Goal: Task Accomplishment & Management: Manage account settings

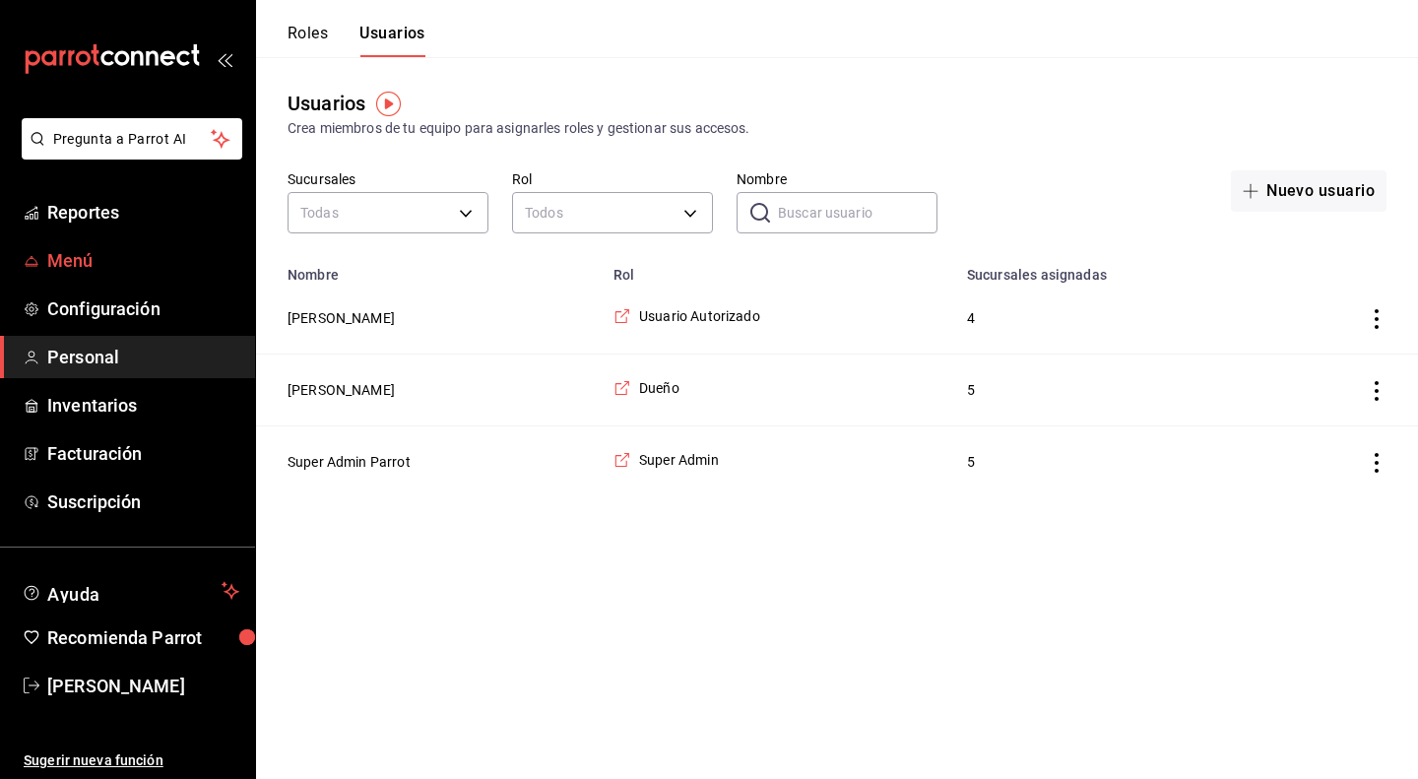
click at [73, 257] on span "Menú" at bounding box center [143, 260] width 192 height 27
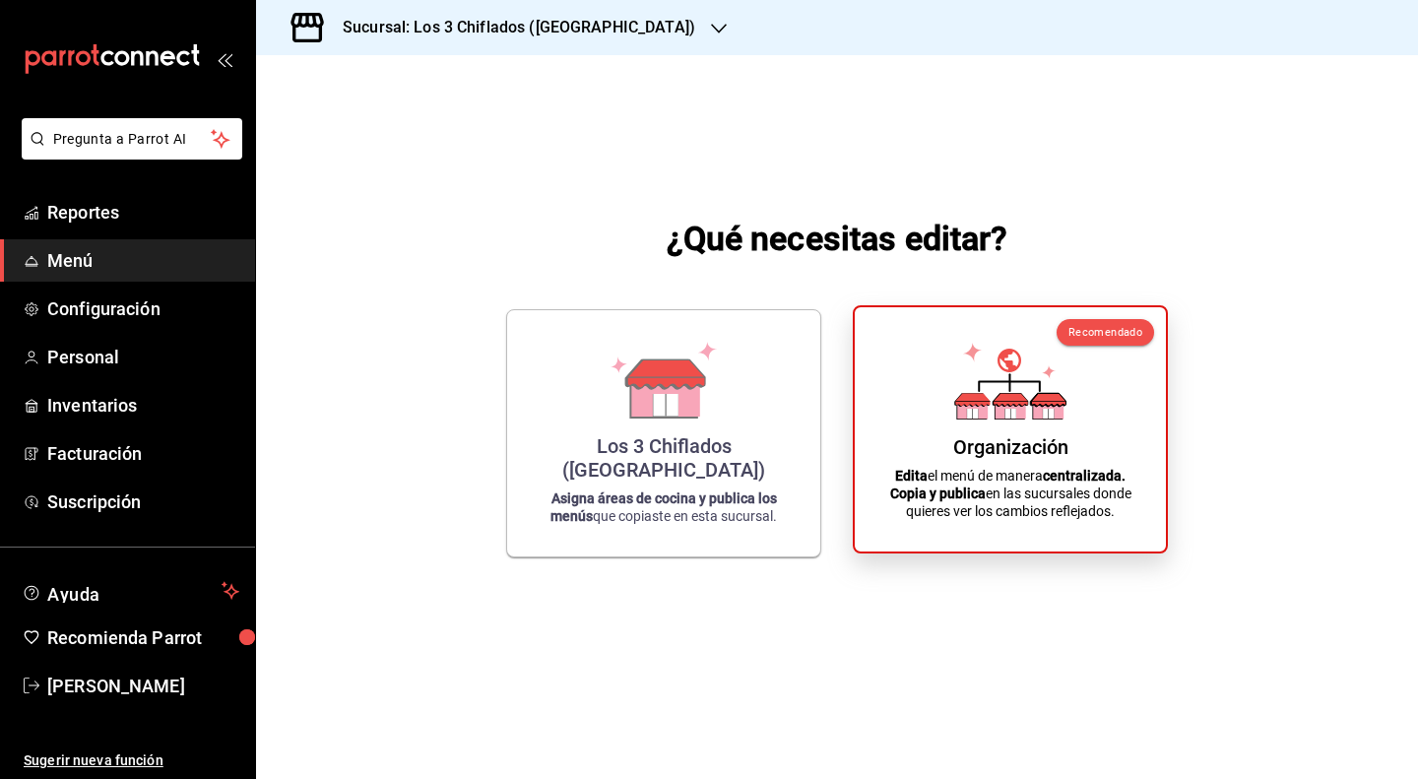
click at [1089, 438] on div "Organización Edita el menú de manera centralizada. Copia y publica en las sucur…" at bounding box center [1010, 429] width 264 height 213
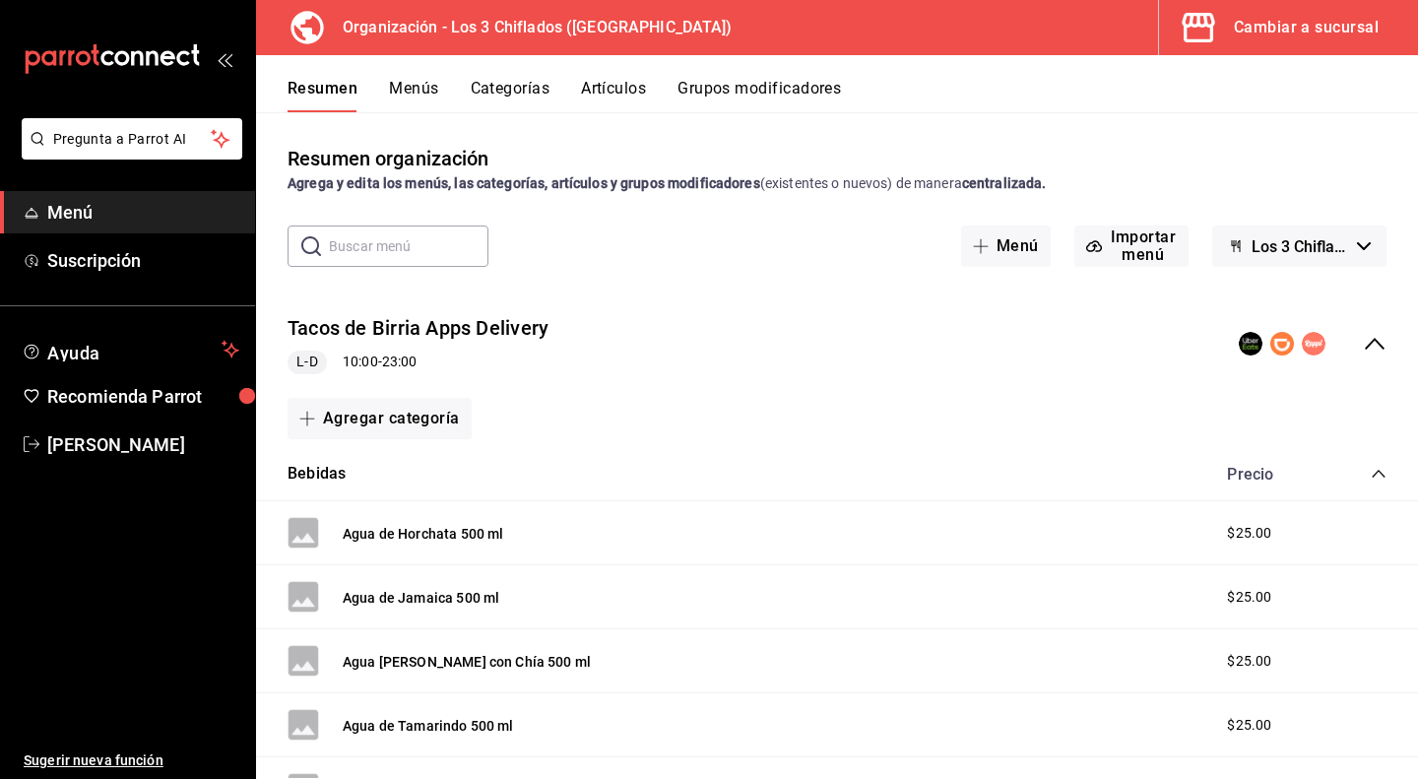
scroll to position [98, 0]
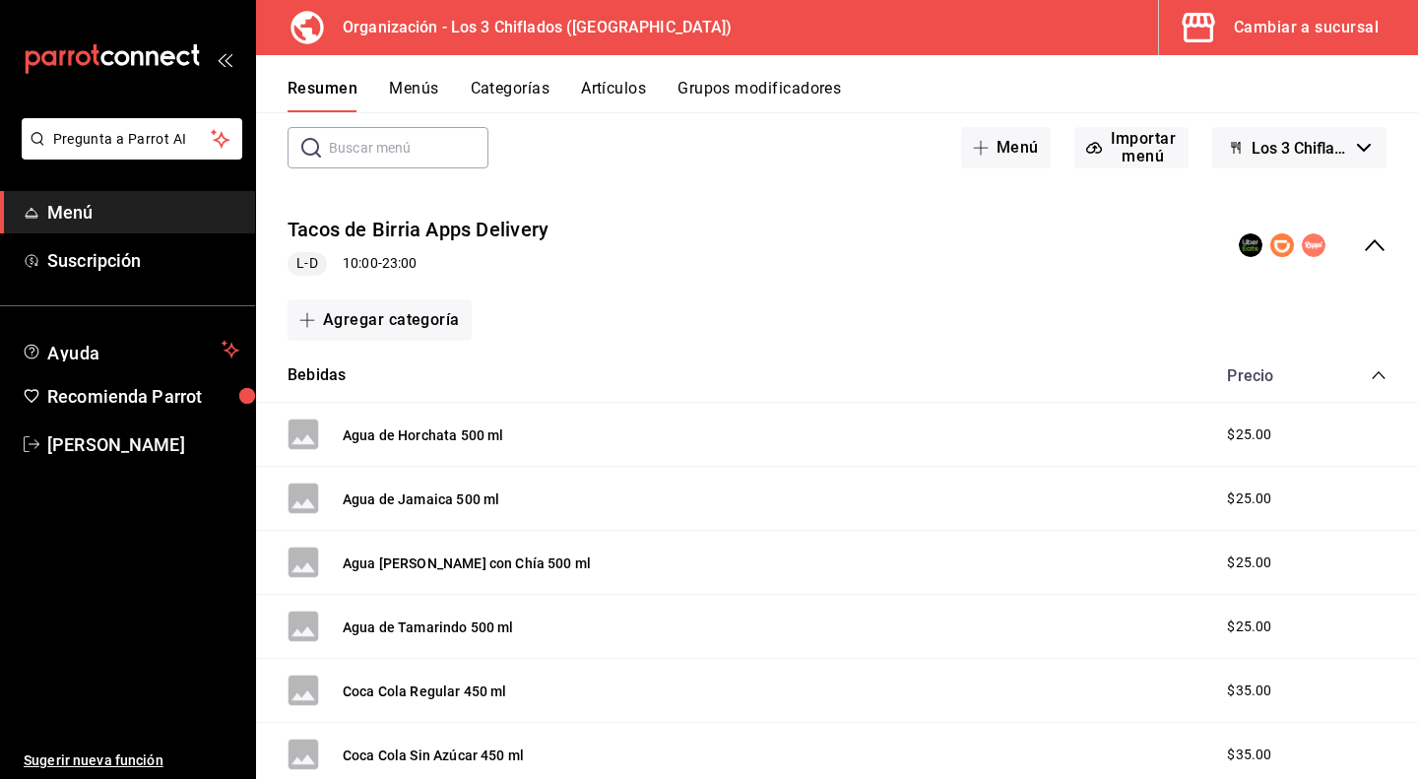
click at [299, 434] on rect at bounding box center [304, 435] width 32 height 32
click at [461, 436] on button "Agua de Horchata 500 ml" at bounding box center [423, 435] width 161 height 20
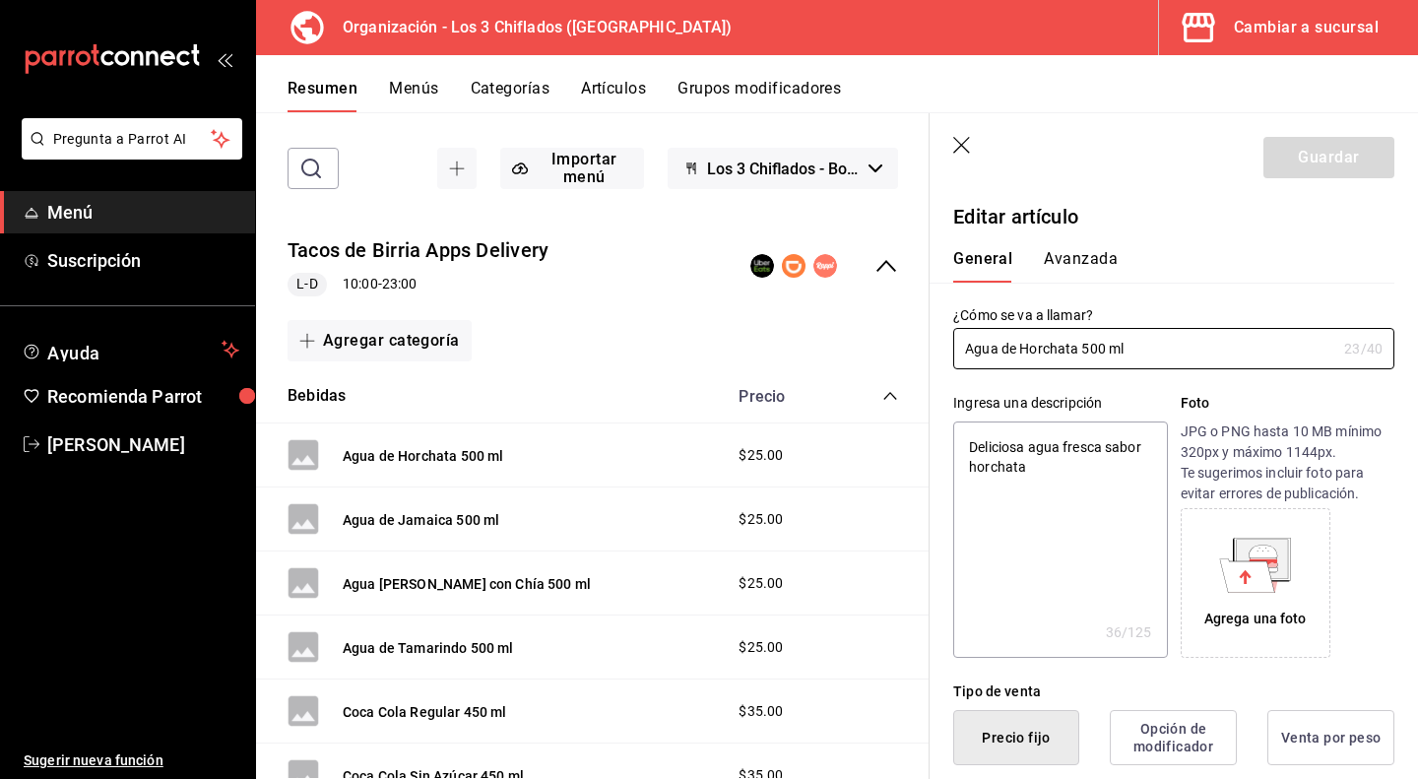
type textarea "x"
click at [1270, 548] on icon at bounding box center [1262, 558] width 51 height 39
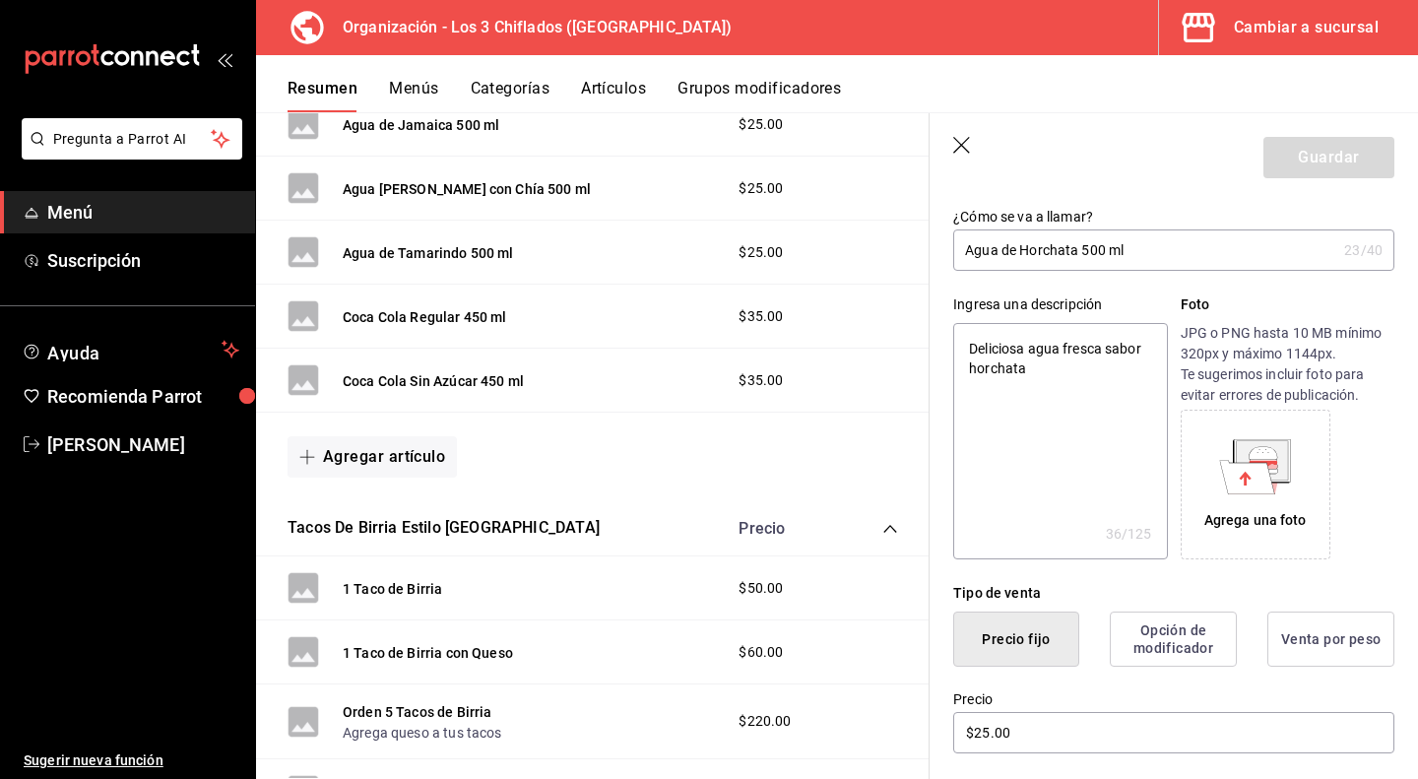
scroll to position [689, 0]
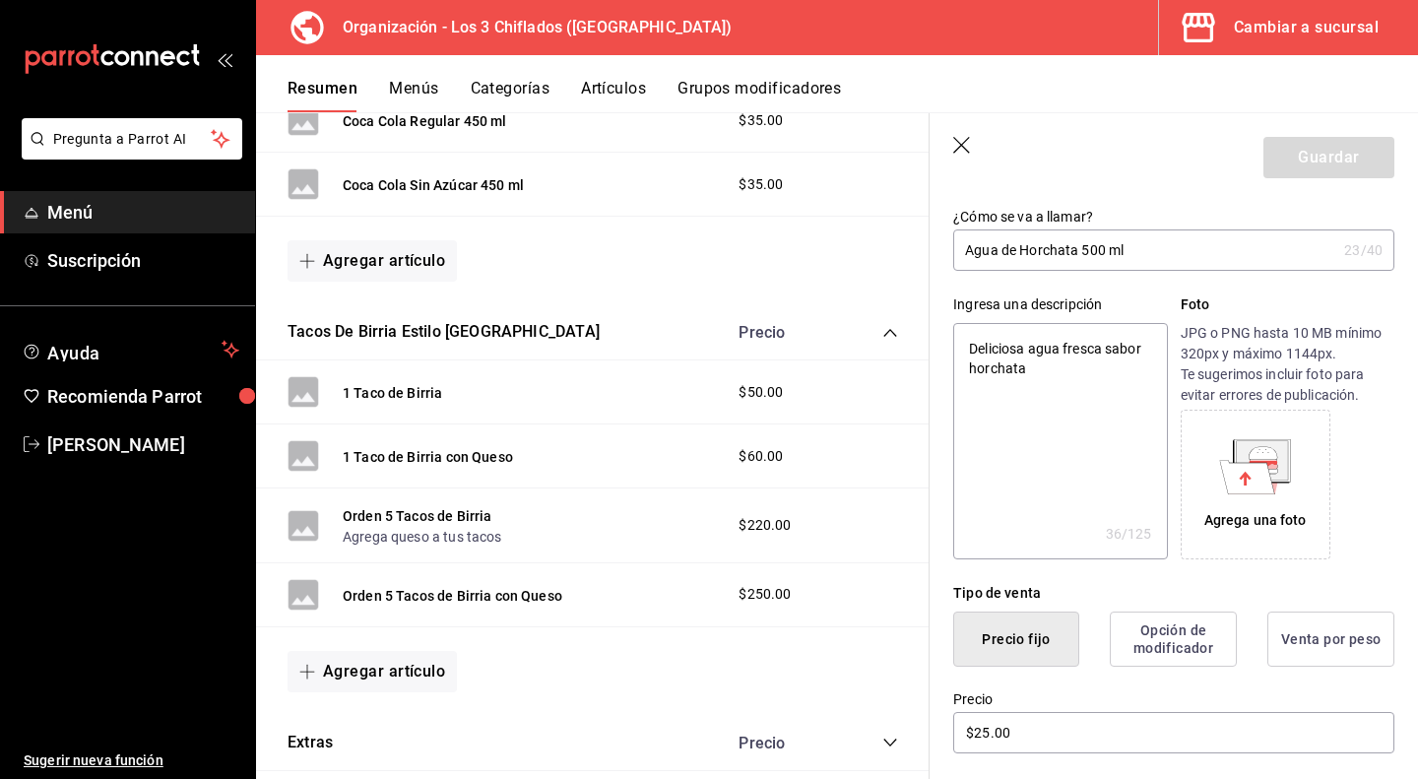
click at [656, 389] on div "1 Taco de Birria $50.00" at bounding box center [593, 392] width 674 height 64
click at [411, 386] on button "1 Taco de Birria" at bounding box center [392, 393] width 99 height 20
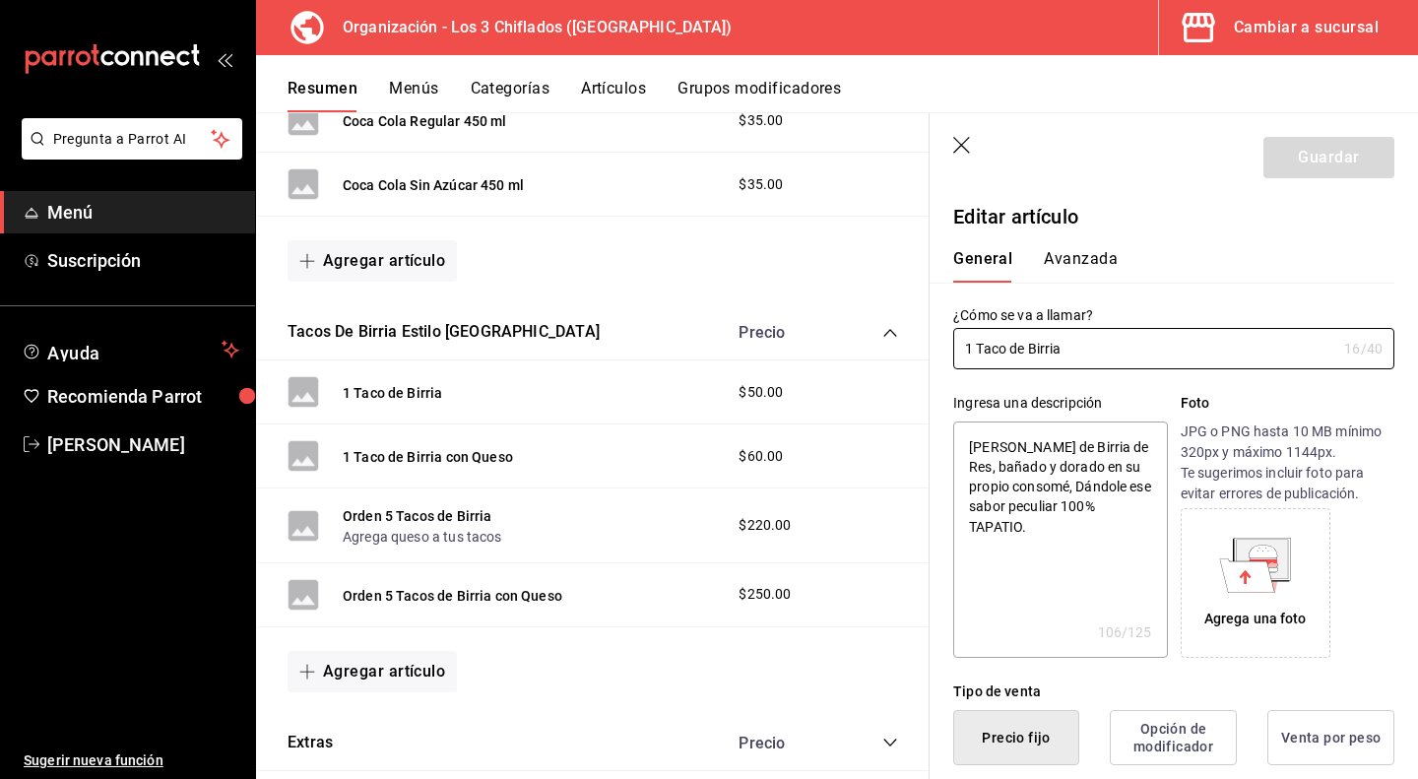
type textarea "x"
type input "$50.00"
click at [1244, 568] on icon at bounding box center [1247, 574] width 55 height 33
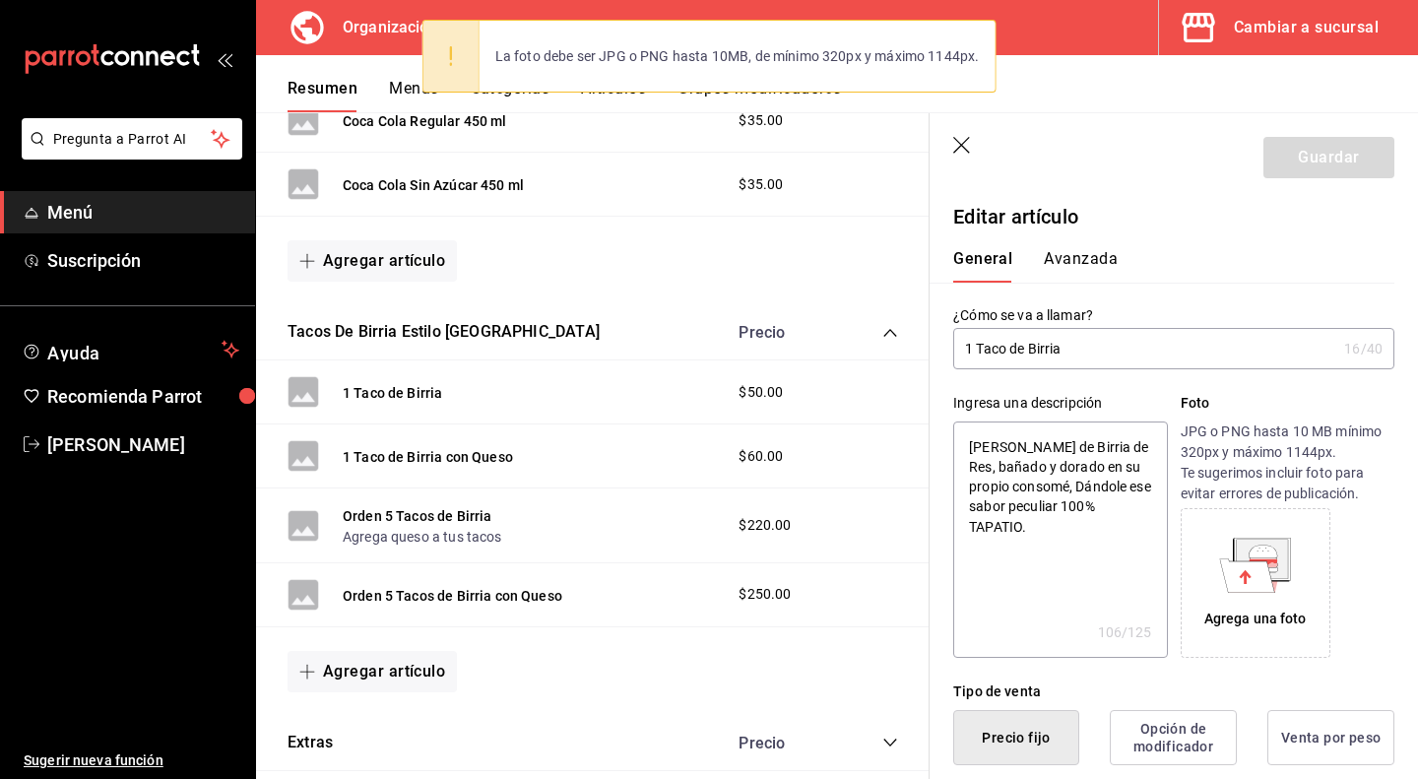
click at [1262, 604] on div "Agrega una foto" at bounding box center [1256, 583] width 140 height 140
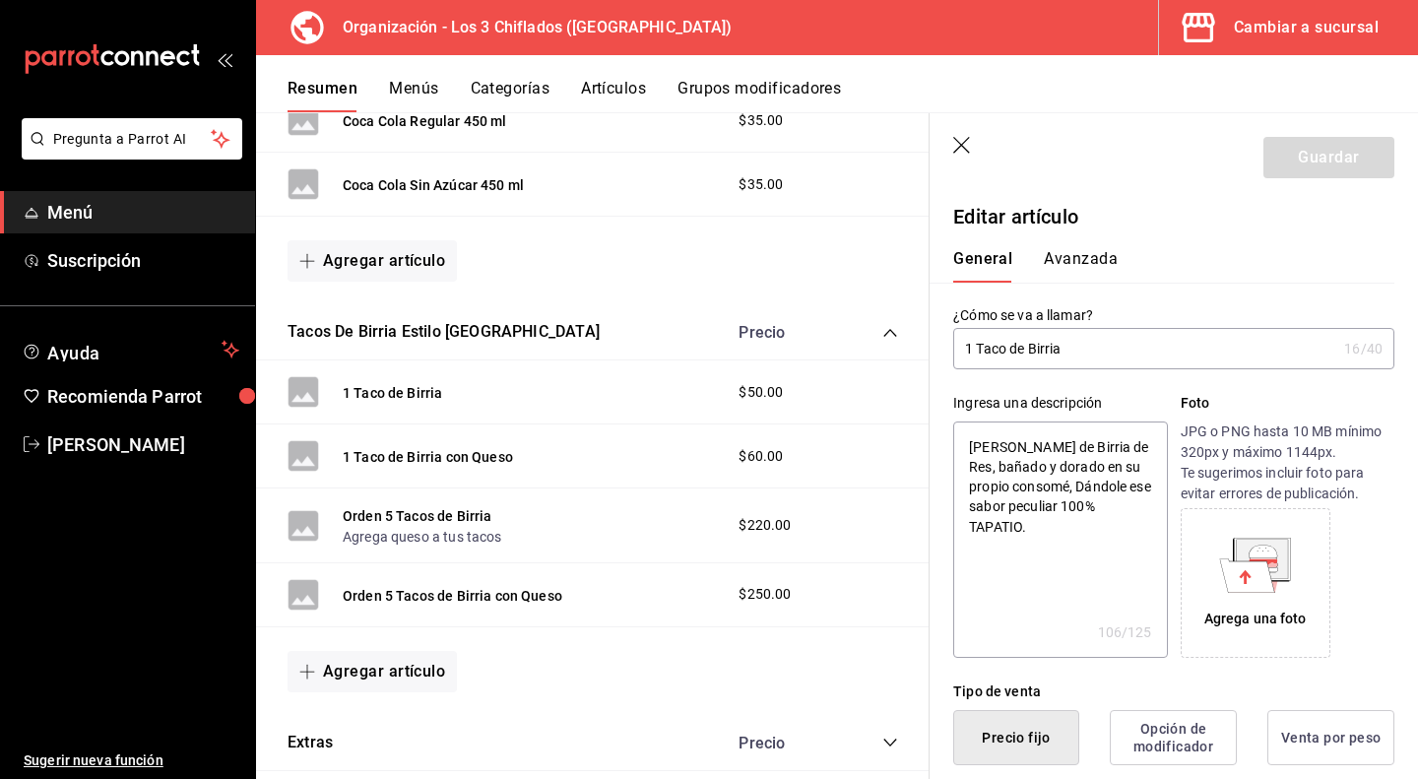
click at [1274, 587] on icon at bounding box center [1255, 565] width 72 height 55
click at [451, 591] on button "Orden 5 Tacos de Birria con Queso" at bounding box center [453, 596] width 220 height 20
click at [1244, 575] on icon at bounding box center [1247, 574] width 55 height 33
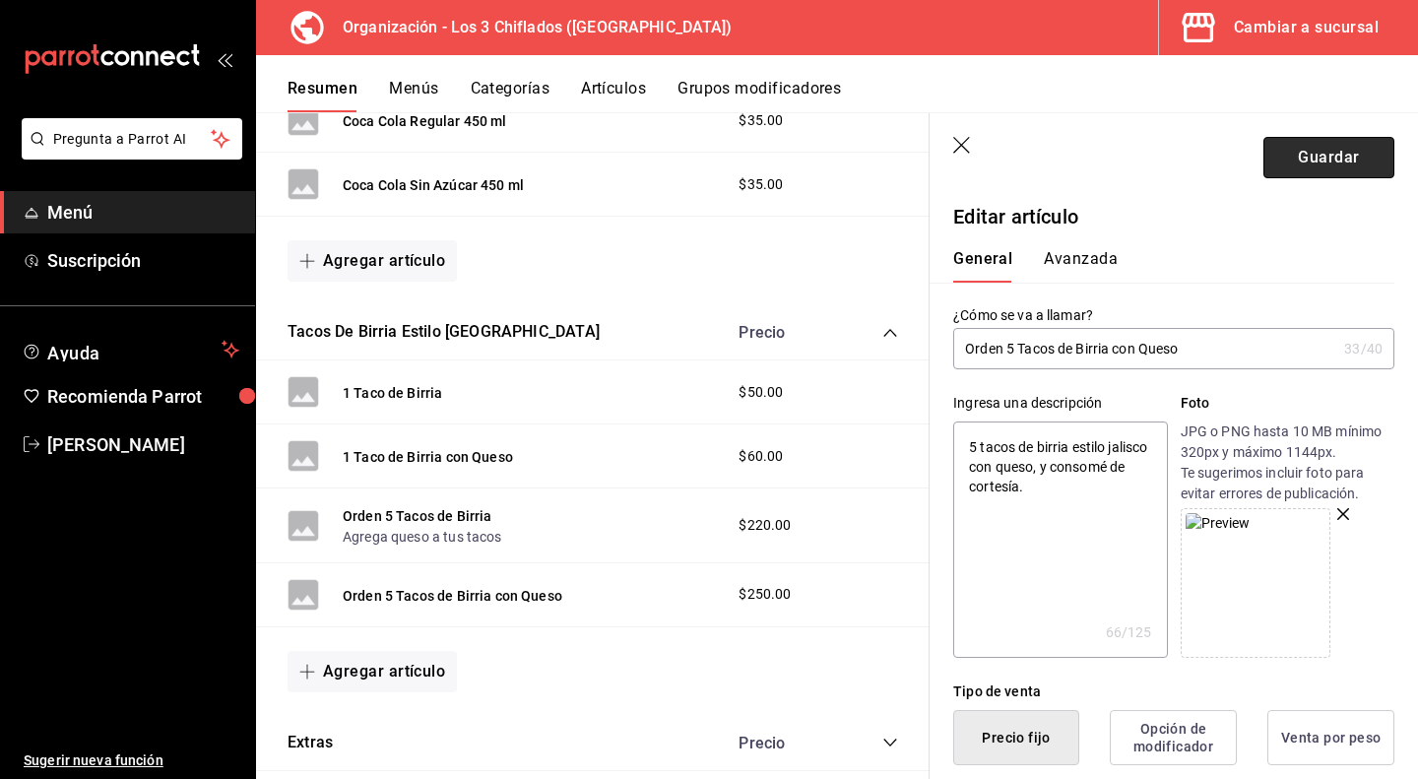
click at [1329, 166] on button "Guardar" at bounding box center [1328, 157] width 131 height 41
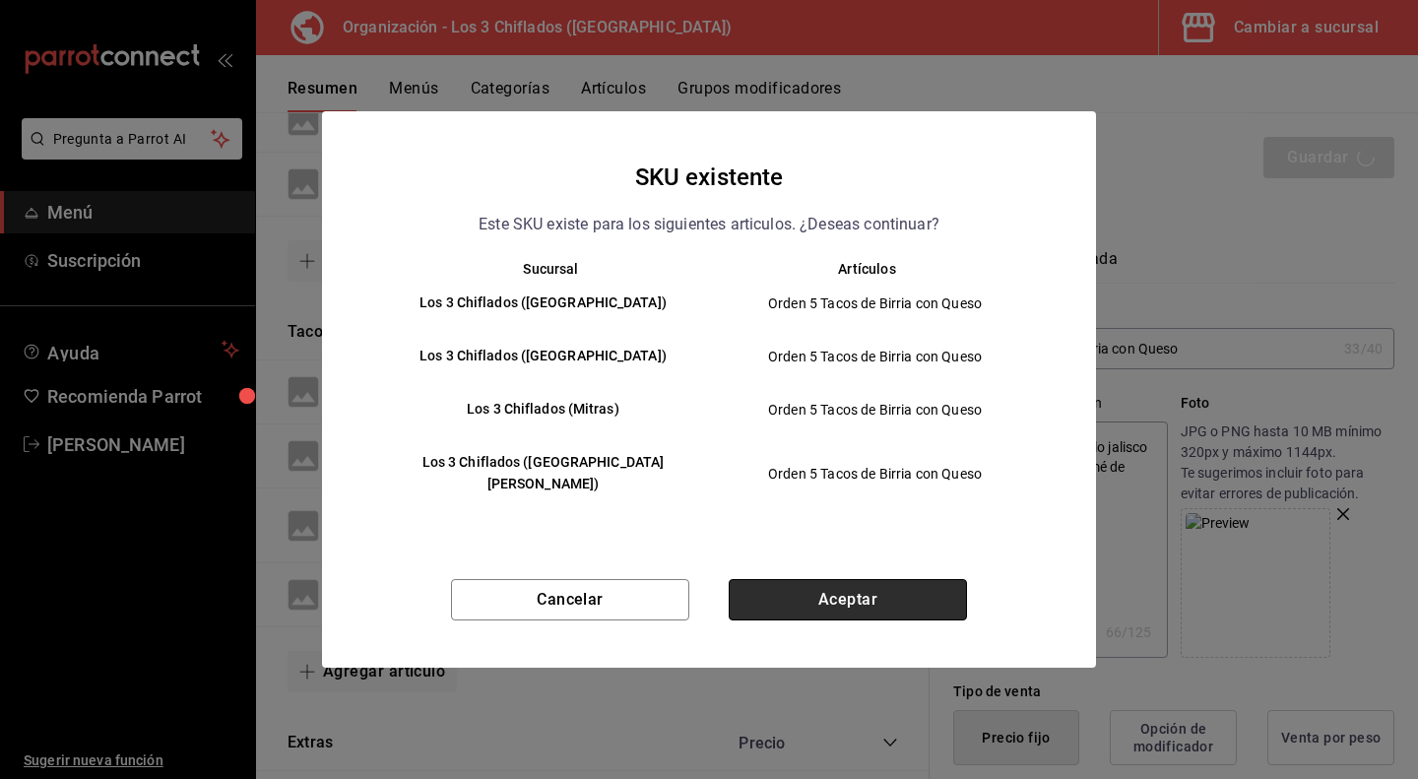
click at [839, 592] on button "Aceptar" at bounding box center [848, 599] width 238 height 41
type textarea "x"
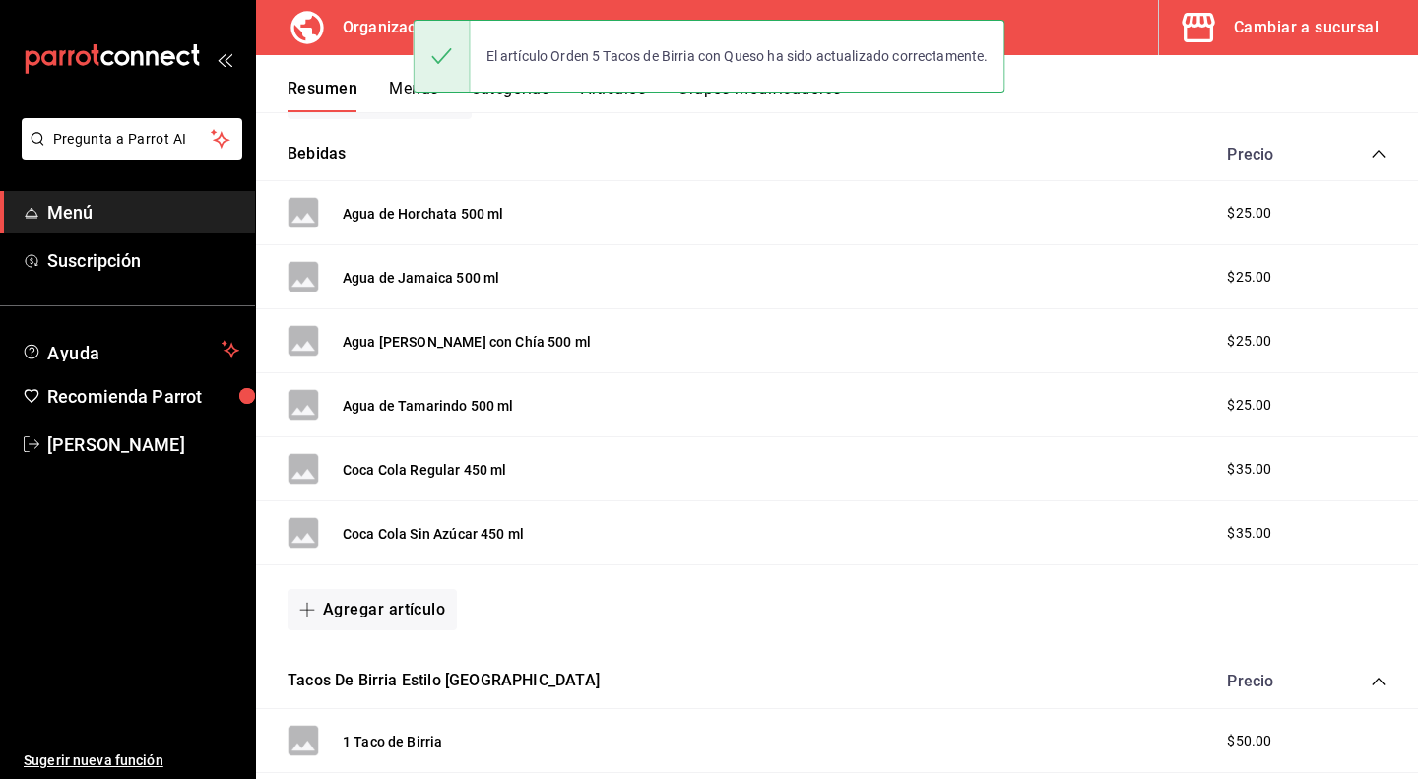
scroll to position [615, 0]
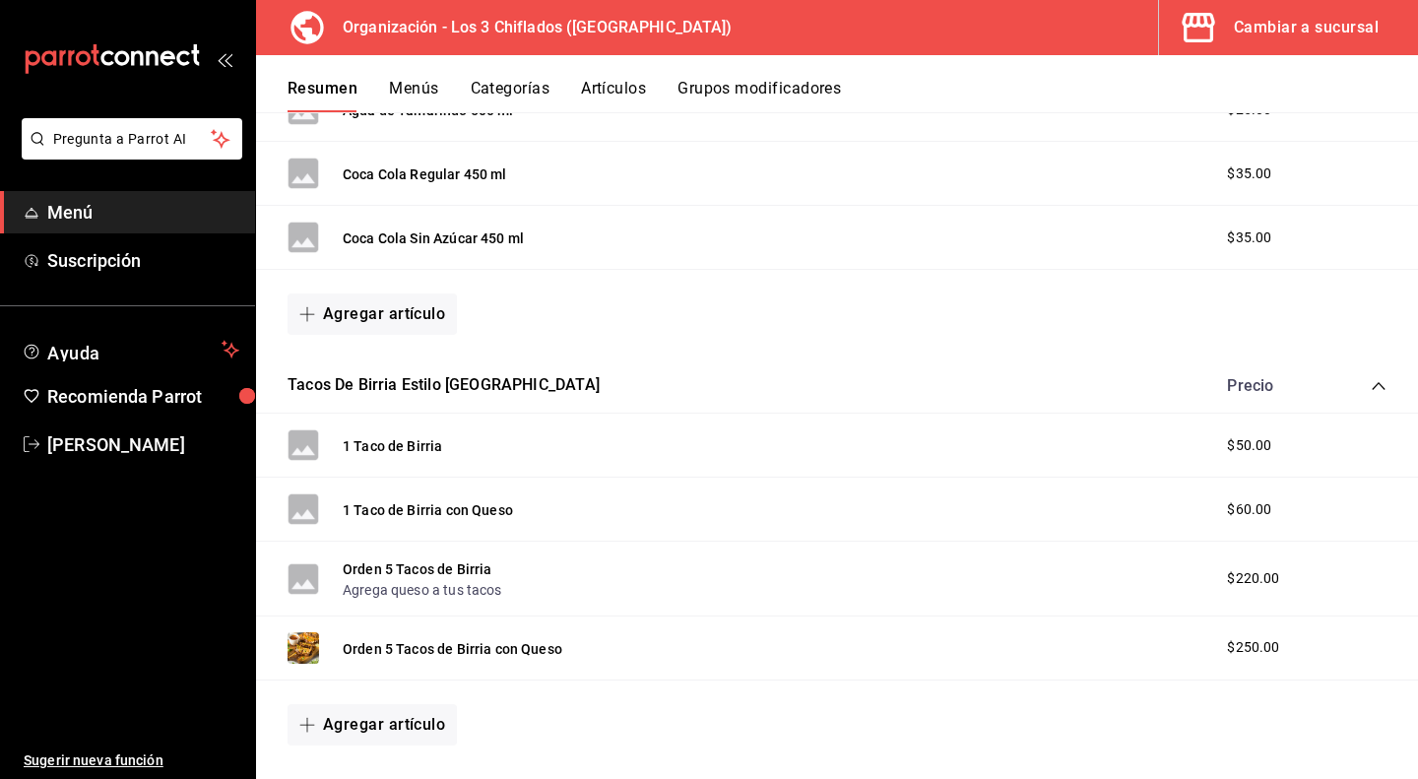
click at [303, 646] on img at bounding box center [304, 648] width 32 height 32
click at [381, 649] on button "Orden 5 Tacos de Birria con Queso" at bounding box center [453, 649] width 220 height 20
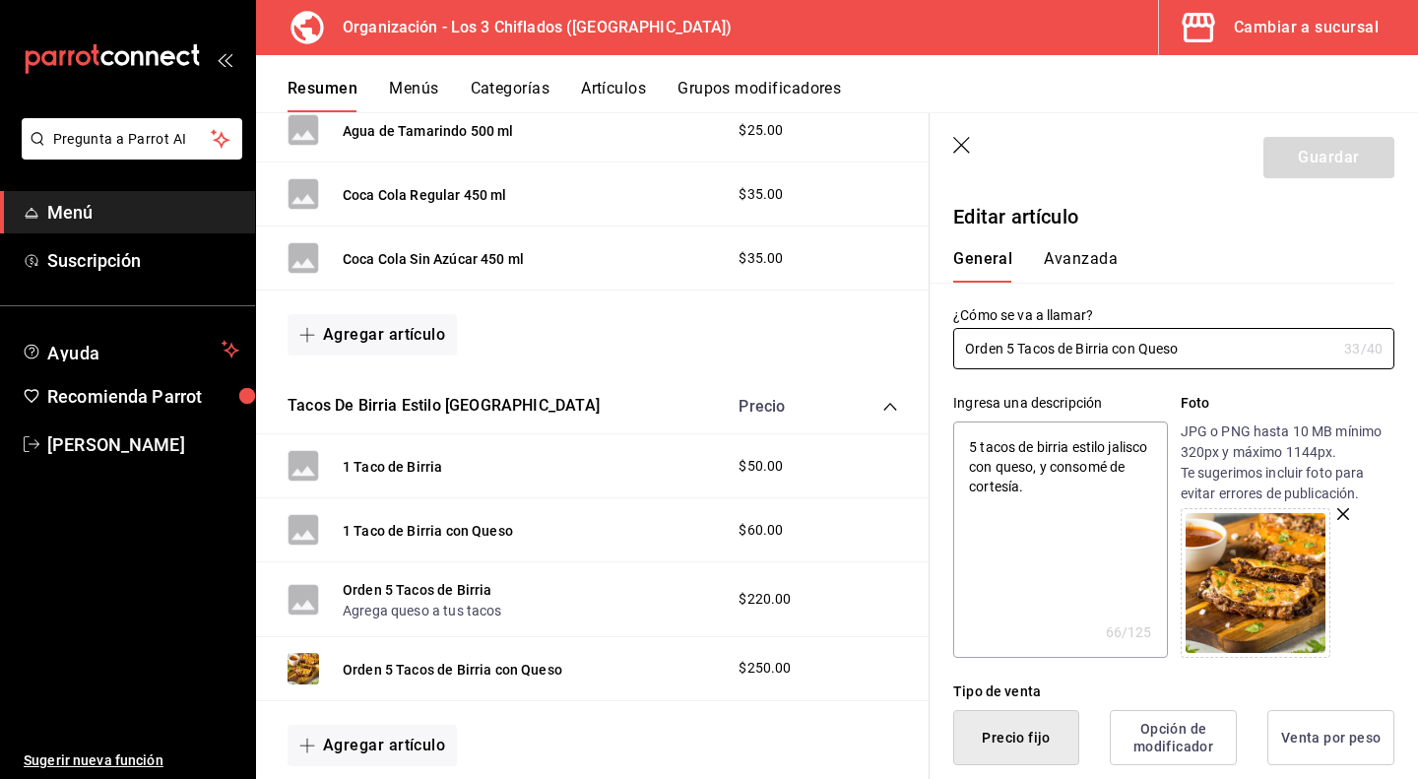
click at [1287, 590] on img at bounding box center [1256, 583] width 140 height 140
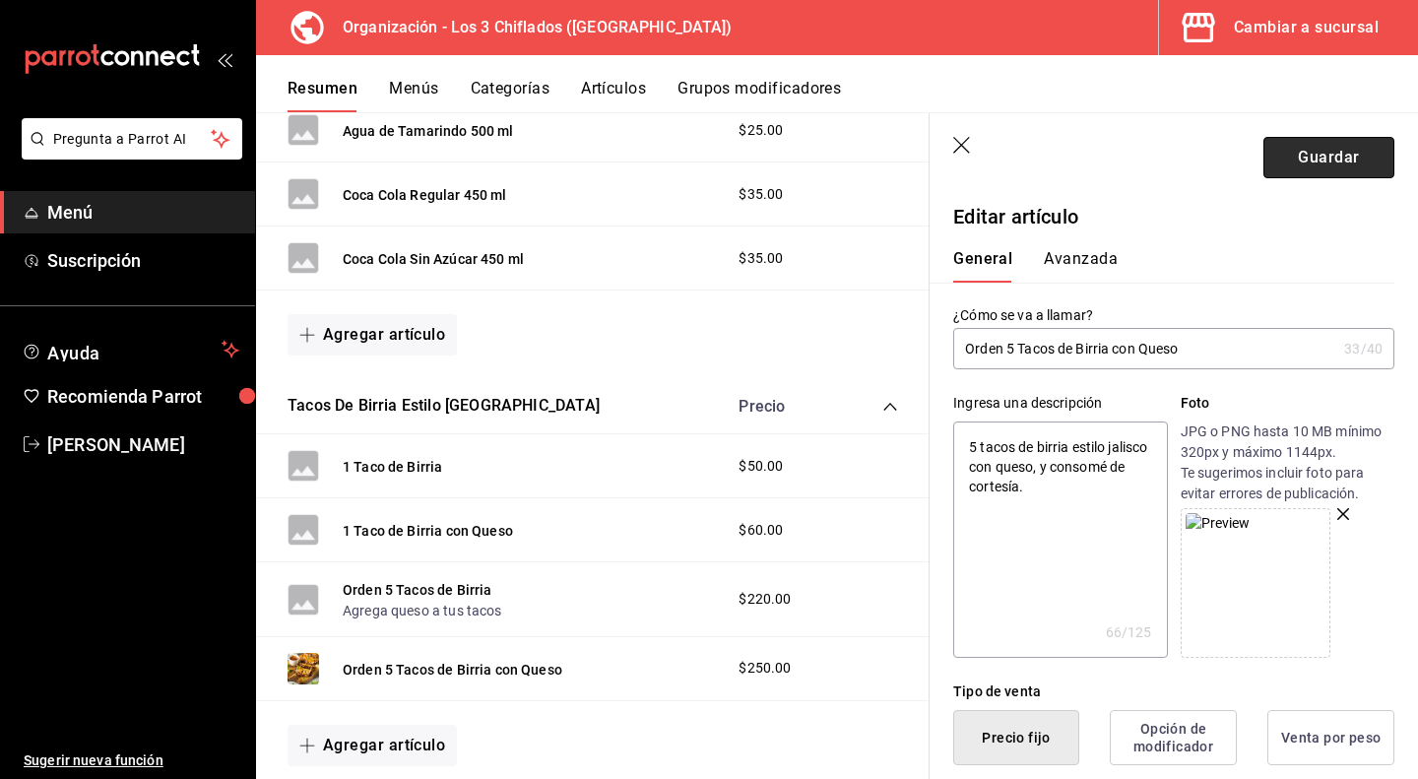
click at [1318, 173] on button "Guardar" at bounding box center [1328, 157] width 131 height 41
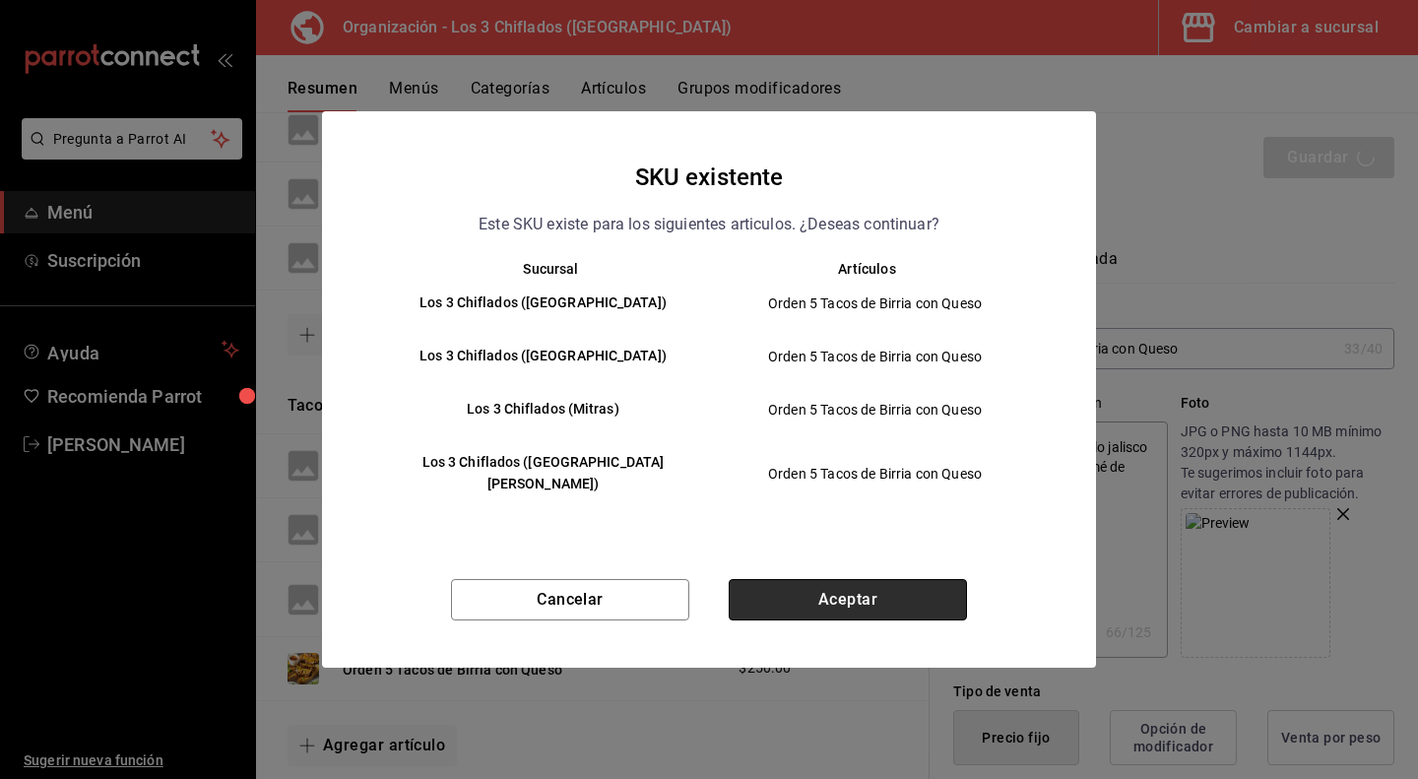
click at [856, 584] on button "Aceptar" at bounding box center [848, 599] width 238 height 41
type textarea "x"
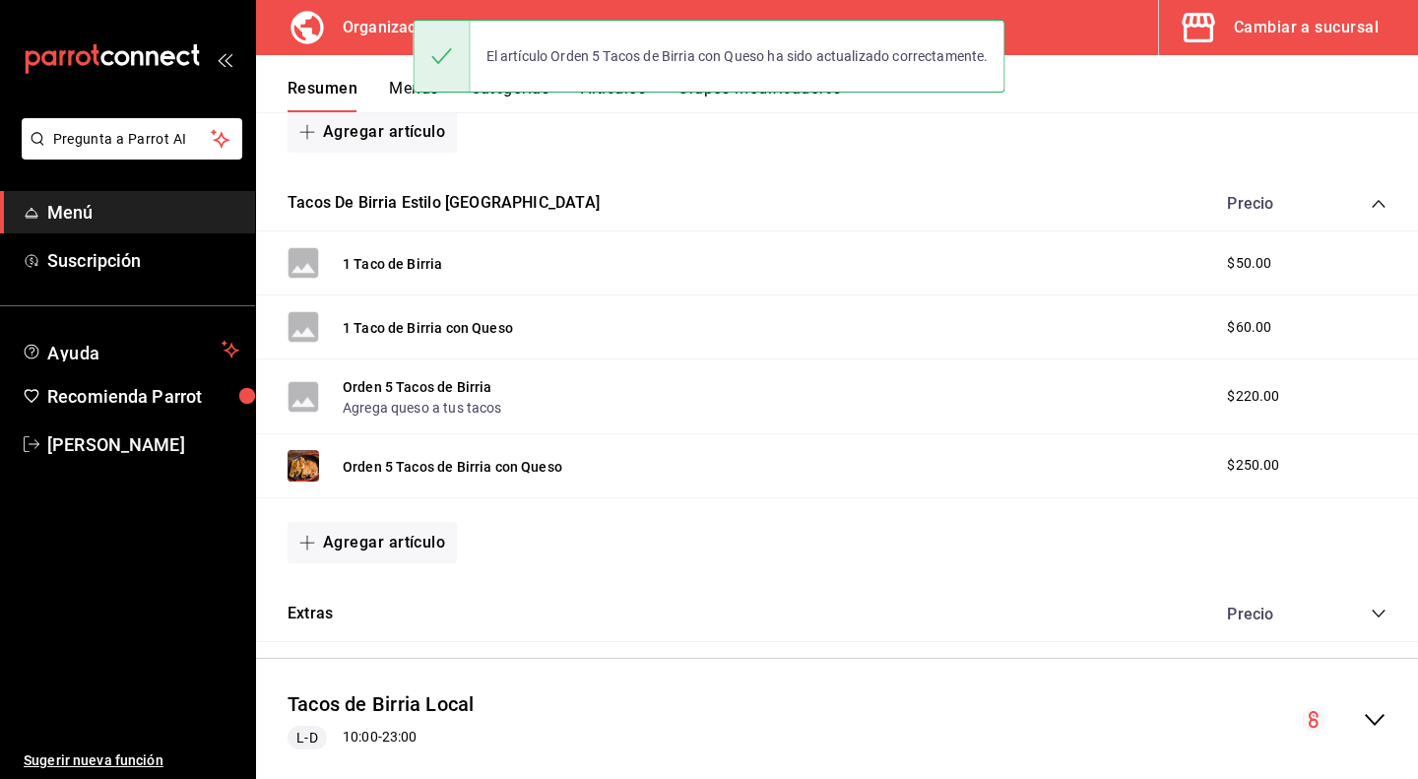
scroll to position [812, 0]
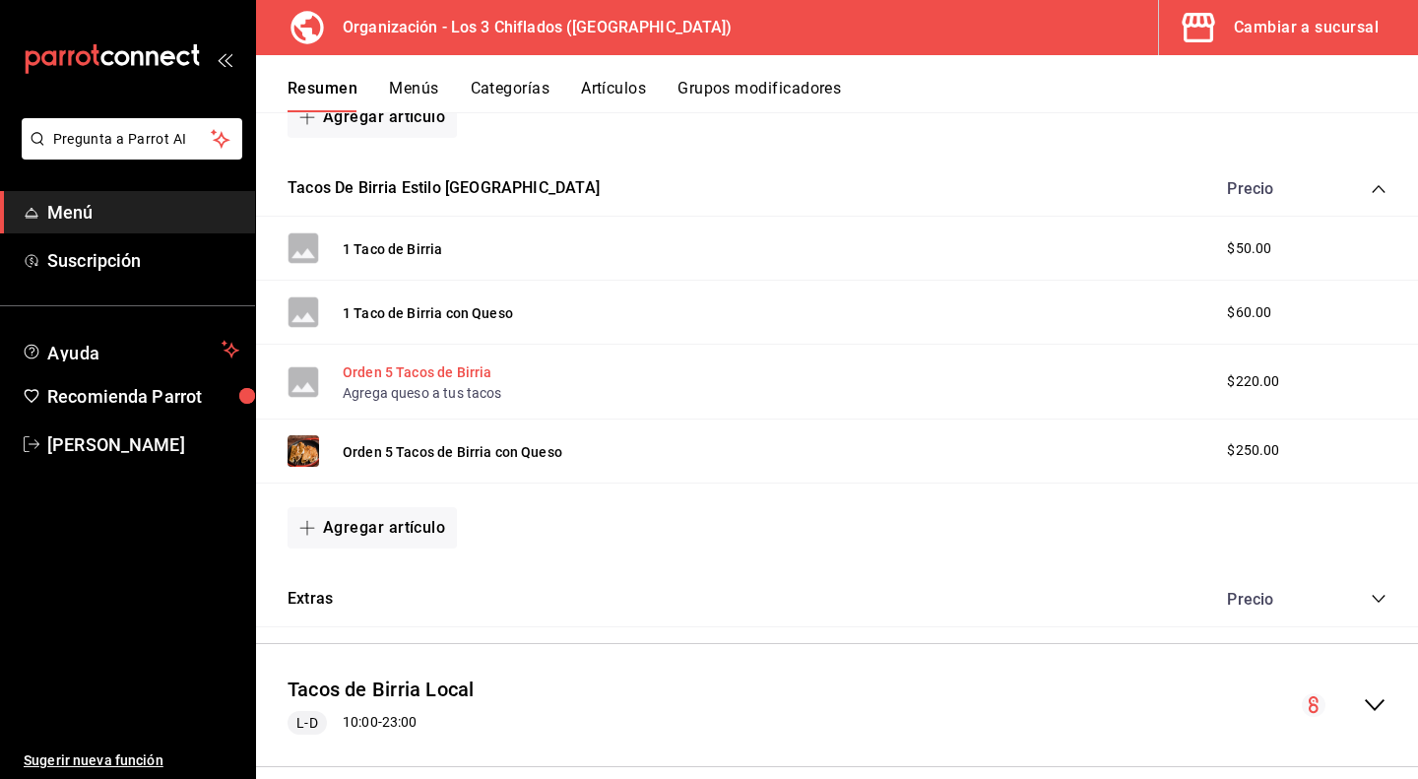
click at [430, 370] on button "Orden 5 Tacos de Birria" at bounding box center [417, 372] width 149 height 20
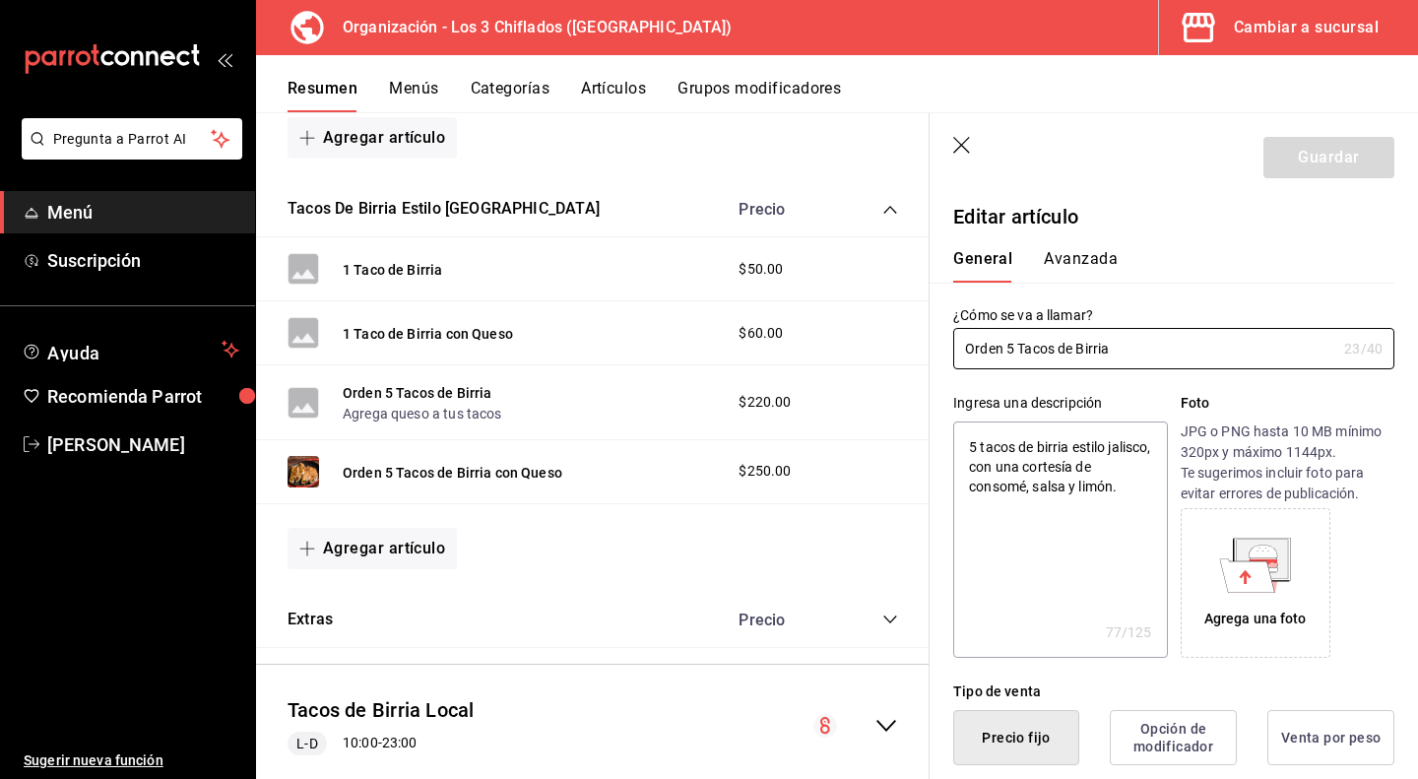
click at [1268, 582] on icon at bounding box center [1256, 574] width 54 height 34
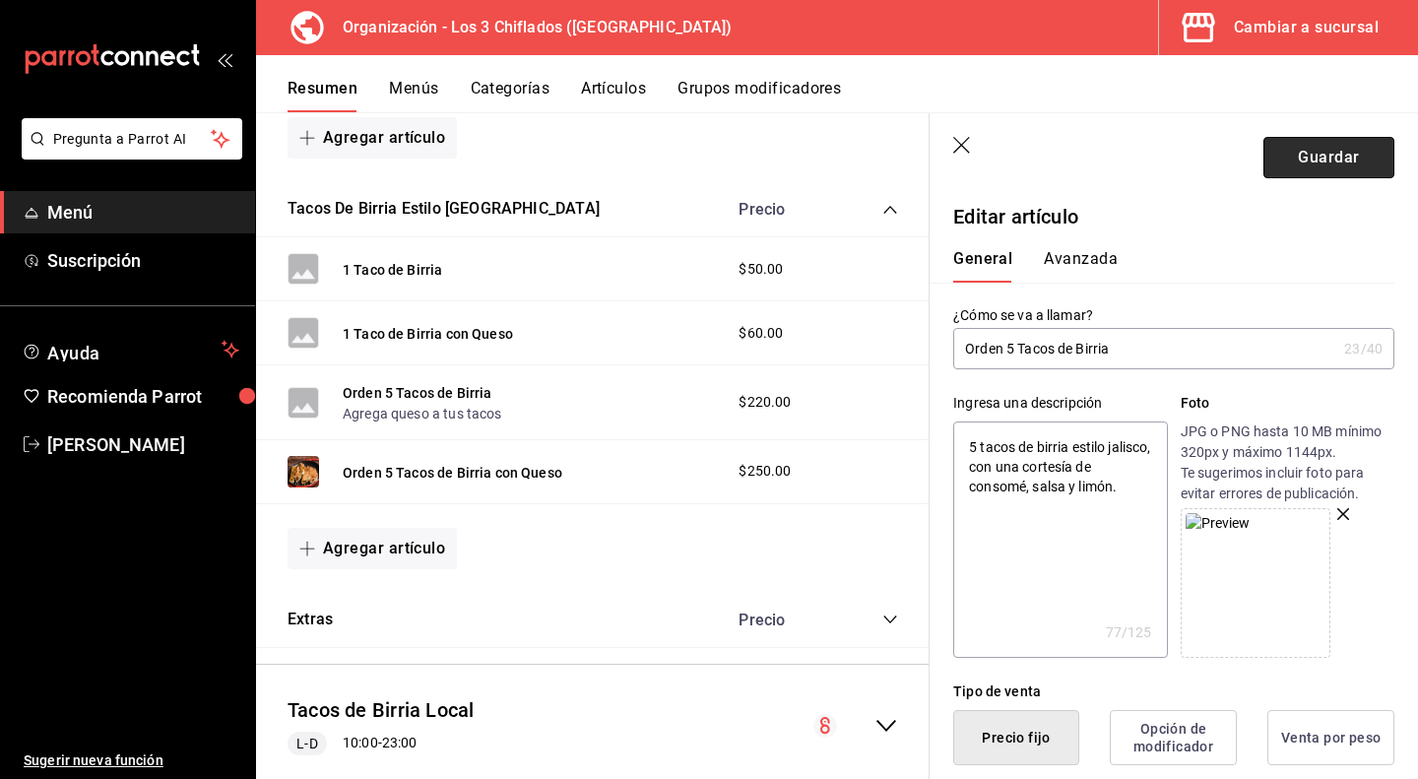
click at [1335, 150] on button "Guardar" at bounding box center [1328, 157] width 131 height 41
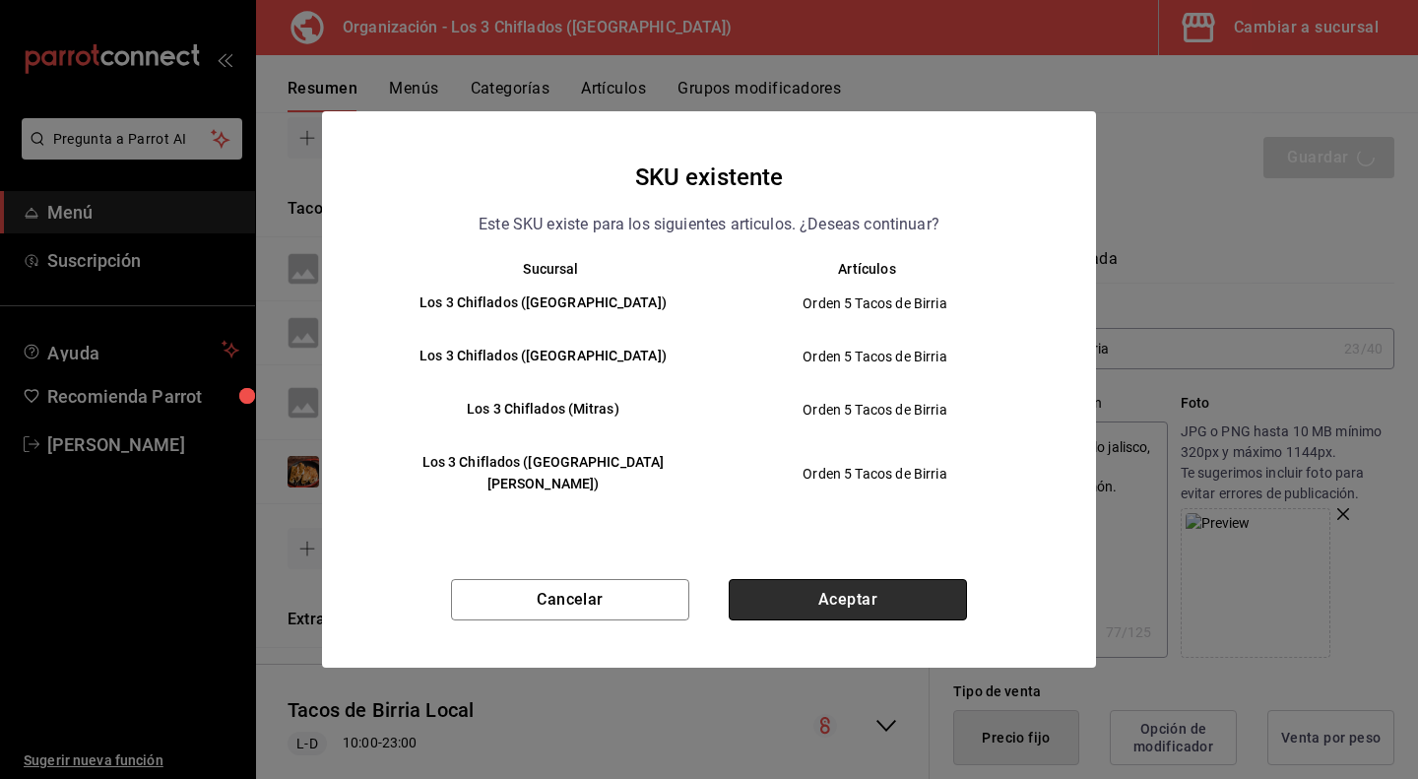
click at [888, 592] on button "Aceptar" at bounding box center [848, 599] width 238 height 41
type textarea "x"
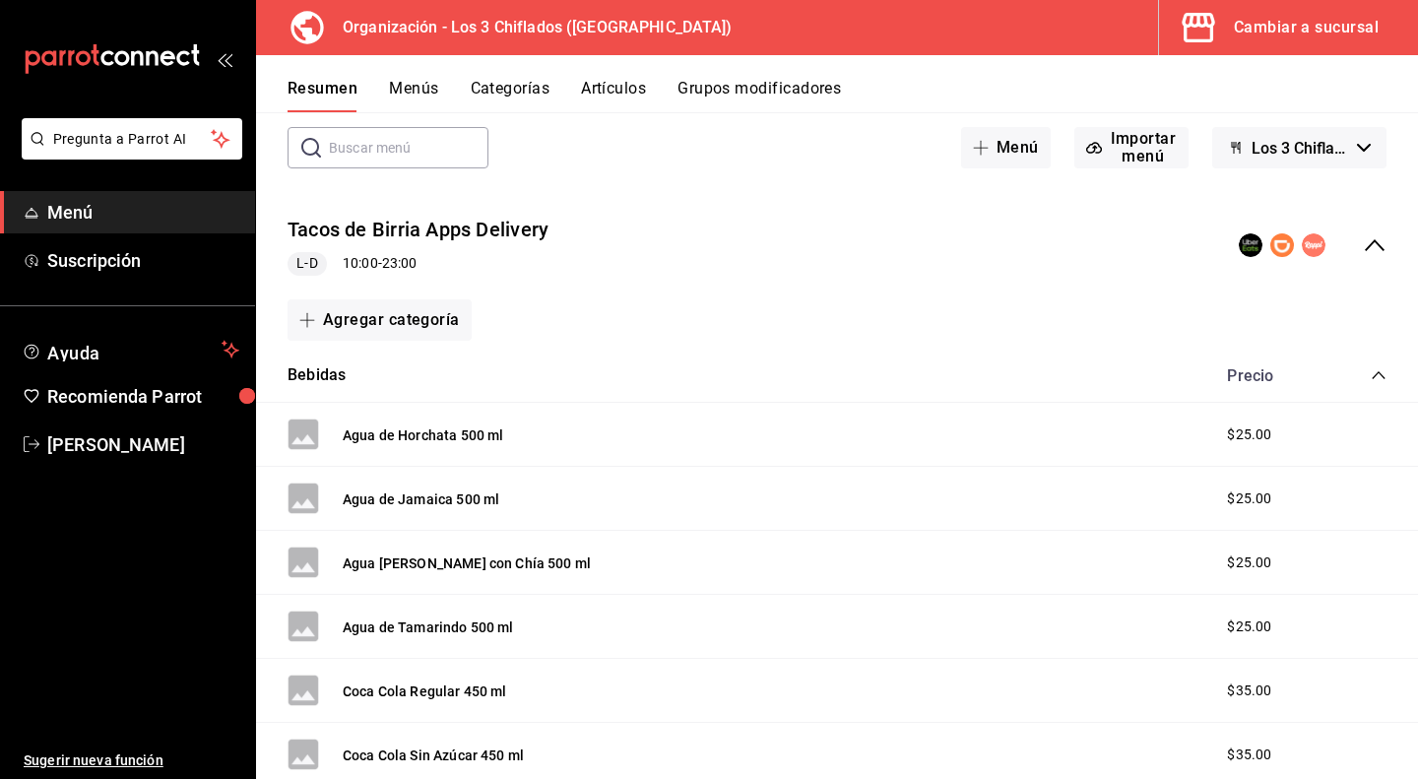
scroll to position [98, 0]
click at [1363, 237] on icon "collapse-menu-row" at bounding box center [1375, 245] width 24 height 24
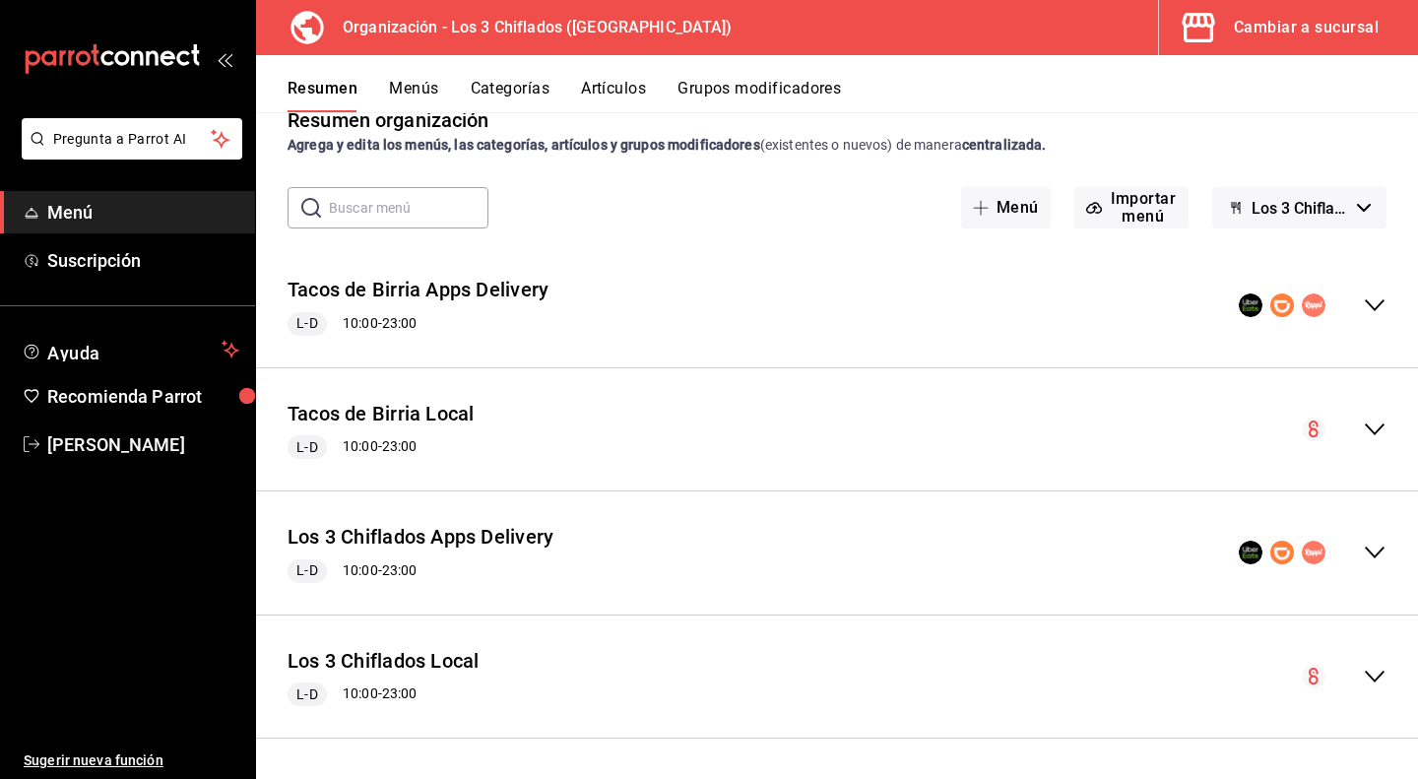
scroll to position [36, 0]
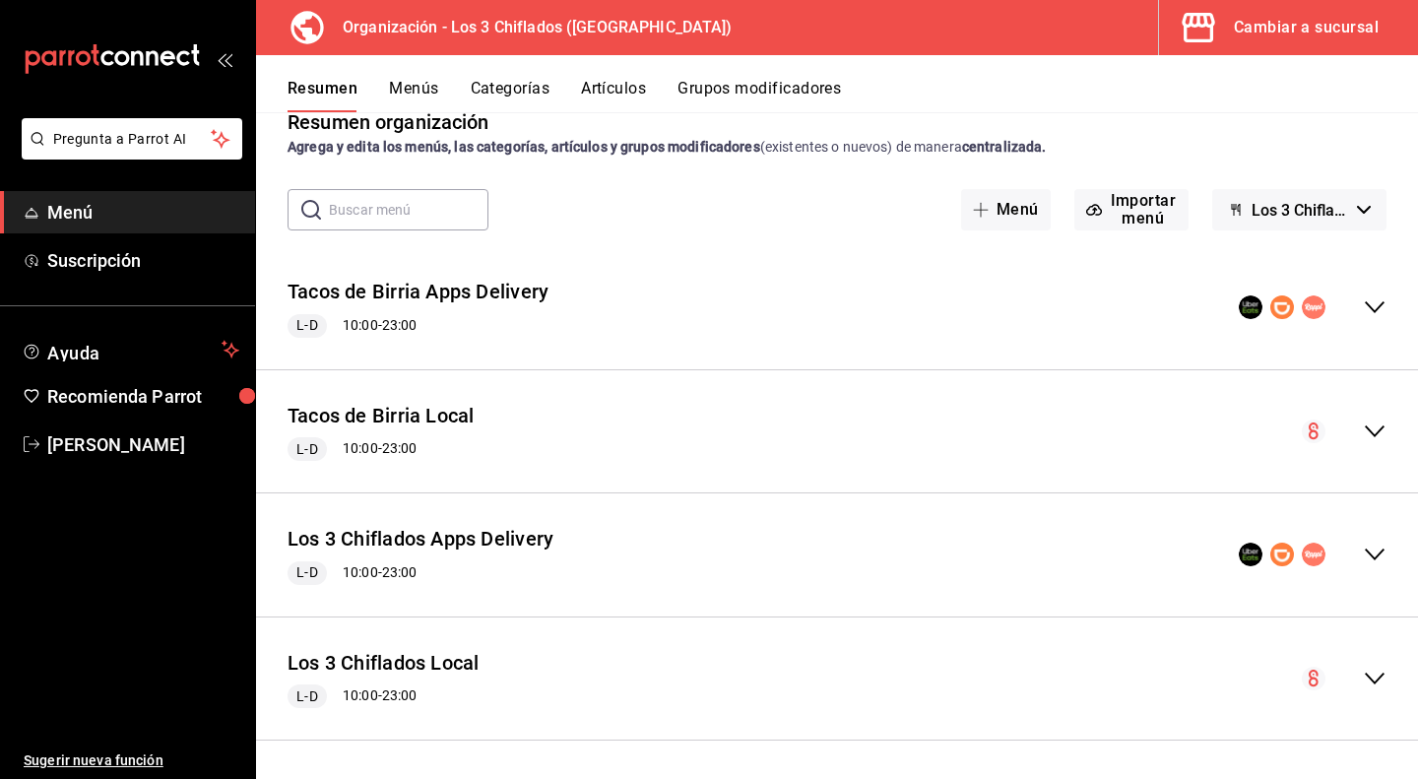
click at [1365, 310] on icon "collapse-menu-row" at bounding box center [1375, 307] width 20 height 12
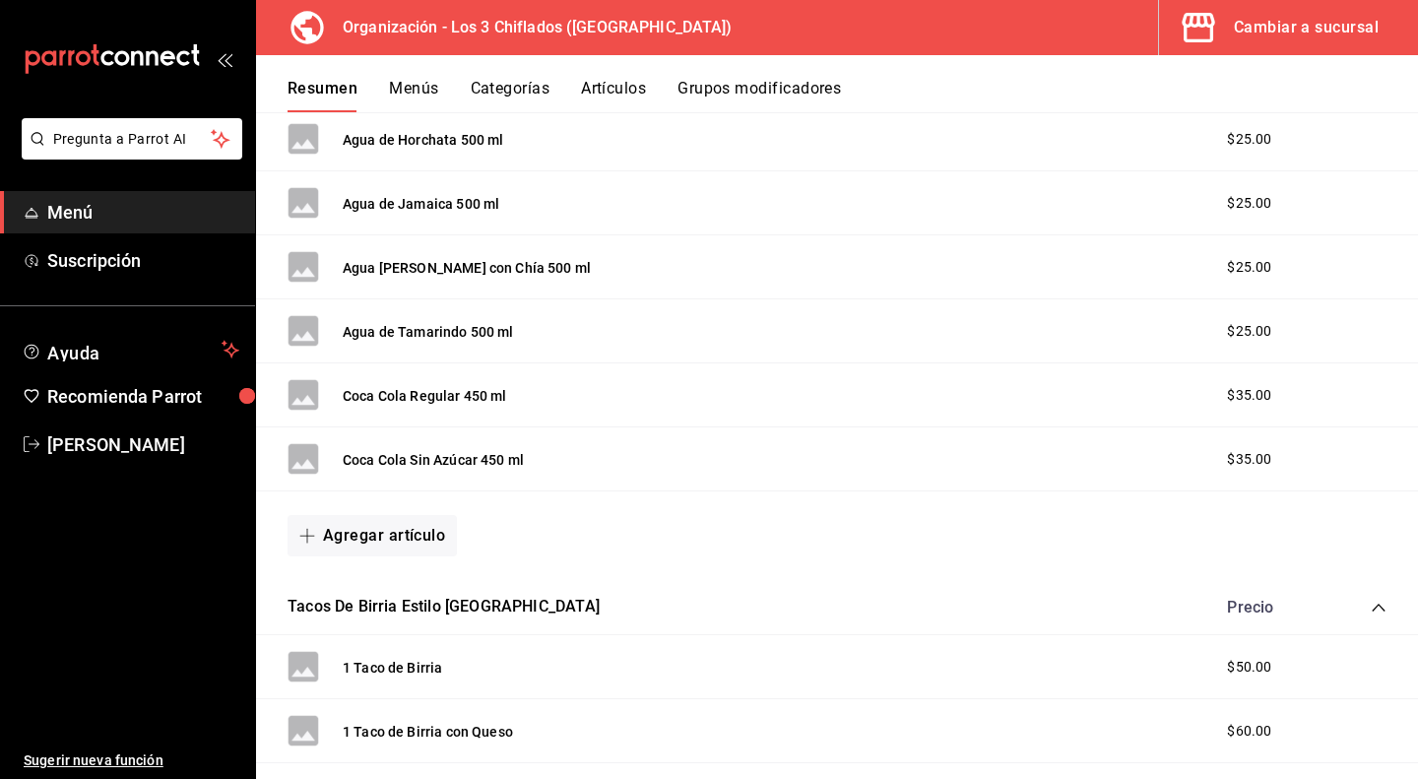
scroll to position [689, 0]
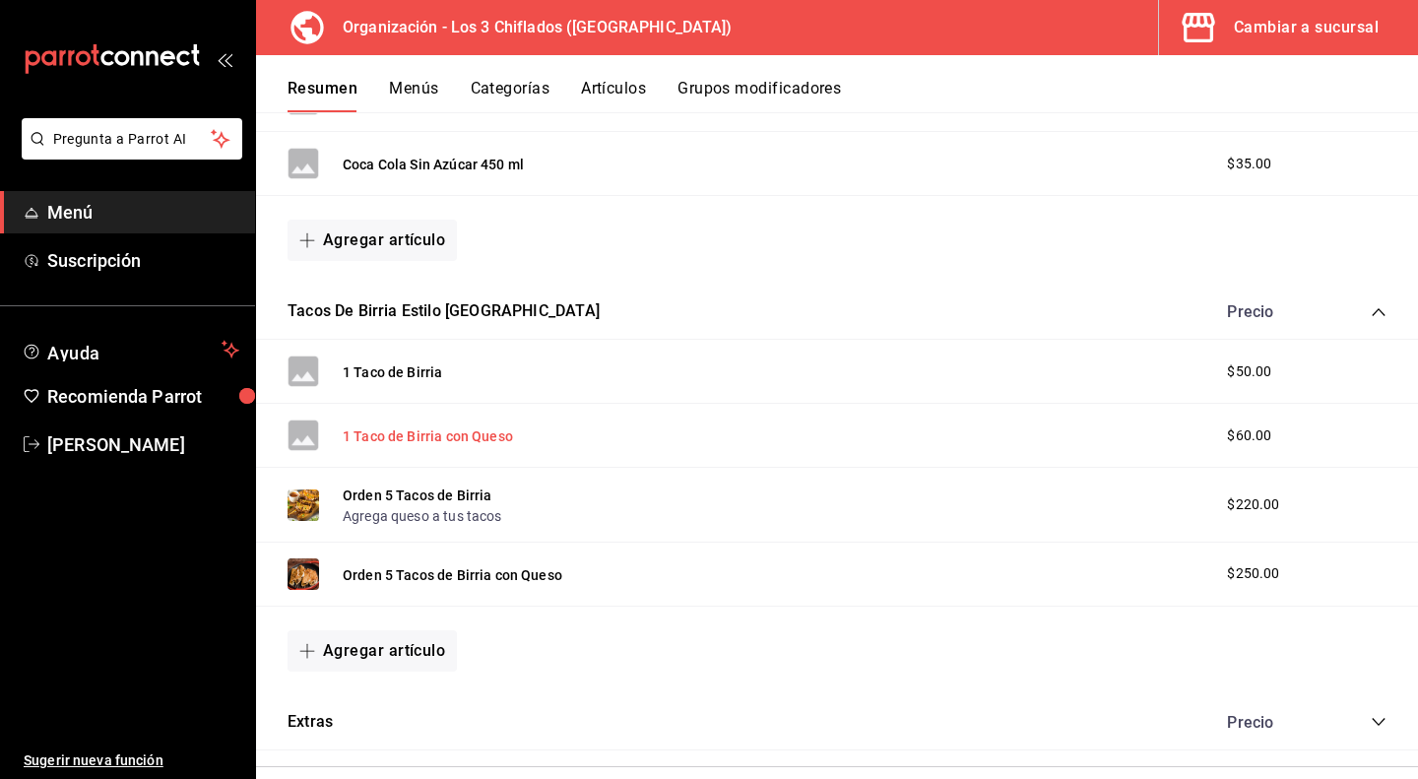
click at [421, 435] on button "1 Taco de Birria con Queso" at bounding box center [428, 436] width 170 height 20
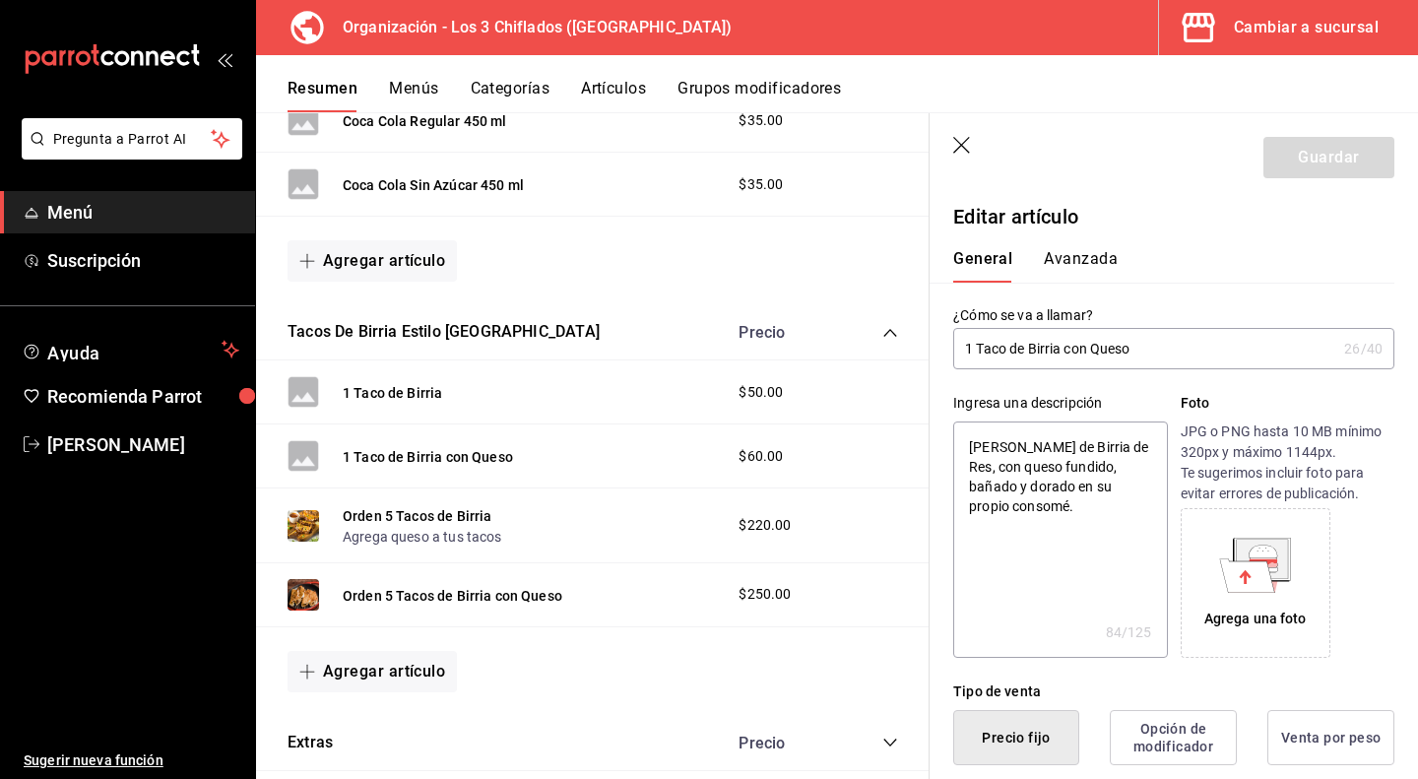
click at [1262, 556] on icon at bounding box center [1263, 551] width 29 height 13
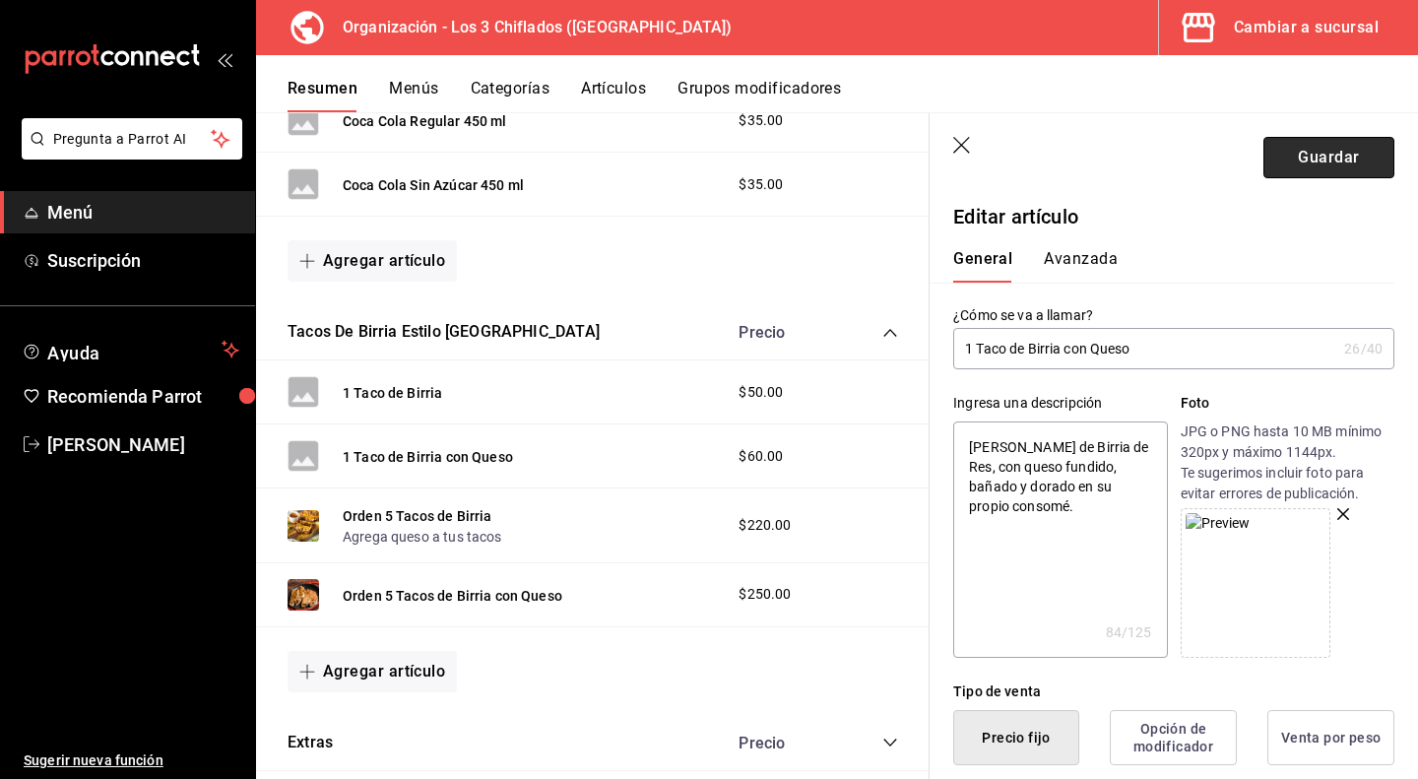
click at [1331, 169] on button "Guardar" at bounding box center [1328, 157] width 131 height 41
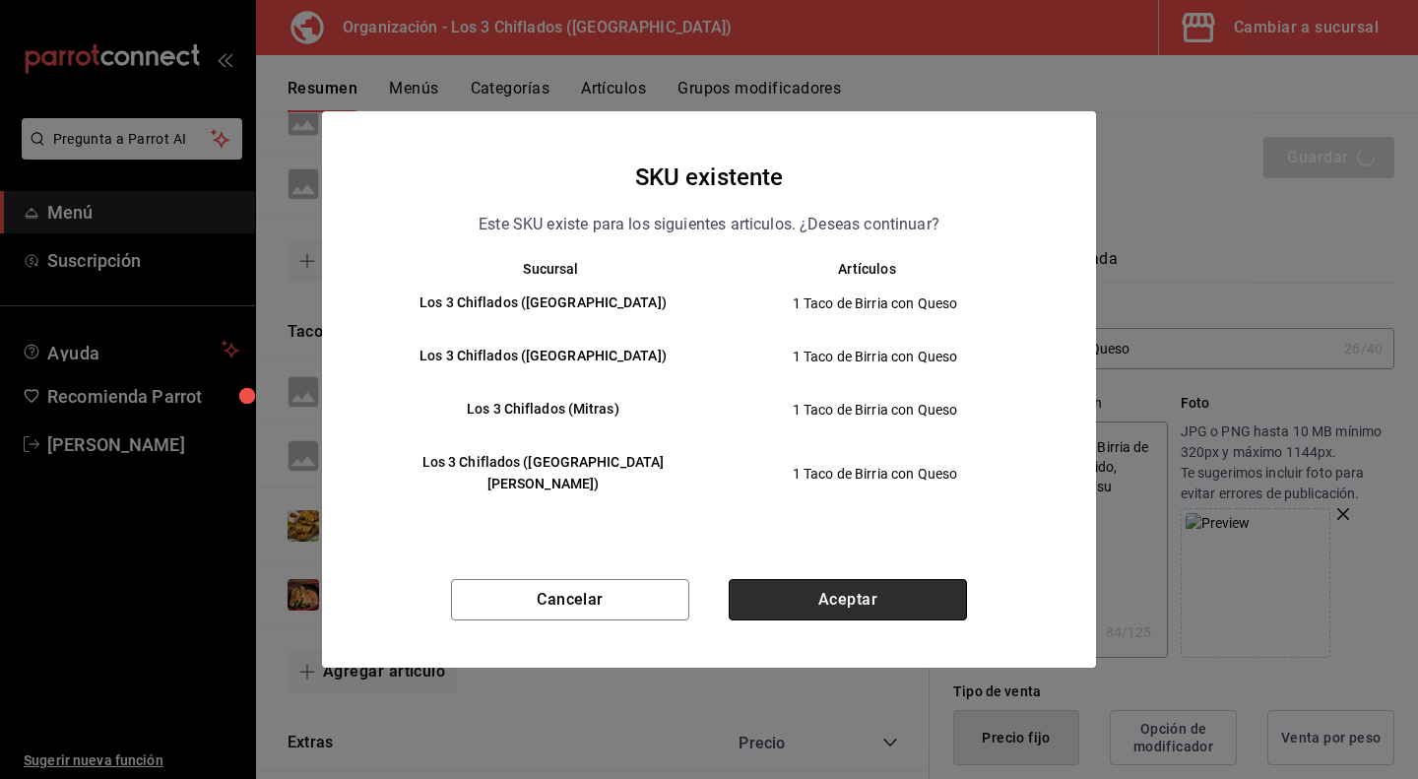
click at [846, 596] on button "Aceptar" at bounding box center [848, 599] width 238 height 41
type textarea "x"
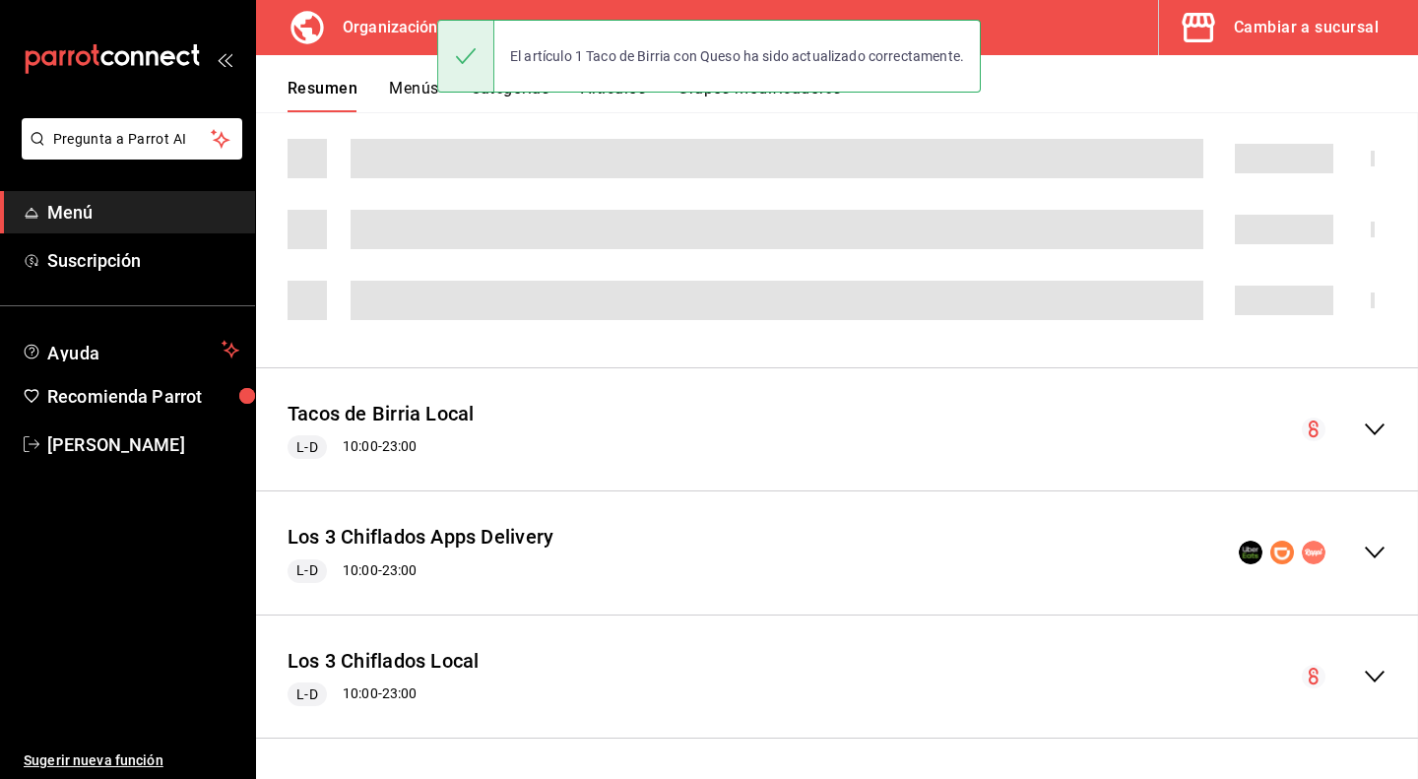
scroll to position [615, 0]
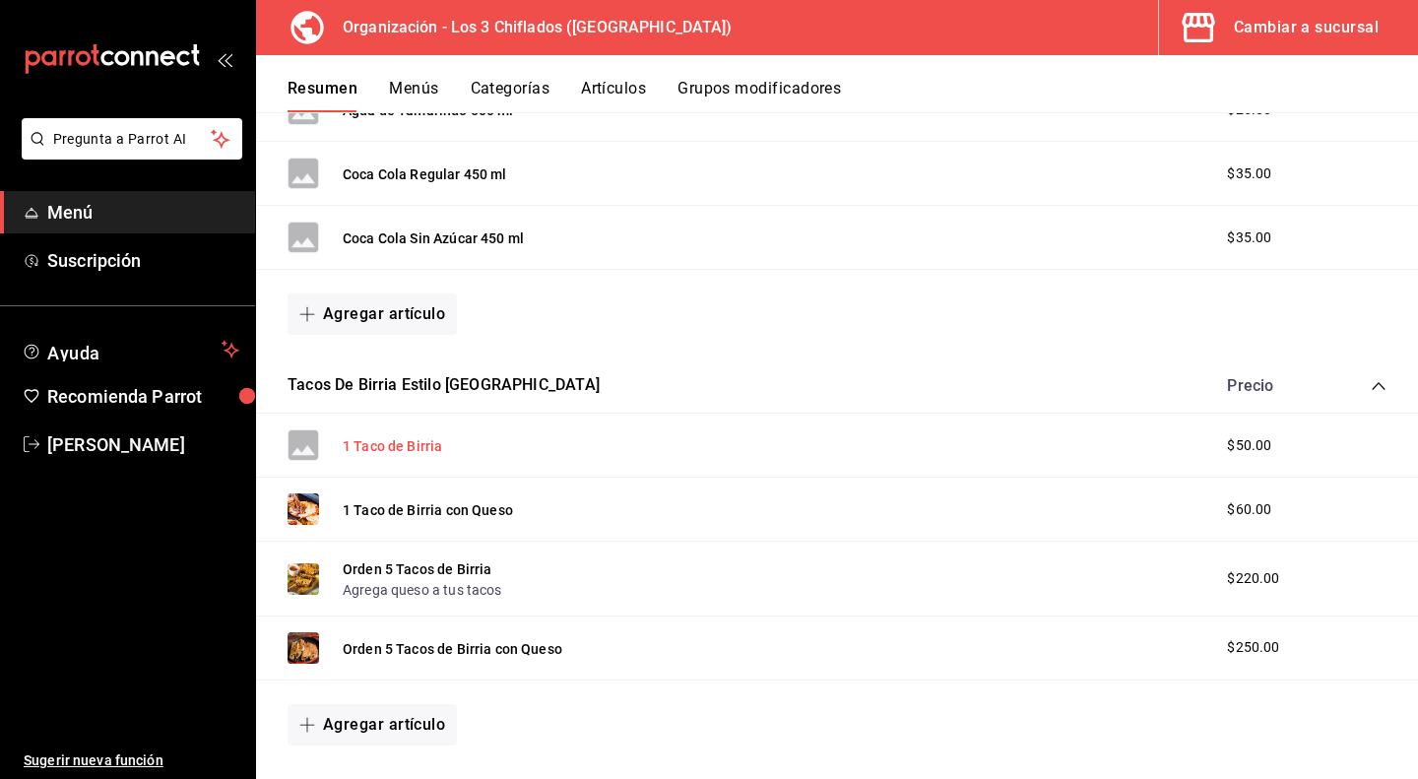
click at [418, 443] on button "1 Taco de Birria" at bounding box center [392, 446] width 99 height 20
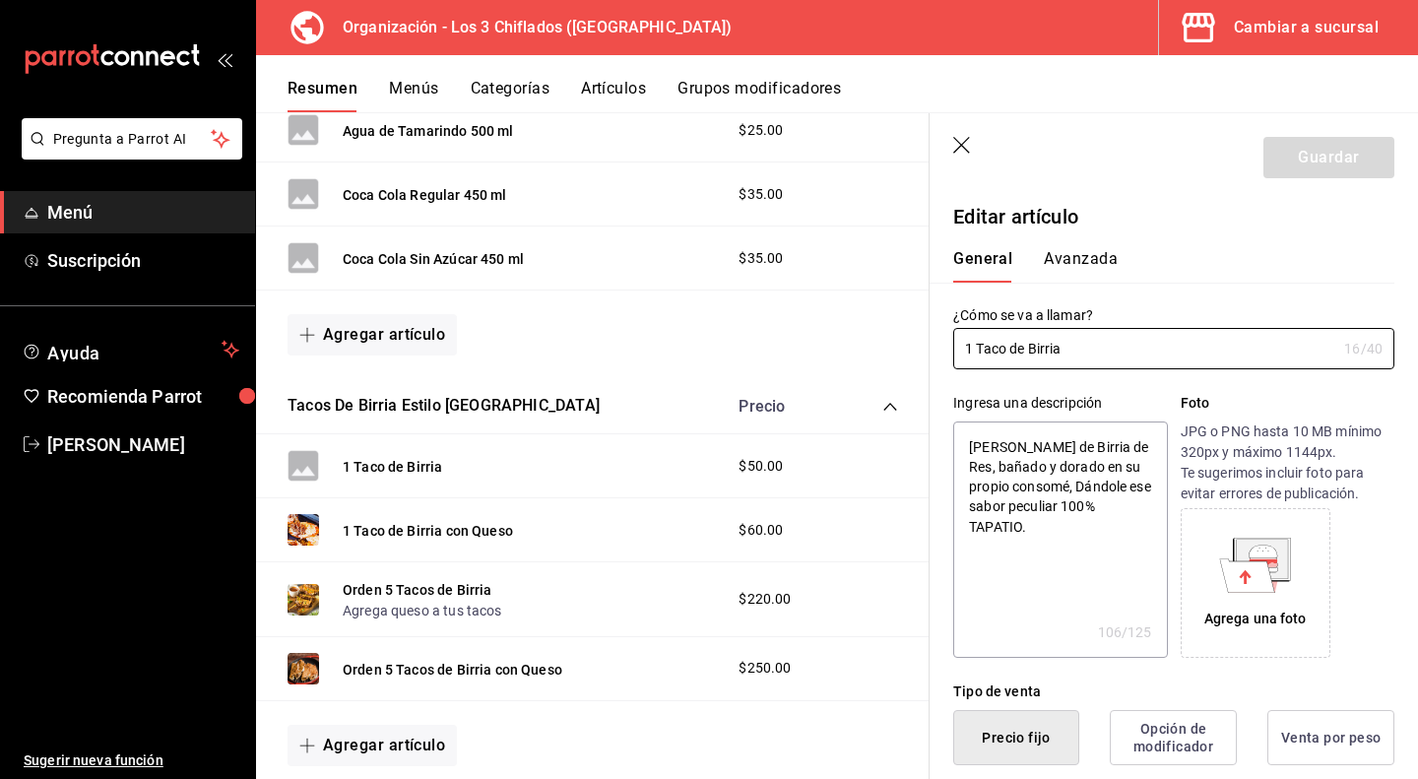
click at [1245, 566] on icon at bounding box center [1247, 574] width 55 height 33
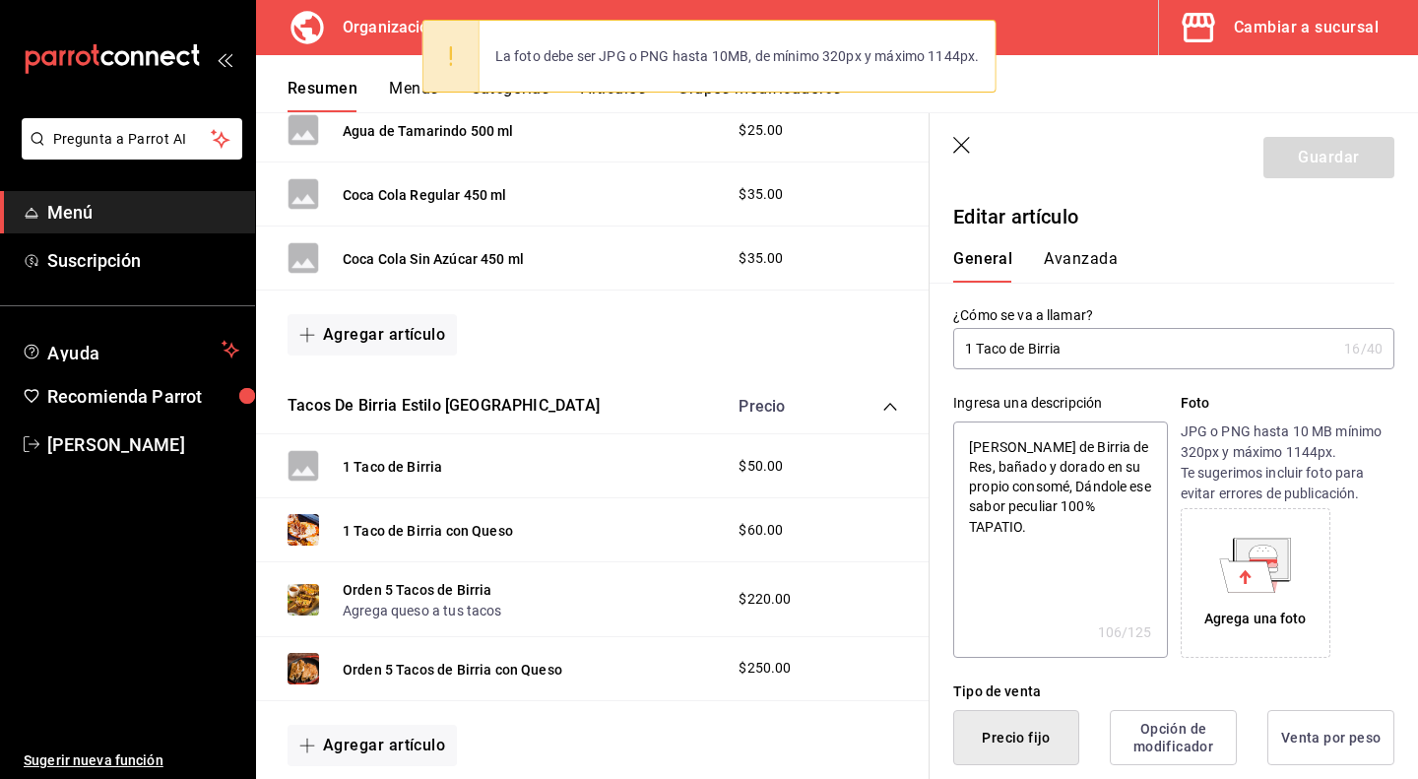
click at [1251, 566] on icon at bounding box center [1247, 574] width 55 height 33
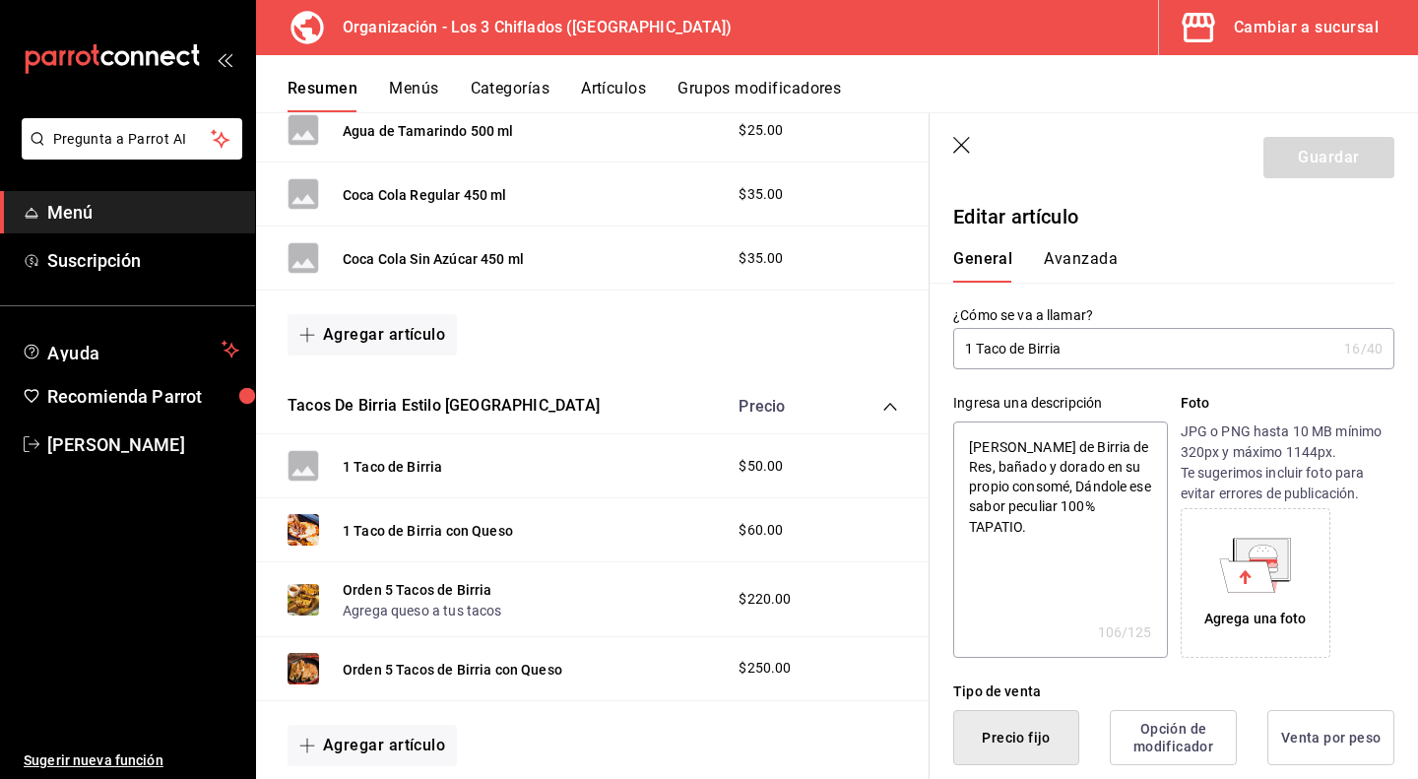
click at [1268, 565] on icon at bounding box center [1263, 564] width 29 height 6
click at [1262, 604] on div "Agrega una foto" at bounding box center [1256, 583] width 140 height 140
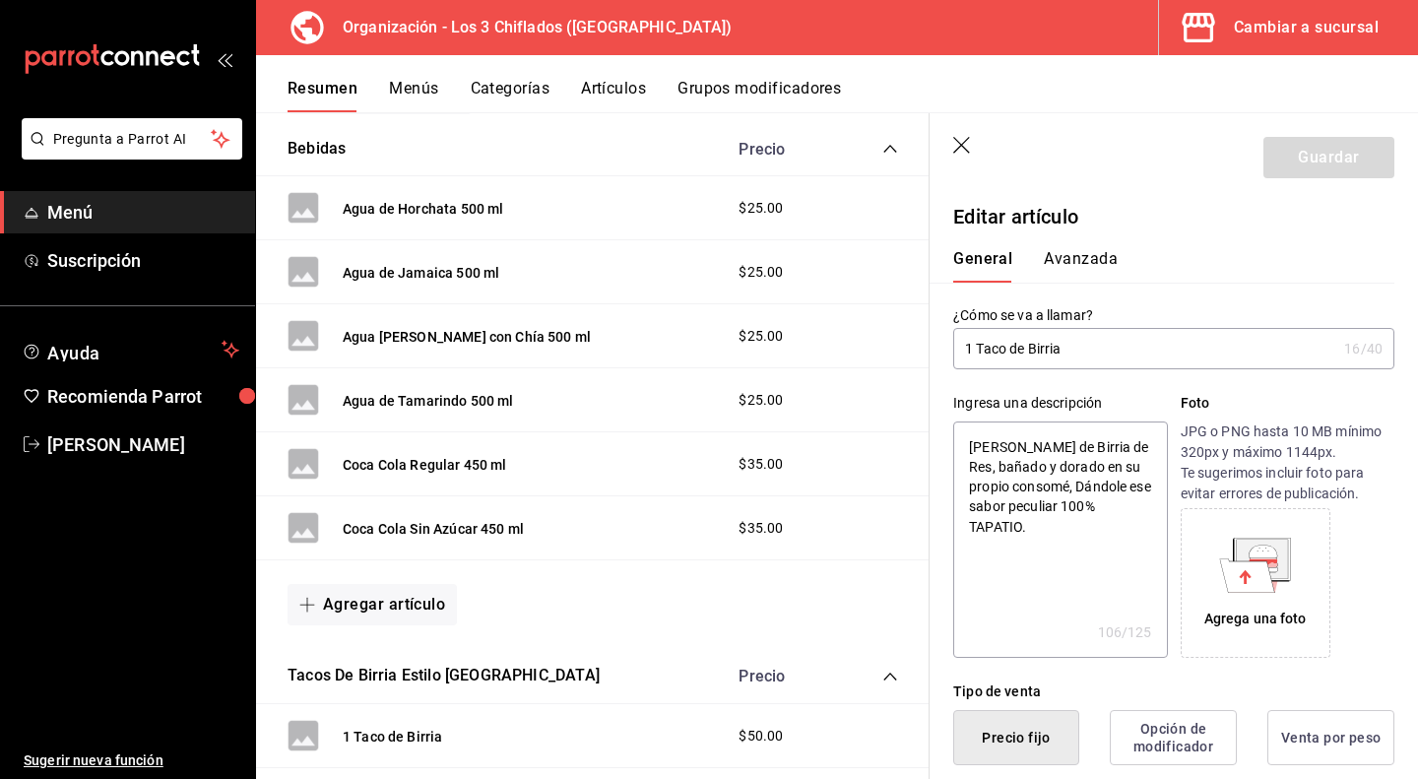
scroll to position [320, 0]
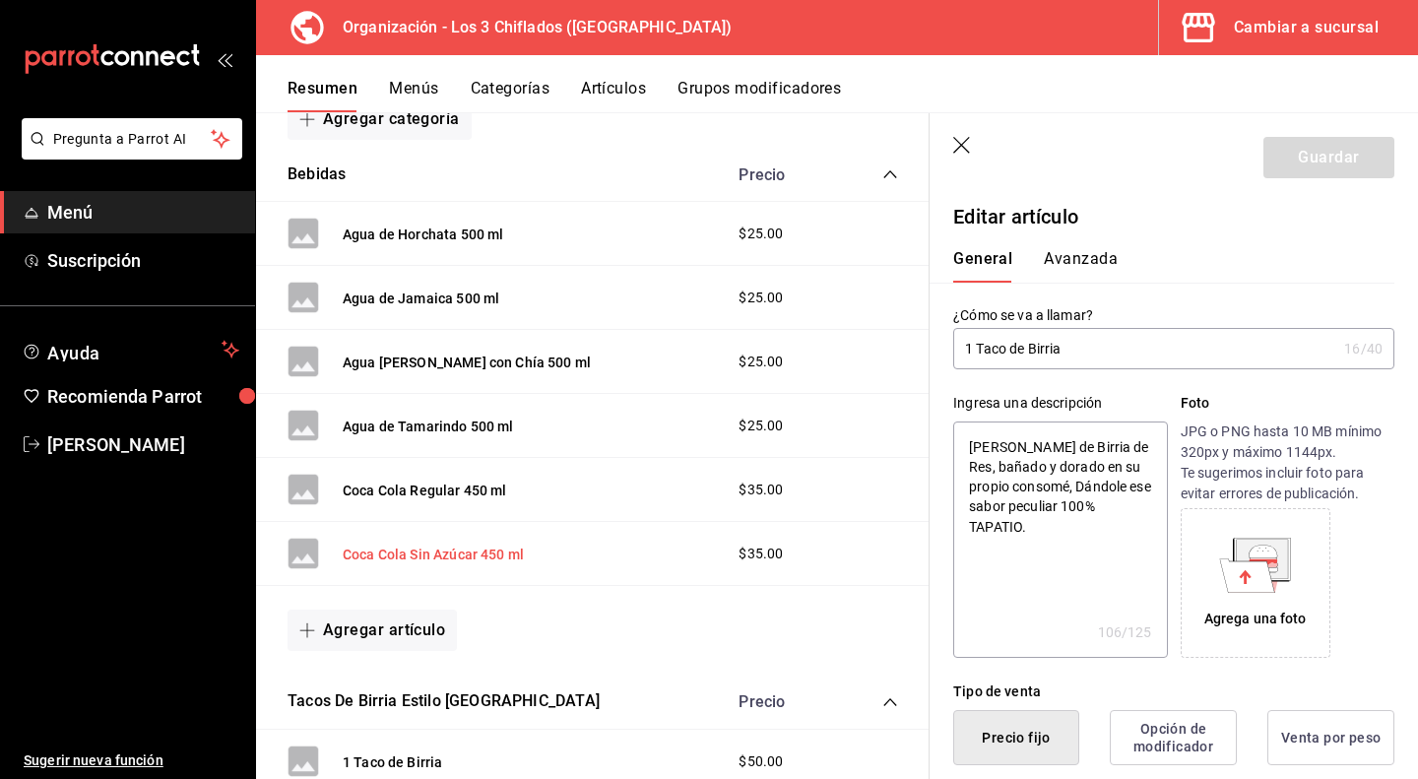
click at [396, 546] on button "Coca Cola Sin Azúcar 450 ml" at bounding box center [433, 555] width 181 height 20
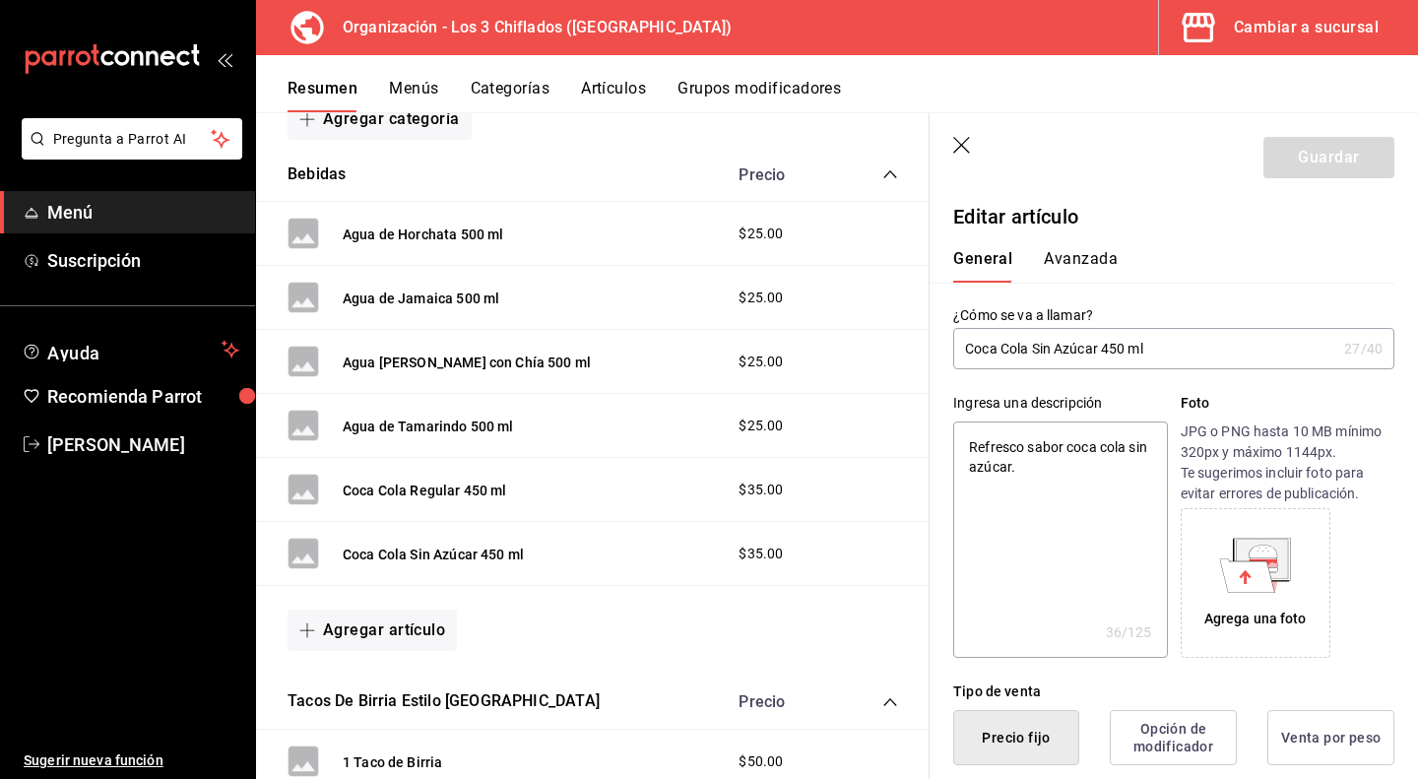
click at [1272, 564] on icon at bounding box center [1262, 558] width 51 height 39
click at [423, 491] on button "Coca Cola Regular 450 ml" at bounding box center [425, 491] width 164 height 20
type textarea "x"
type input "$35.00"
click at [1258, 591] on icon at bounding box center [1247, 574] width 55 height 33
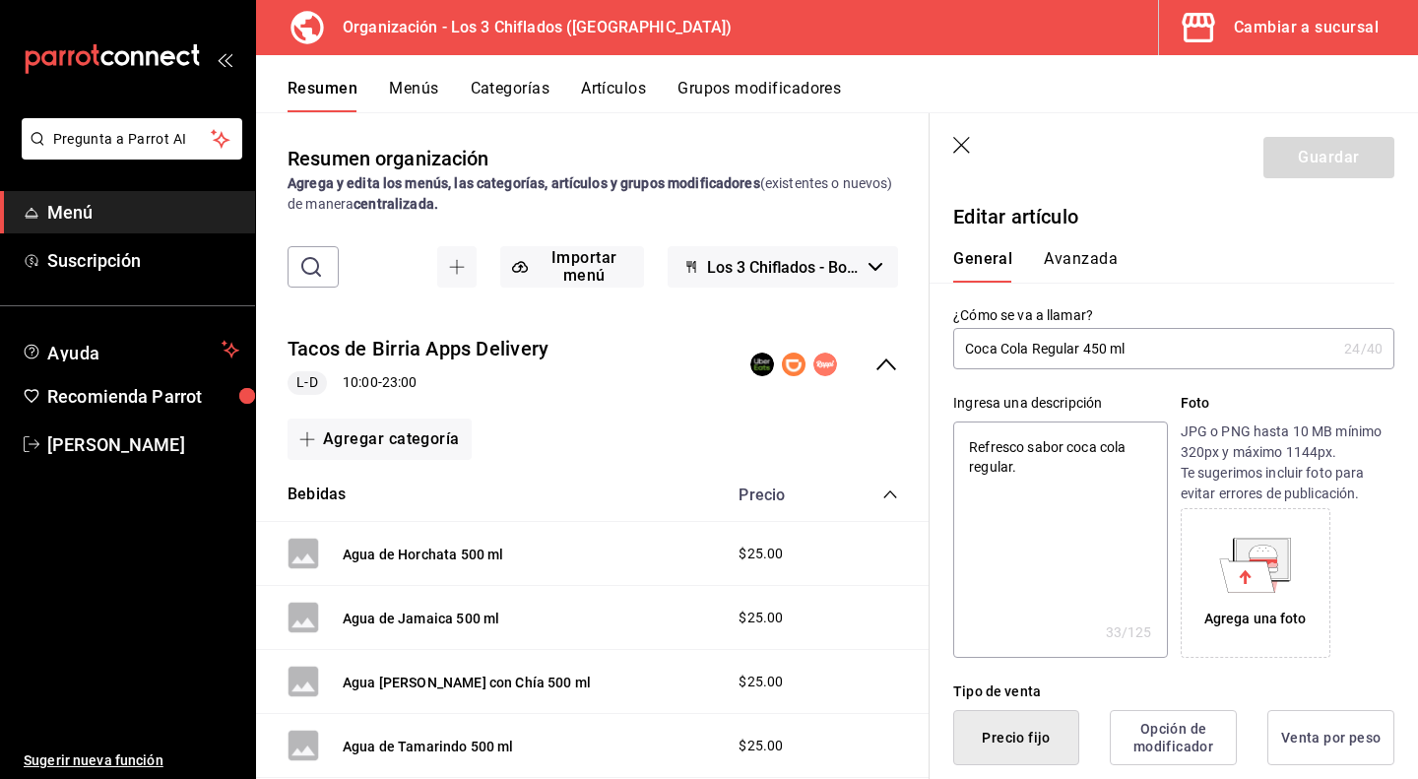
click at [964, 143] on icon "button" at bounding box center [963, 147] width 20 height 20
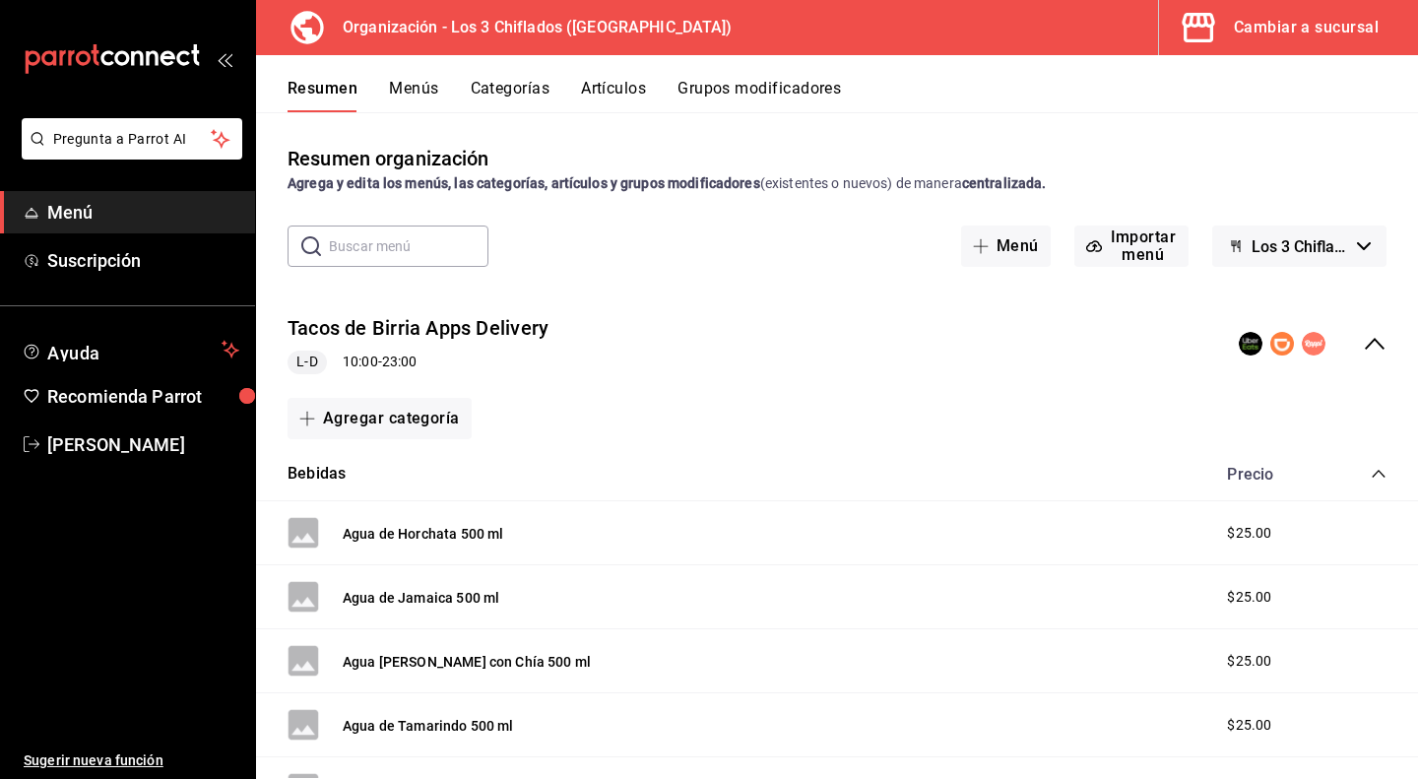
click at [1371, 471] on icon "collapse-category-row" at bounding box center [1379, 474] width 16 height 16
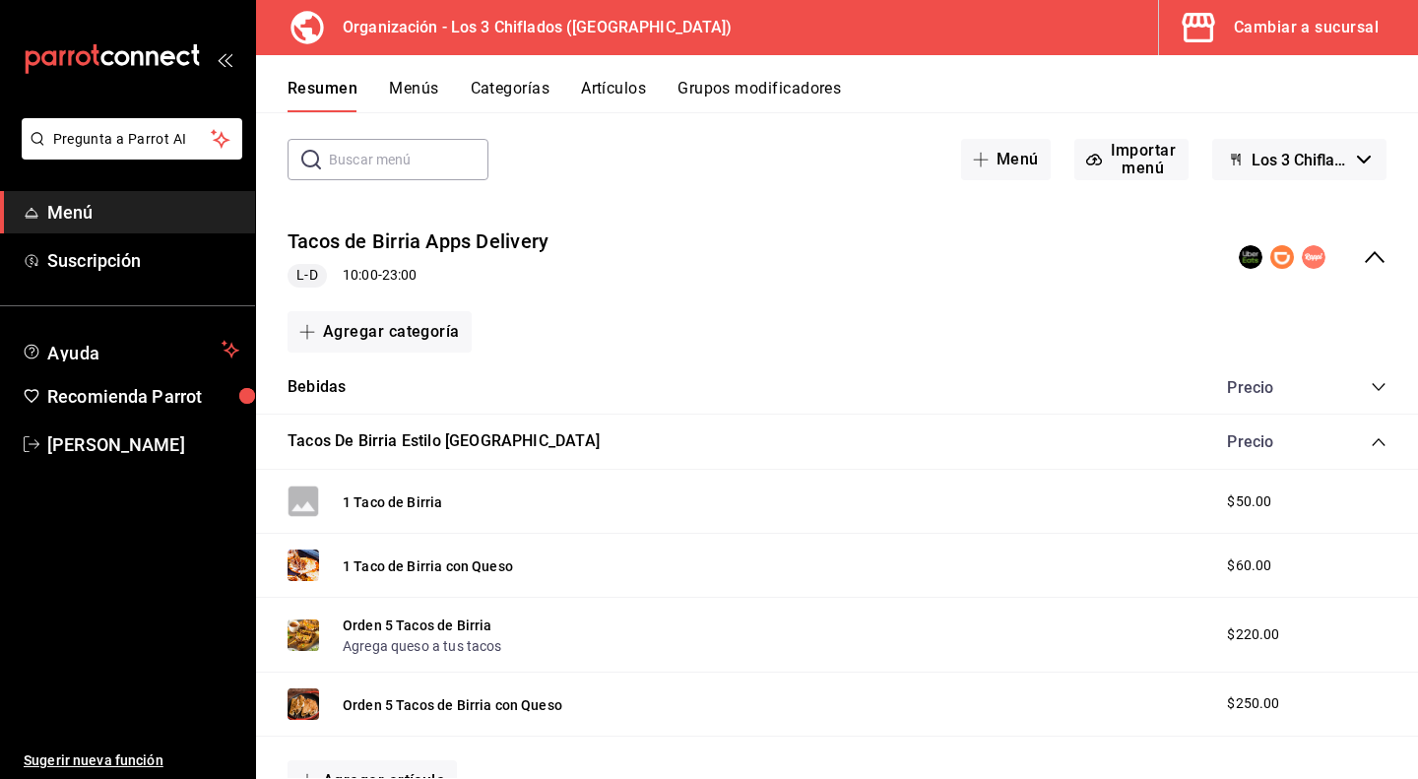
scroll to position [197, 0]
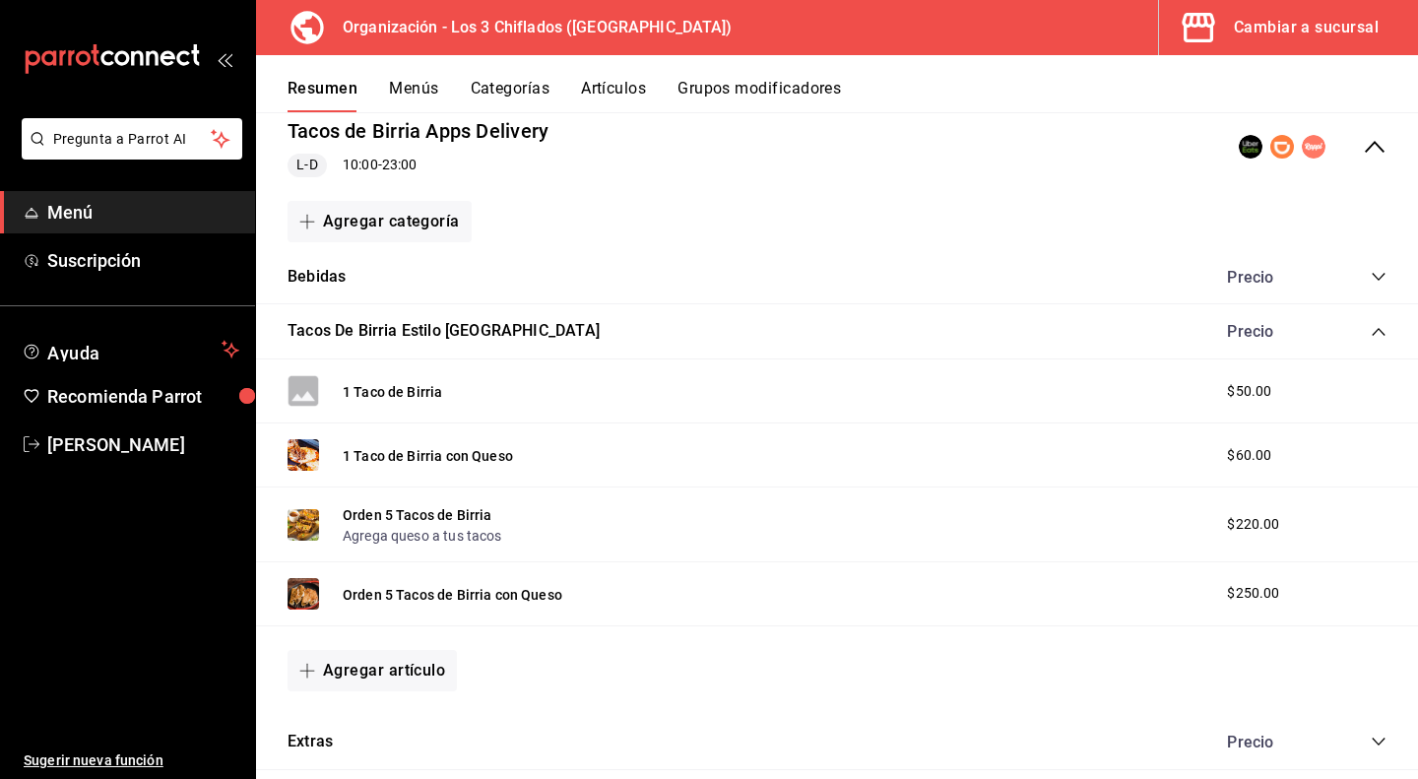
click at [1371, 332] on icon "collapse-category-row" at bounding box center [1379, 332] width 16 height 16
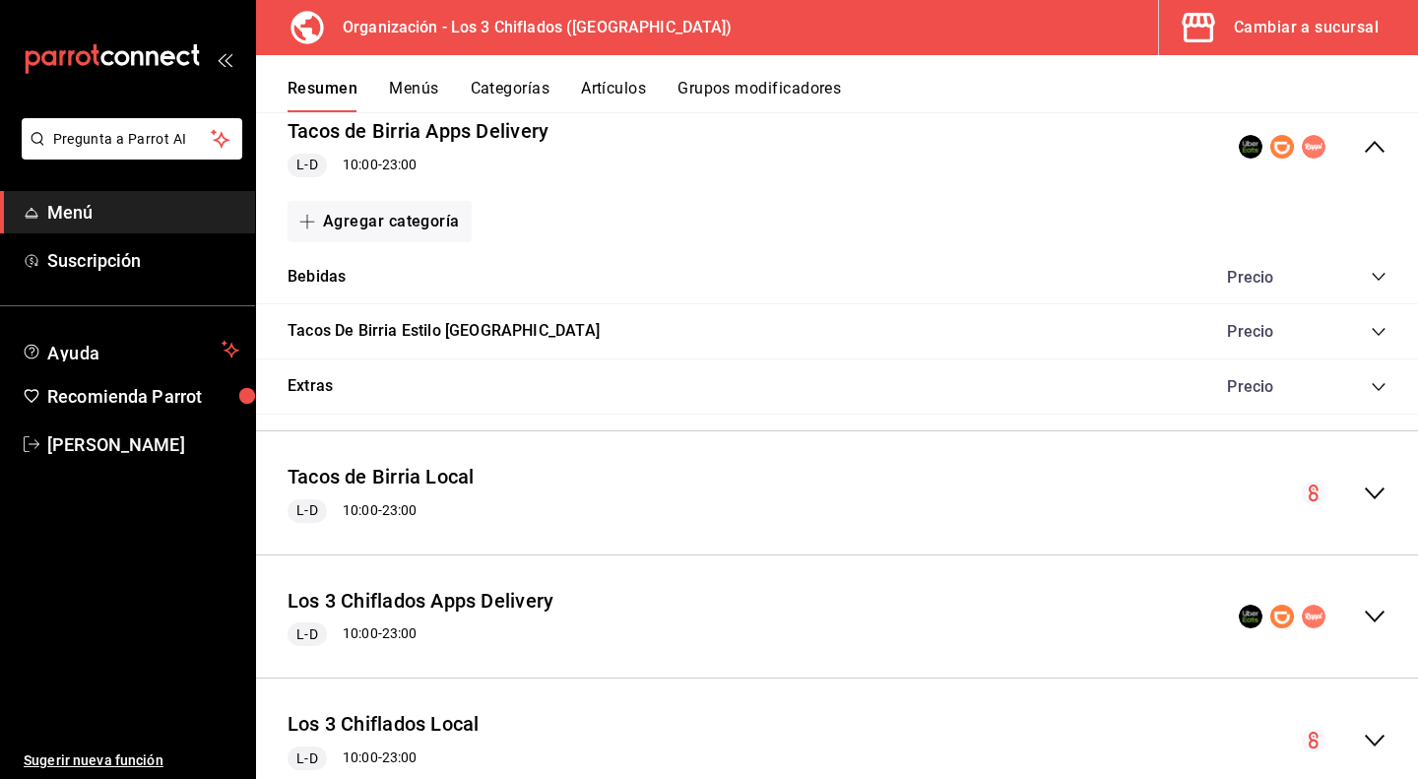
click at [1364, 144] on icon "collapse-menu-row" at bounding box center [1375, 147] width 24 height 24
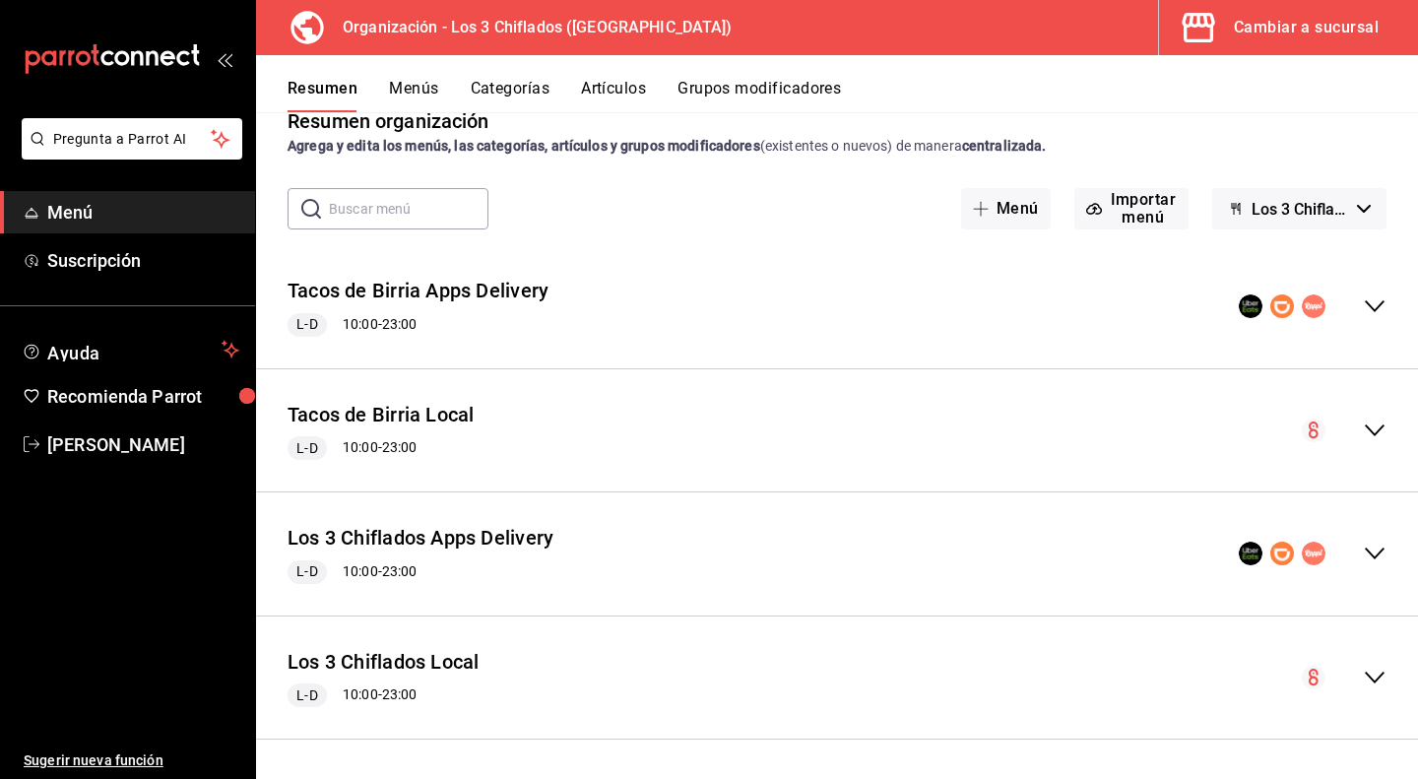
scroll to position [36, 0]
click at [1363, 556] on icon "collapse-menu-row" at bounding box center [1375, 555] width 24 height 24
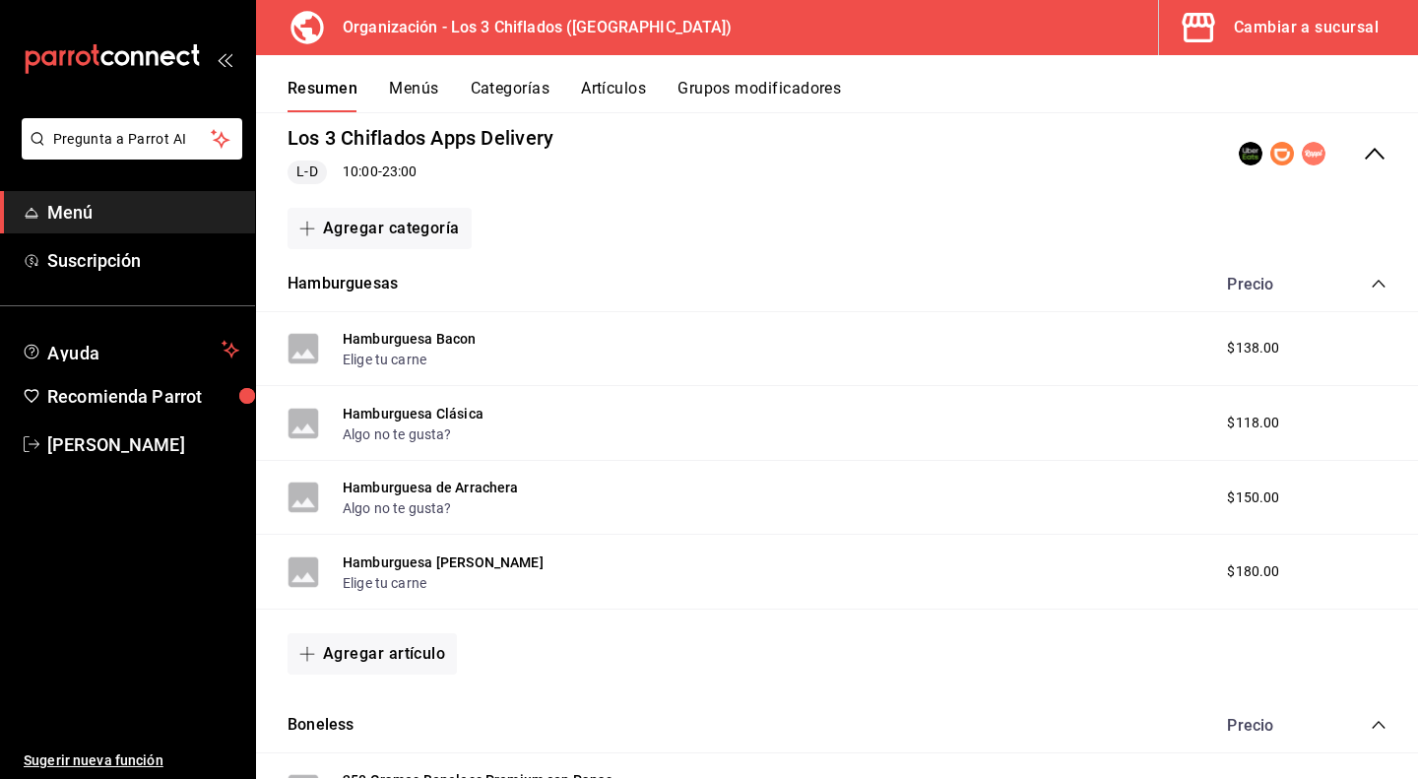
scroll to position [492, 0]
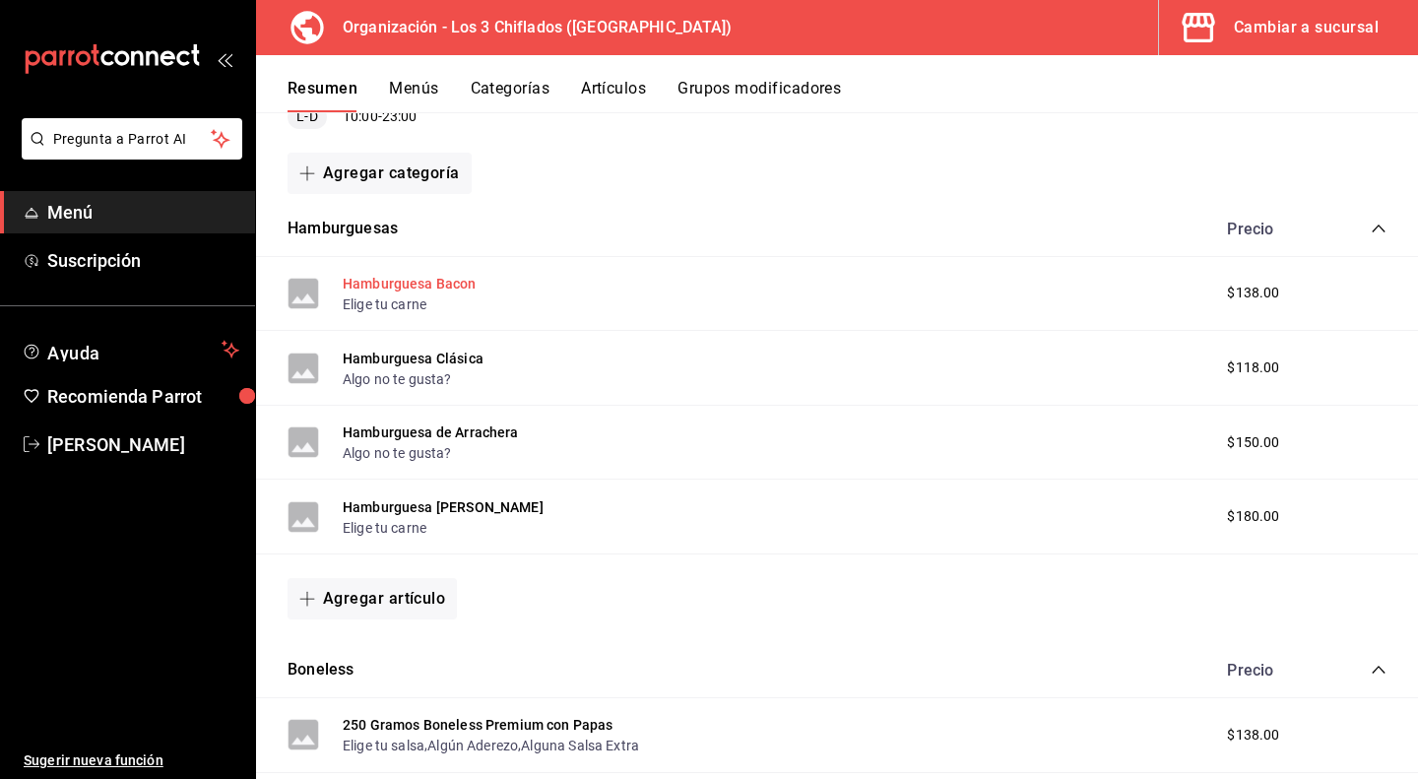
click at [404, 287] on button "Hamburguesa Bacon" at bounding box center [410, 284] width 134 height 20
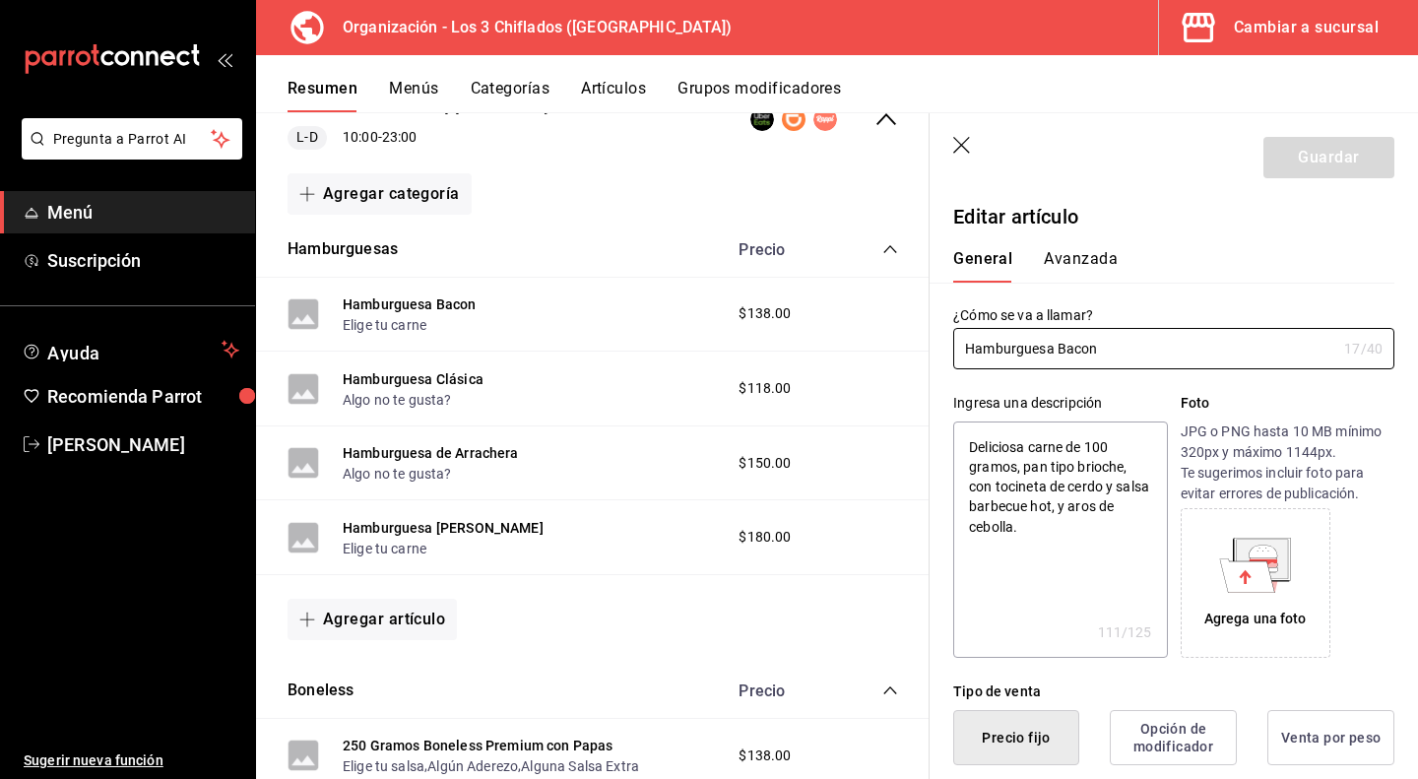
type textarea "x"
type input "$138.00"
click at [1269, 589] on icon at bounding box center [1255, 565] width 72 height 55
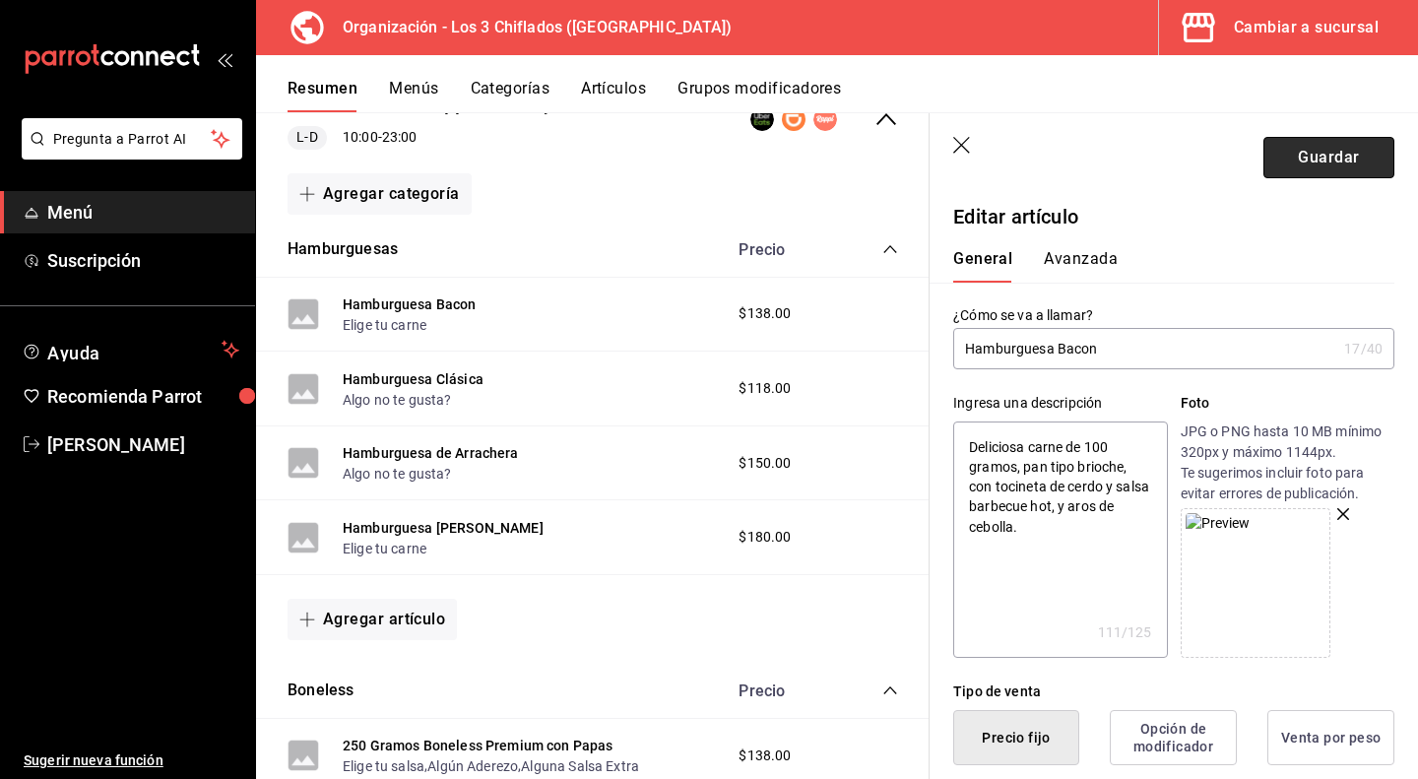
click at [1302, 162] on button "Guardar" at bounding box center [1328, 157] width 131 height 41
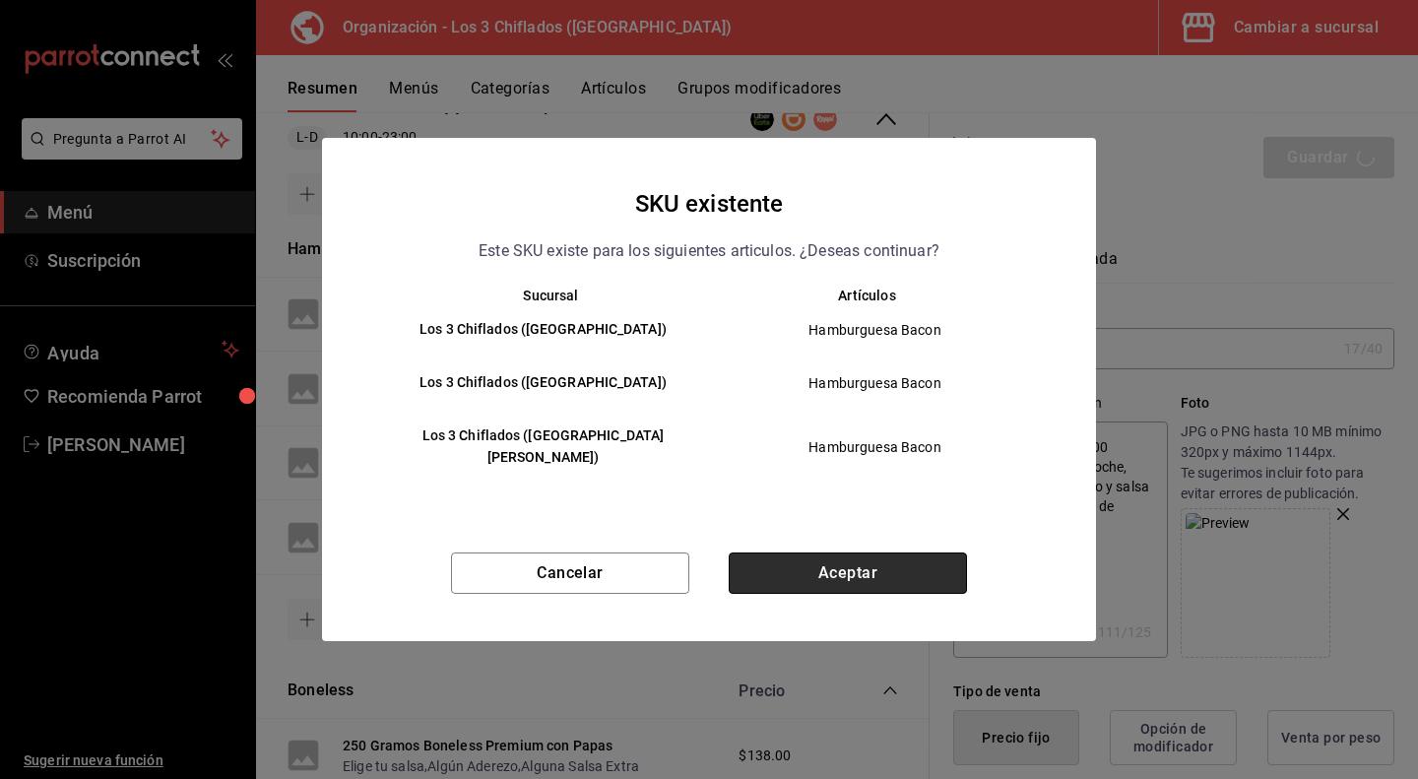
click at [827, 559] on button "Aceptar" at bounding box center [848, 572] width 238 height 41
type textarea "x"
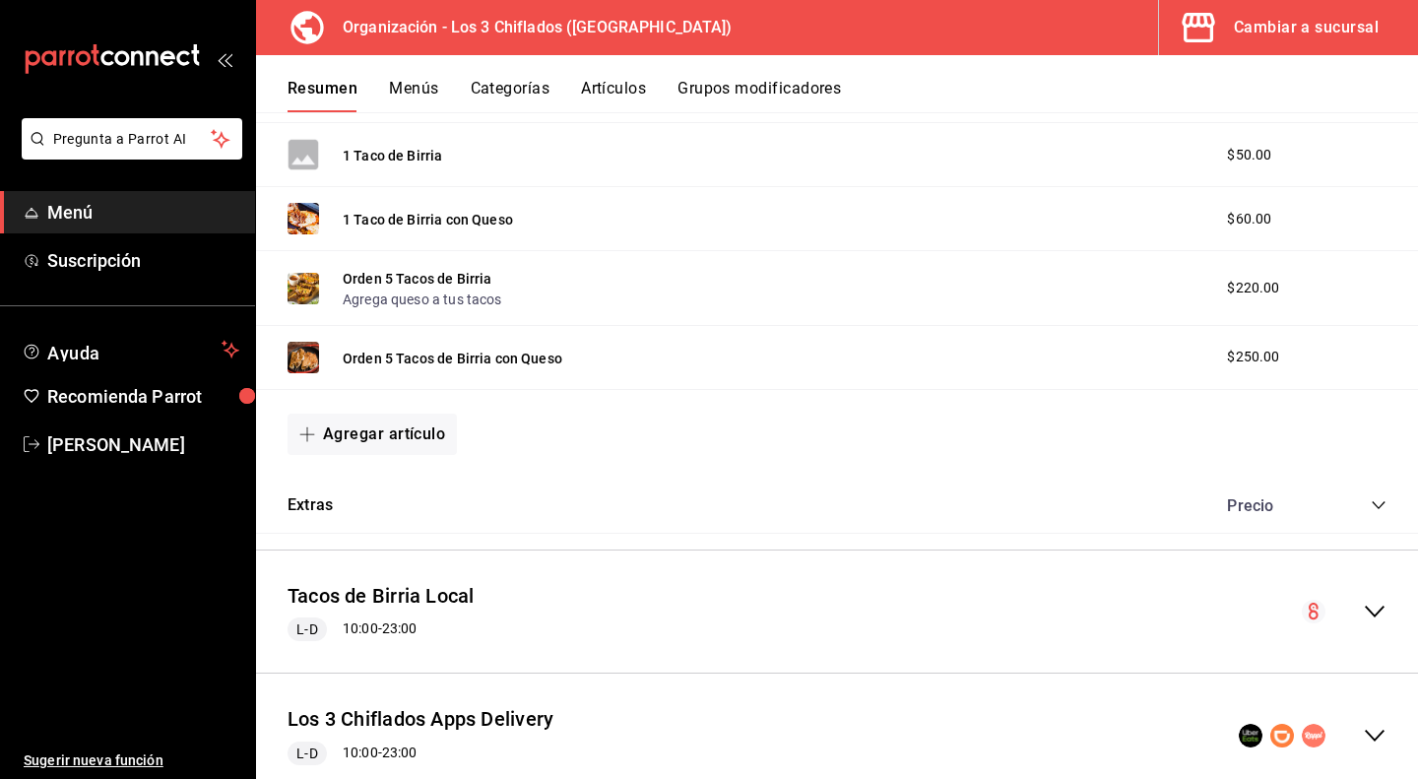
scroll to position [1083, 0]
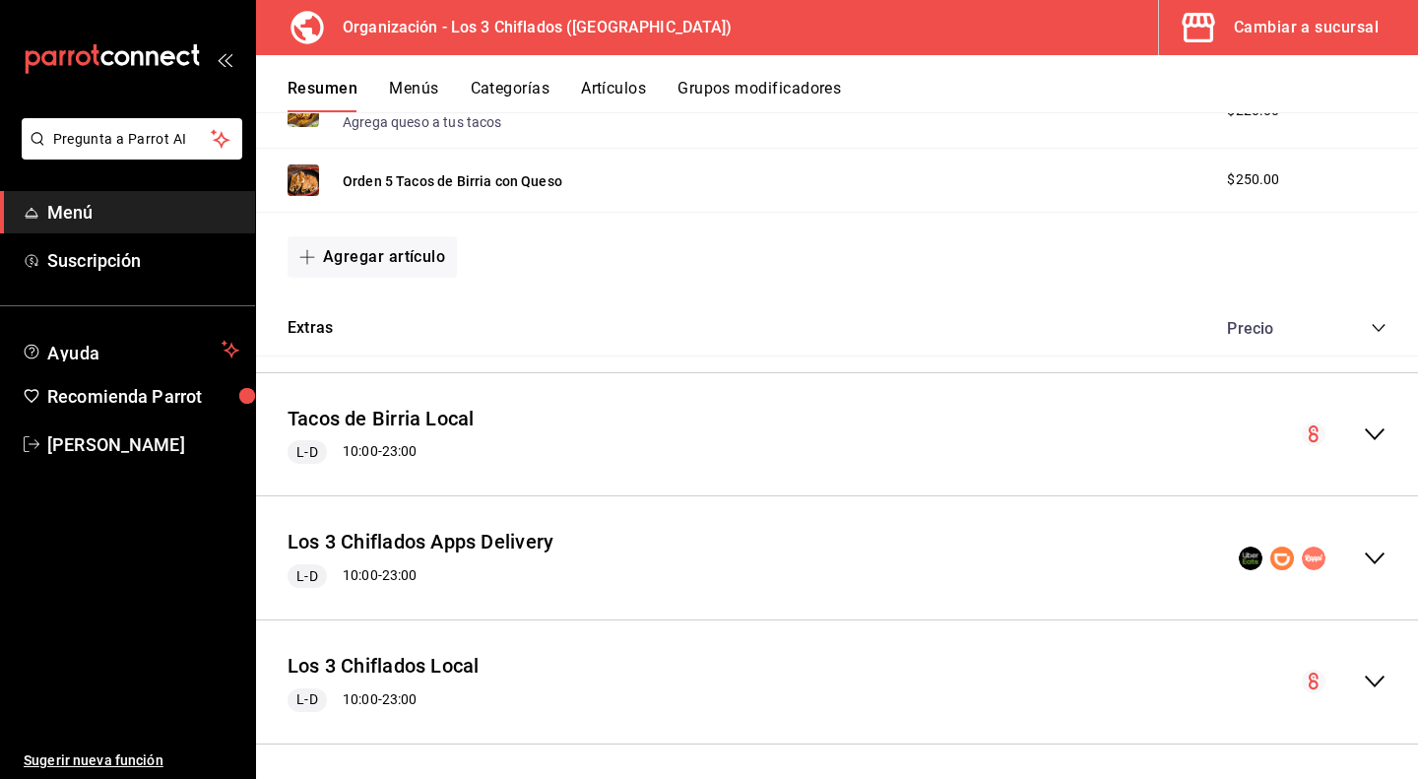
click at [1364, 548] on icon "collapse-menu-row" at bounding box center [1375, 559] width 24 height 24
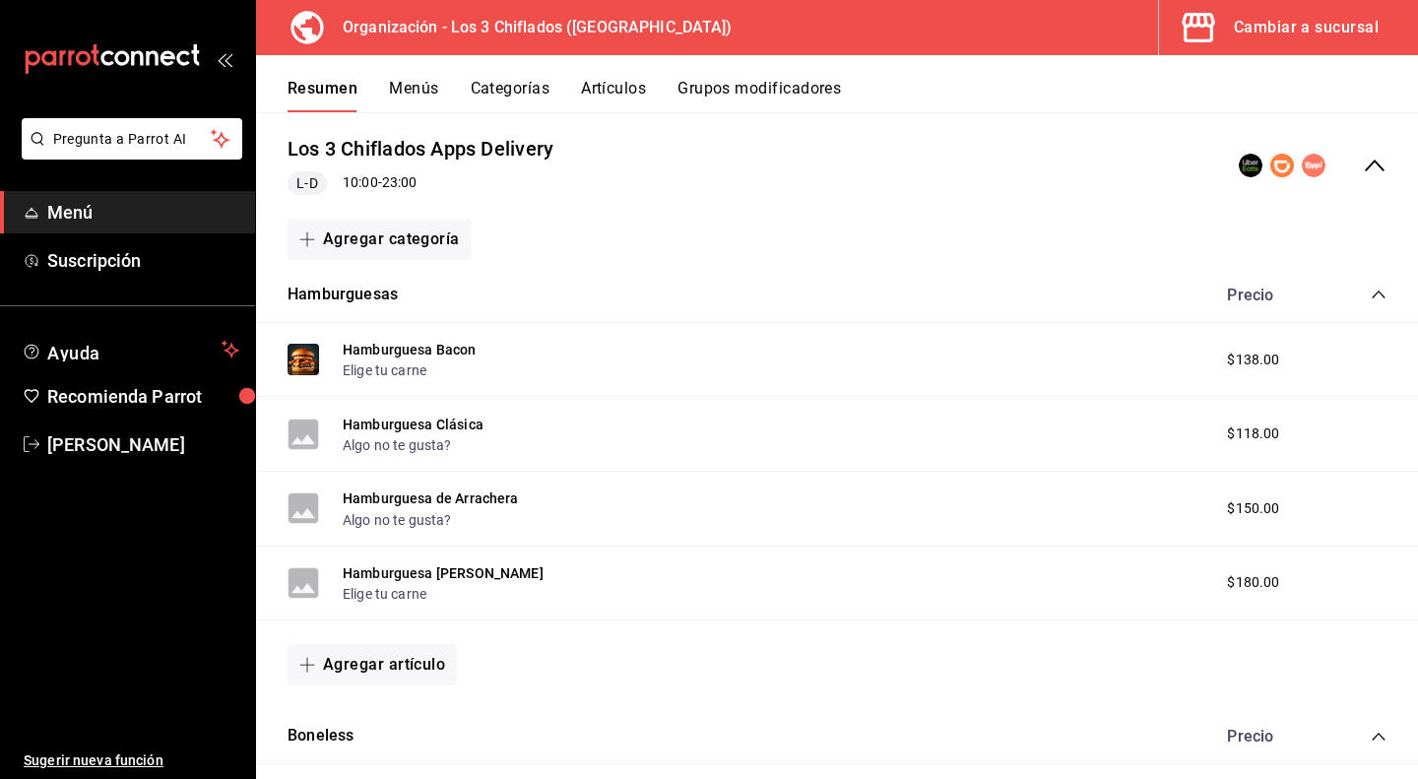
scroll to position [1477, 0]
click at [451, 419] on button "Hamburguesa Clásica" at bounding box center [413, 424] width 141 height 20
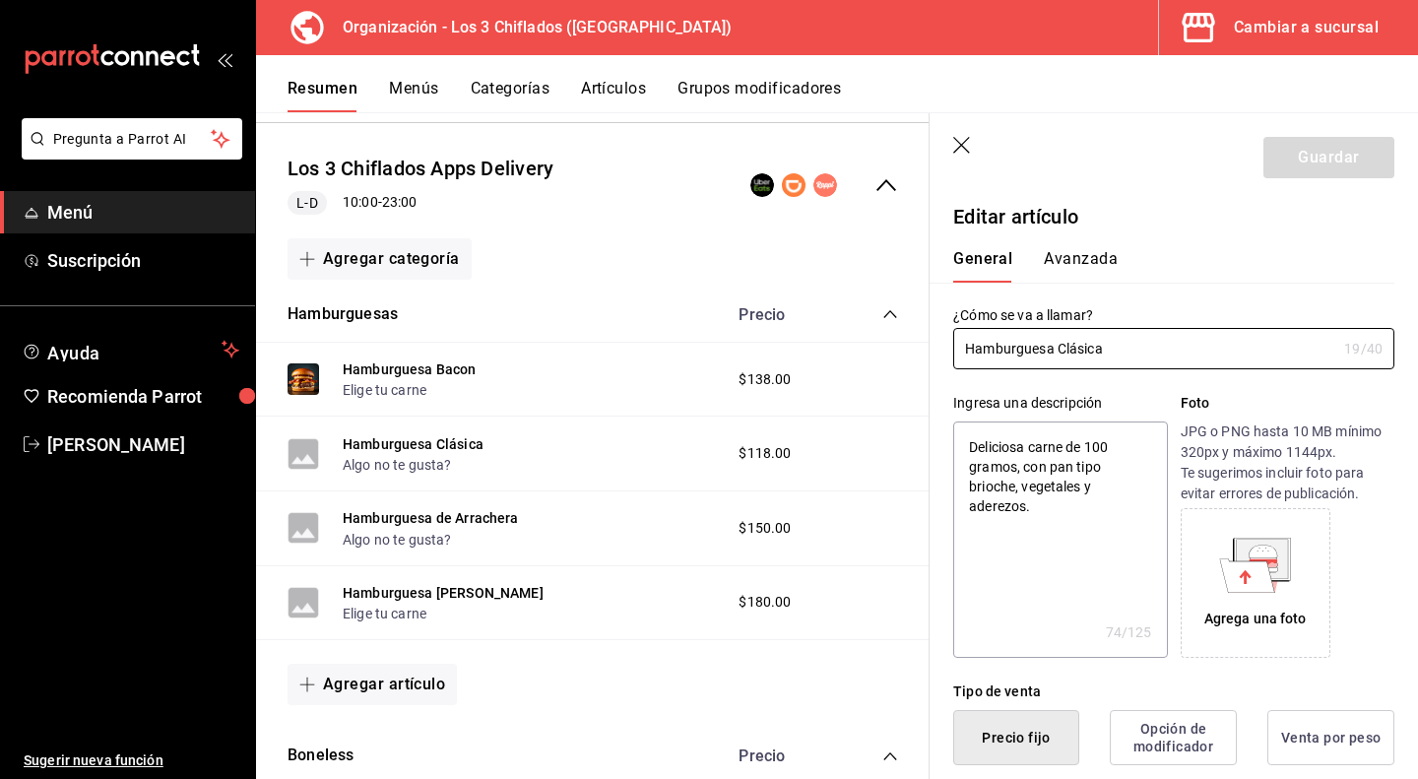
click at [1257, 609] on div "Agrega una foto" at bounding box center [1255, 619] width 102 height 21
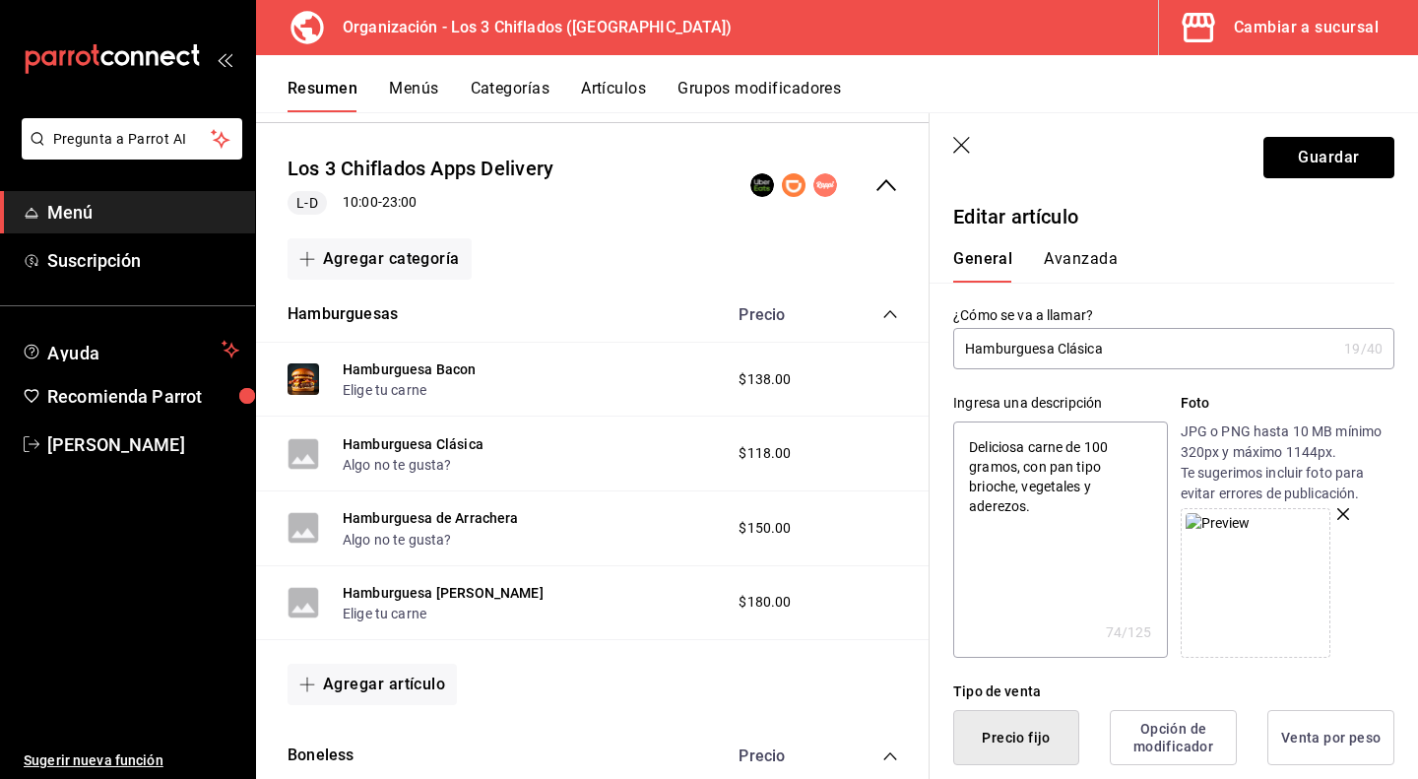
click at [1306, 153] on button "Guardar" at bounding box center [1328, 157] width 131 height 41
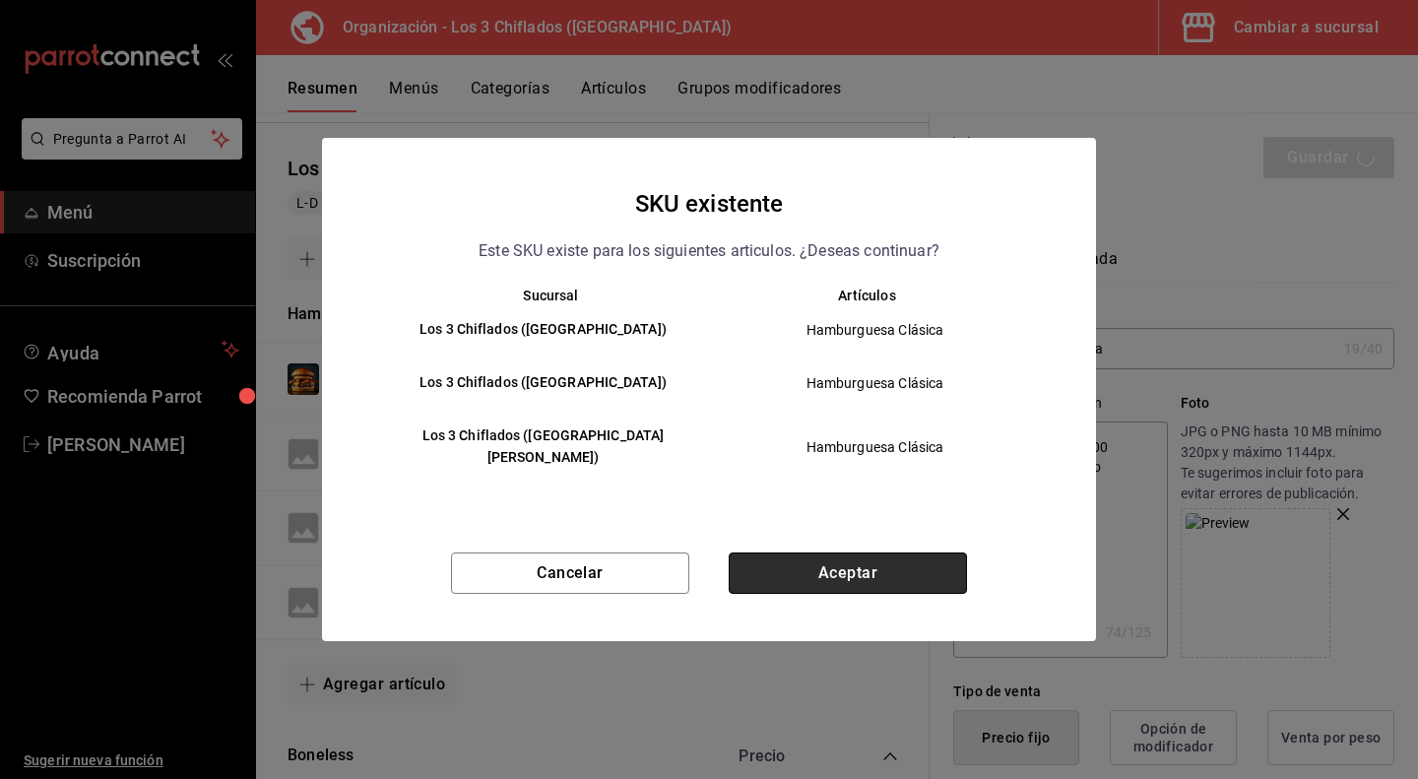
click at [840, 560] on button "Aceptar" at bounding box center [848, 572] width 238 height 41
type textarea "x"
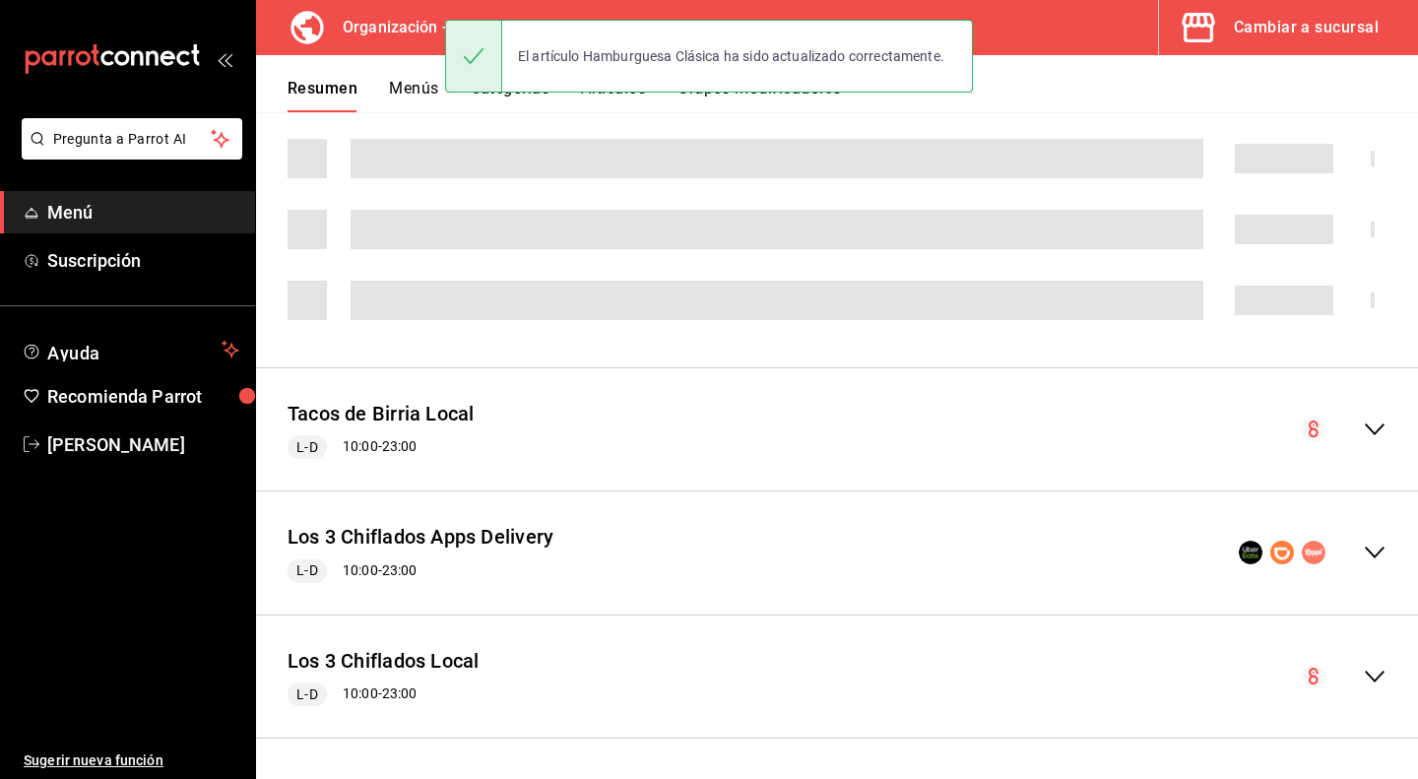
scroll to position [1083, 0]
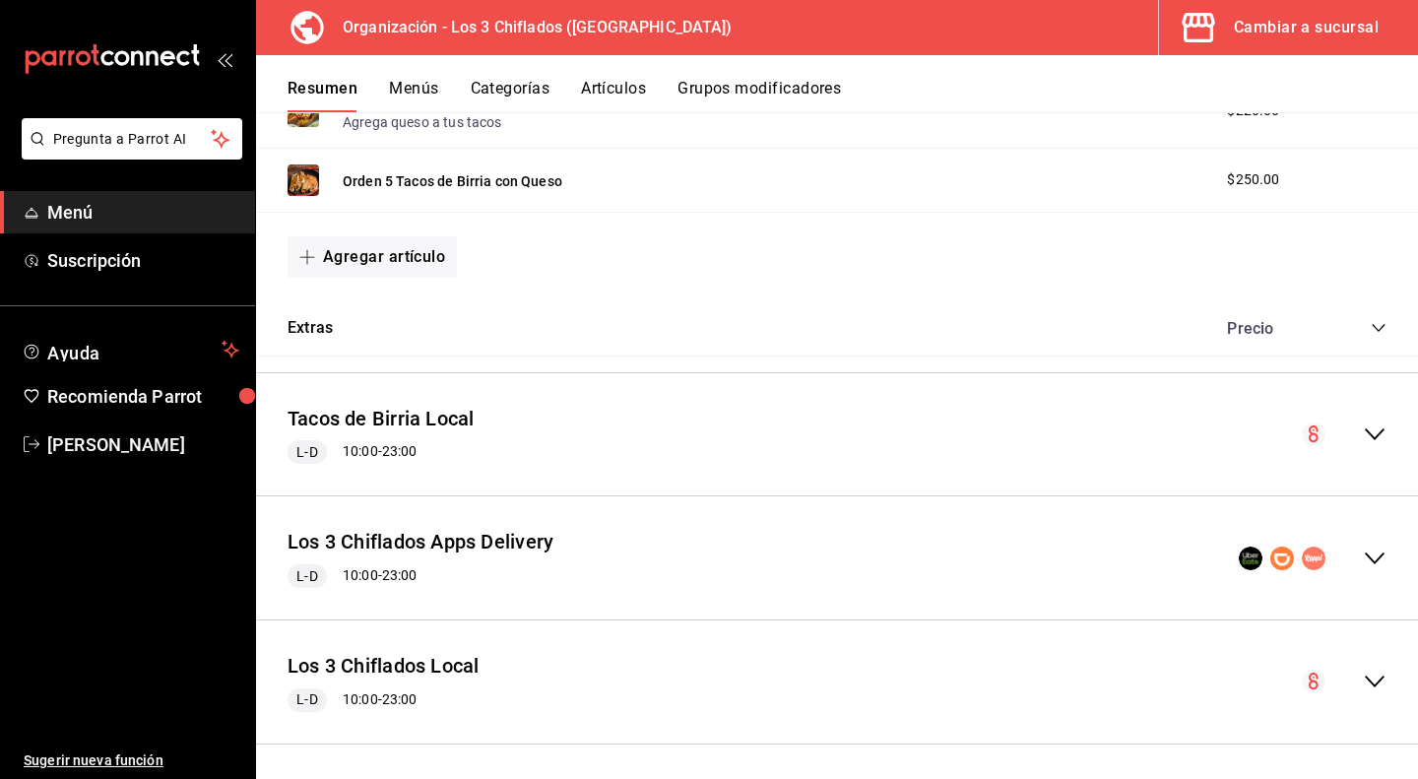
click at [1366, 552] on icon "collapse-menu-row" at bounding box center [1375, 558] width 20 height 12
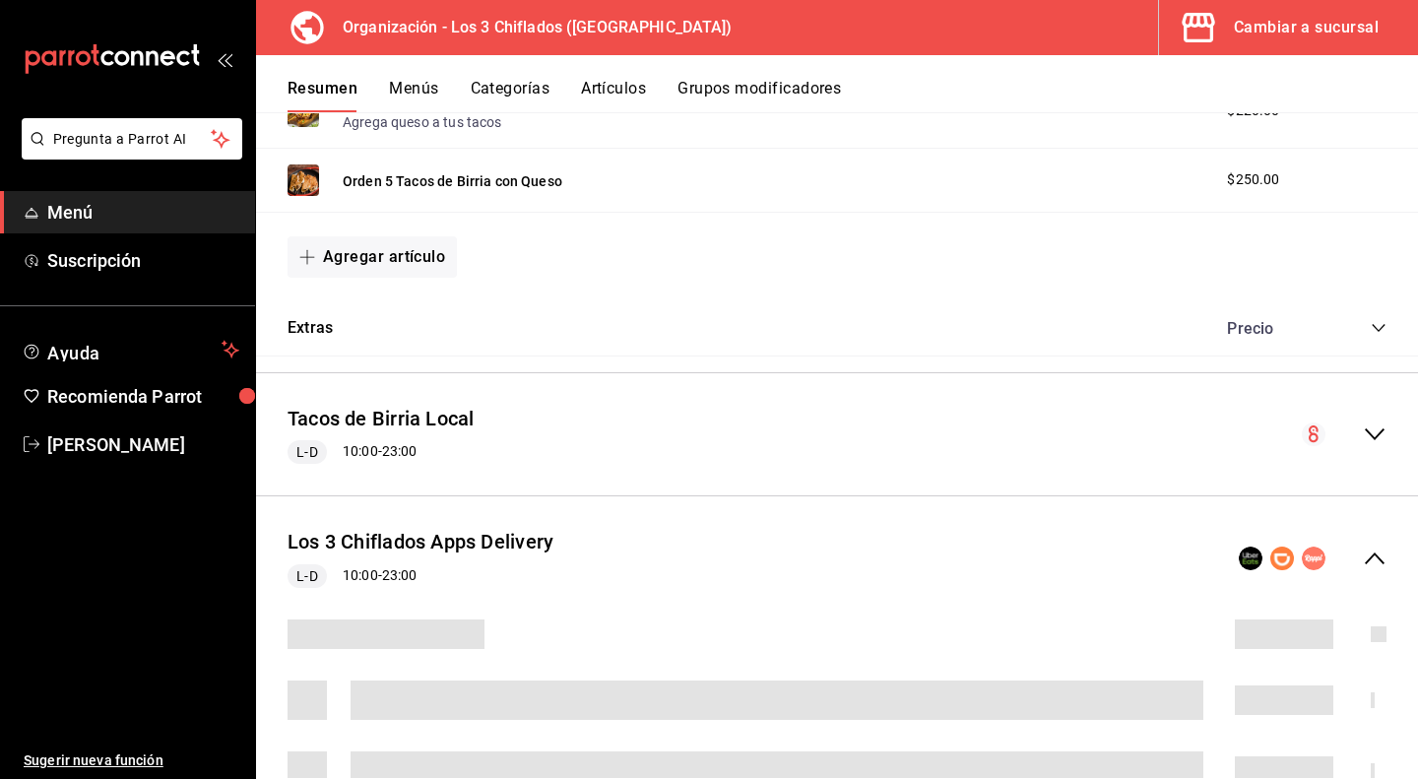
scroll to position [1476, 0]
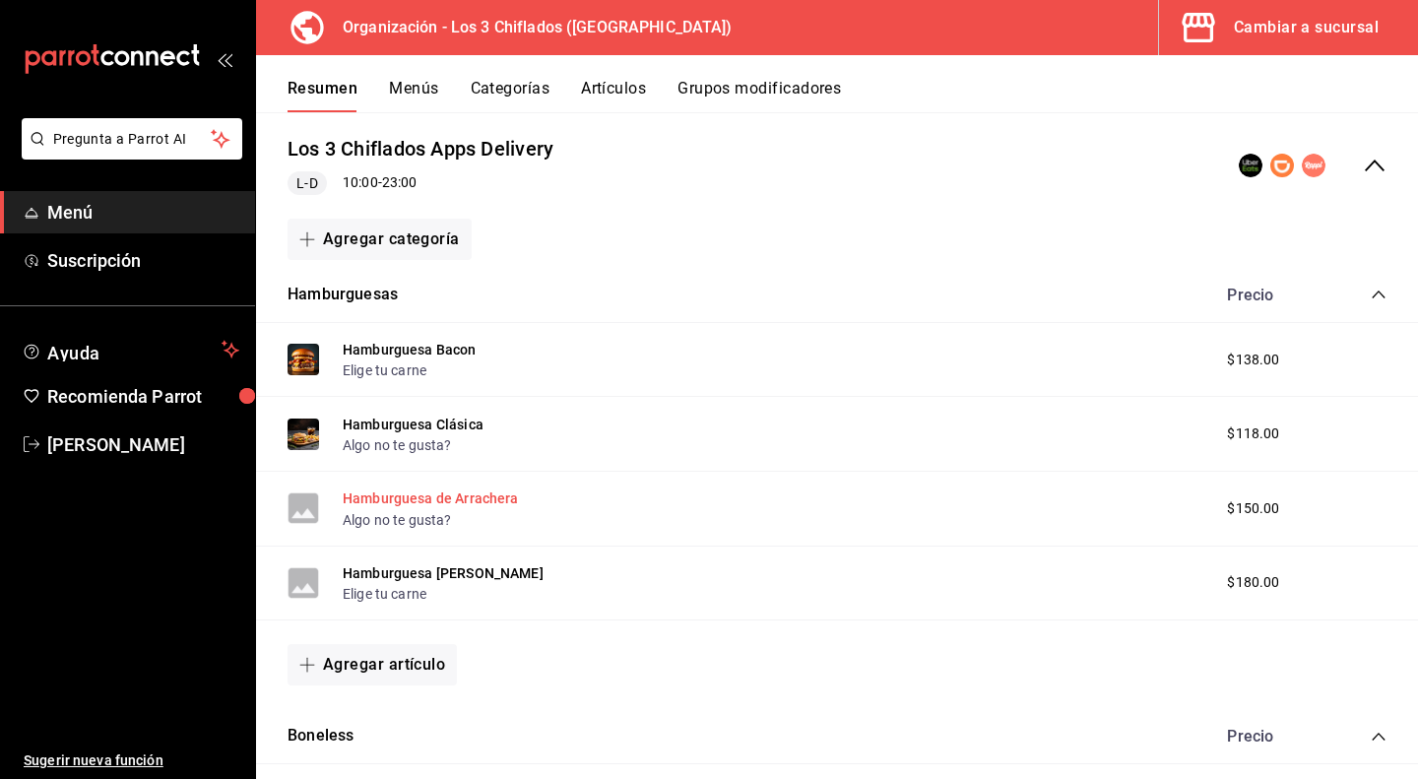
click at [494, 496] on button "Hamburguesa de Arrachera" at bounding box center [431, 498] width 176 height 20
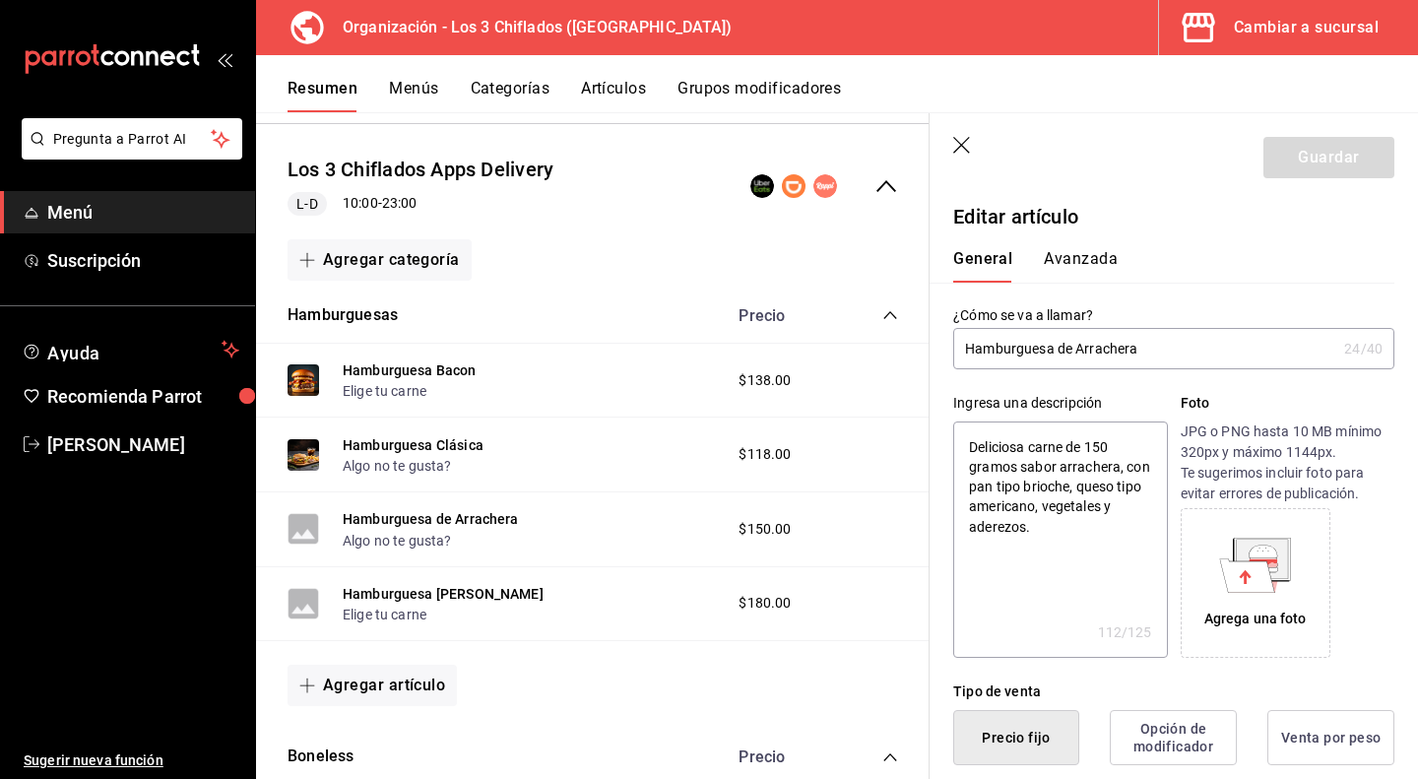
click at [1250, 568] on icon at bounding box center [1247, 574] width 55 height 33
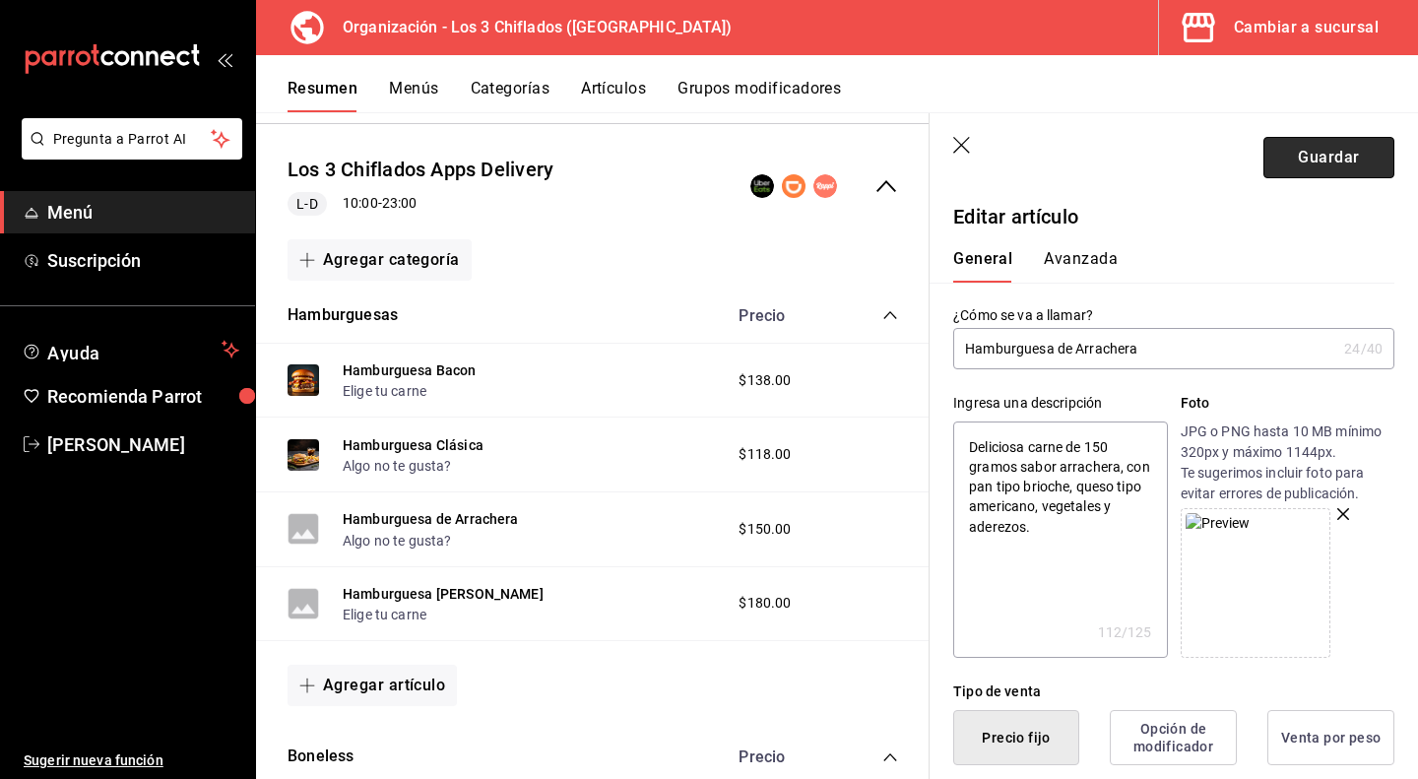
click at [1330, 157] on button "Guardar" at bounding box center [1328, 157] width 131 height 41
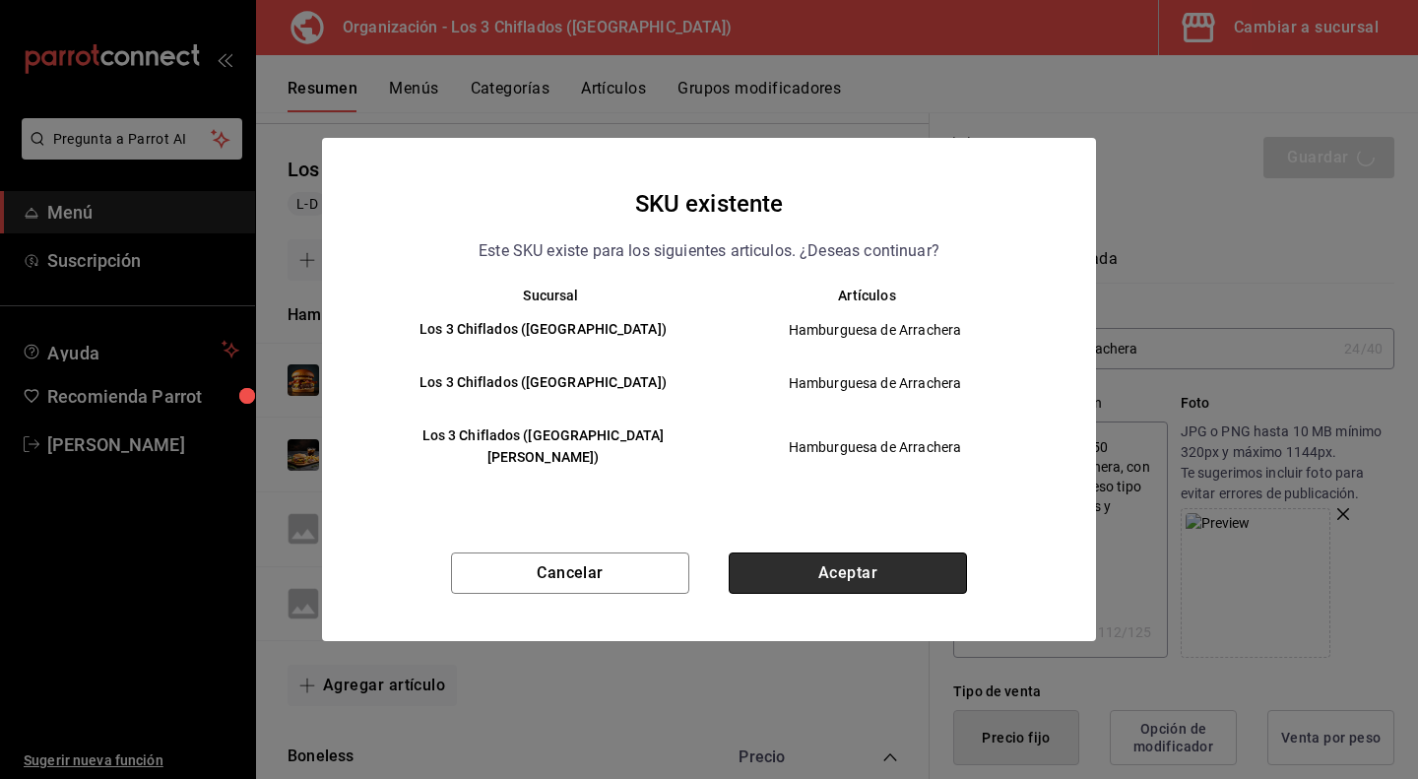
click at [918, 555] on button "Aceptar" at bounding box center [848, 572] width 238 height 41
type textarea "x"
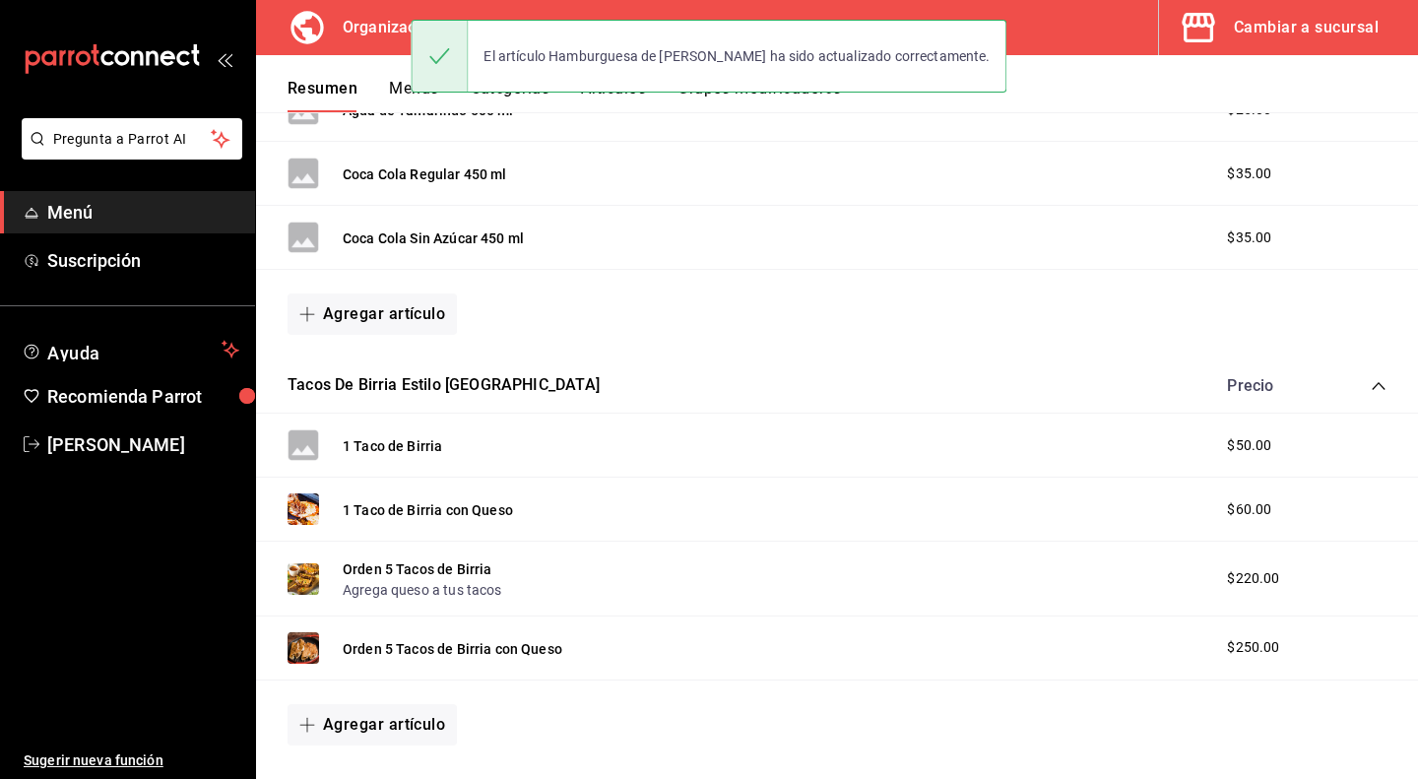
scroll to position [1083, 0]
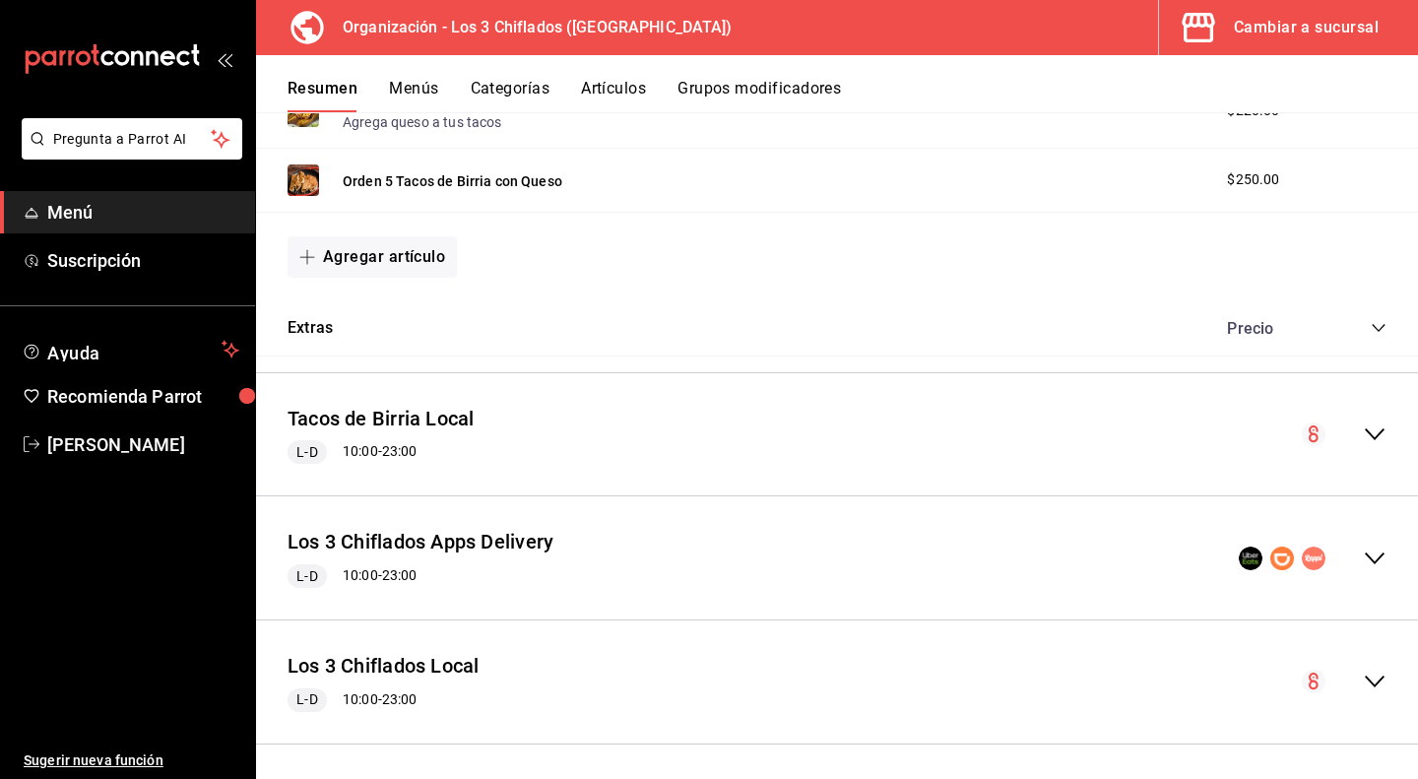
click at [1373, 548] on div "Los 3 Chiflados Apps Delivery L-D 10:00 - 23:00" at bounding box center [837, 558] width 1162 height 92
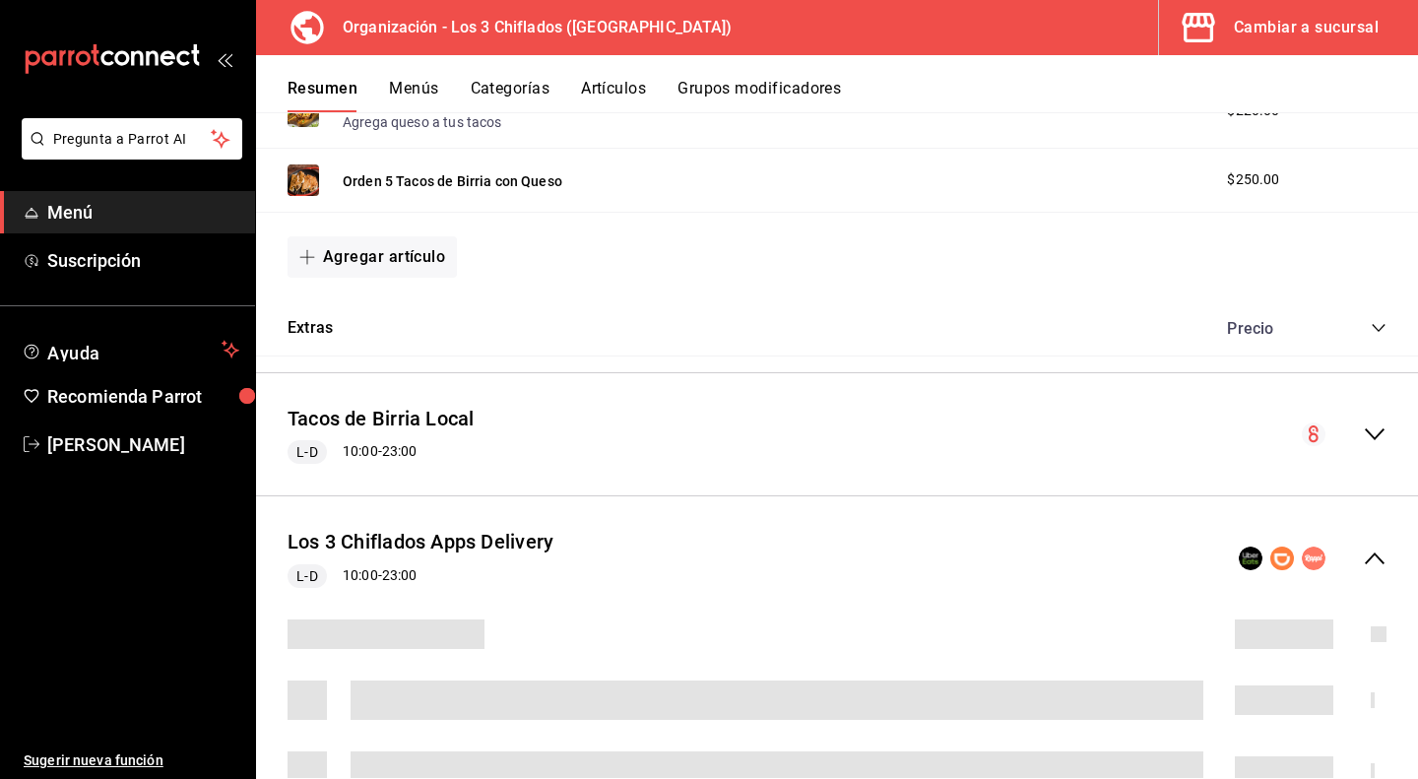
scroll to position [1475, 0]
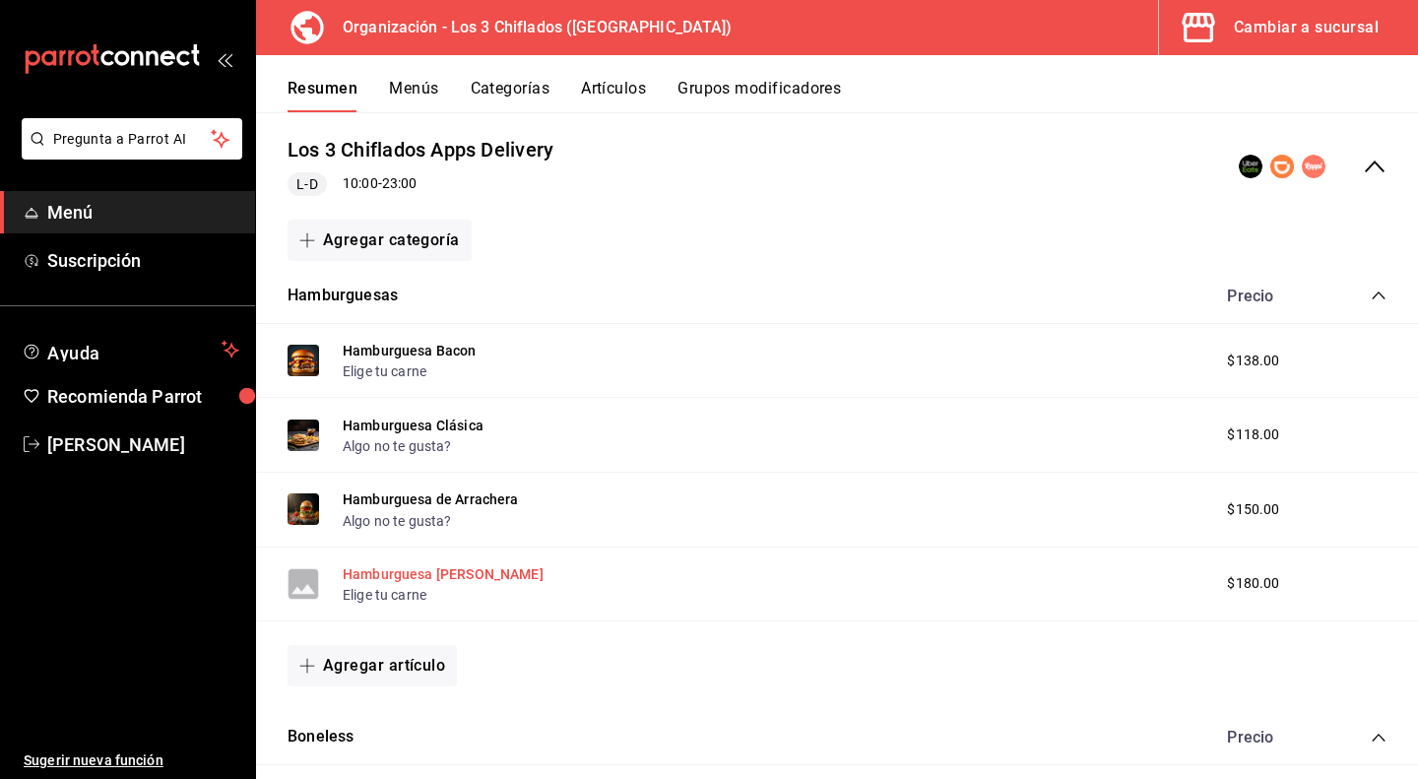
click at [517, 570] on button "Hamburguesa [PERSON_NAME]" at bounding box center [443, 574] width 201 height 20
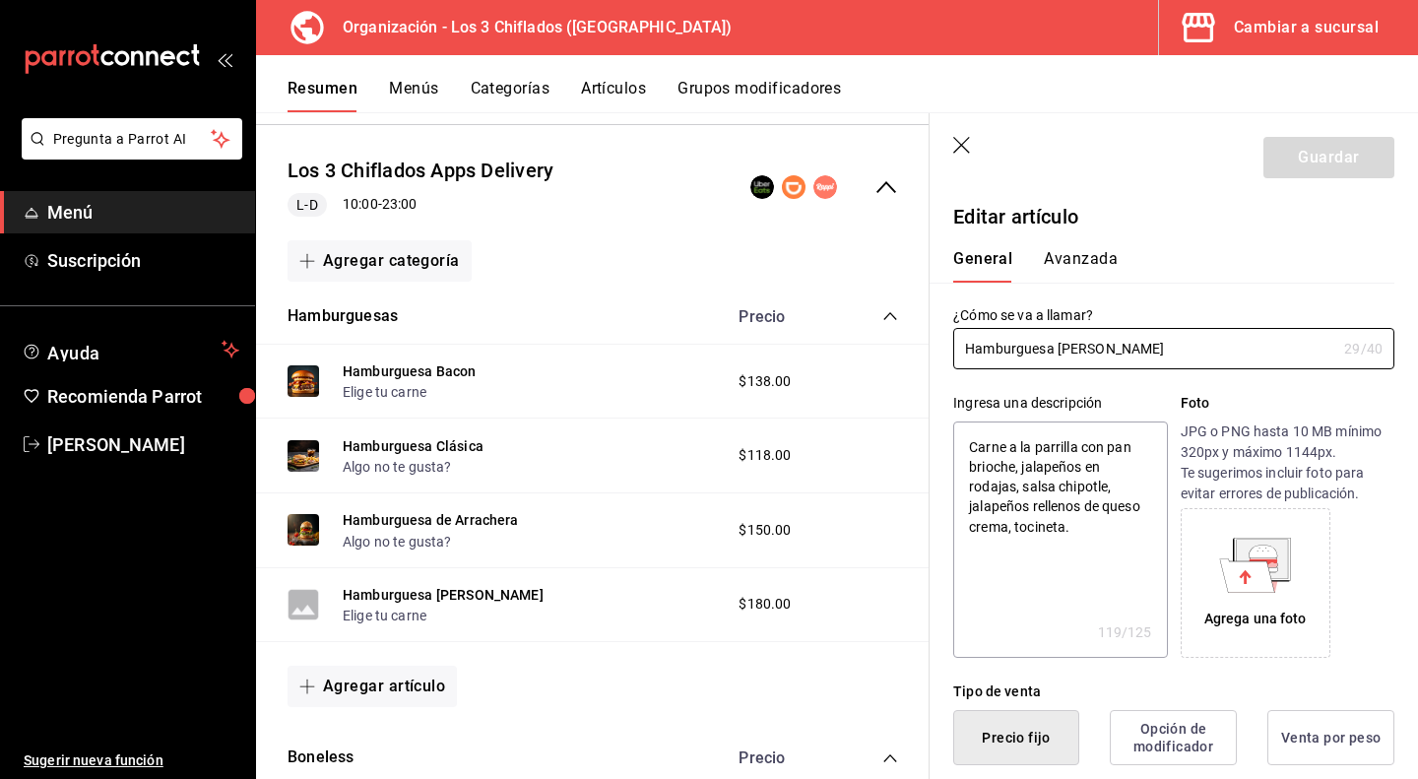
click at [1233, 594] on div "Agrega una foto" at bounding box center [1256, 583] width 140 height 140
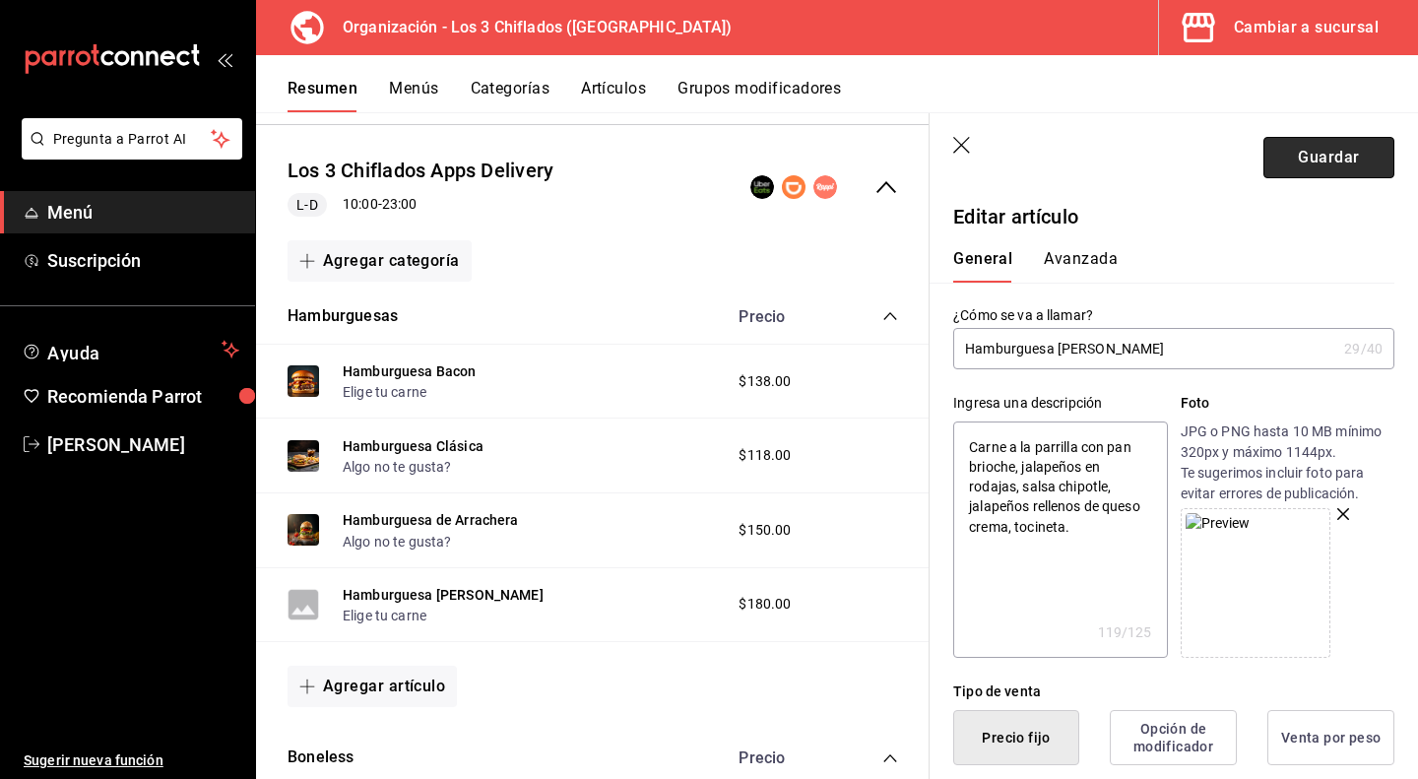
click at [1352, 151] on button "Guardar" at bounding box center [1328, 157] width 131 height 41
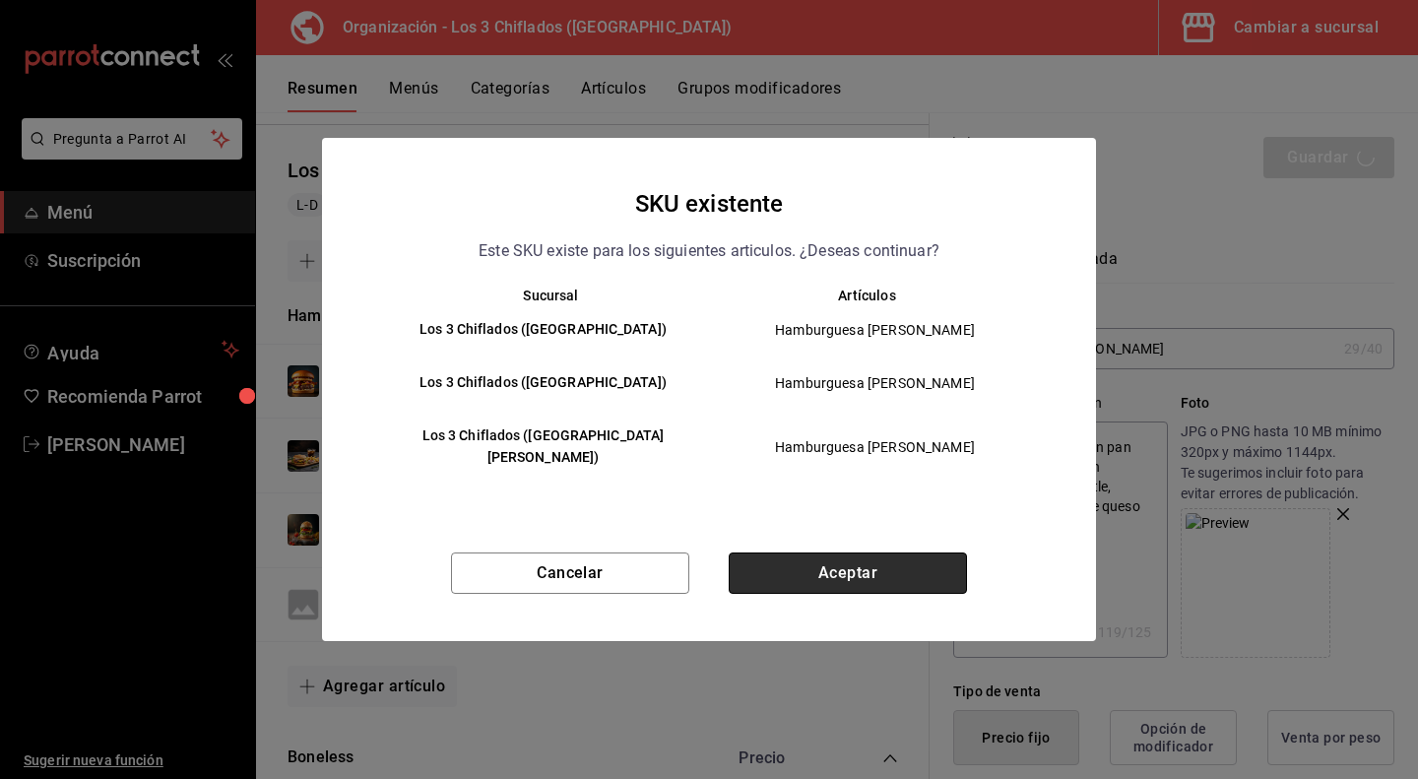
click at [885, 565] on button "Aceptar" at bounding box center [848, 572] width 238 height 41
type textarea "x"
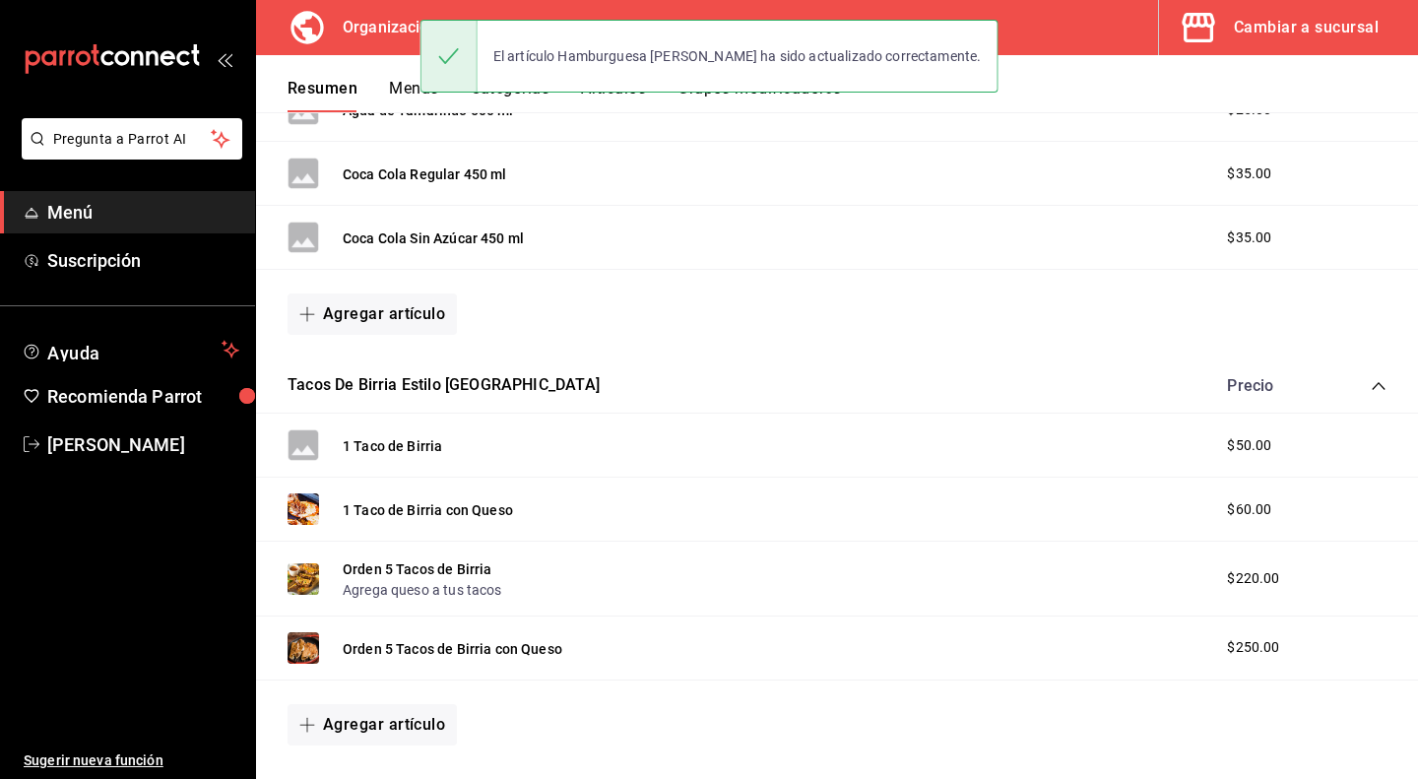
scroll to position [1083, 0]
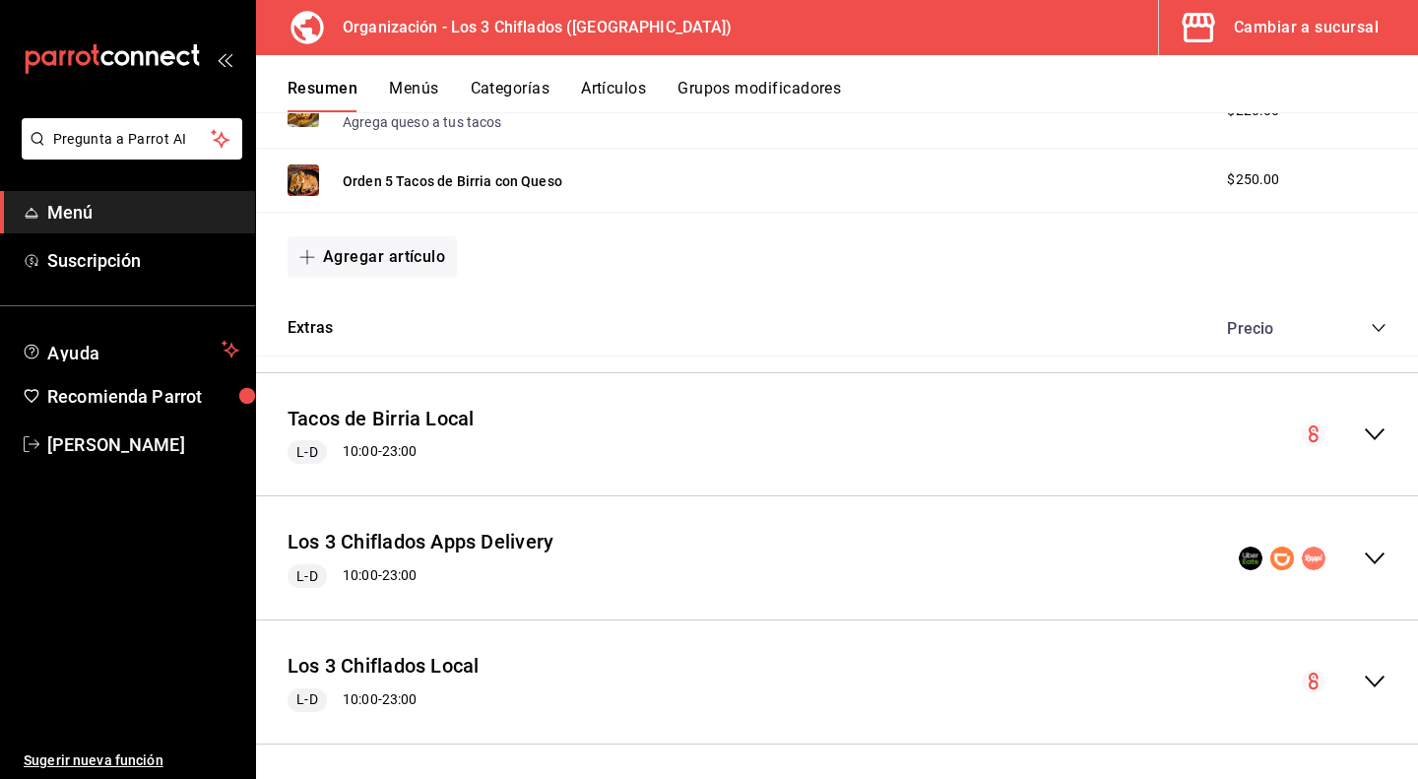
click at [1365, 557] on icon "collapse-menu-row" at bounding box center [1375, 558] width 20 height 12
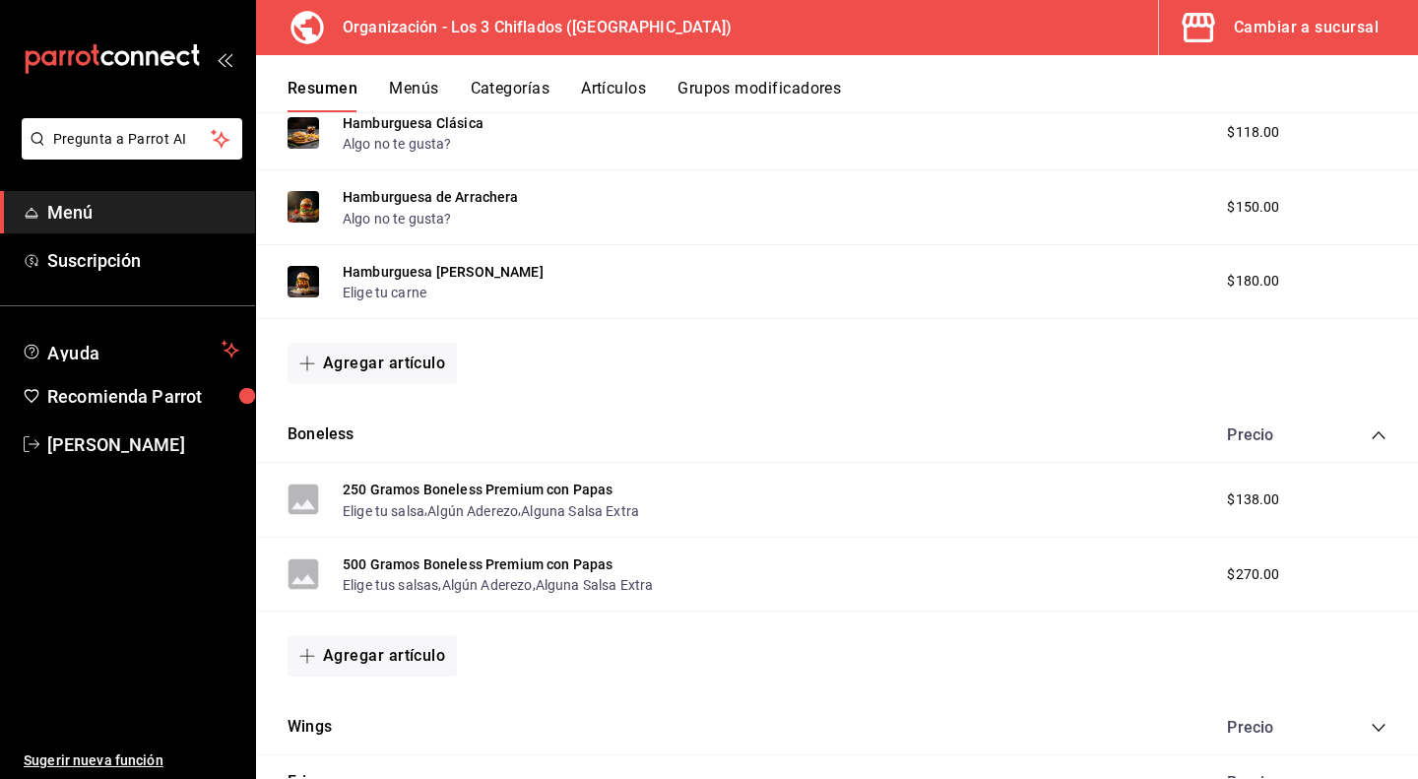
scroll to position [1869, 0]
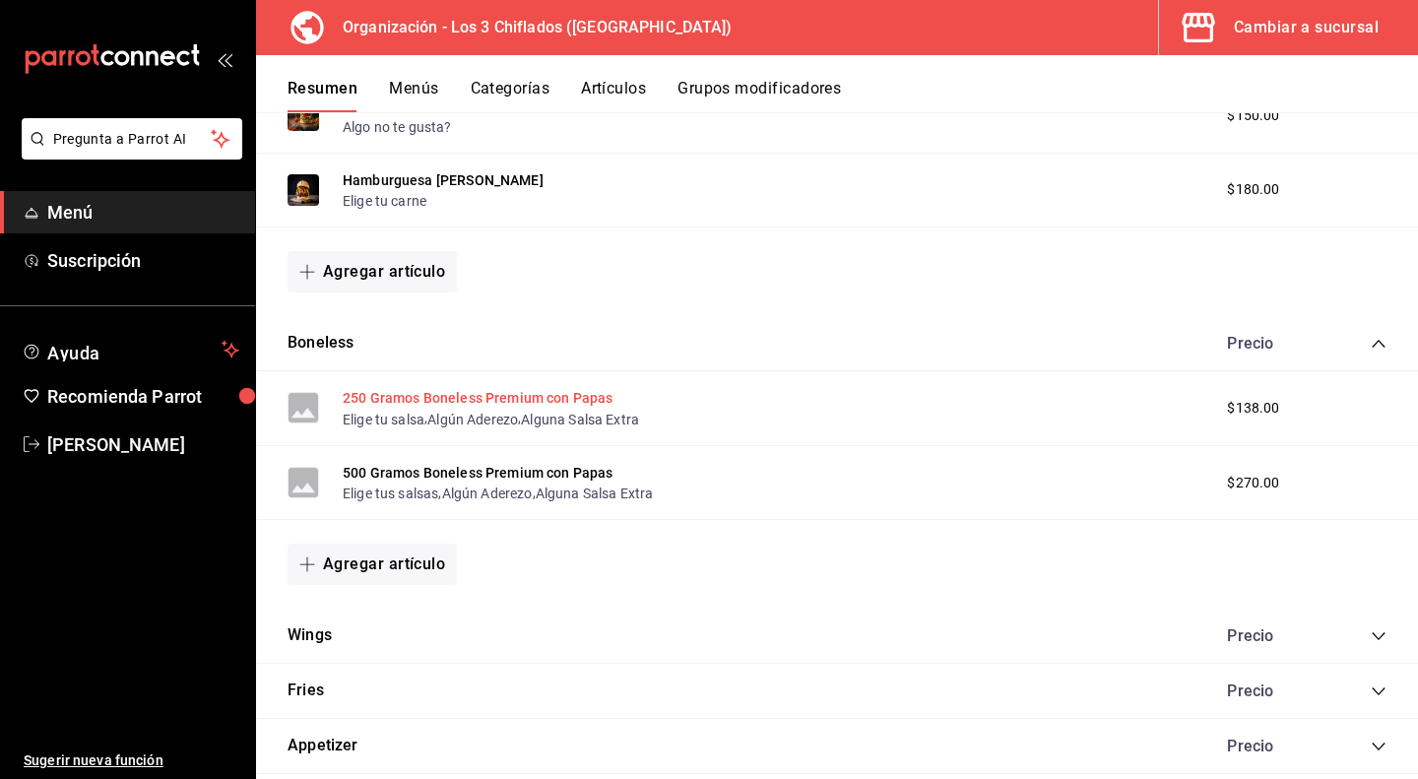
click at [567, 396] on button "250 Gramos Boneless Premium con Papas" at bounding box center [478, 398] width 271 height 20
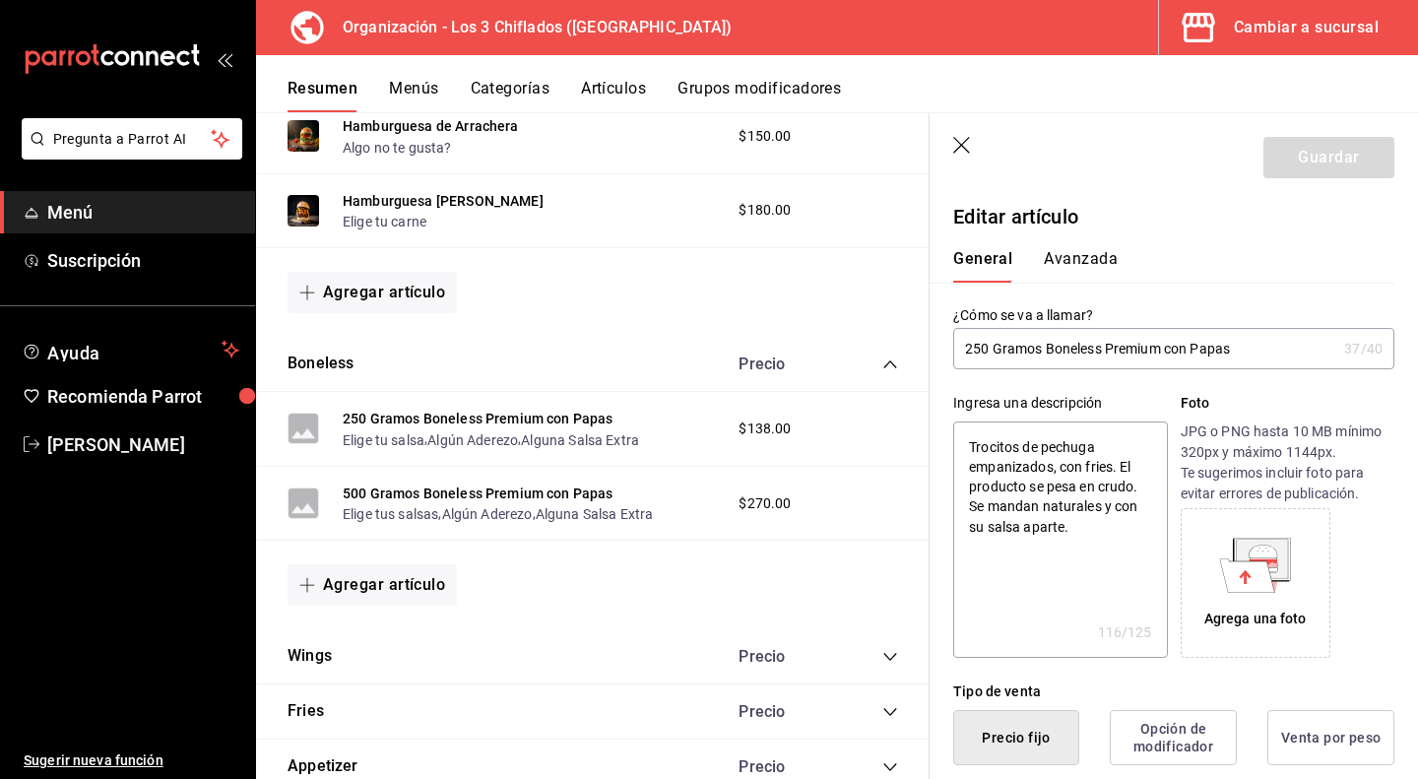
click at [1248, 579] on icon at bounding box center [1247, 574] width 55 height 33
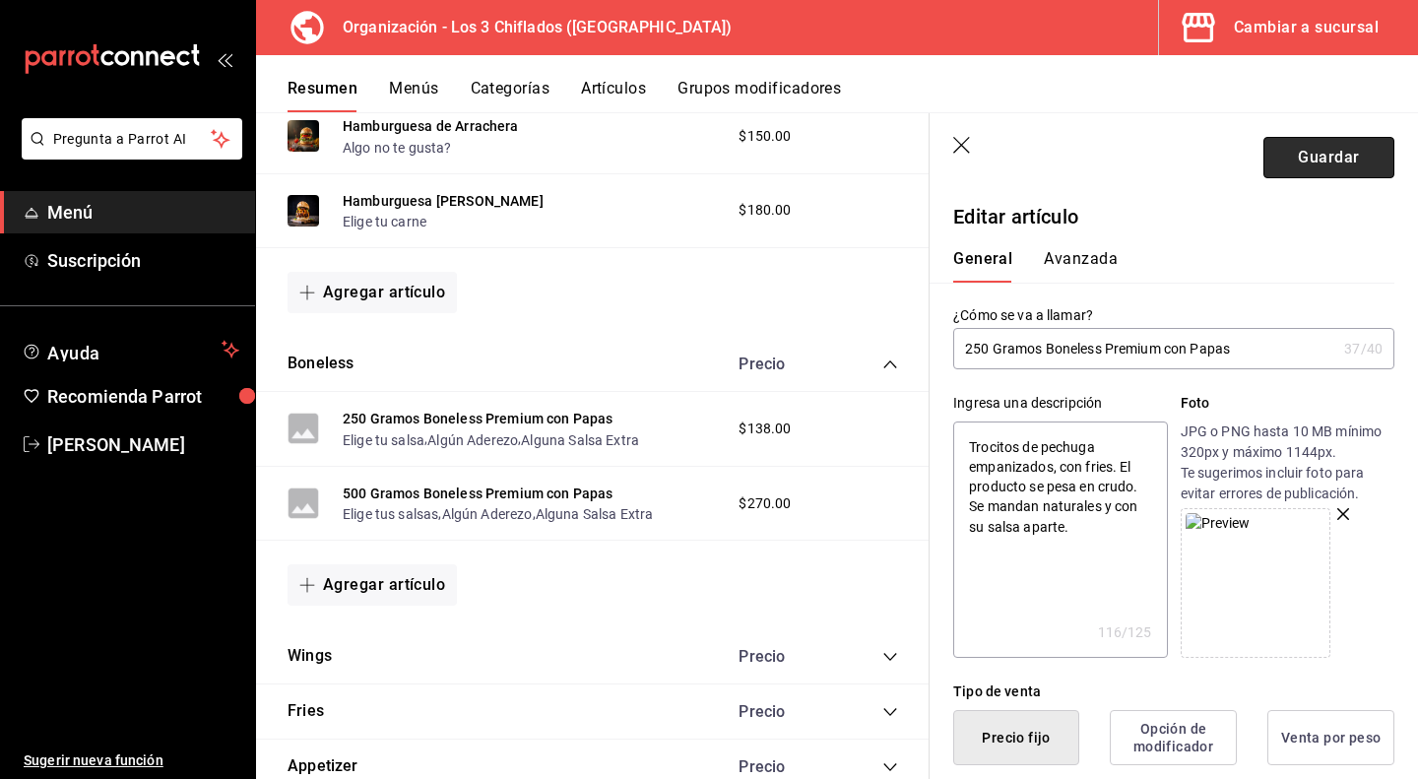
click at [1320, 153] on button "Guardar" at bounding box center [1328, 157] width 131 height 41
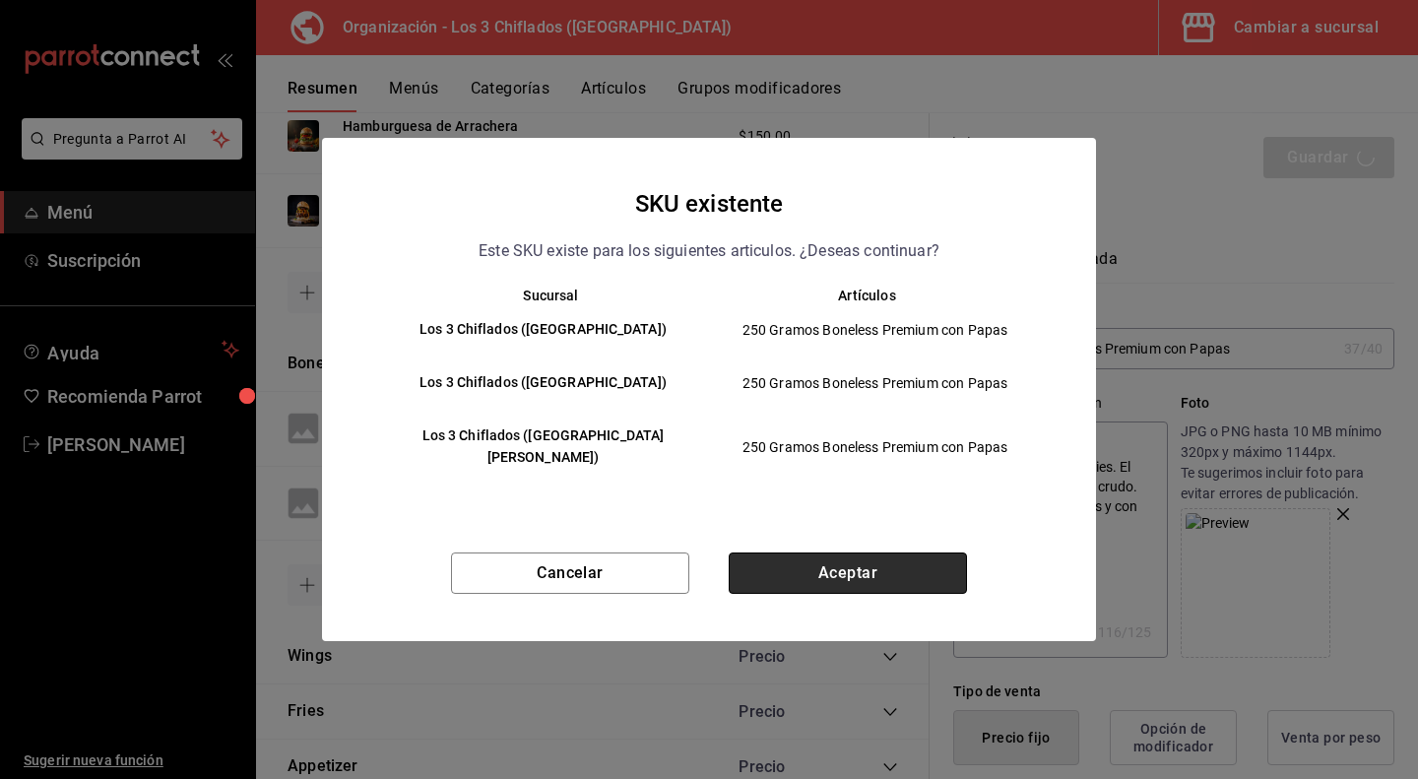
click at [807, 572] on button "Aceptar" at bounding box center [848, 572] width 238 height 41
type textarea "x"
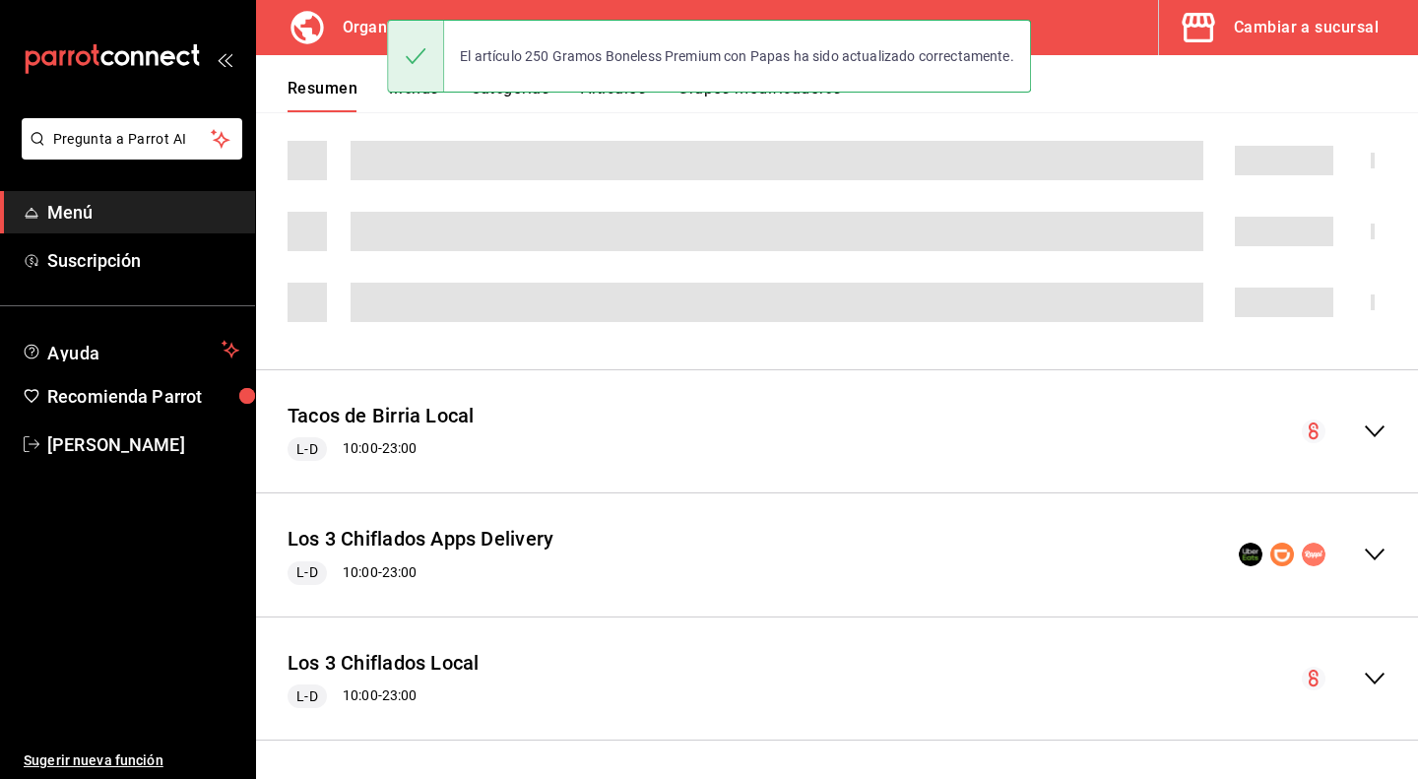
scroll to position [1083, 0]
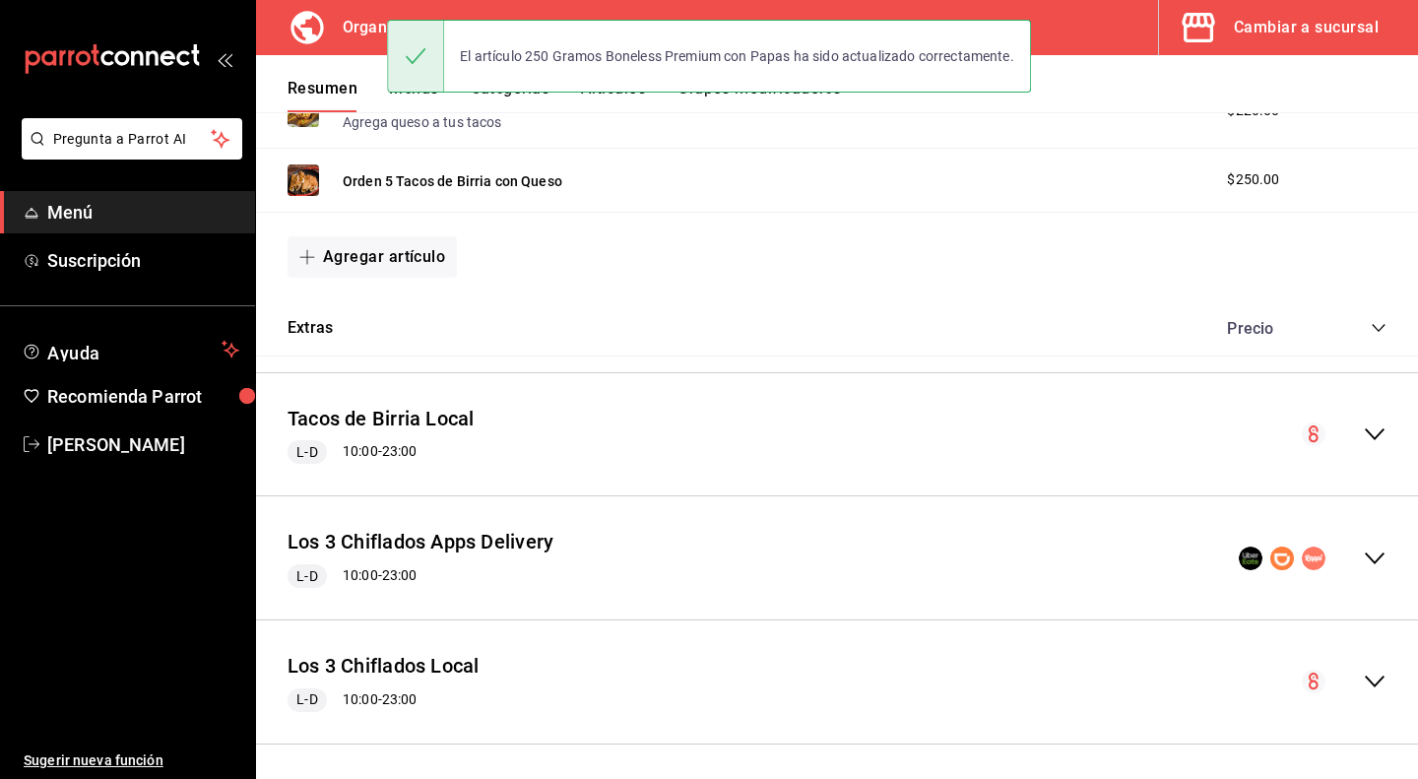
click at [1367, 558] on icon "collapse-menu-row" at bounding box center [1375, 559] width 24 height 24
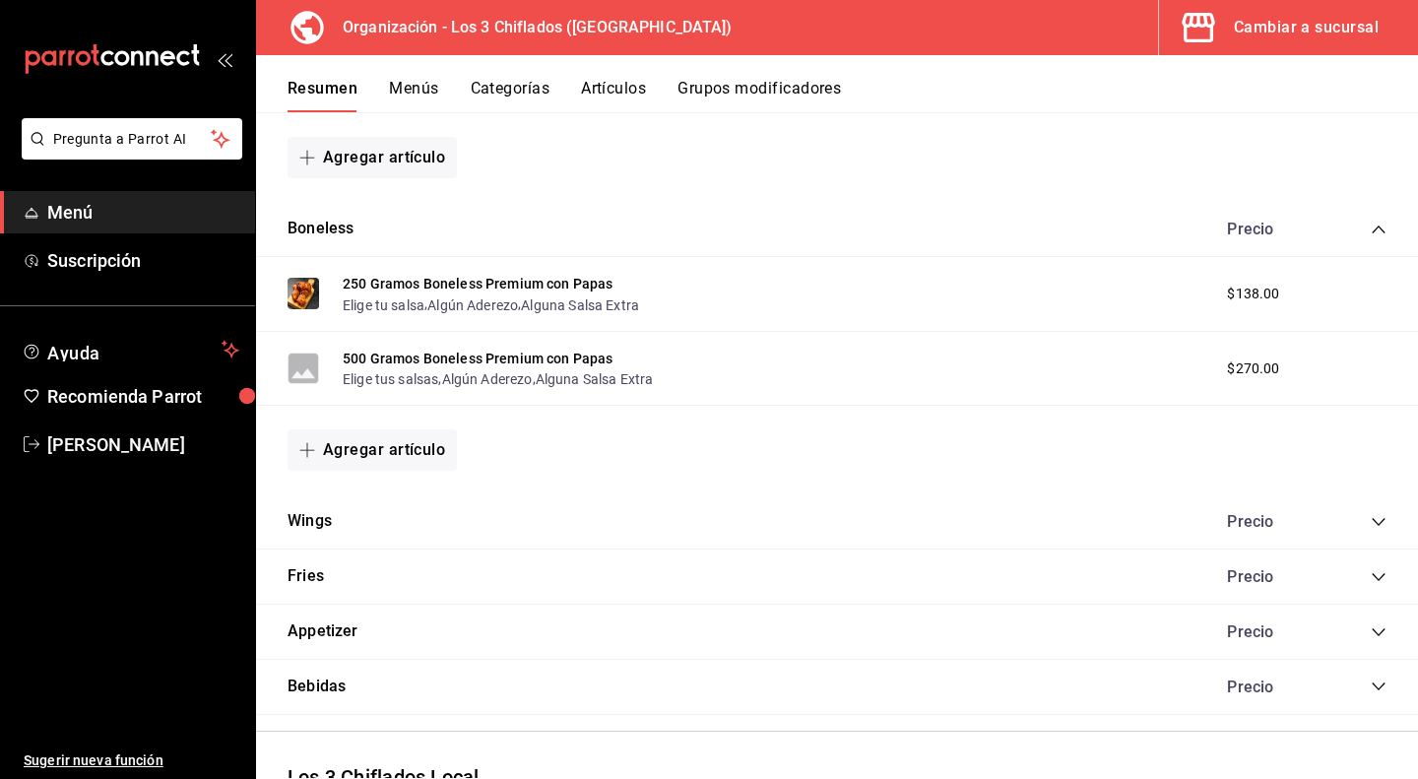
scroll to position [1989, 0]
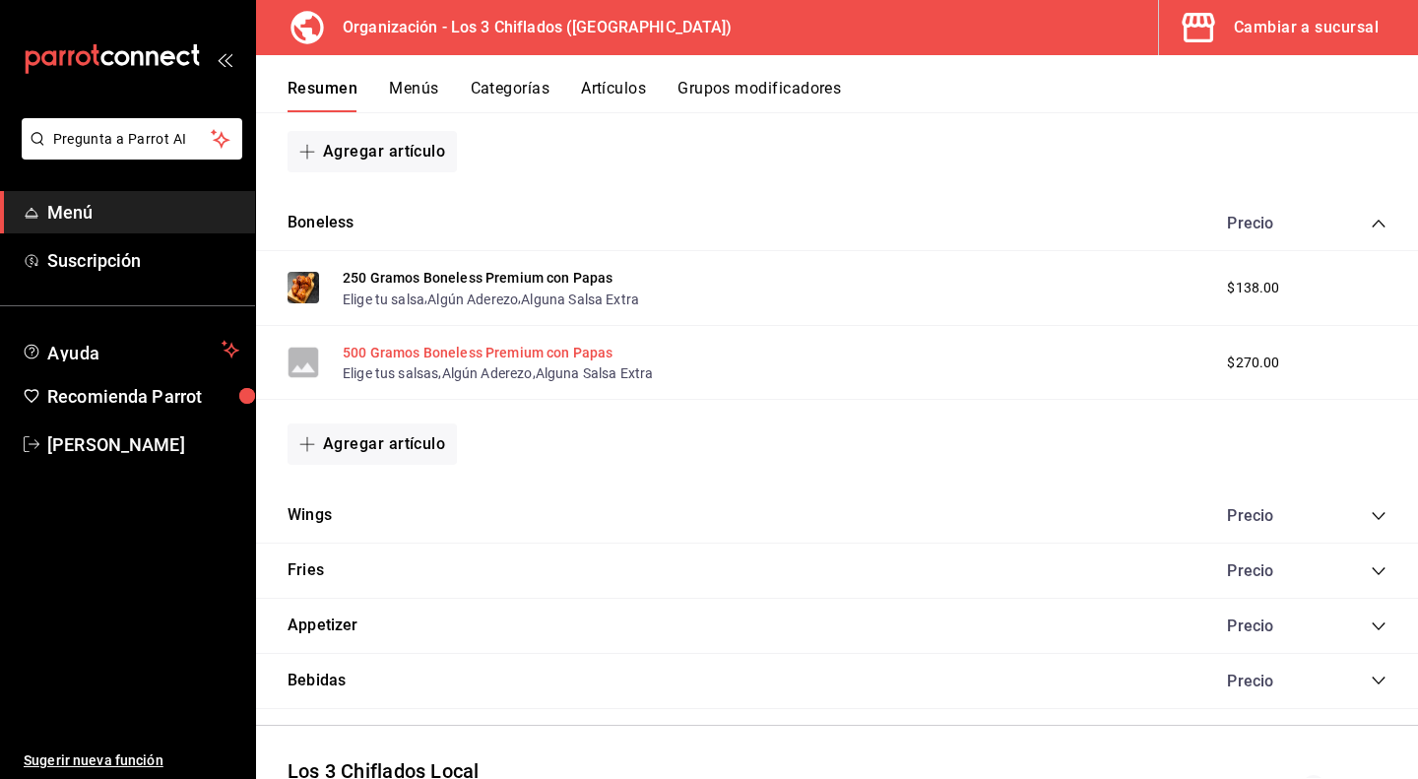
click at [544, 349] on button "500 Gramos Boneless Premium con Papas" at bounding box center [478, 353] width 271 height 20
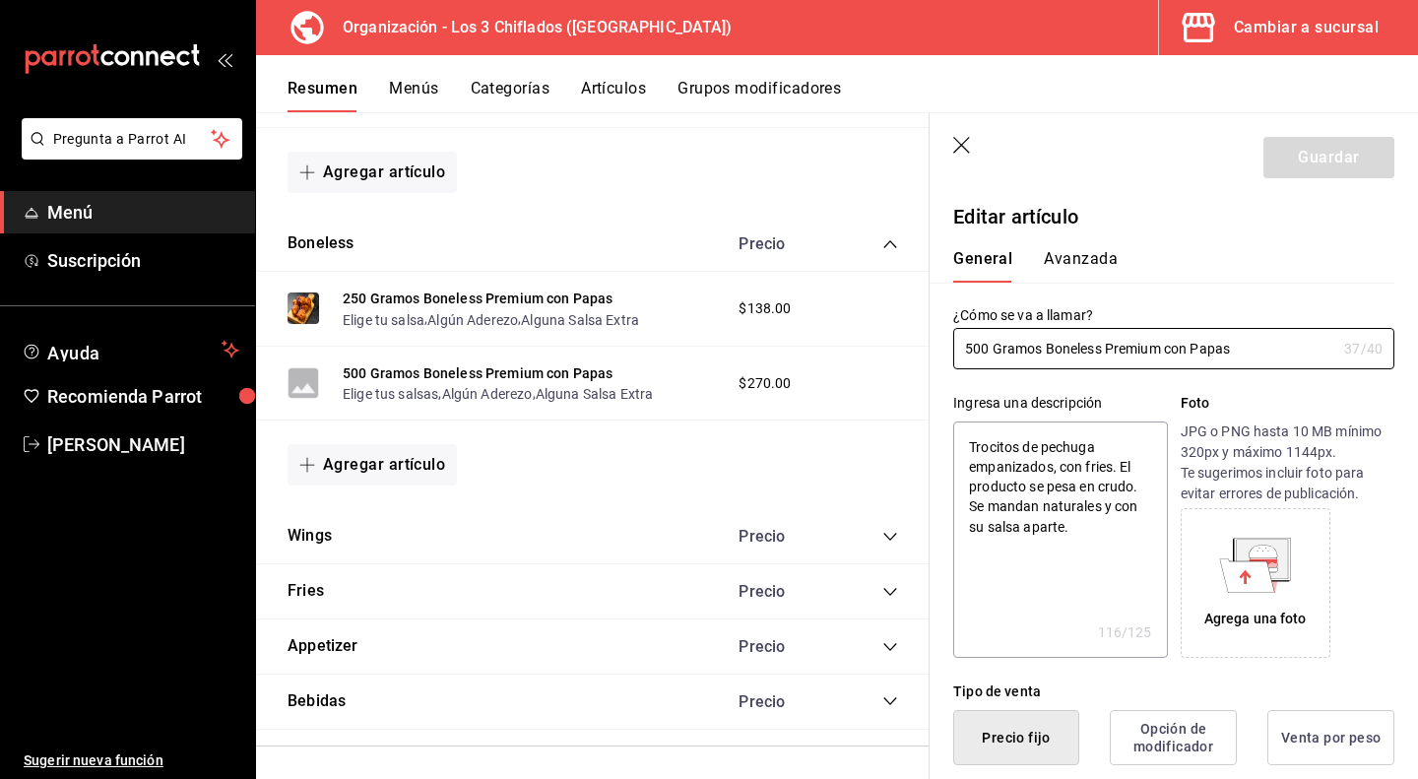
click at [1249, 564] on icon at bounding box center [1247, 574] width 55 height 33
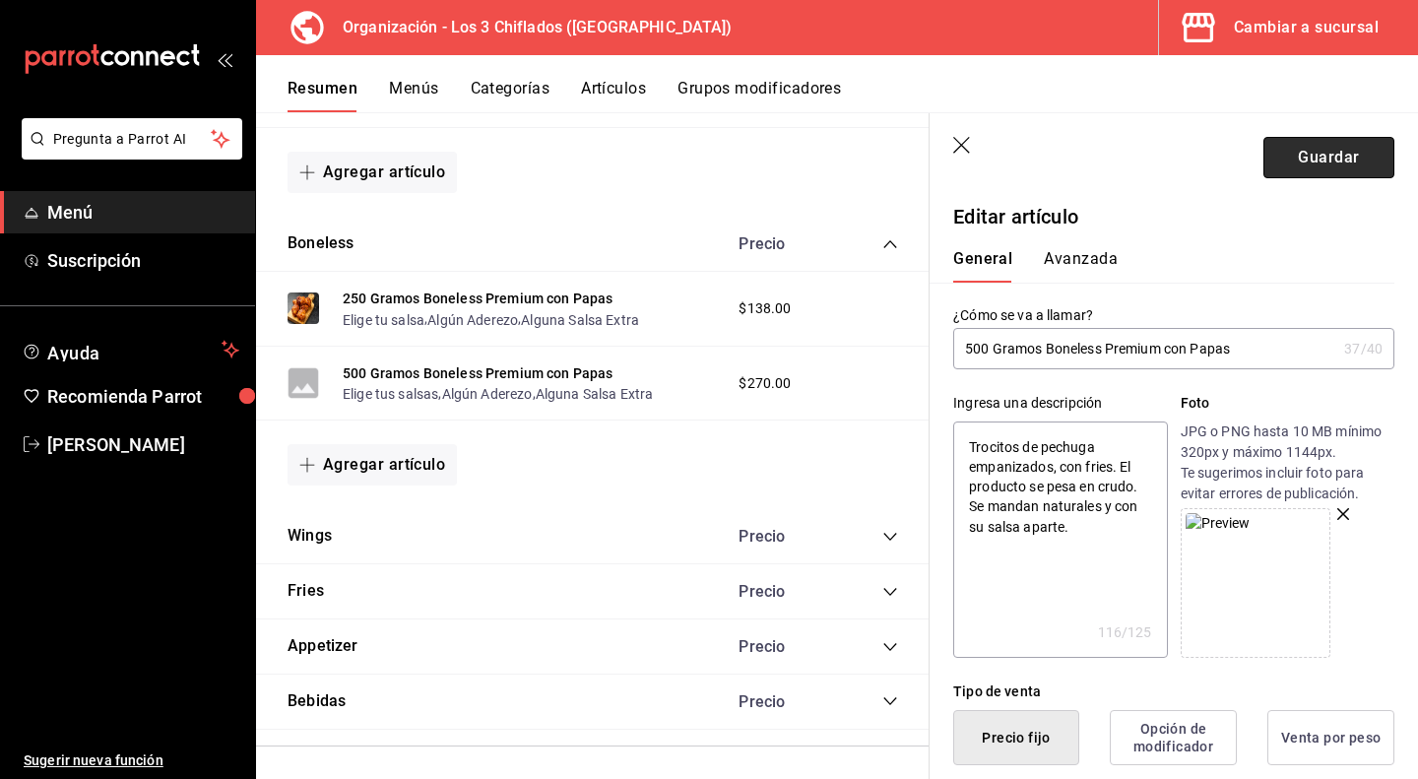
click at [1312, 153] on button "Guardar" at bounding box center [1328, 157] width 131 height 41
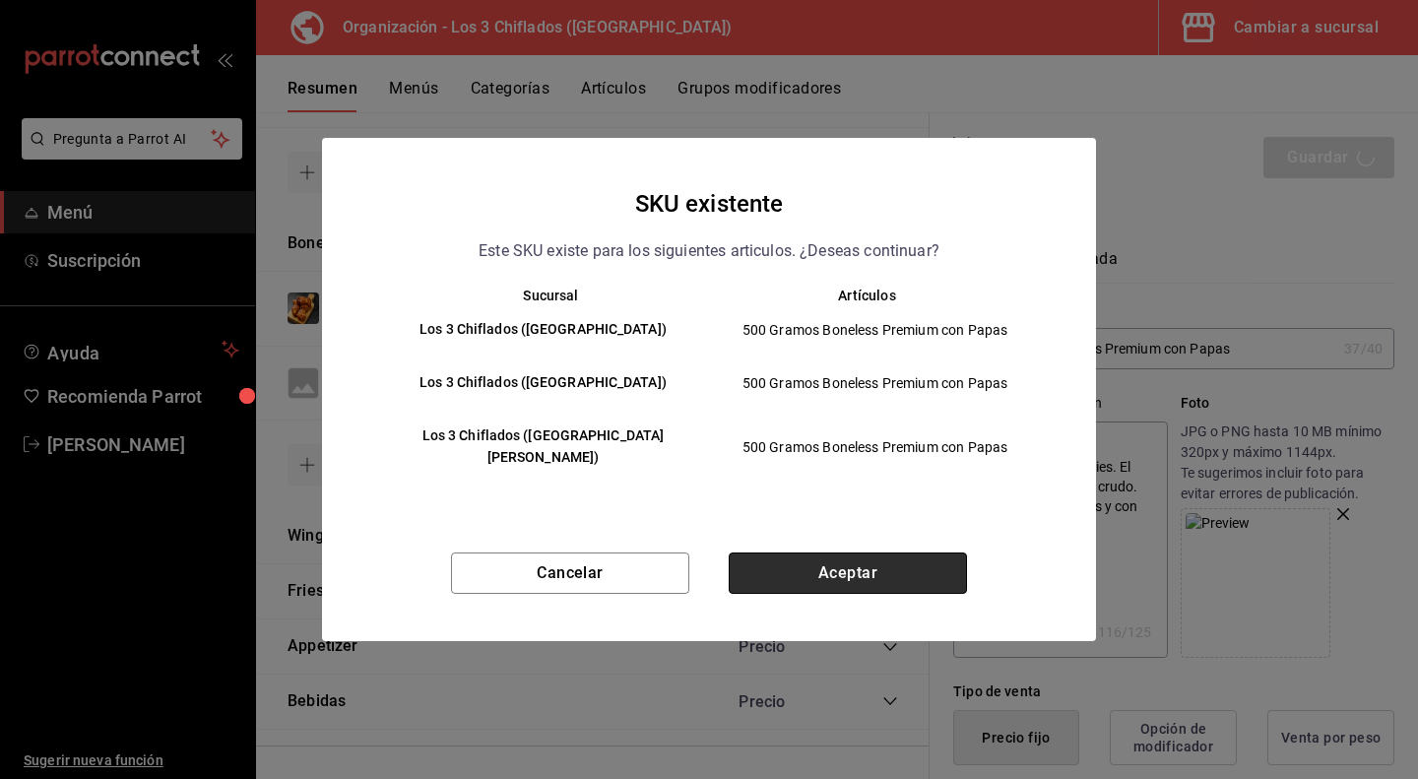
click at [852, 564] on button "Aceptar" at bounding box center [848, 572] width 238 height 41
type textarea "x"
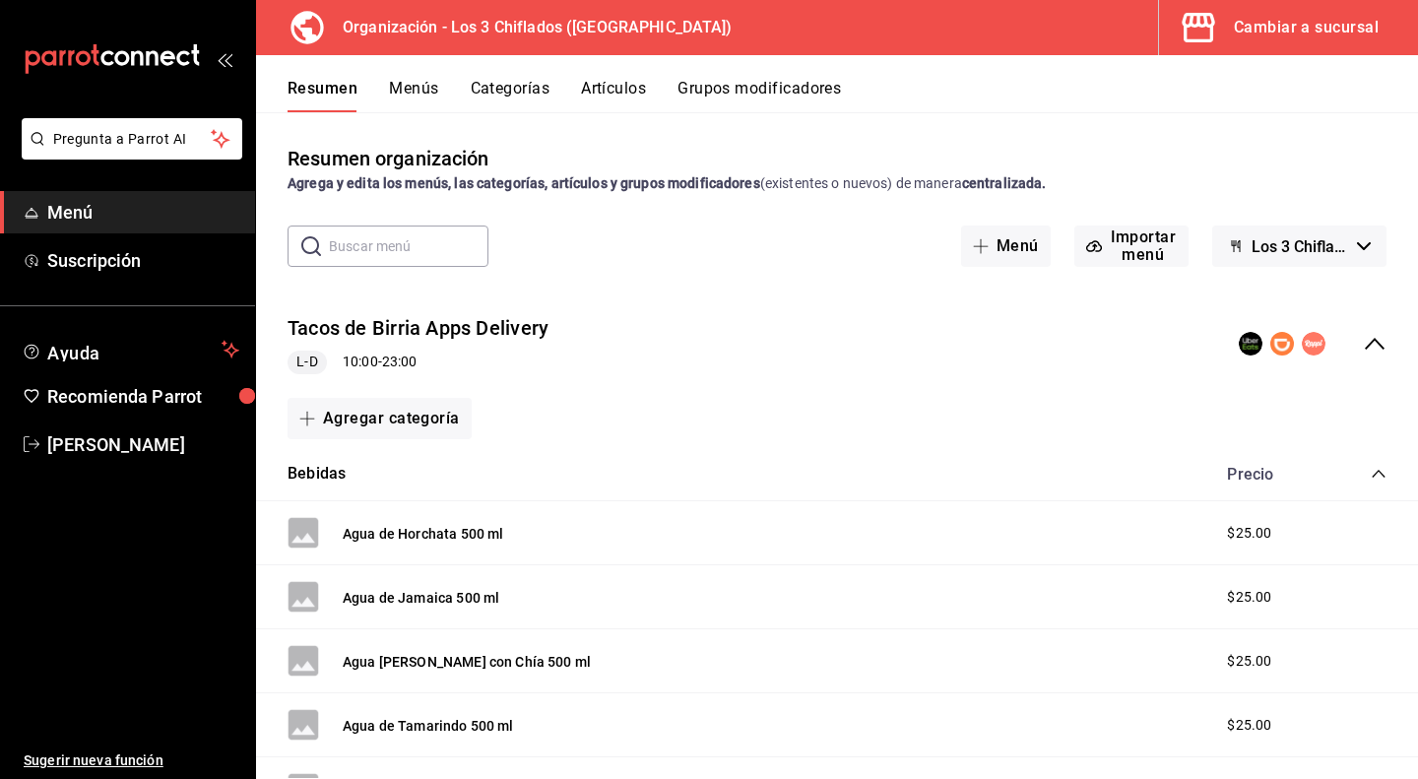
click at [1363, 340] on icon "collapse-menu-row" at bounding box center [1375, 344] width 24 height 24
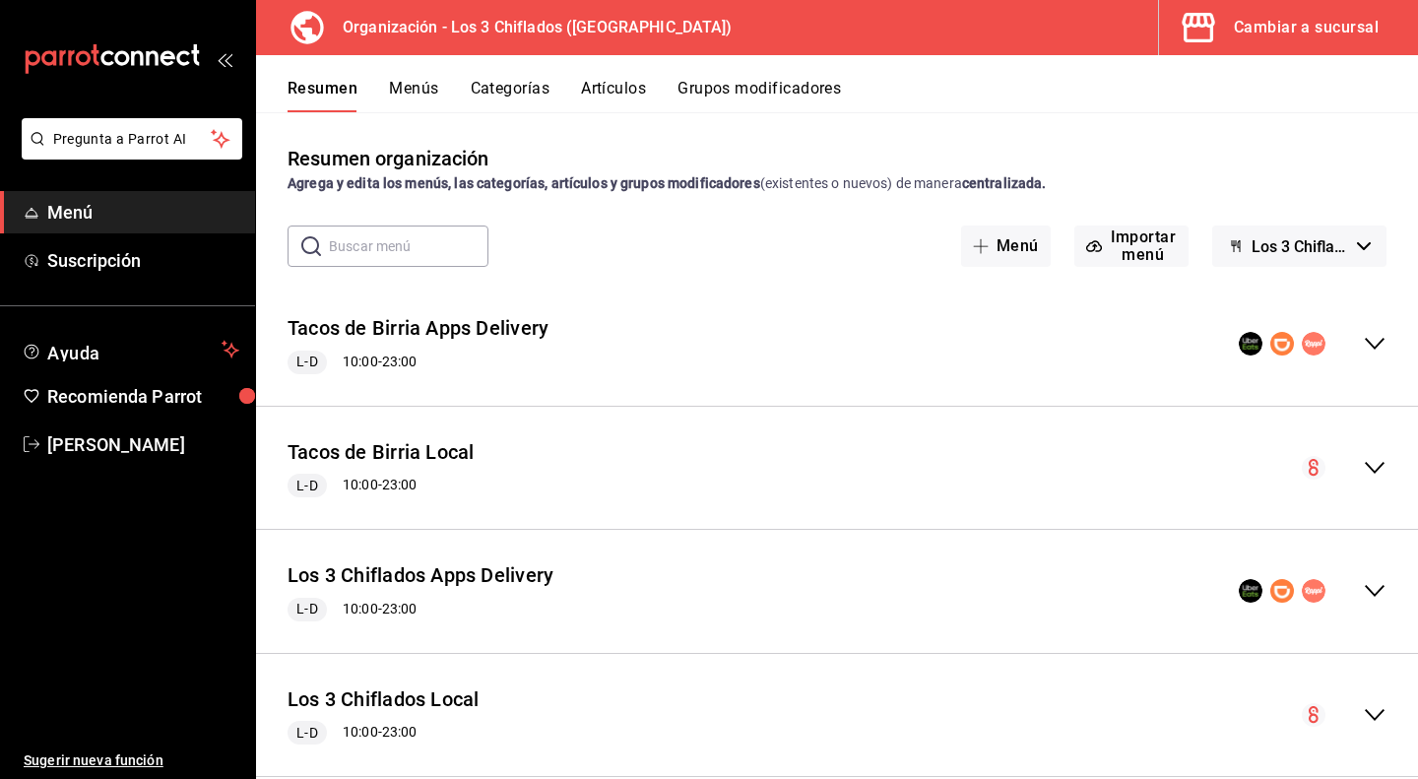
scroll to position [36, 0]
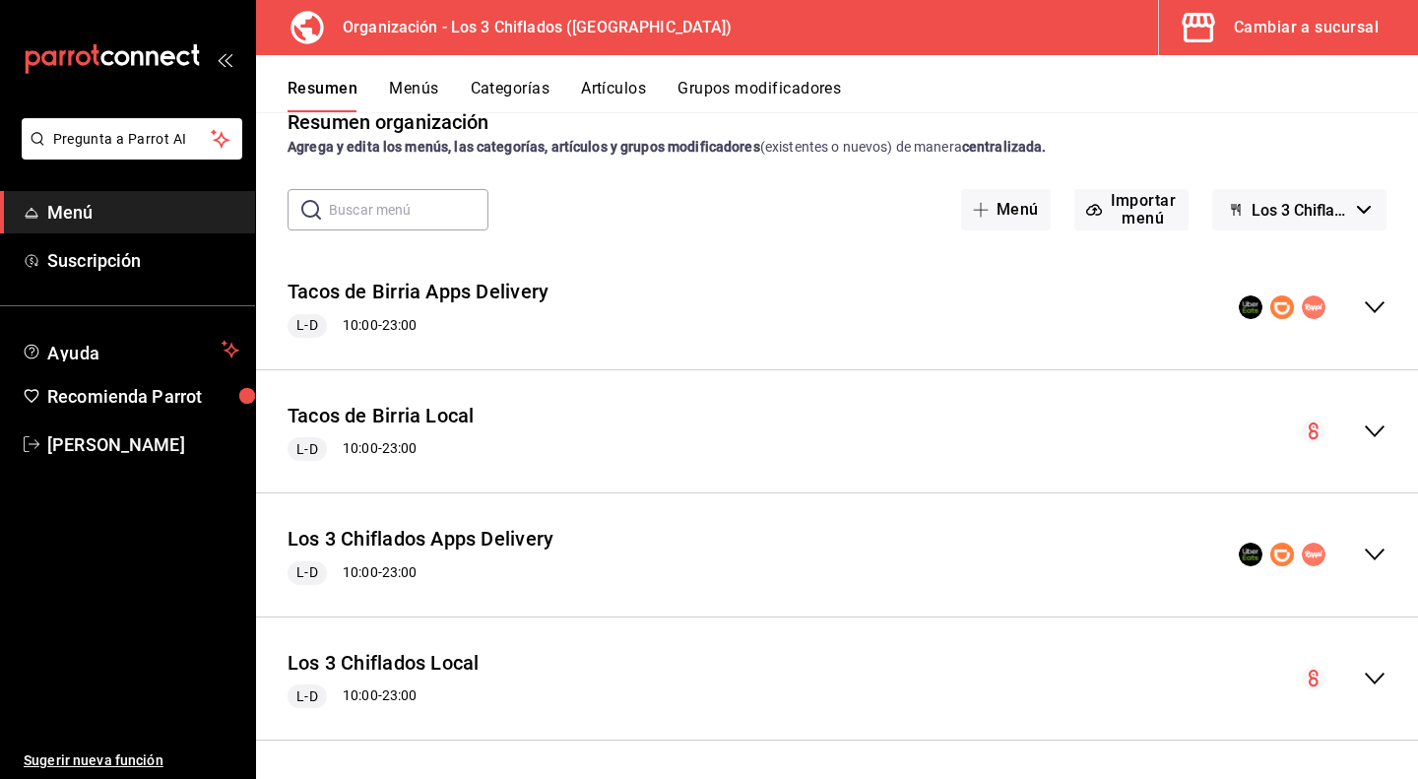
click at [1363, 558] on icon "collapse-menu-row" at bounding box center [1375, 555] width 24 height 24
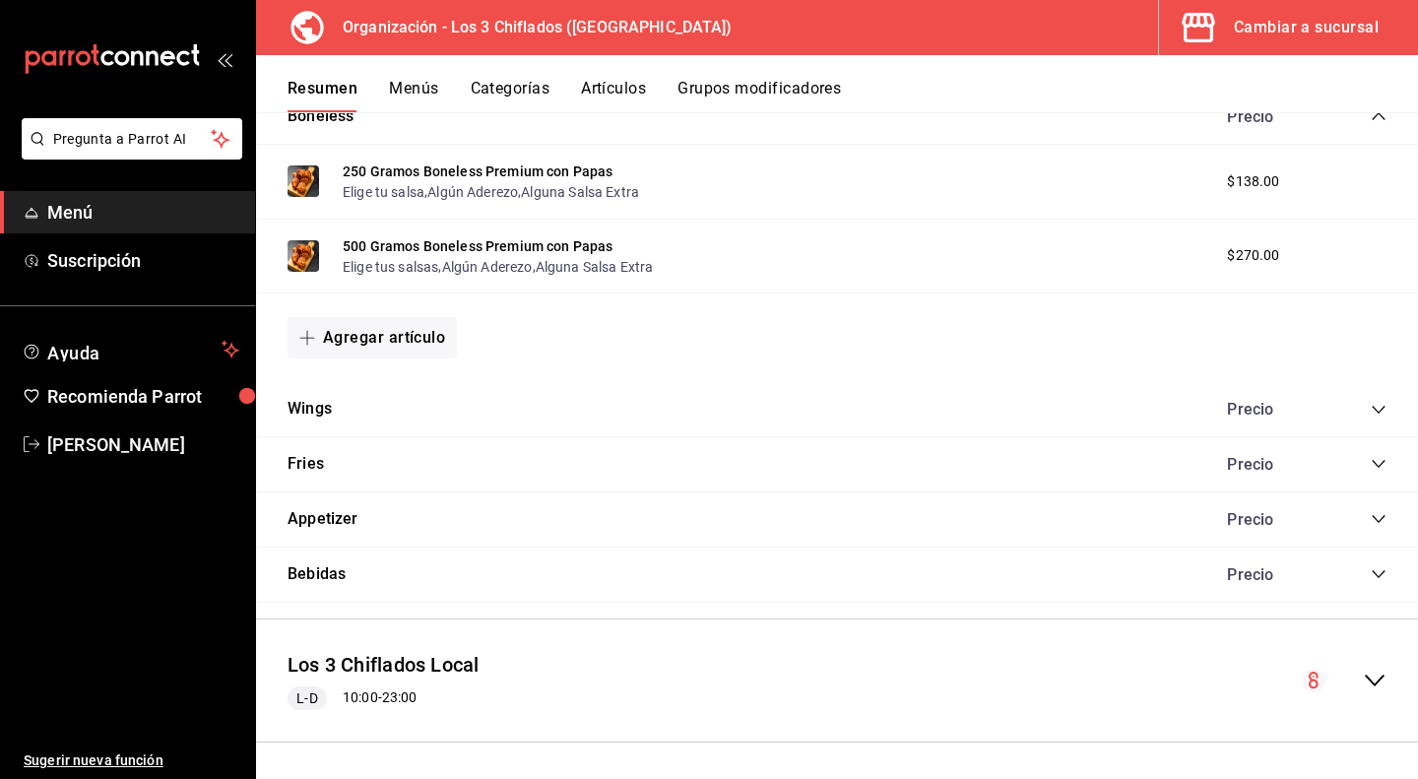
scroll to position [1048, 0]
click at [1372, 405] on icon "collapse-category-row" at bounding box center [1378, 408] width 13 height 8
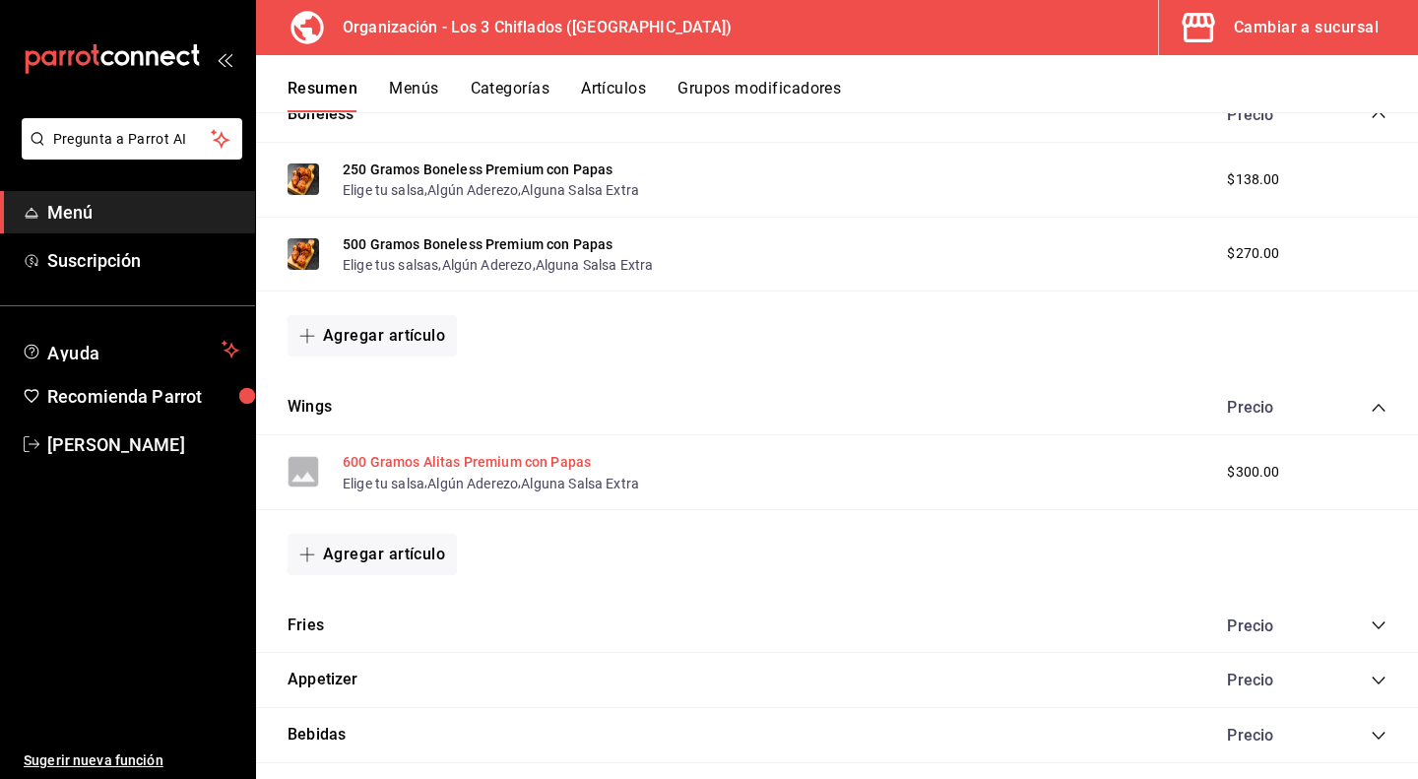
click at [527, 458] on button "600 Gramos Alitas Premium con Papas" at bounding box center [467, 462] width 248 height 20
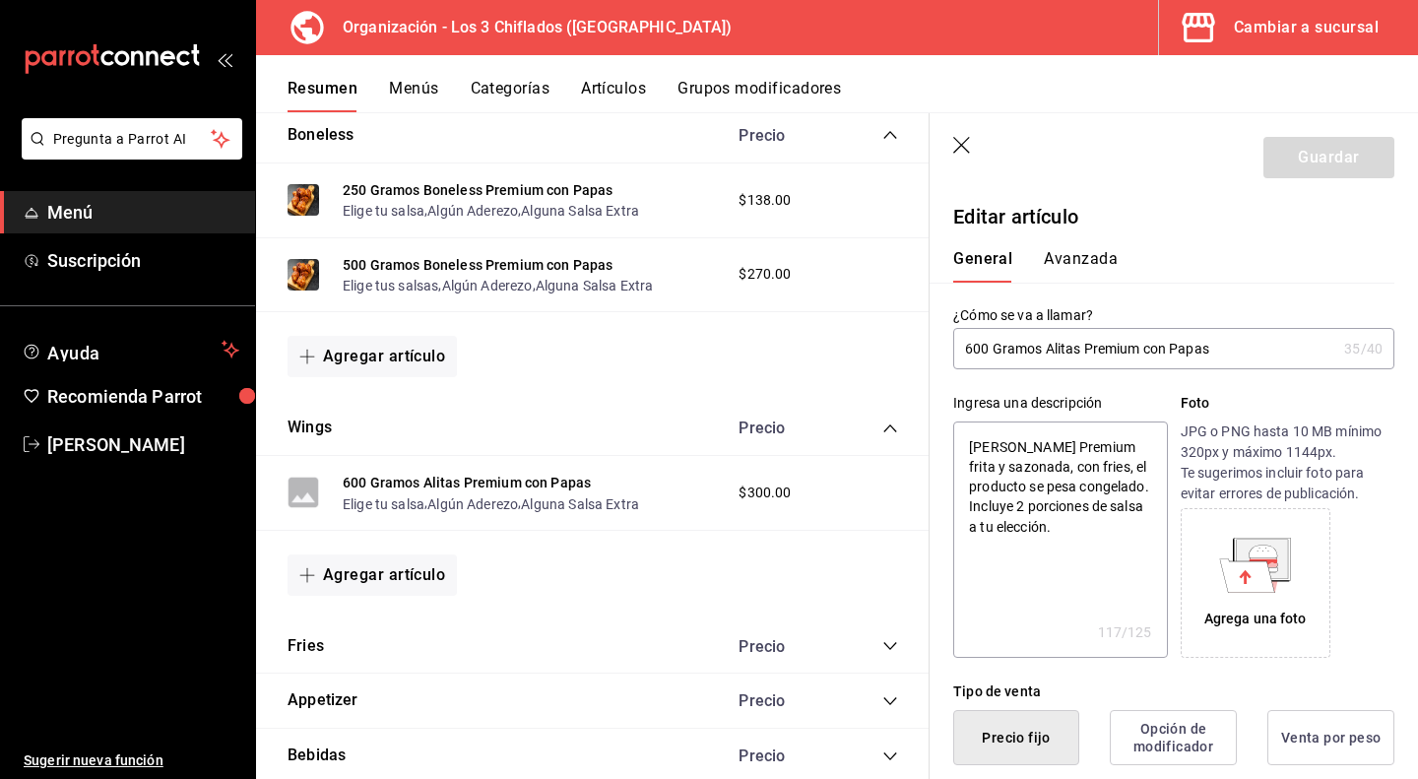
click at [1255, 564] on icon at bounding box center [1247, 574] width 55 height 33
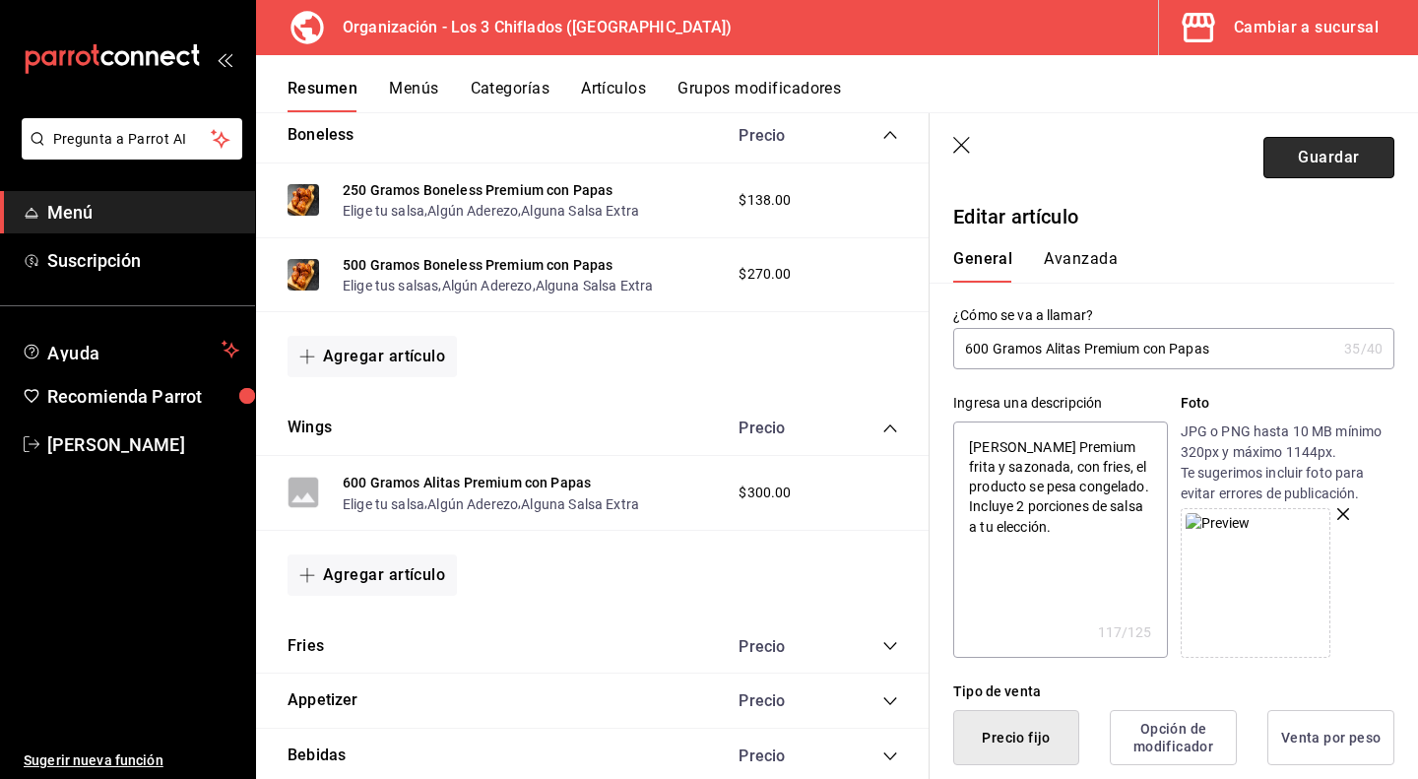
click at [1323, 154] on button "Guardar" at bounding box center [1328, 157] width 131 height 41
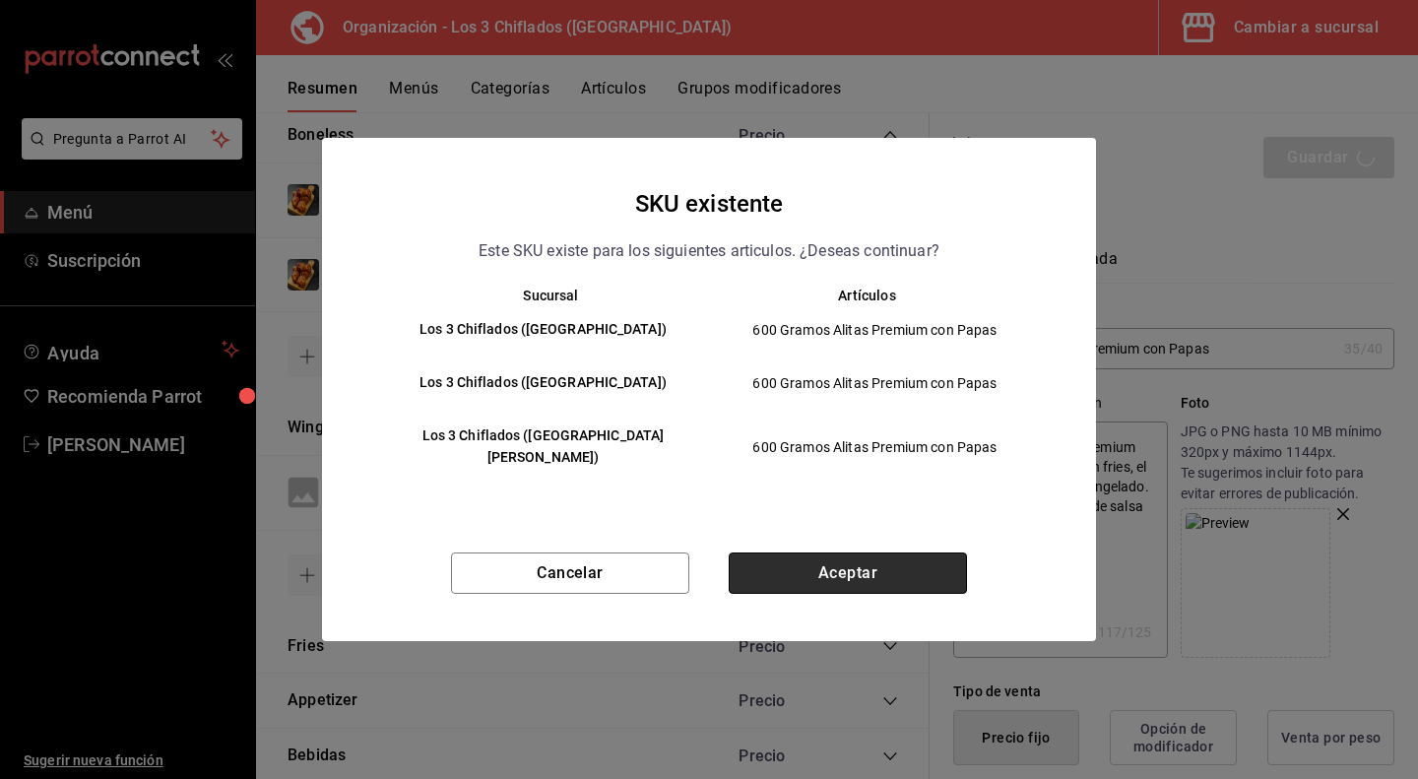
click at [864, 570] on button "Aceptar" at bounding box center [848, 572] width 238 height 41
type textarea "x"
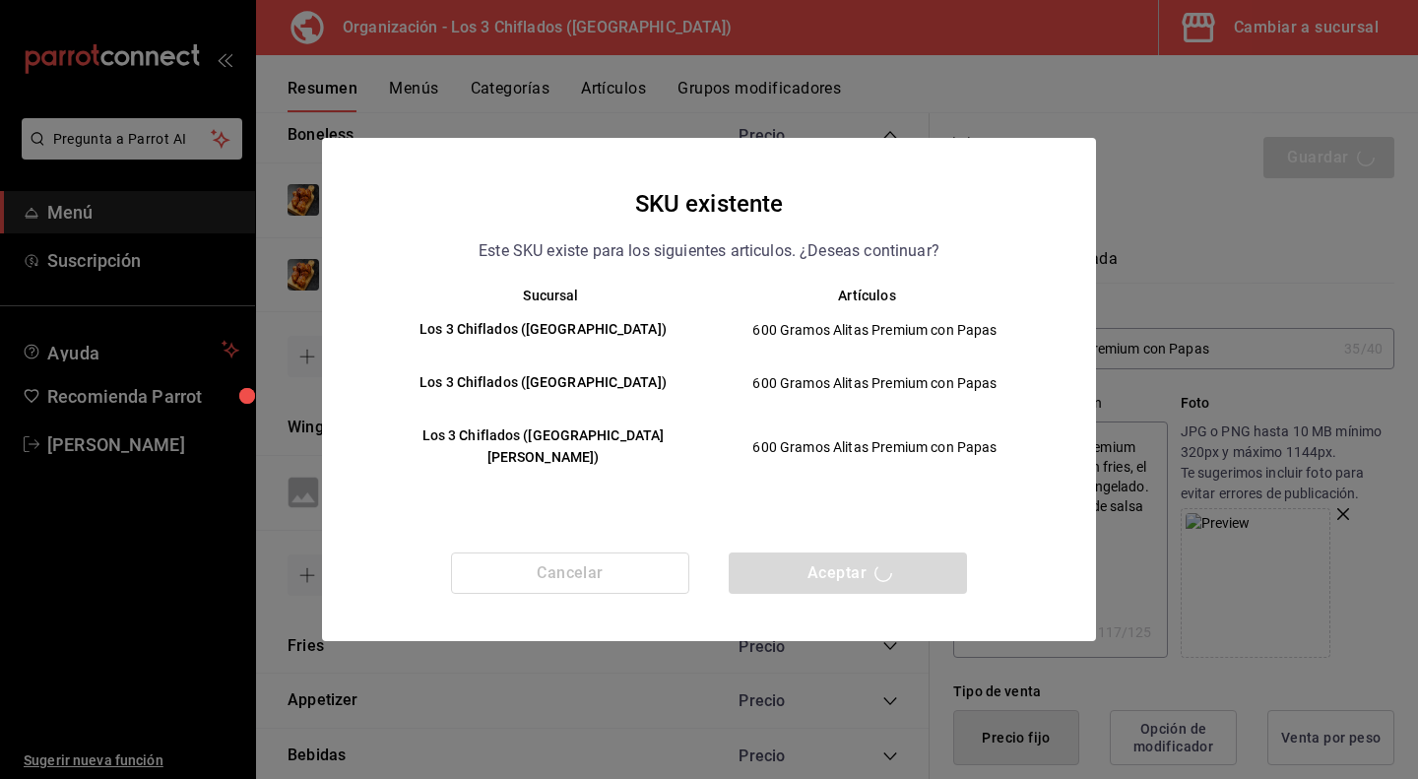
type textarea "x"
type input "AR-1758937502563"
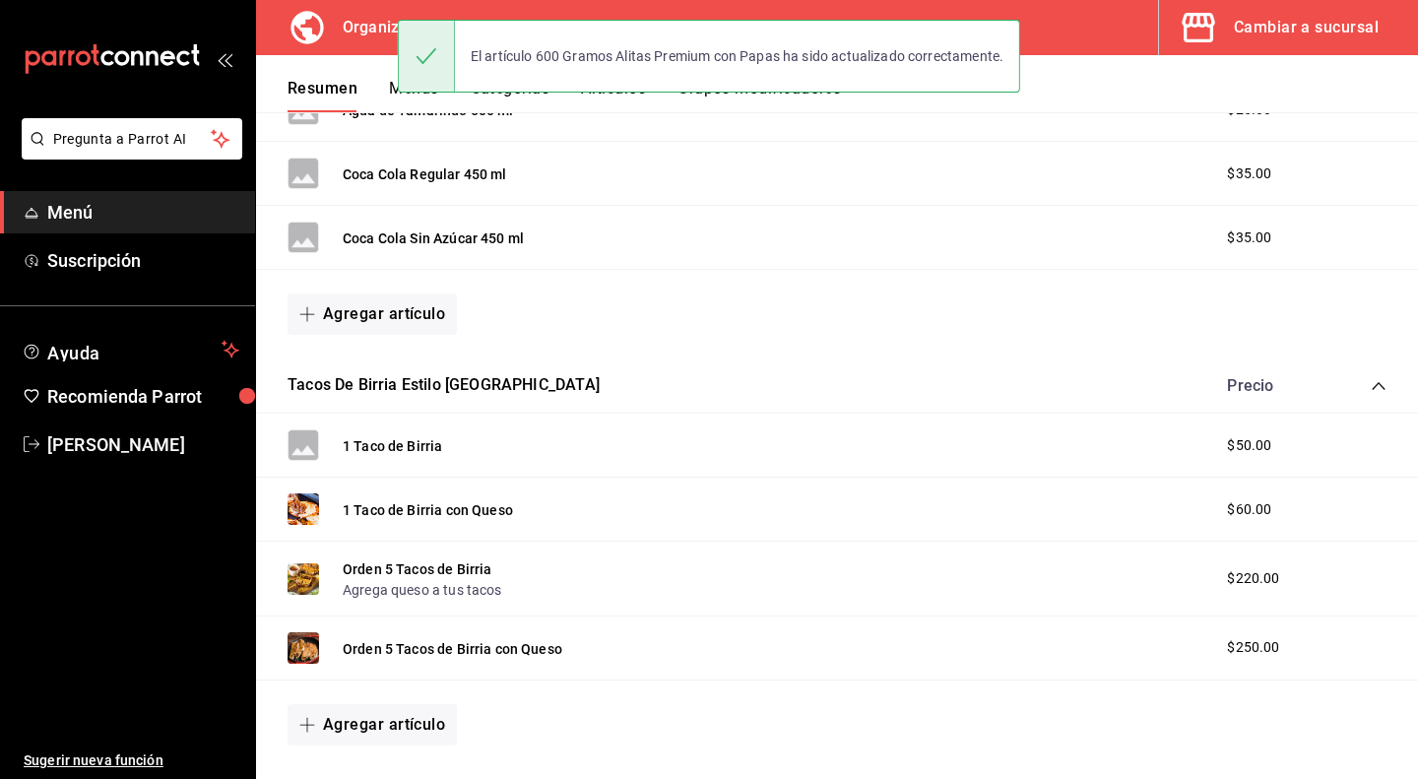
scroll to position [1083, 0]
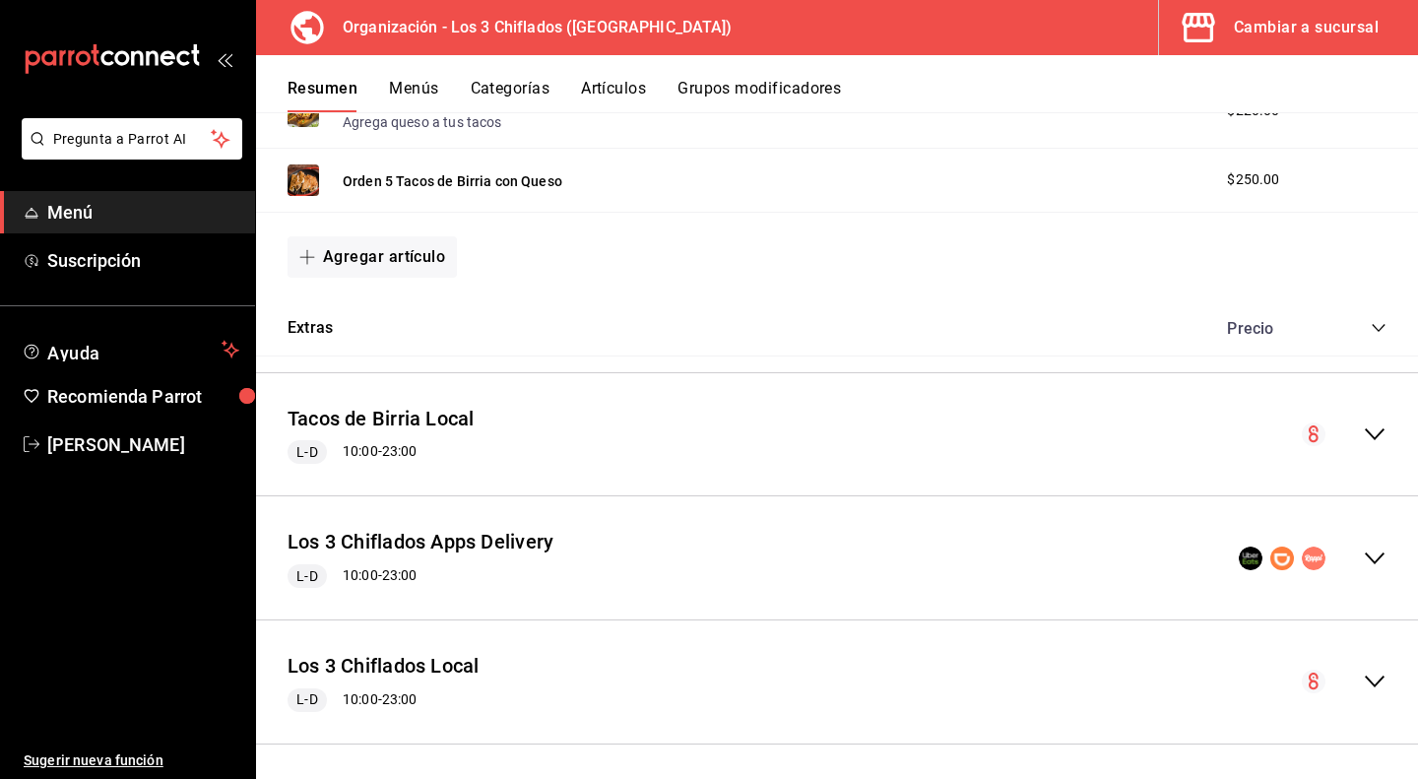
click at [1363, 553] on icon "collapse-menu-row" at bounding box center [1375, 559] width 24 height 24
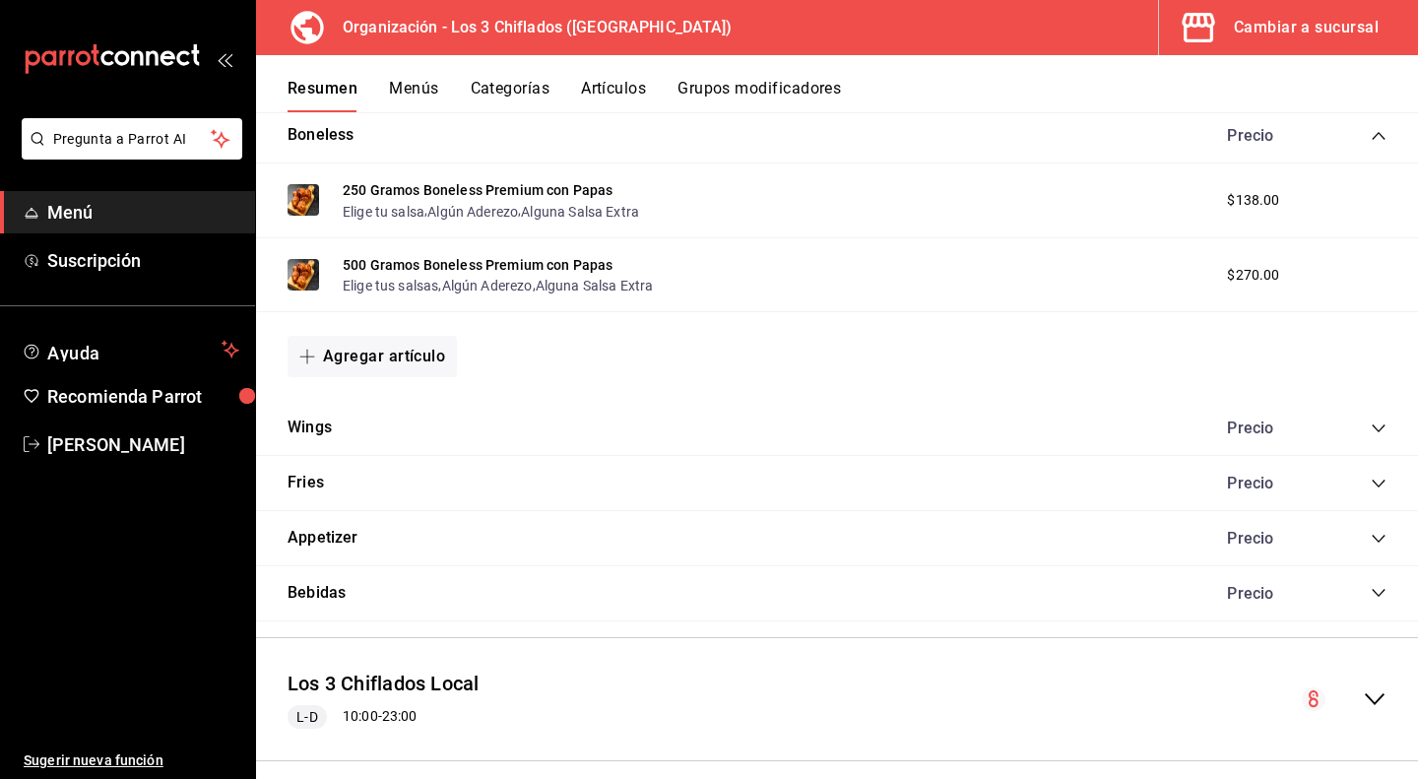
scroll to position [2094, 0]
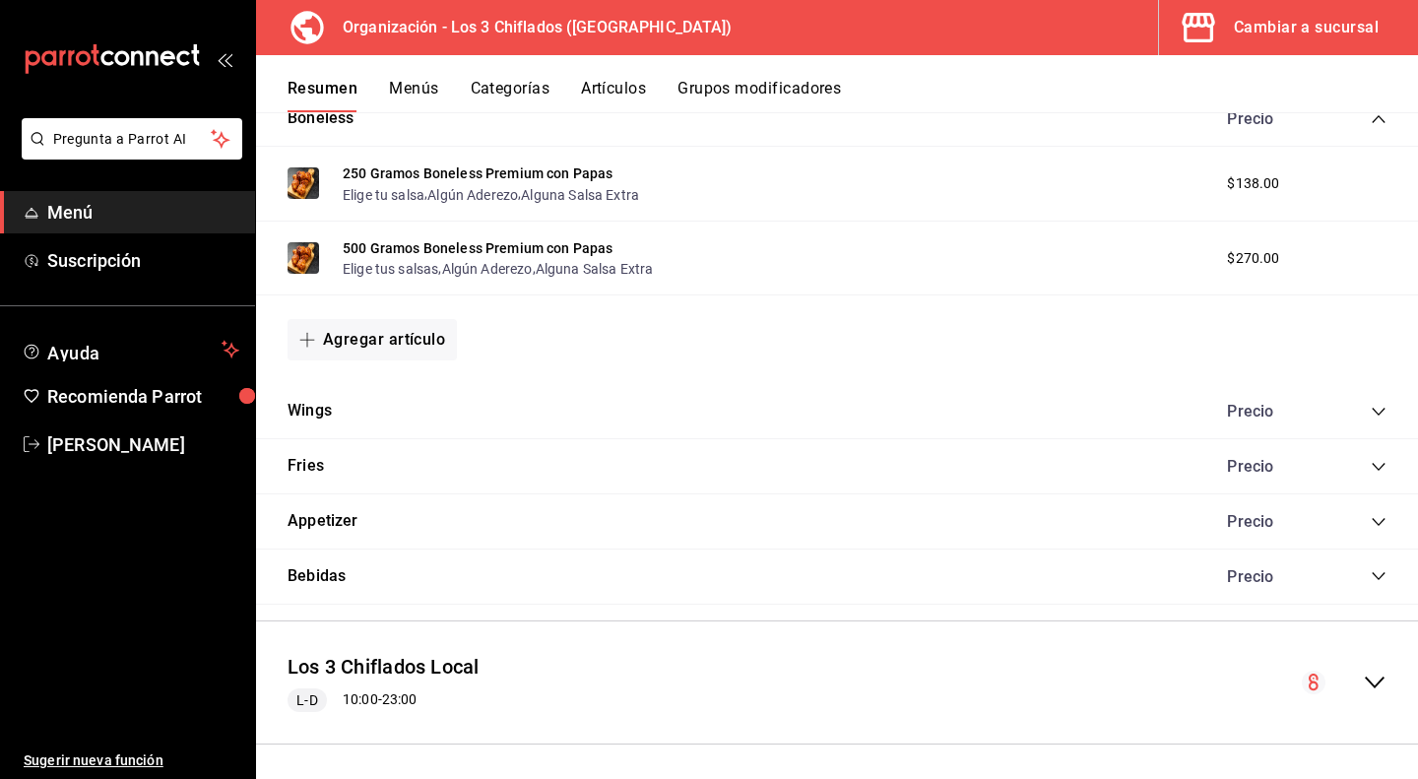
click at [1371, 408] on icon "collapse-category-row" at bounding box center [1379, 412] width 16 height 16
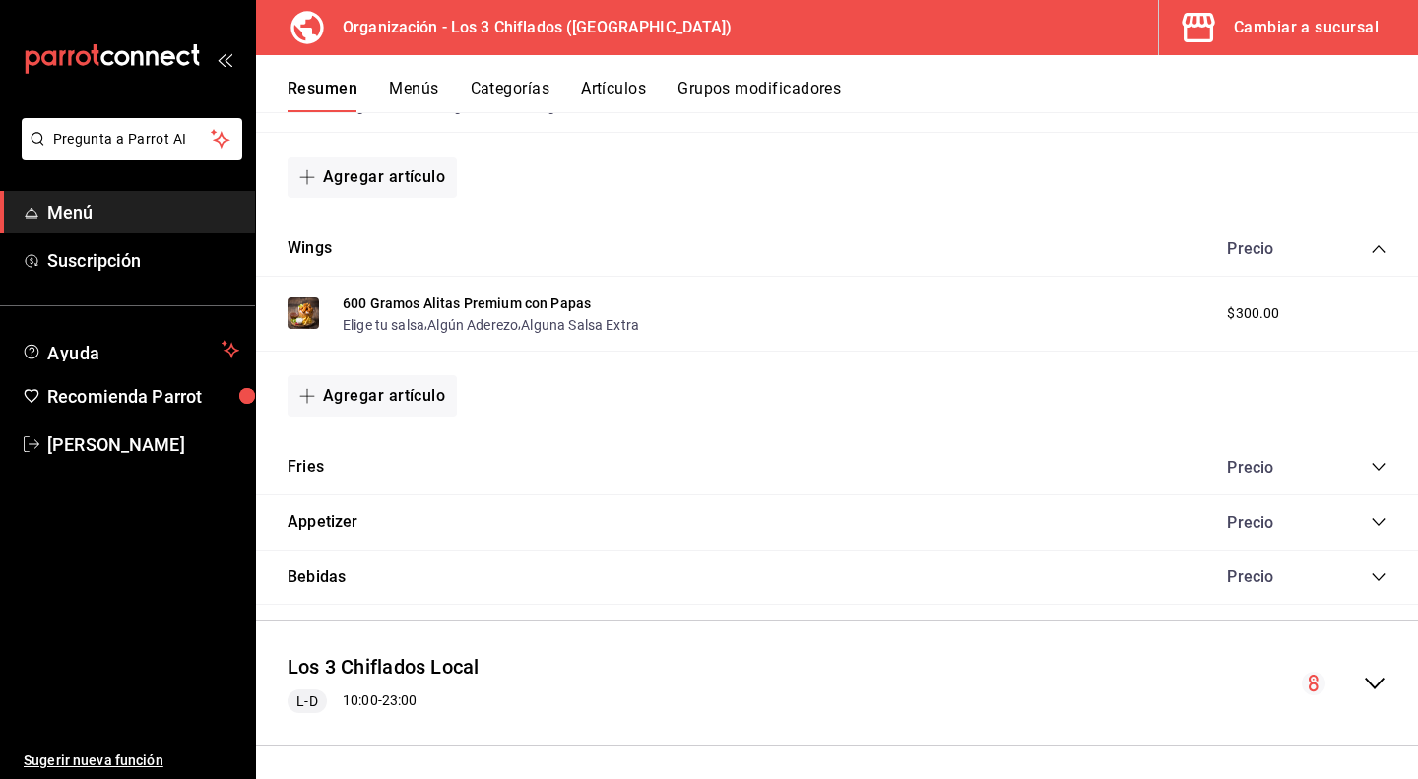
scroll to position [2257, 0]
click at [1372, 462] on icon "collapse-category-row" at bounding box center [1378, 466] width 13 height 8
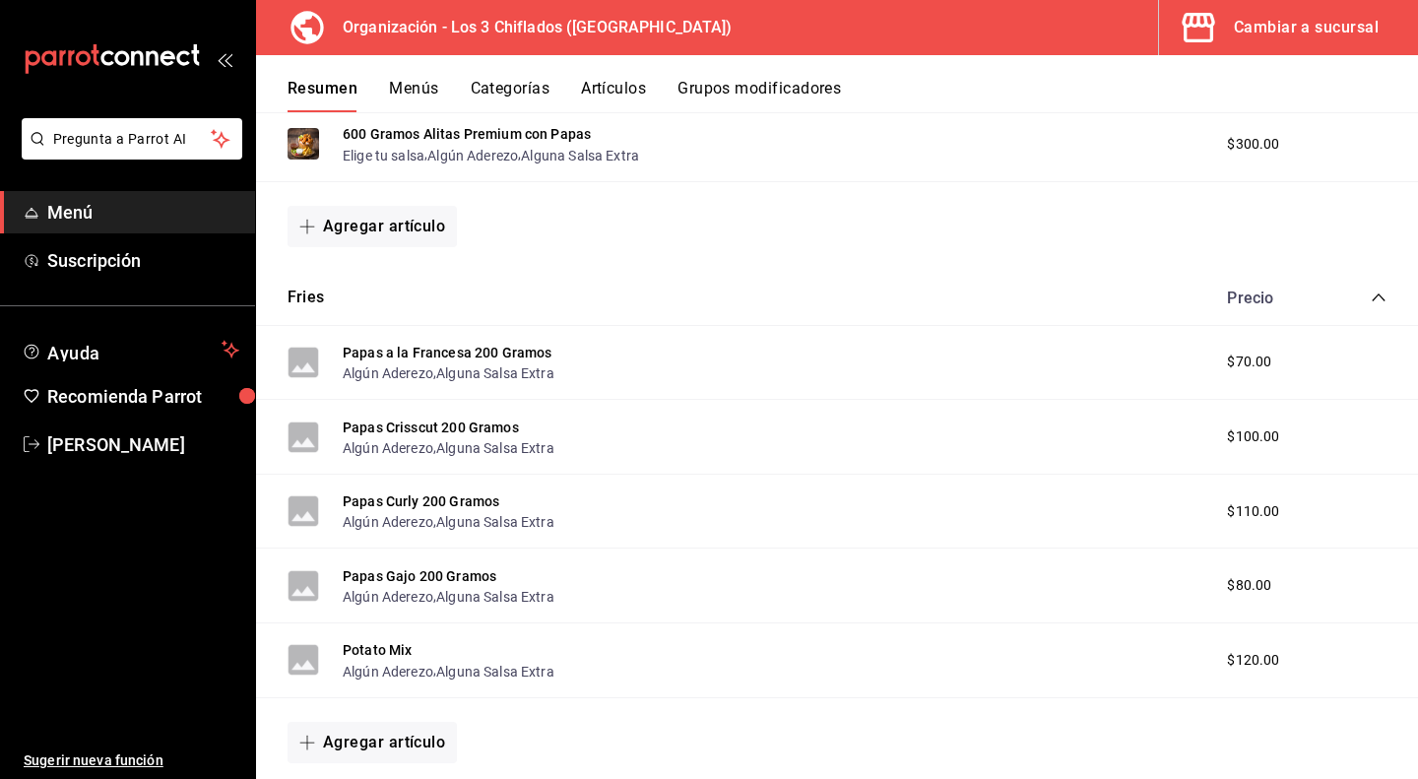
scroll to position [2454, 0]
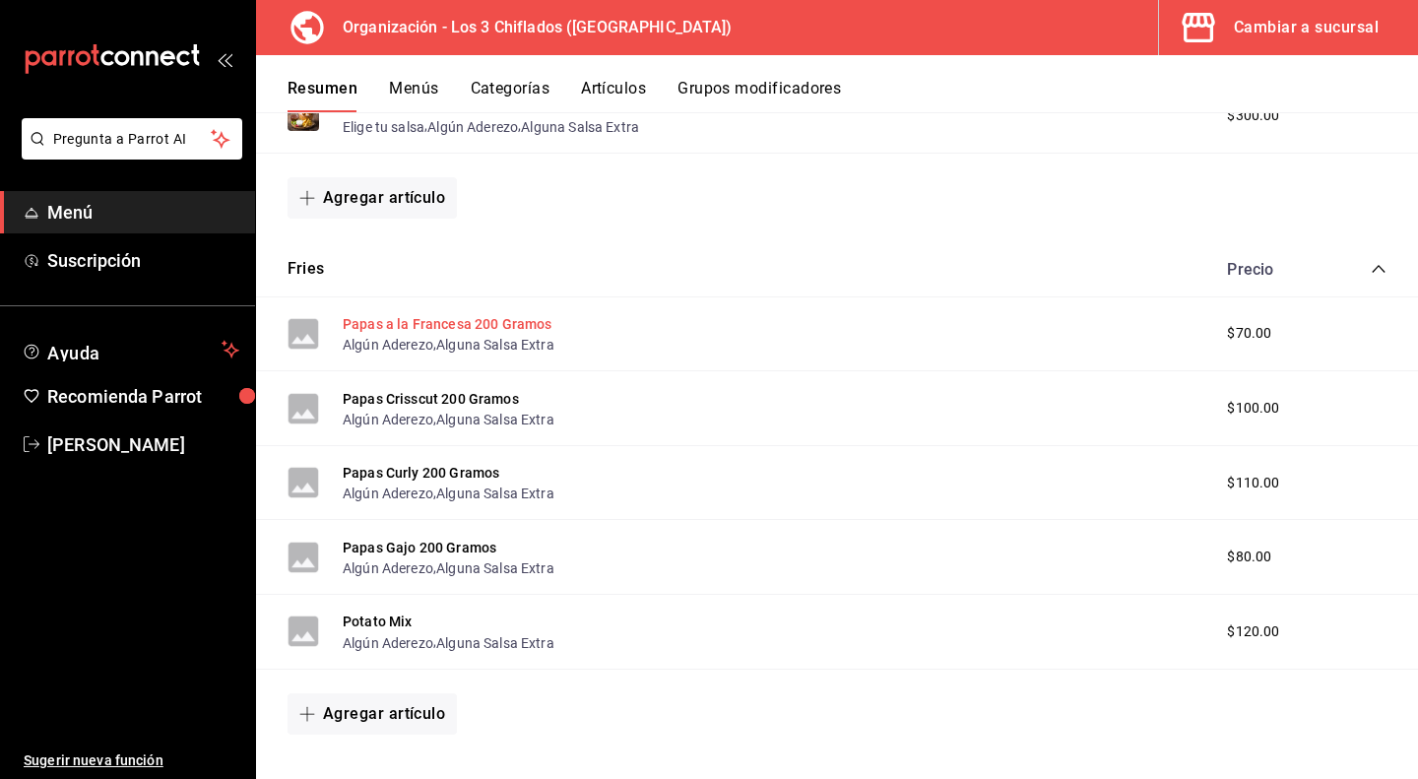
click at [463, 321] on button "Papas a la Francesa 200 Gramos" at bounding box center [448, 324] width 210 height 20
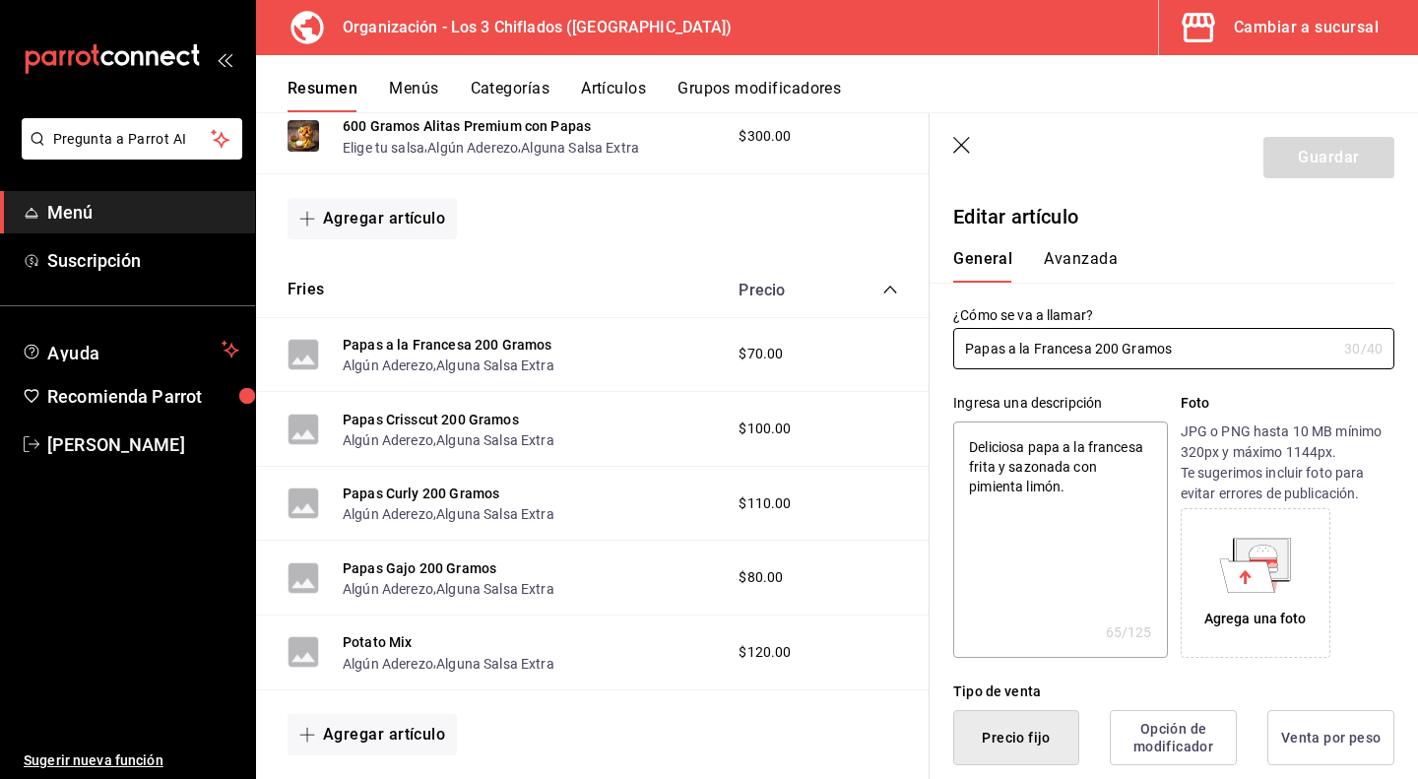
click at [1248, 588] on icon at bounding box center [1247, 574] width 55 height 33
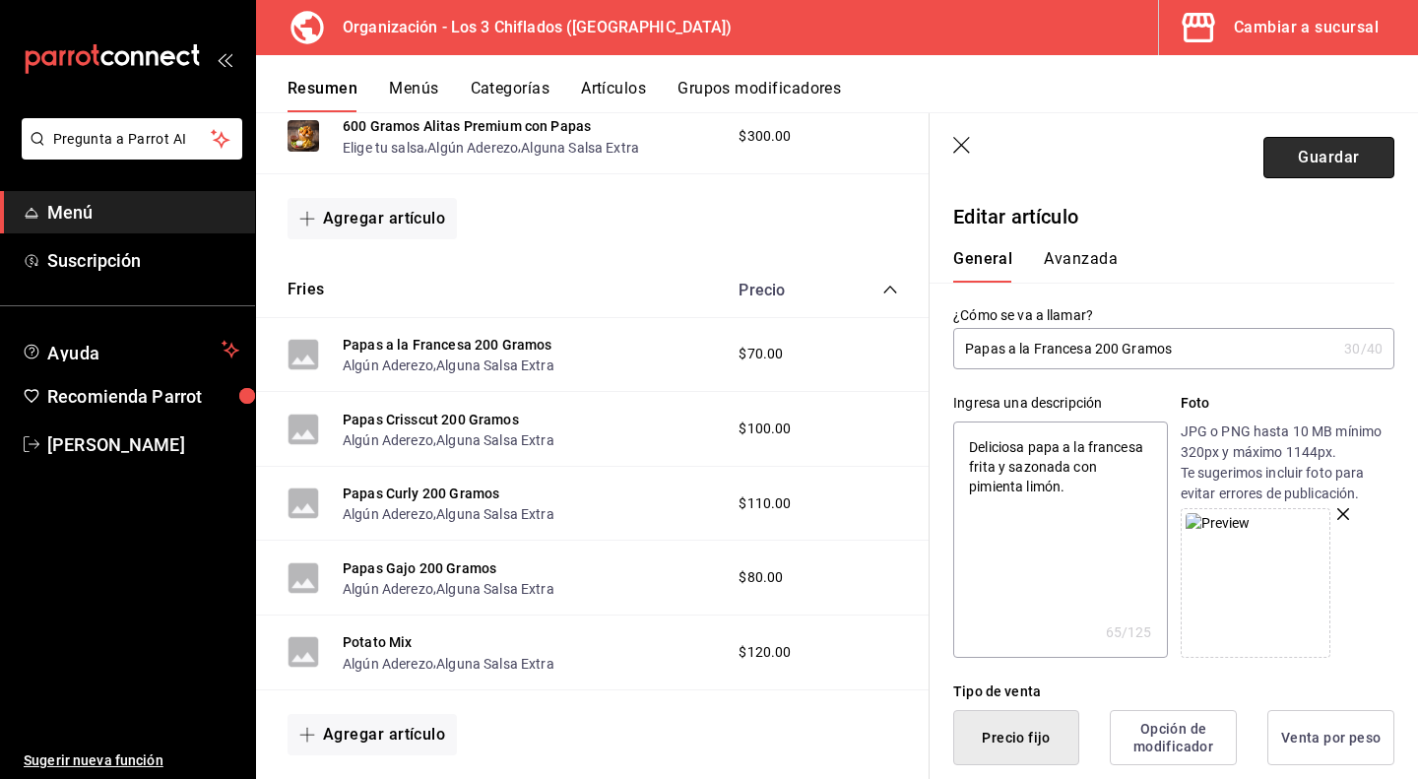
click at [1308, 161] on button "Guardar" at bounding box center [1328, 157] width 131 height 41
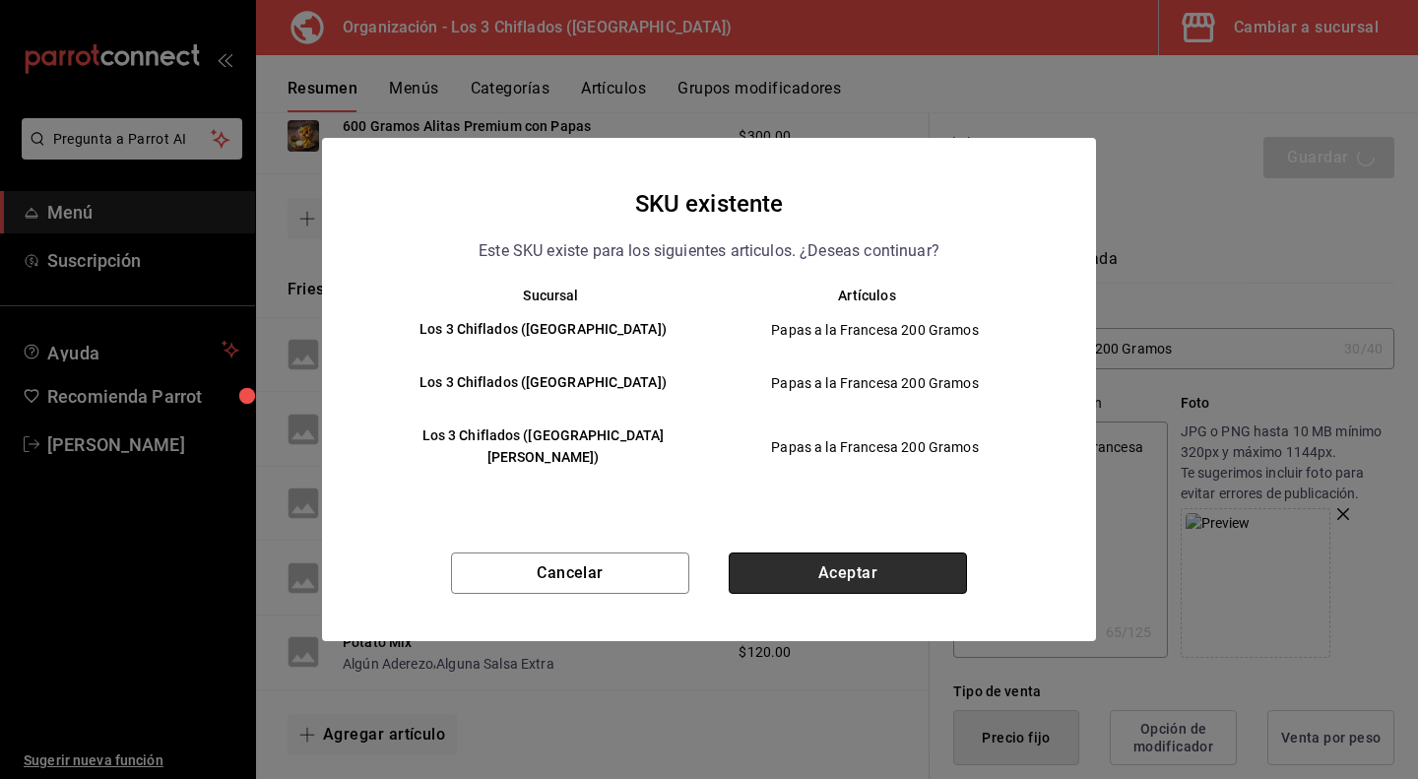
click at [816, 574] on button "Aceptar" at bounding box center [848, 572] width 238 height 41
type textarea "x"
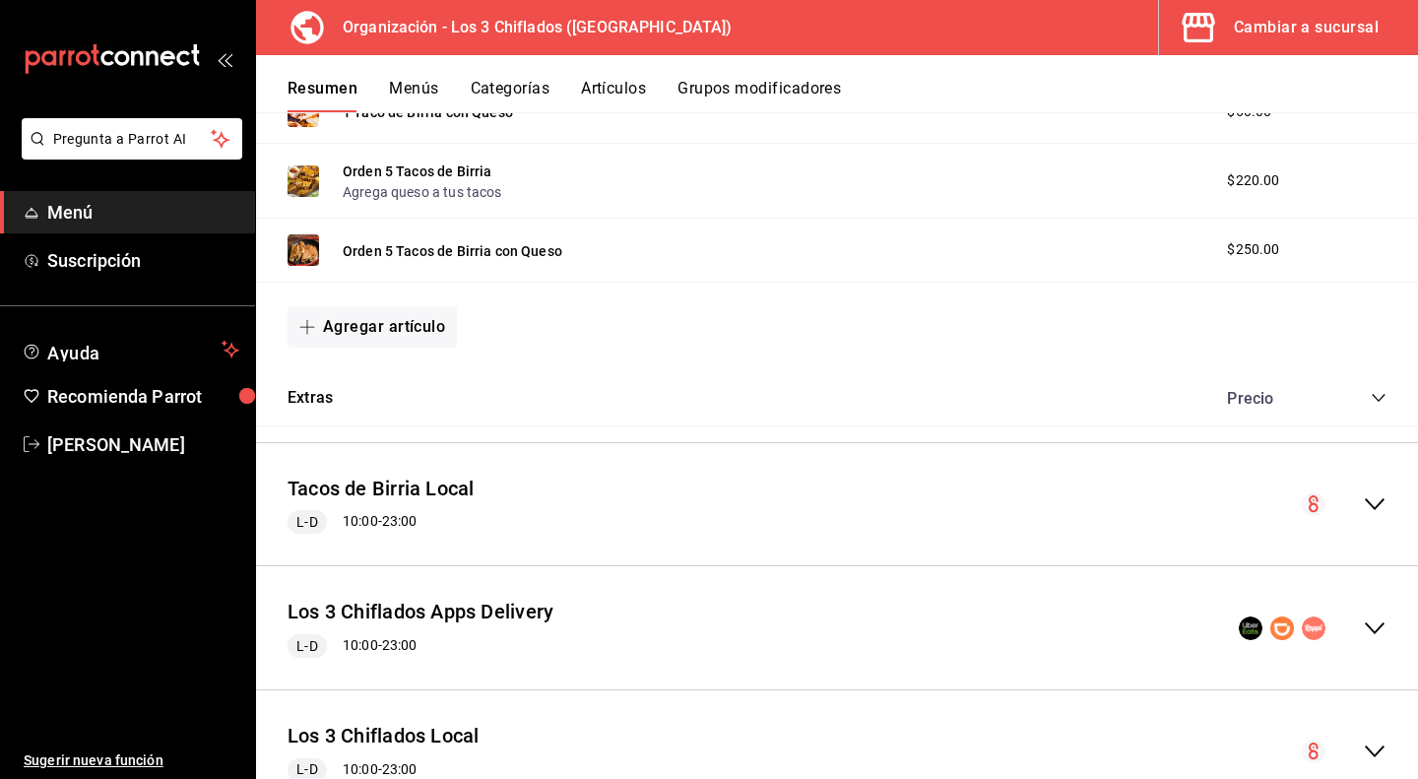
scroll to position [1083, 0]
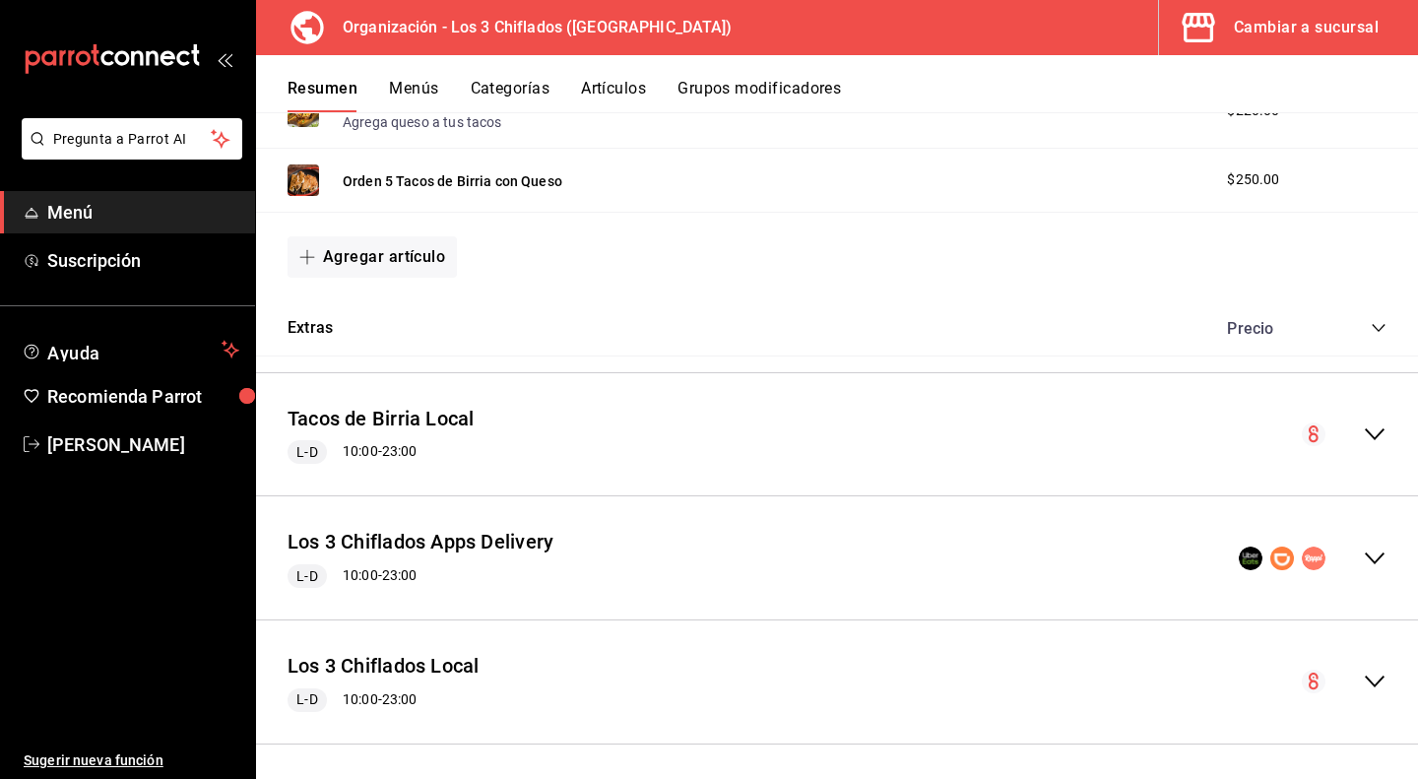
click at [1363, 558] on icon "collapse-menu-row" at bounding box center [1375, 559] width 24 height 24
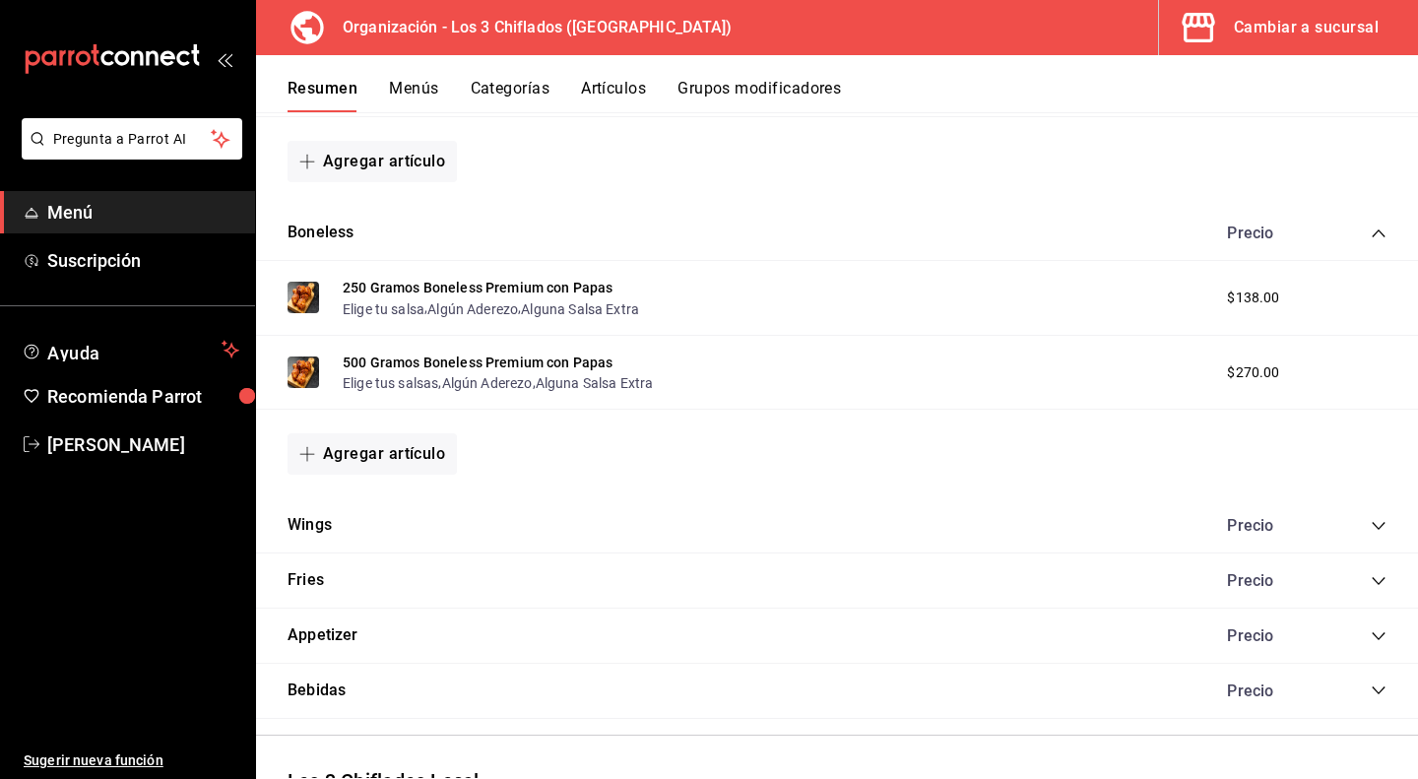
scroll to position [2094, 0]
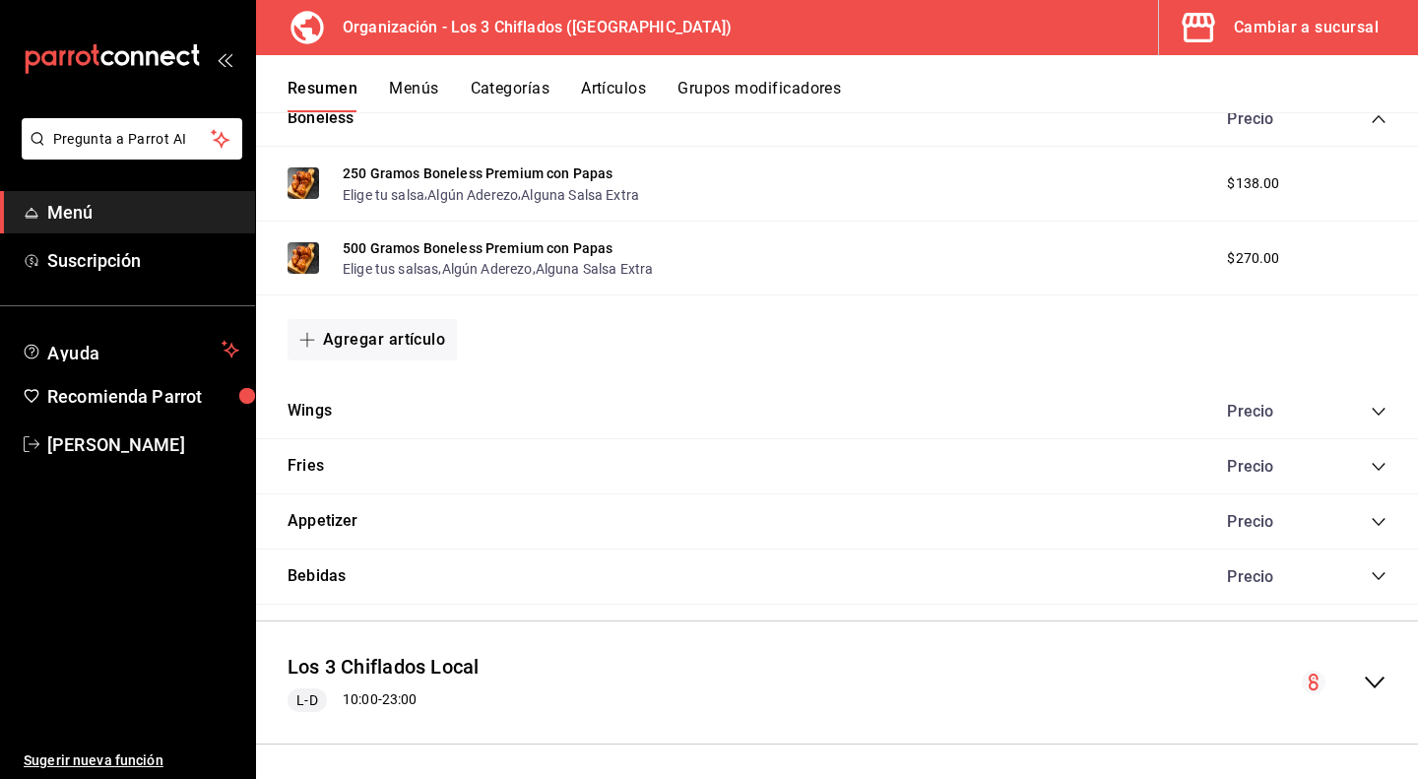
click at [1373, 407] on div "Wings Precio" at bounding box center [837, 411] width 1162 height 55
click at [1372, 408] on icon "collapse-category-row" at bounding box center [1378, 412] width 13 height 8
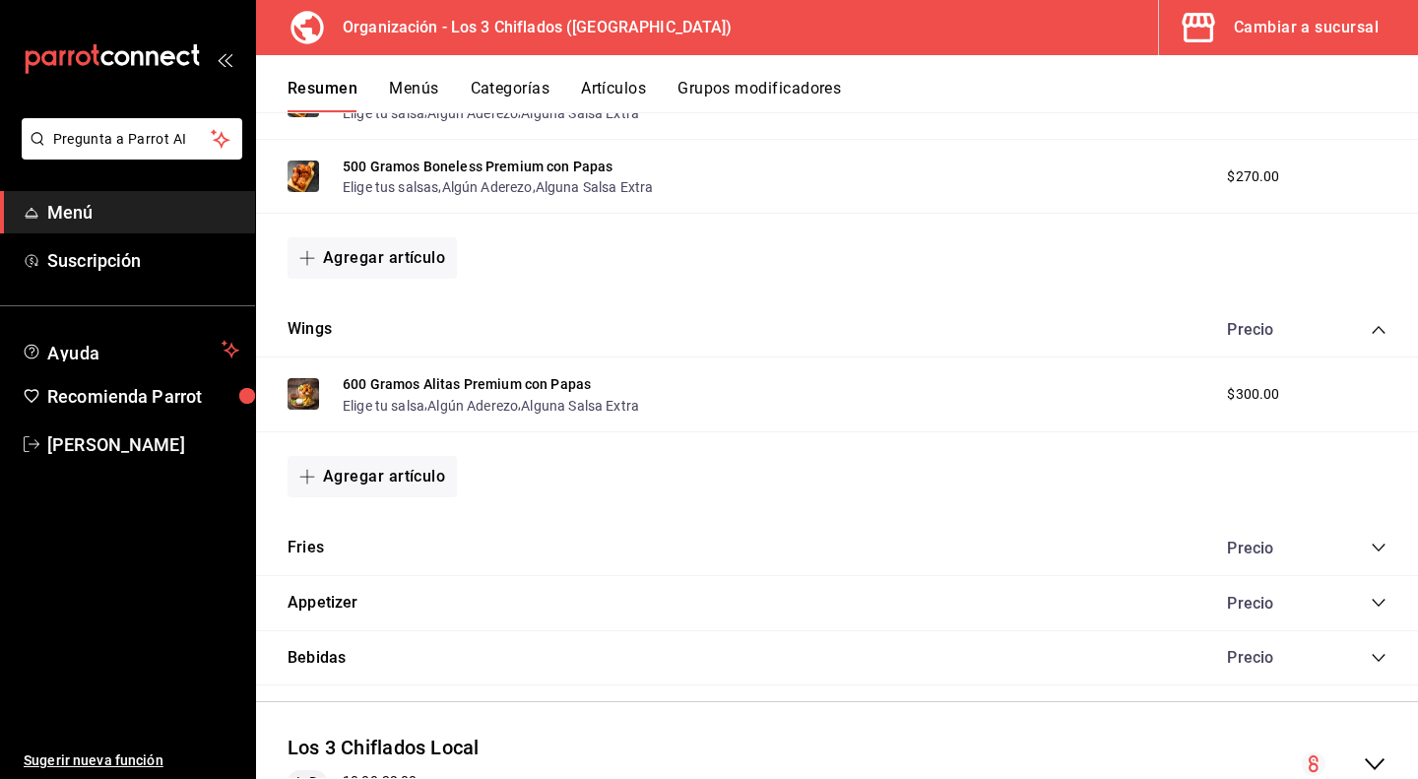
scroll to position [2257, 0]
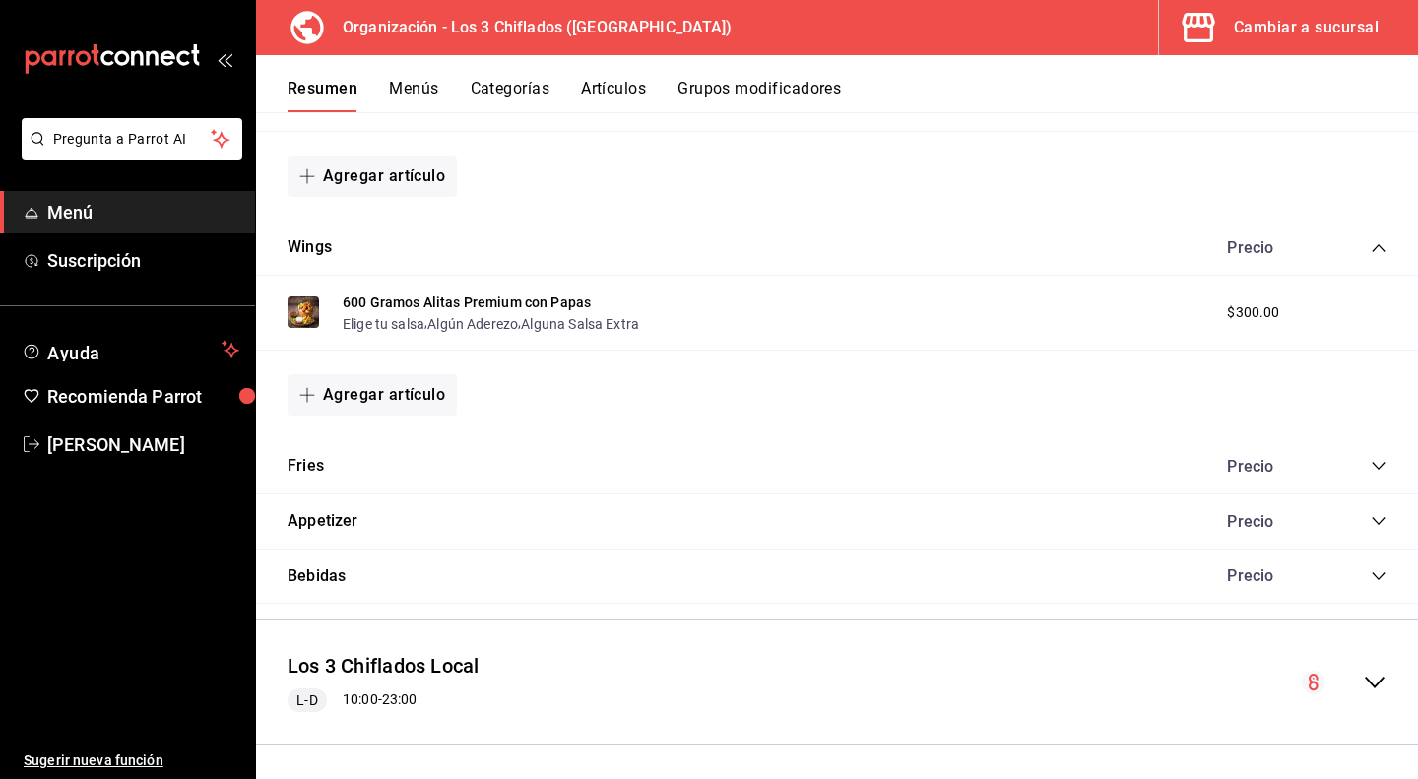
click at [1372, 462] on icon "collapse-category-row" at bounding box center [1378, 466] width 13 height 8
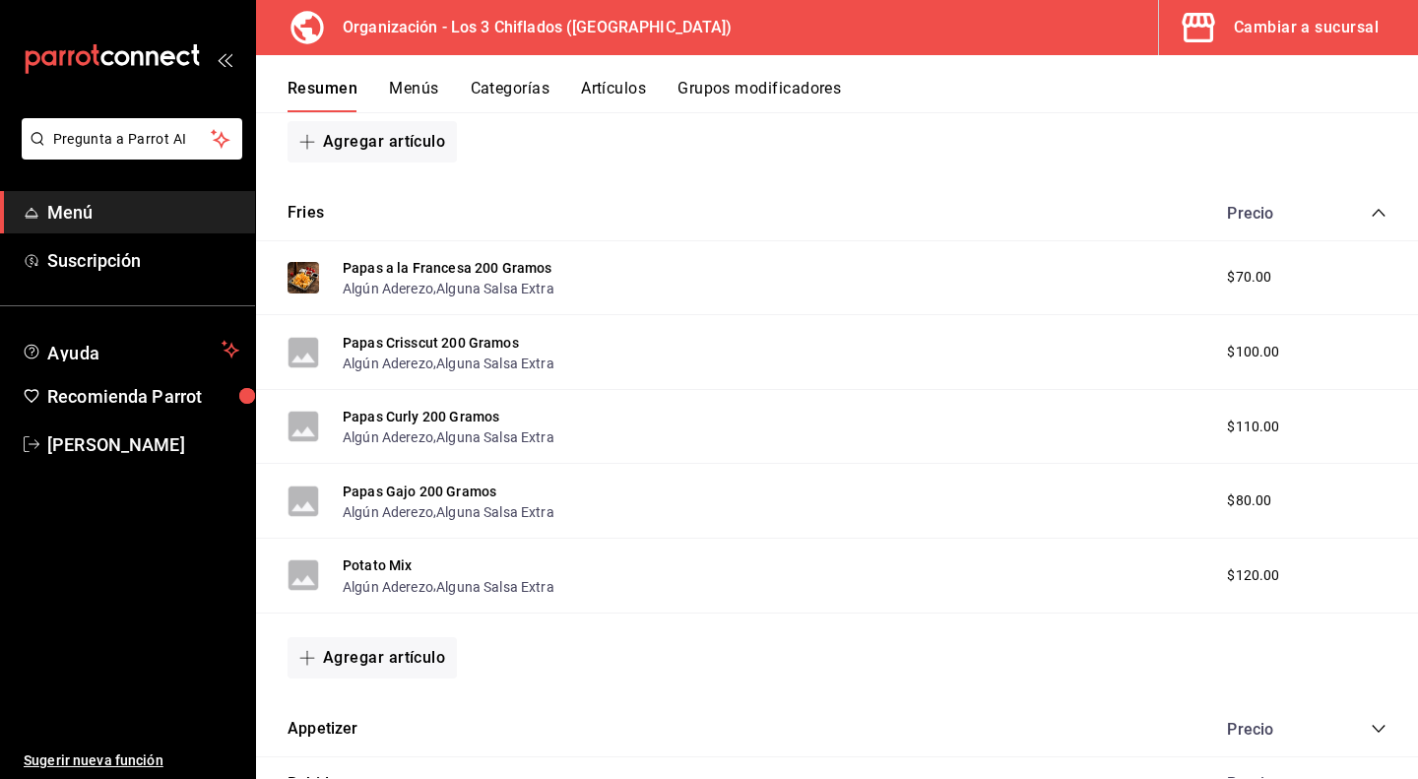
scroll to position [2552, 0]
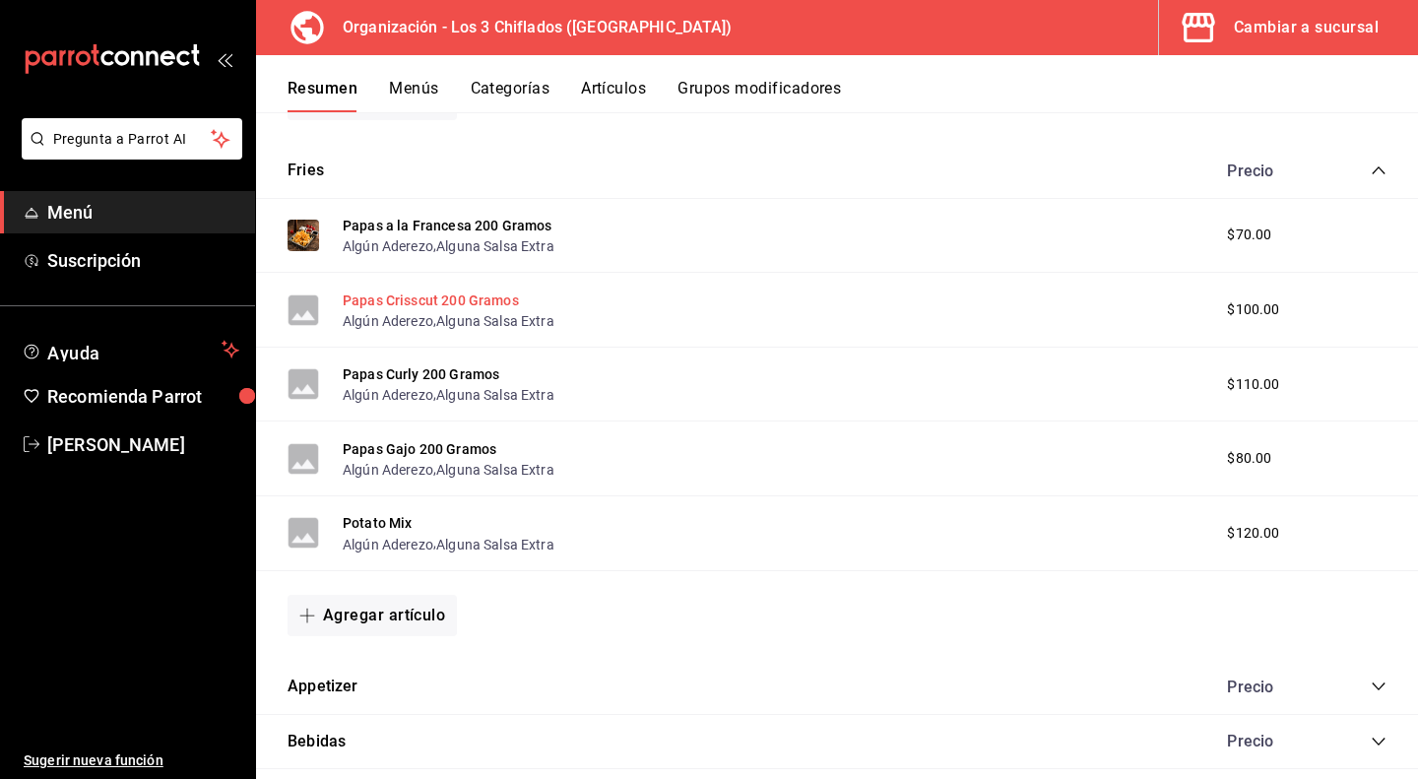
click at [500, 290] on button "Papas Crisscut 200 Gramos" at bounding box center [431, 300] width 176 height 20
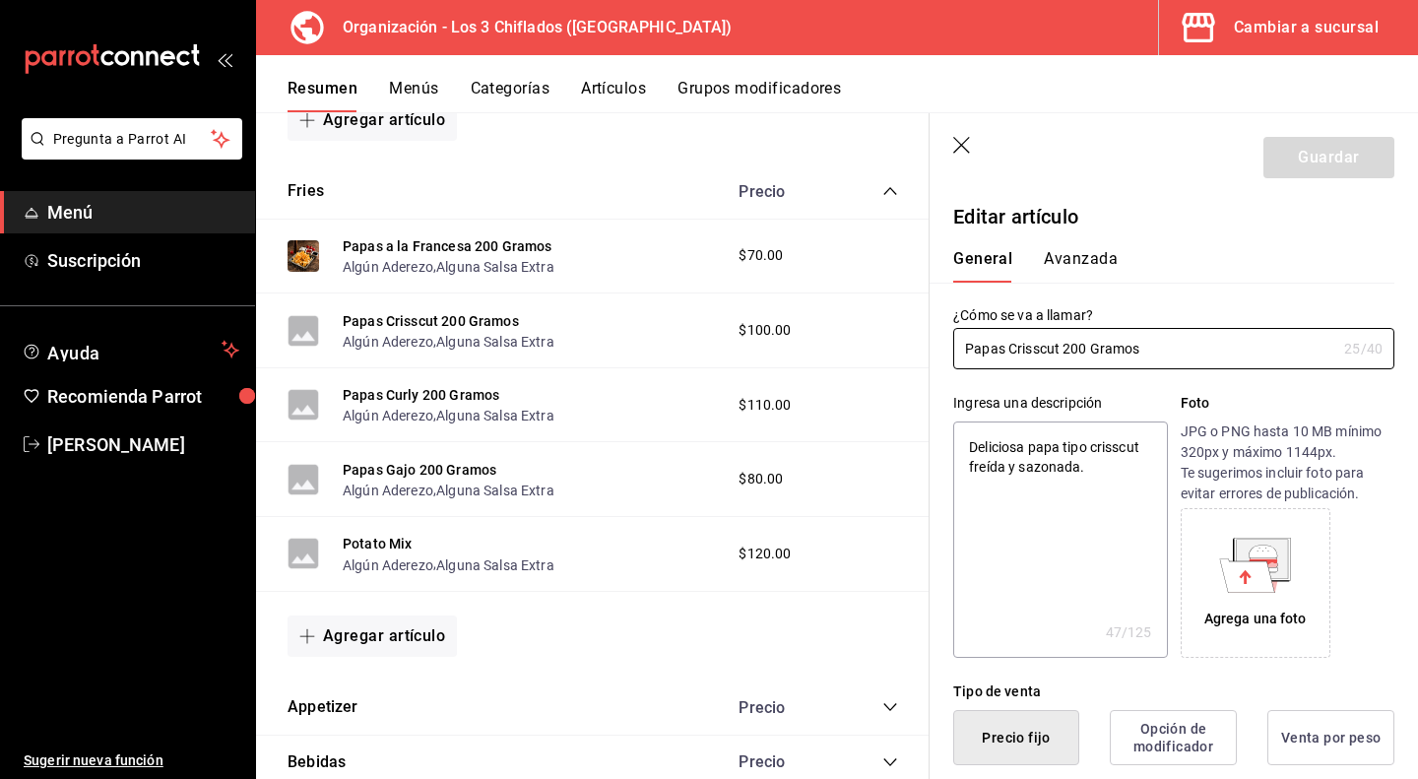
click at [1236, 564] on icon at bounding box center [1247, 574] width 55 height 33
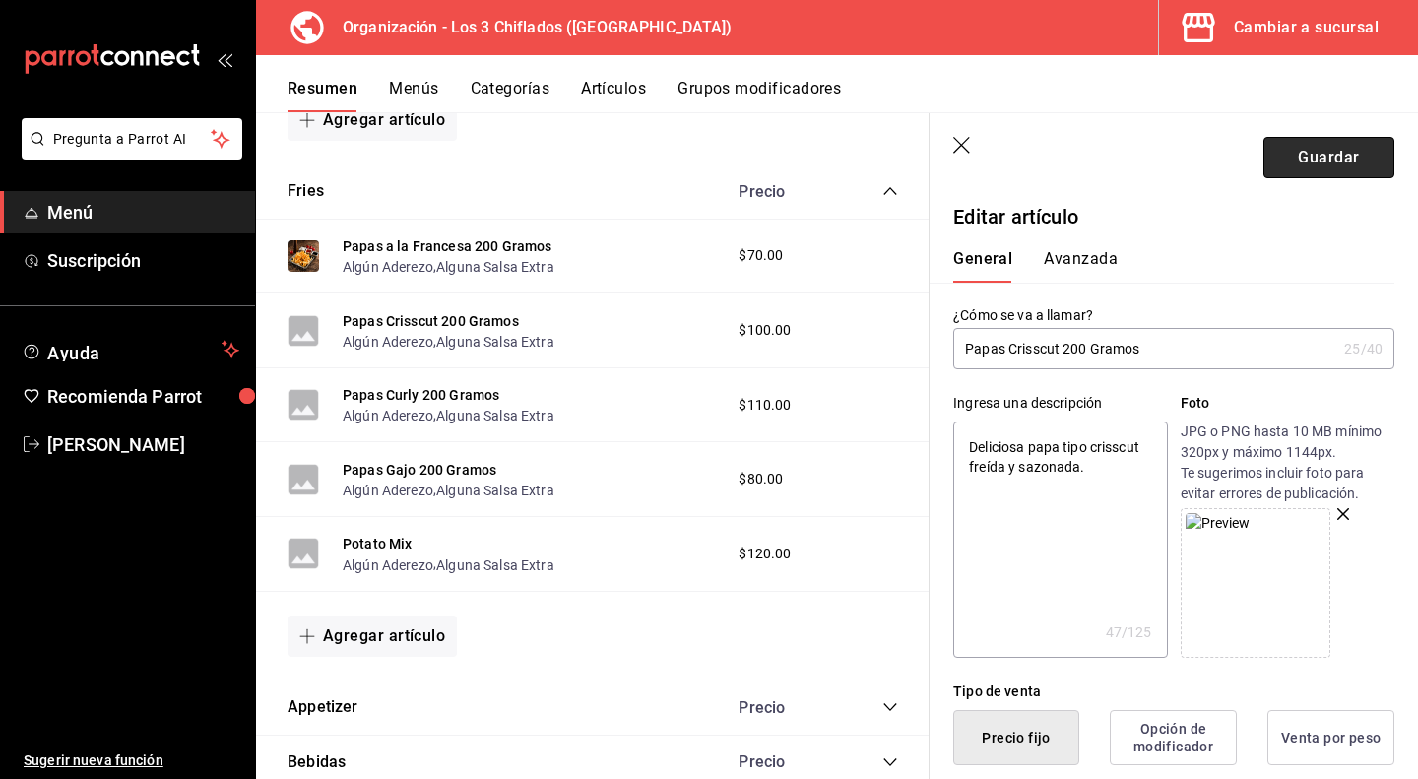
click at [1293, 161] on button "Guardar" at bounding box center [1328, 157] width 131 height 41
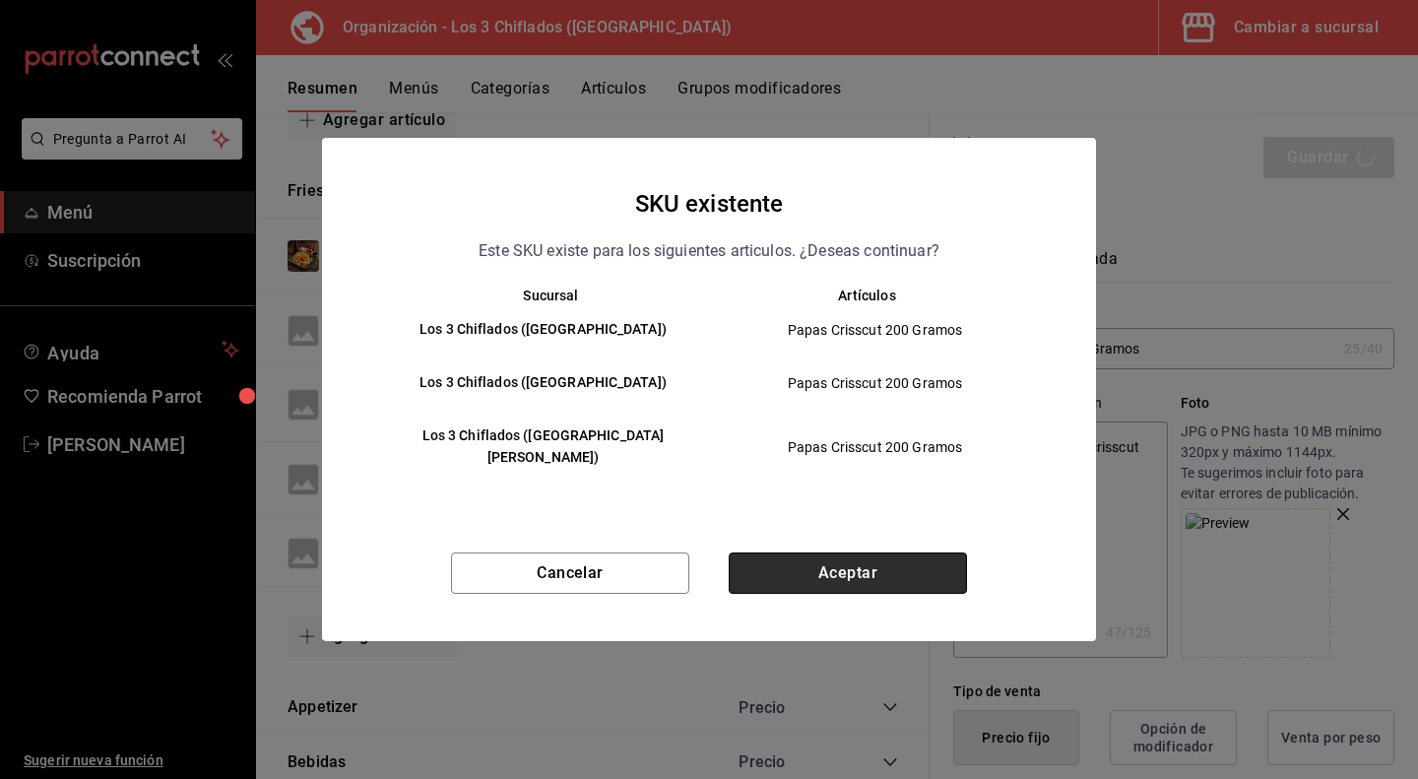
click at [831, 574] on button "Aceptar" at bounding box center [848, 572] width 238 height 41
type textarea "x"
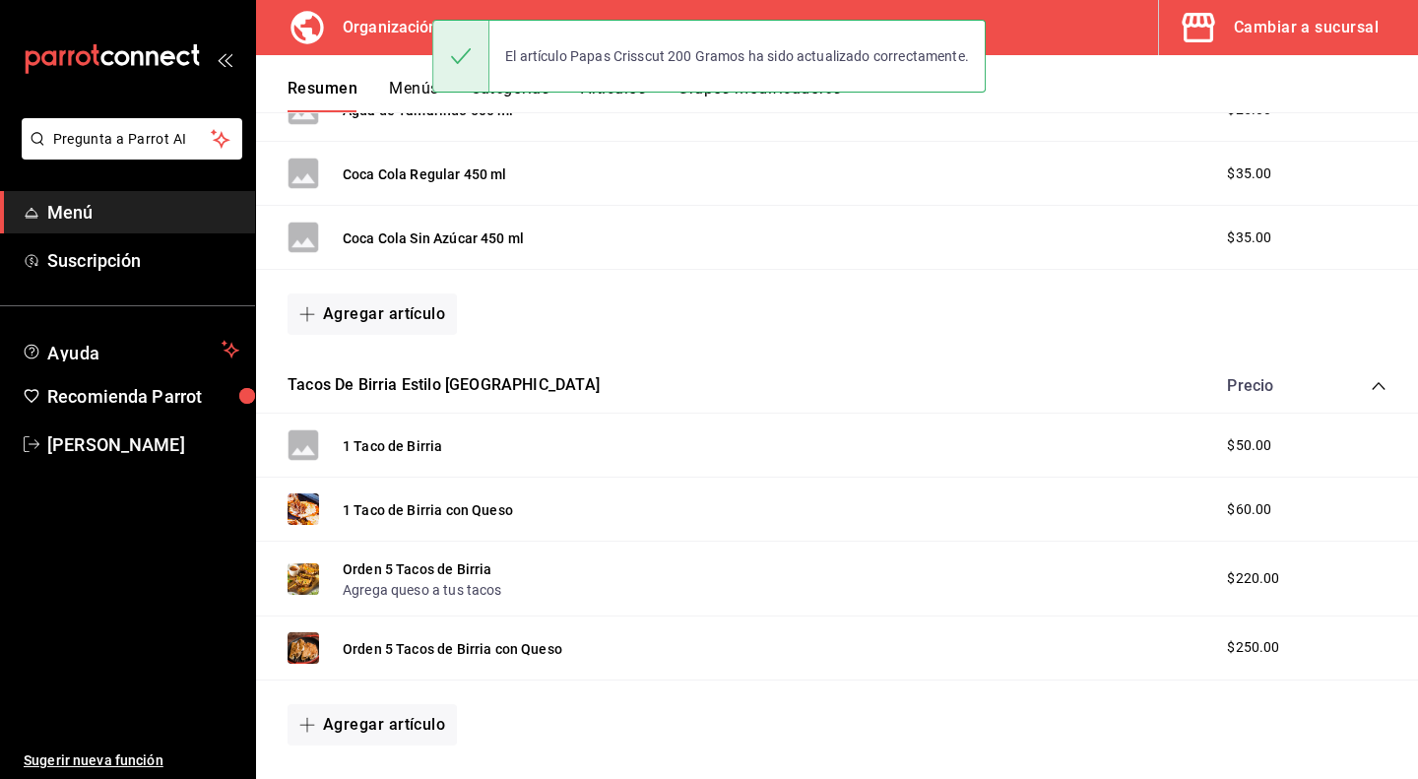
scroll to position [1083, 0]
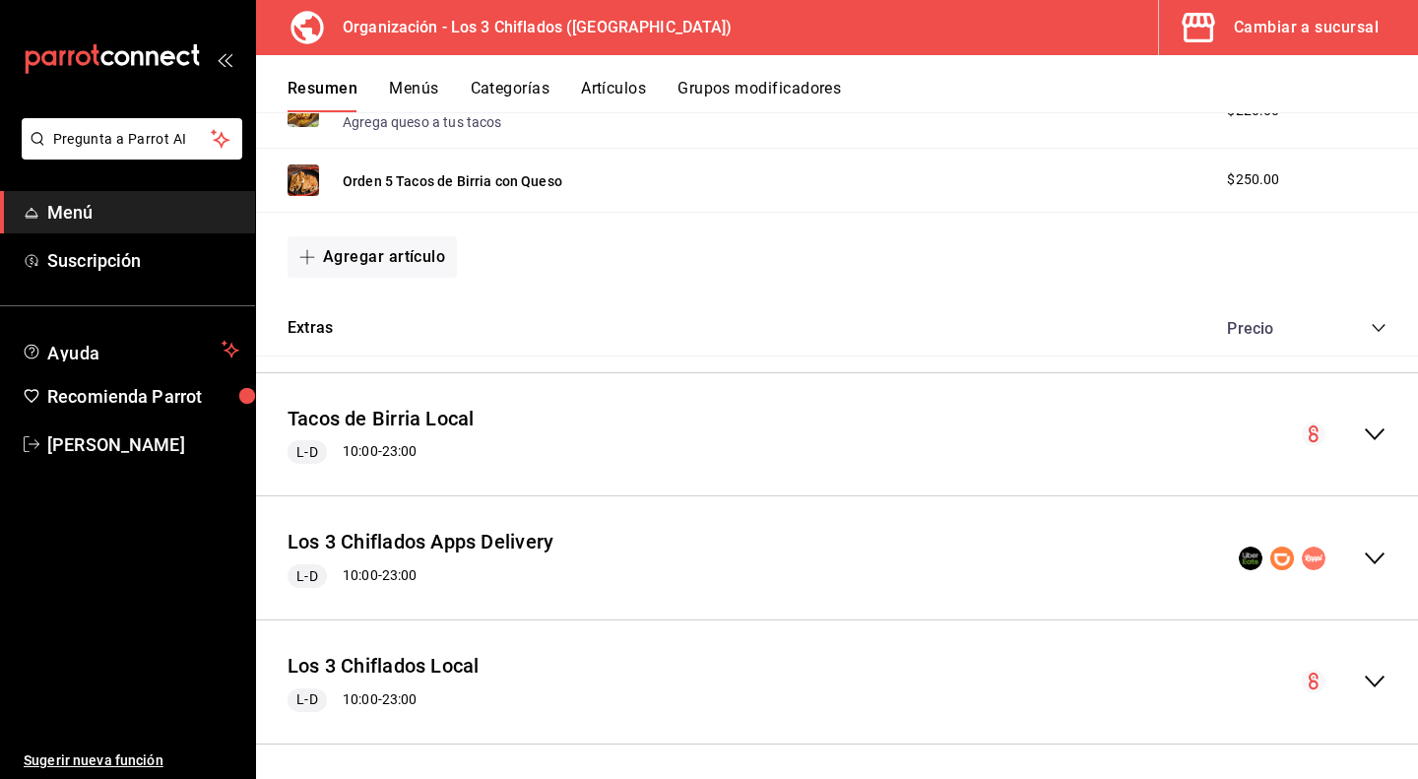
click at [1370, 548] on icon "collapse-menu-row" at bounding box center [1375, 559] width 24 height 24
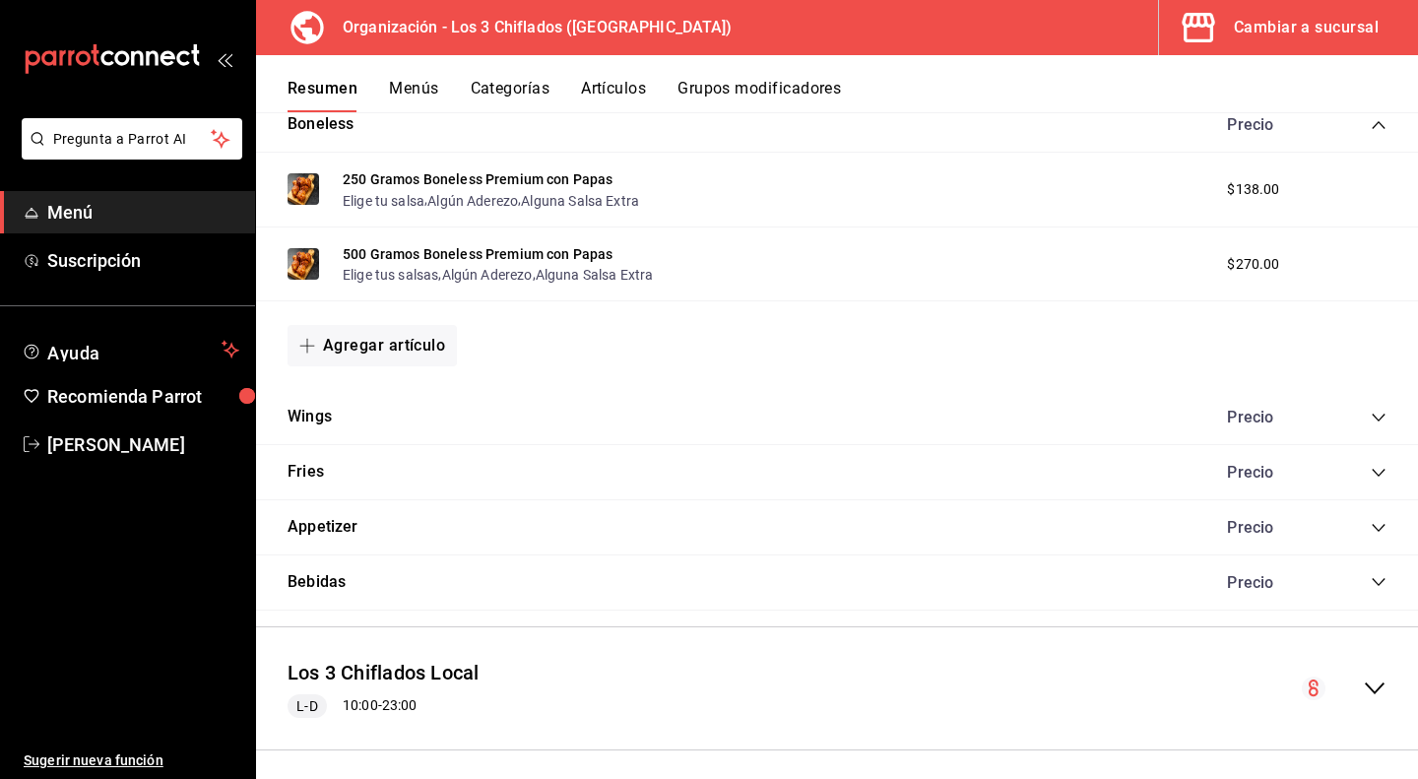
scroll to position [2094, 0]
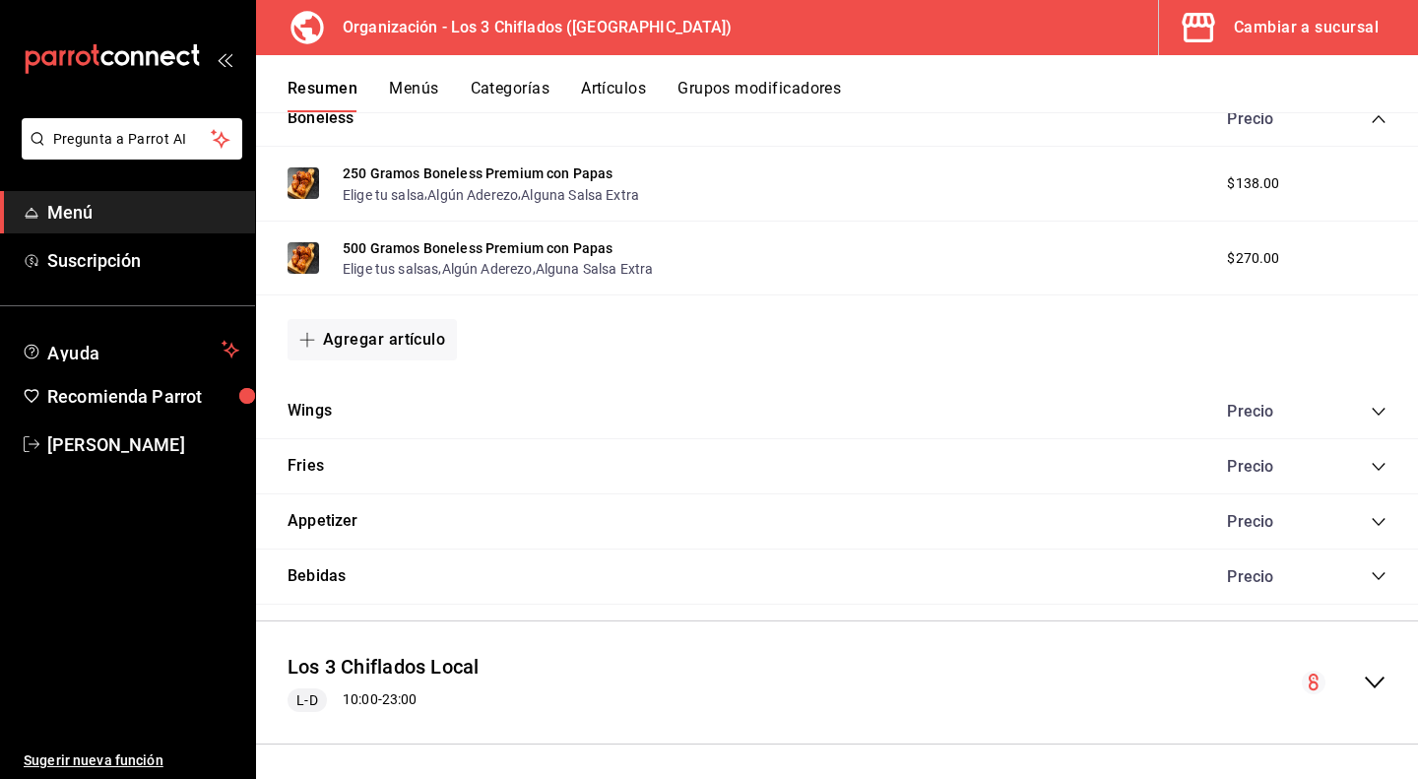
click at [1372, 464] on div "Fries Precio" at bounding box center [837, 466] width 1162 height 55
click at [1372, 463] on icon "collapse-category-row" at bounding box center [1378, 467] width 13 height 8
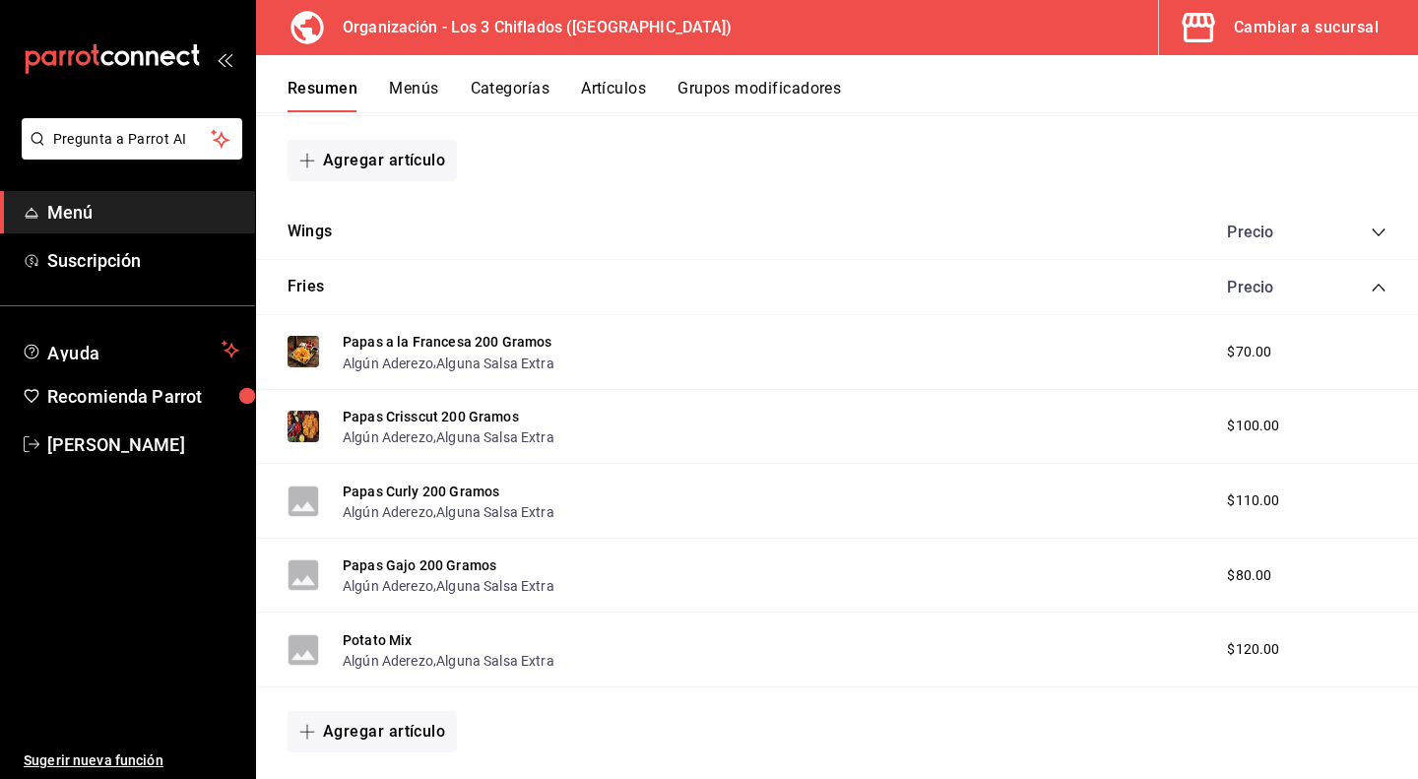
scroll to position [2290, 0]
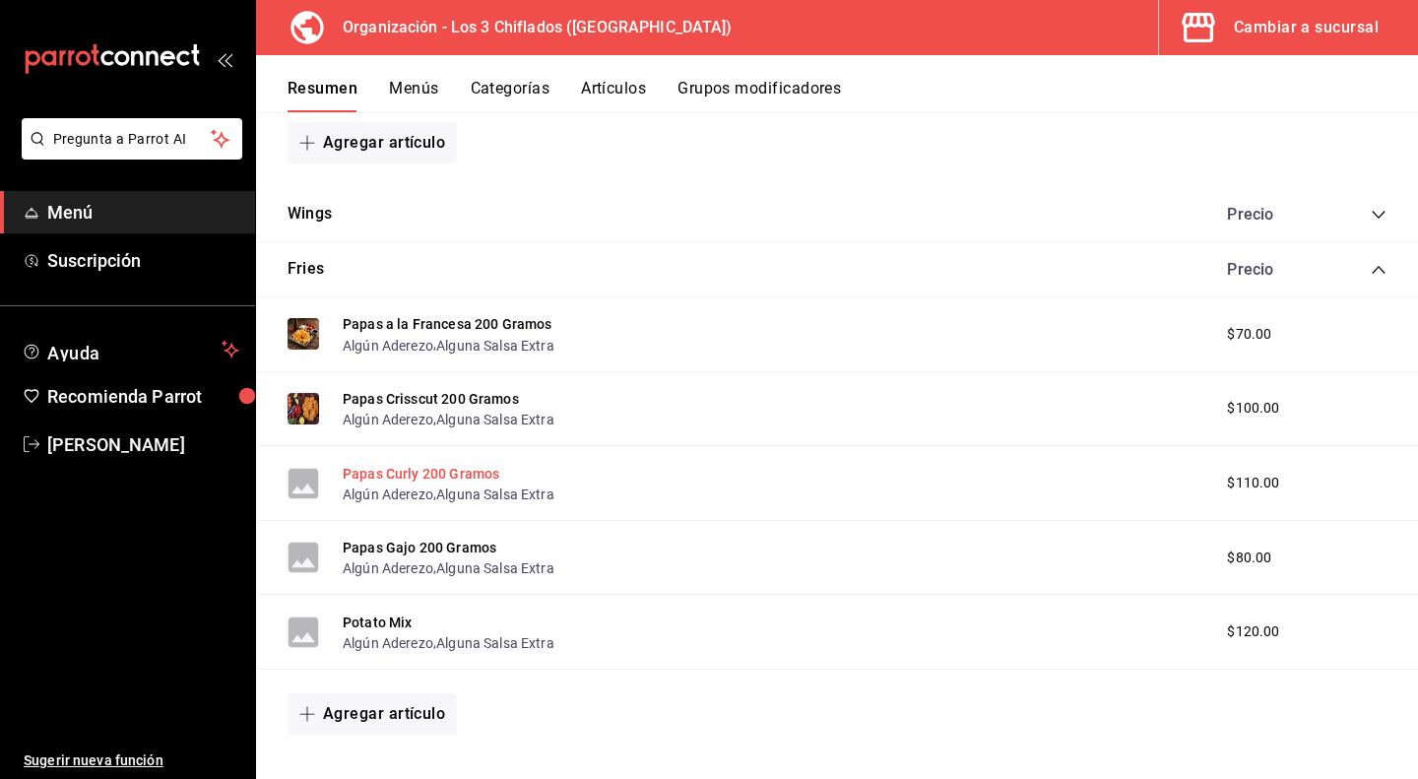
click at [447, 467] on button "Papas Curly 200 Gramos" at bounding box center [421, 474] width 157 height 20
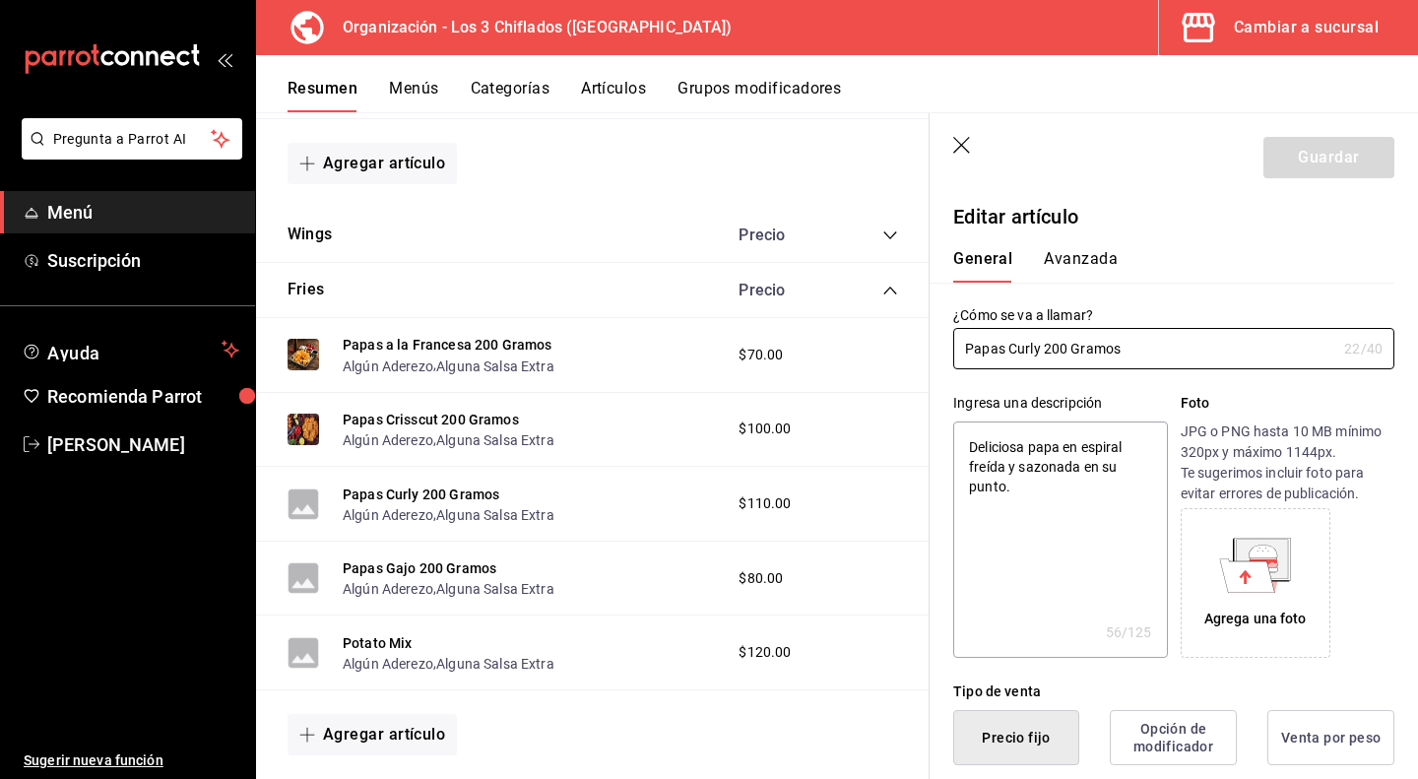
type textarea "x"
type input "$110.00"
click at [1225, 587] on icon at bounding box center [1247, 574] width 55 height 33
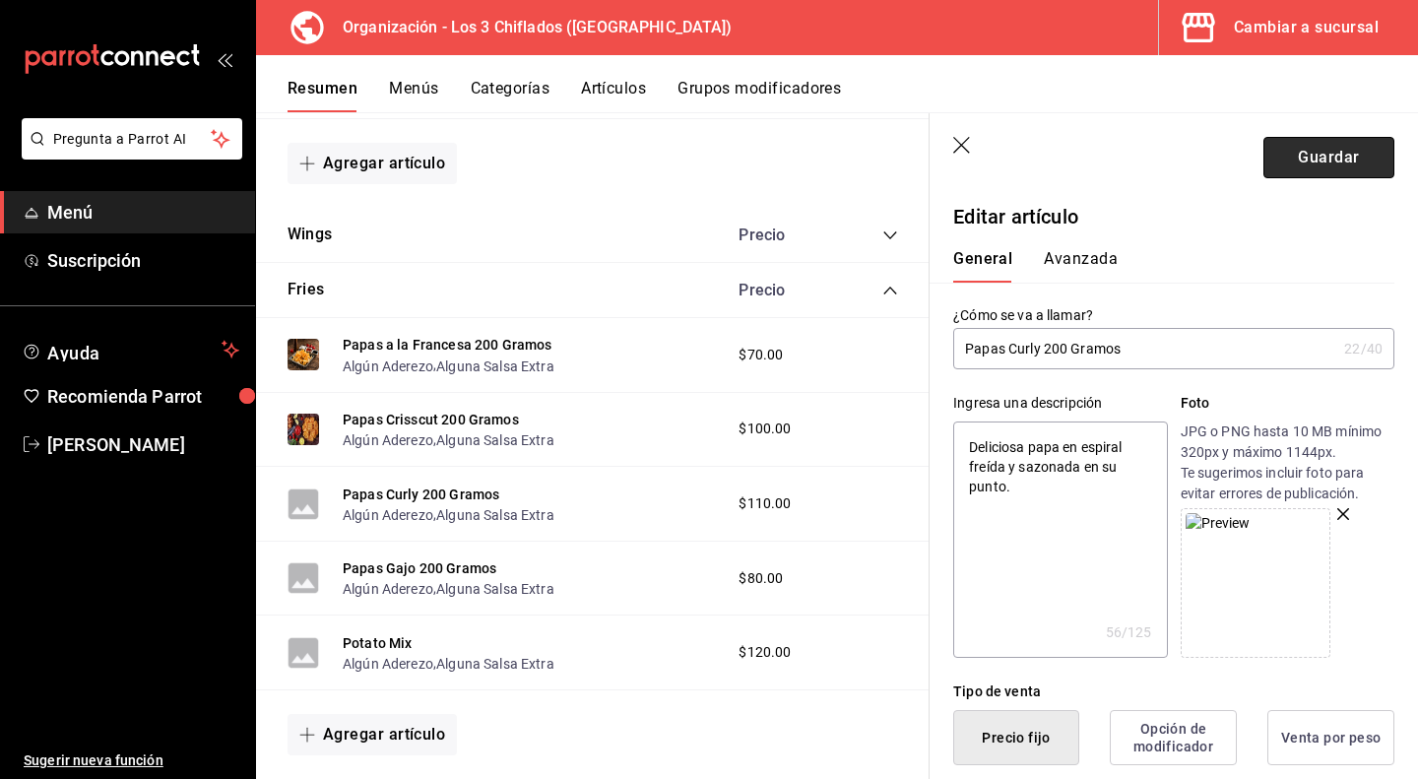
click at [1314, 166] on button "Guardar" at bounding box center [1328, 157] width 131 height 41
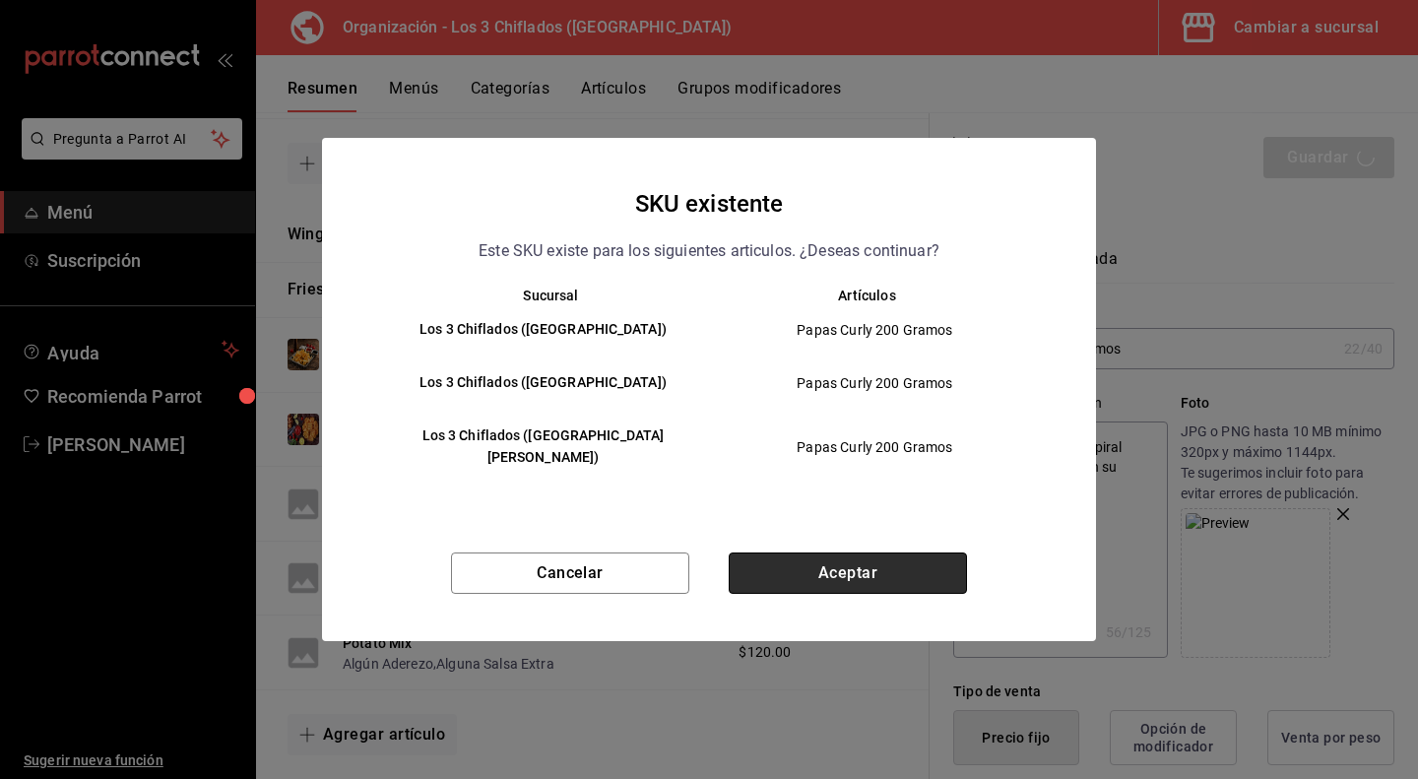
click at [851, 558] on button "Aceptar" at bounding box center [848, 572] width 238 height 41
type textarea "x"
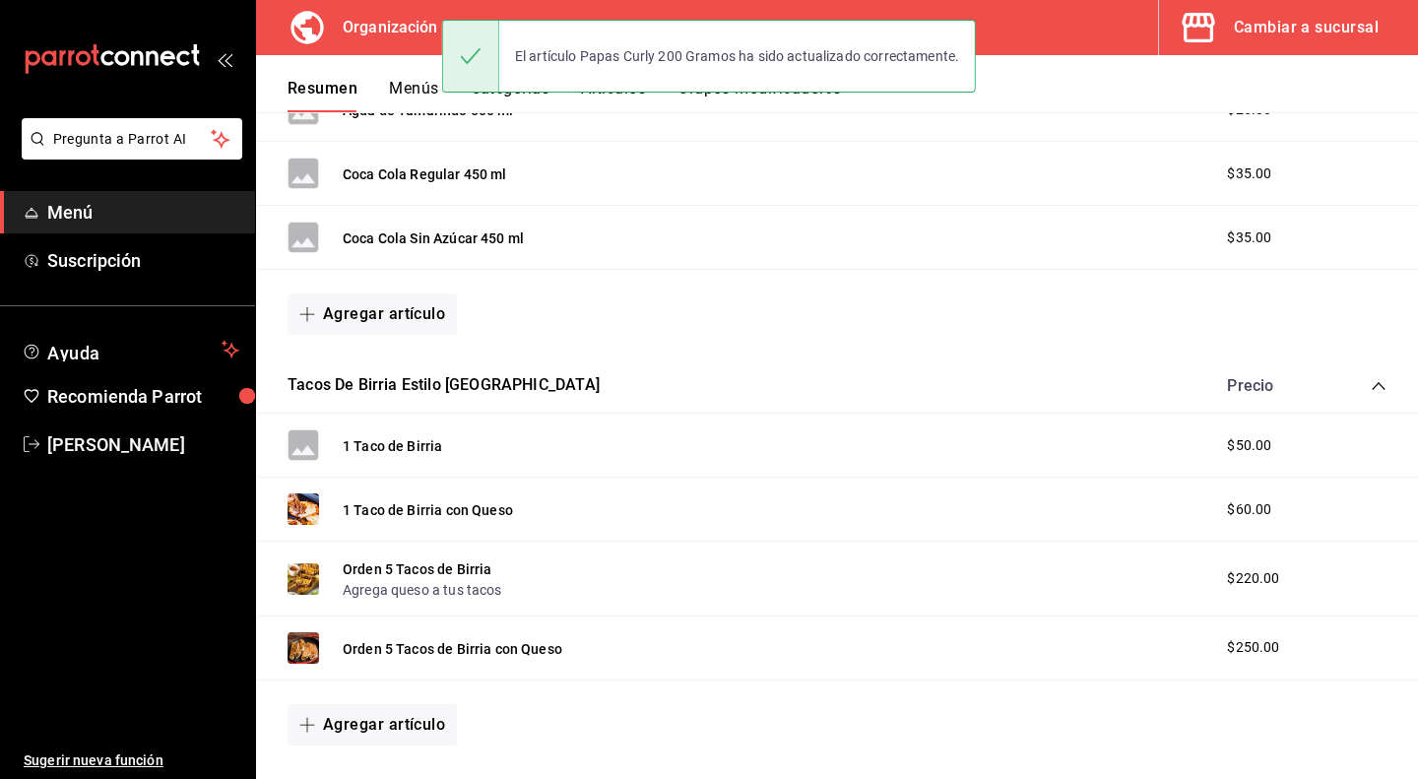
scroll to position [1083, 0]
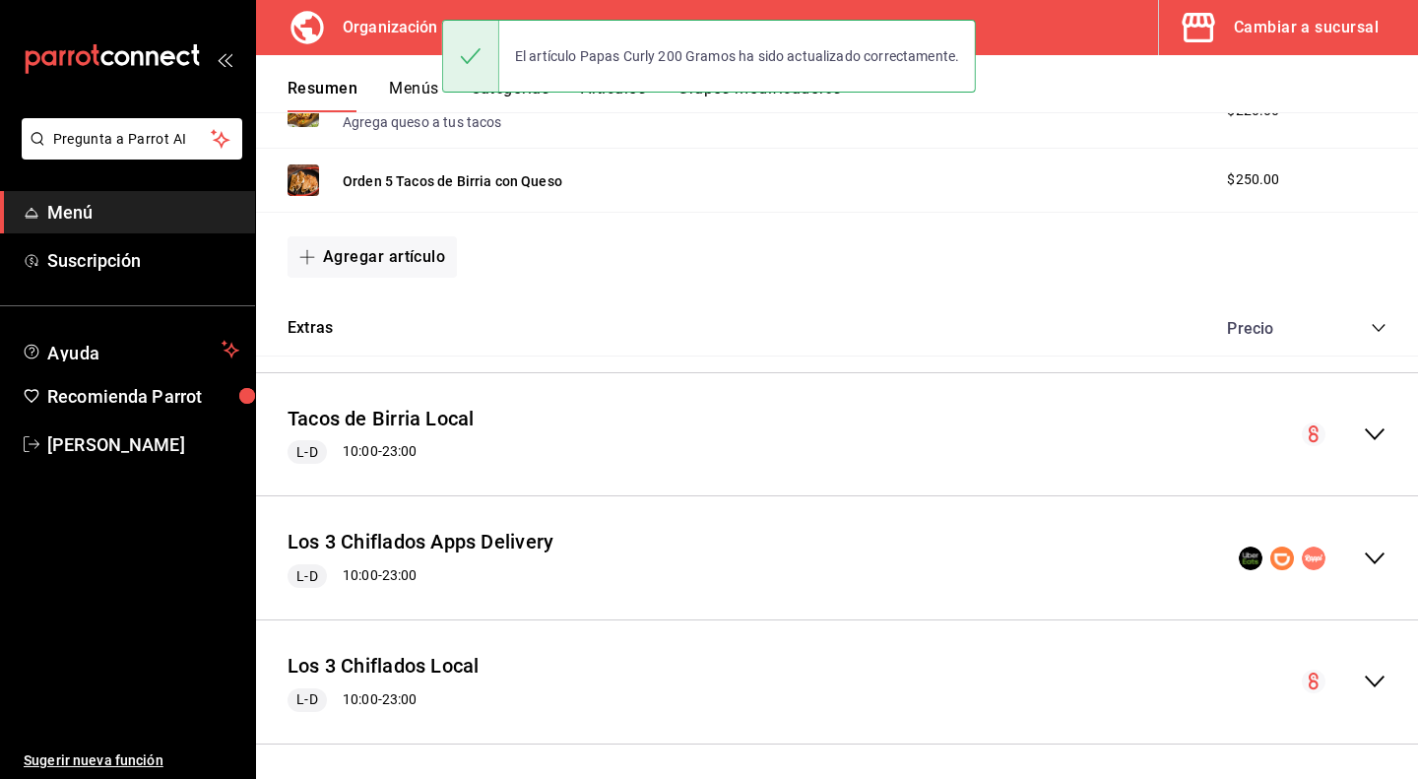
click at [1367, 547] on icon "collapse-menu-row" at bounding box center [1375, 559] width 24 height 24
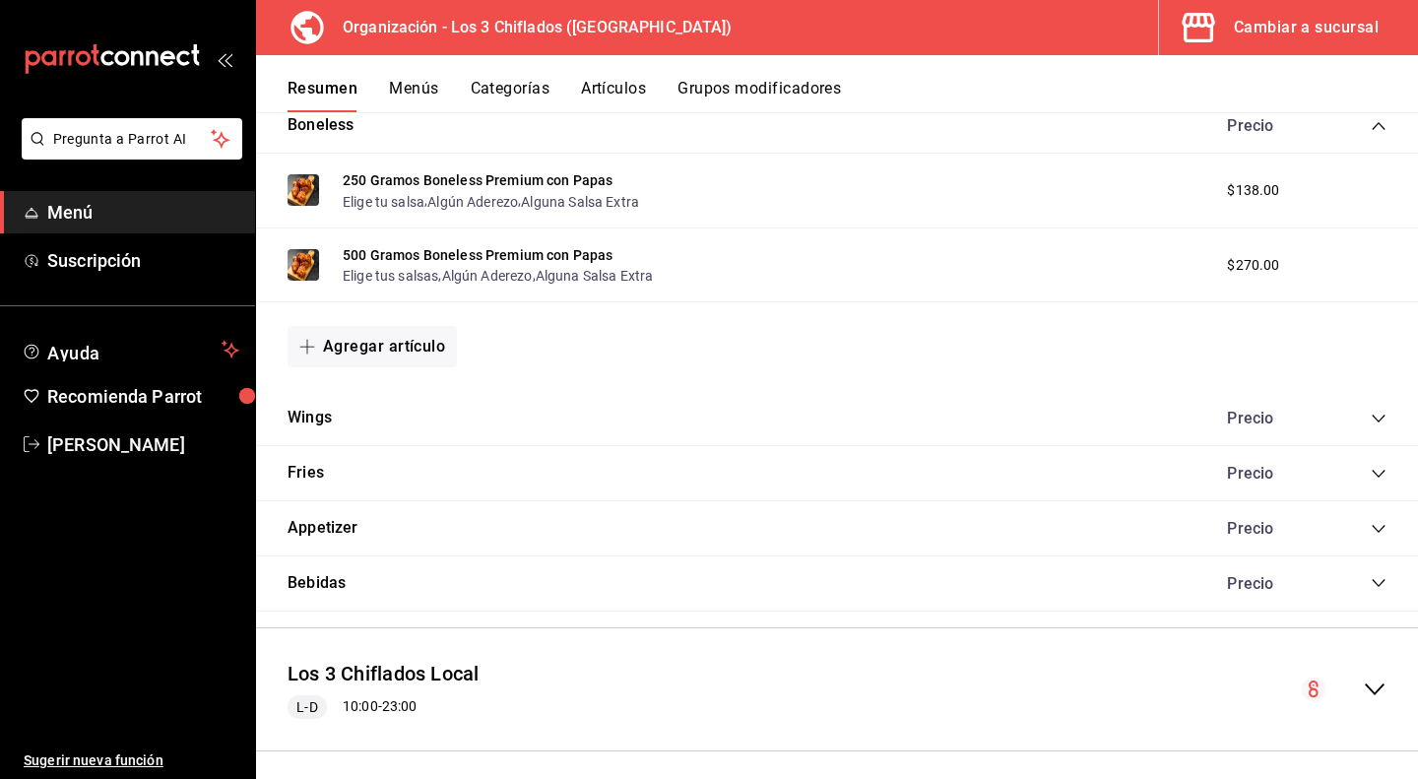
scroll to position [2094, 0]
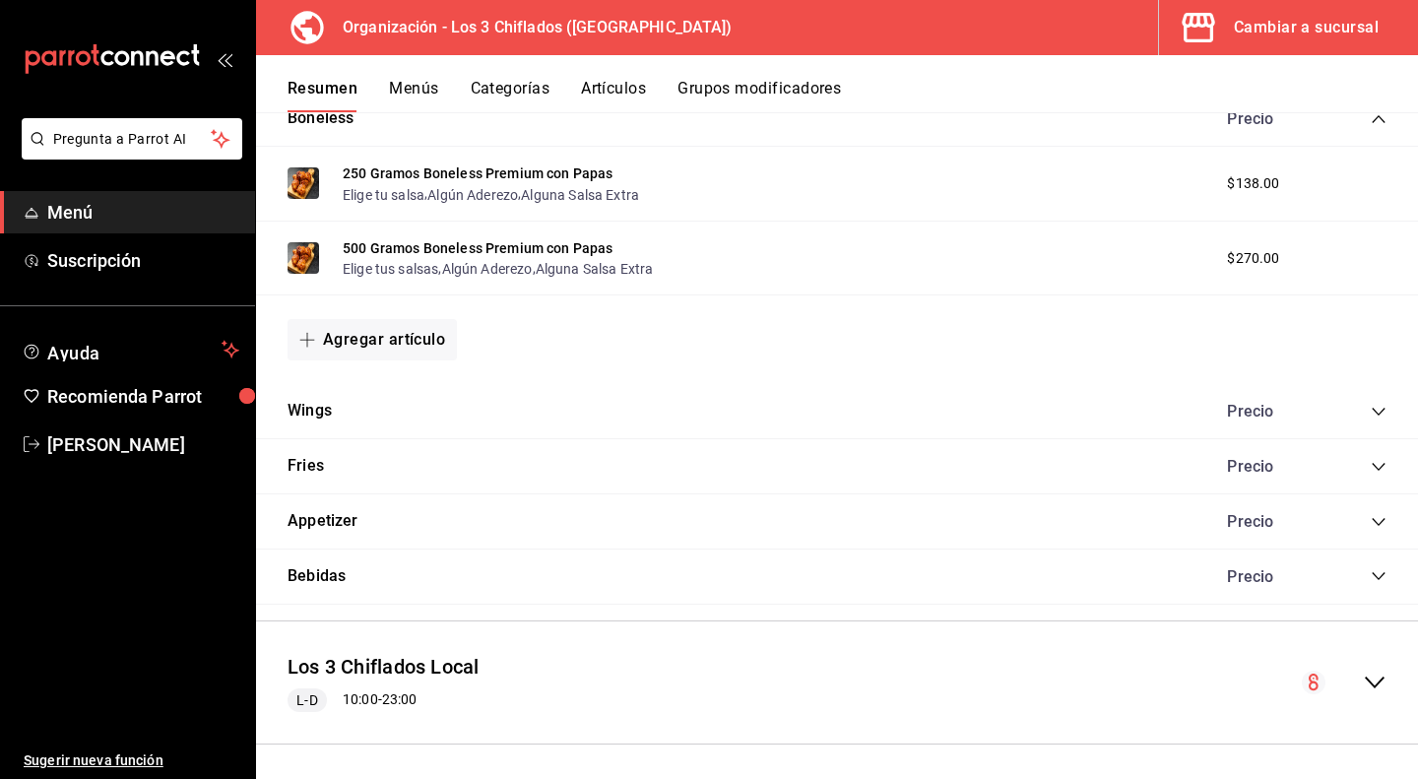
click at [1371, 462] on icon "collapse-category-row" at bounding box center [1379, 467] width 16 height 16
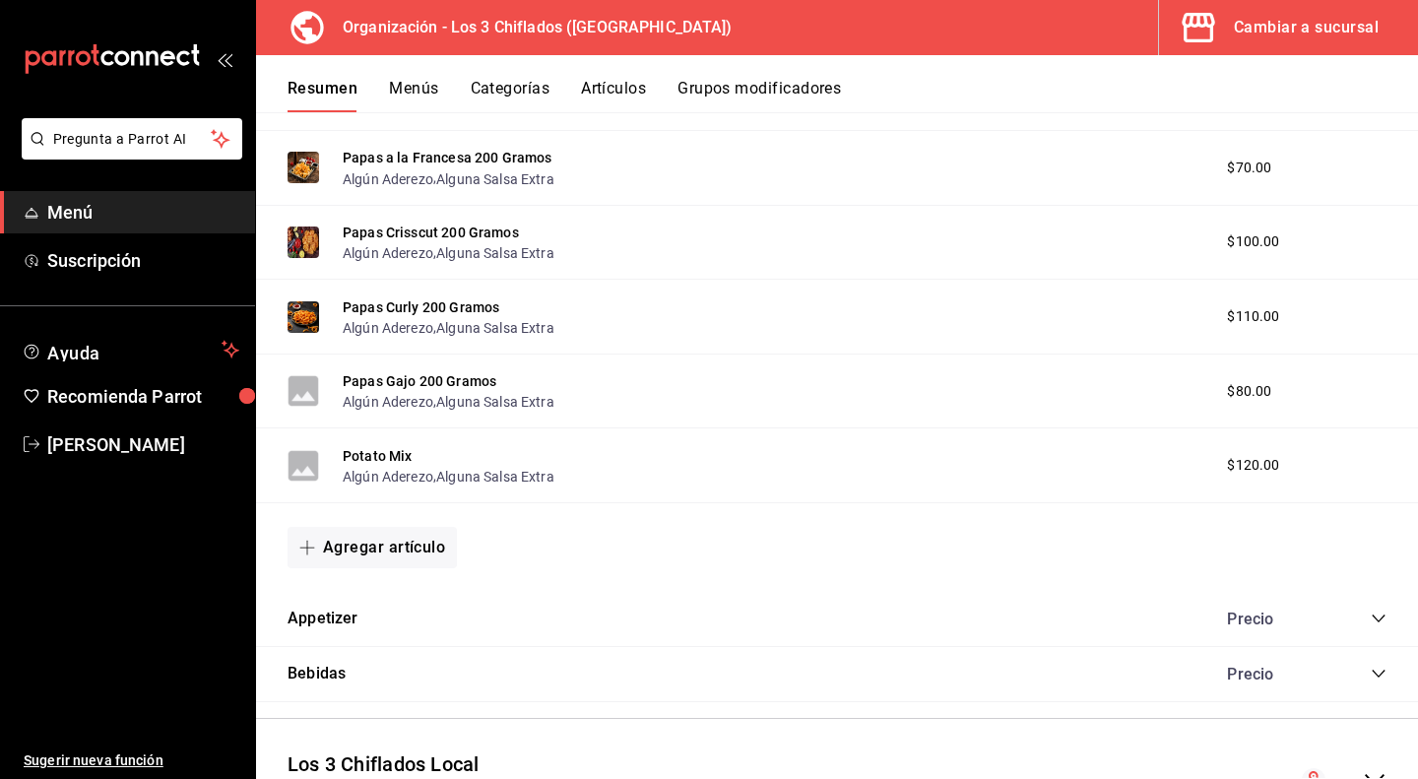
scroll to position [2487, 0]
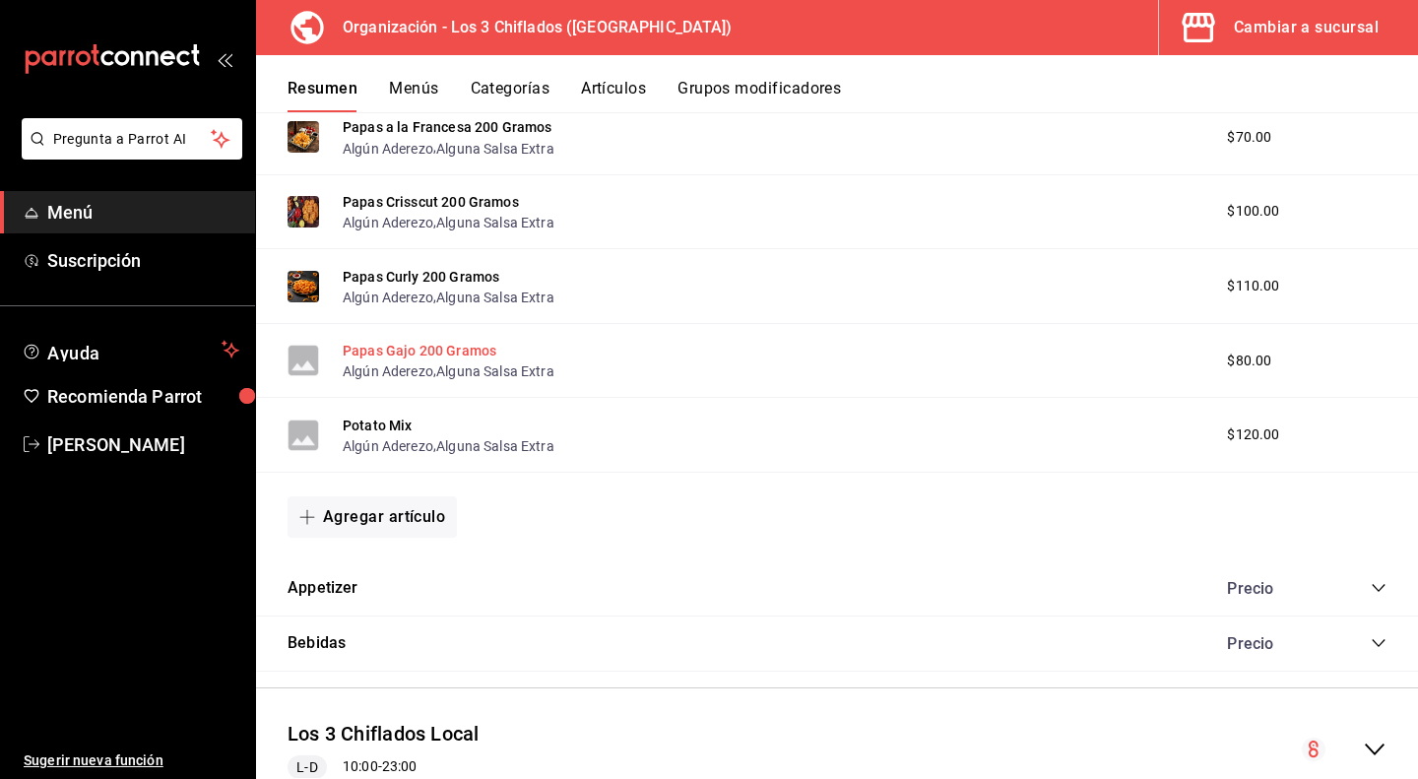
click at [453, 350] on button "Papas Gajo 200 Gramos" at bounding box center [420, 351] width 154 height 20
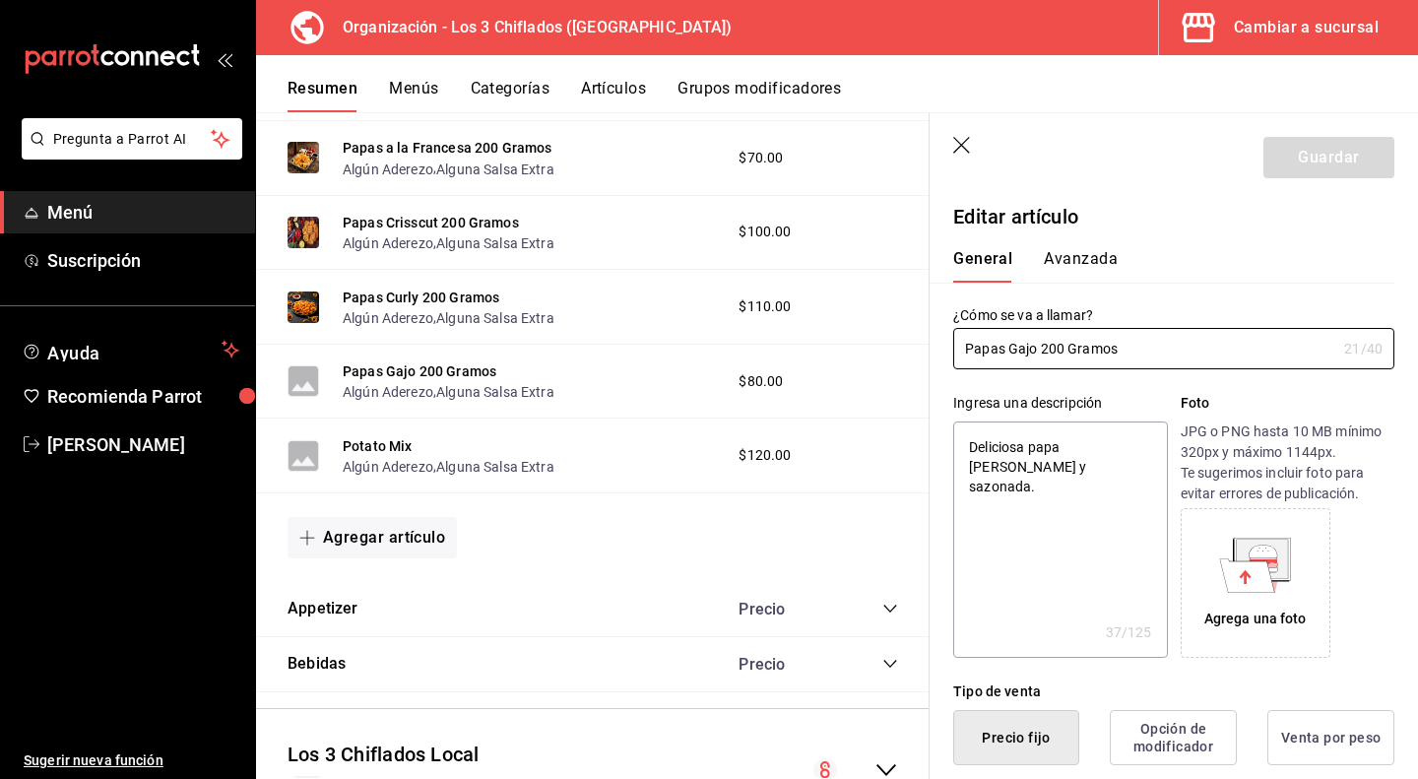
type textarea "x"
type input "$80.00"
click at [1231, 584] on icon at bounding box center [1247, 574] width 55 height 33
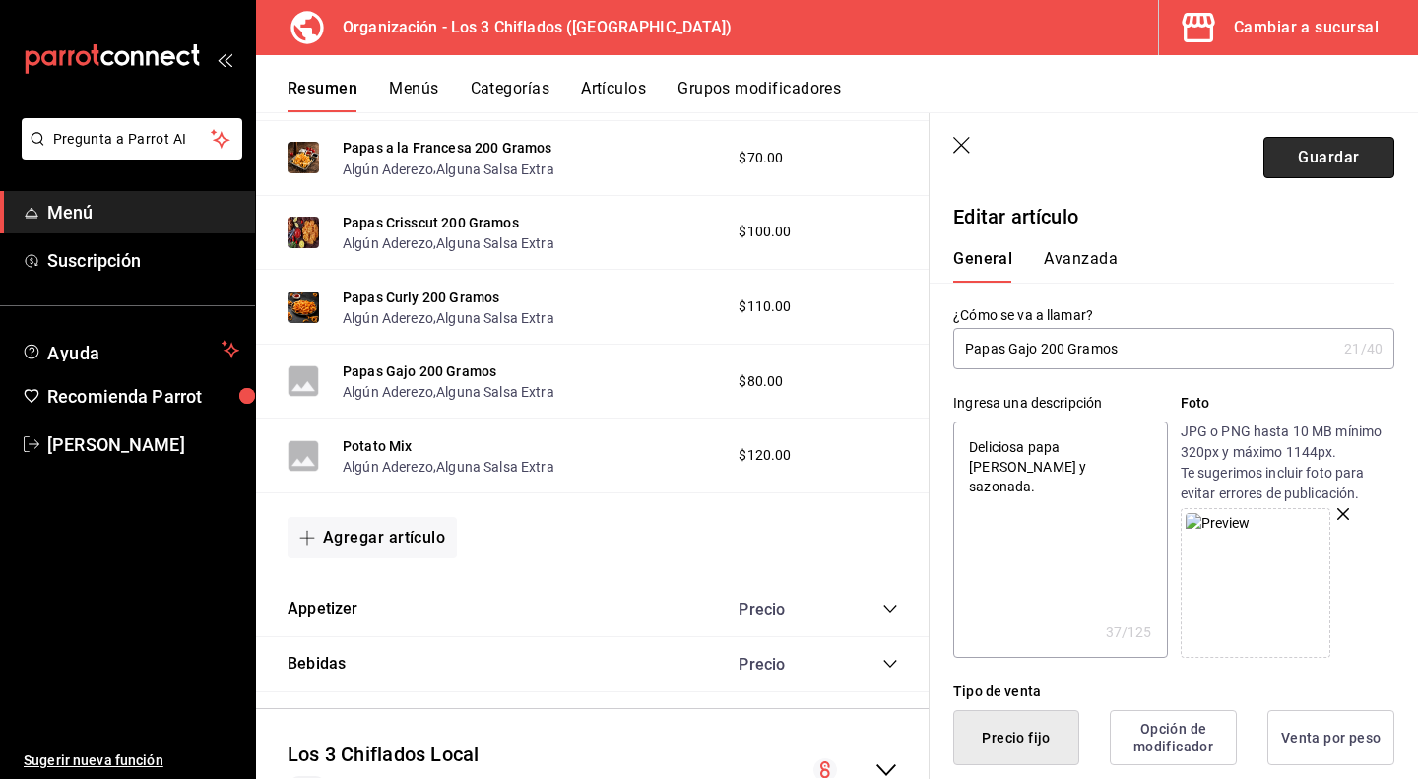
click at [1290, 159] on button "Guardar" at bounding box center [1328, 157] width 131 height 41
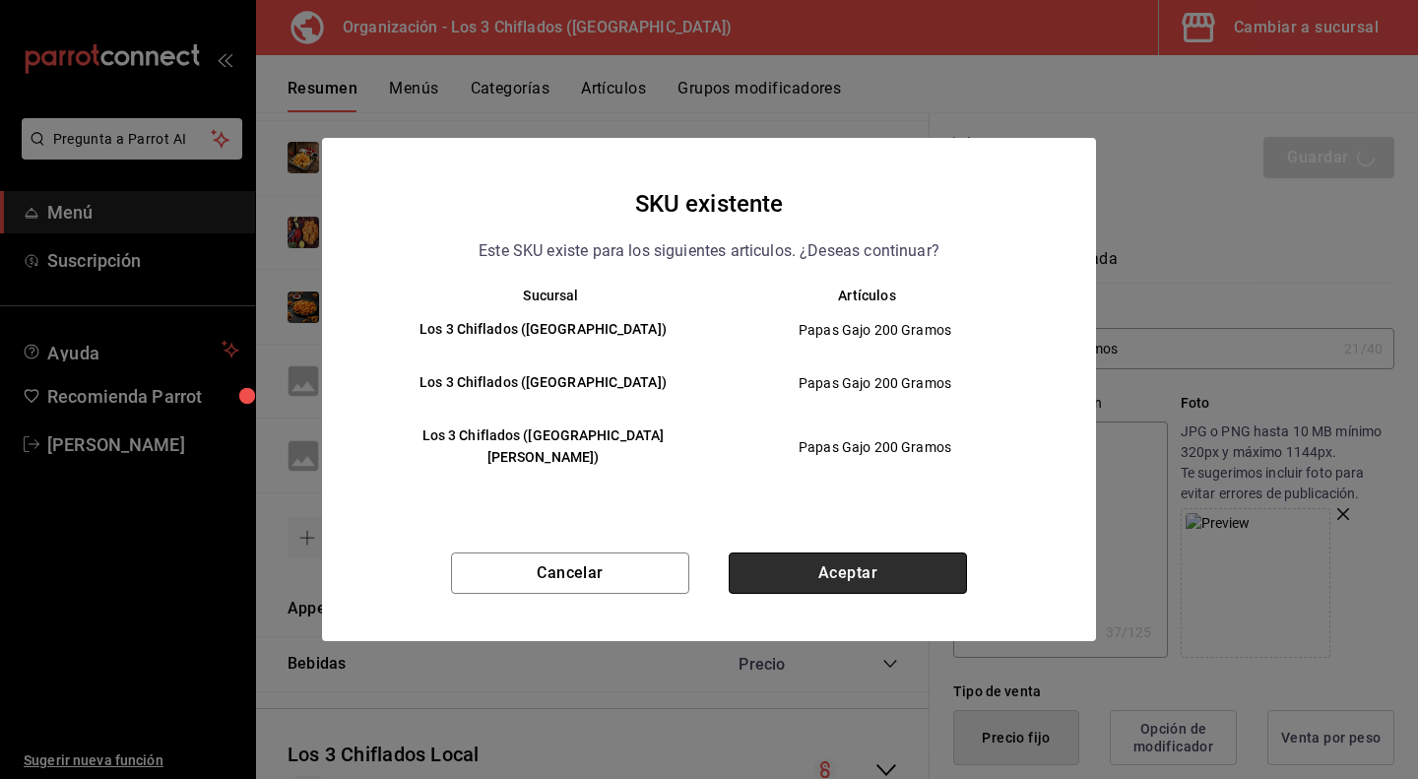
click at [845, 554] on button "Aceptar" at bounding box center [848, 572] width 238 height 41
type textarea "x"
type input "AR-1758937654766"
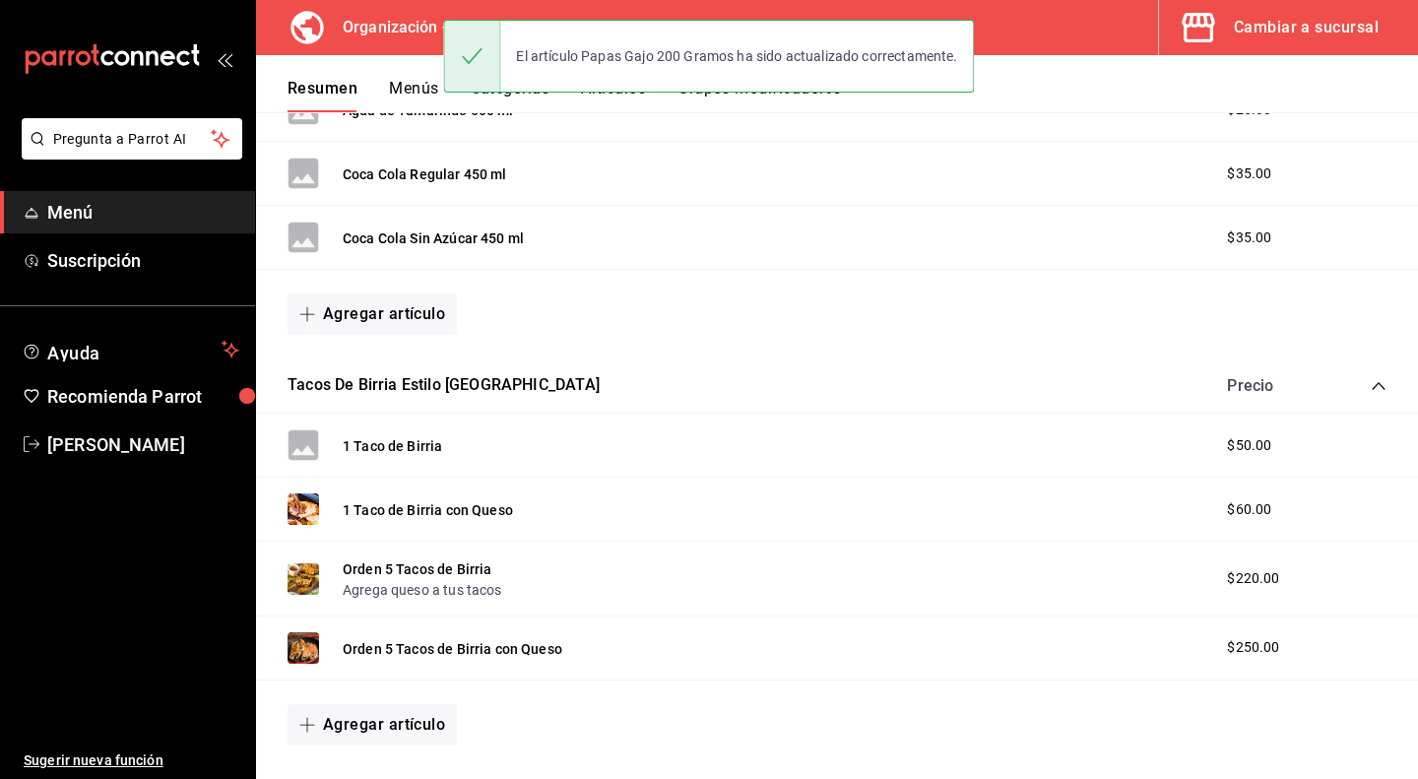
scroll to position [1083, 0]
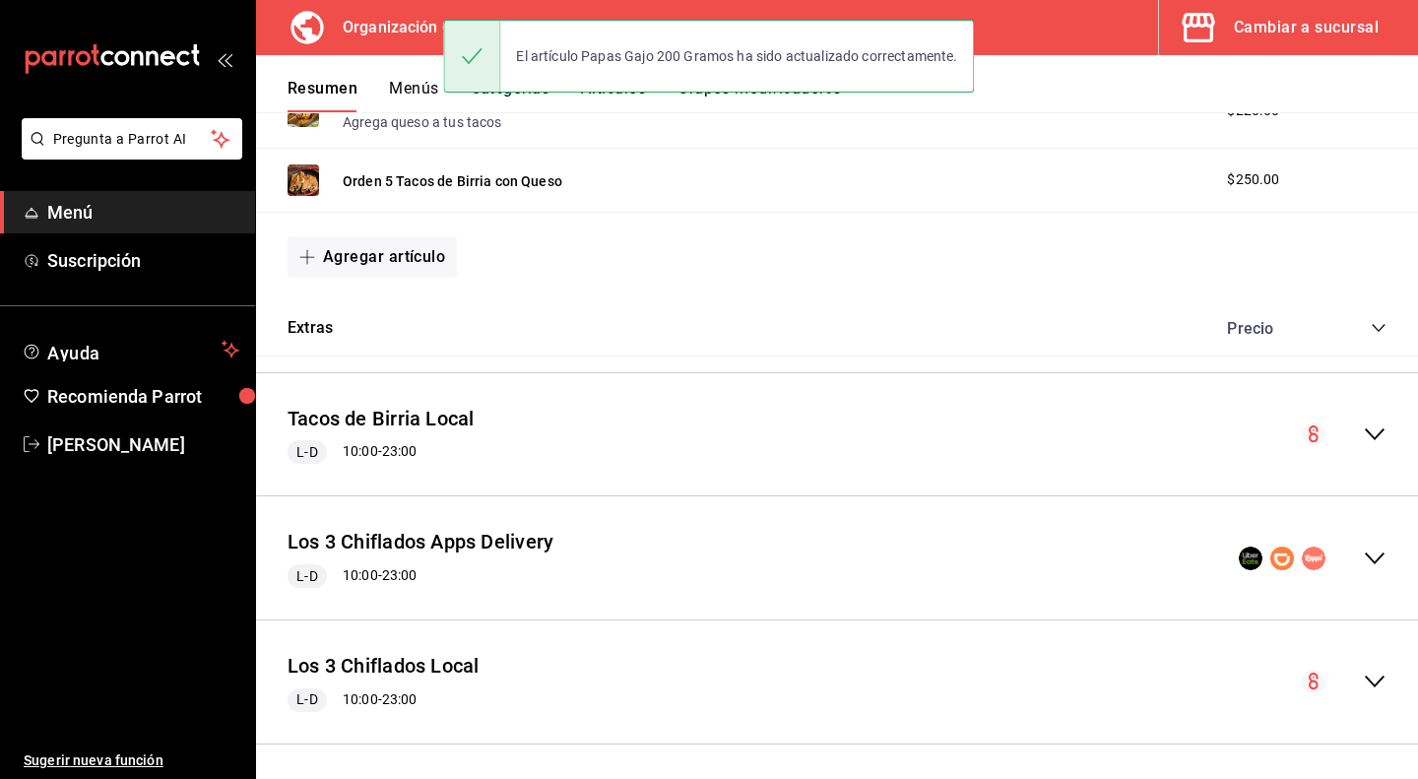
click at [1363, 548] on icon "collapse-menu-row" at bounding box center [1375, 559] width 24 height 24
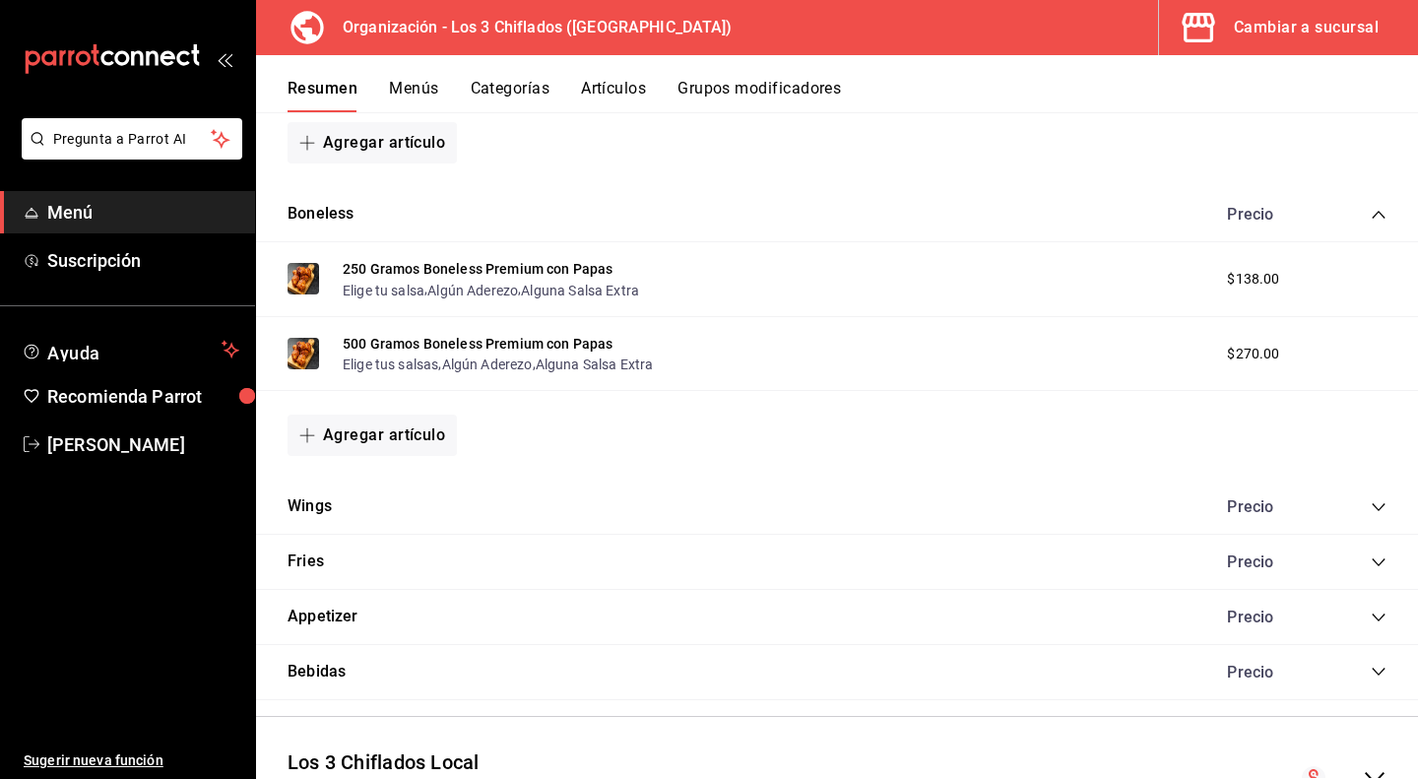
scroll to position [2094, 0]
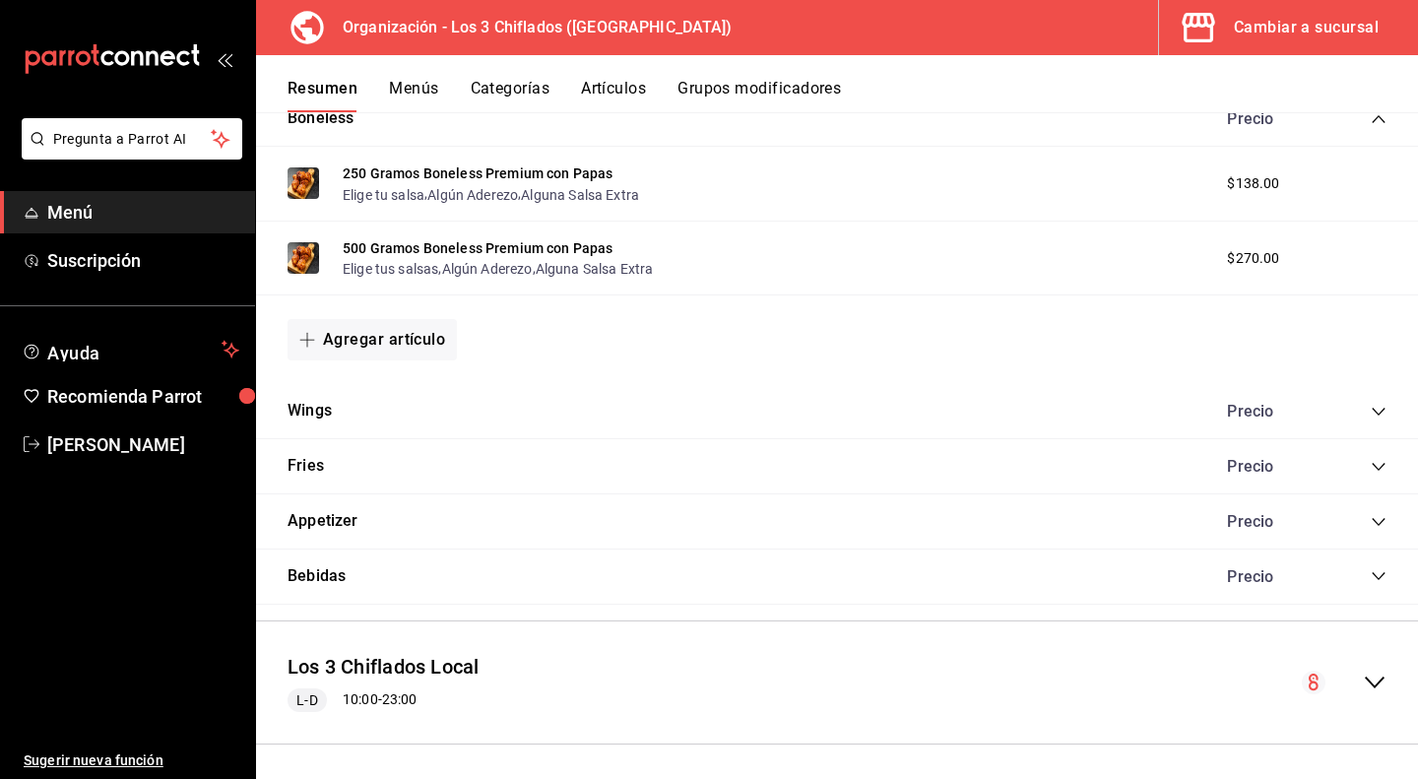
click at [1371, 463] on icon "collapse-category-row" at bounding box center [1379, 467] width 16 height 16
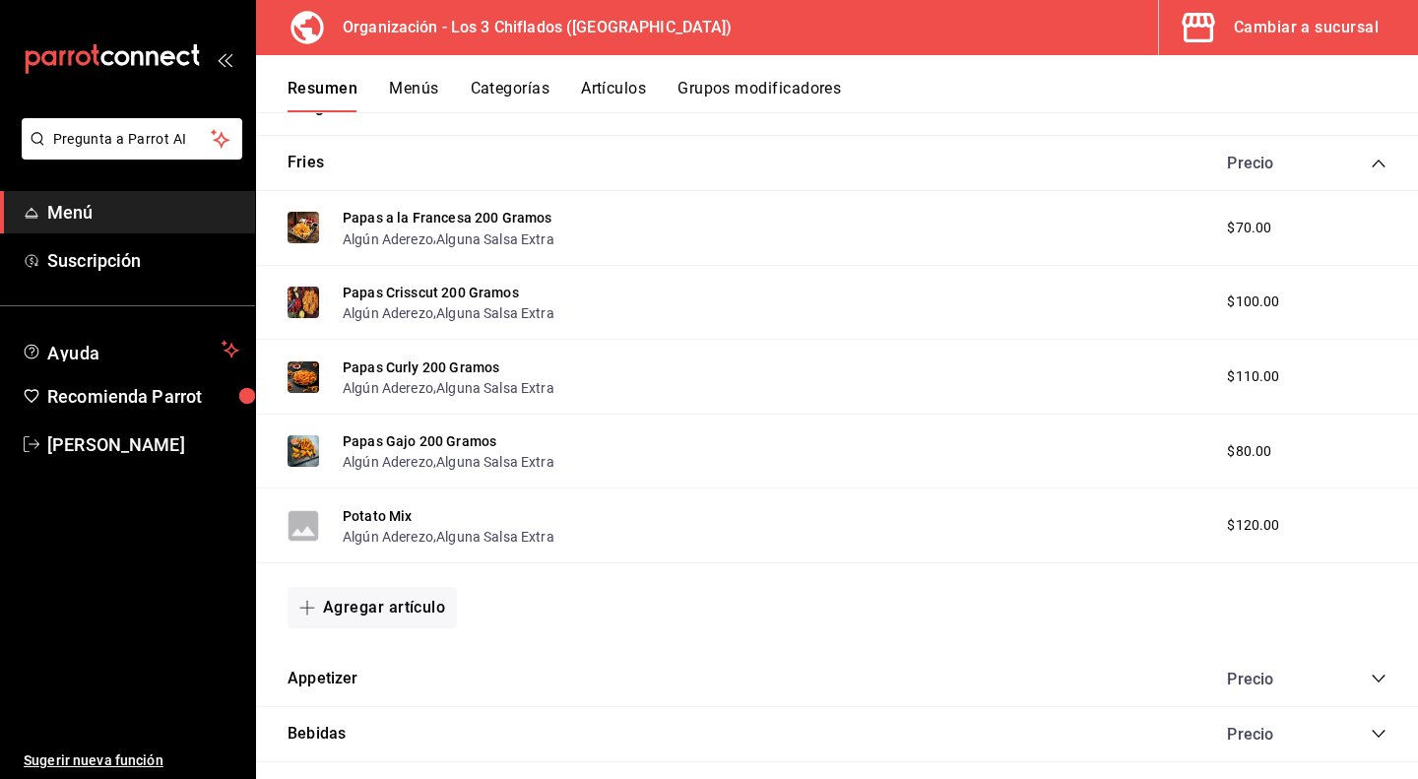
scroll to position [2487, 0]
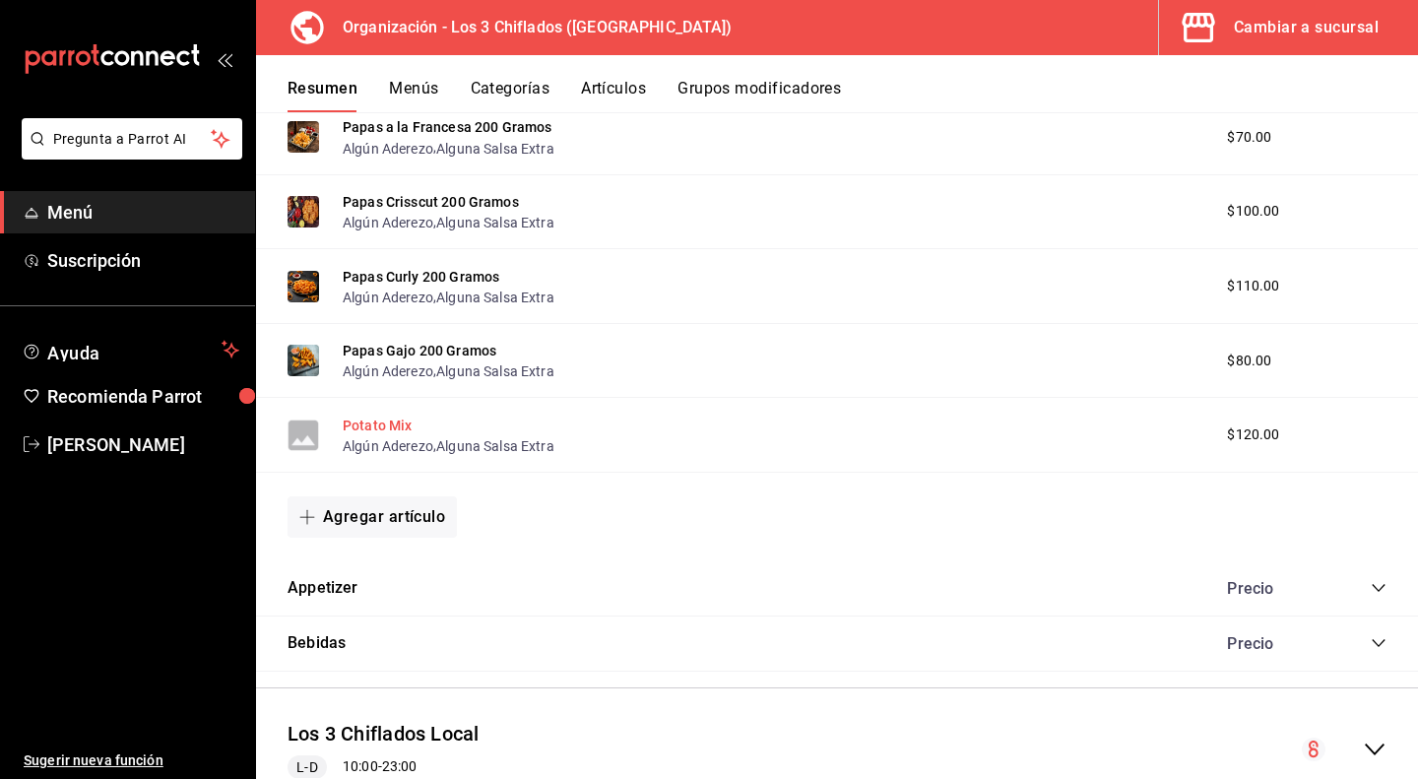
click at [400, 423] on button "Potato Mix" at bounding box center [378, 426] width 70 height 20
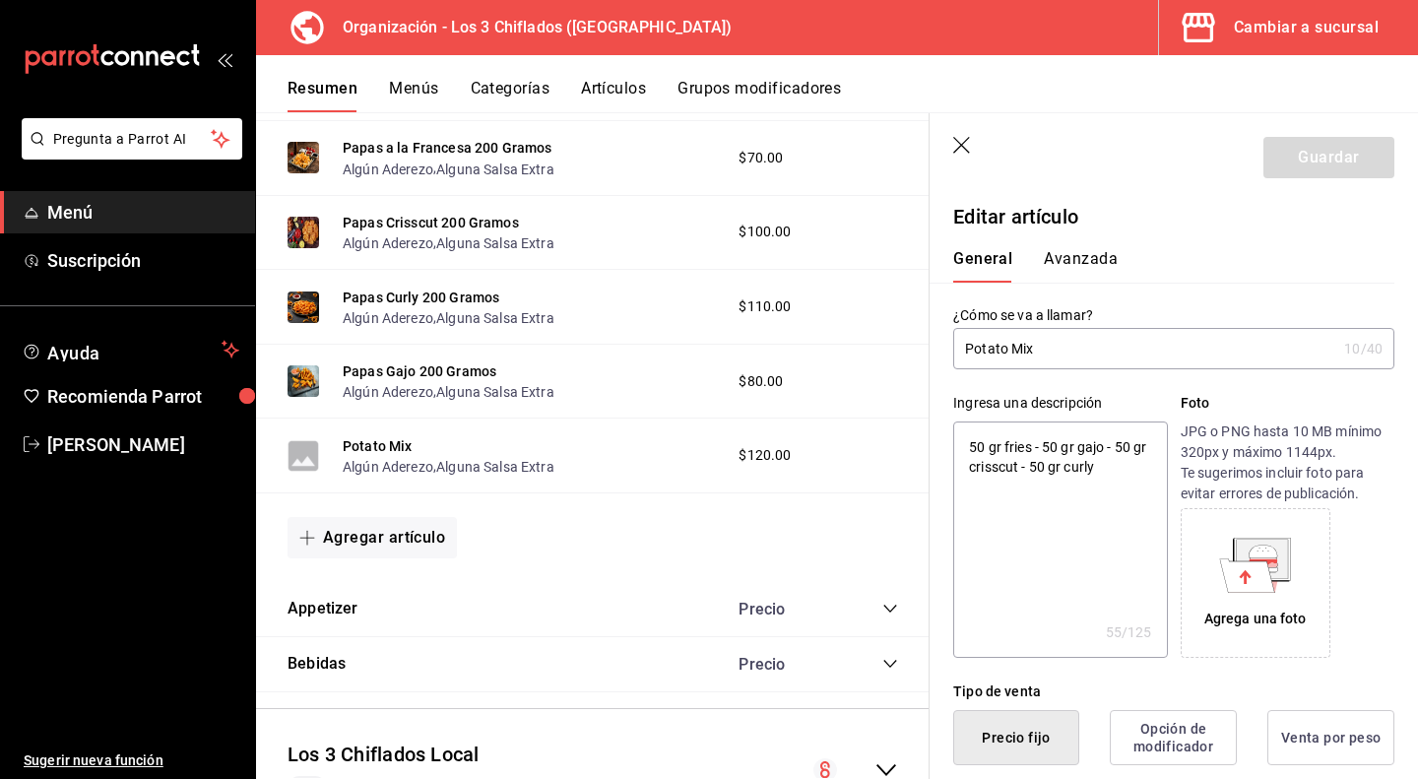
type textarea "x"
type input "$120.00"
click at [1266, 564] on icon at bounding box center [1263, 564] width 29 height 6
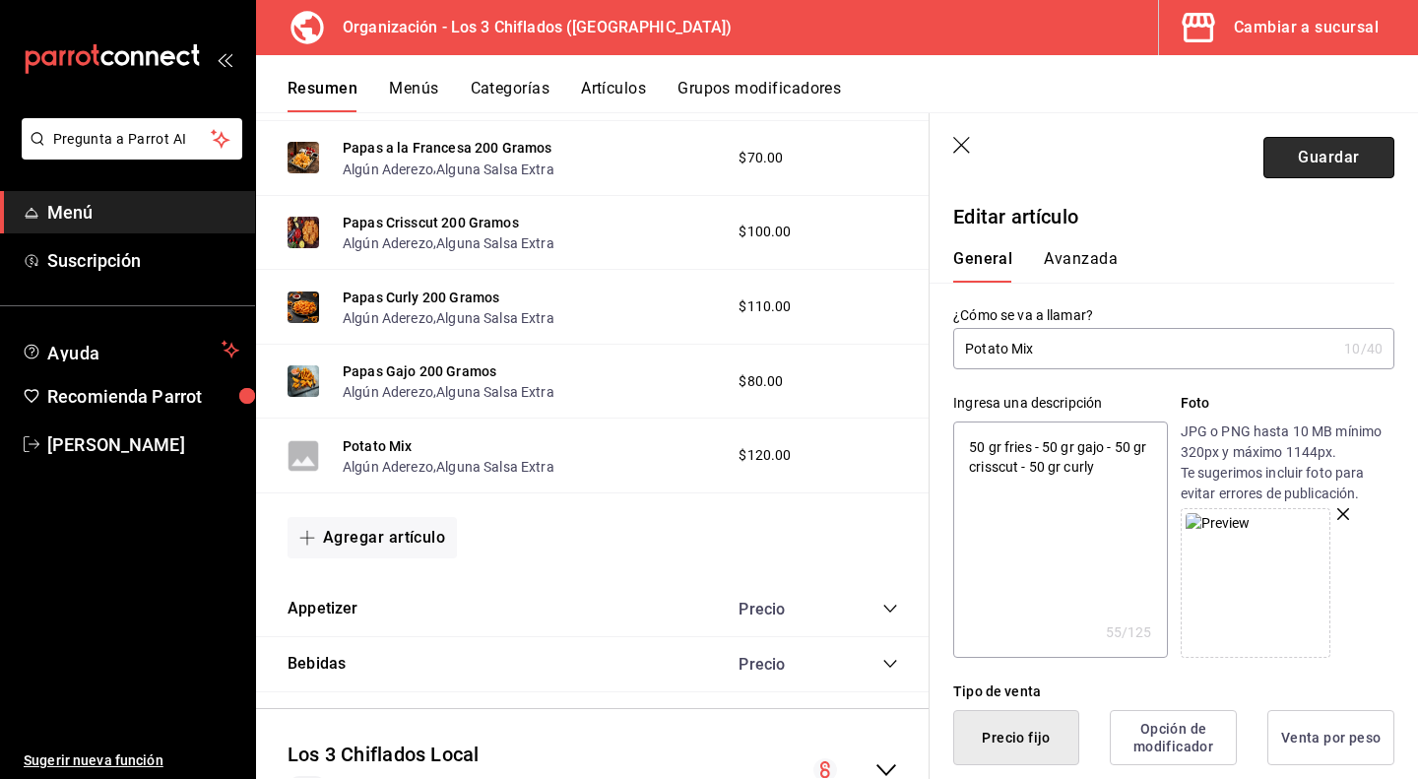
click at [1310, 163] on button "Guardar" at bounding box center [1328, 157] width 131 height 41
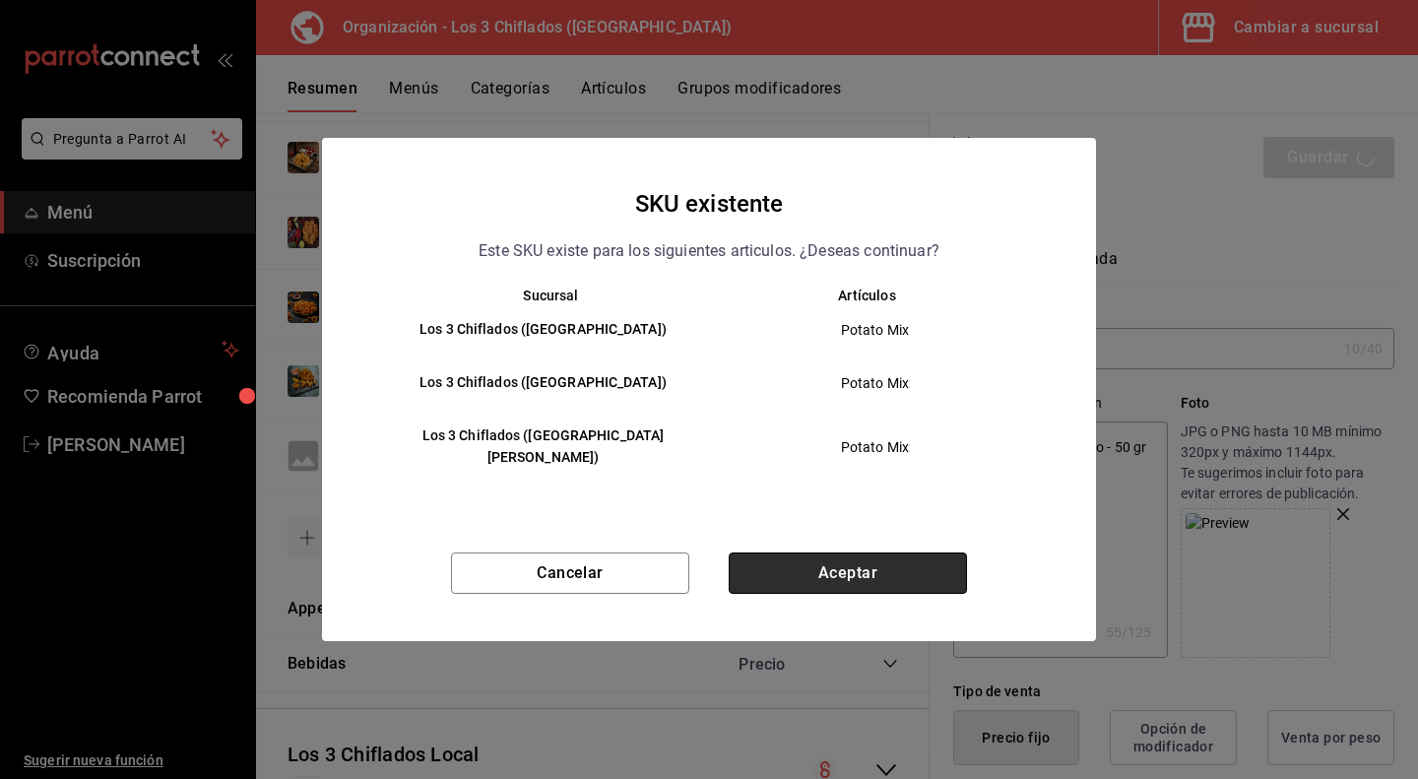
click at [813, 564] on button "Aceptar" at bounding box center [848, 572] width 238 height 41
type textarea "x"
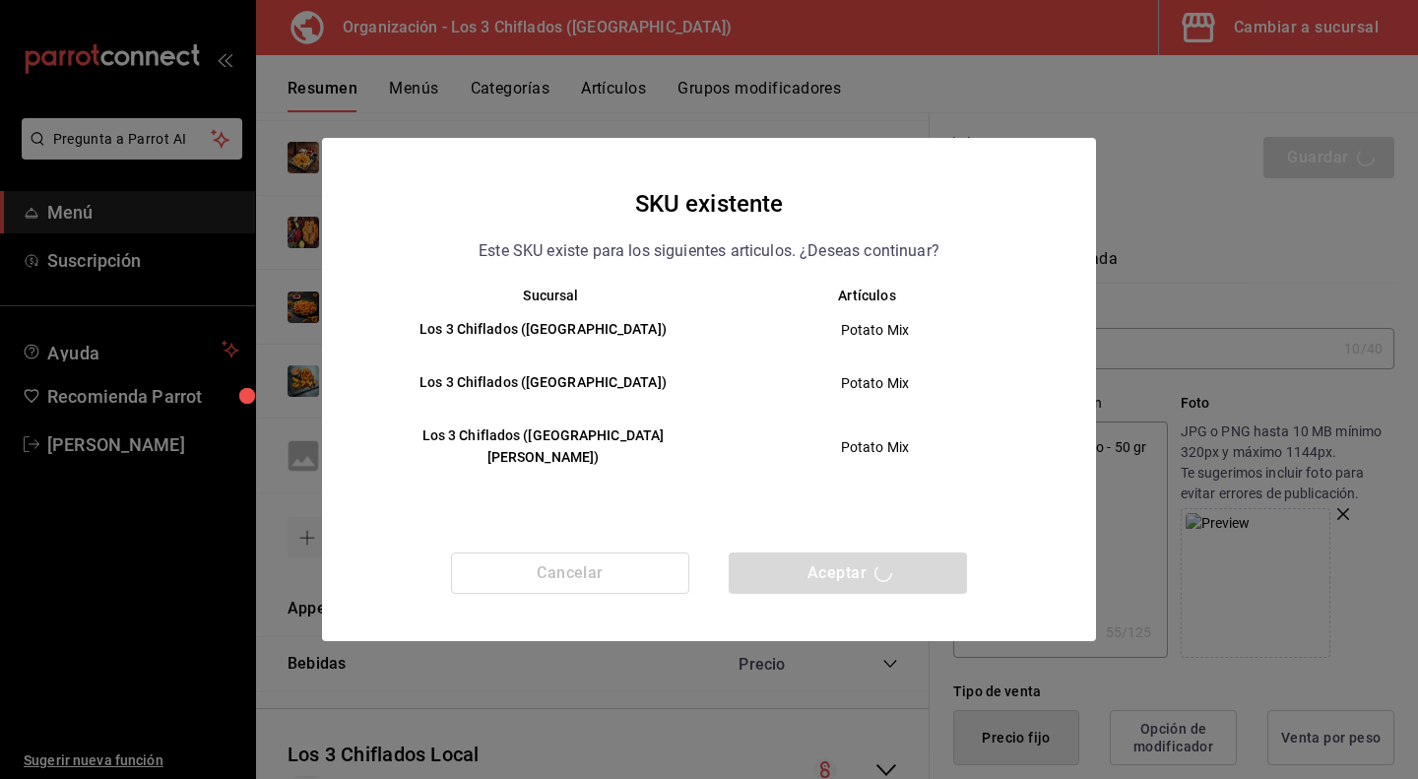
type textarea "x"
type input "AR-1758937684322"
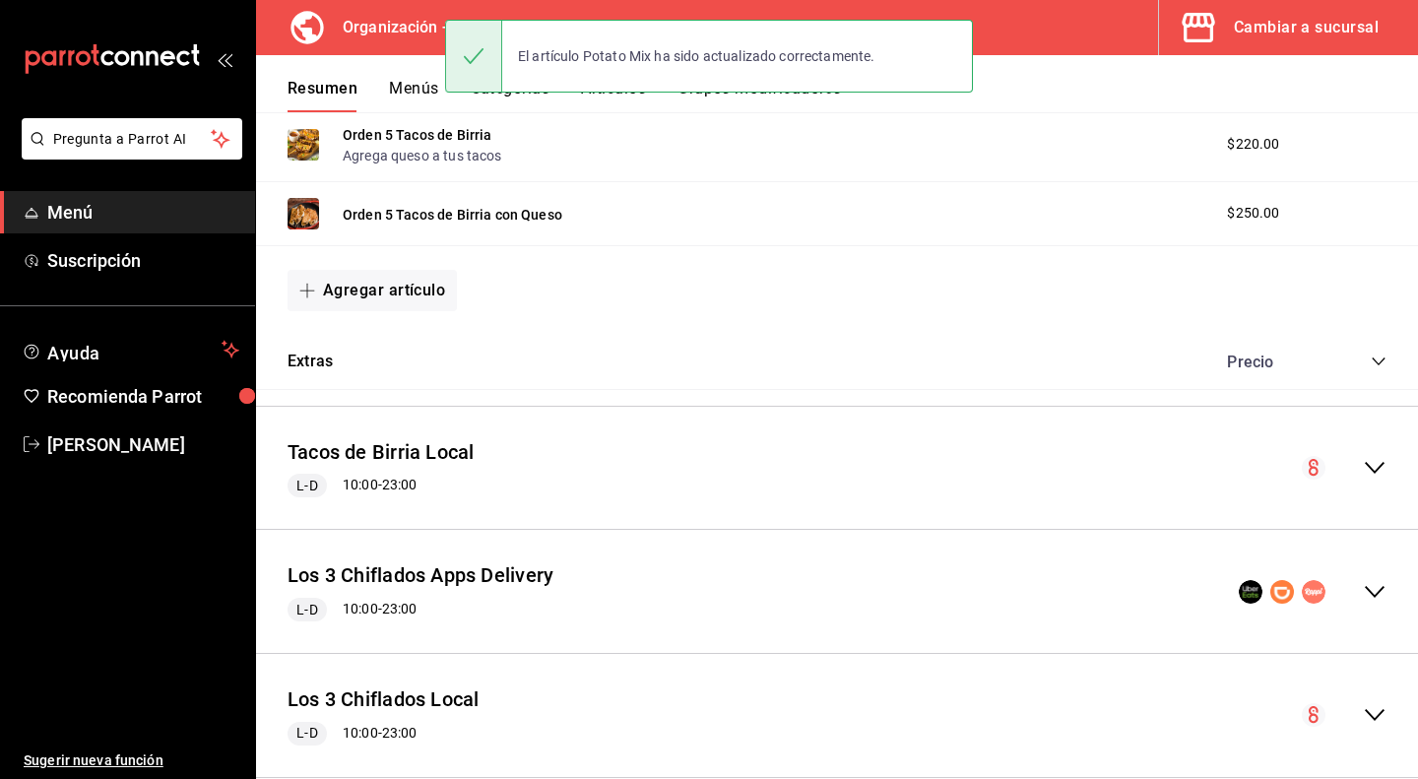
scroll to position [1083, 0]
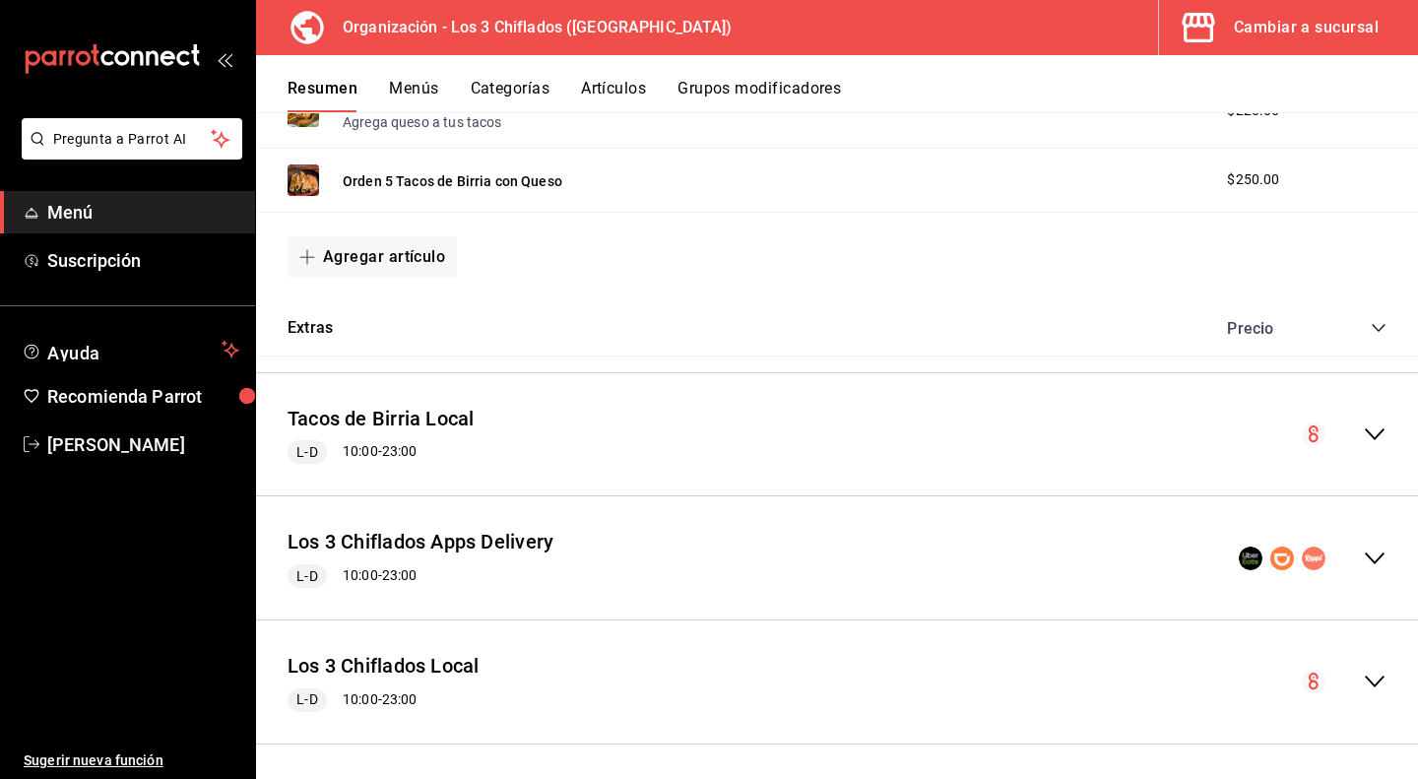
click at [1363, 548] on icon "collapse-menu-row" at bounding box center [1375, 559] width 24 height 24
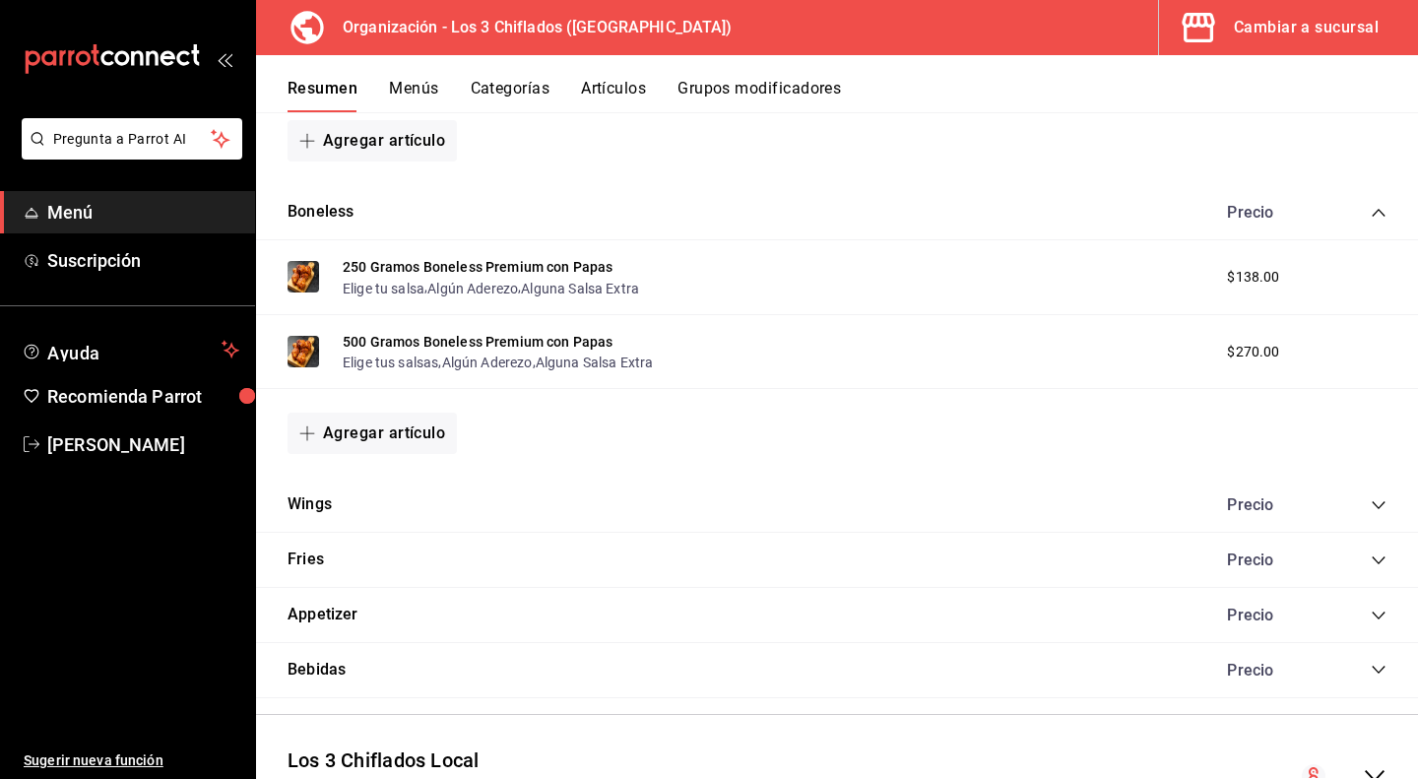
scroll to position [2068, 0]
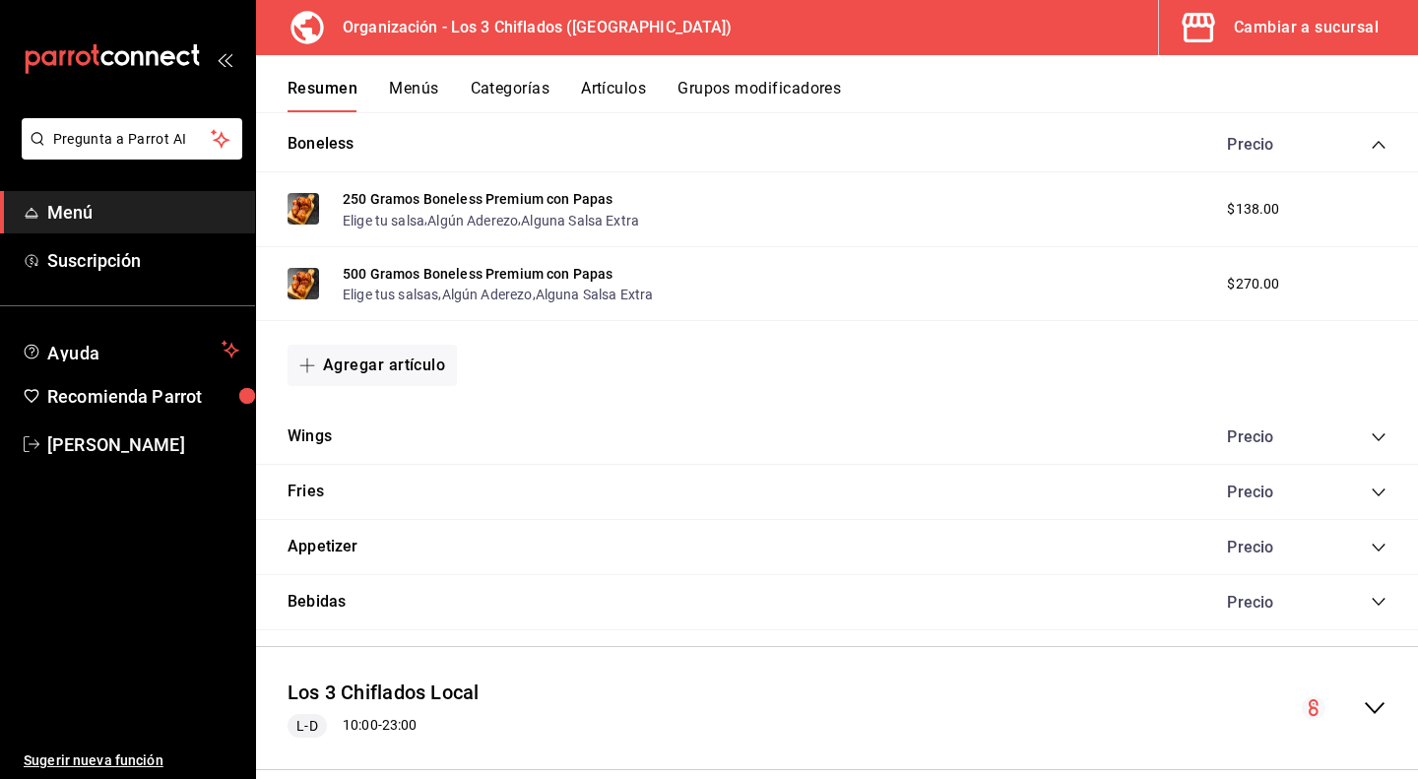
click at [1371, 489] on icon "collapse-category-row" at bounding box center [1379, 492] width 16 height 16
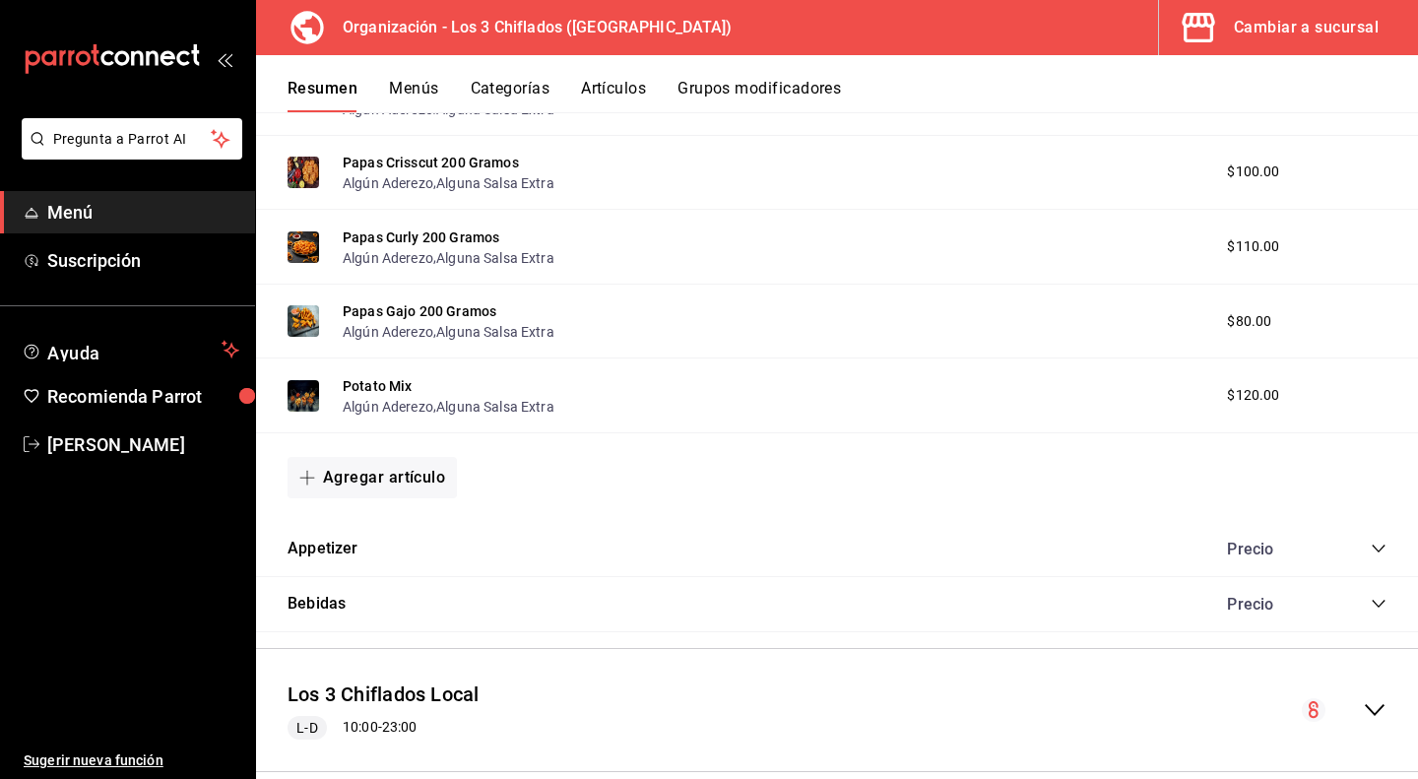
scroll to position [2556, 0]
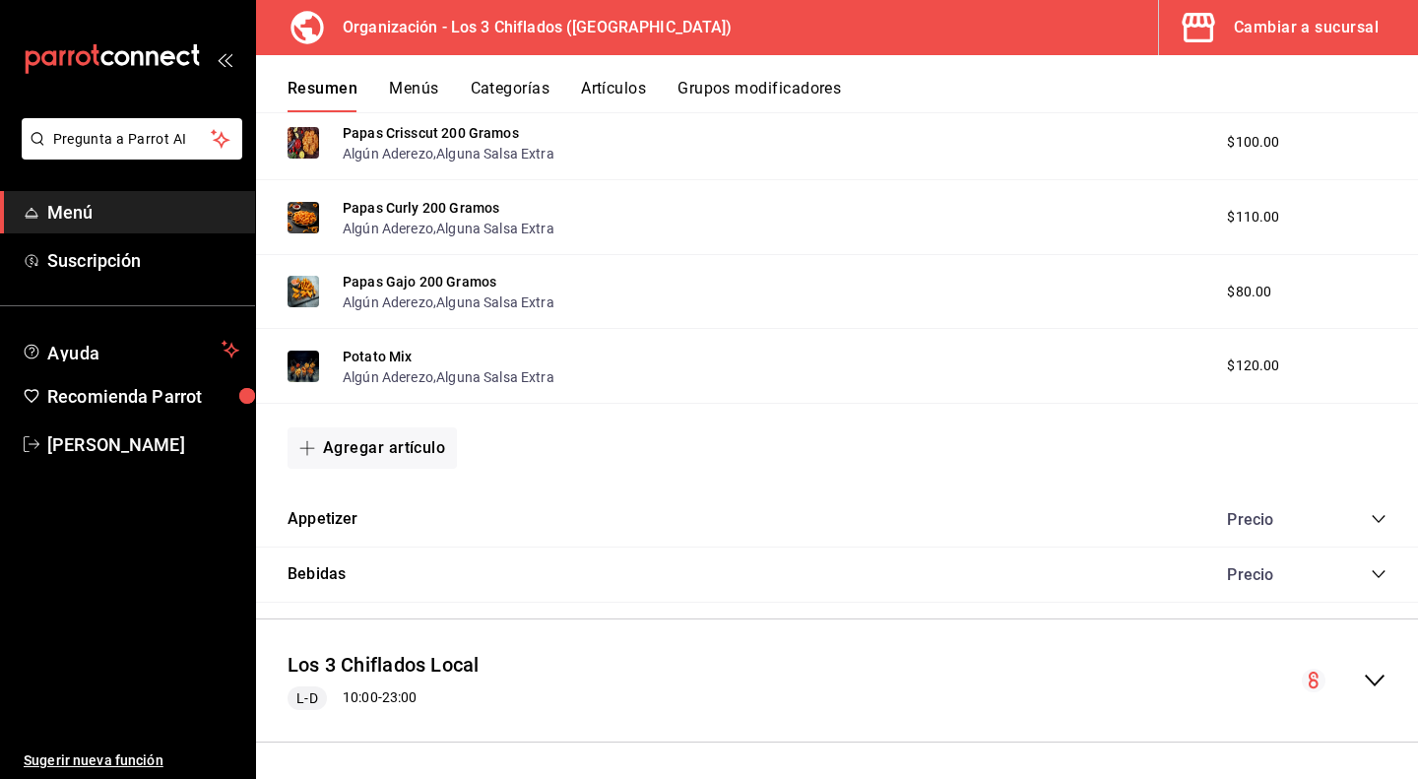
click at [1372, 516] on icon "collapse-category-row" at bounding box center [1378, 520] width 13 height 8
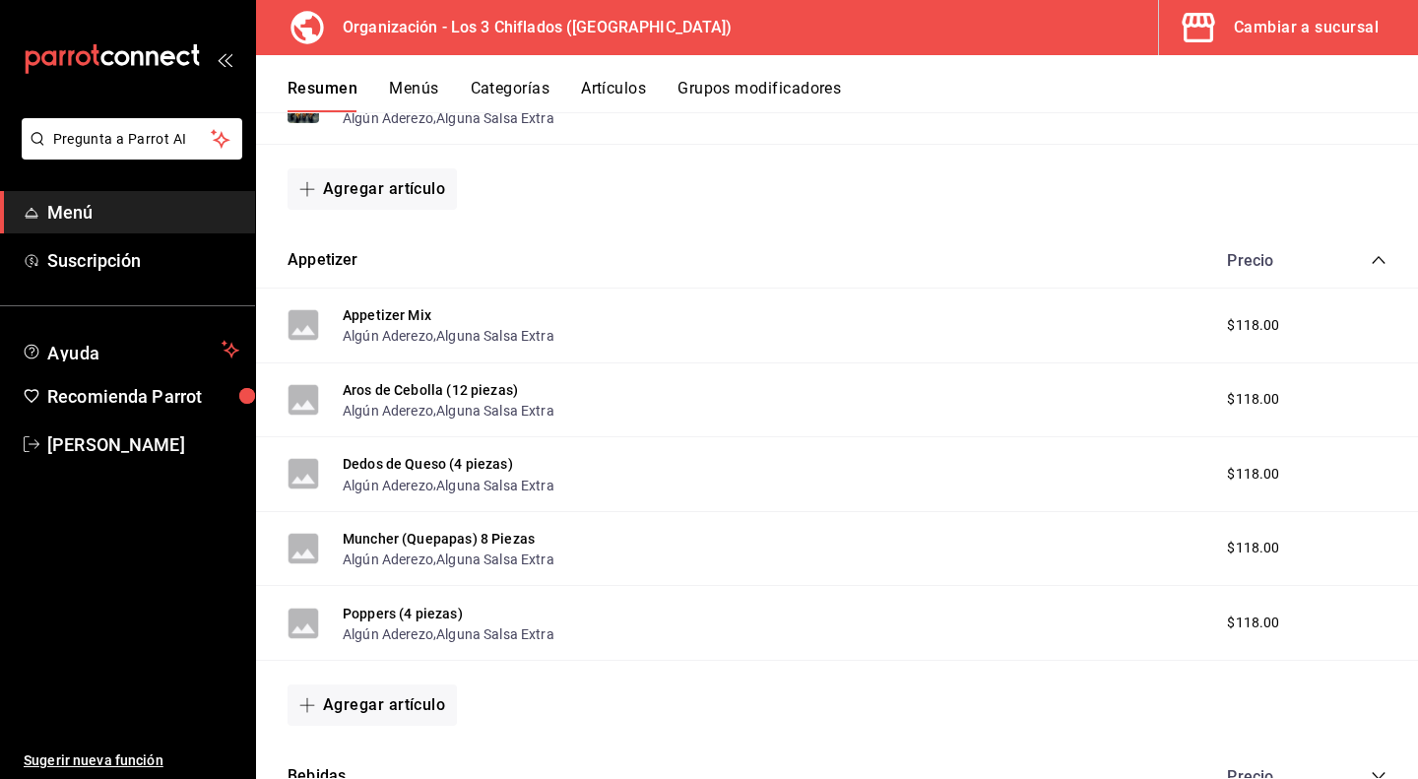
scroll to position [2852, 0]
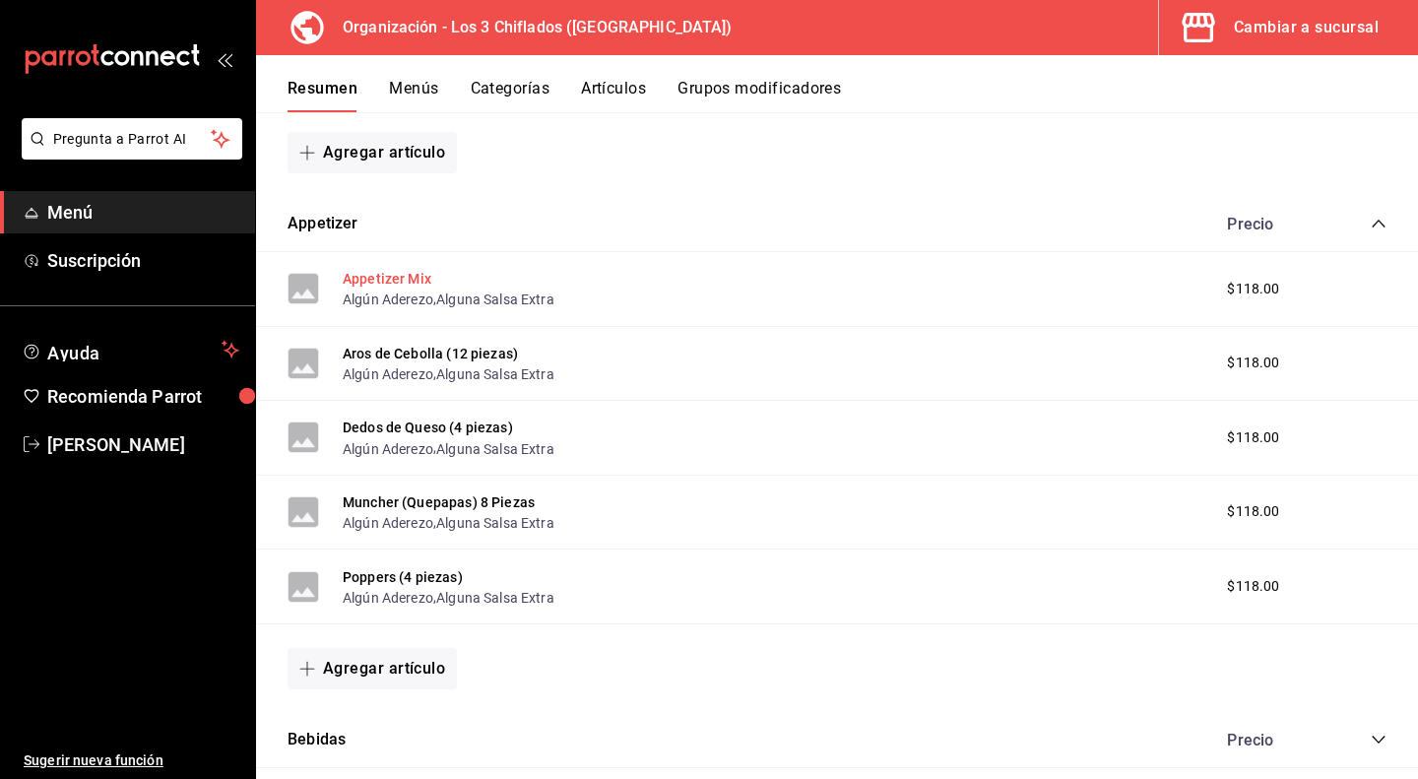
click at [392, 272] on button "Appetizer Mix" at bounding box center [387, 279] width 89 height 20
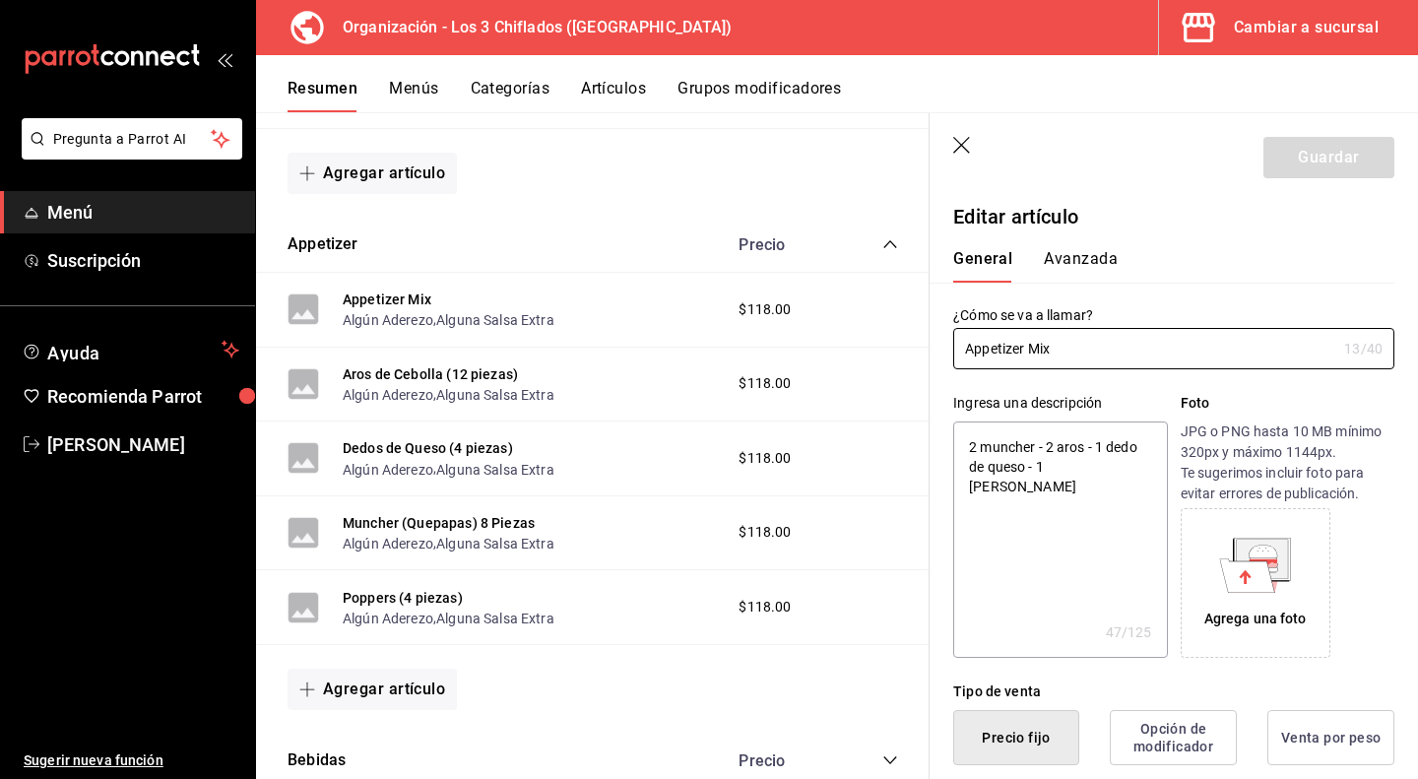
click at [1245, 580] on icon at bounding box center [1247, 574] width 55 height 33
click at [473, 377] on button "Aros de Cebolla (12 piezas)" at bounding box center [430, 374] width 175 height 20
click at [1229, 581] on icon at bounding box center [1247, 574] width 55 height 33
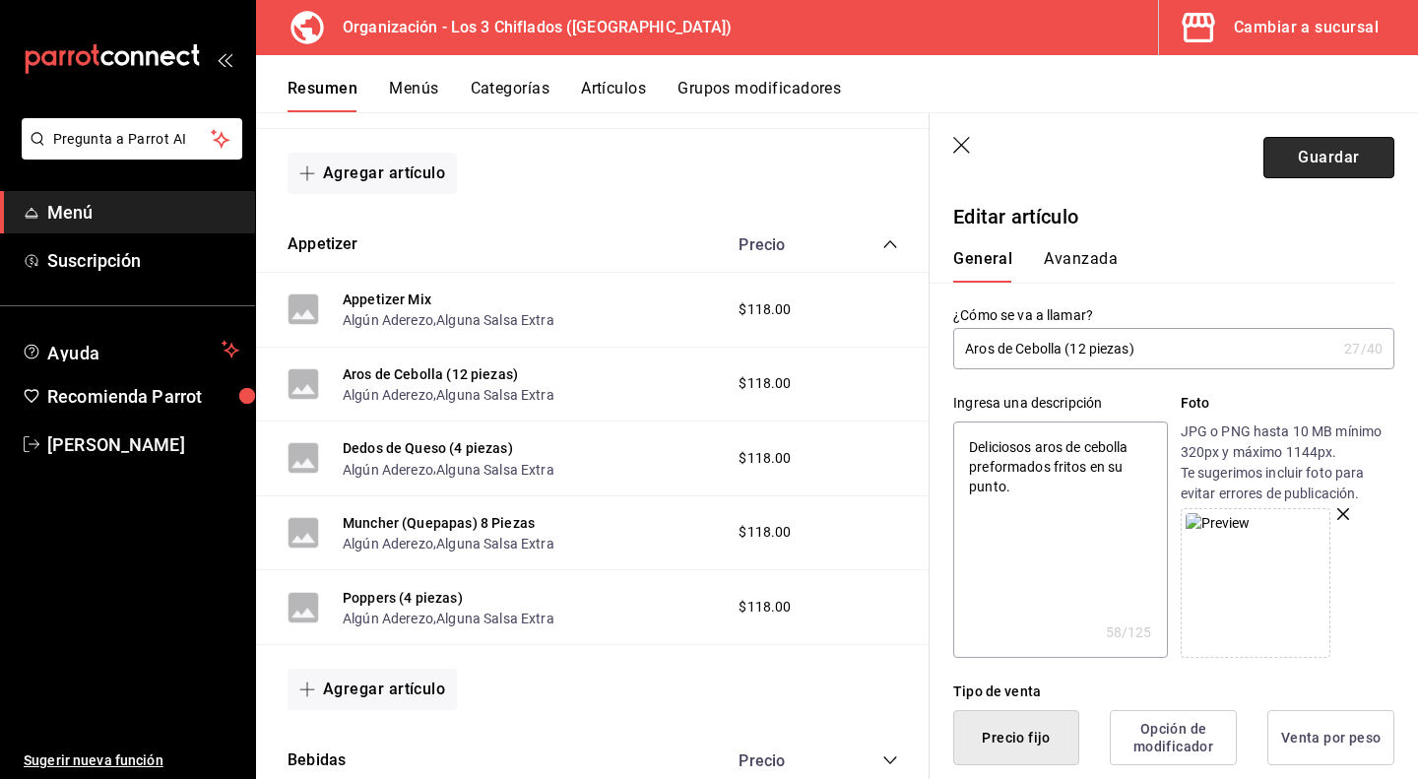
click at [1326, 161] on button "Guardar" at bounding box center [1328, 157] width 131 height 41
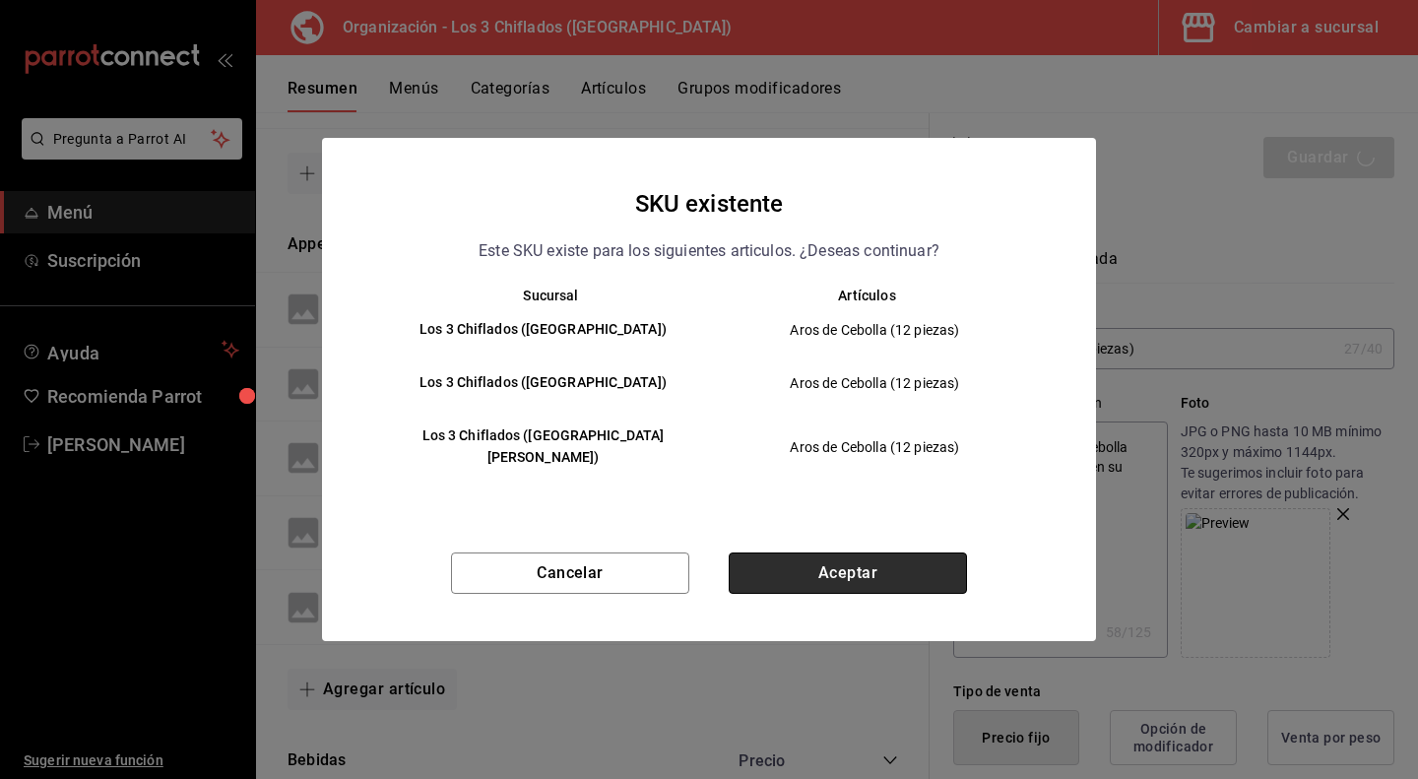
click at [912, 552] on button "Aceptar" at bounding box center [848, 572] width 238 height 41
type textarea "x"
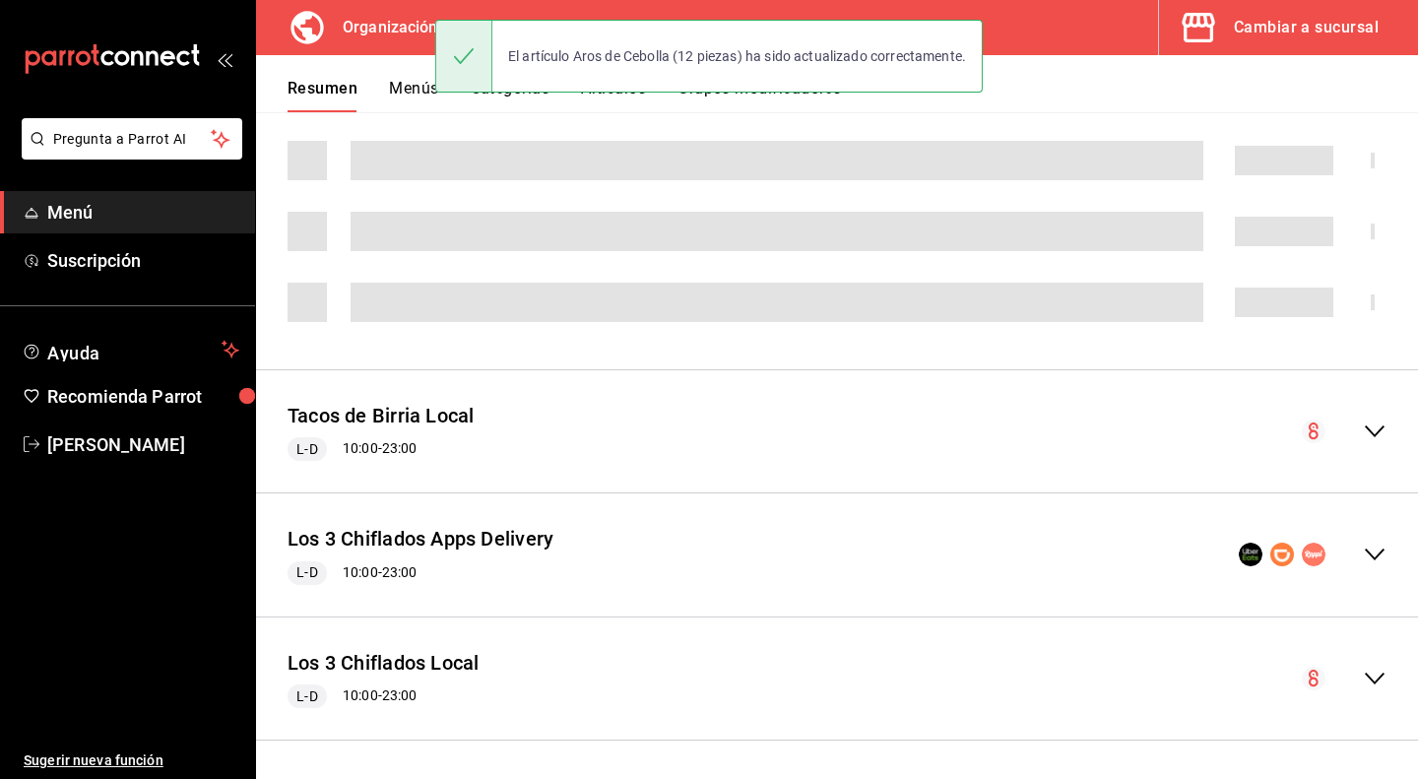
scroll to position [1083, 0]
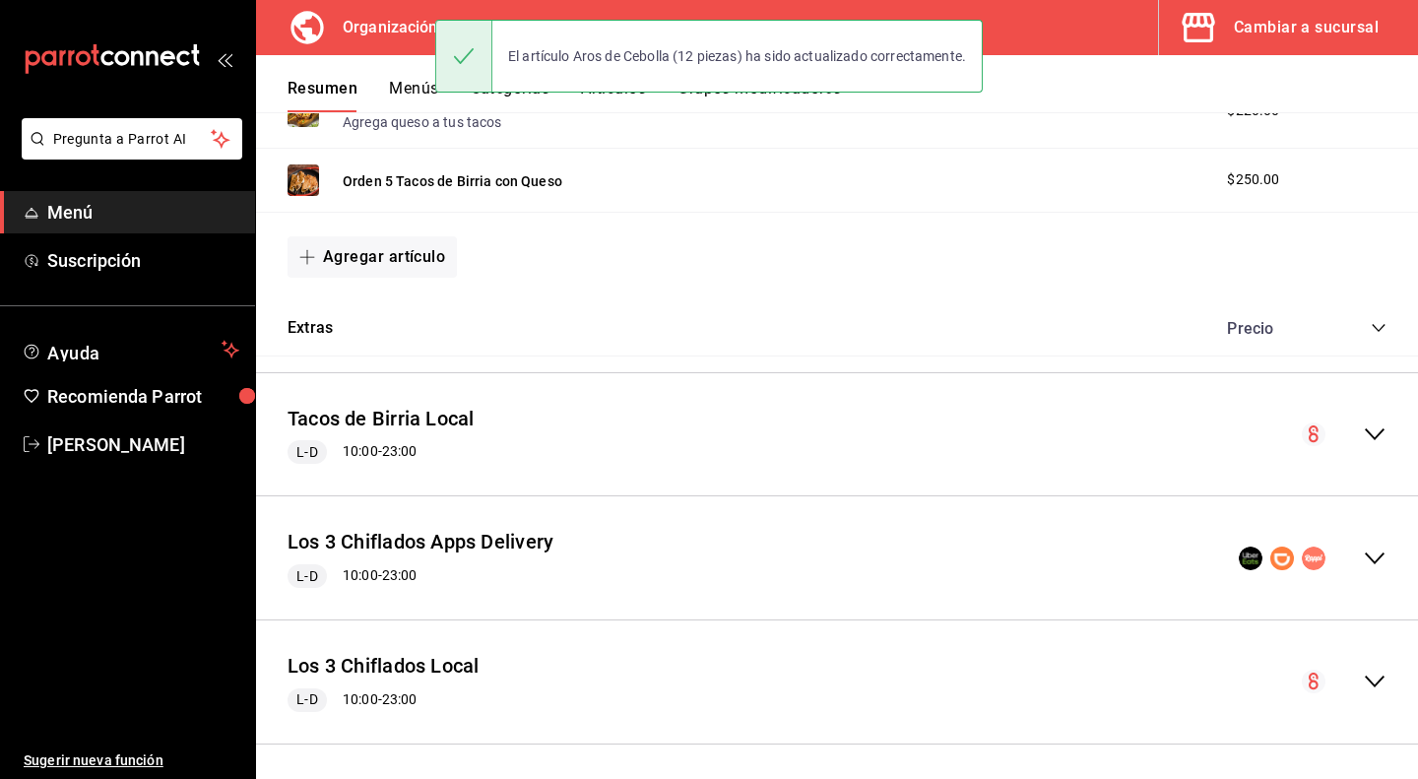
click at [1366, 556] on icon "collapse-menu-row" at bounding box center [1375, 559] width 24 height 24
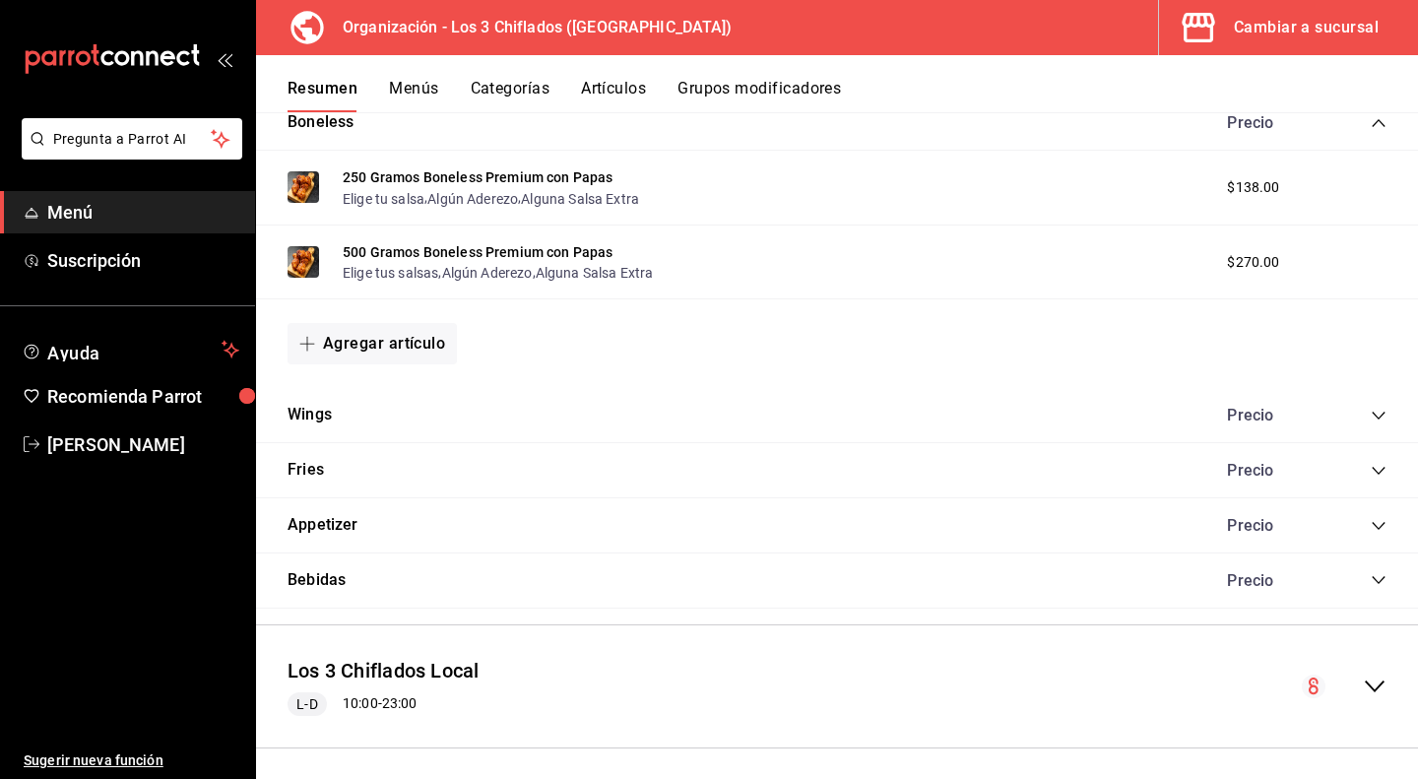
scroll to position [2094, 0]
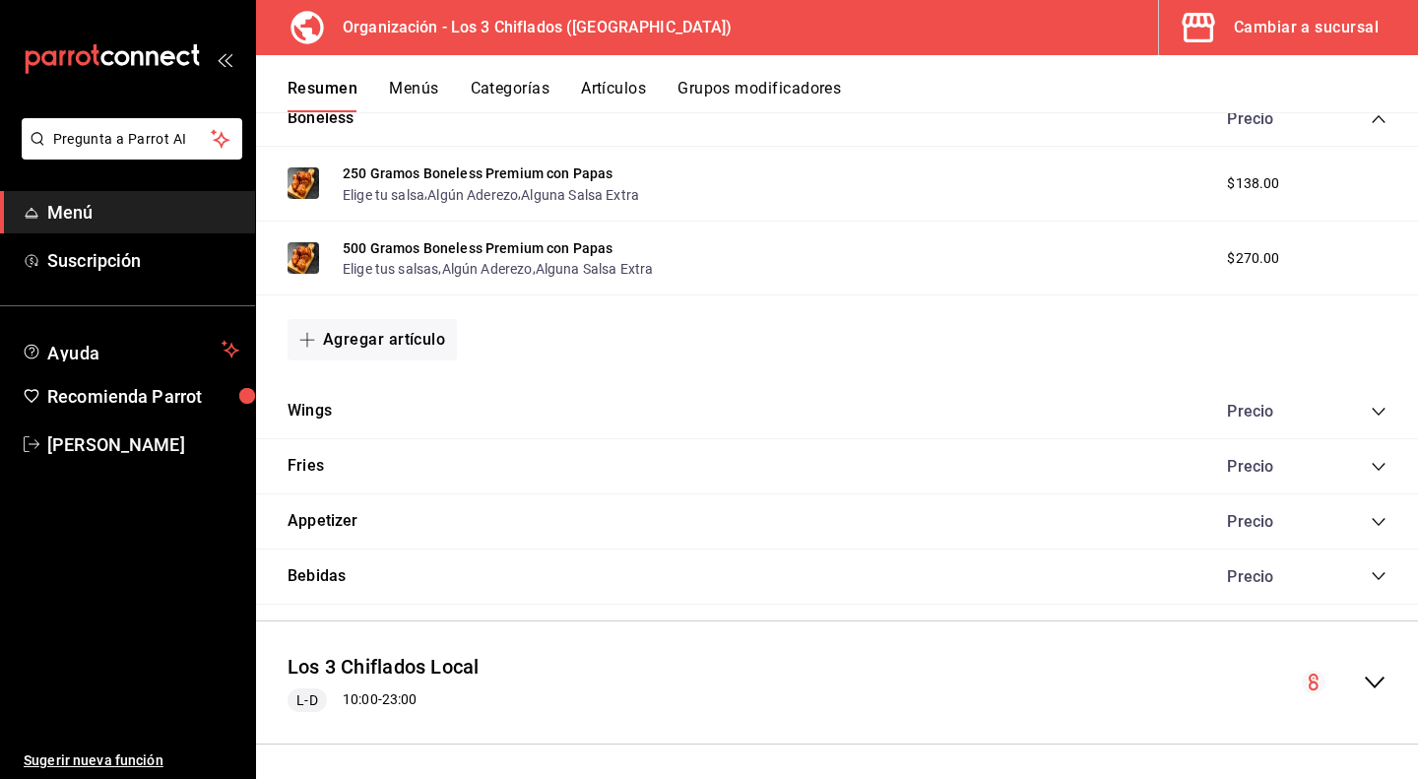
click at [1371, 522] on icon "collapse-category-row" at bounding box center [1379, 522] width 16 height 16
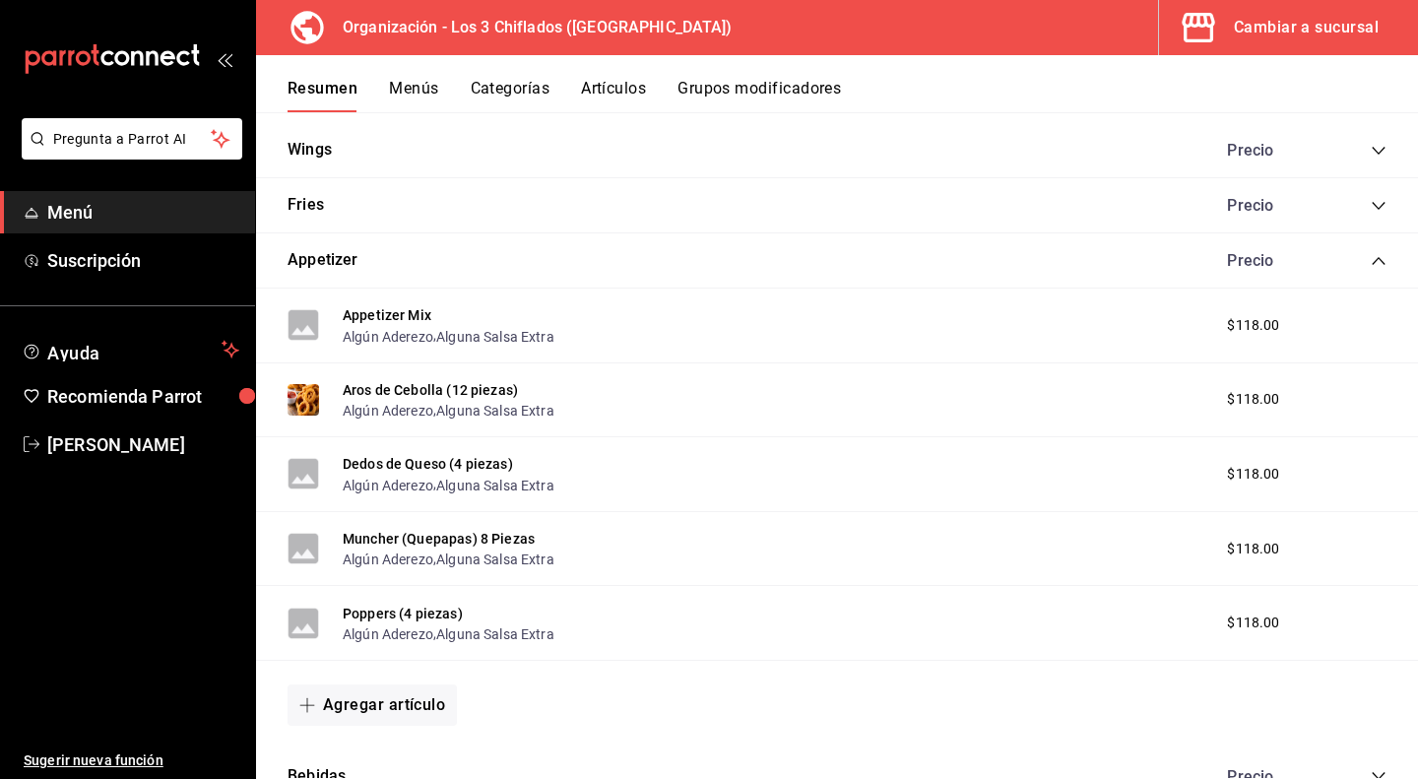
scroll to position [2389, 0]
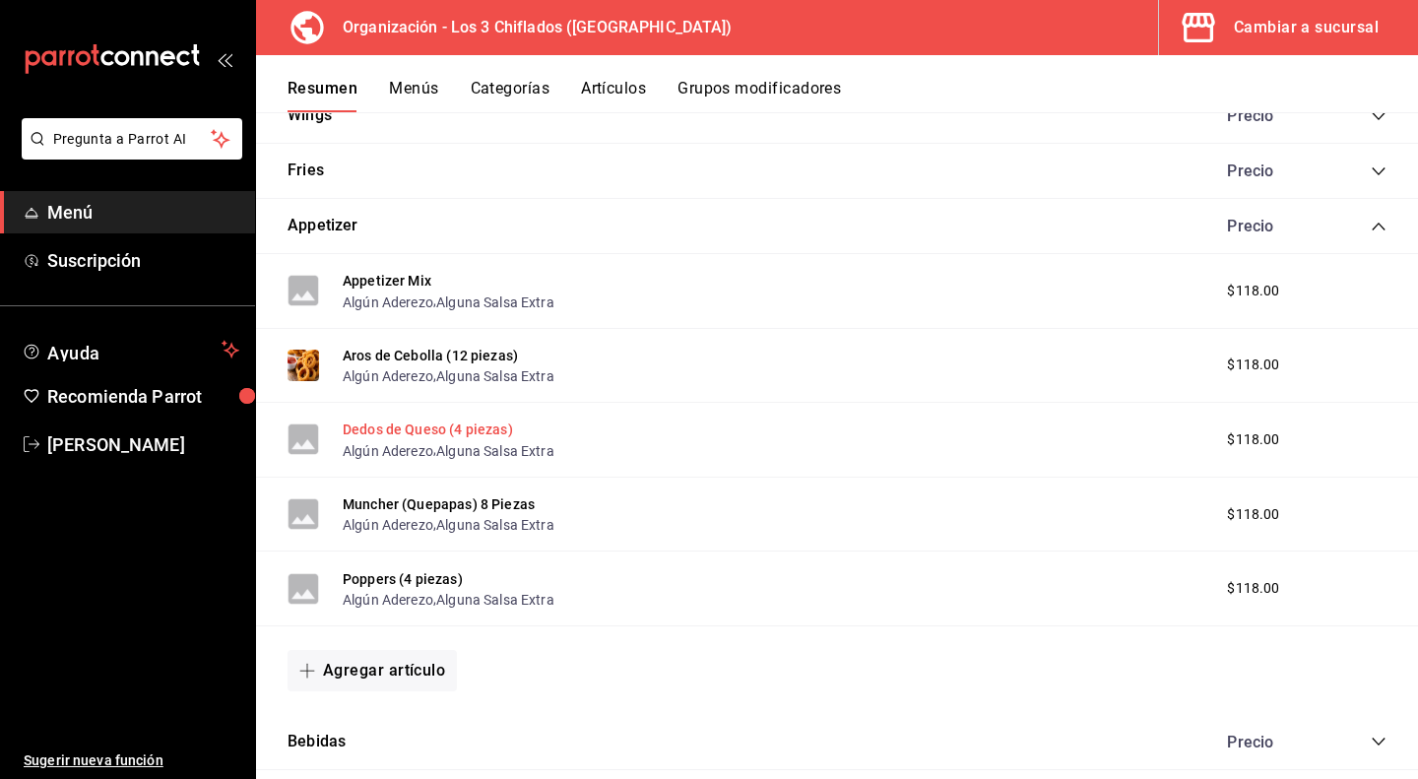
click at [462, 433] on button "Dedos de Queso (4 piezas)" at bounding box center [428, 429] width 170 height 20
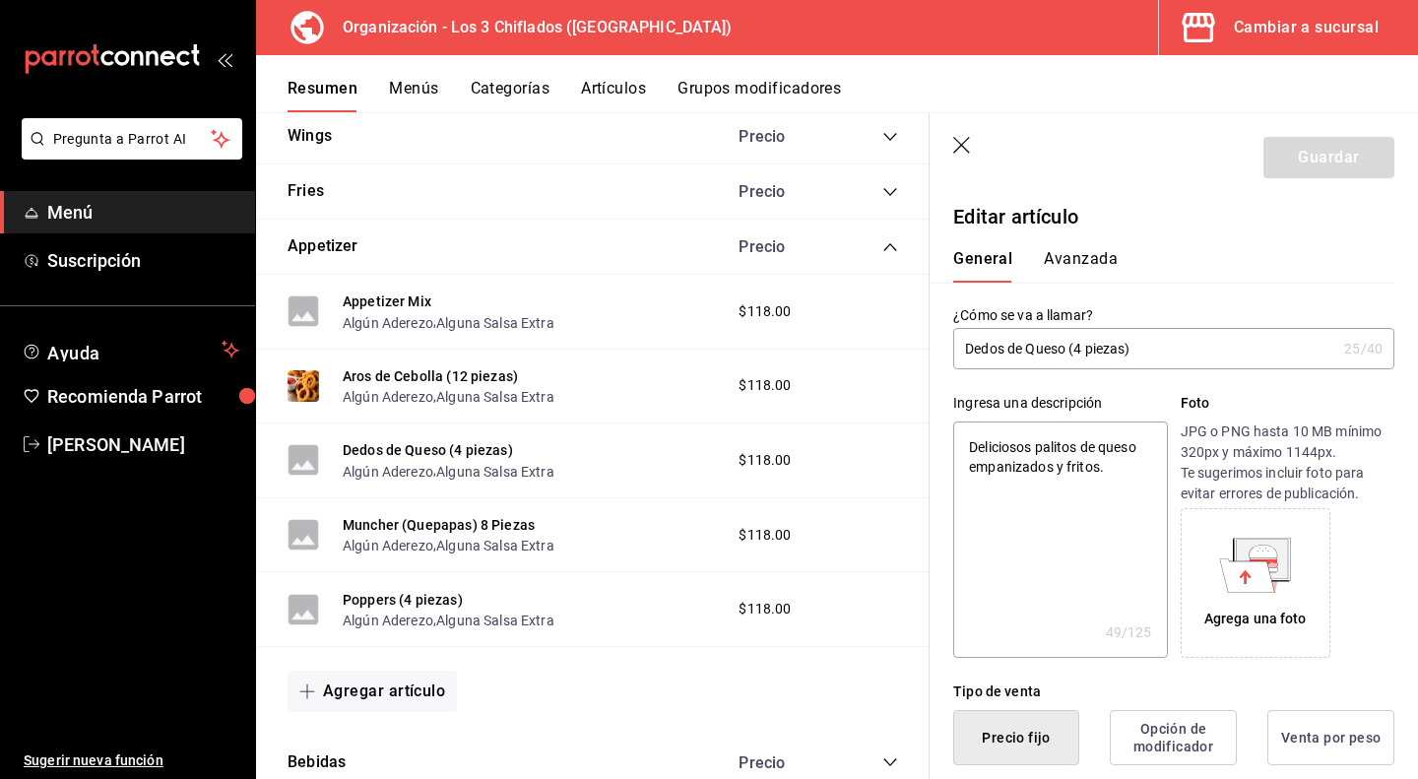
type textarea "x"
type input "$118.00"
click at [1239, 570] on icon at bounding box center [1245, 576] width 12 height 14
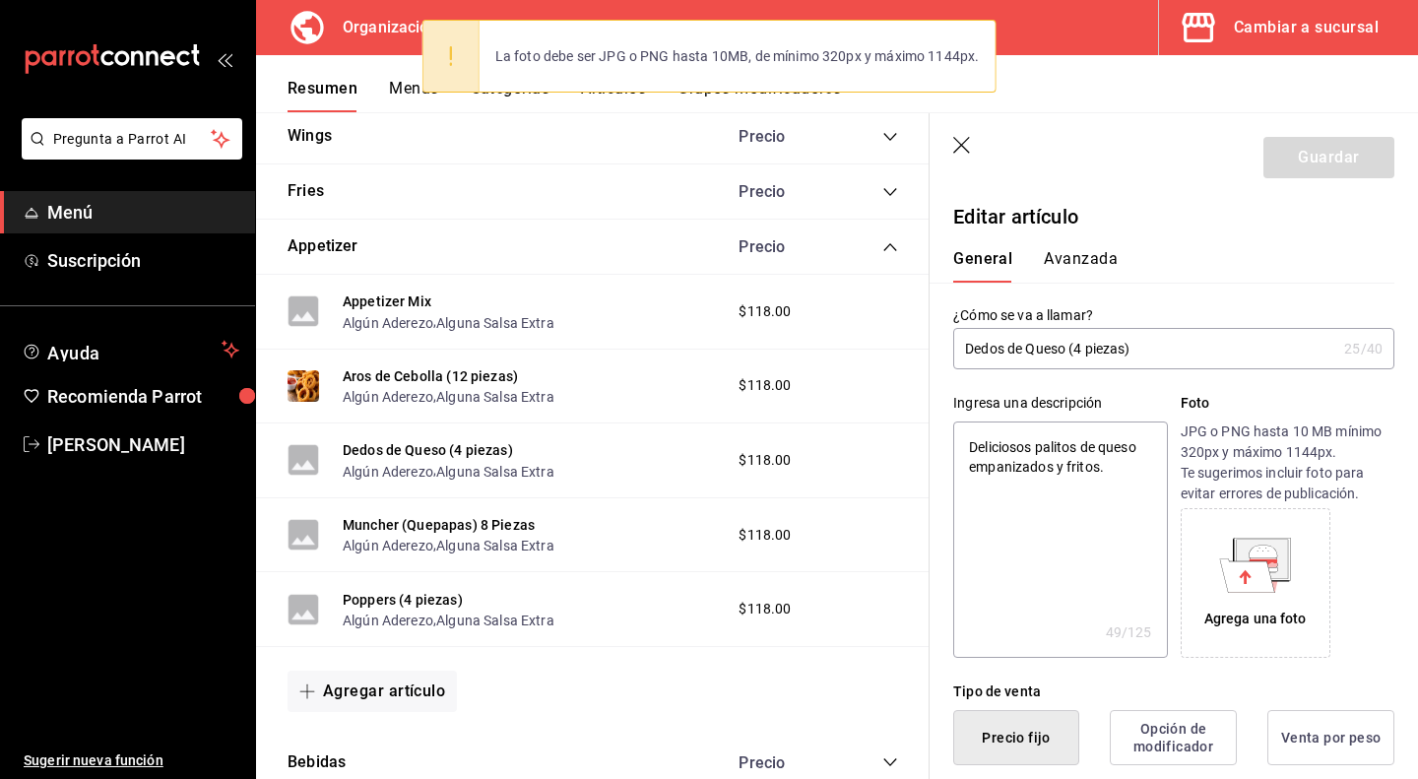
click at [1274, 575] on icon at bounding box center [1262, 558] width 51 height 39
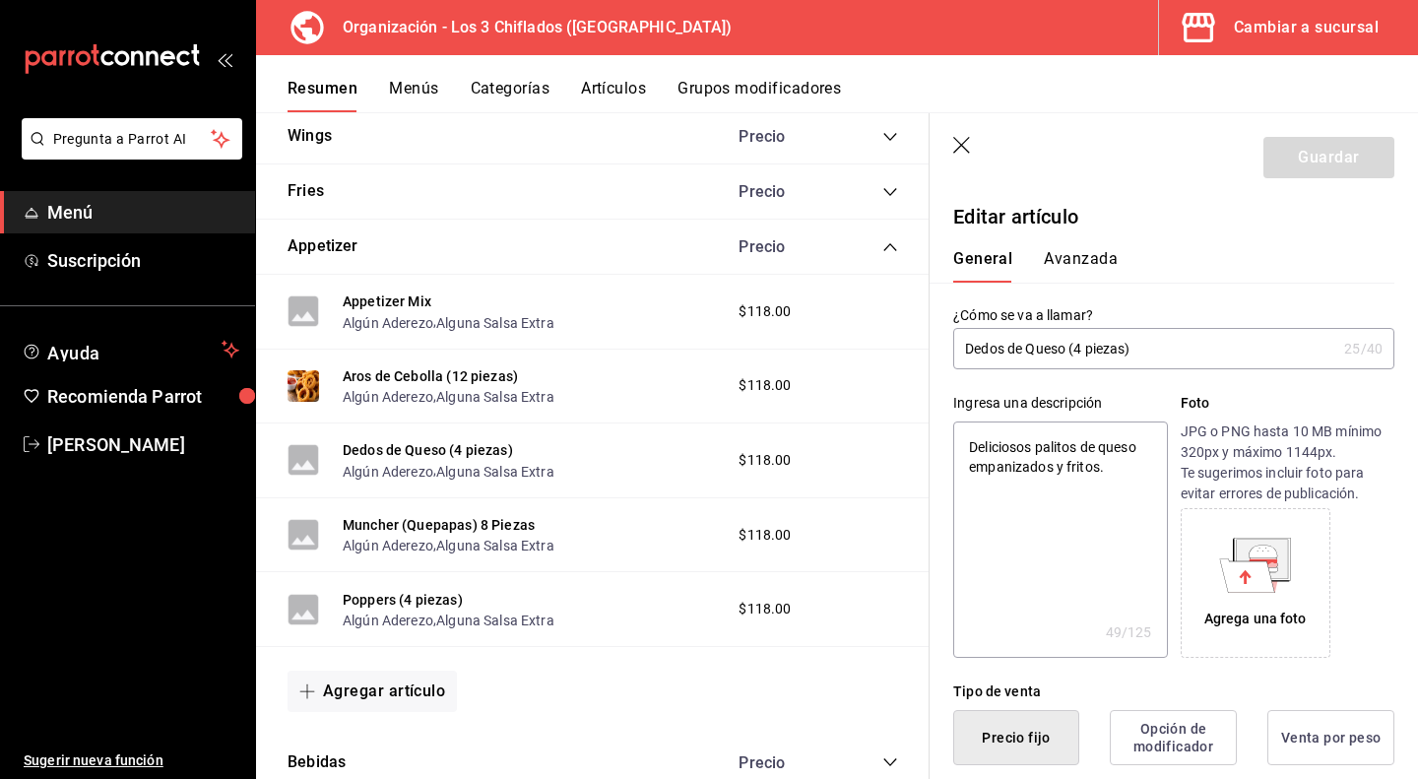
click at [1262, 554] on icon at bounding box center [1263, 551] width 29 height 13
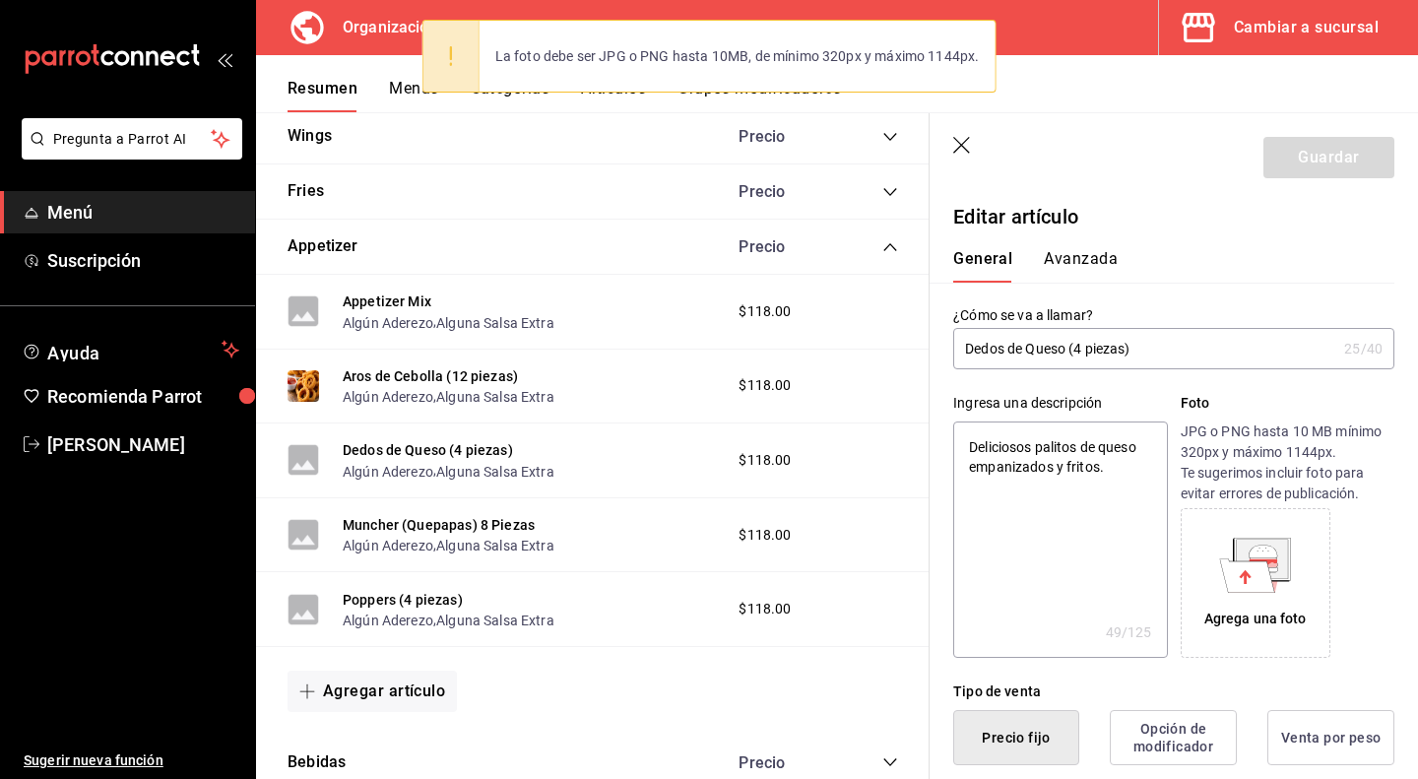
click at [1235, 613] on div "Agrega una foto" at bounding box center [1255, 619] width 102 height 21
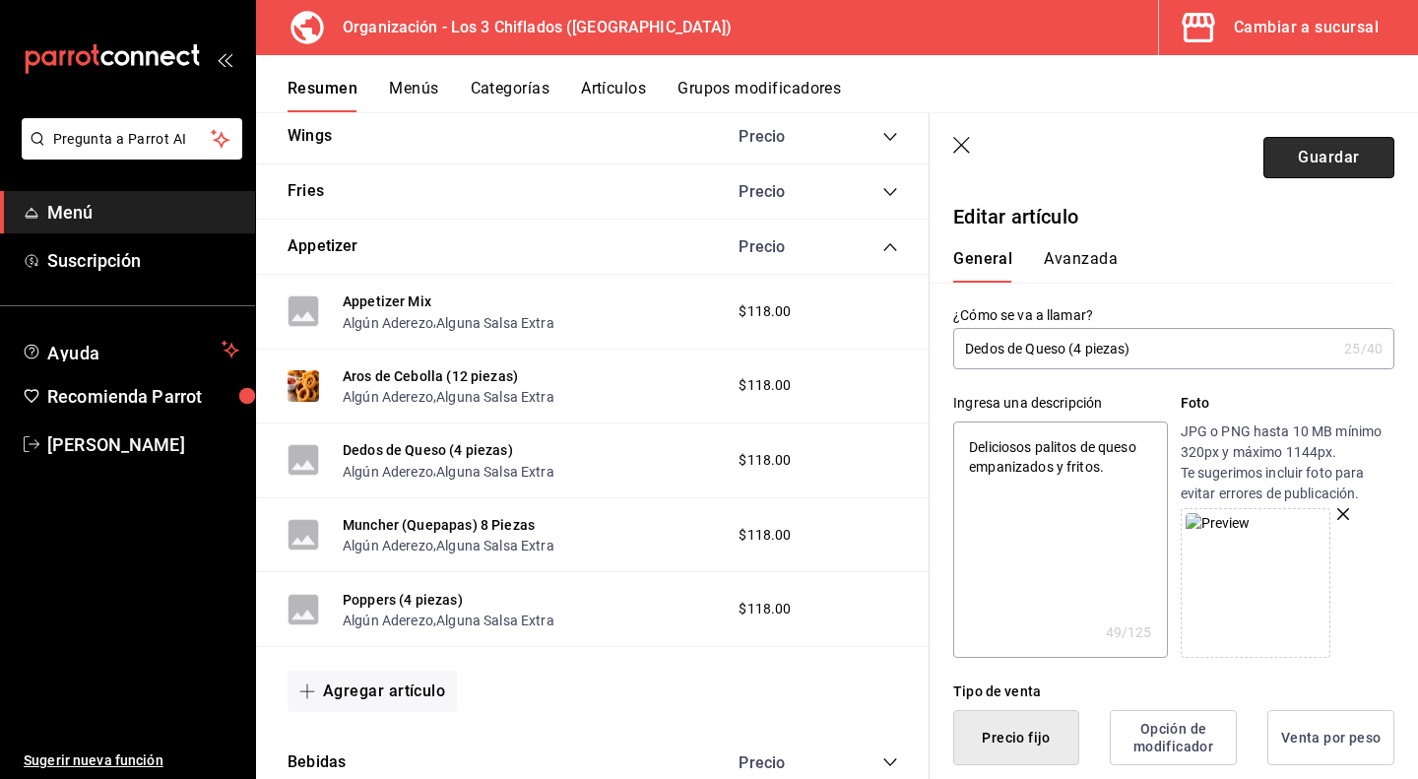
click at [1306, 160] on button "Guardar" at bounding box center [1328, 157] width 131 height 41
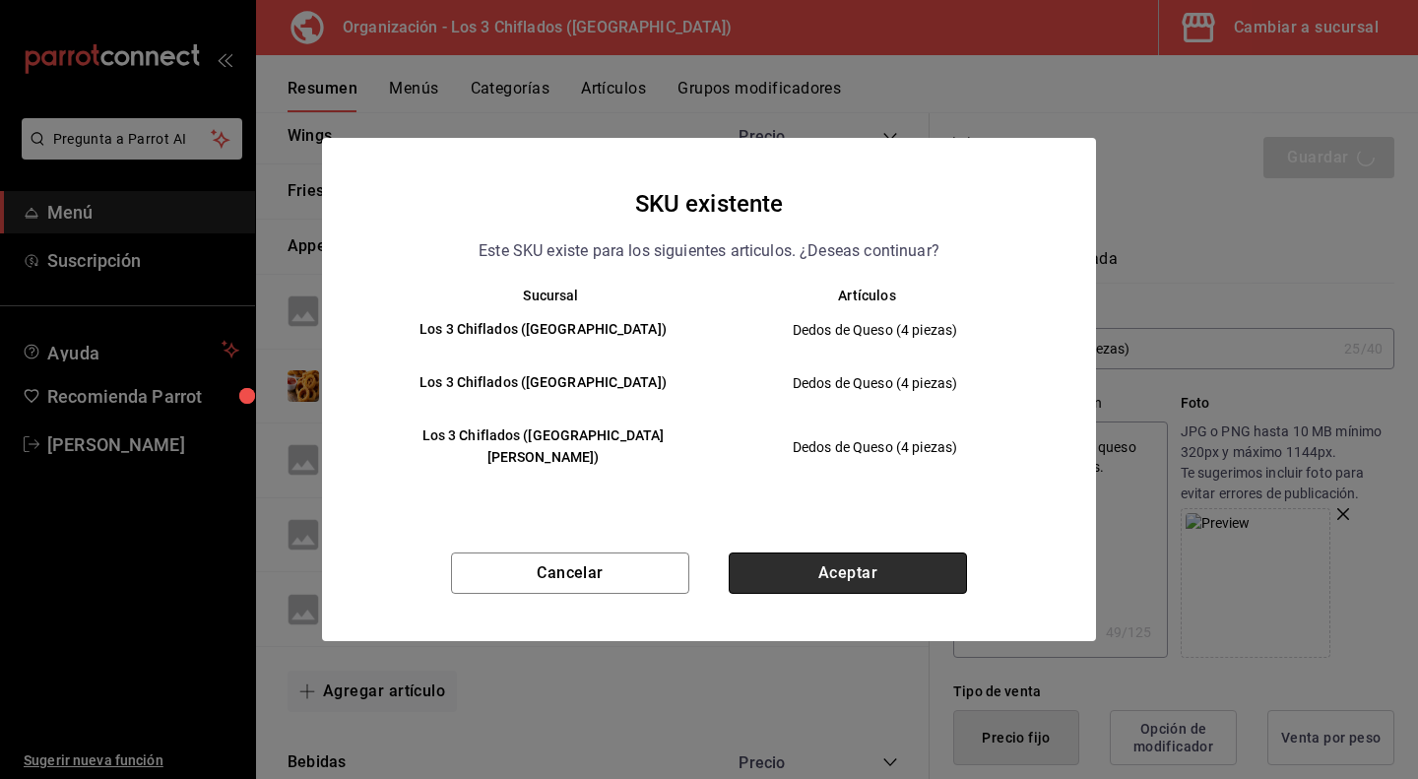
click at [799, 556] on button "Aceptar" at bounding box center [848, 572] width 238 height 41
type textarea "x"
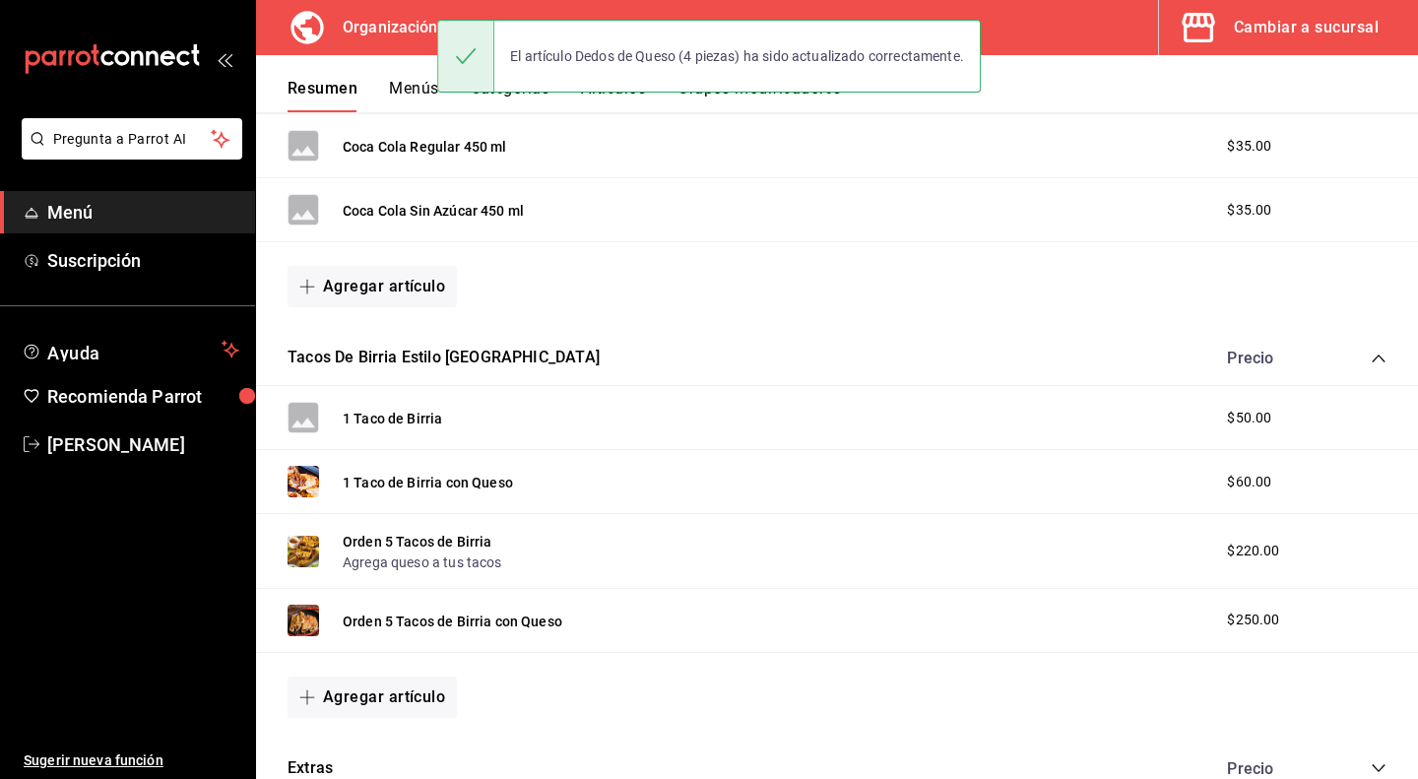
scroll to position [1083, 0]
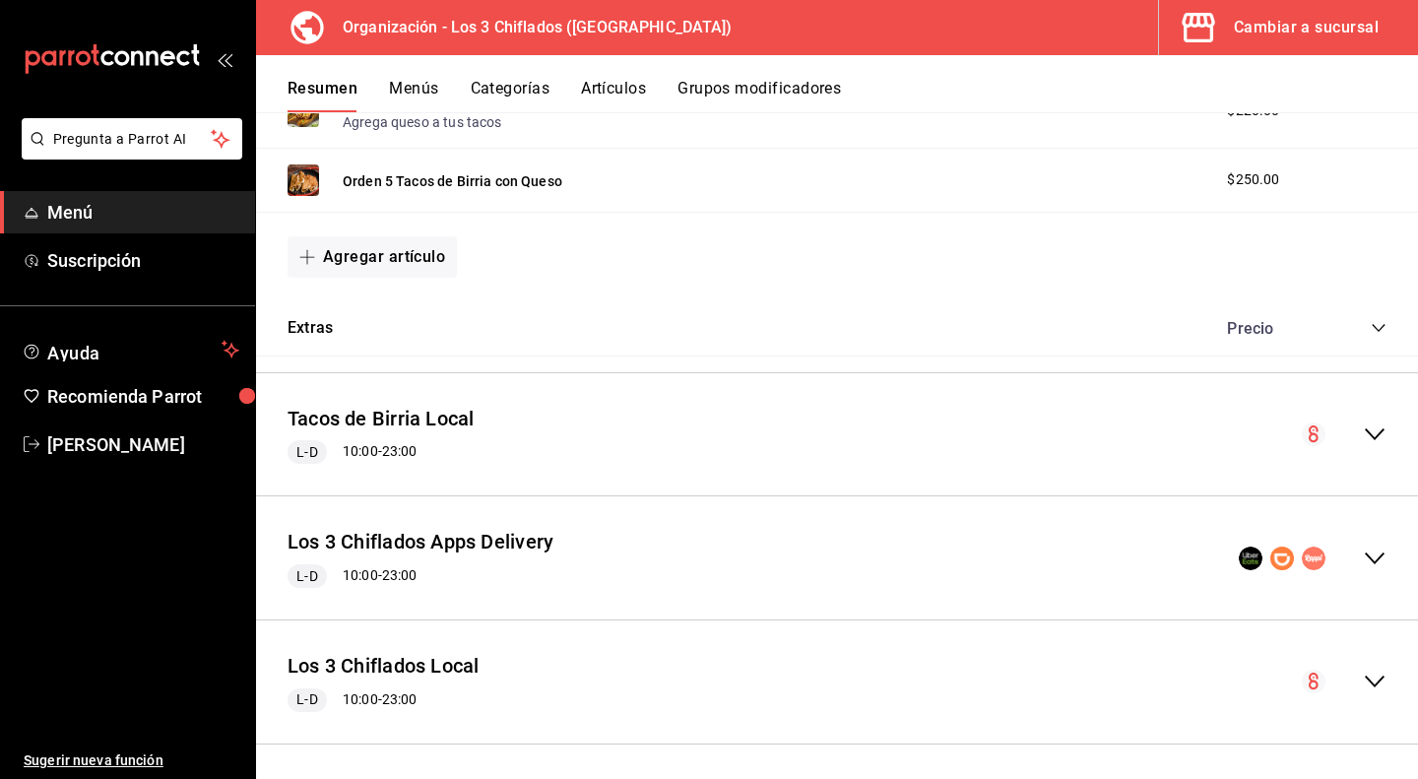
click at [1363, 548] on icon "collapse-menu-row" at bounding box center [1375, 559] width 24 height 24
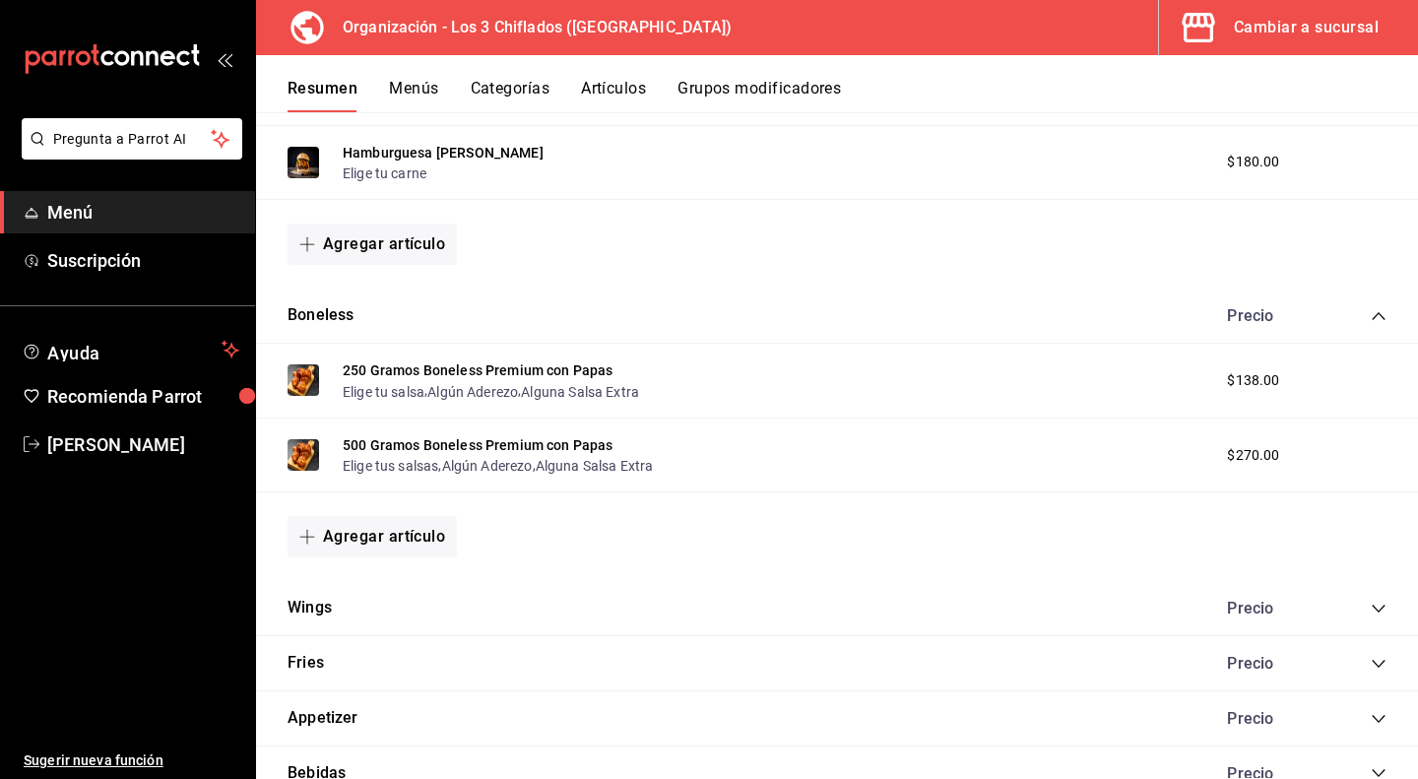
scroll to position [2094, 0]
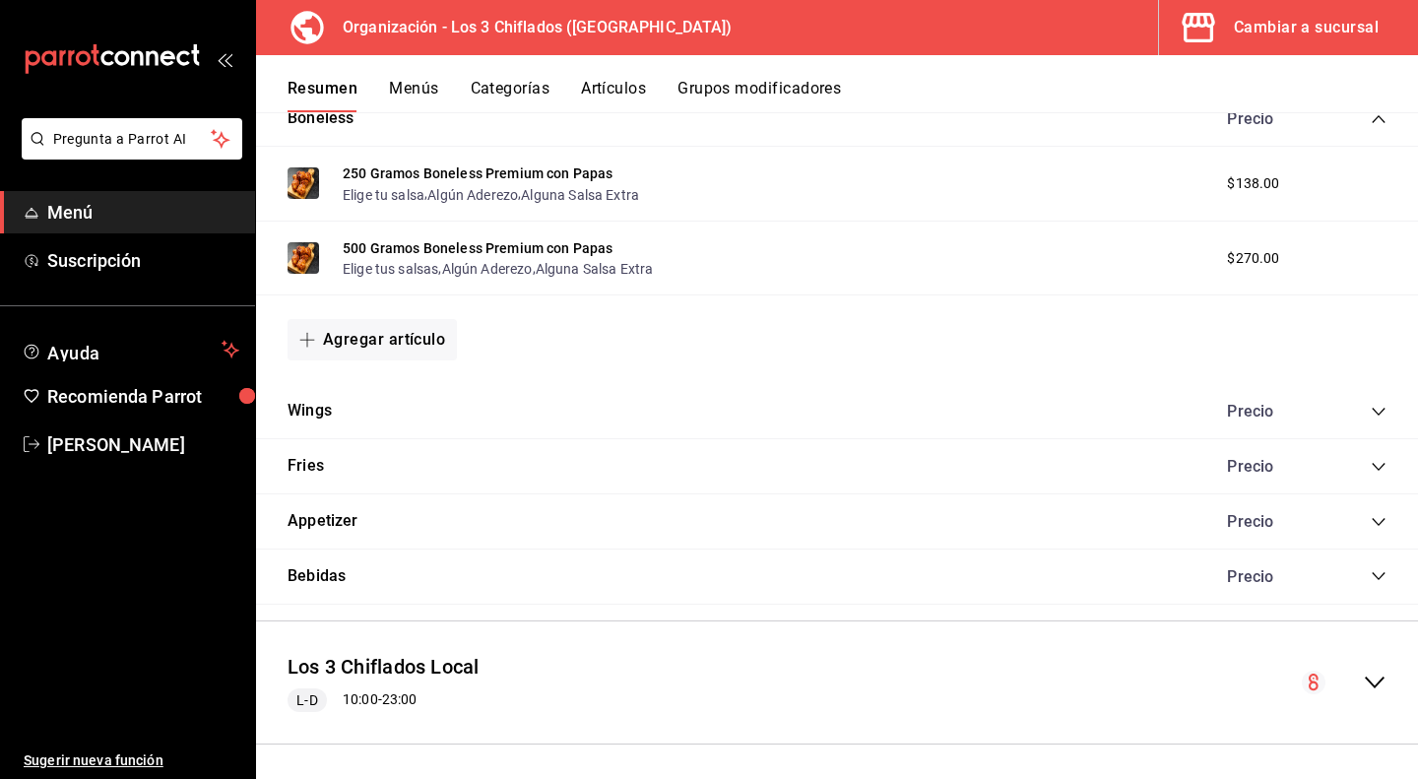
click at [1371, 461] on icon "collapse-category-row" at bounding box center [1379, 467] width 16 height 16
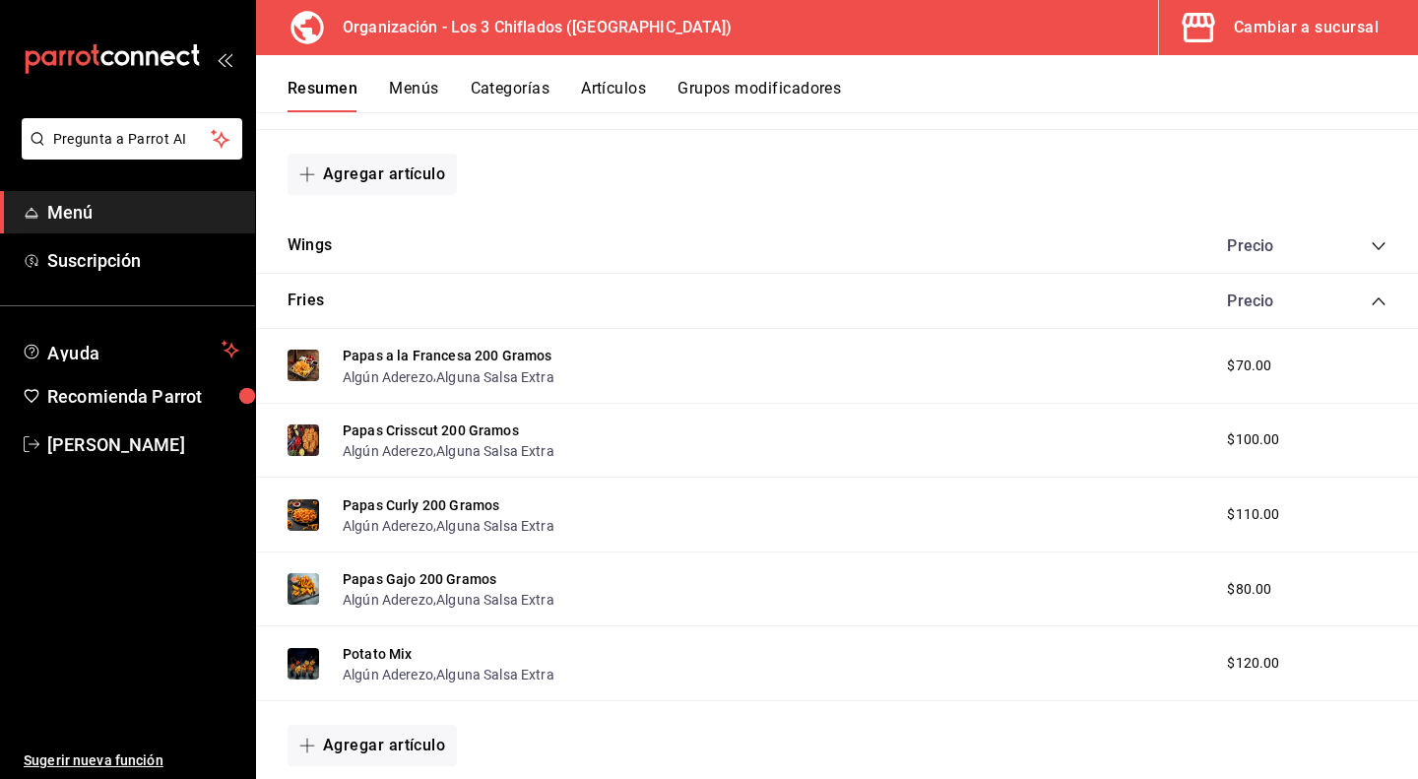
scroll to position [2487, 0]
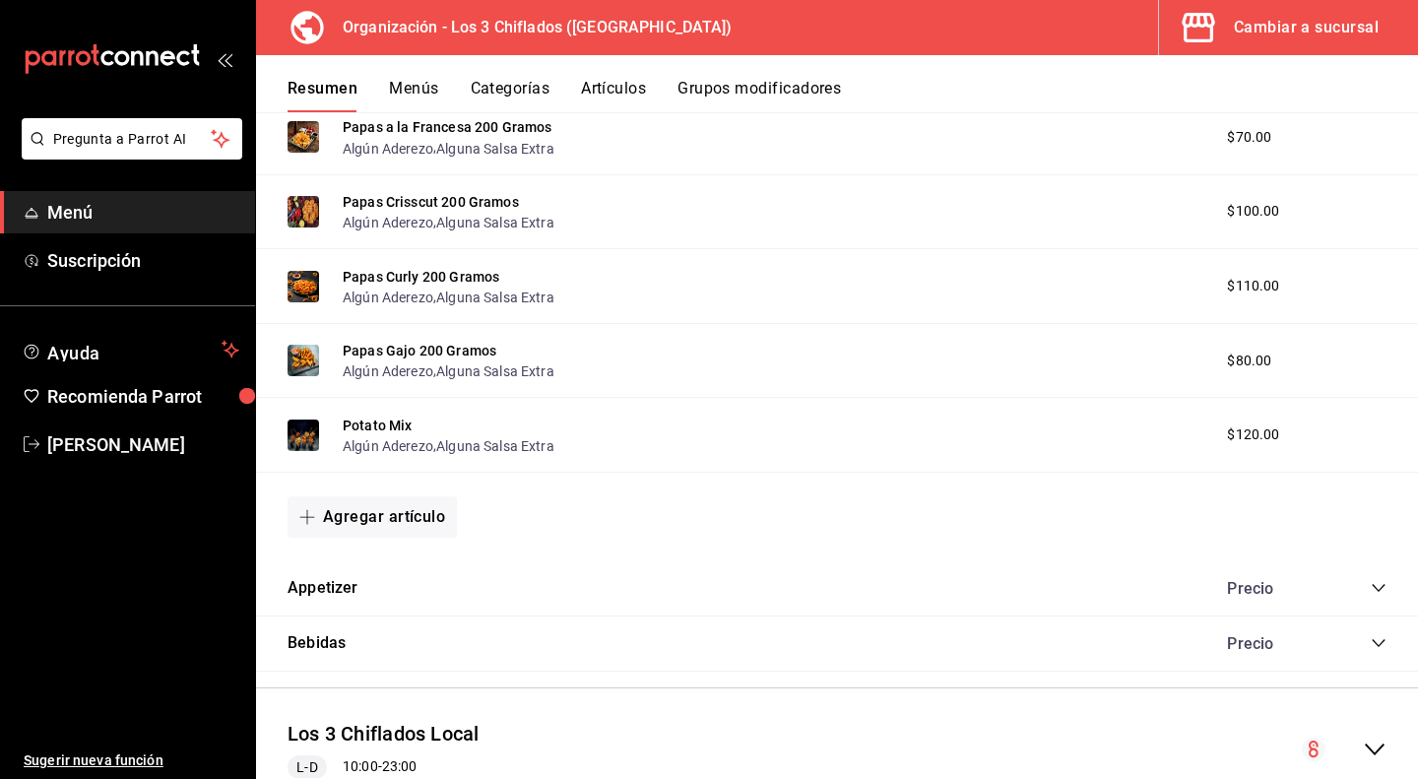
click at [1371, 581] on icon "collapse-category-row" at bounding box center [1379, 588] width 16 height 16
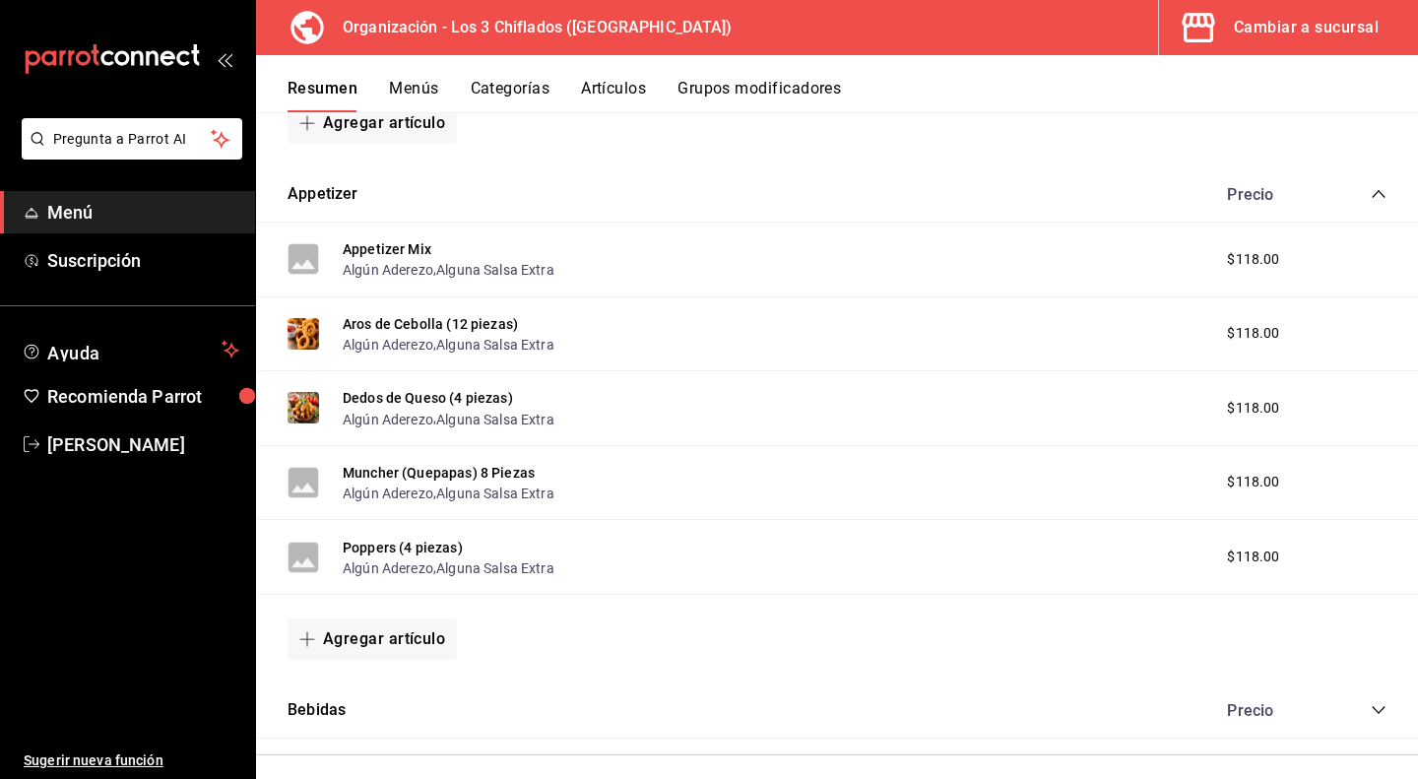
scroll to position [2881, 0]
click at [459, 472] on button "Muncher (Quepapas) 8 Piezas" at bounding box center [439, 473] width 192 height 20
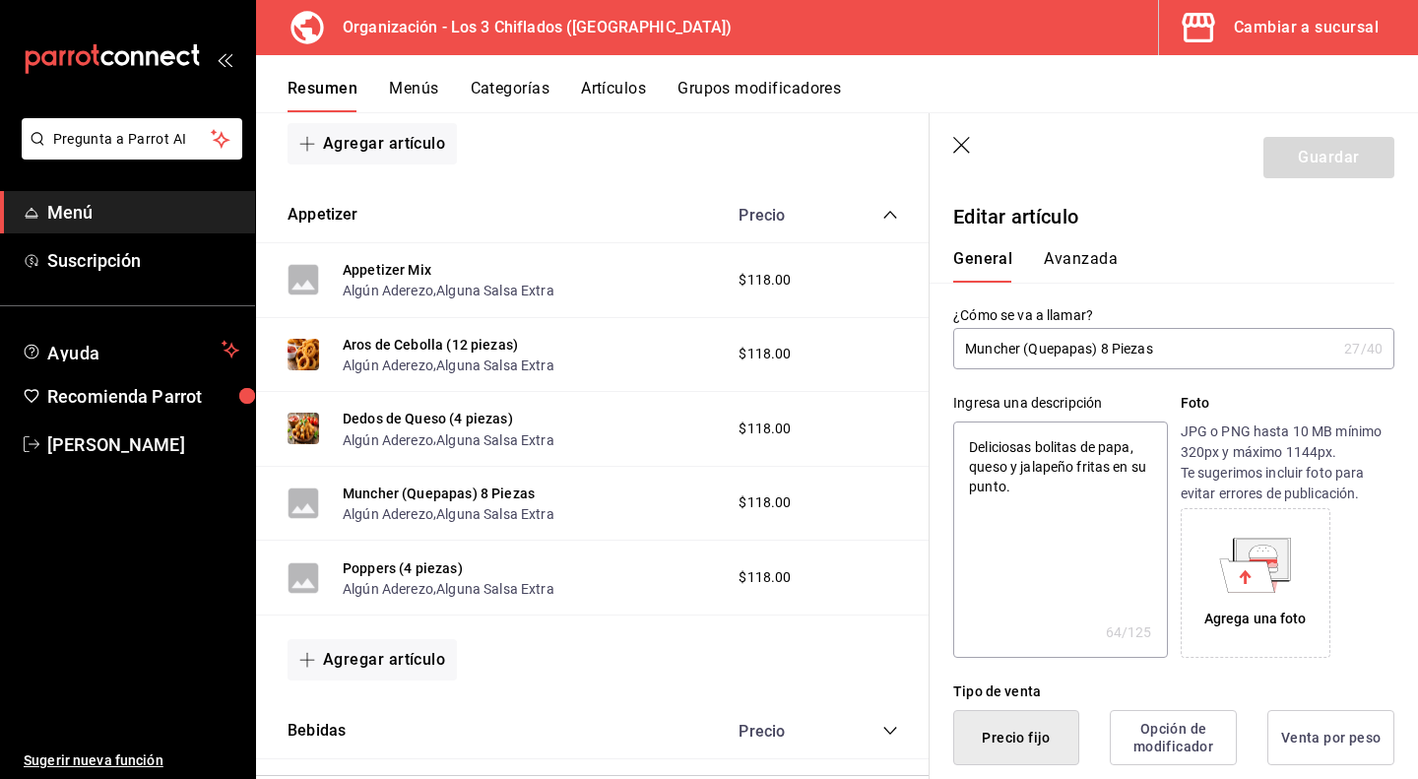
click at [1259, 570] on icon at bounding box center [1247, 574] width 55 height 33
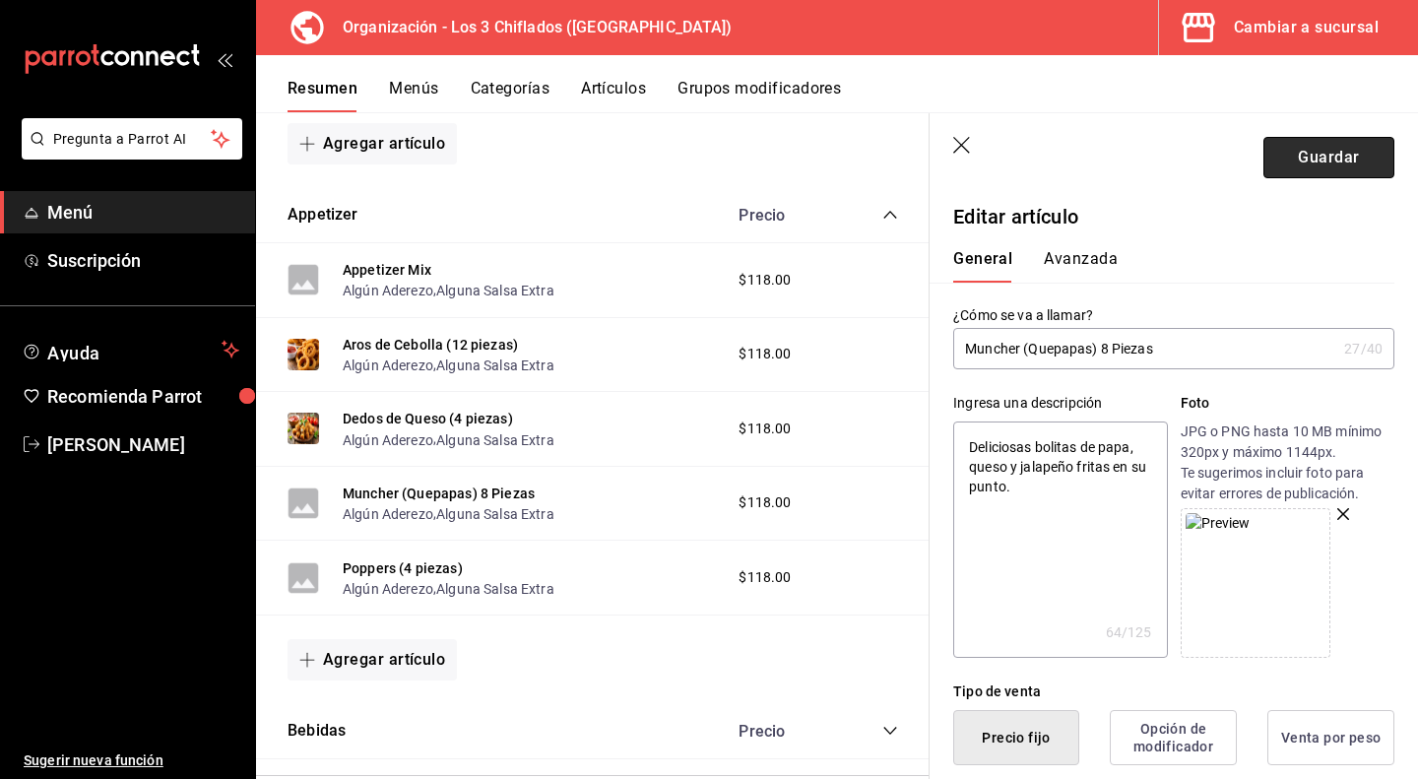
click at [1316, 161] on button "Guardar" at bounding box center [1328, 157] width 131 height 41
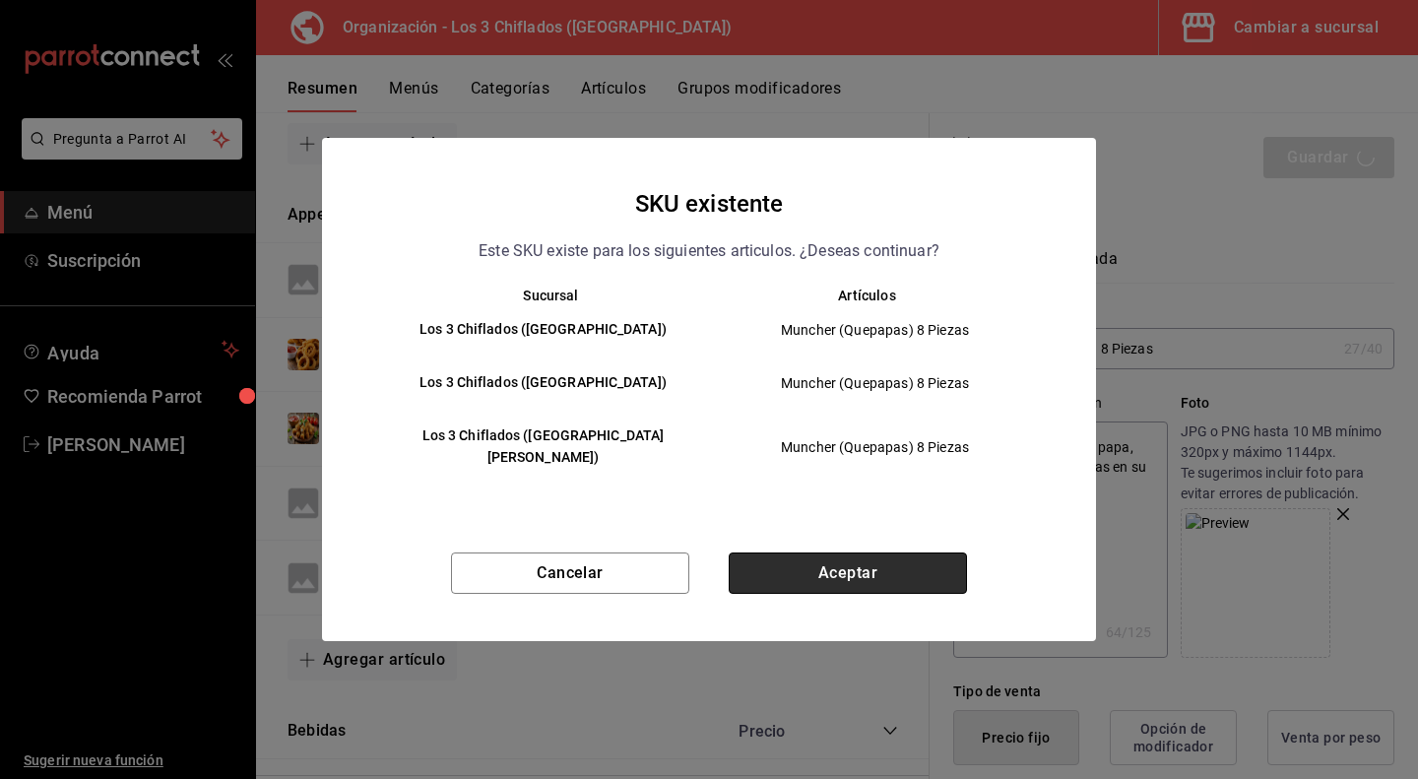
click at [867, 564] on button "Aceptar" at bounding box center [848, 572] width 238 height 41
type textarea "x"
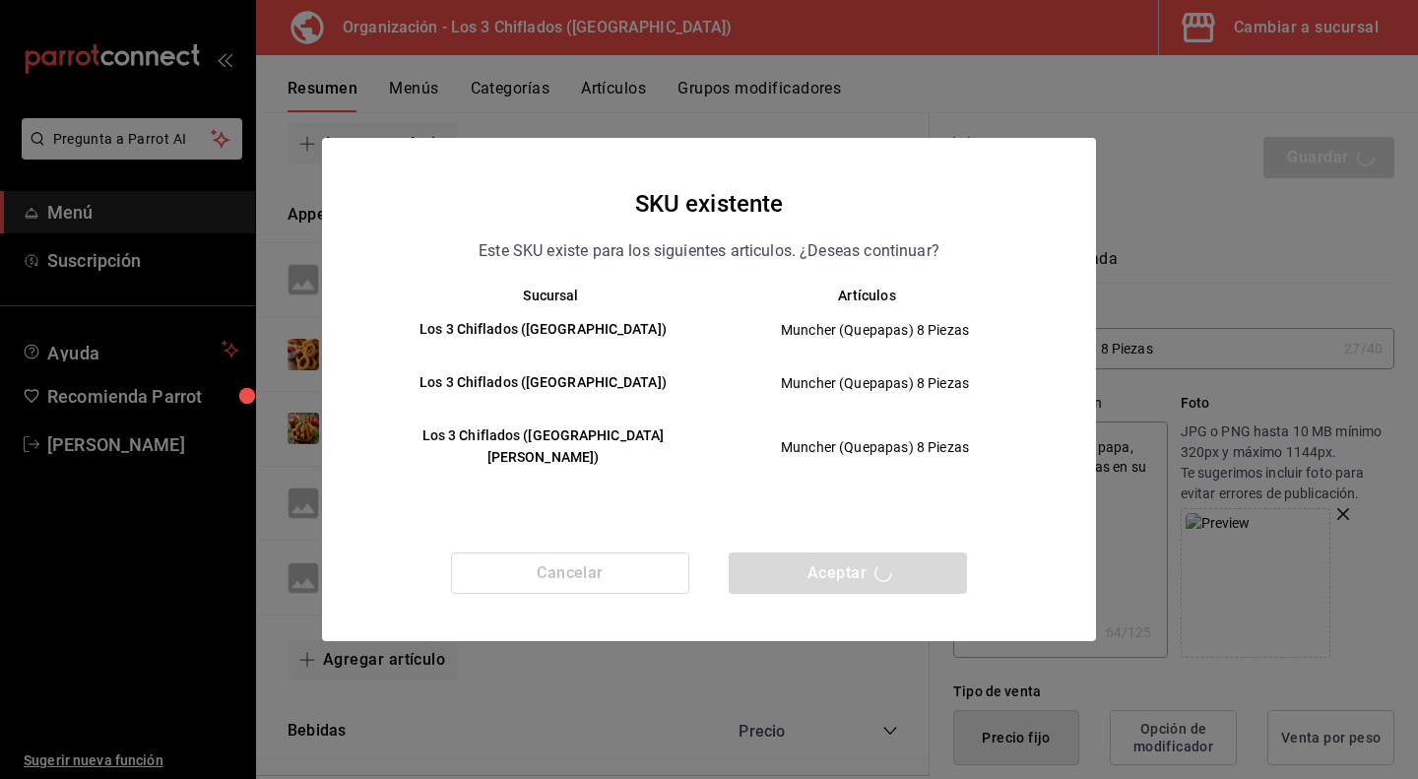
type textarea "x"
type input "AR-1758938084674"
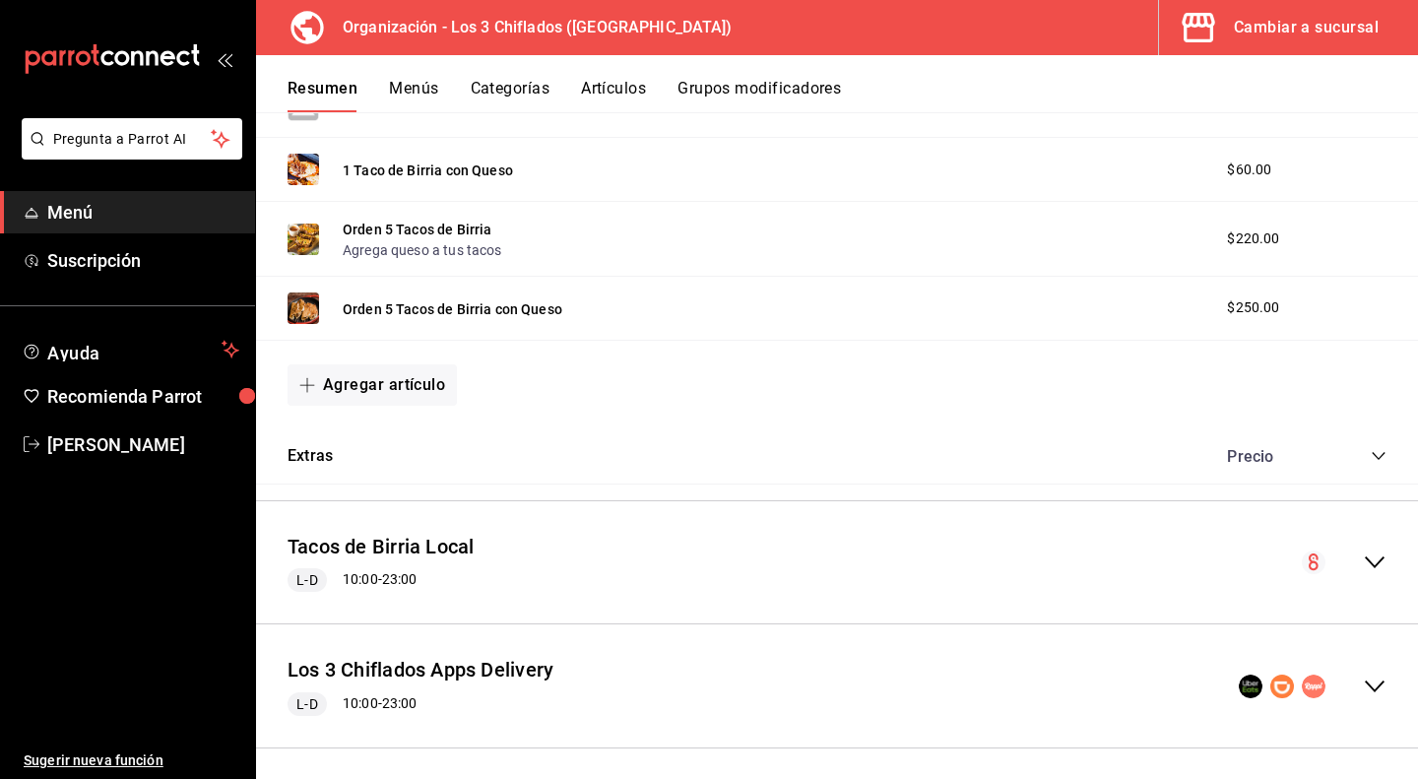
scroll to position [1083, 0]
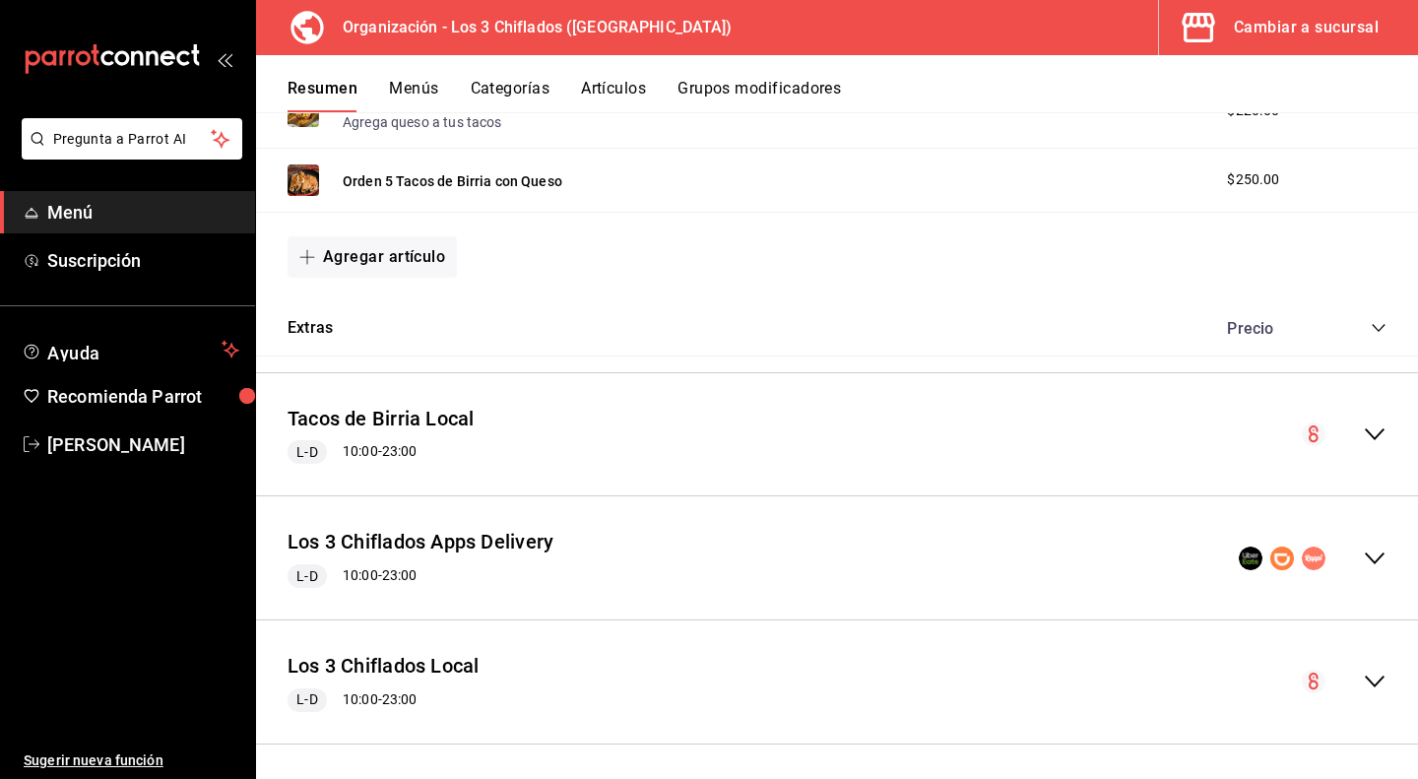
click at [1363, 550] on icon "collapse-menu-row" at bounding box center [1375, 559] width 24 height 24
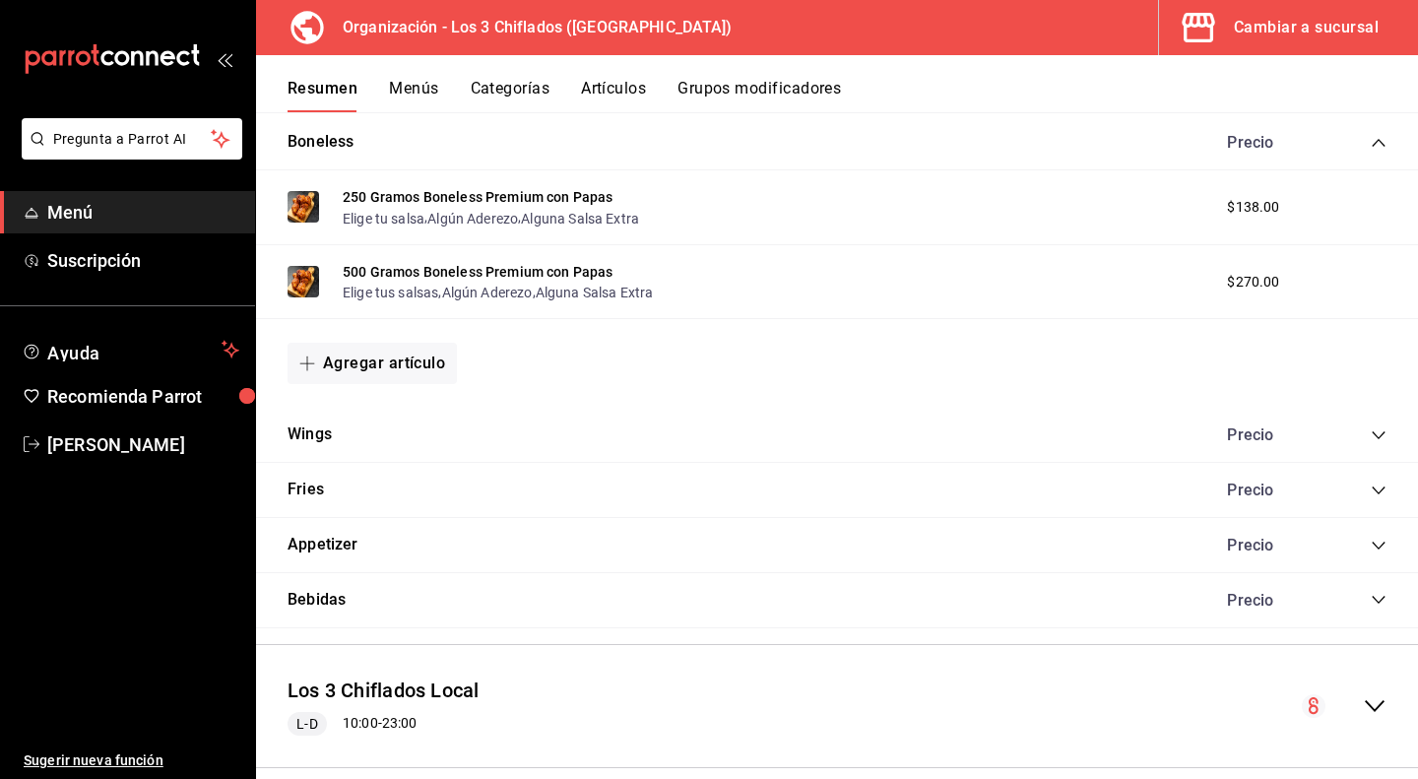
scroll to position [2094, 0]
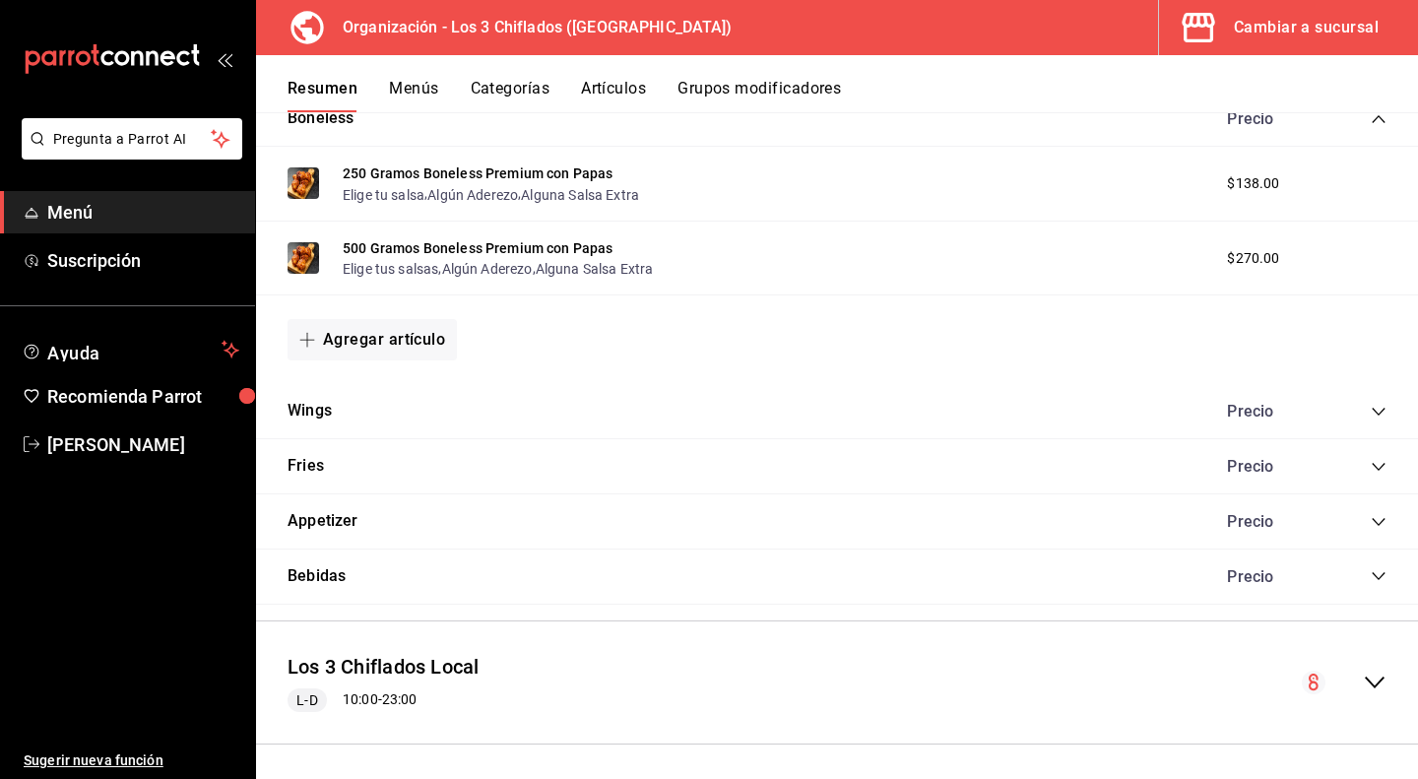
click at [1371, 514] on icon "collapse-category-row" at bounding box center [1379, 522] width 16 height 16
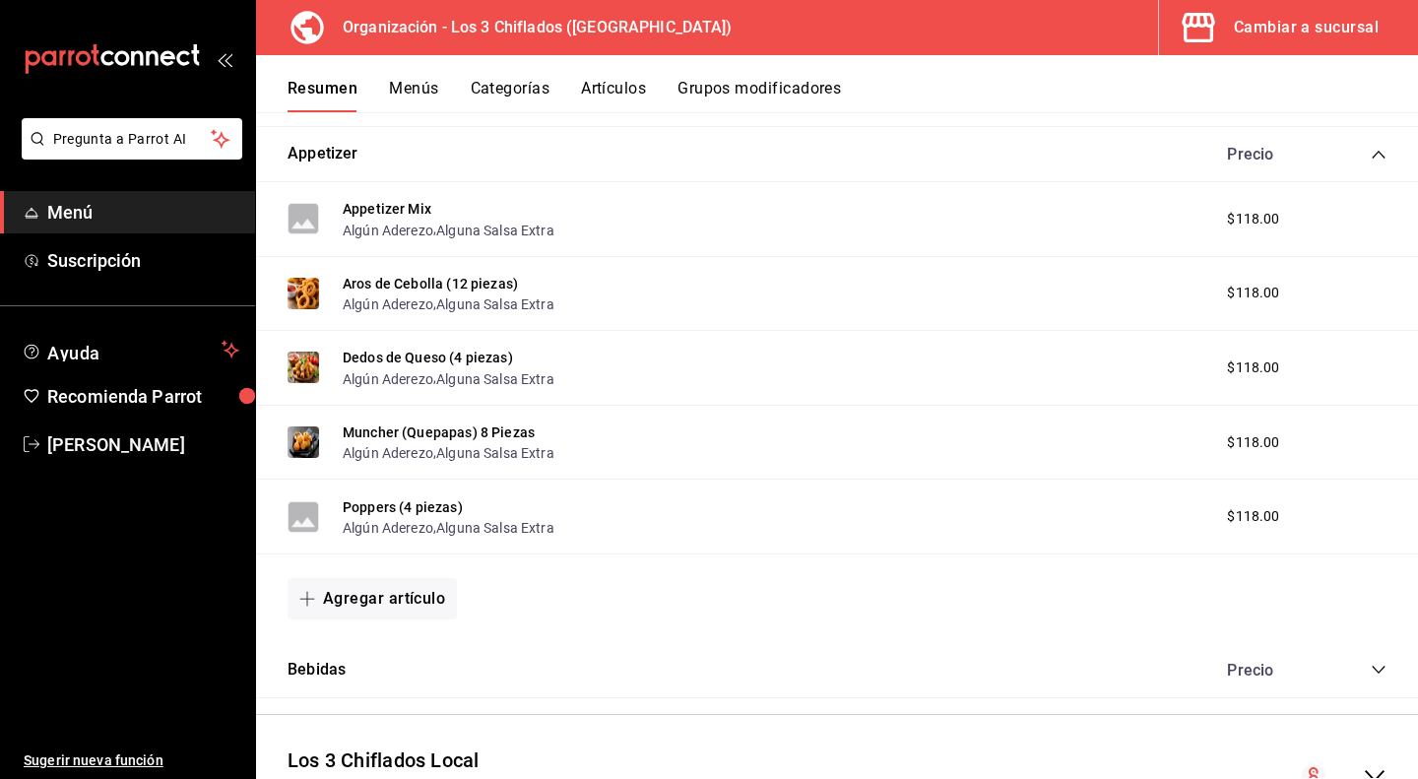
scroll to position [2487, 0]
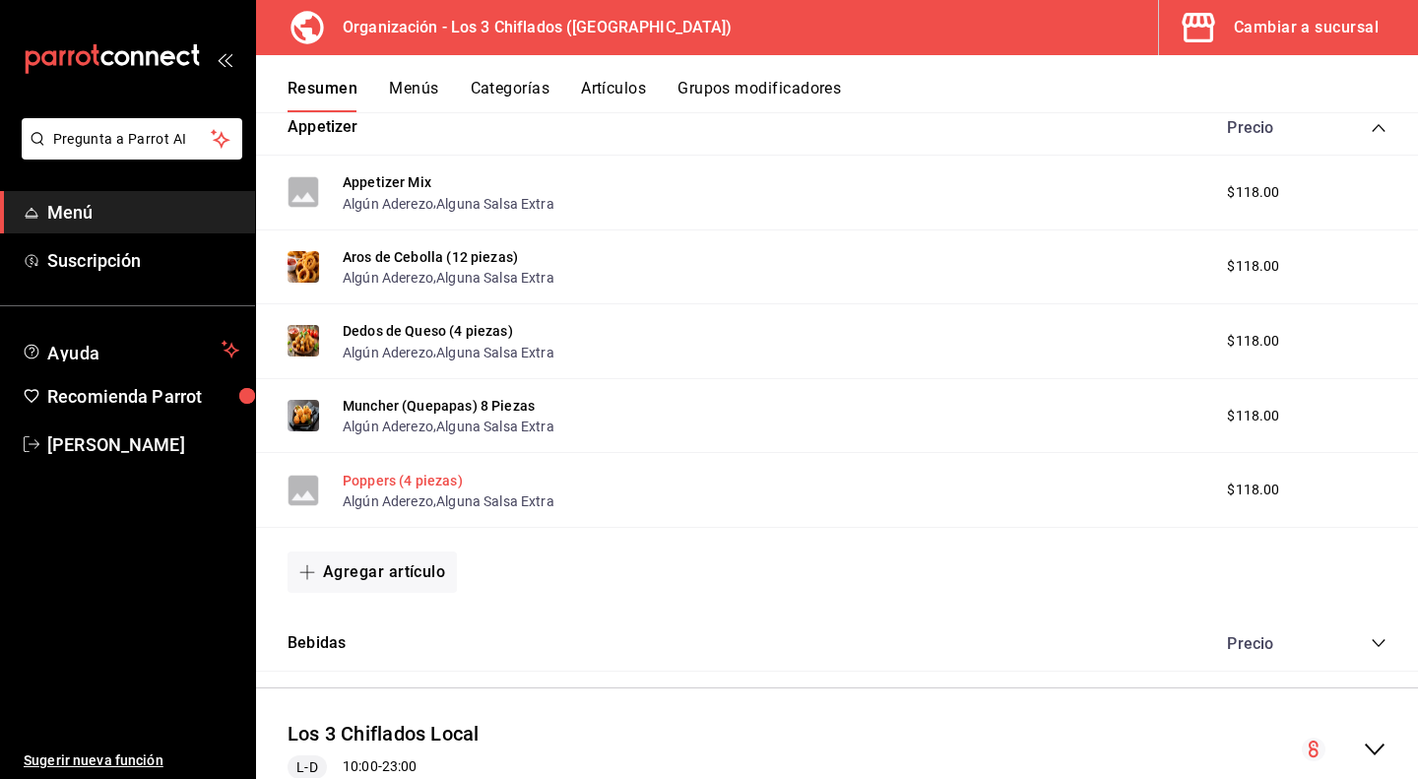
click at [389, 476] on button "Poppers (4 piezas)" at bounding box center [403, 481] width 120 height 20
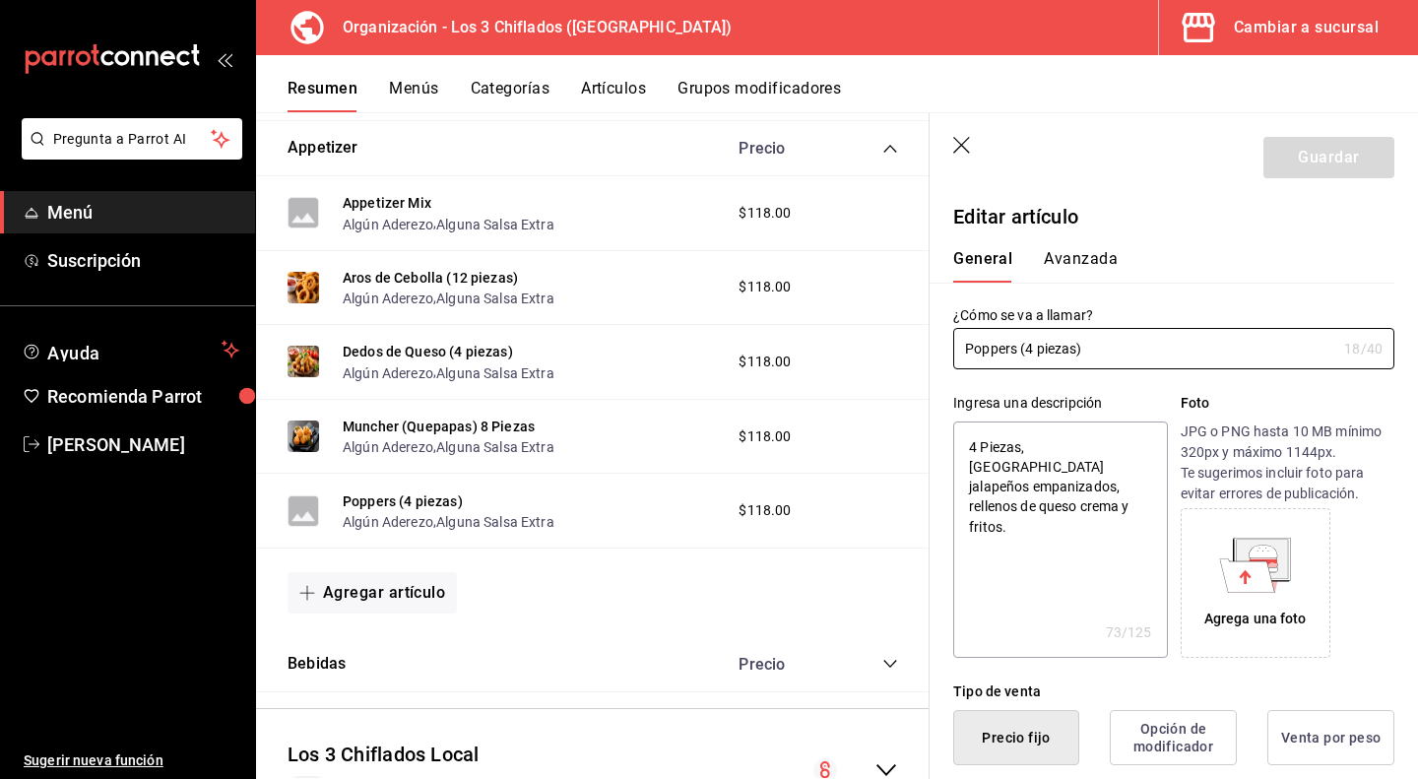
type textarea "x"
type input "$118.00"
click at [1258, 571] on icon at bounding box center [1247, 574] width 55 height 33
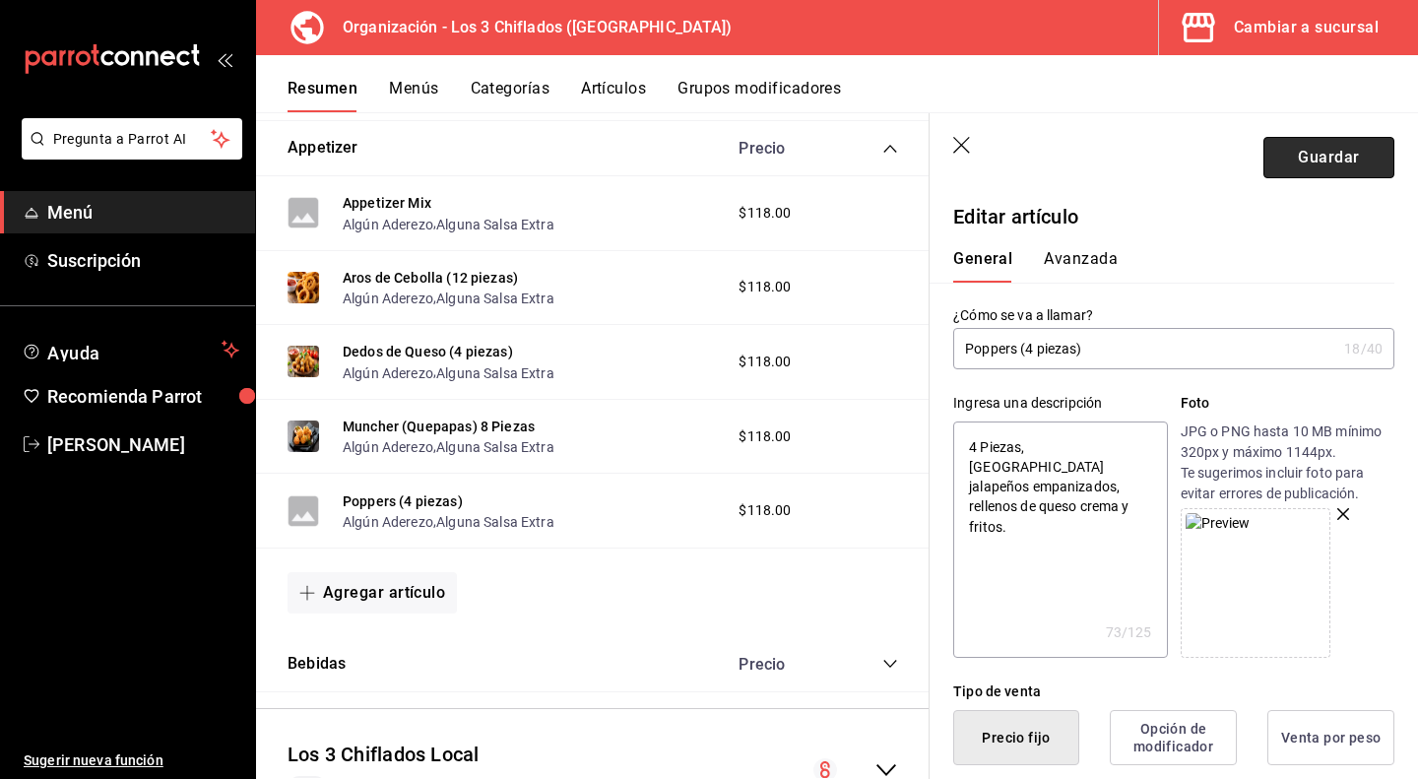
click at [1327, 149] on button "Guardar" at bounding box center [1328, 157] width 131 height 41
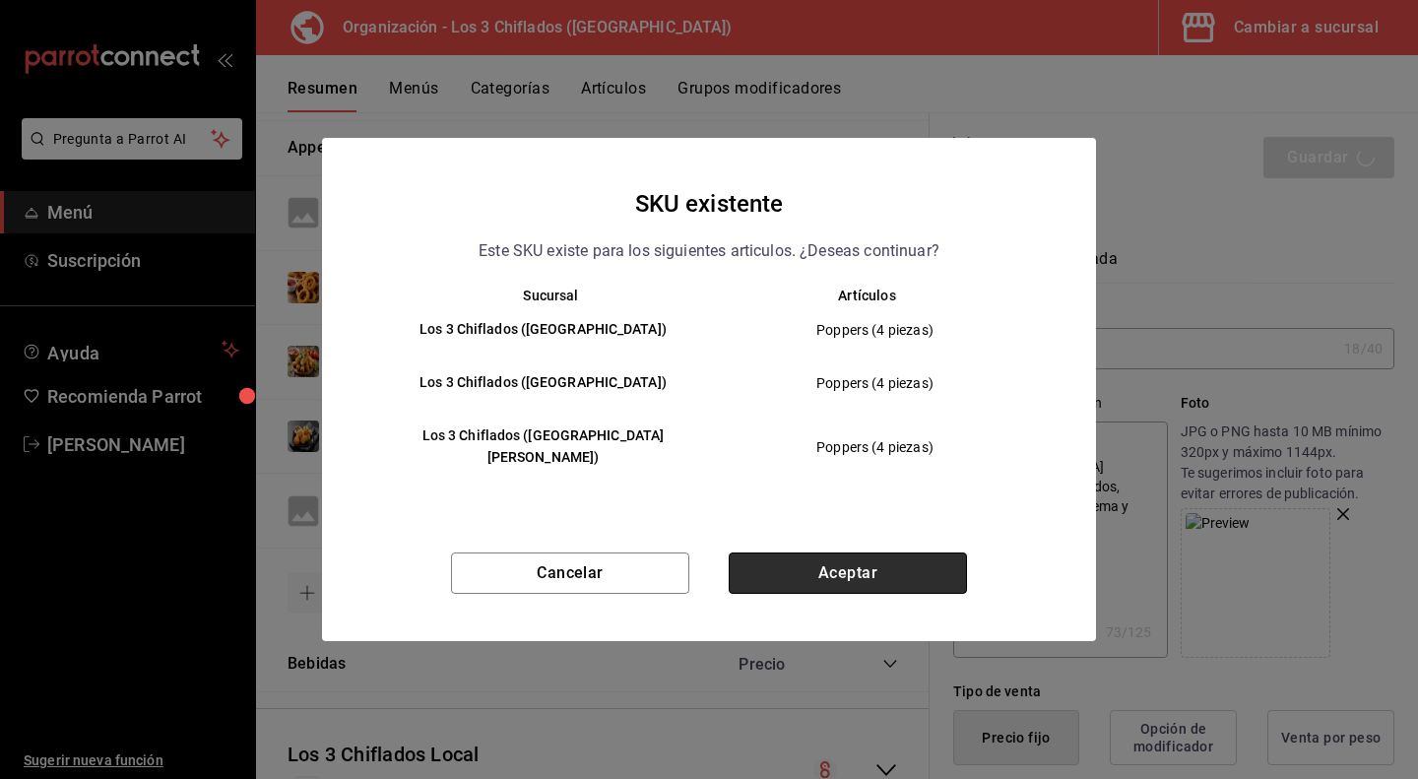
click at [874, 552] on button "Aceptar" at bounding box center [848, 572] width 238 height 41
type textarea "x"
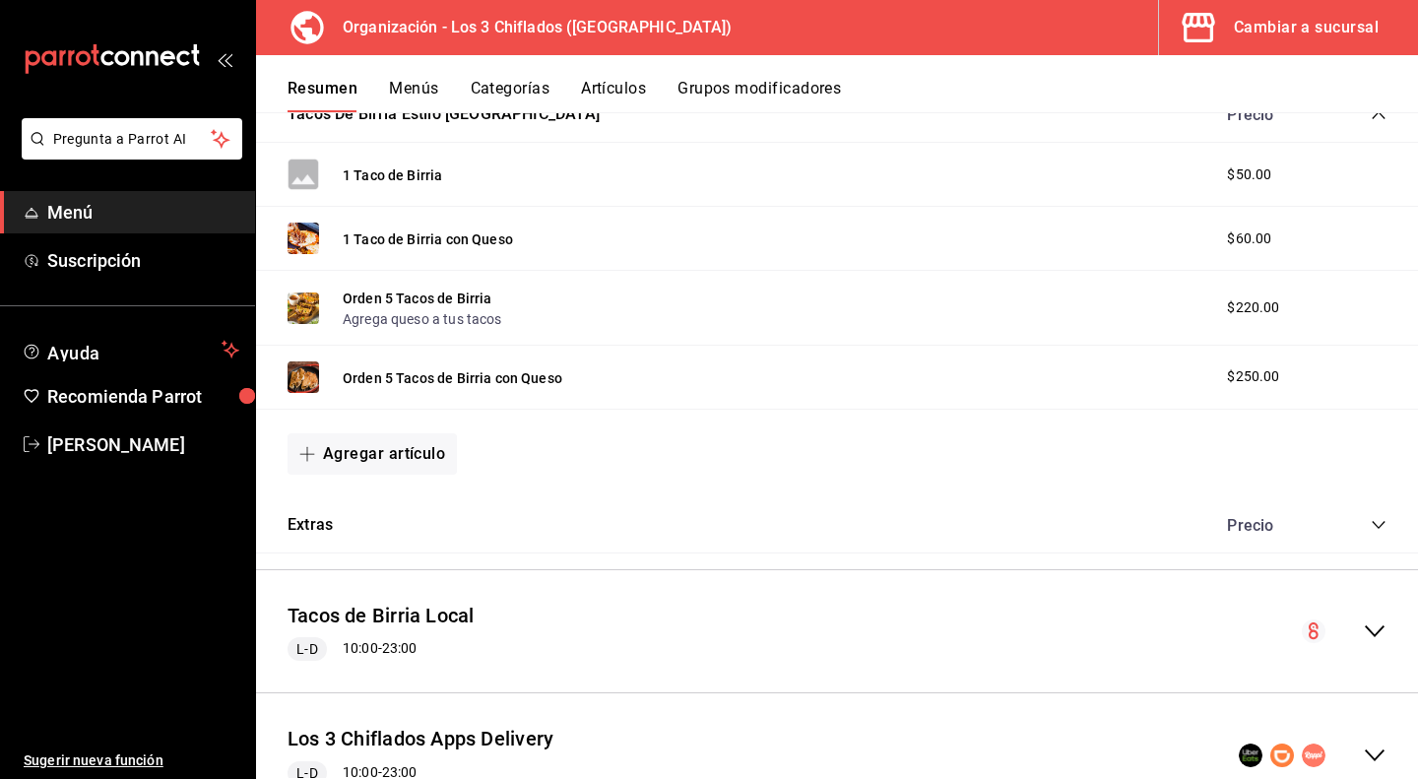
scroll to position [1083, 0]
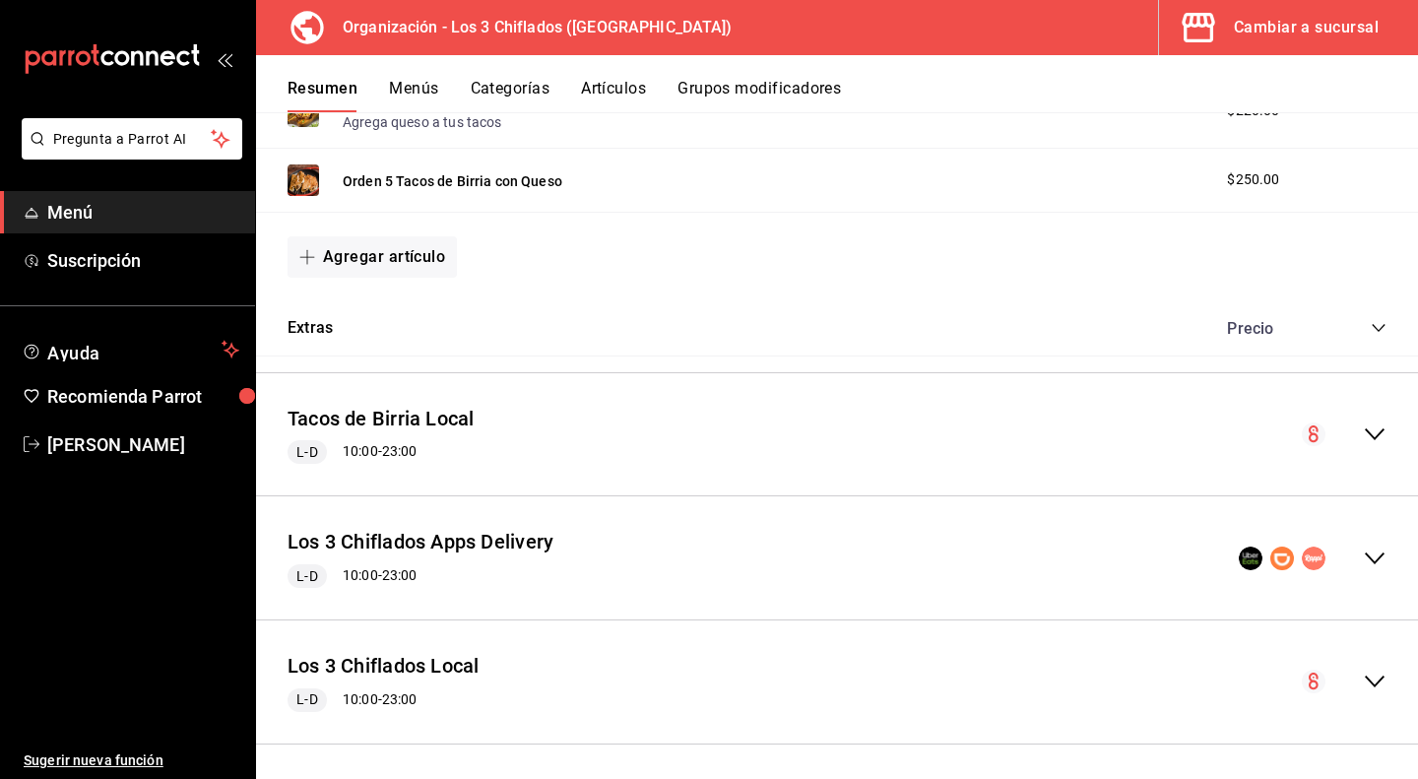
click at [1365, 556] on icon "collapse-menu-row" at bounding box center [1375, 558] width 20 height 12
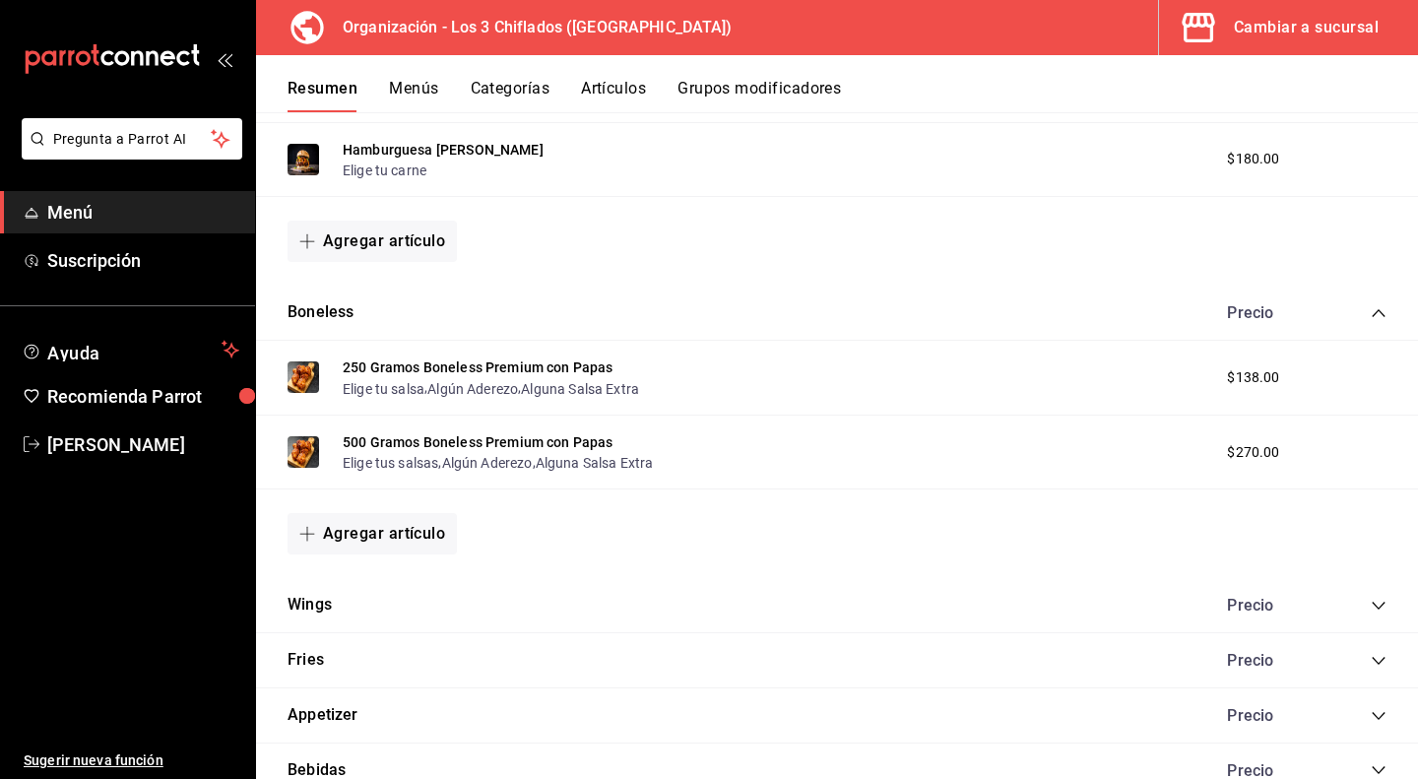
scroll to position [1969, 0]
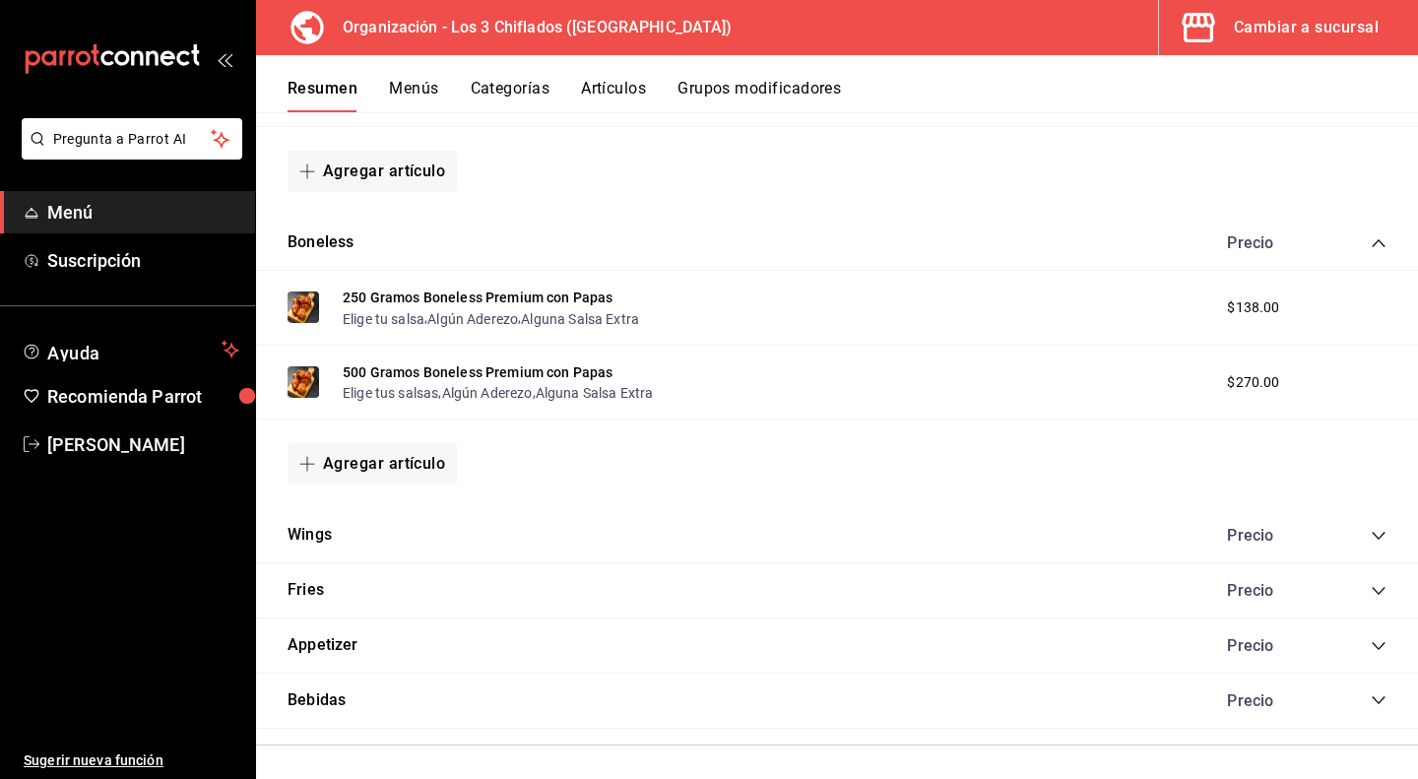
click at [1371, 529] on icon "collapse-category-row" at bounding box center [1379, 536] width 16 height 16
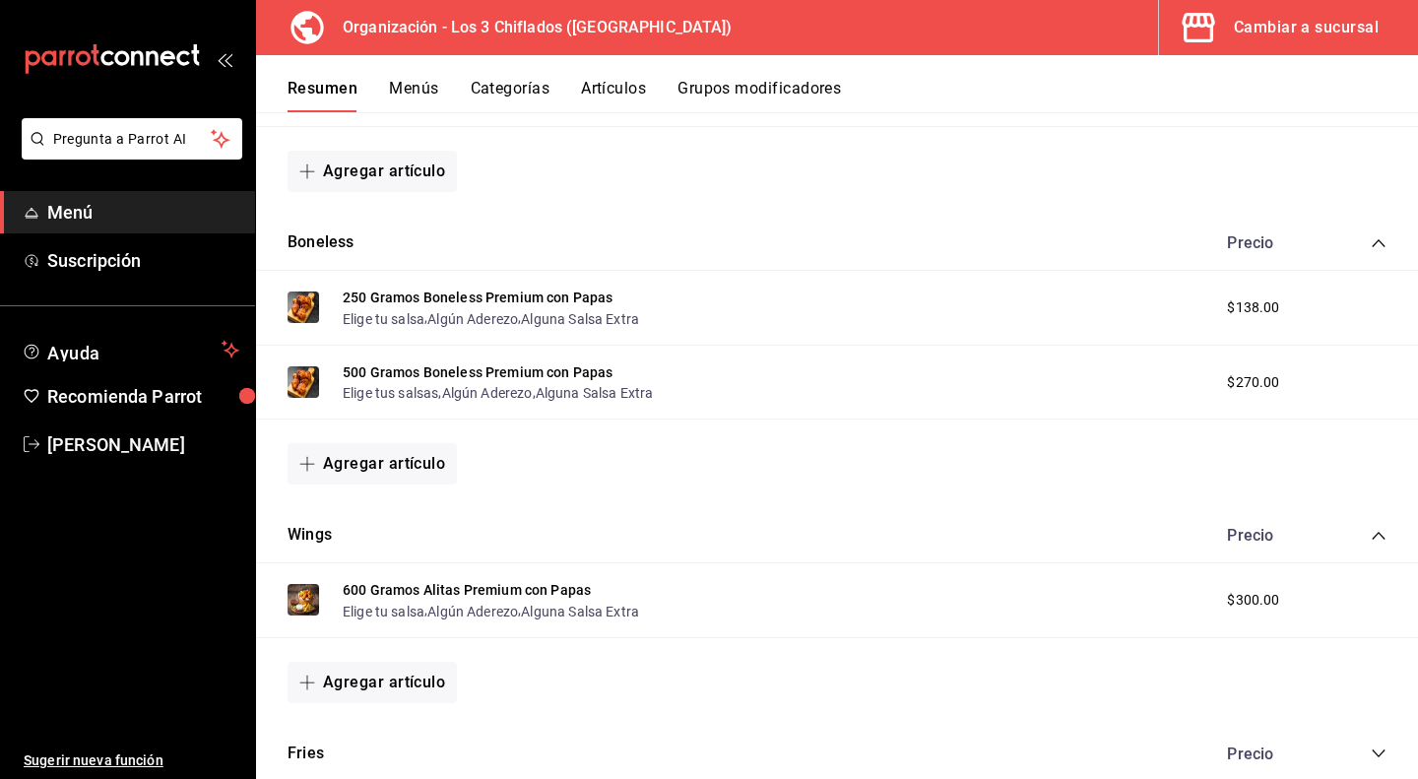
scroll to position [2257, 0]
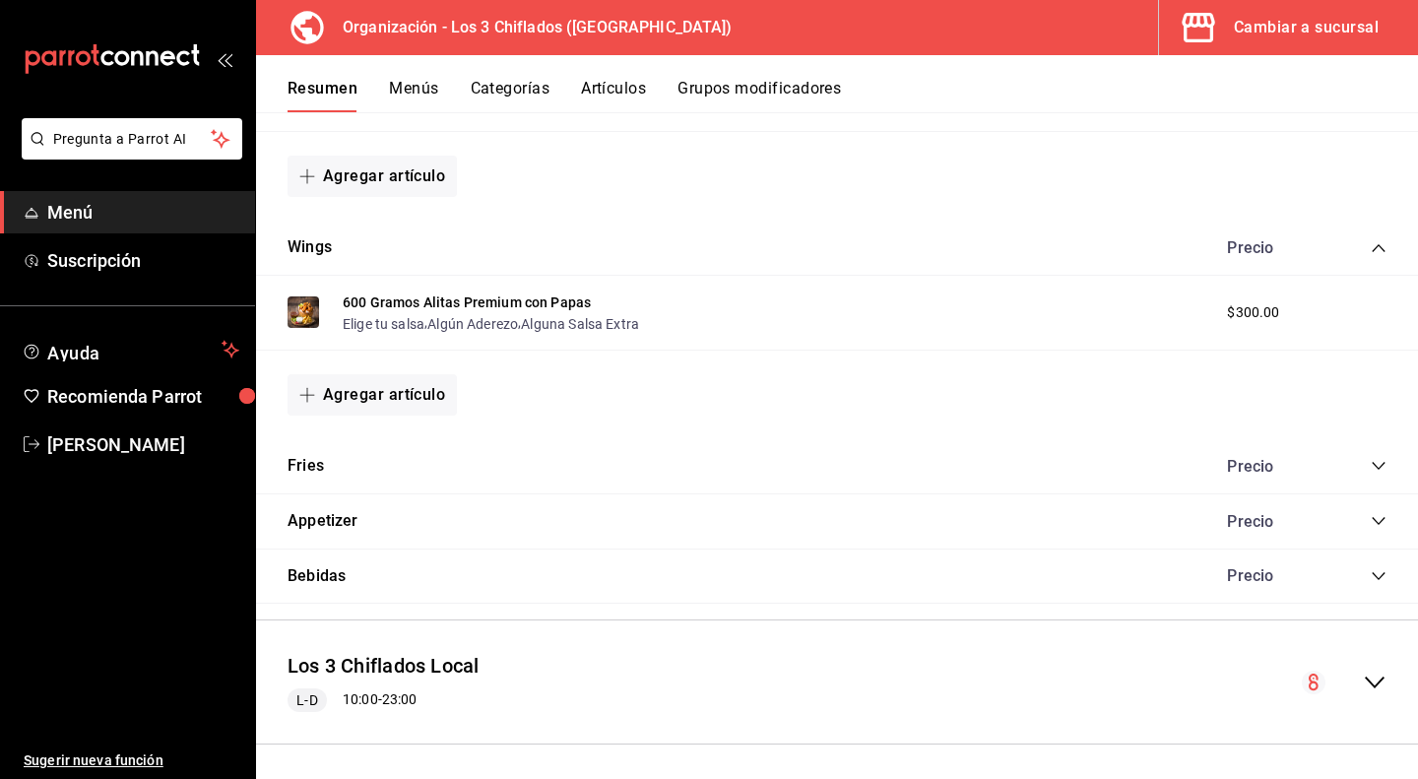
click at [1372, 464] on icon "collapse-category-row" at bounding box center [1378, 466] width 13 height 8
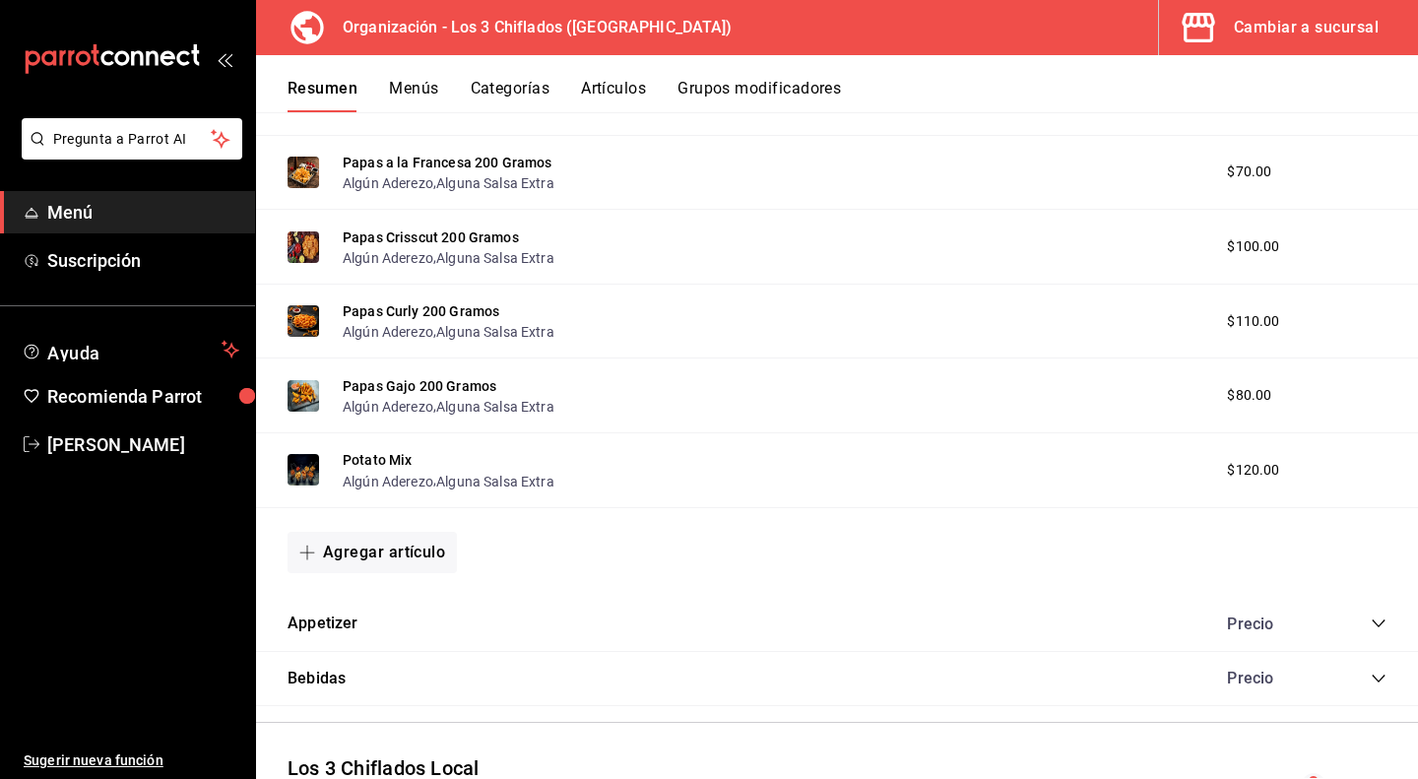
scroll to position [2651, 0]
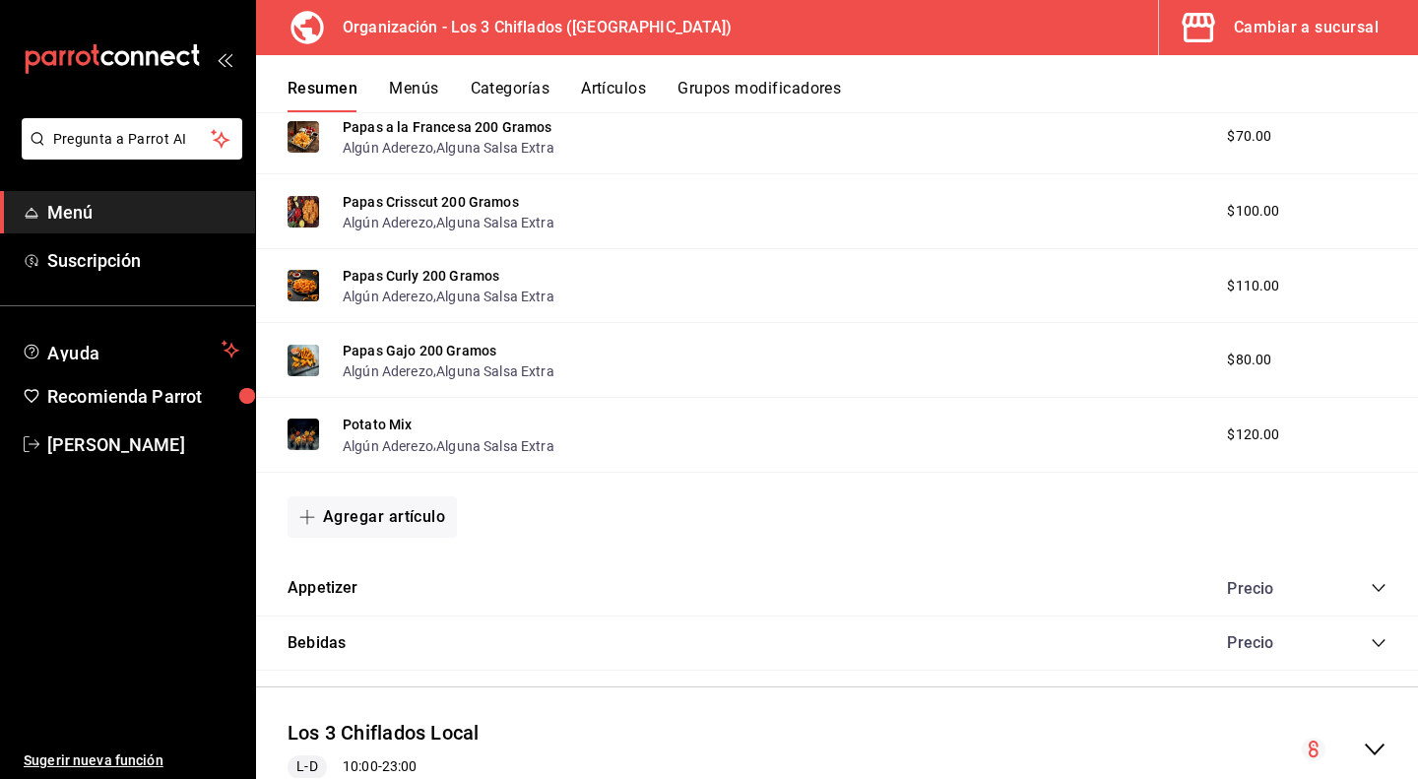
click at [1371, 584] on icon "collapse-category-row" at bounding box center [1379, 588] width 16 height 16
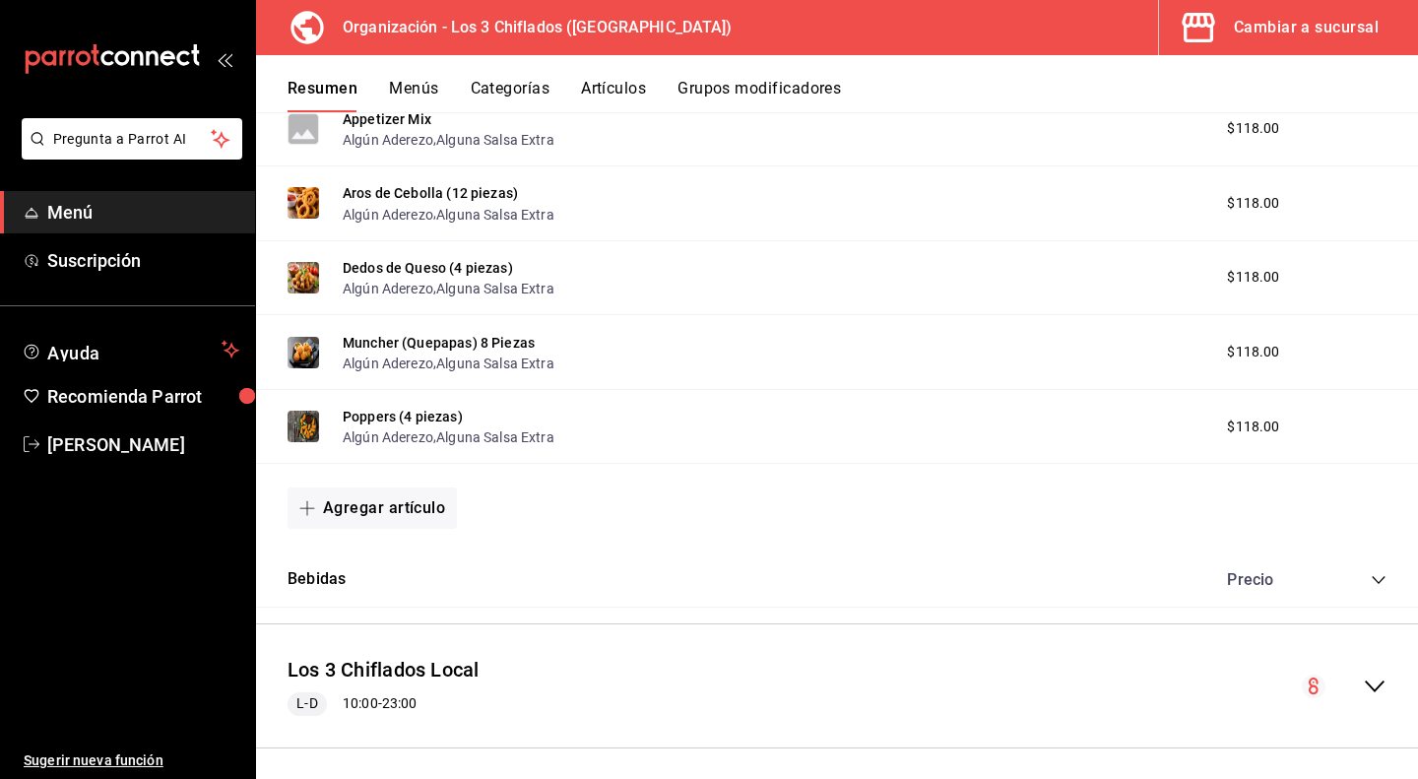
scroll to position [3183, 0]
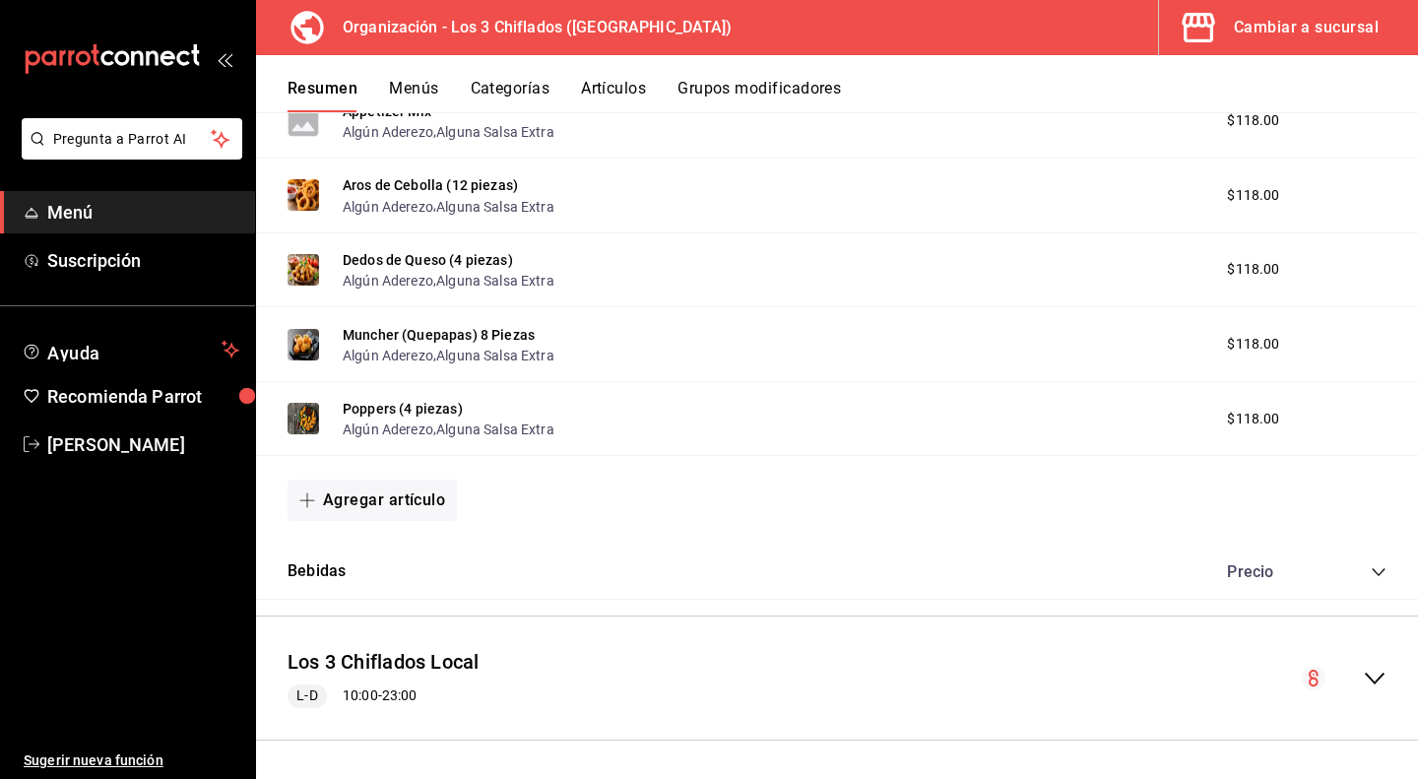
click at [1372, 574] on icon "collapse-category-row" at bounding box center [1378, 572] width 13 height 8
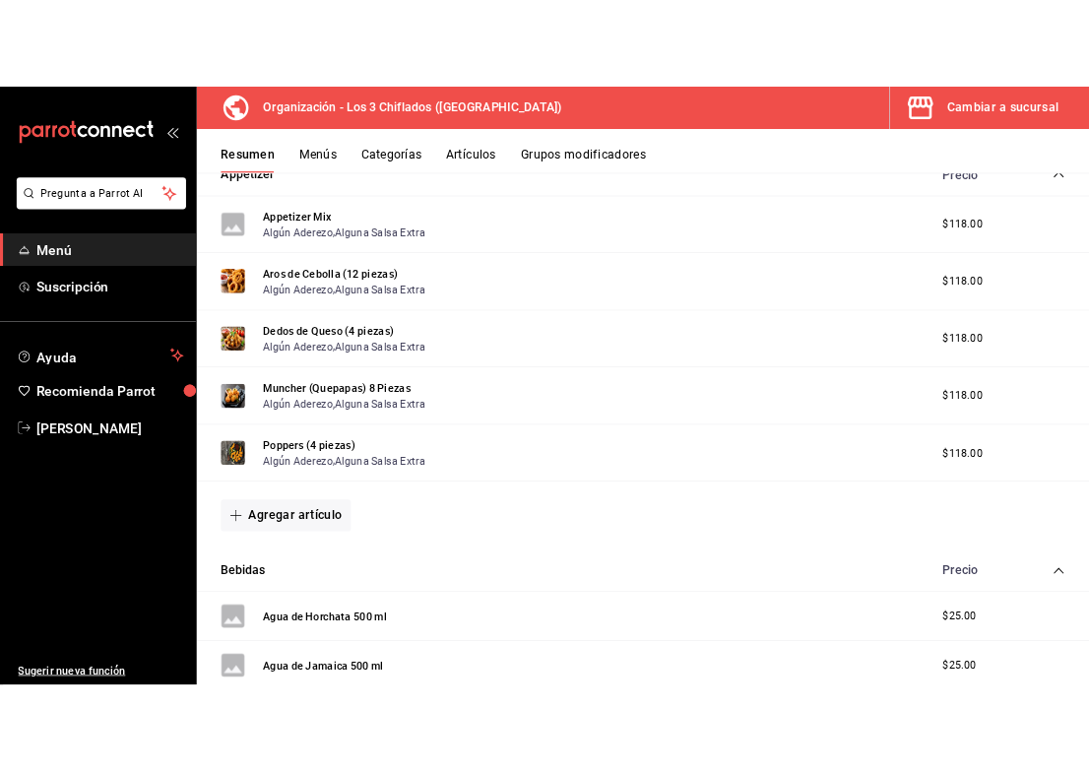
scroll to position [3084, 0]
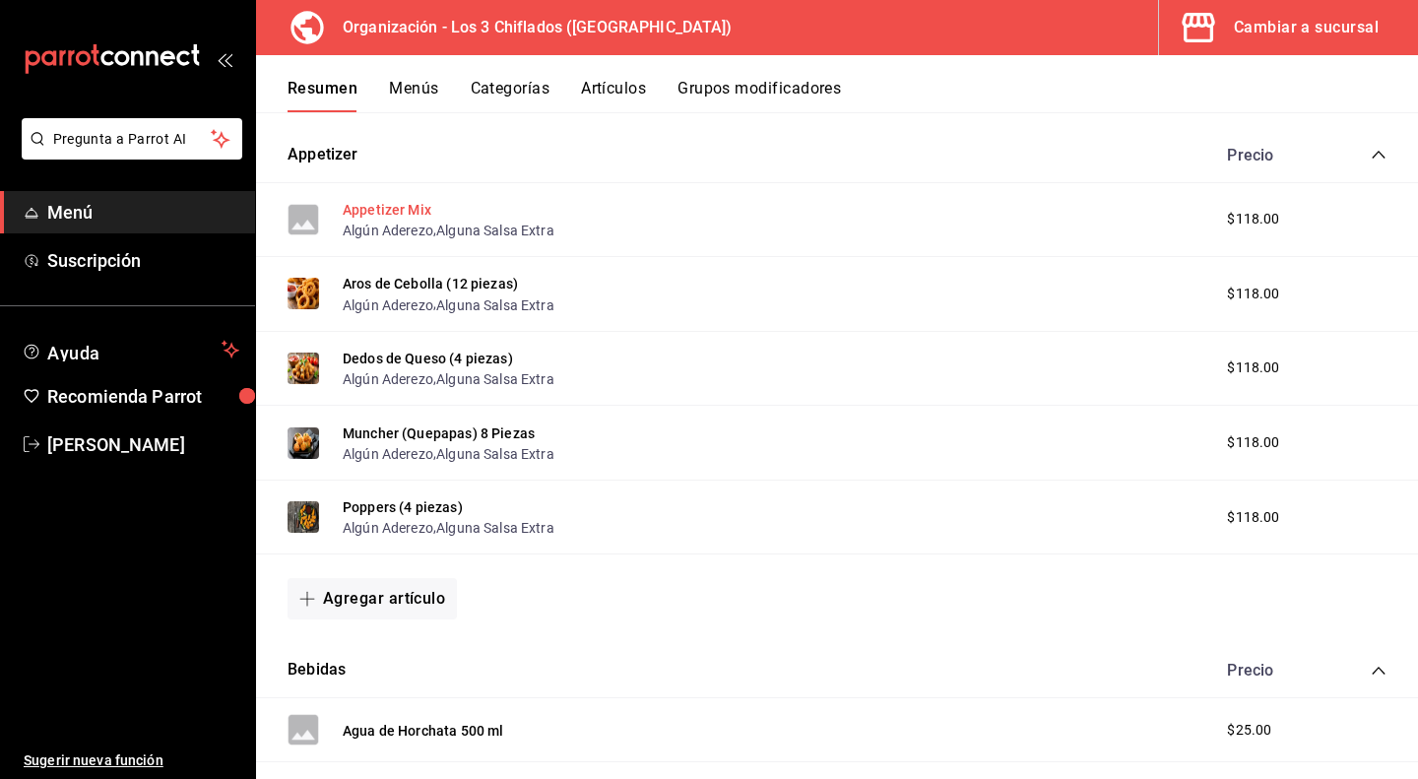
click at [390, 207] on button "Appetizer Mix" at bounding box center [387, 210] width 89 height 20
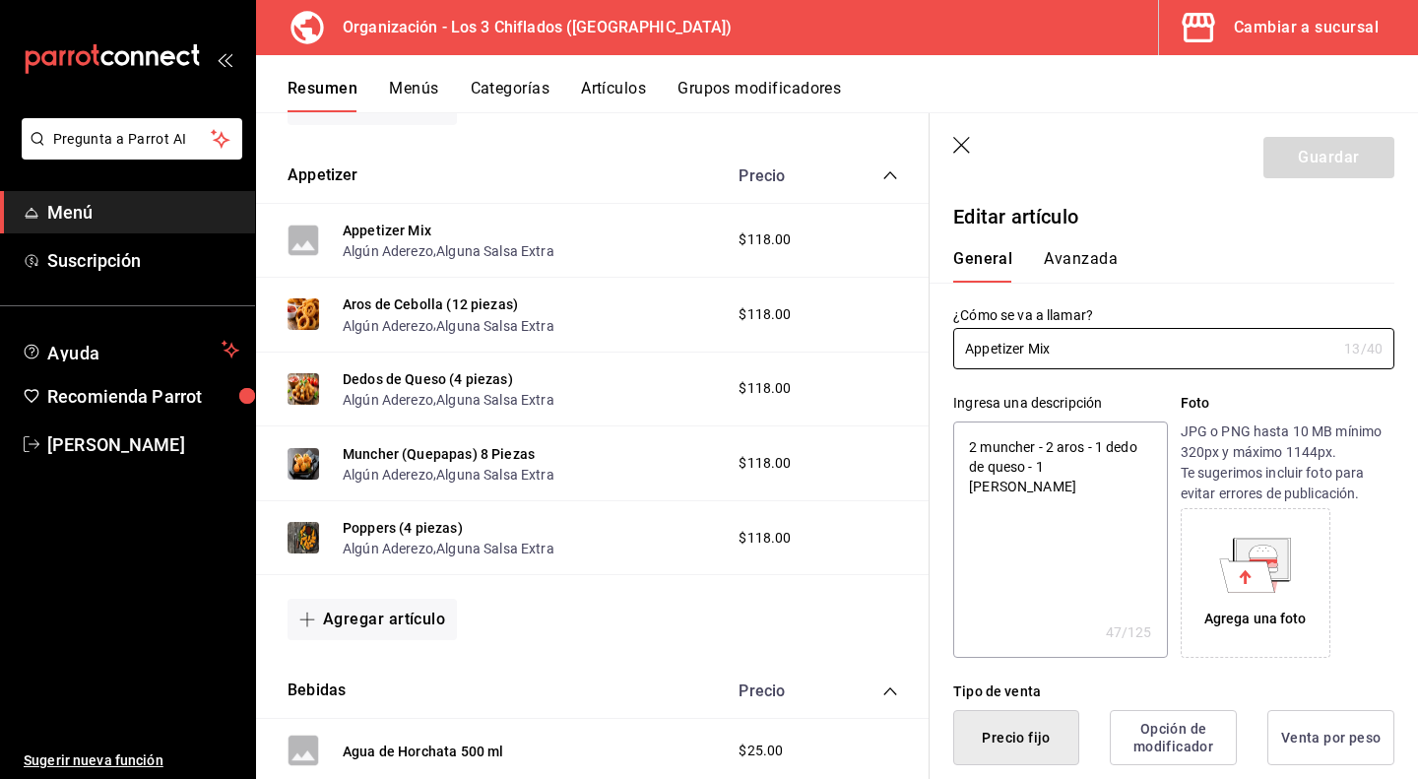
click at [1249, 554] on icon at bounding box center [1263, 551] width 29 height 13
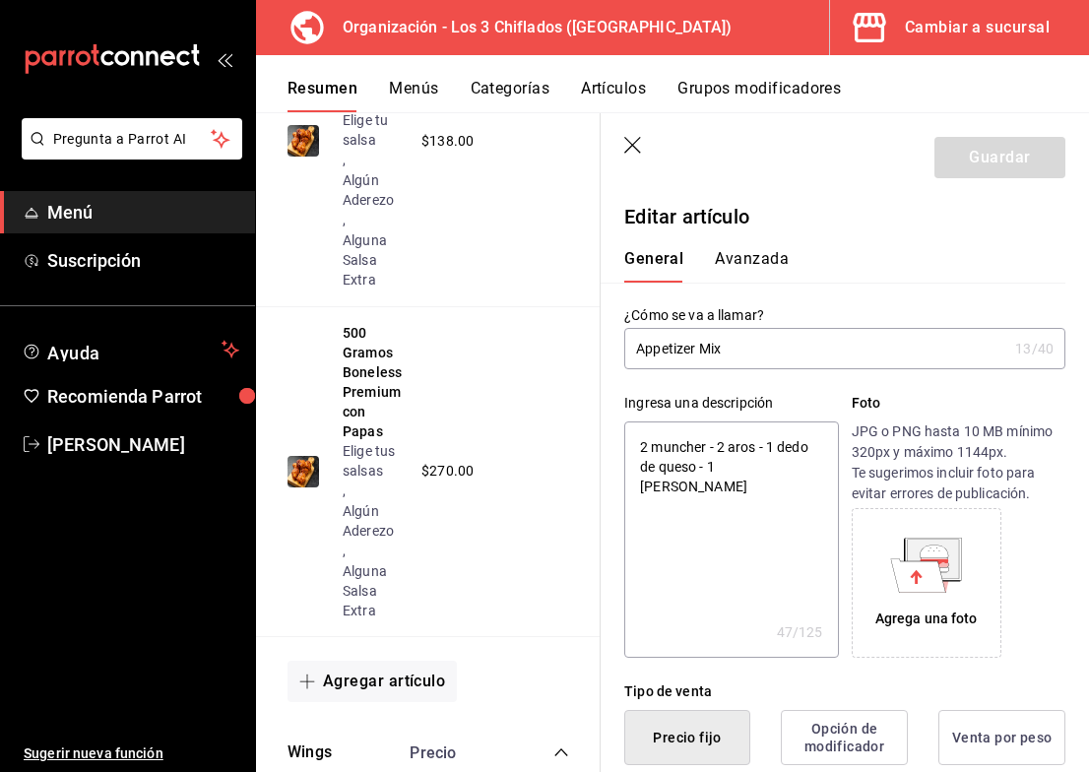
click at [899, 582] on icon at bounding box center [918, 574] width 55 height 33
click at [941, 575] on icon at bounding box center [933, 558] width 51 height 39
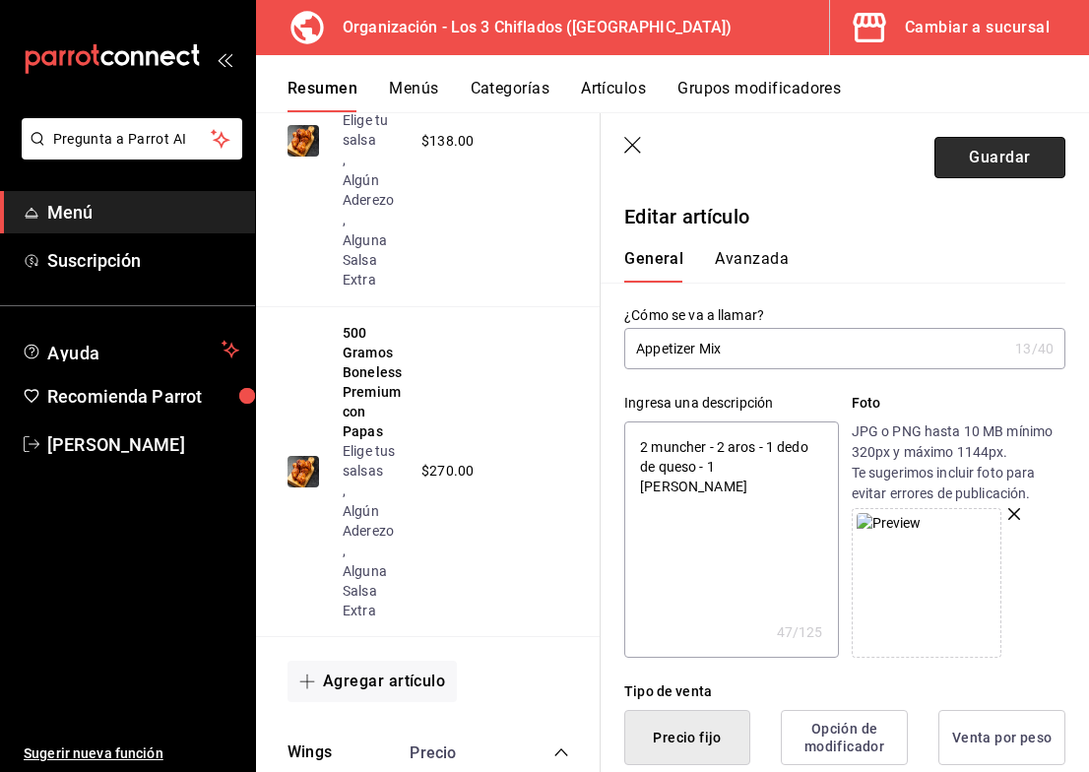
click at [1006, 159] on button "Guardar" at bounding box center [1000, 157] width 131 height 41
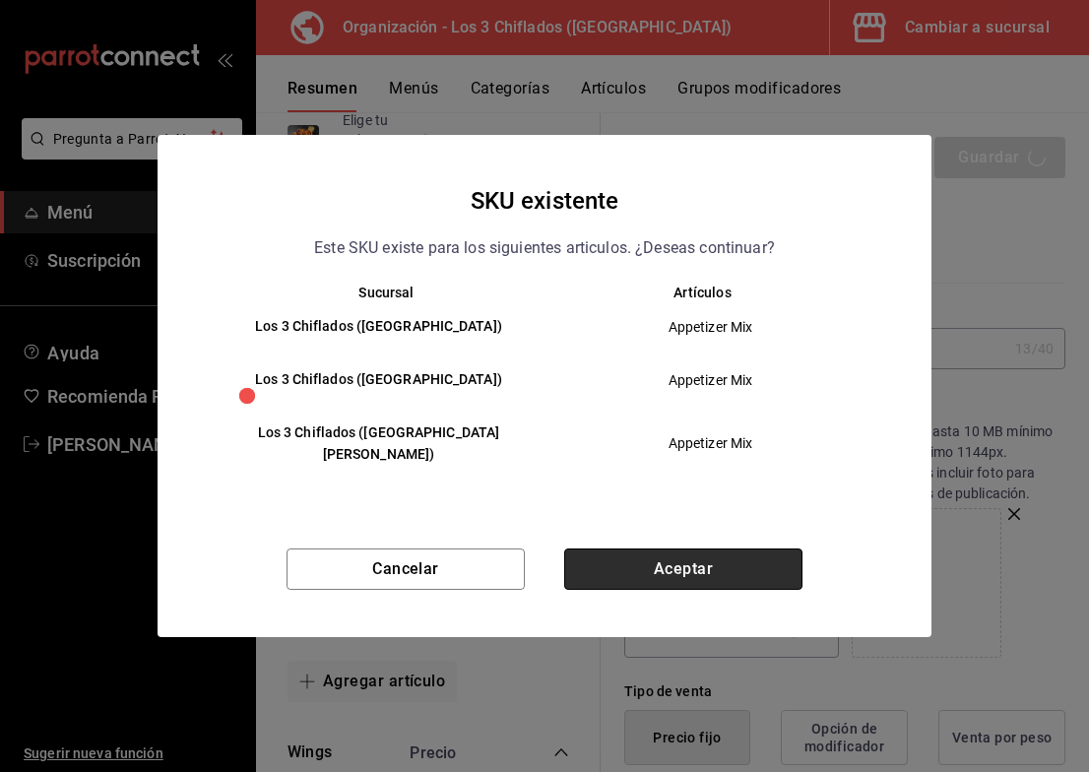
click at [683, 559] on button "Aceptar" at bounding box center [683, 568] width 238 height 41
type textarea "x"
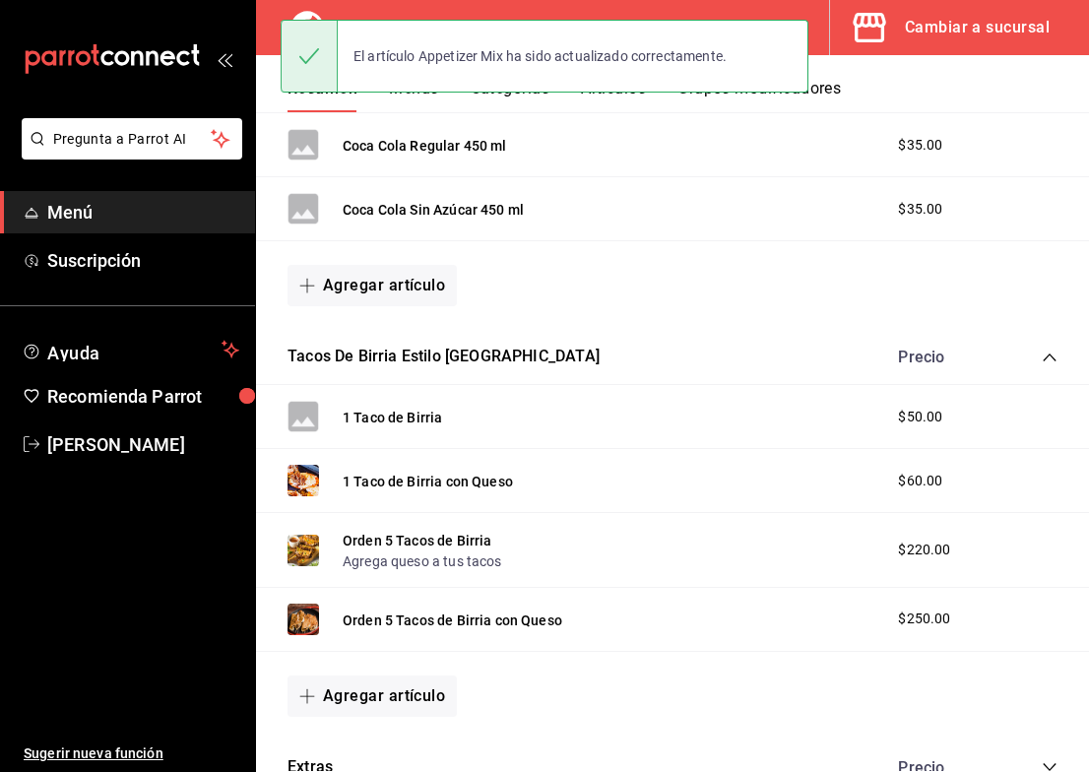
scroll to position [1111, 0]
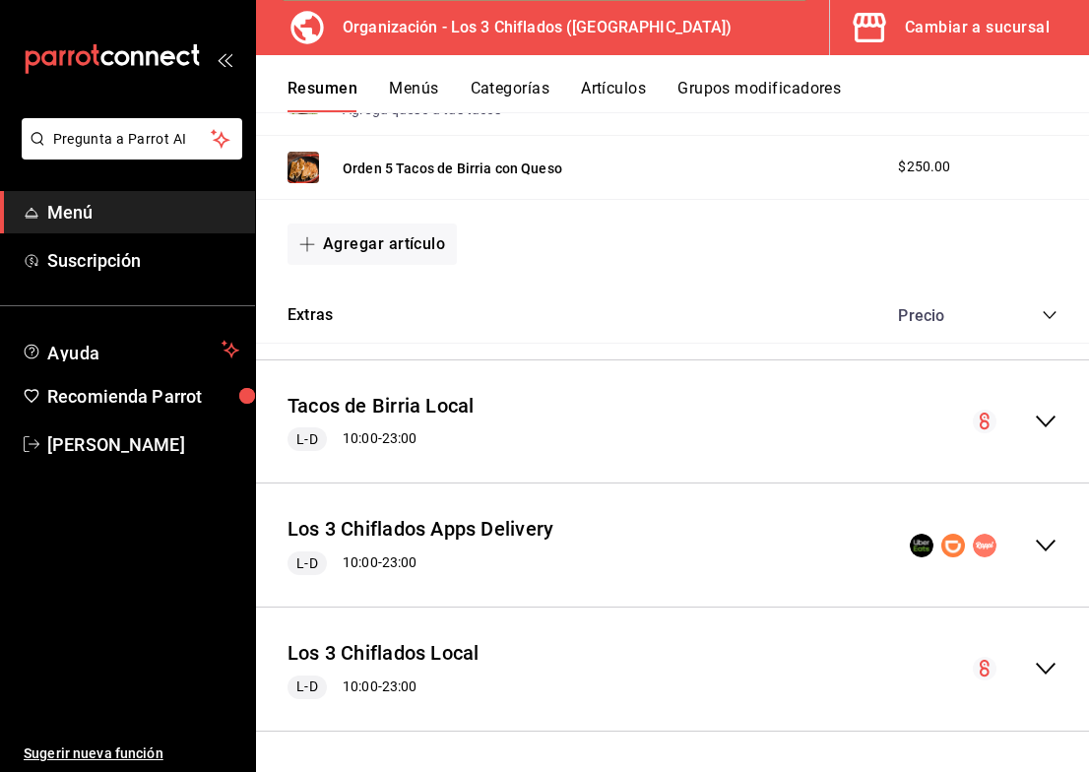
click at [1038, 547] on icon "collapse-menu-row" at bounding box center [1046, 546] width 24 height 24
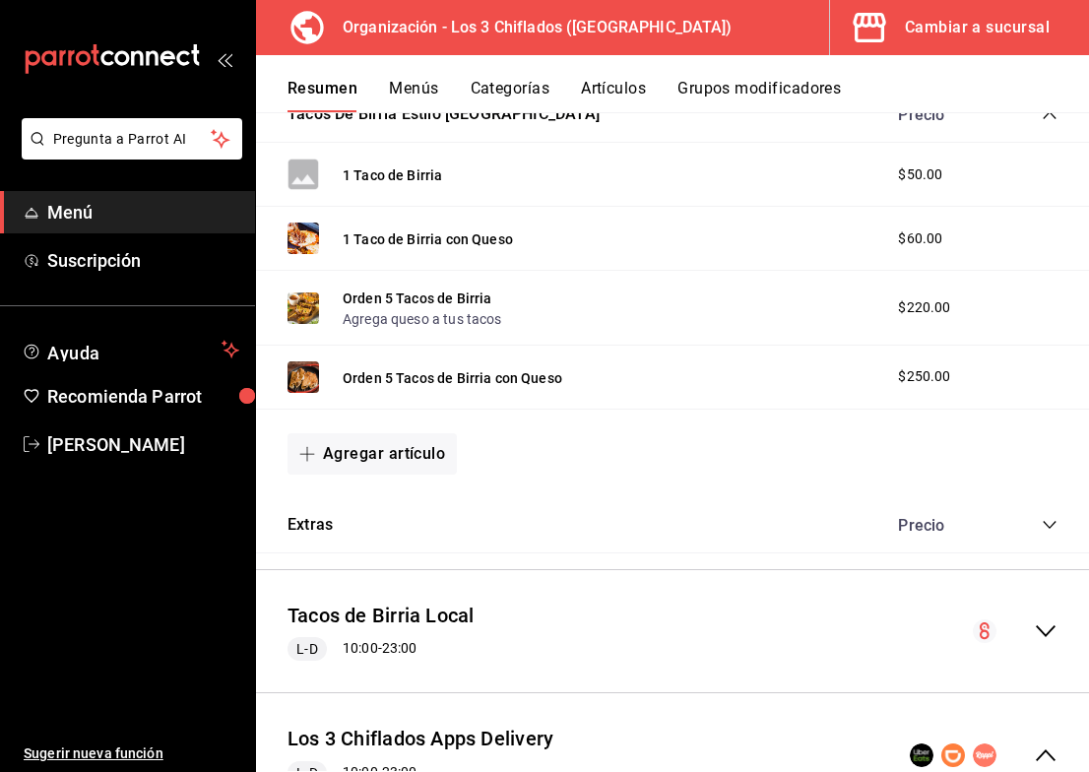
scroll to position [985, 0]
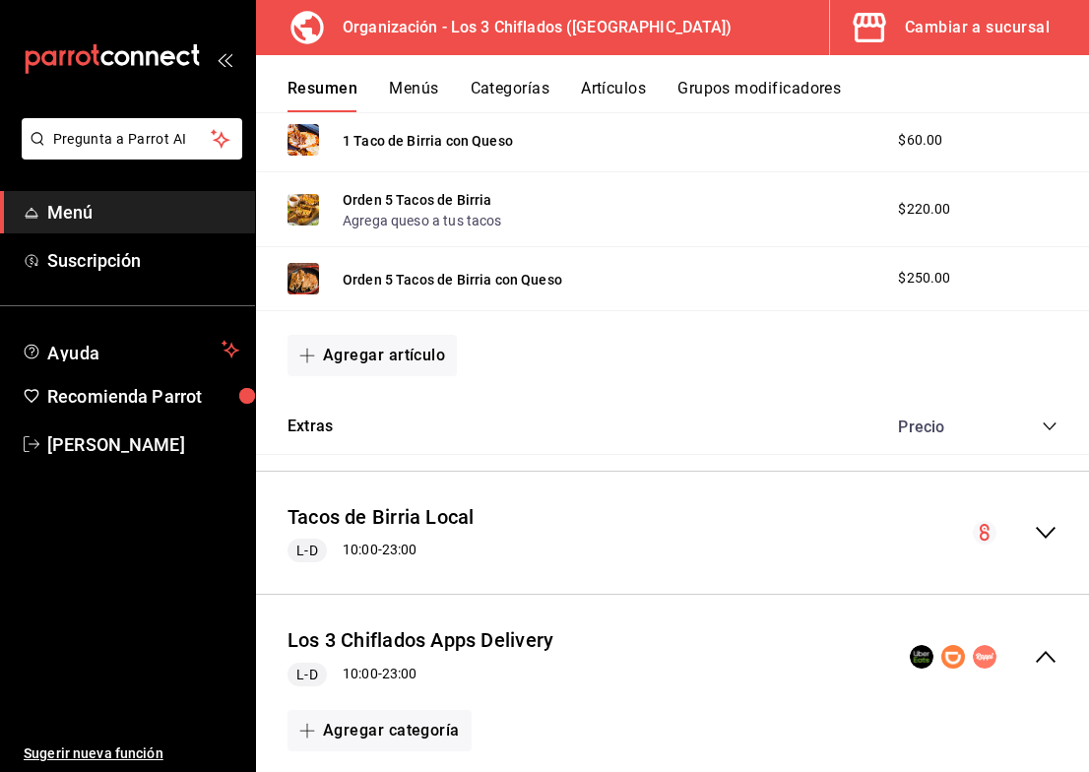
click at [1042, 434] on icon "collapse-category-row" at bounding box center [1050, 427] width 16 height 16
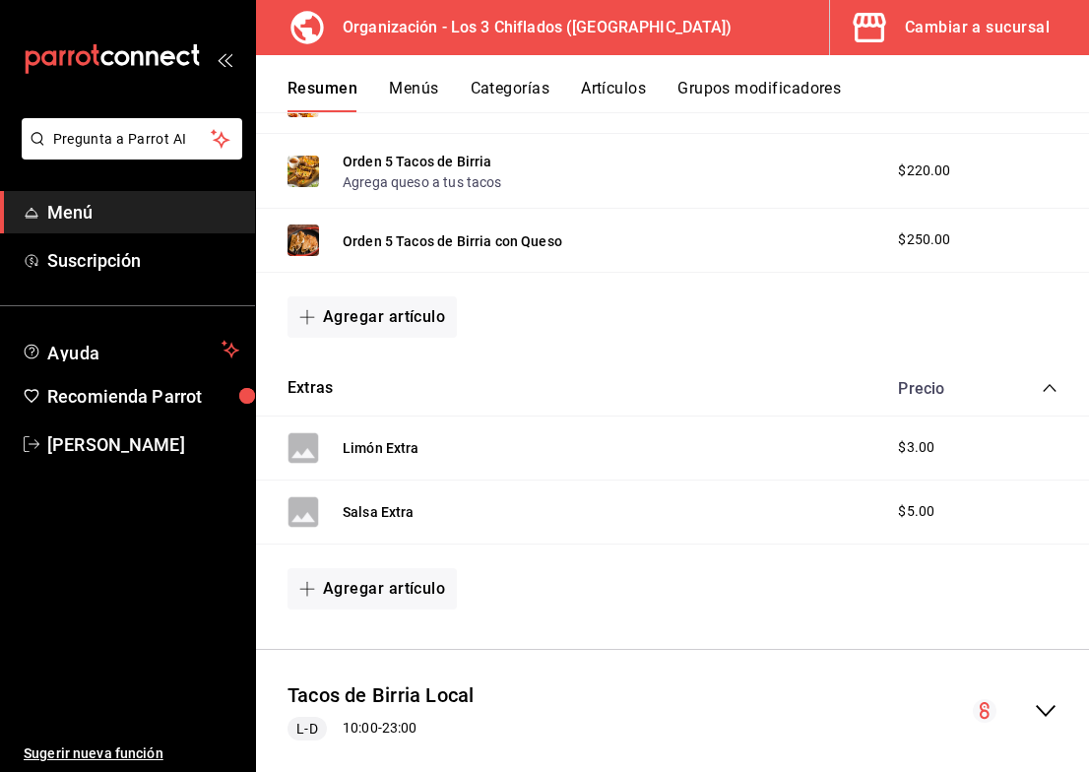
scroll to position [1083, 0]
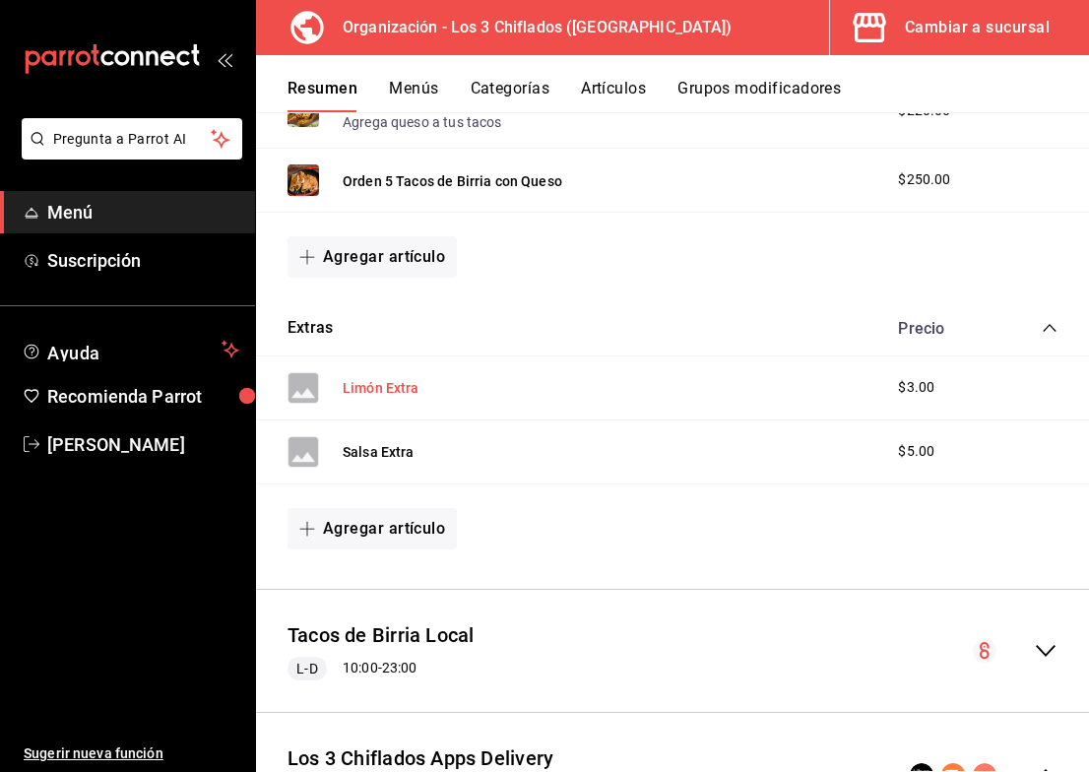
click at [398, 398] on button "Limón Extra" at bounding box center [381, 388] width 77 height 20
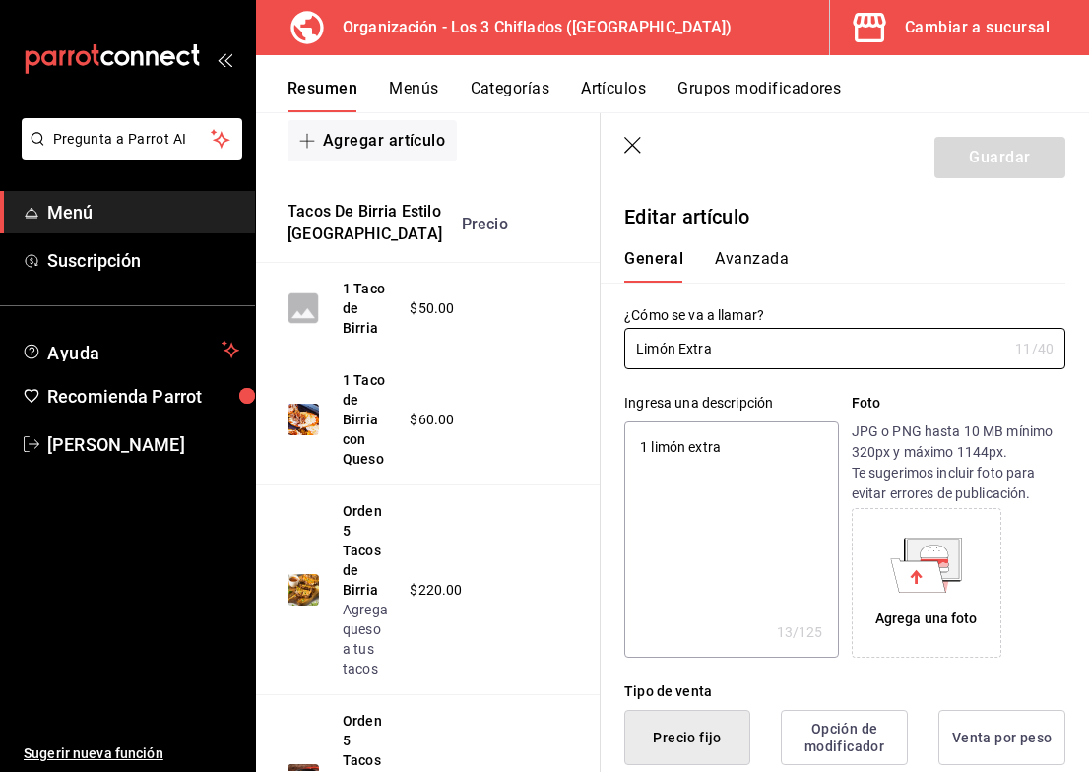
type textarea "x"
type input "$3.00"
click at [910, 578] on icon at bounding box center [916, 576] width 12 height 14
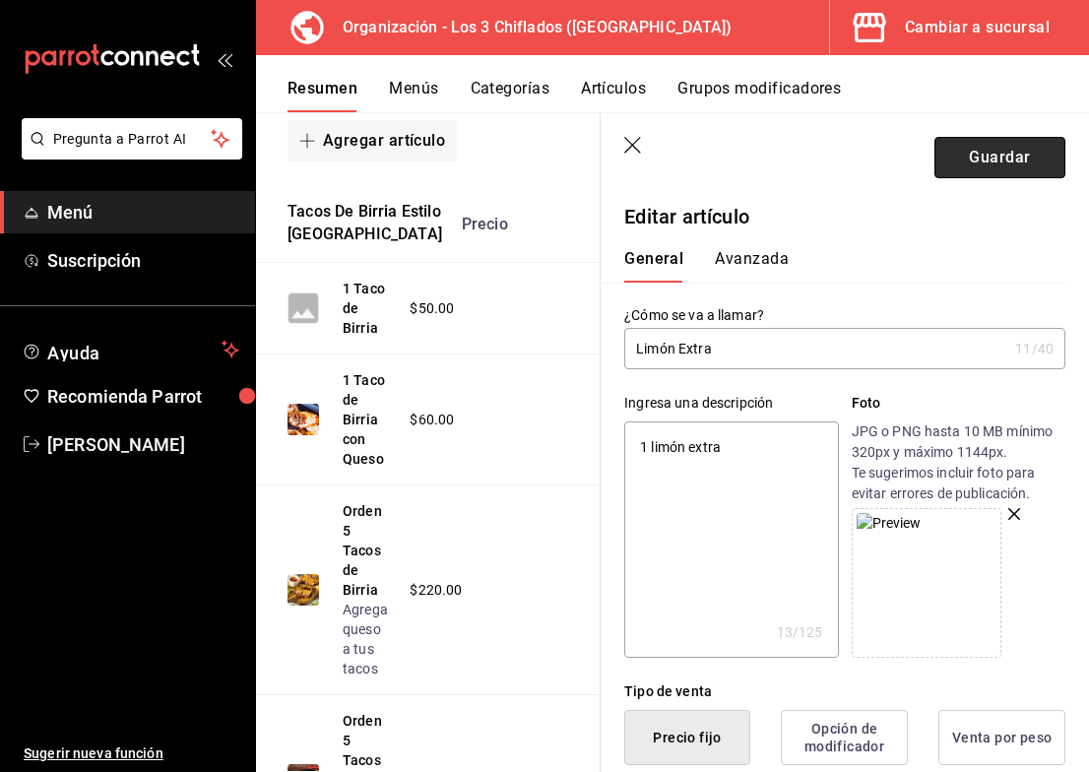
click at [982, 165] on button "Guardar" at bounding box center [1000, 157] width 131 height 41
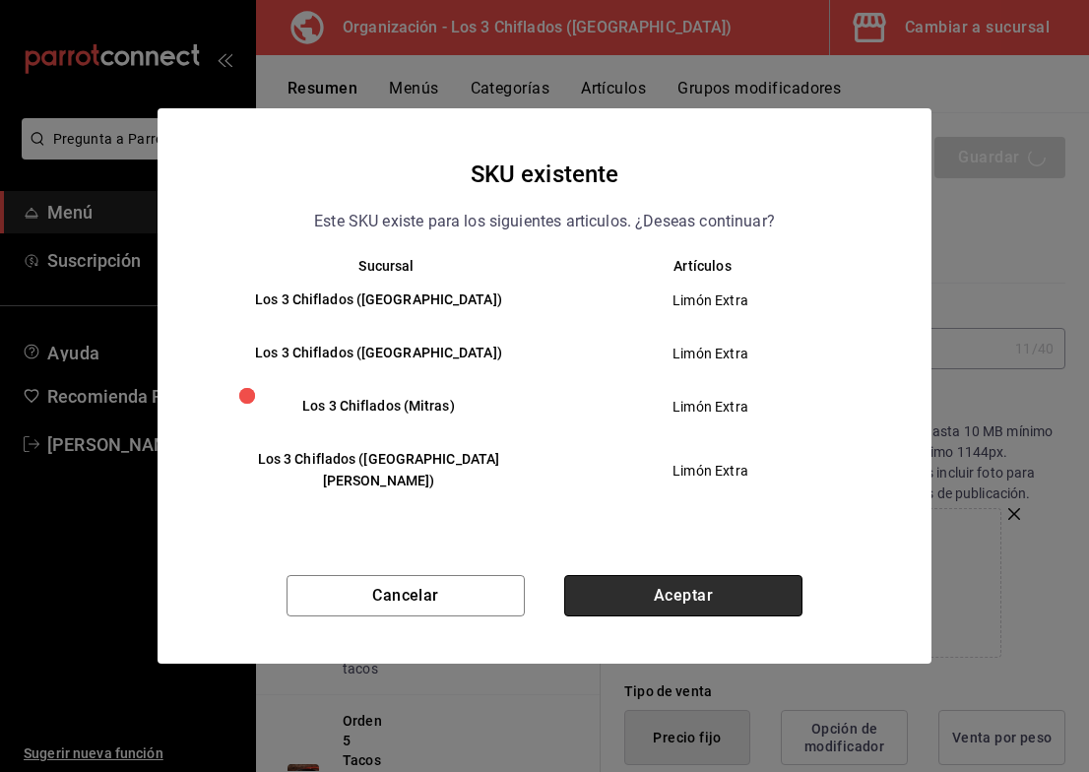
click at [638, 588] on button "Aceptar" at bounding box center [683, 595] width 238 height 41
type textarea "x"
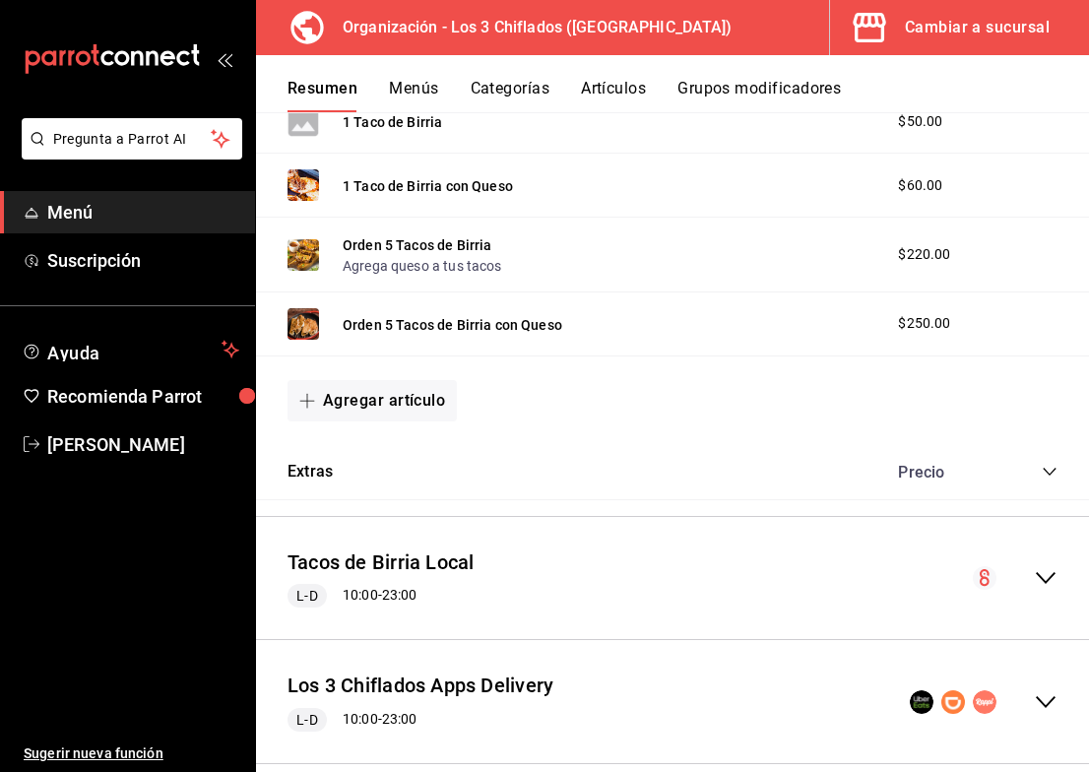
scroll to position [1038, 0]
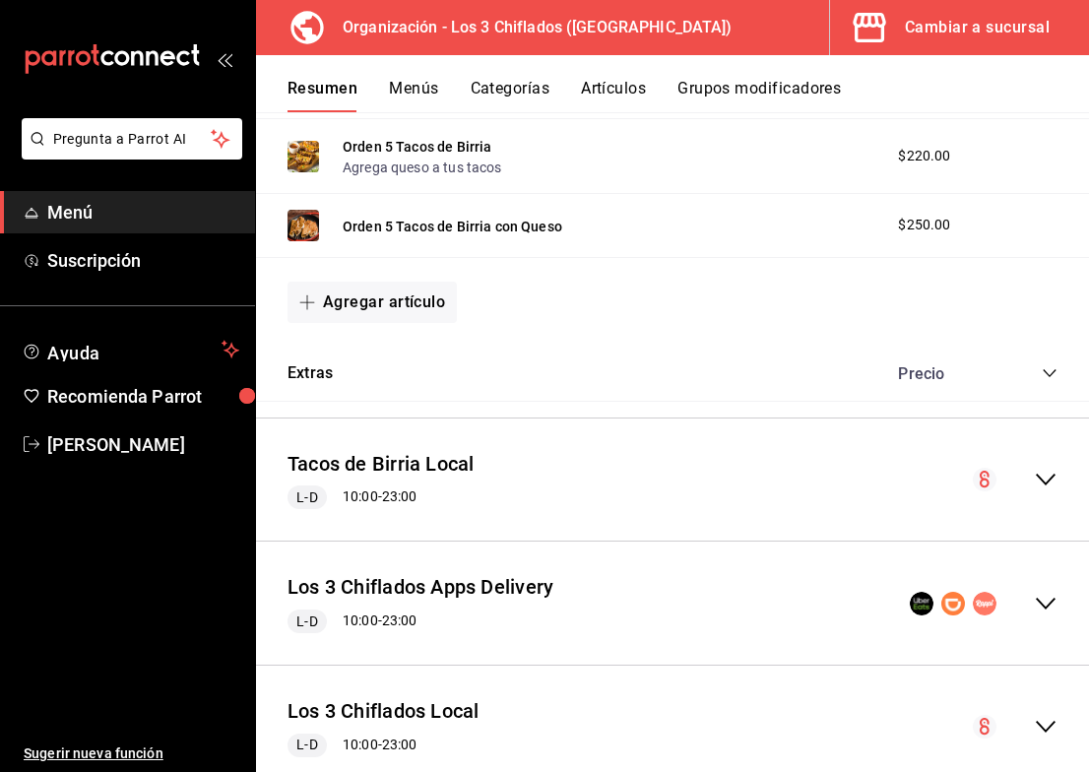
click at [1042, 381] on icon "collapse-category-row" at bounding box center [1050, 373] width 16 height 16
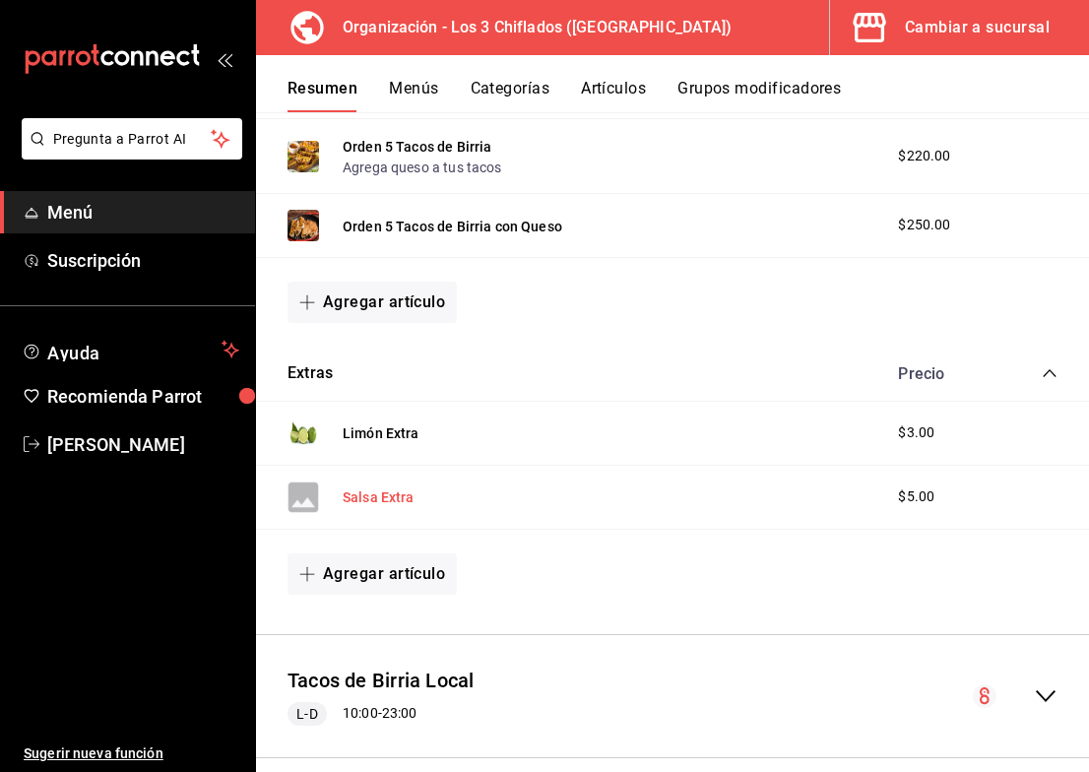
click at [402, 507] on button "Salsa Extra" at bounding box center [379, 497] width 72 height 20
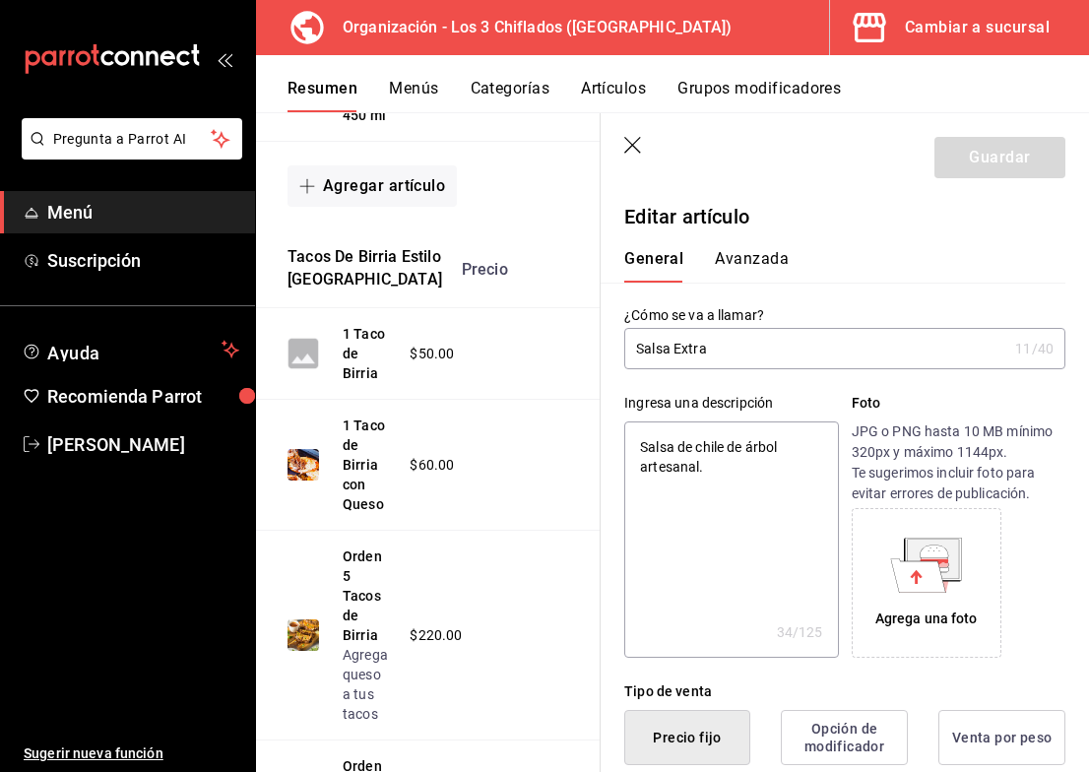
type textarea "x"
type input "$5.00"
click at [936, 602] on div "Agrega una foto" at bounding box center [927, 583] width 140 height 140
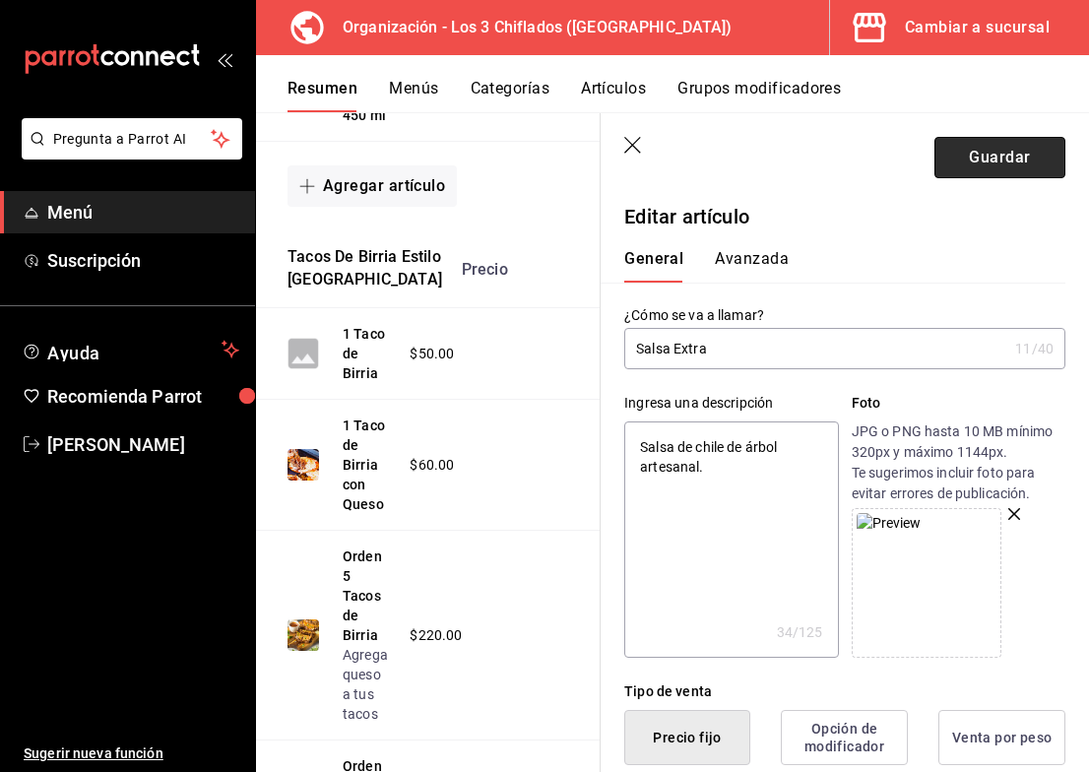
click at [1003, 161] on button "Guardar" at bounding box center [1000, 157] width 131 height 41
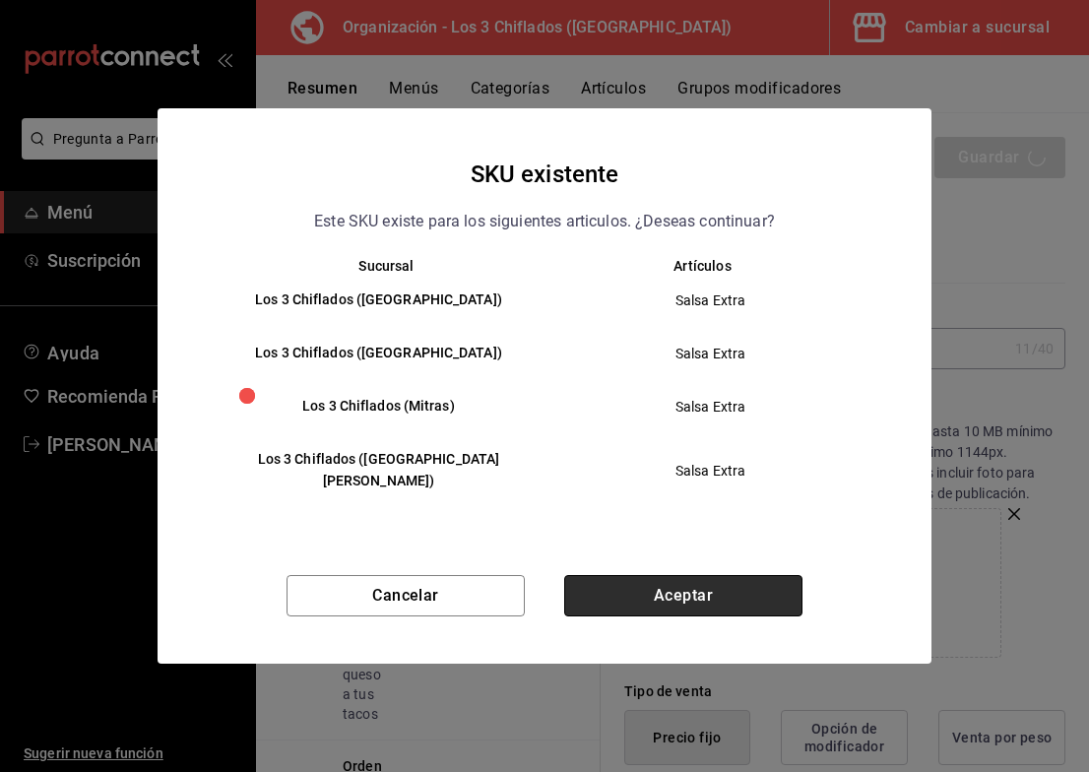
click at [681, 592] on button "Aceptar" at bounding box center [683, 595] width 238 height 41
type textarea "x"
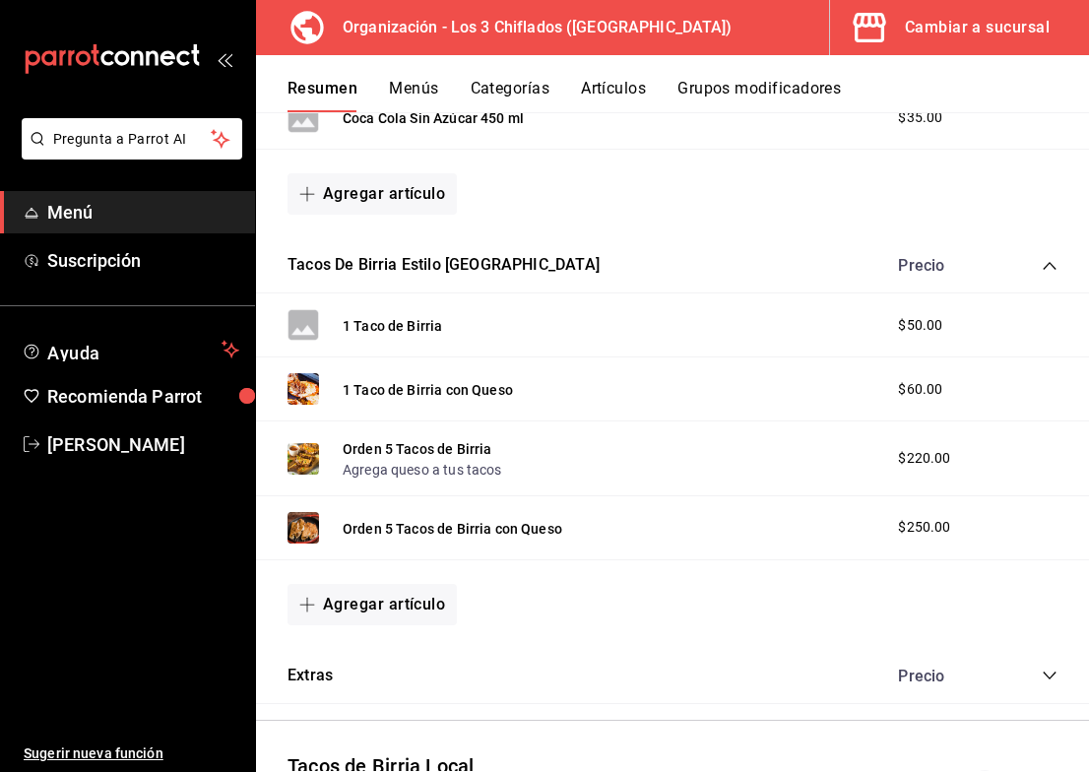
scroll to position [841, 0]
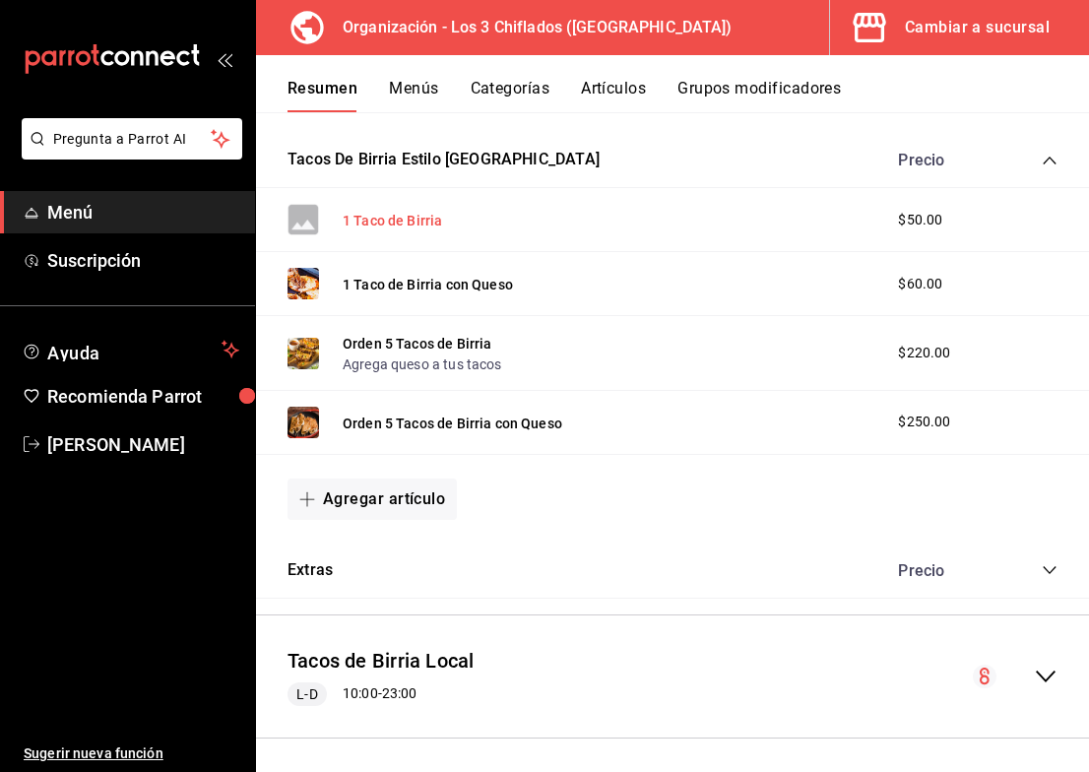
click at [394, 230] on button "1 Taco de Birria" at bounding box center [392, 221] width 99 height 20
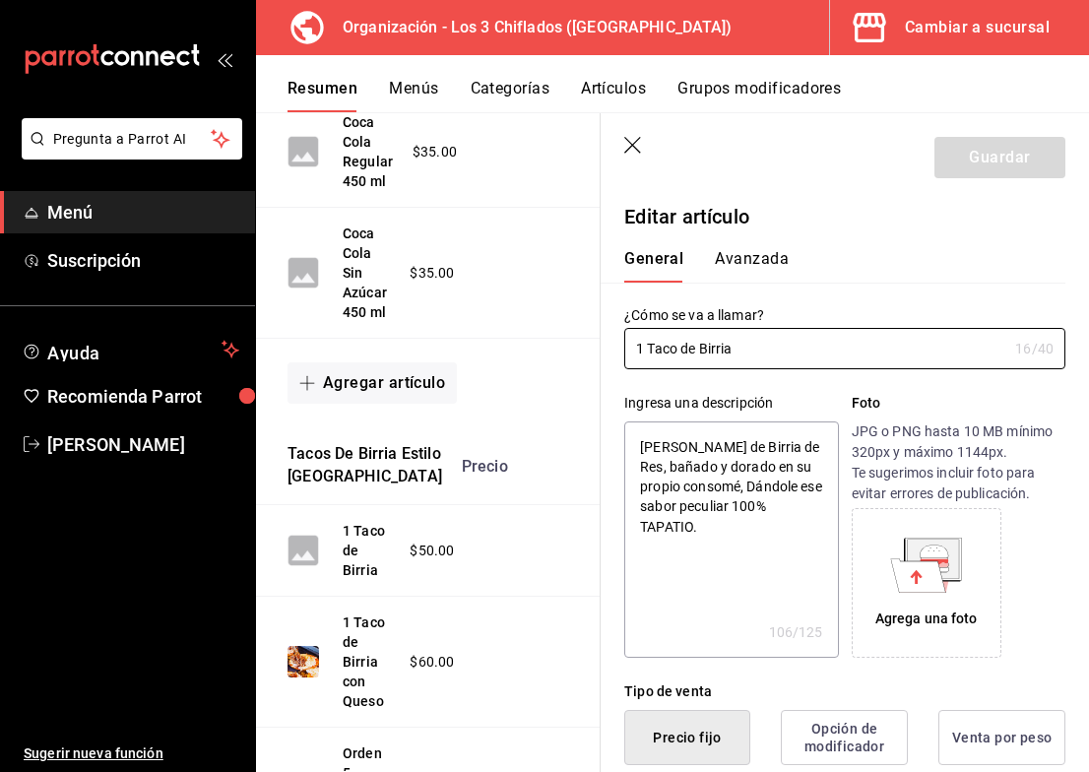
type textarea "x"
type input "$50.00"
click at [900, 561] on icon at bounding box center [918, 574] width 55 height 33
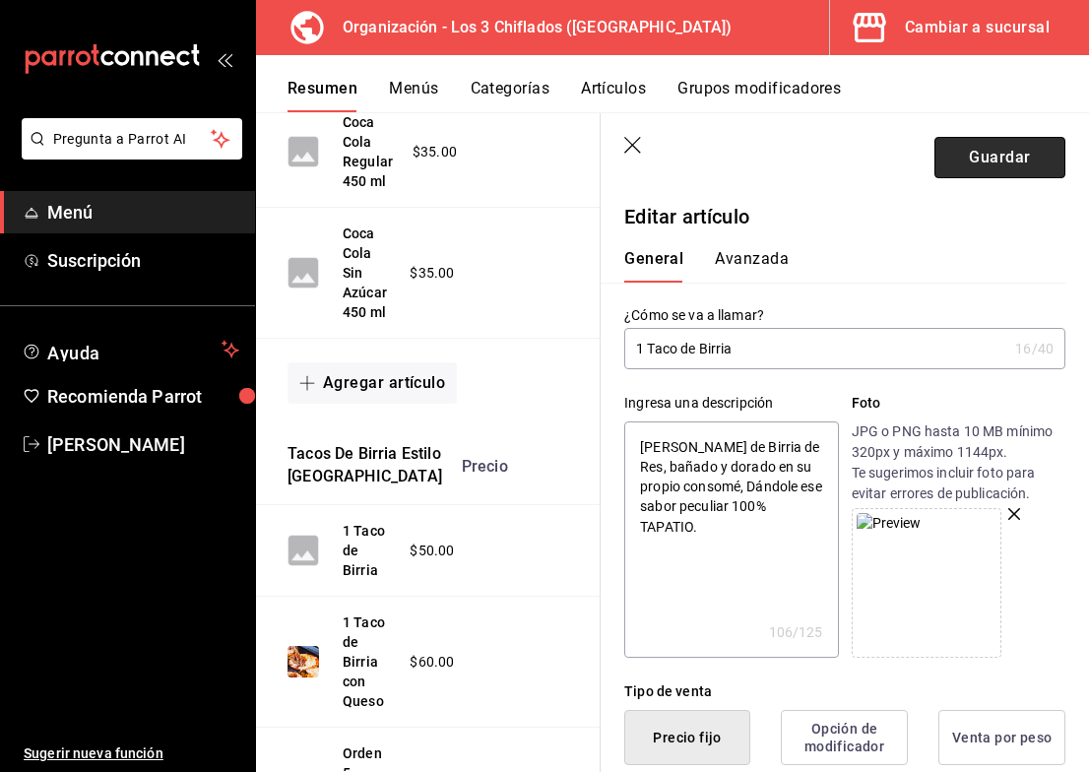
click at [979, 163] on button "Guardar" at bounding box center [1000, 157] width 131 height 41
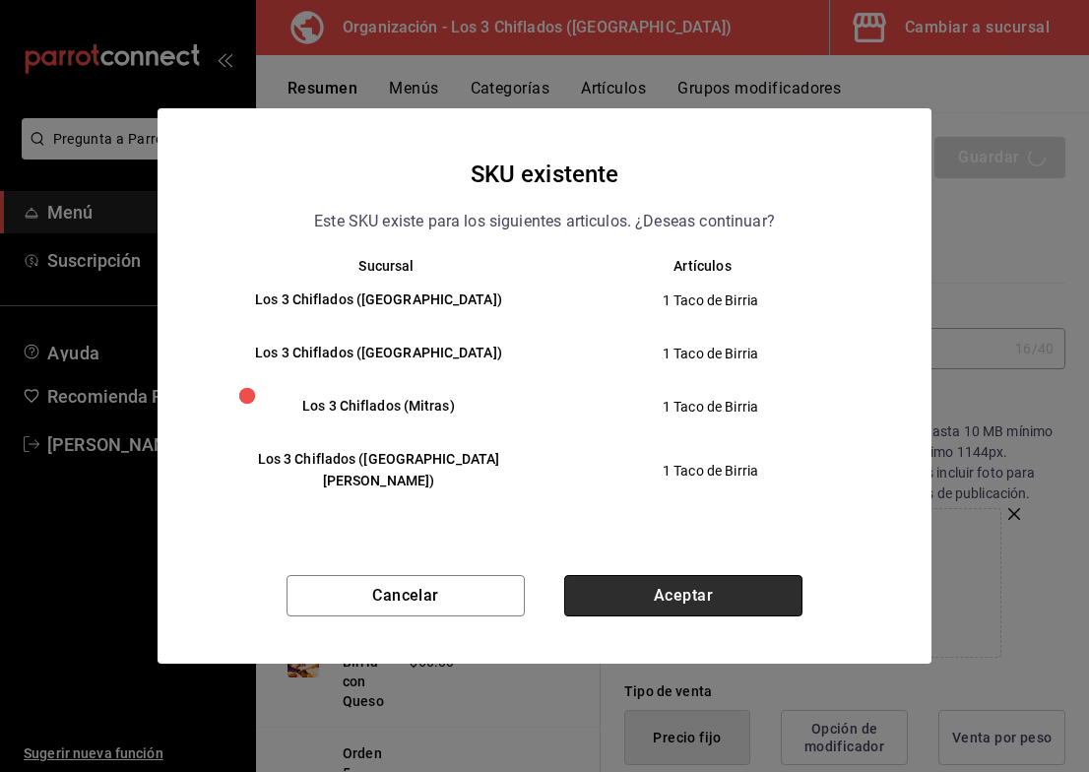
click at [647, 575] on button "Aceptar" at bounding box center [683, 595] width 238 height 41
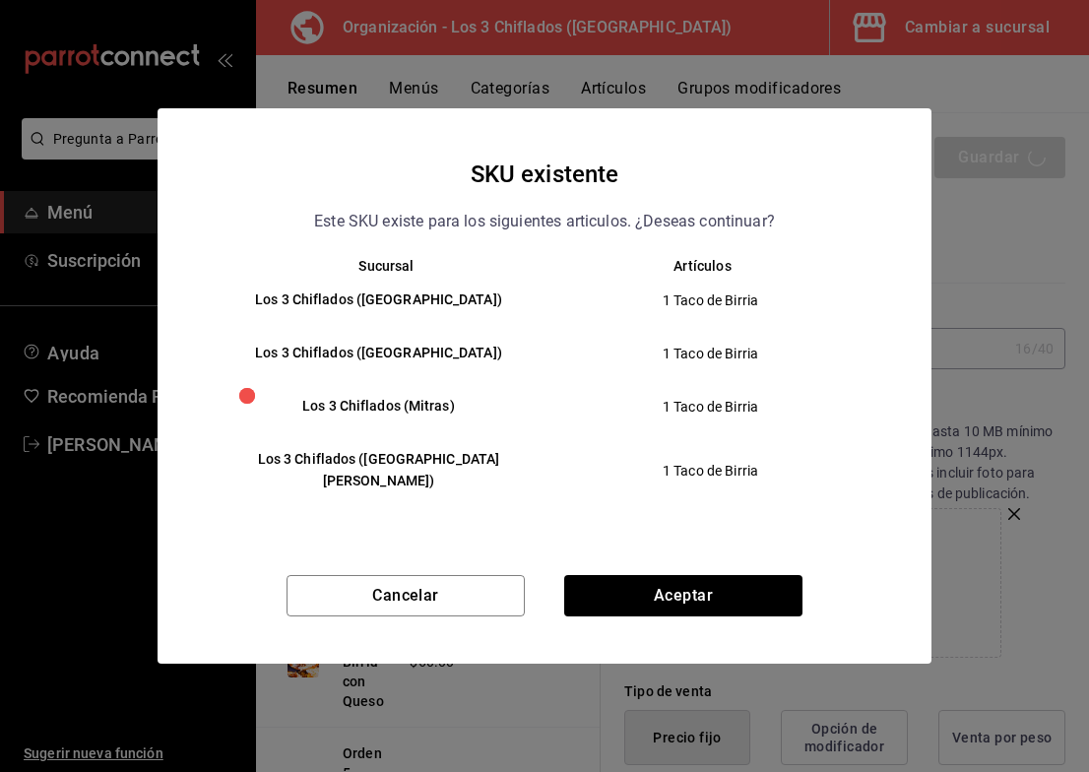
type textarea "x"
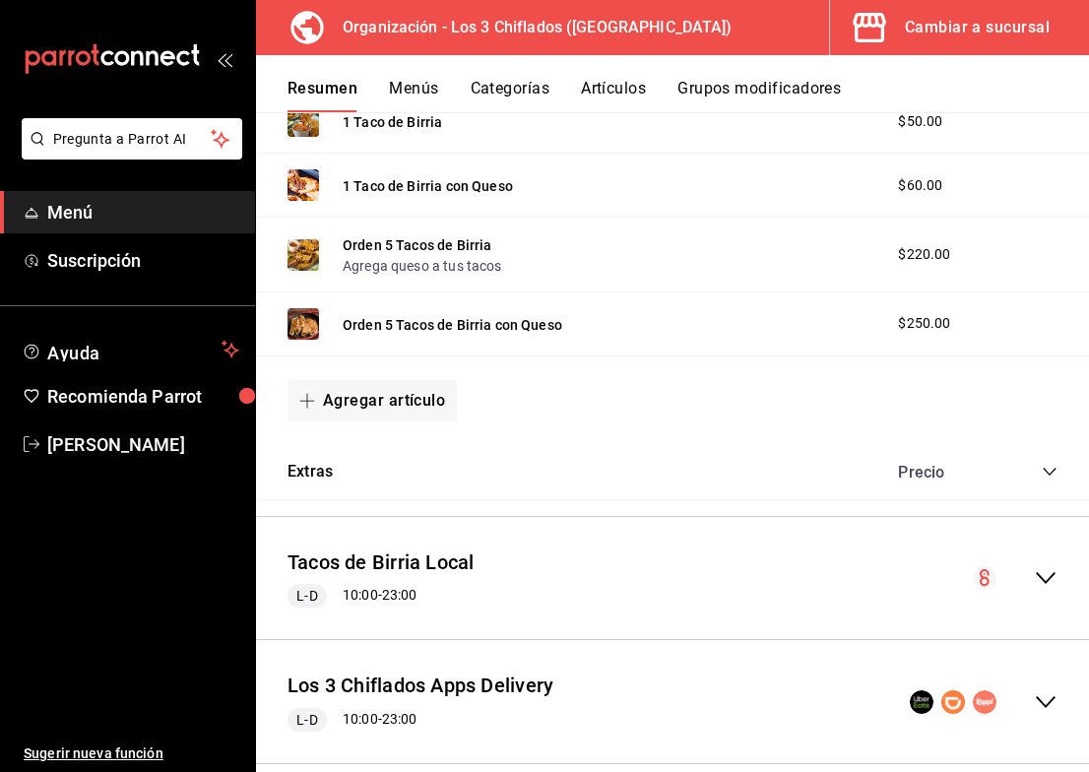
scroll to position [1111, 0]
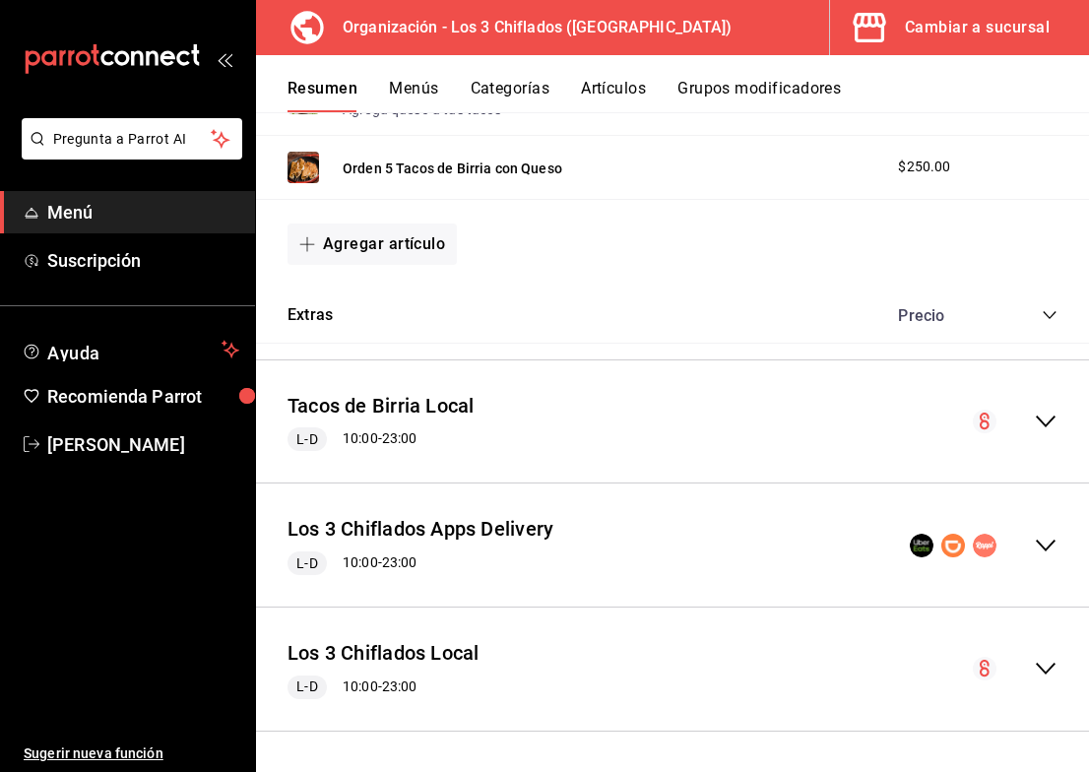
click at [1042, 537] on div "Los 3 Chiflados Apps Delivery L-D 10:00 - 23:00" at bounding box center [672, 545] width 833 height 92
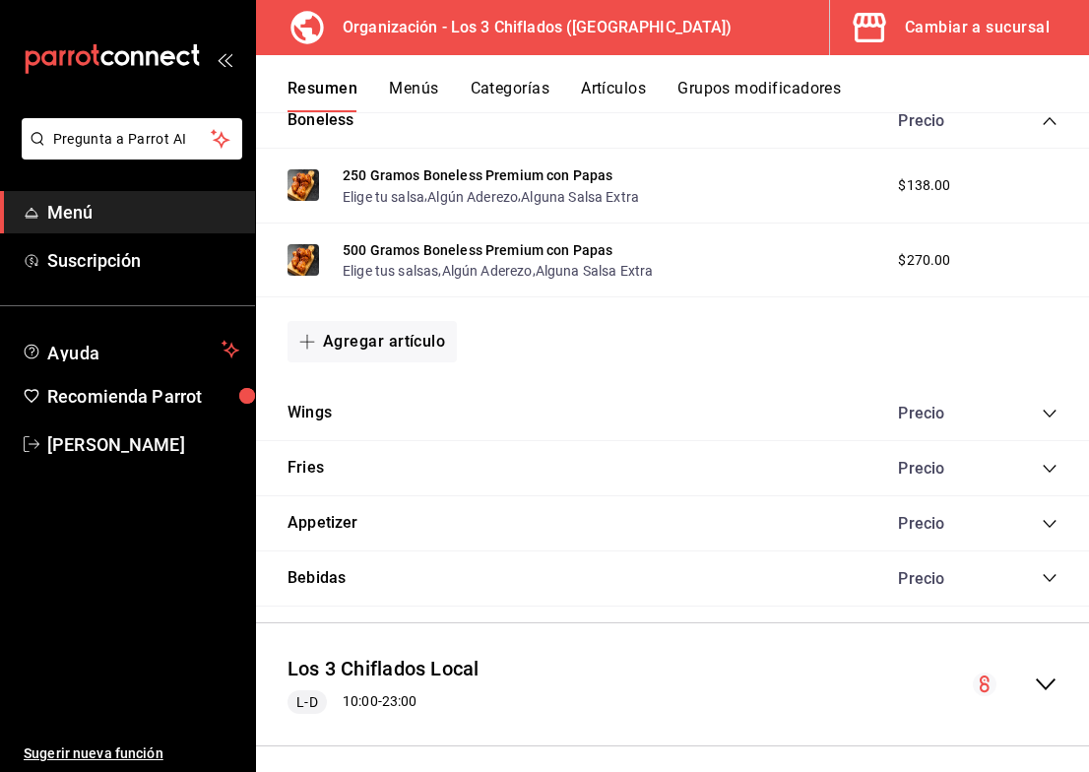
scroll to position [2095, 0]
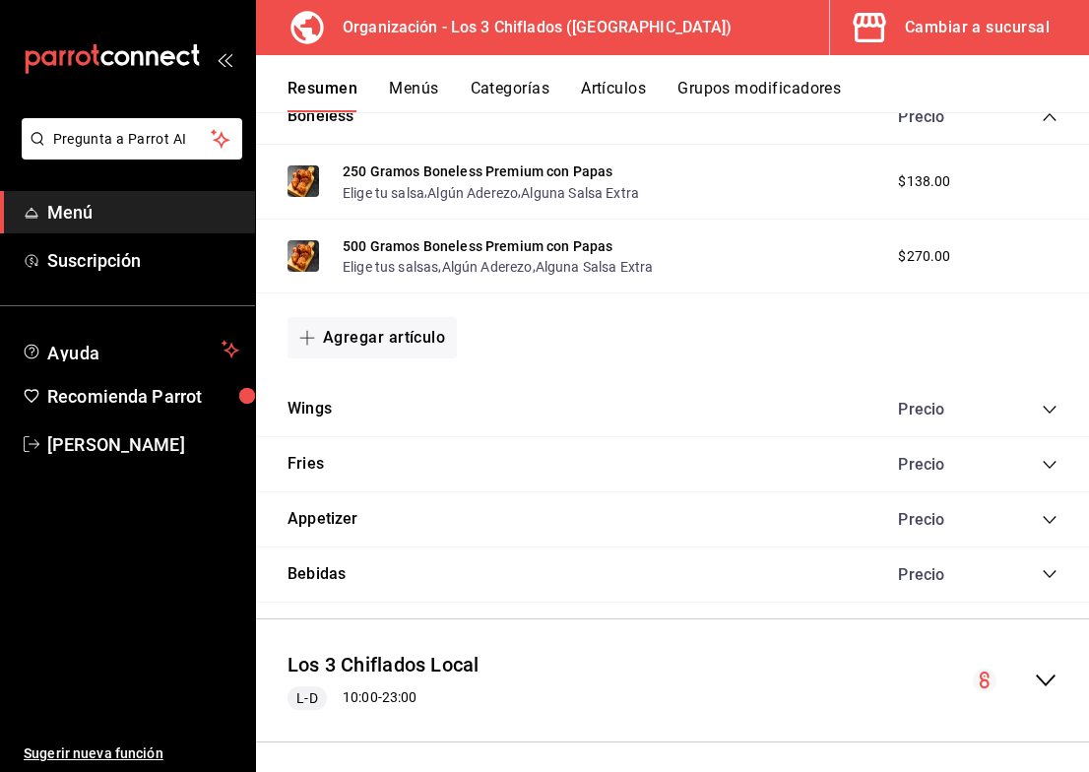
click at [1043, 414] on icon "collapse-category-row" at bounding box center [1049, 410] width 13 height 8
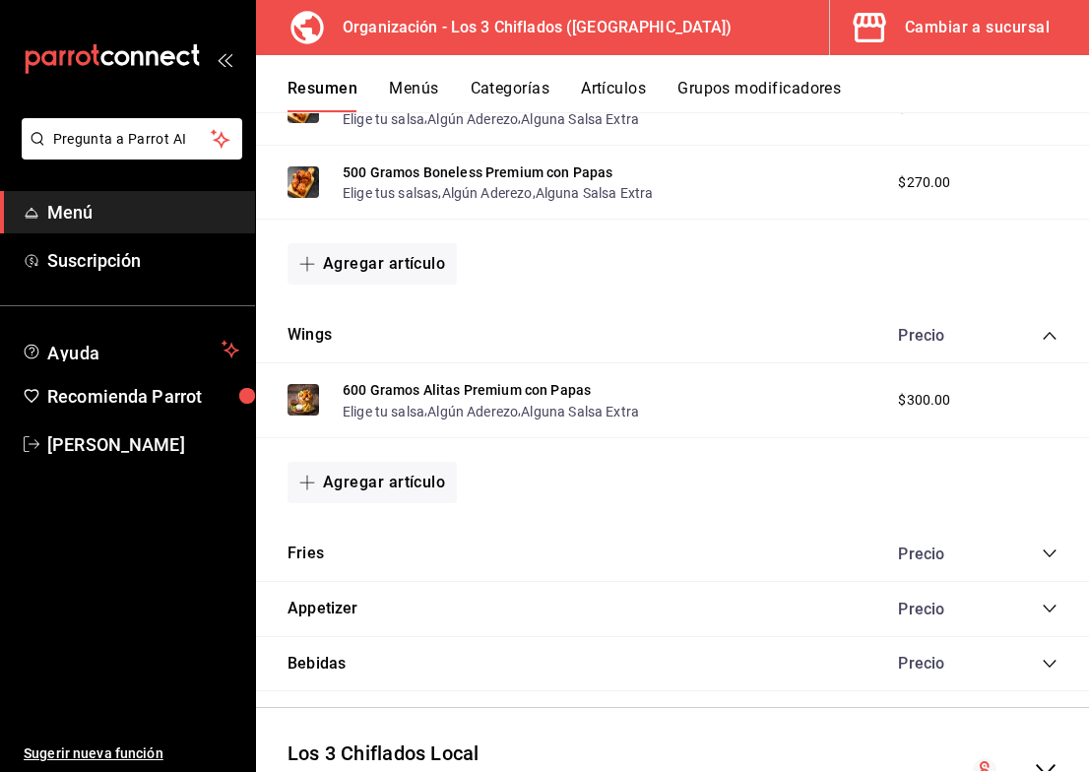
scroll to position [2286, 0]
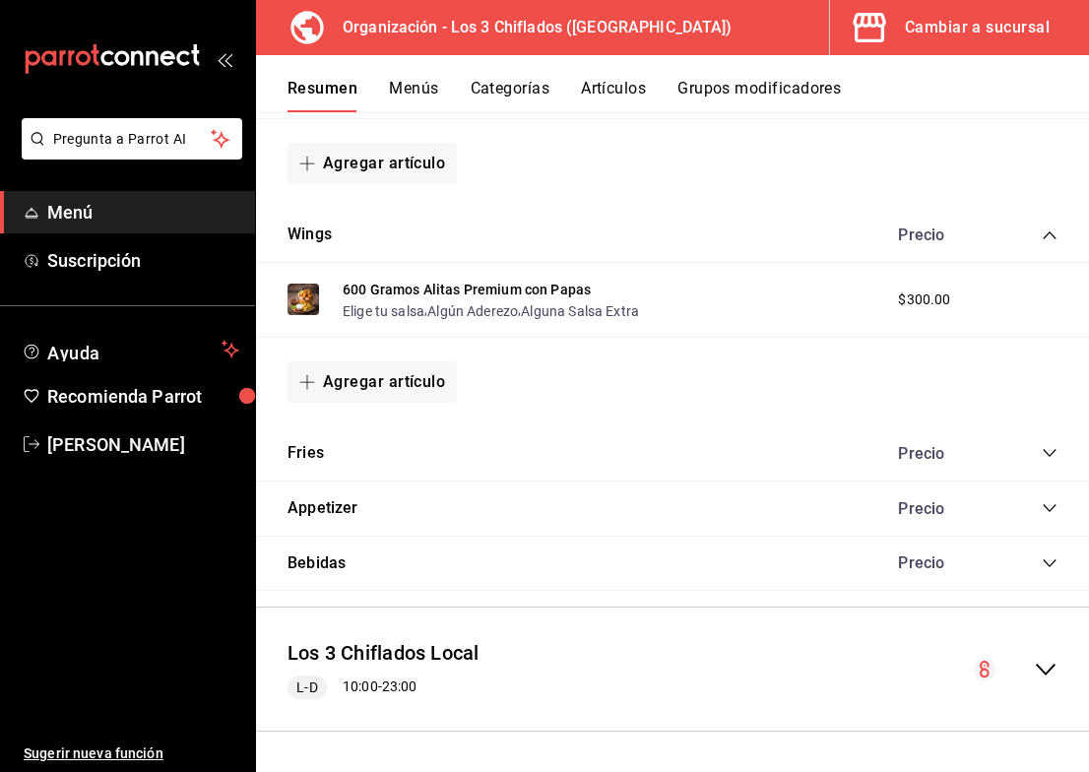
click at [1042, 451] on icon "collapse-category-row" at bounding box center [1050, 453] width 16 height 16
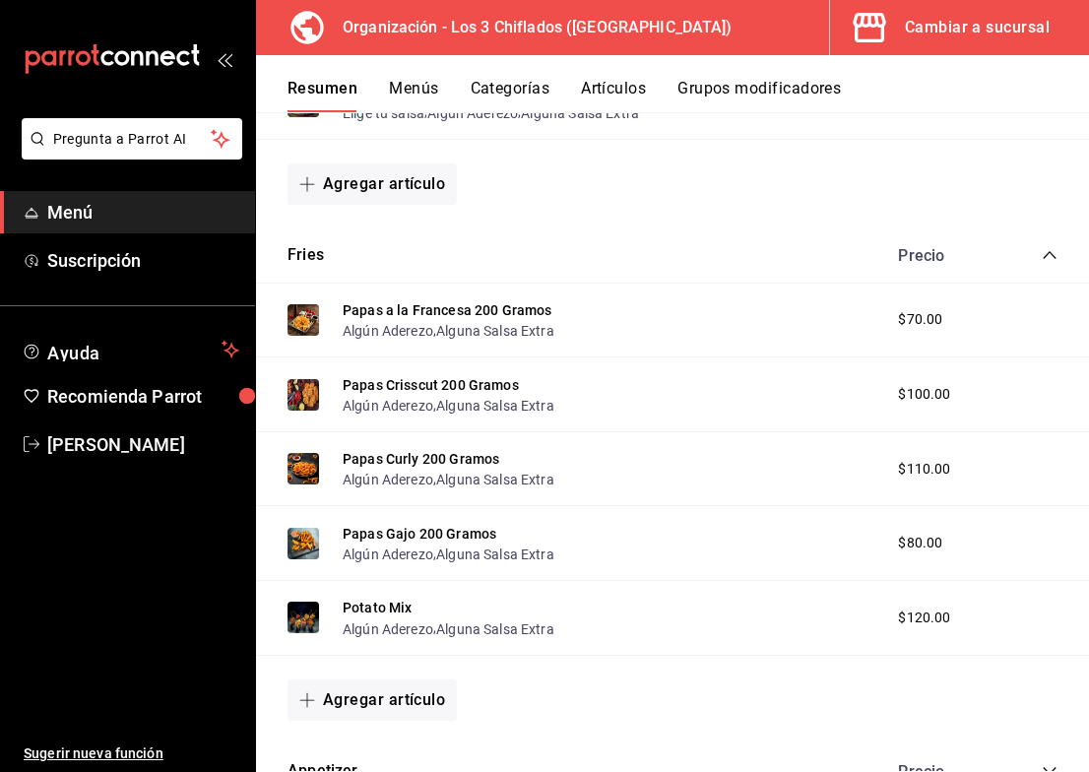
scroll to position [2679, 0]
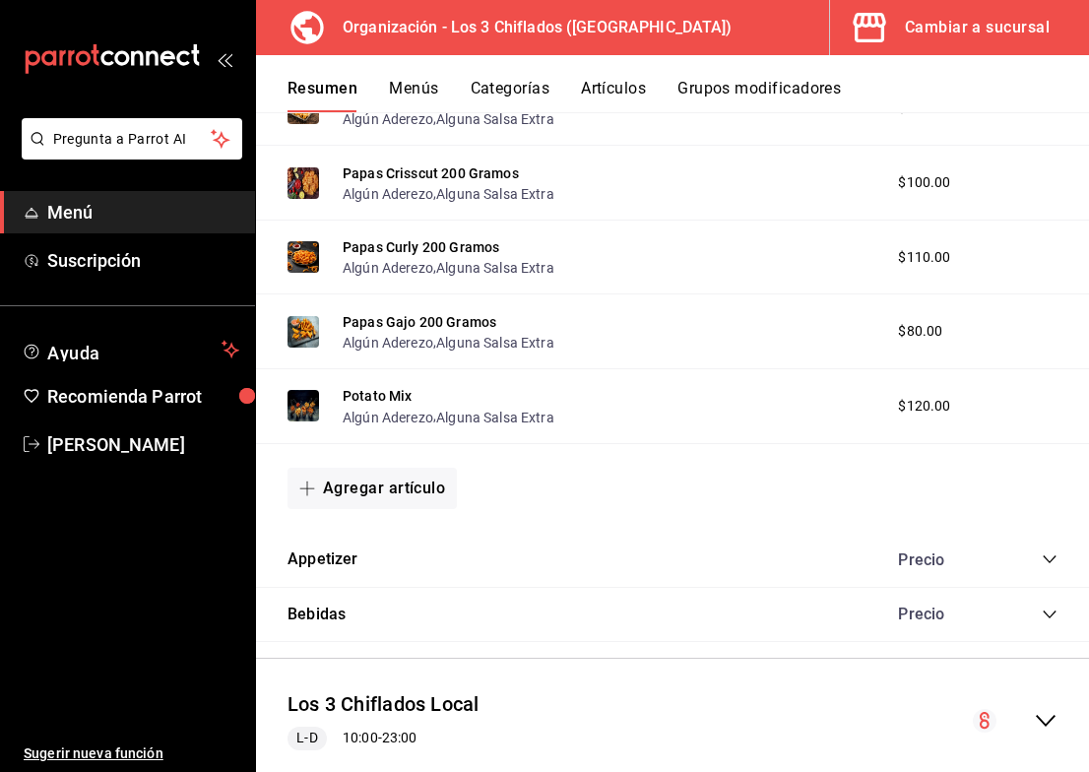
click at [1042, 567] on icon "collapse-category-row" at bounding box center [1050, 559] width 16 height 16
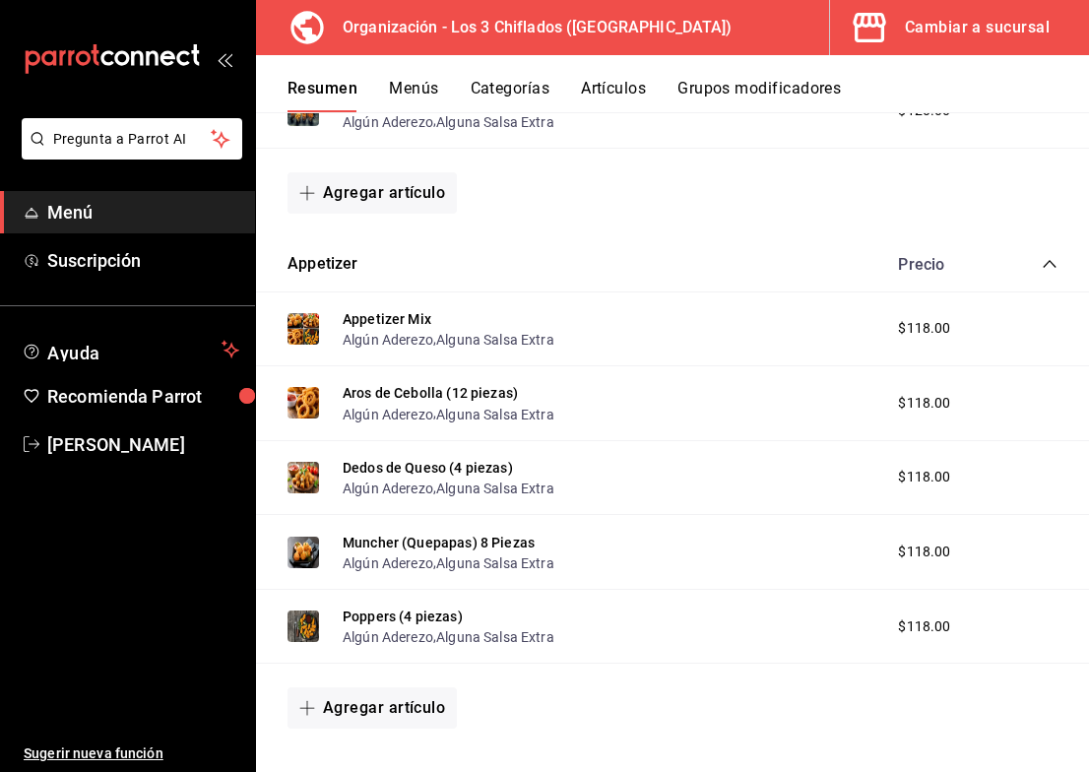
scroll to position [3172, 0]
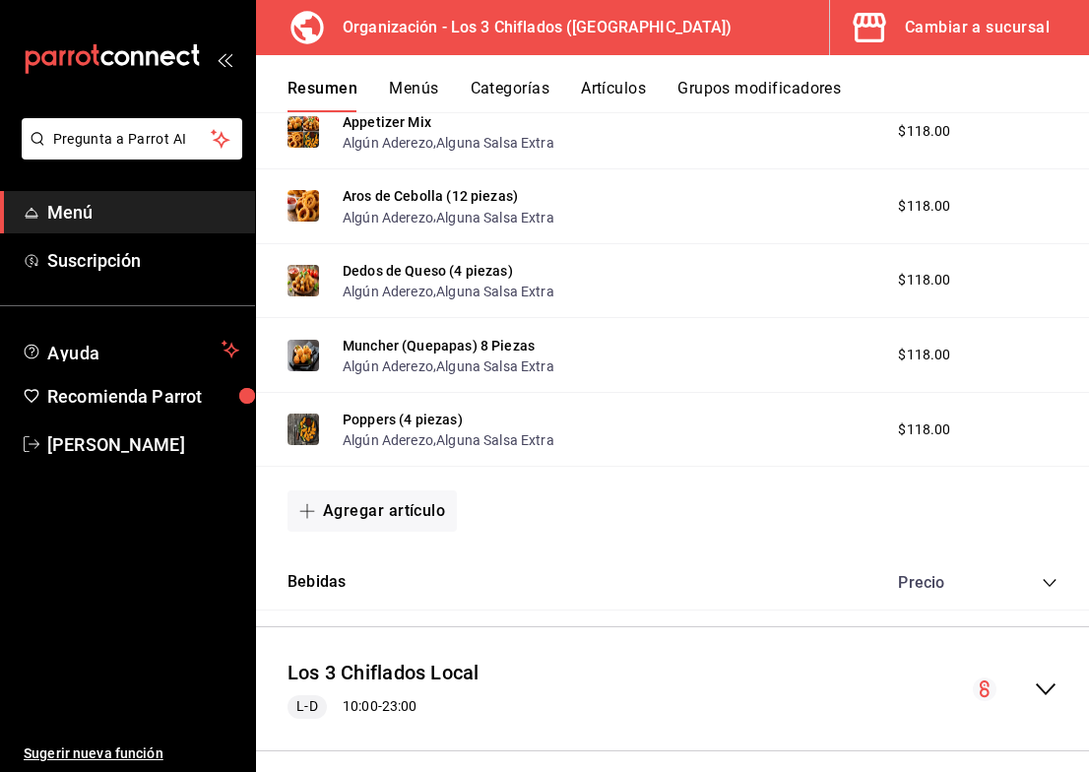
click at [1042, 591] on icon "collapse-category-row" at bounding box center [1050, 583] width 16 height 16
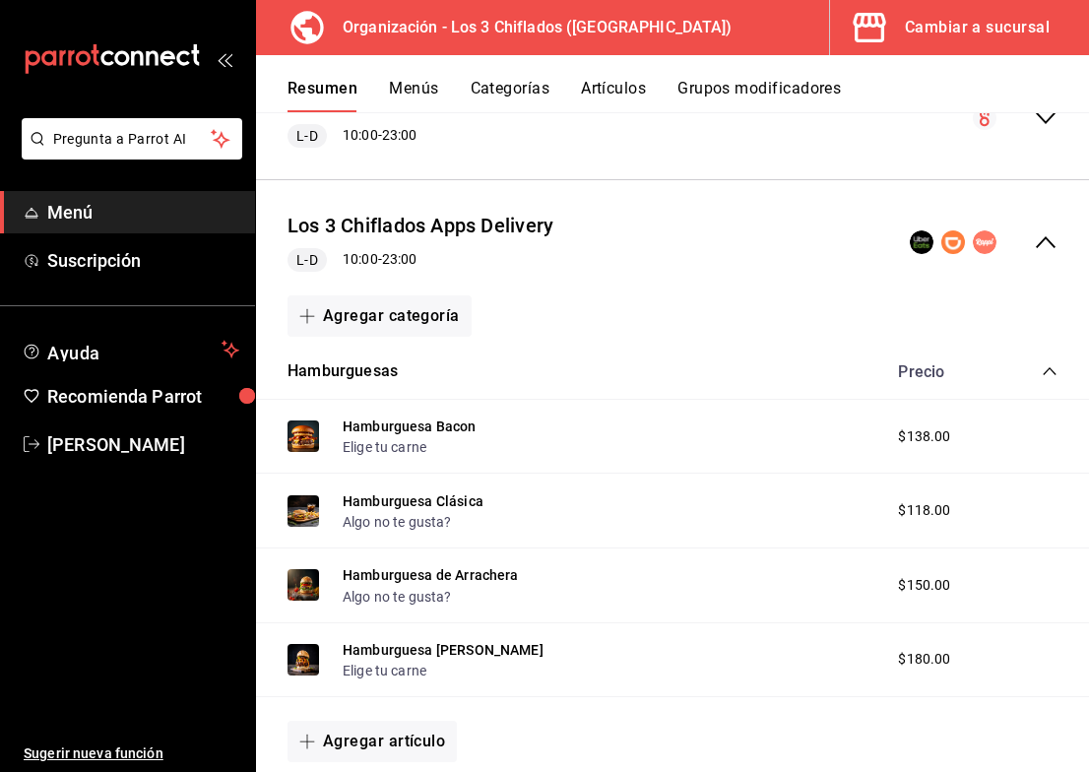
scroll to position [1202, 0]
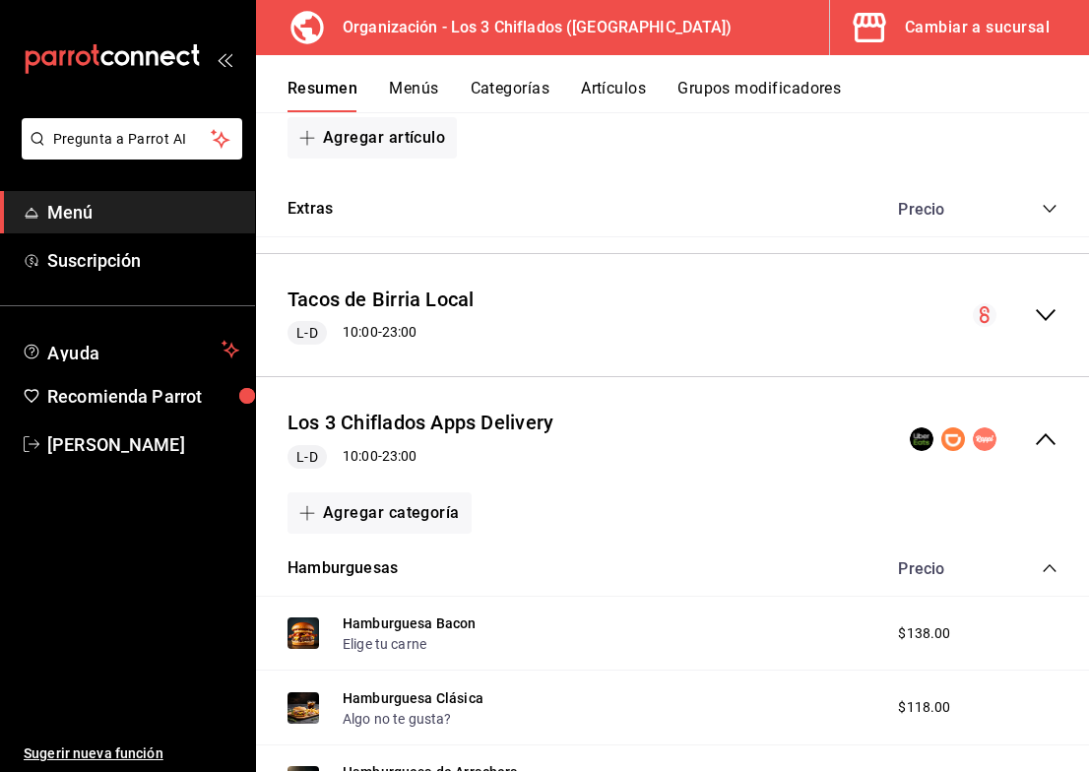
click at [1034, 448] on icon "collapse-menu-row" at bounding box center [1046, 439] width 24 height 24
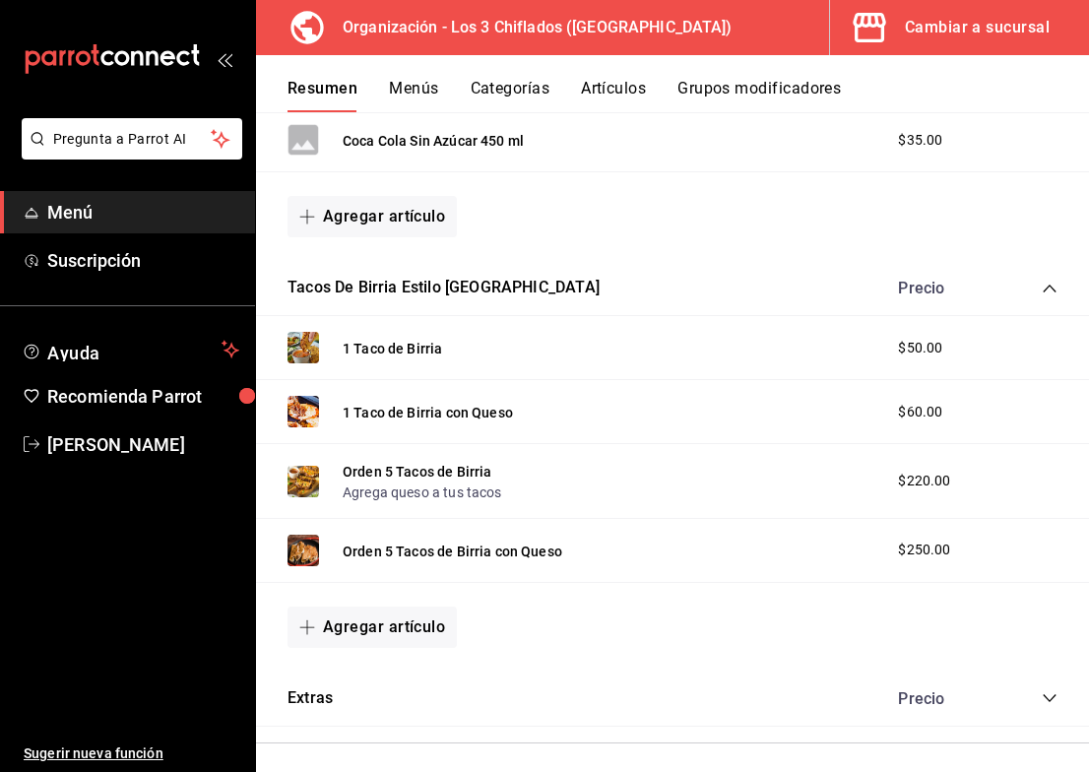
scroll to position [618, 0]
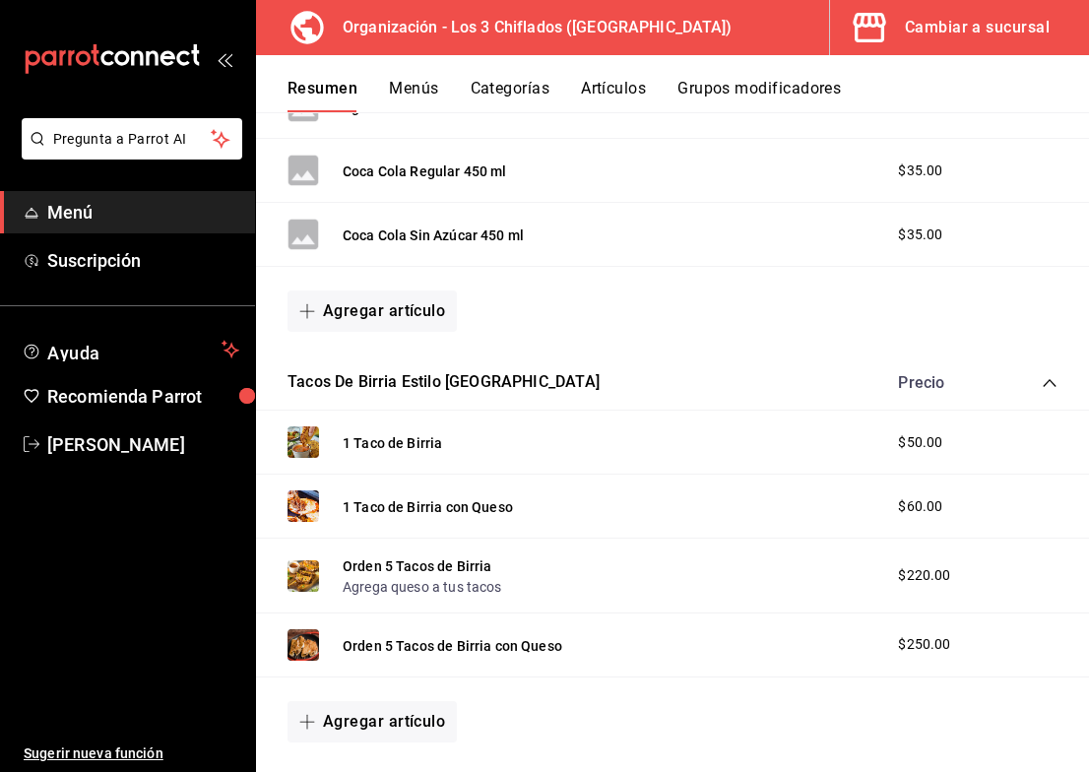
click at [1042, 391] on icon "collapse-category-row" at bounding box center [1050, 383] width 16 height 16
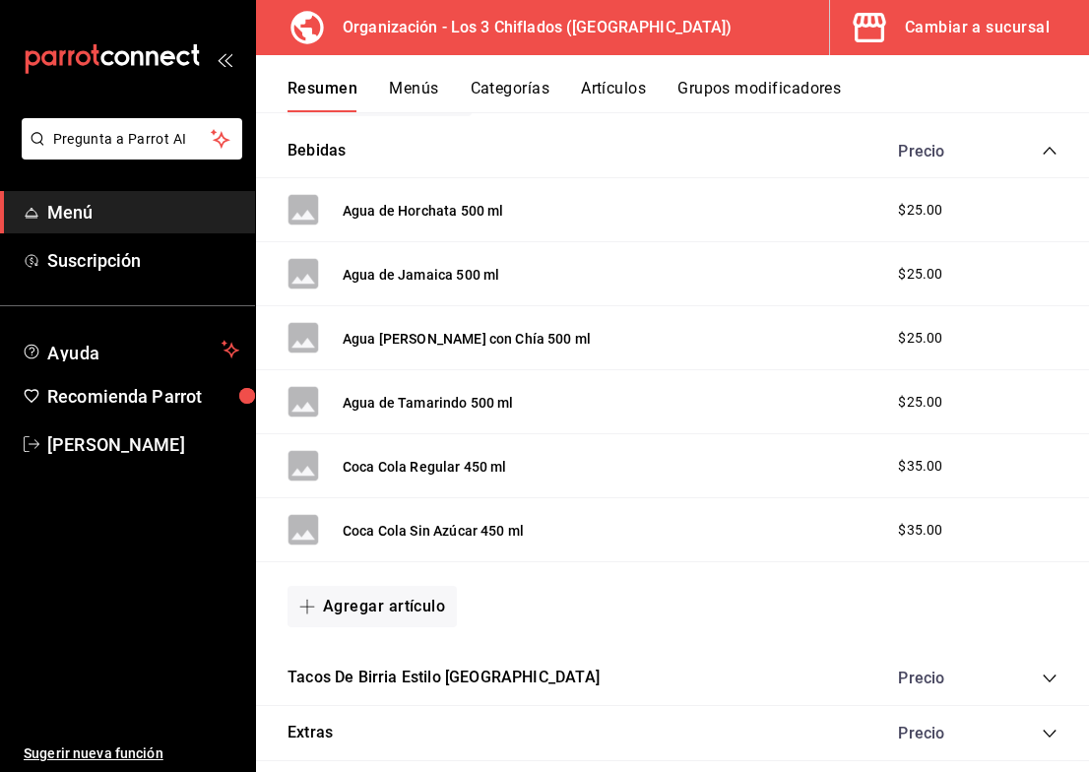
scroll to position [225, 0]
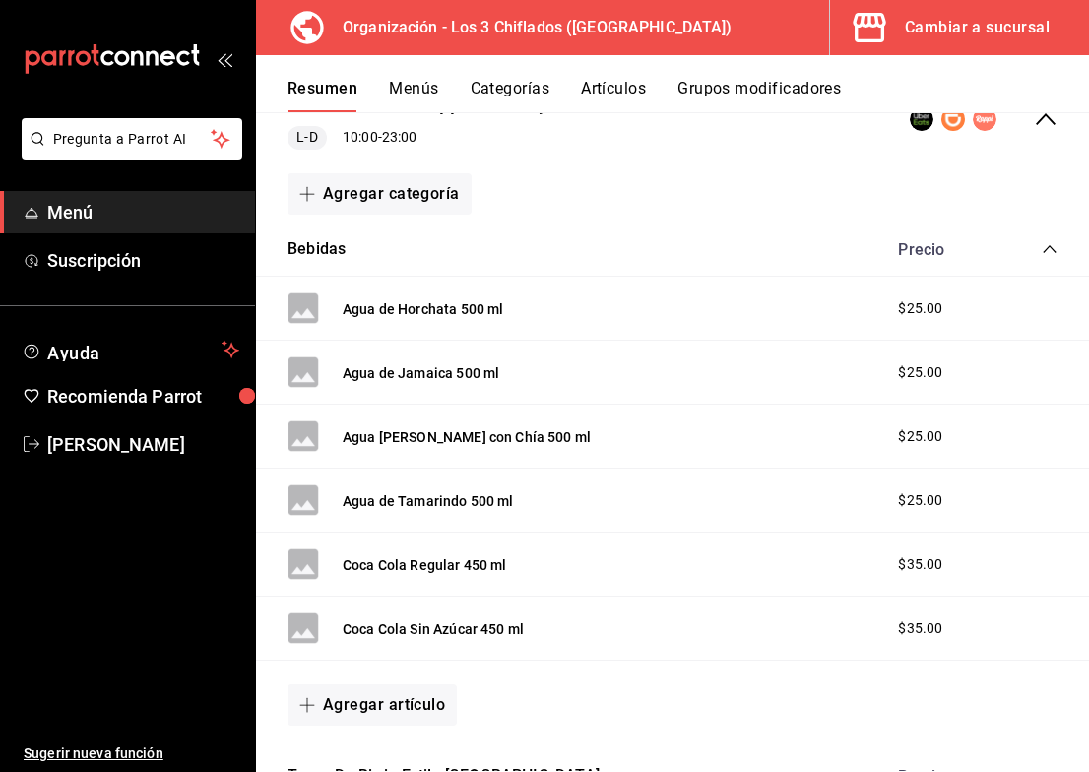
click at [1043, 253] on icon "collapse-category-row" at bounding box center [1049, 249] width 13 height 8
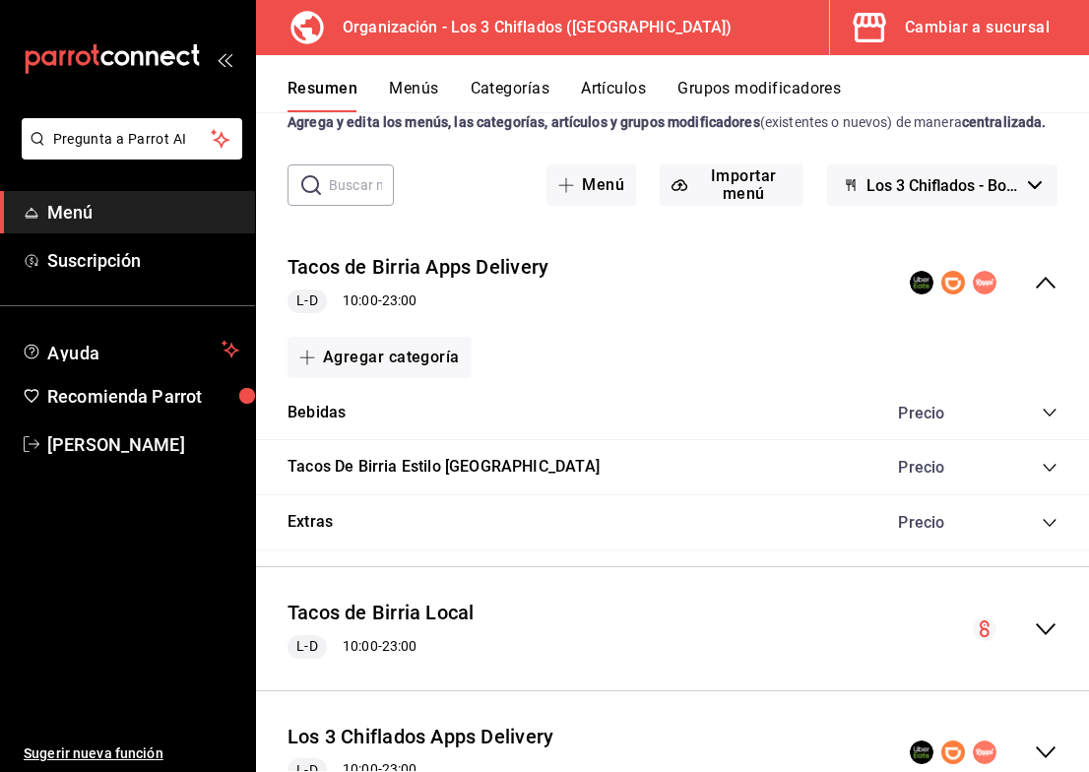
scroll to position [28, 0]
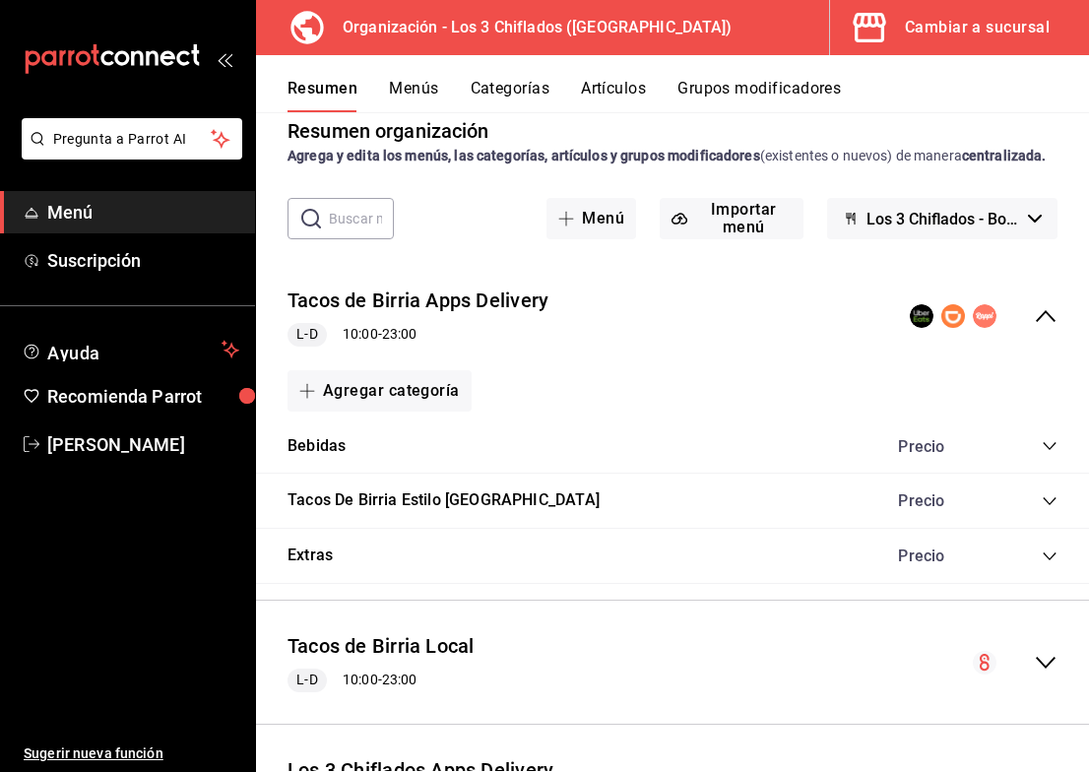
click at [1040, 328] on icon "collapse-menu-row" at bounding box center [1046, 316] width 24 height 24
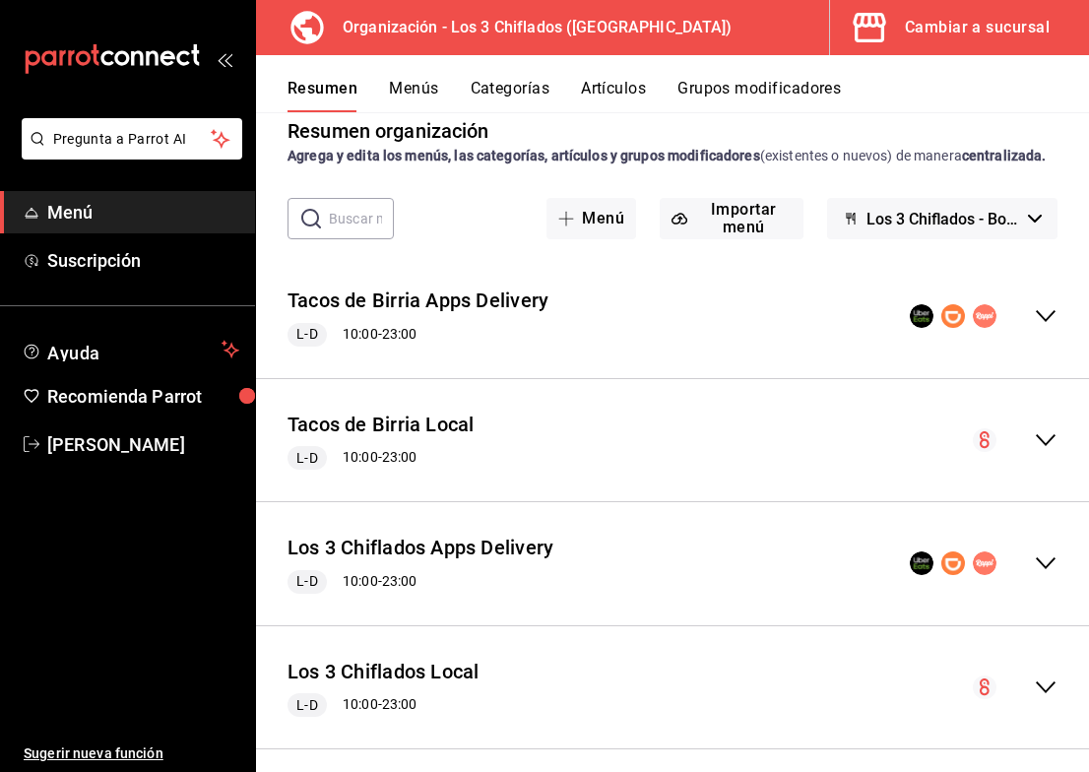
click at [1034, 328] on icon "collapse-menu-row" at bounding box center [1046, 316] width 24 height 24
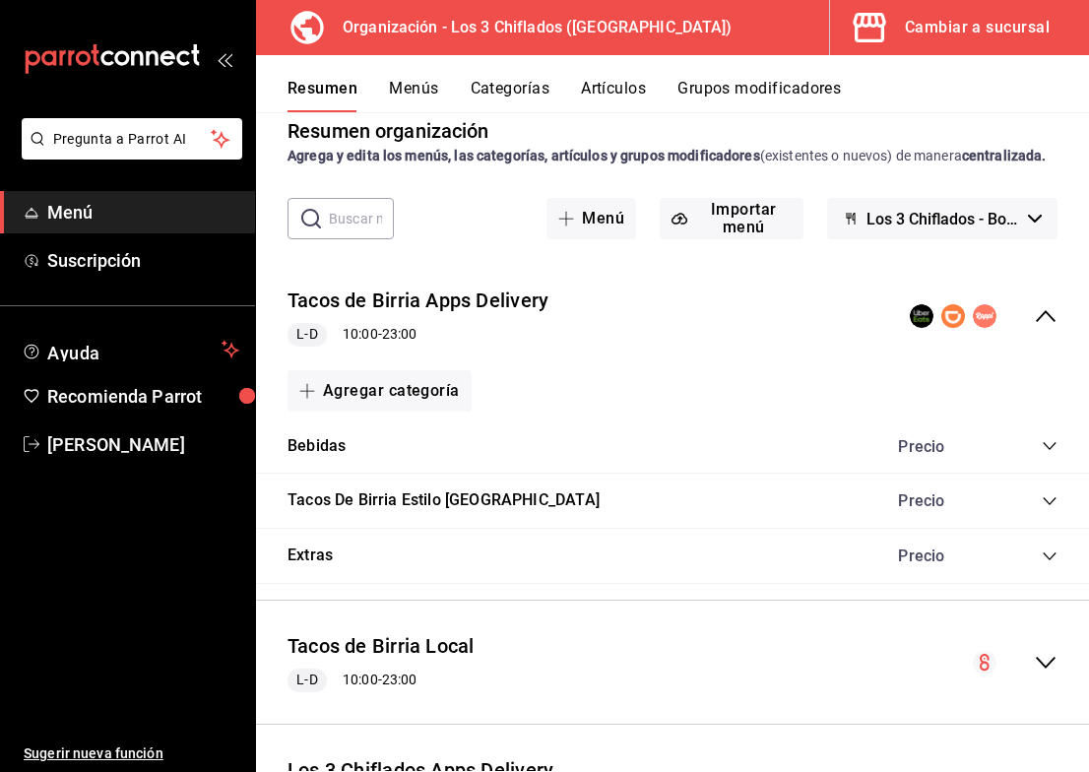
click at [1043, 505] on icon "collapse-category-row" at bounding box center [1049, 501] width 13 height 8
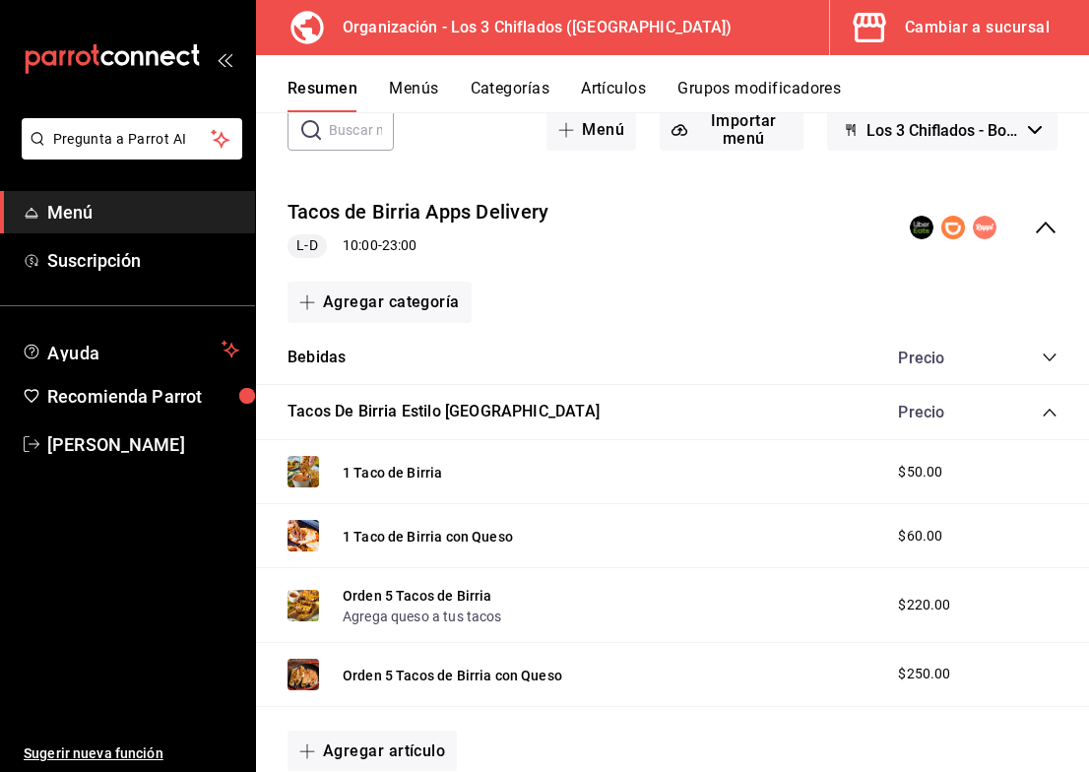
scroll to position [225, 0]
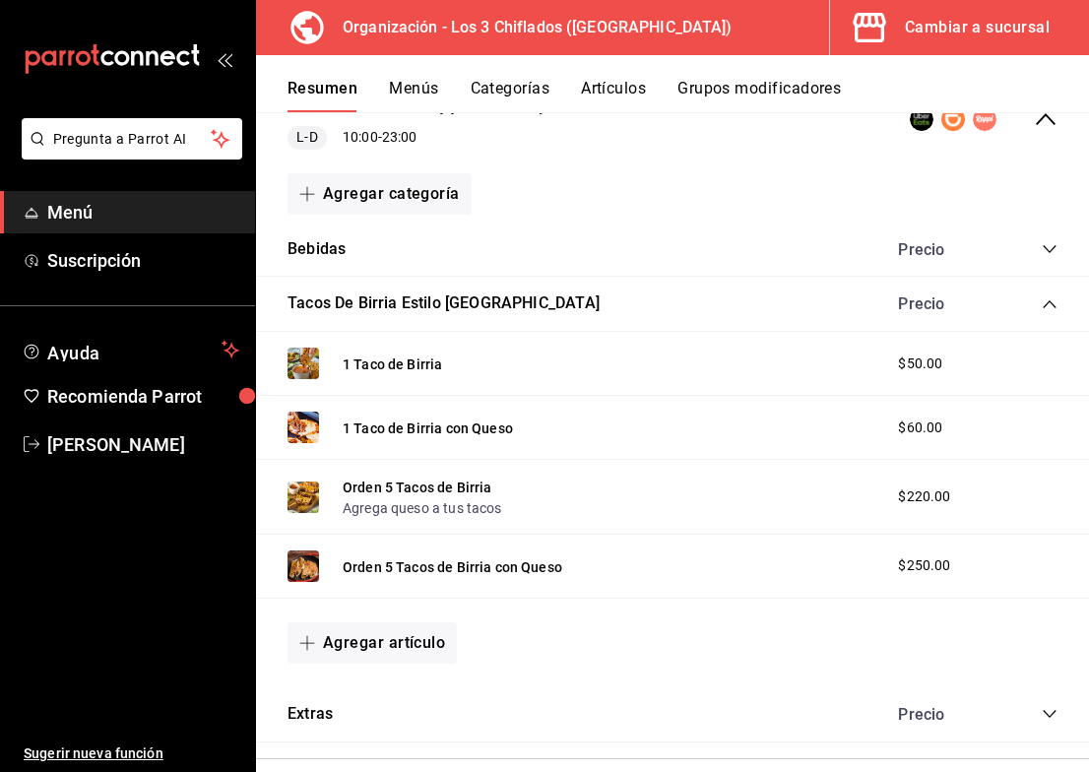
click at [1042, 312] on icon "collapse-category-row" at bounding box center [1050, 304] width 16 height 16
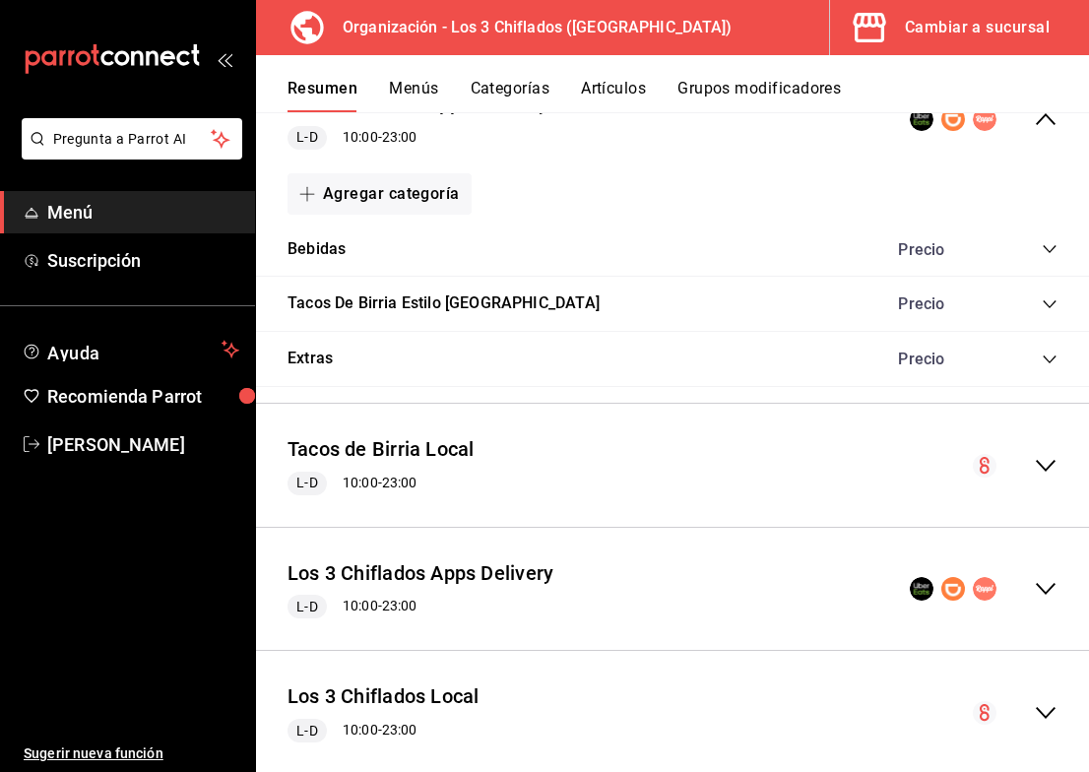
click at [1042, 367] on icon "collapse-category-row" at bounding box center [1050, 360] width 16 height 16
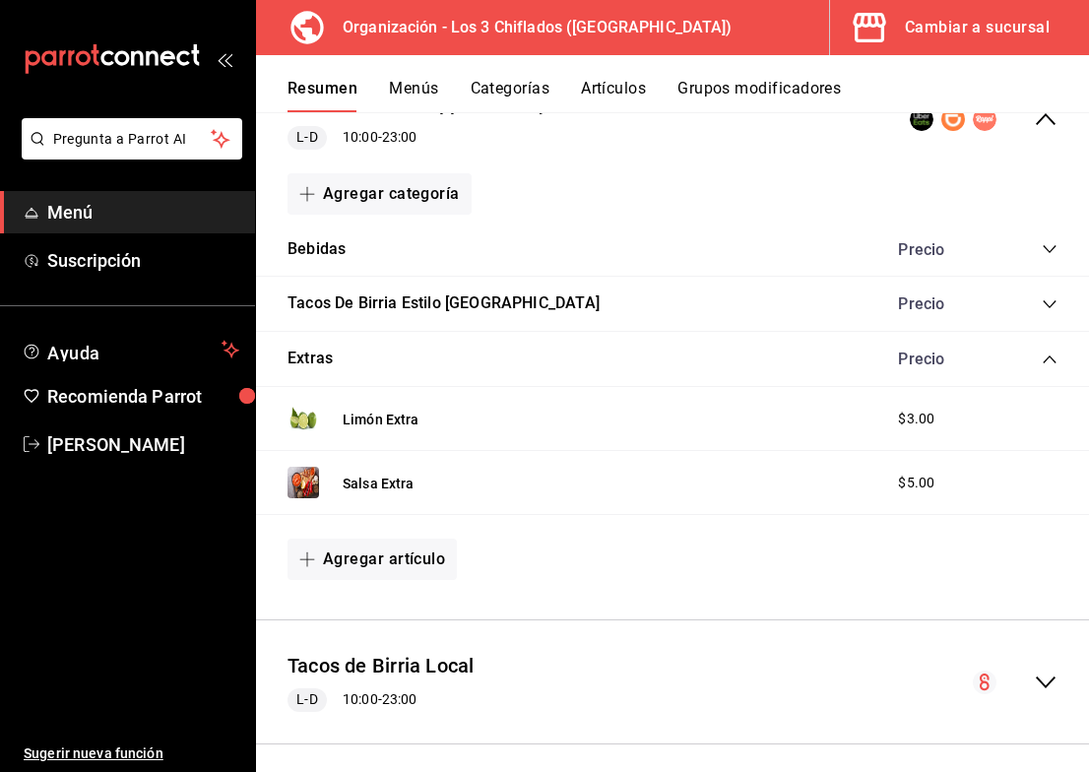
click at [1043, 363] on icon "collapse-category-row" at bounding box center [1049, 359] width 13 height 8
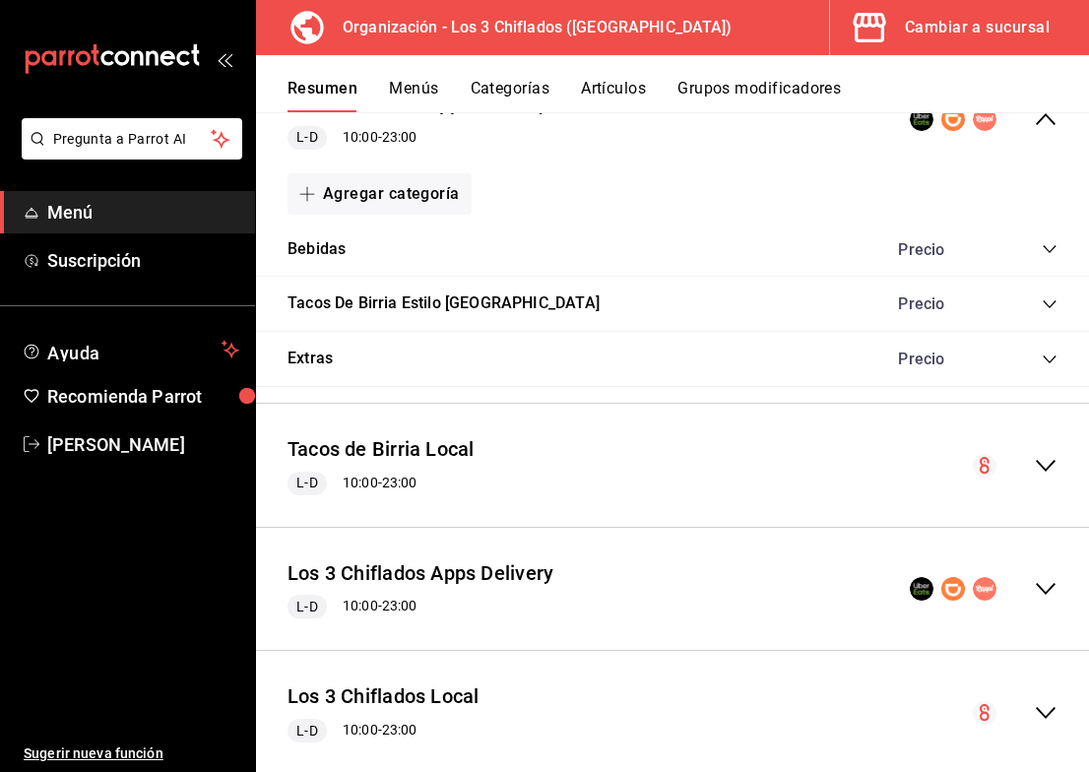
click at [1036, 131] on icon "collapse-menu-row" at bounding box center [1046, 119] width 24 height 24
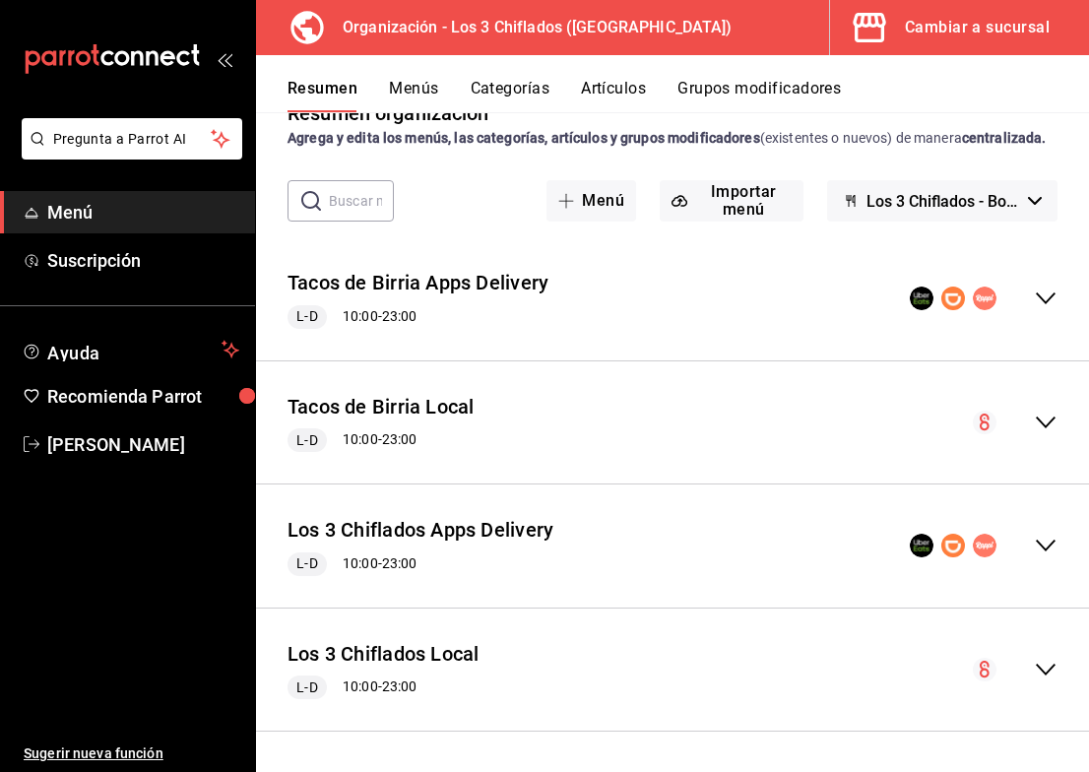
scroll to position [65, 0]
click at [1034, 300] on icon "collapse-menu-row" at bounding box center [1046, 299] width 24 height 24
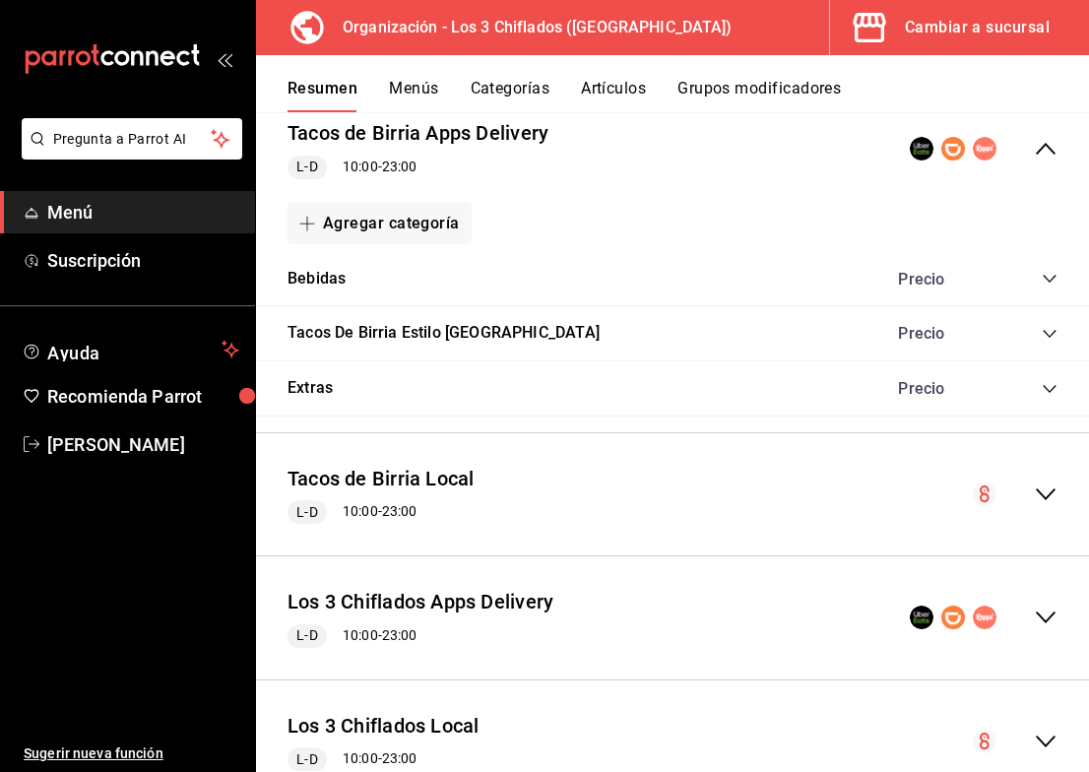
scroll to position [225, 0]
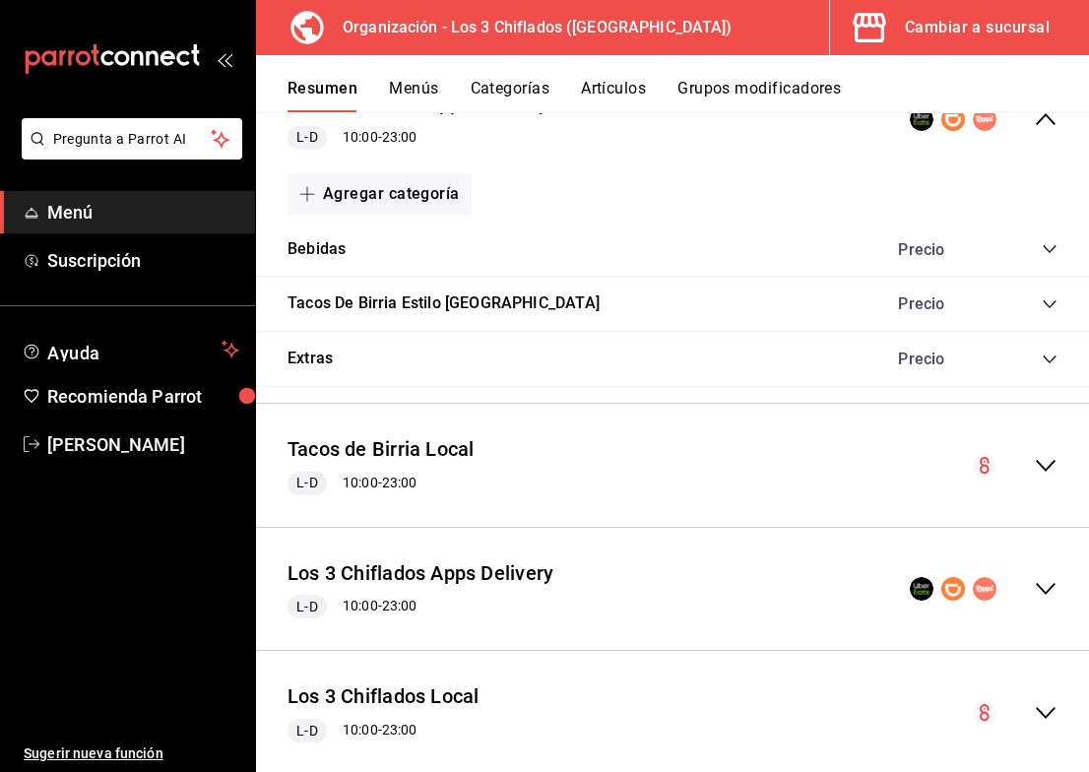
click at [1042, 257] on icon "collapse-category-row" at bounding box center [1050, 249] width 16 height 16
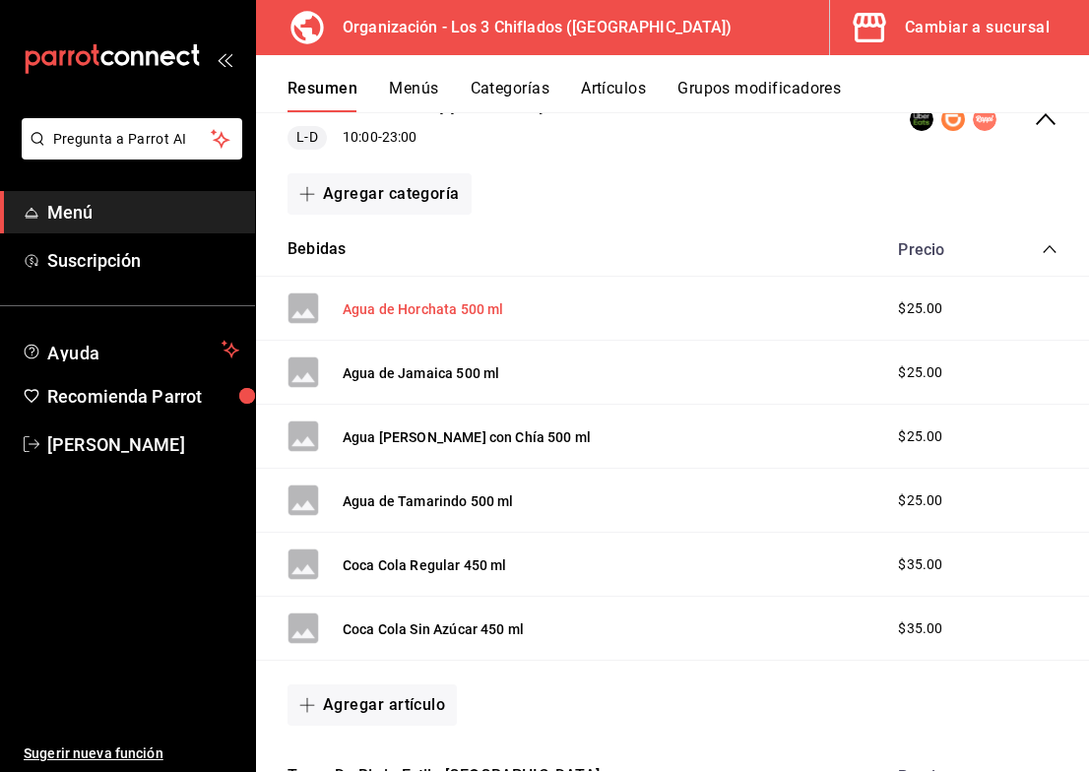
click at [480, 319] on button "Agua de Horchata 500 ml" at bounding box center [423, 309] width 161 height 20
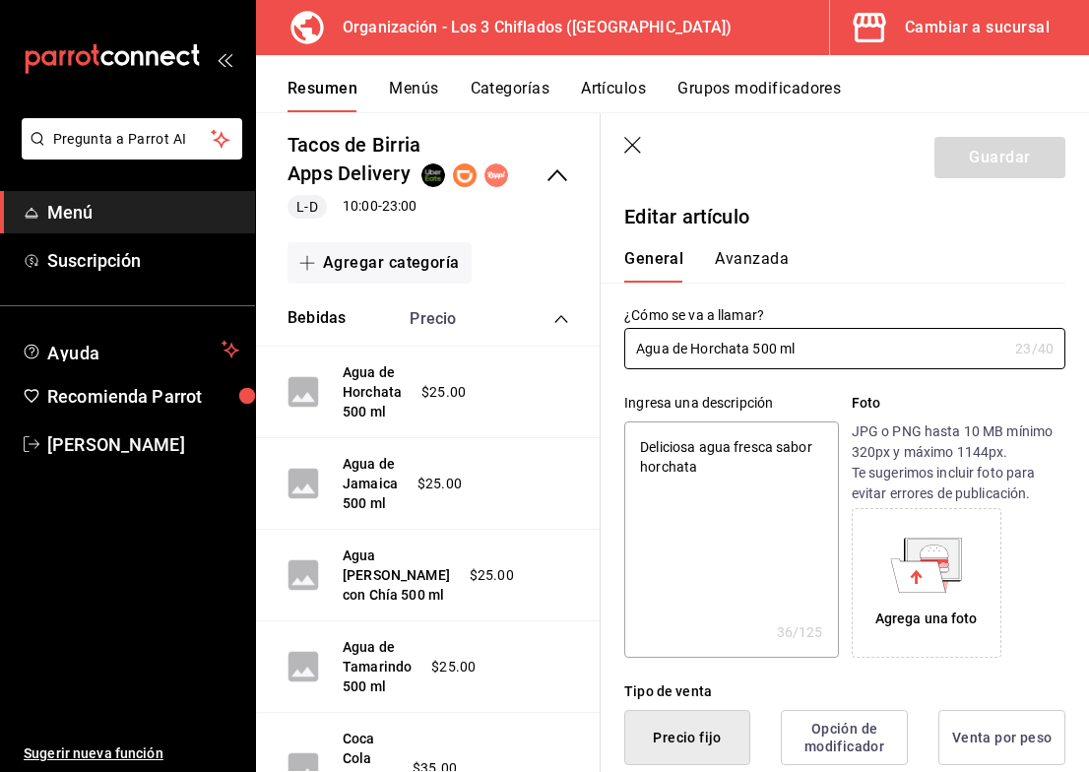
type textarea "x"
type input "$25.00"
click at [897, 589] on icon at bounding box center [918, 574] width 55 height 33
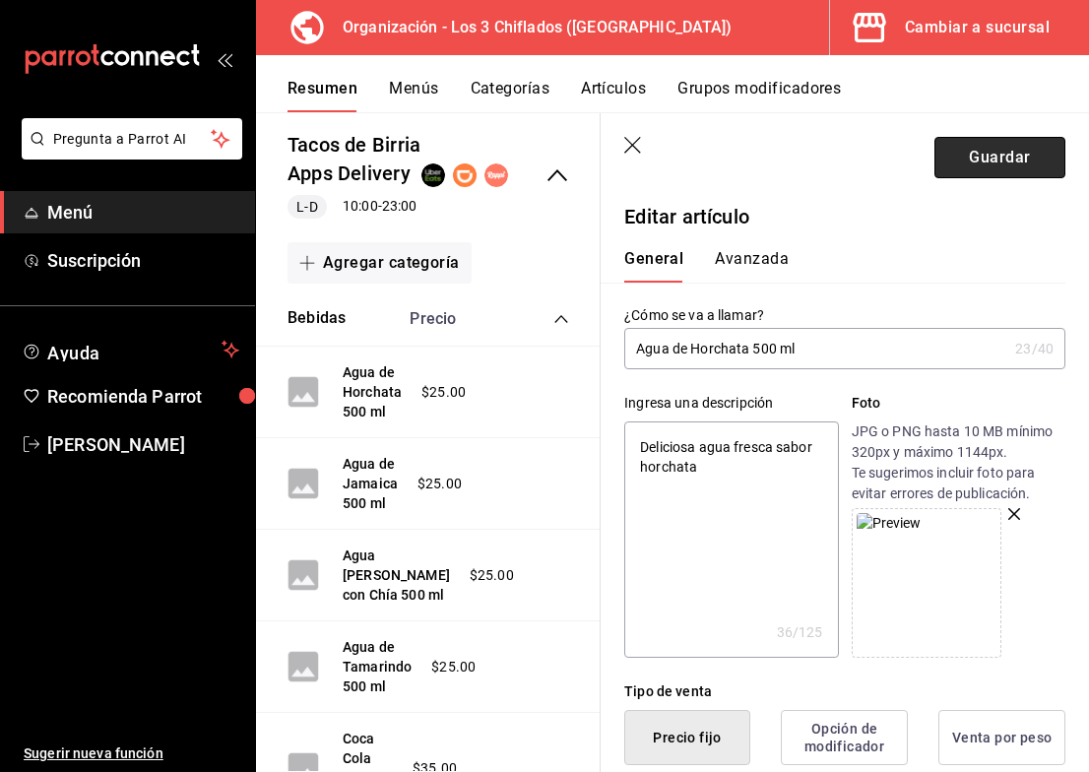
click at [1010, 168] on button "Guardar" at bounding box center [1000, 157] width 131 height 41
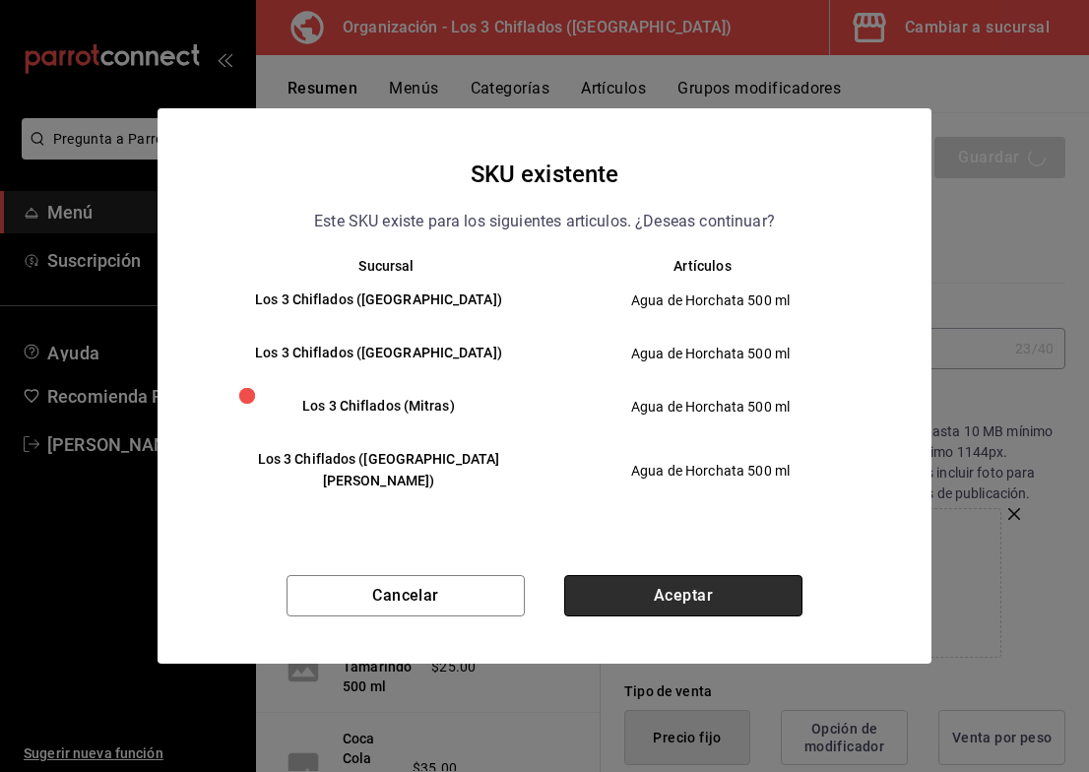
click at [710, 588] on button "Aceptar" at bounding box center [683, 595] width 238 height 41
type textarea "x"
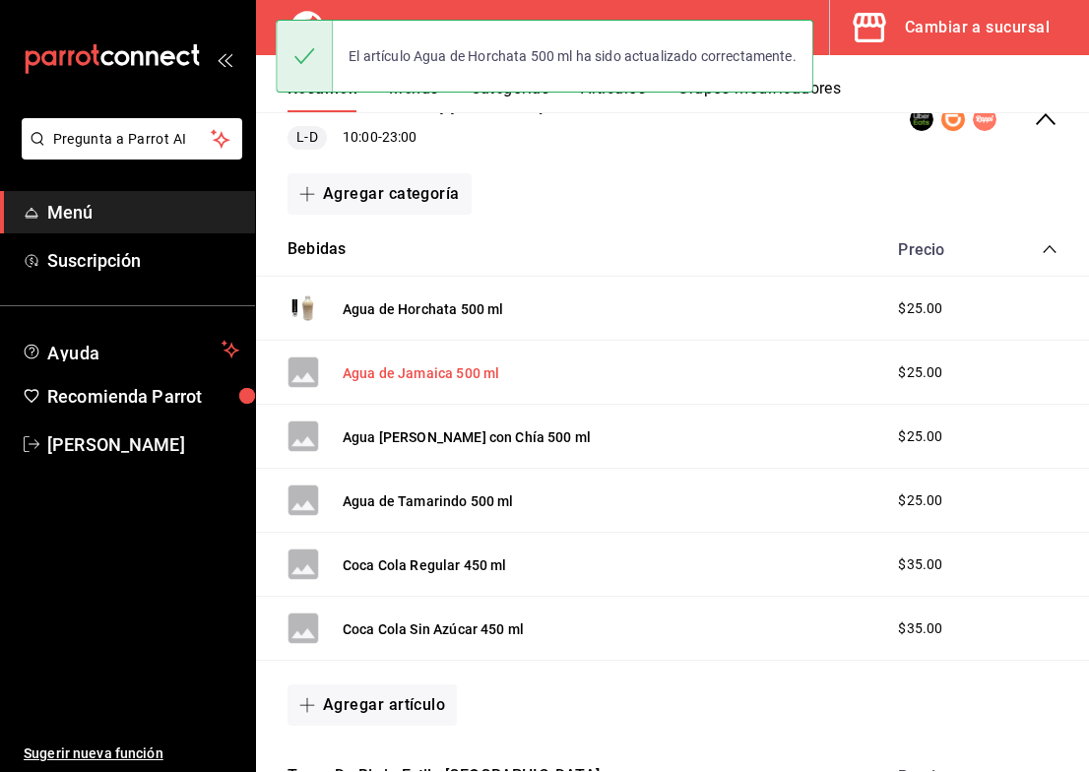
click at [454, 383] on button "Agua de Jamaica 500 ml" at bounding box center [421, 373] width 157 height 20
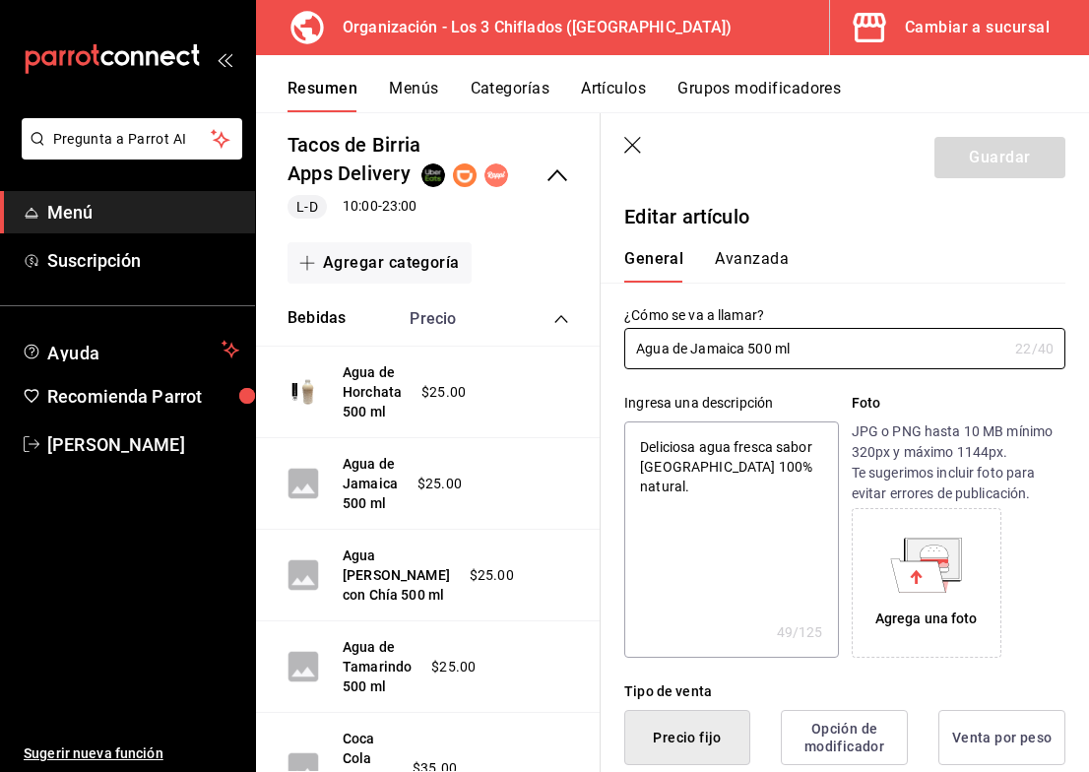
type textarea "x"
type input "$25.00"
click at [935, 566] on icon at bounding box center [934, 564] width 29 height 6
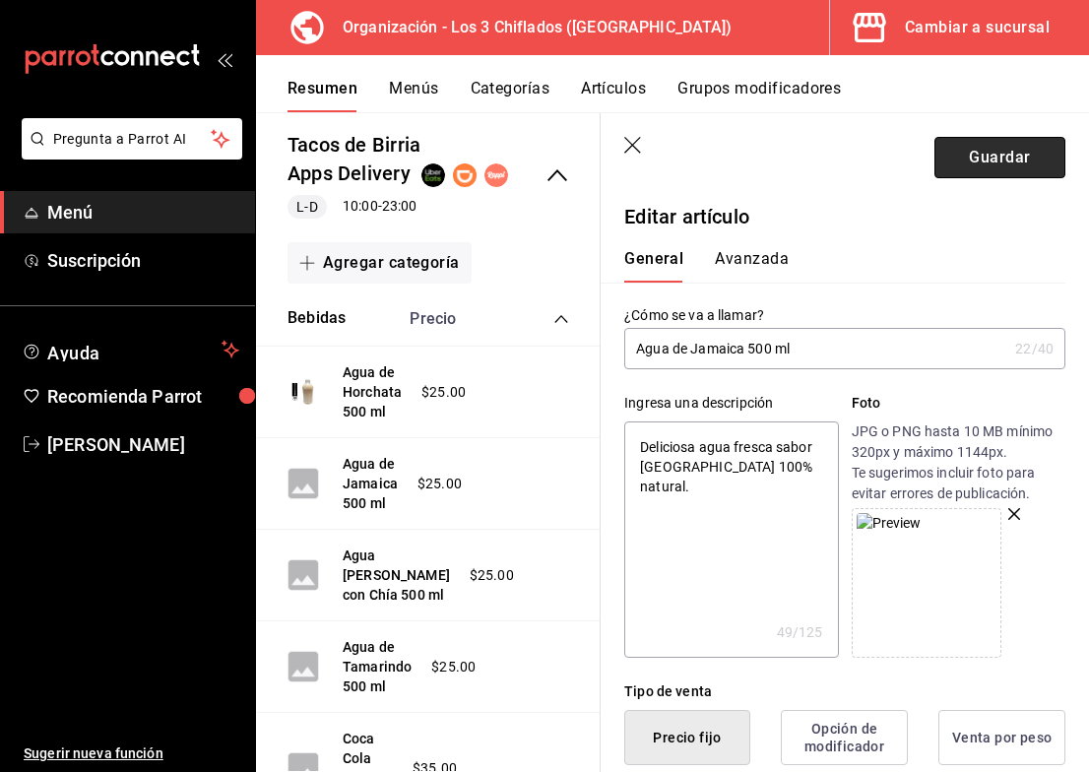
click at [969, 161] on button "Guardar" at bounding box center [1000, 157] width 131 height 41
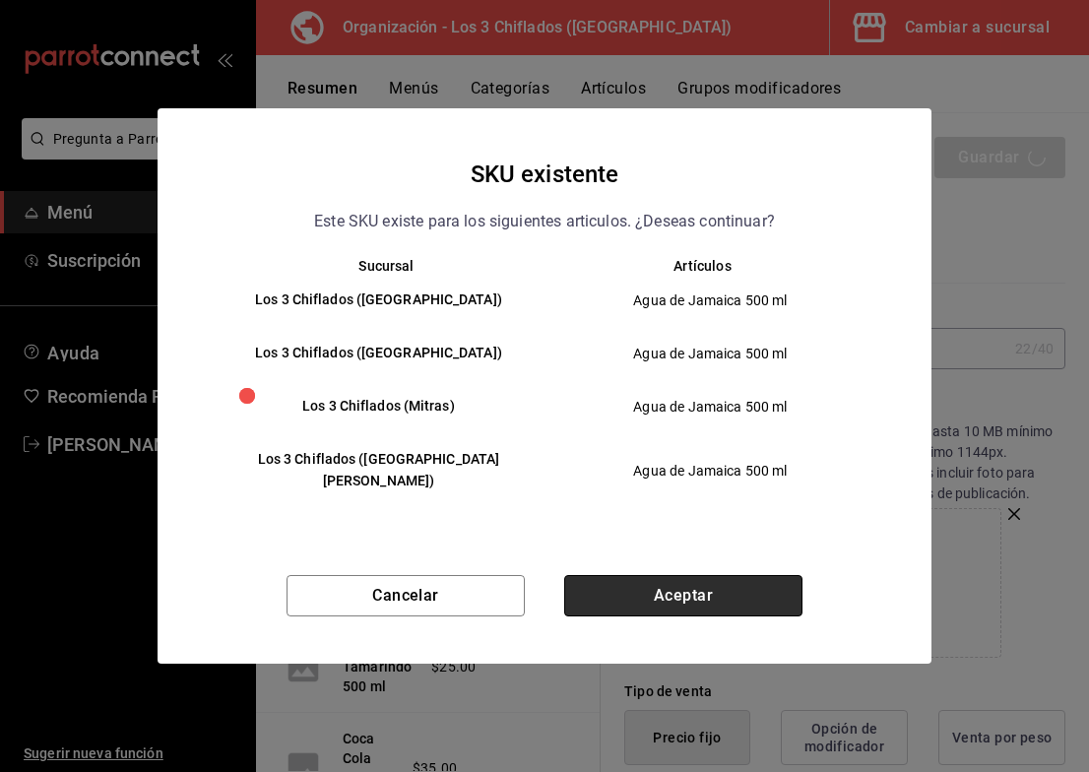
click at [715, 588] on button "Aceptar" at bounding box center [683, 595] width 238 height 41
type textarea "x"
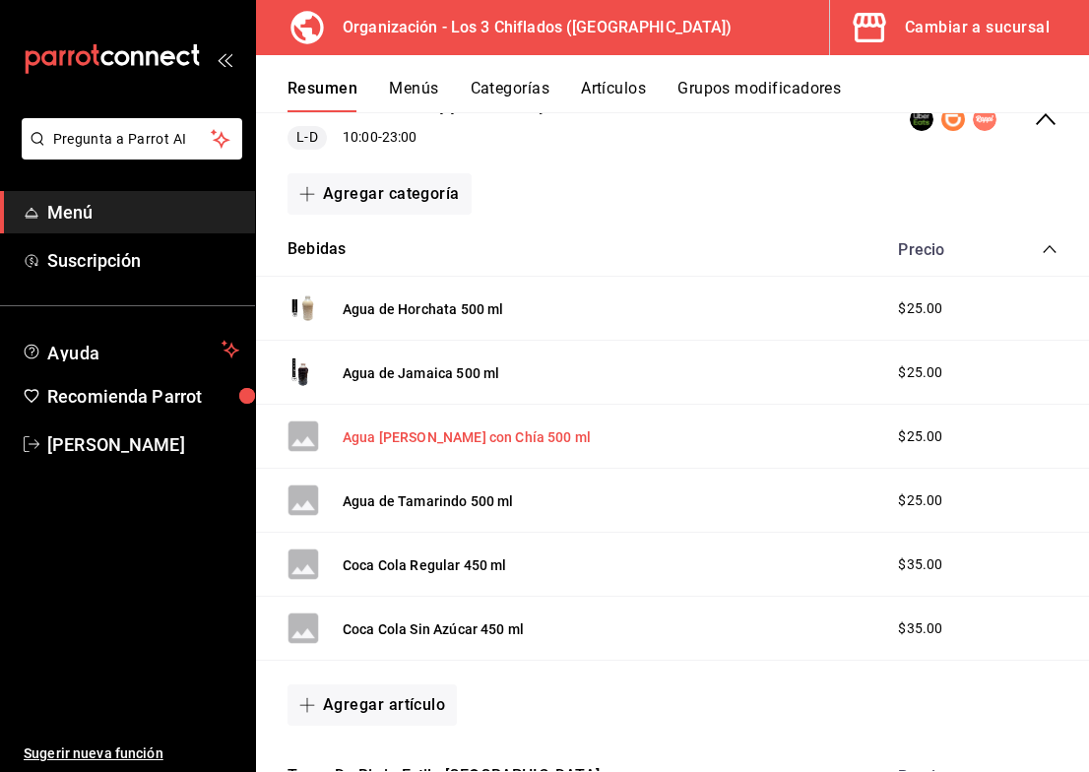
click at [511, 447] on button "Agua [PERSON_NAME] con Chía 500 ml" at bounding box center [467, 437] width 248 height 20
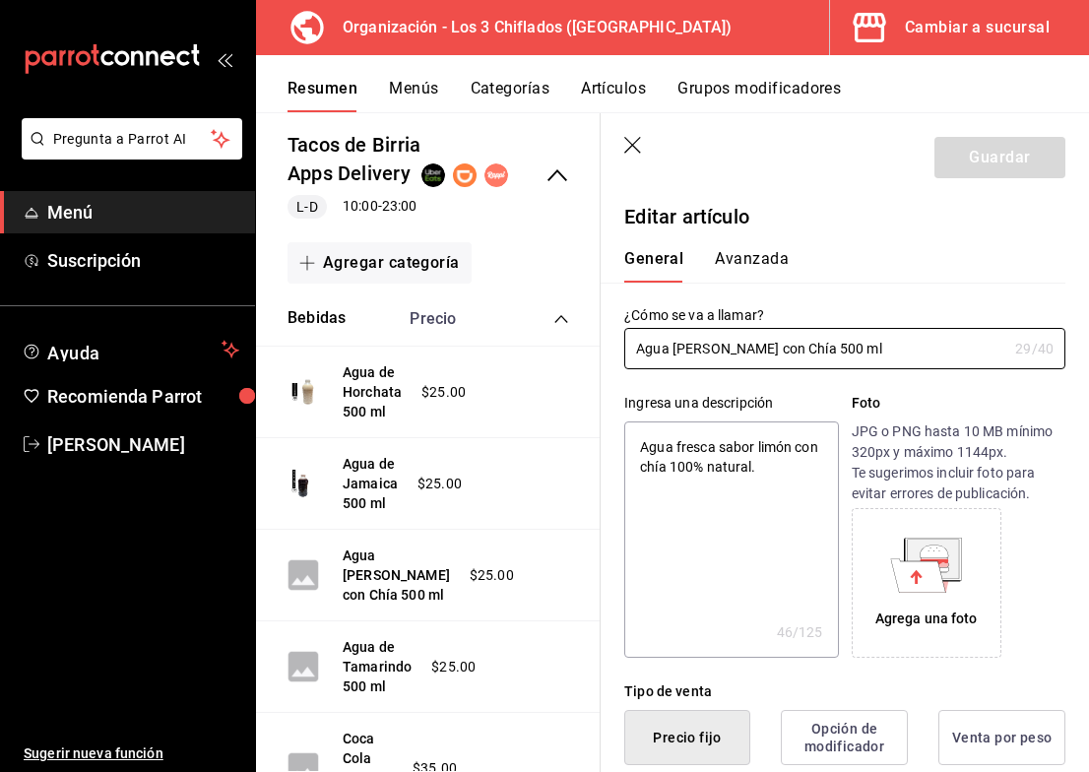
type textarea "x"
type input "$25.00"
click at [881, 576] on div "Agrega una foto" at bounding box center [927, 583] width 140 height 140
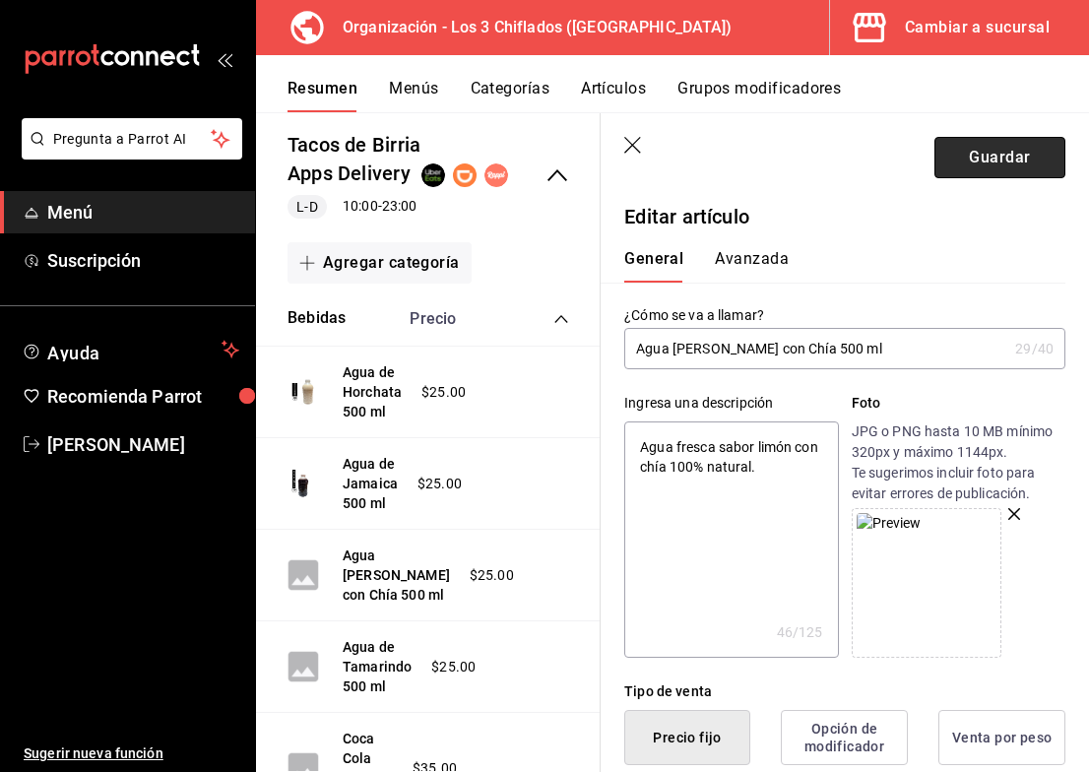
click at [976, 158] on button "Guardar" at bounding box center [1000, 157] width 131 height 41
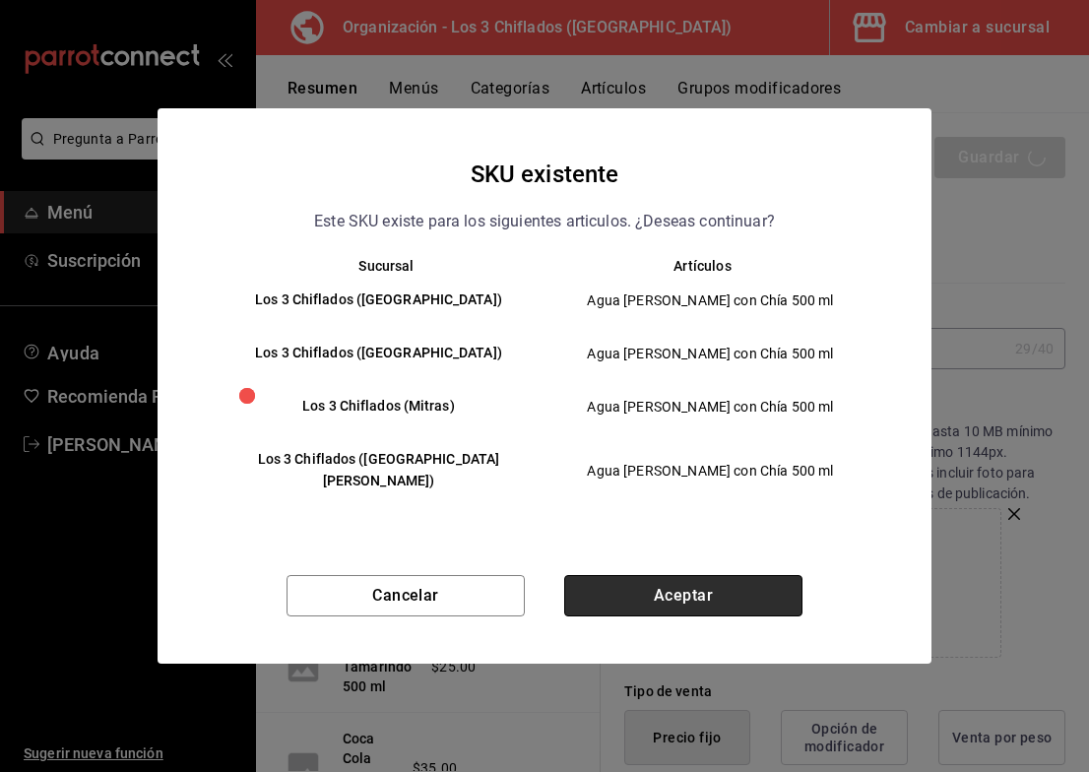
click at [668, 586] on button "Aceptar" at bounding box center [683, 595] width 238 height 41
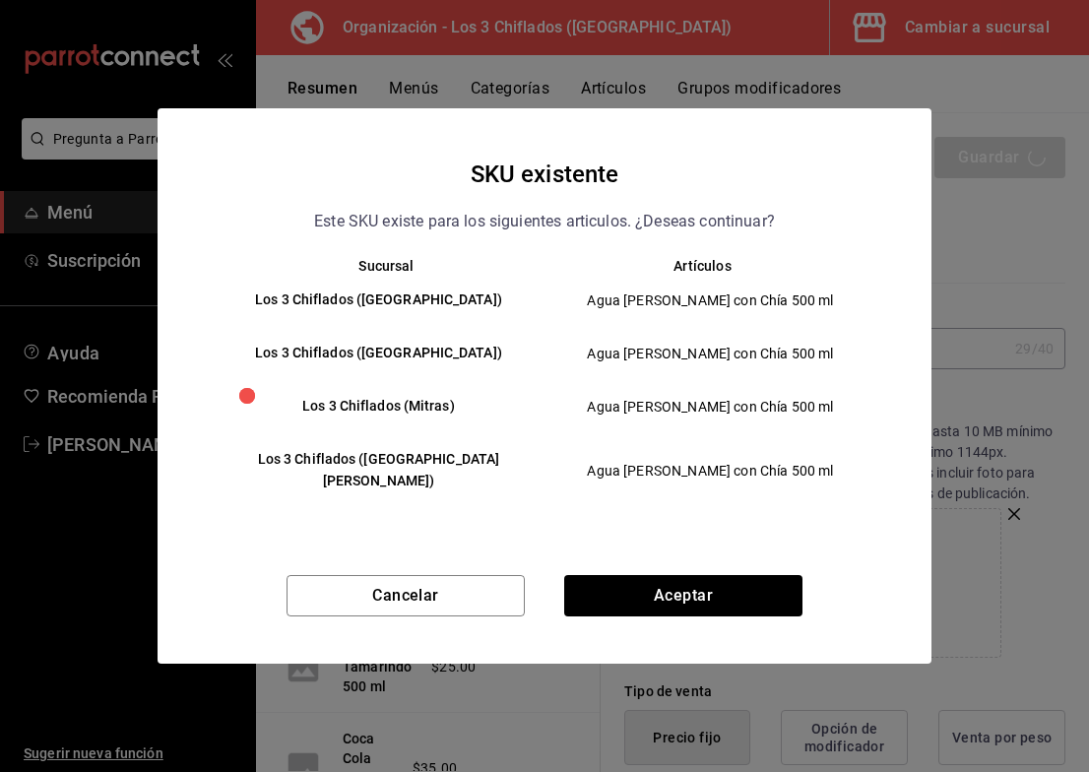
type textarea "x"
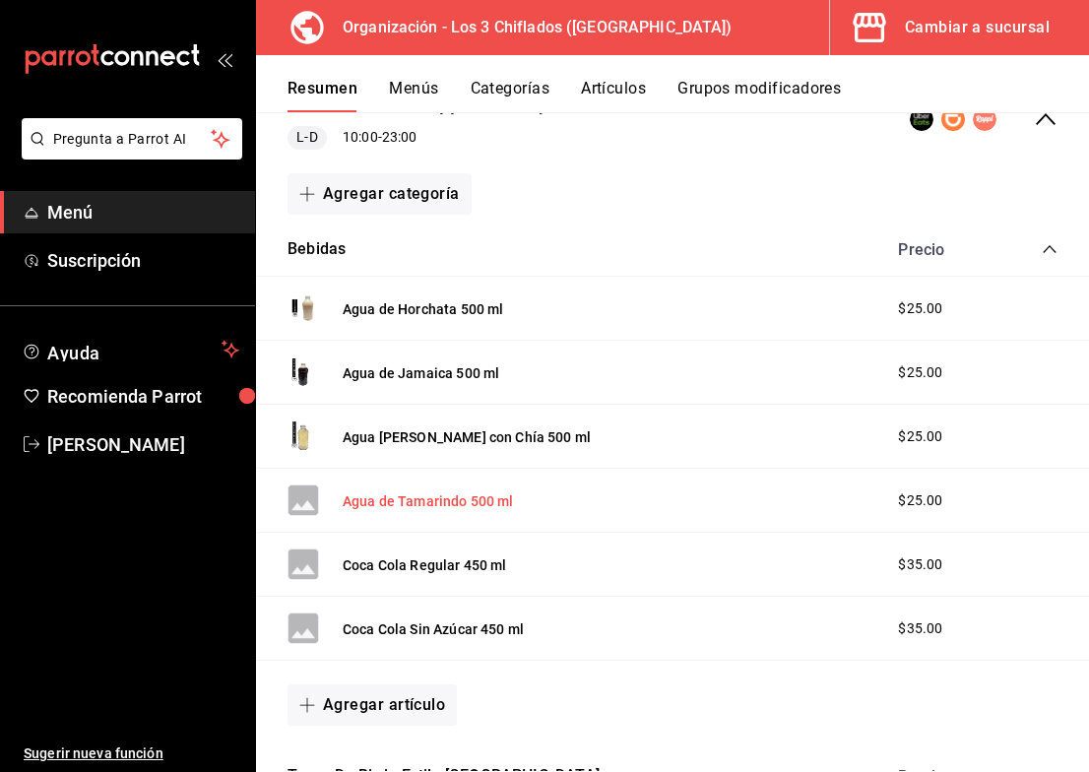
click at [448, 511] on button "Agua de Tamarindo 500 ml" at bounding box center [428, 501] width 171 height 20
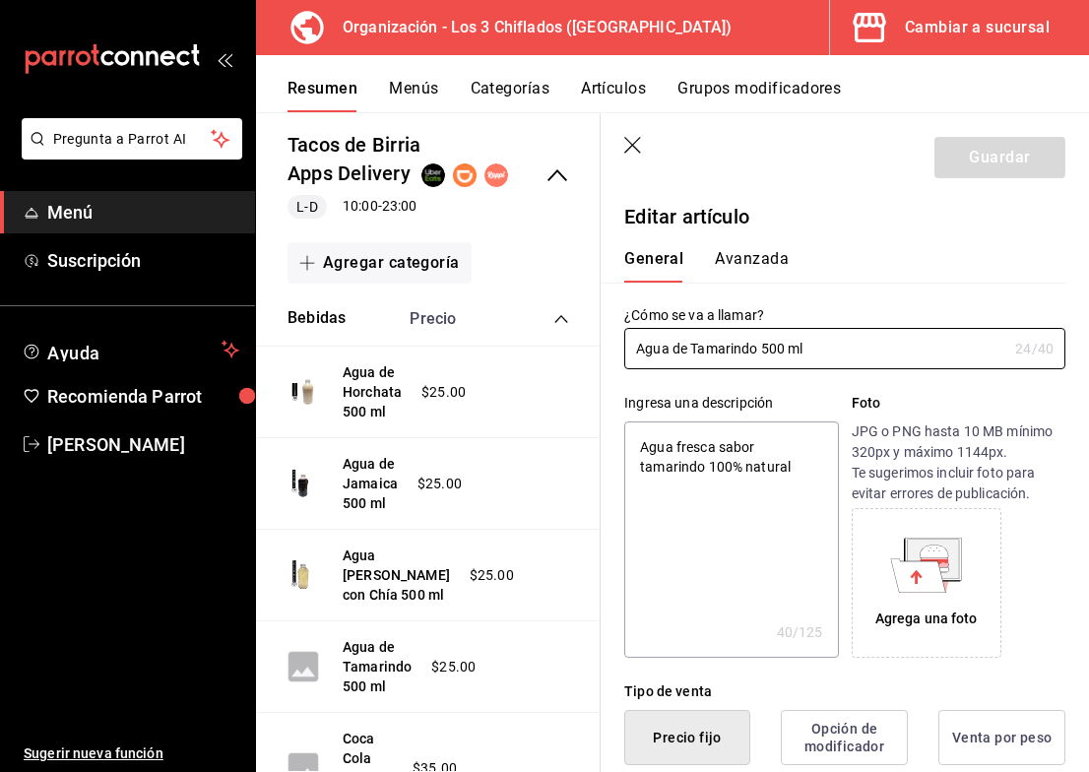
type textarea "x"
type input "$25.00"
click at [939, 568] on icon at bounding box center [934, 569] width 29 height 5
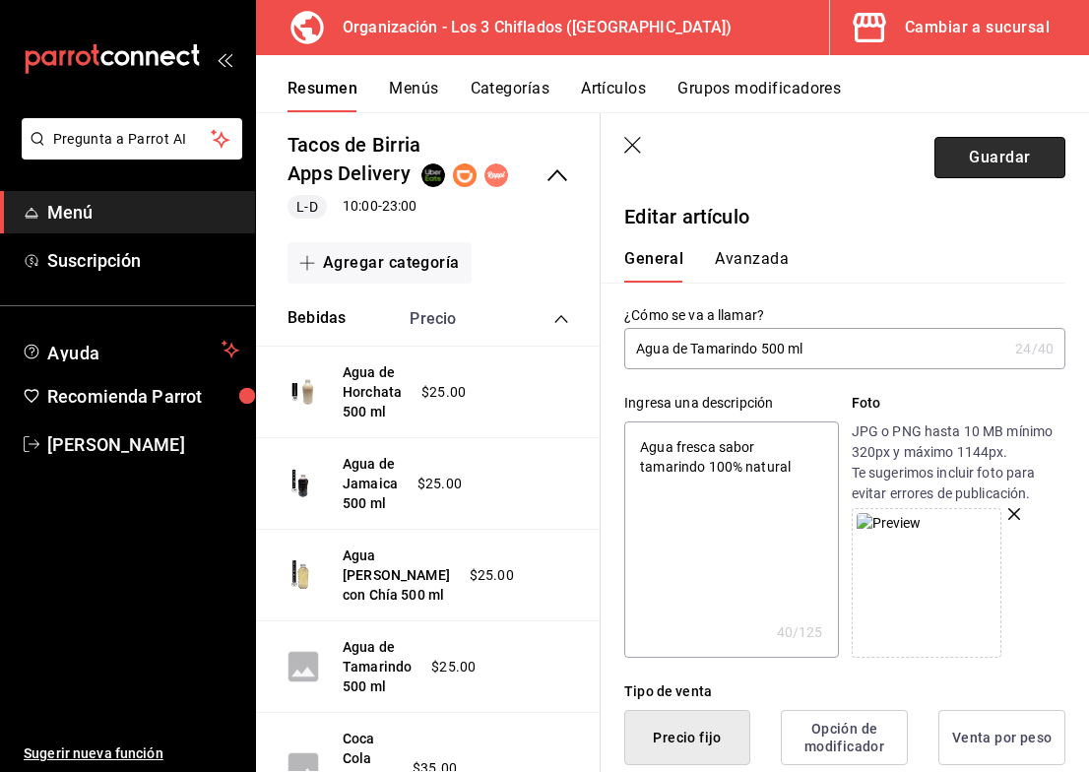
click at [985, 157] on button "Guardar" at bounding box center [1000, 157] width 131 height 41
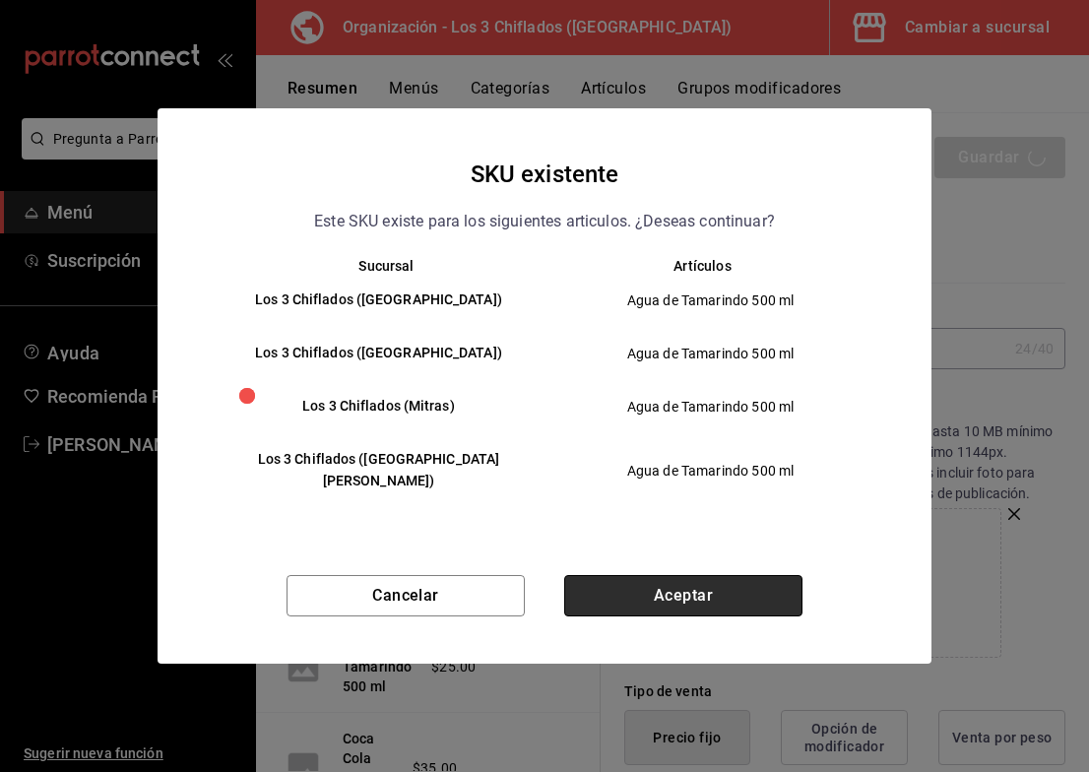
click at [760, 586] on button "Aceptar" at bounding box center [683, 595] width 238 height 41
type textarea "x"
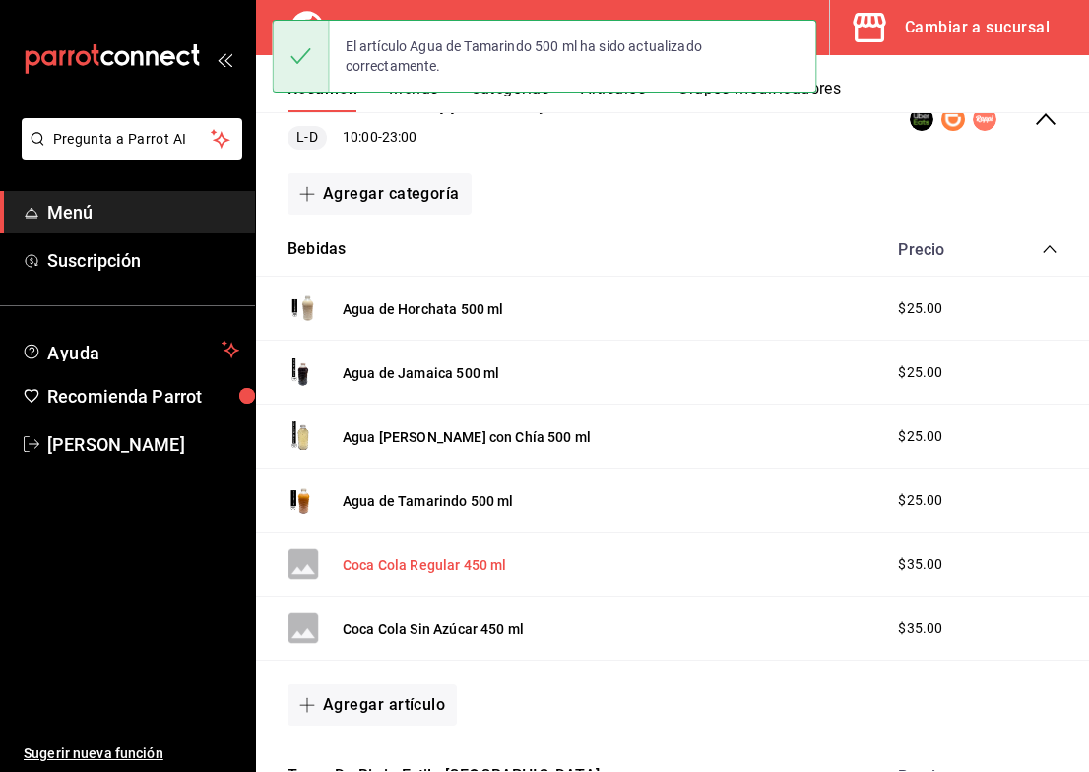
click at [443, 575] on button "Coca Cola Regular 450 ml" at bounding box center [425, 565] width 164 height 20
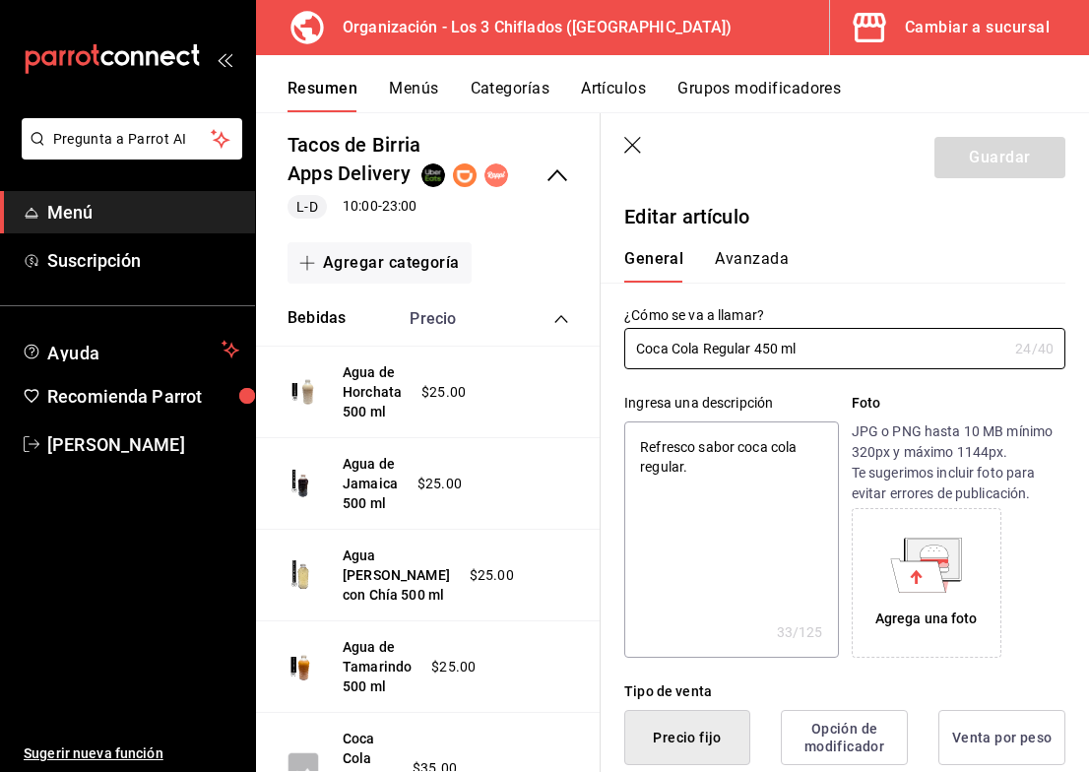
type textarea "x"
type input "$35.00"
click at [912, 549] on icon at bounding box center [933, 558] width 51 height 39
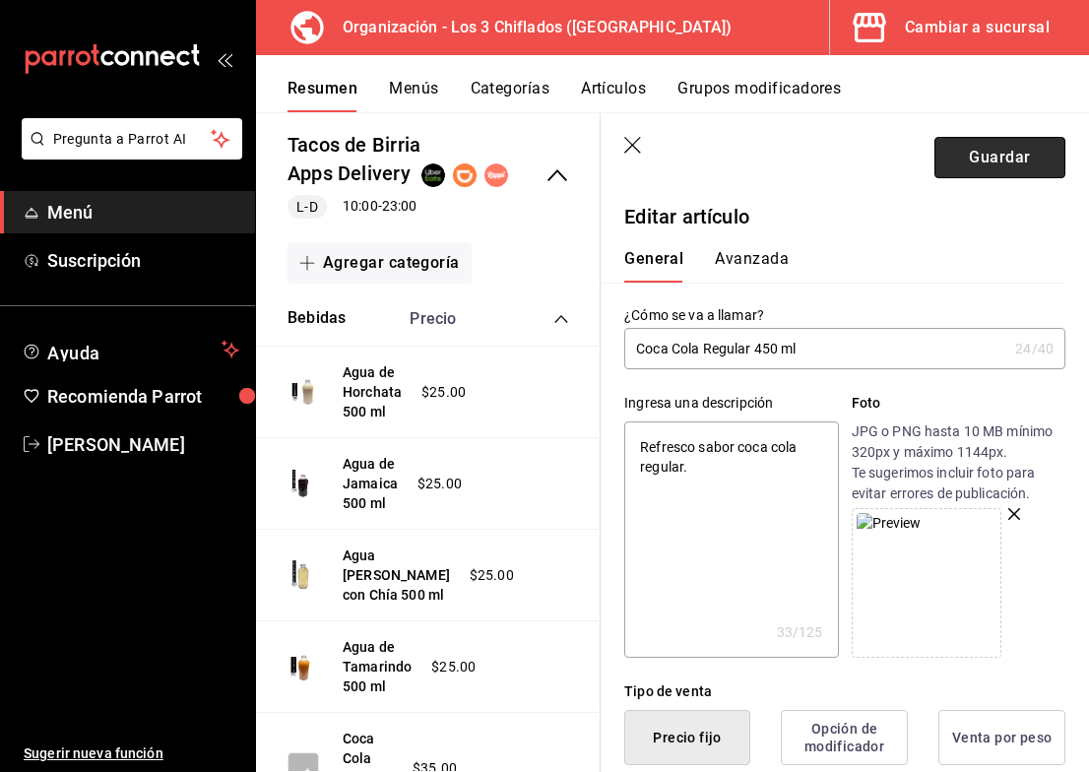
click at [981, 158] on button "Guardar" at bounding box center [1000, 157] width 131 height 41
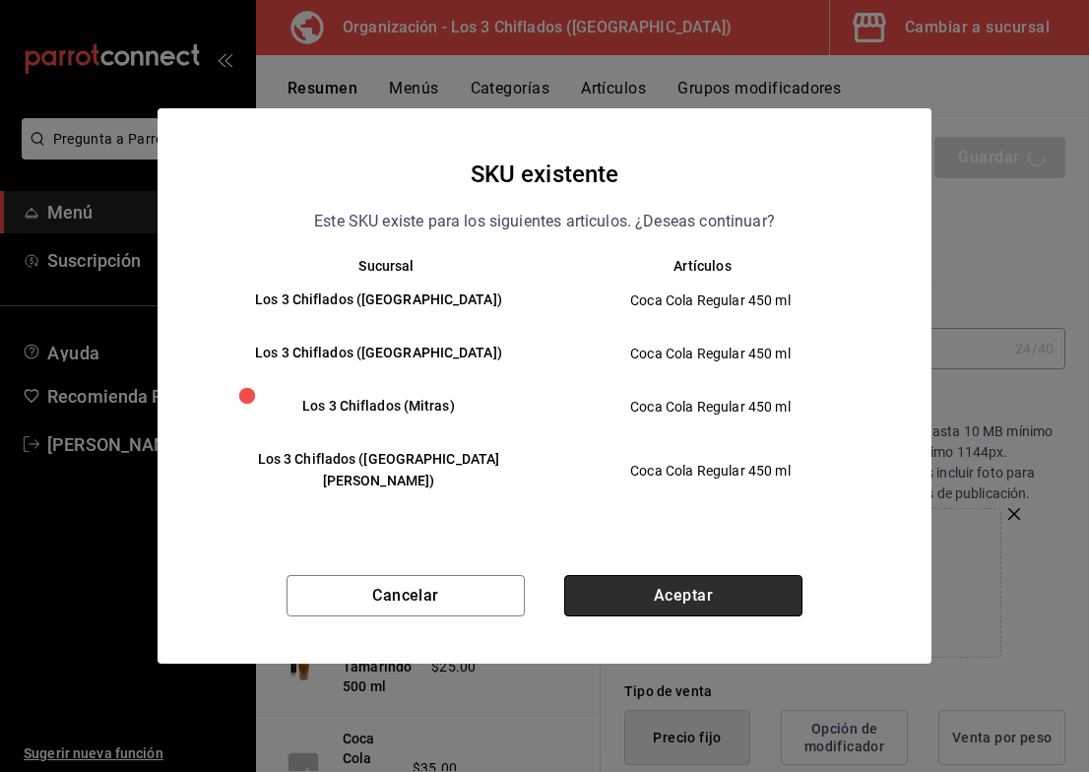
click at [689, 583] on button "Aceptar" at bounding box center [683, 595] width 238 height 41
type textarea "x"
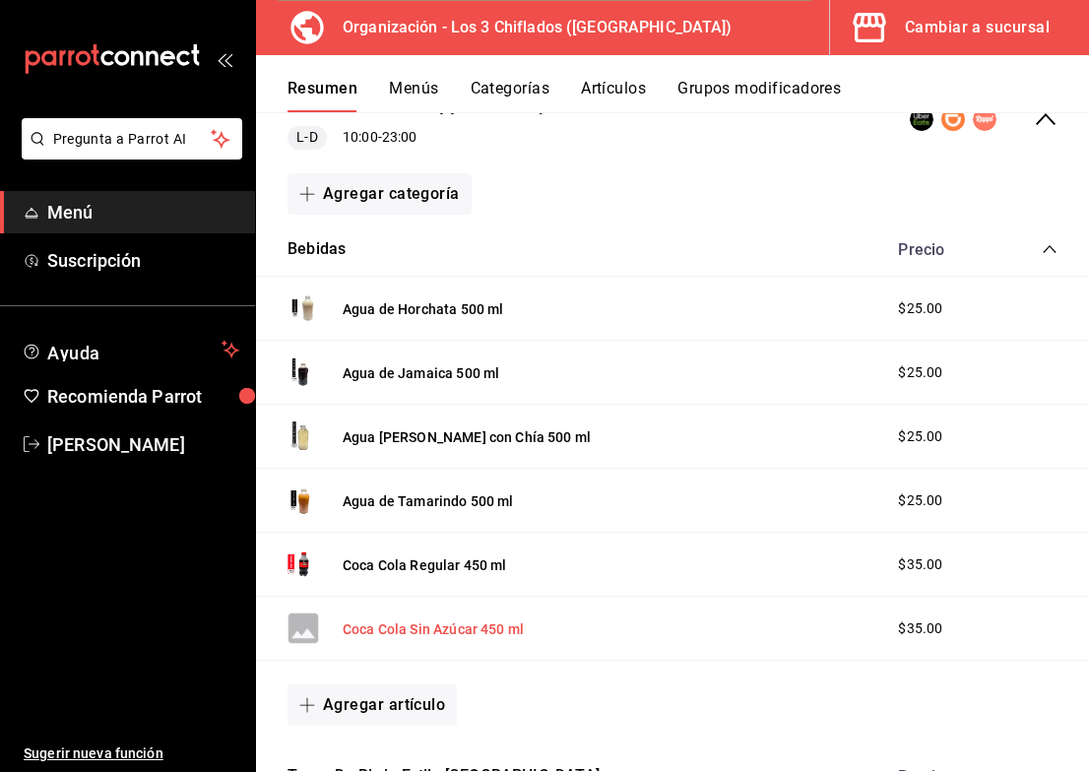
click at [460, 639] on button "Coca Cola Sin Azúcar 450 ml" at bounding box center [433, 629] width 181 height 20
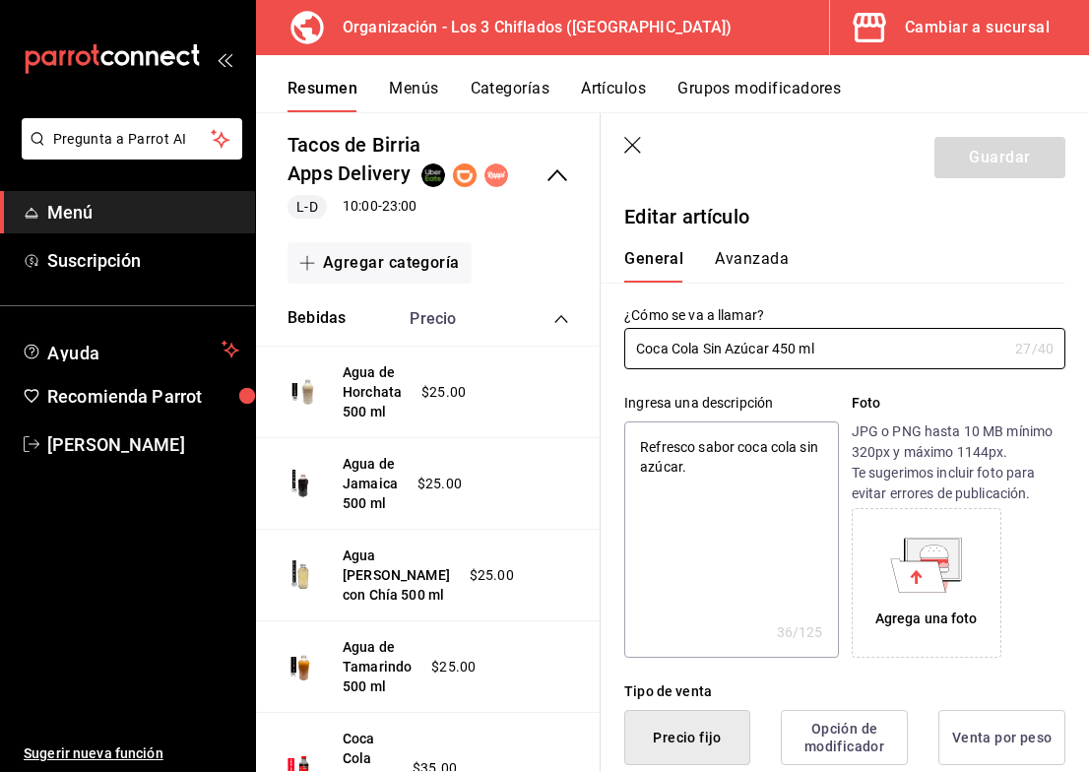
type textarea "x"
type input "$35.00"
click at [920, 562] on icon at bounding box center [918, 574] width 55 height 33
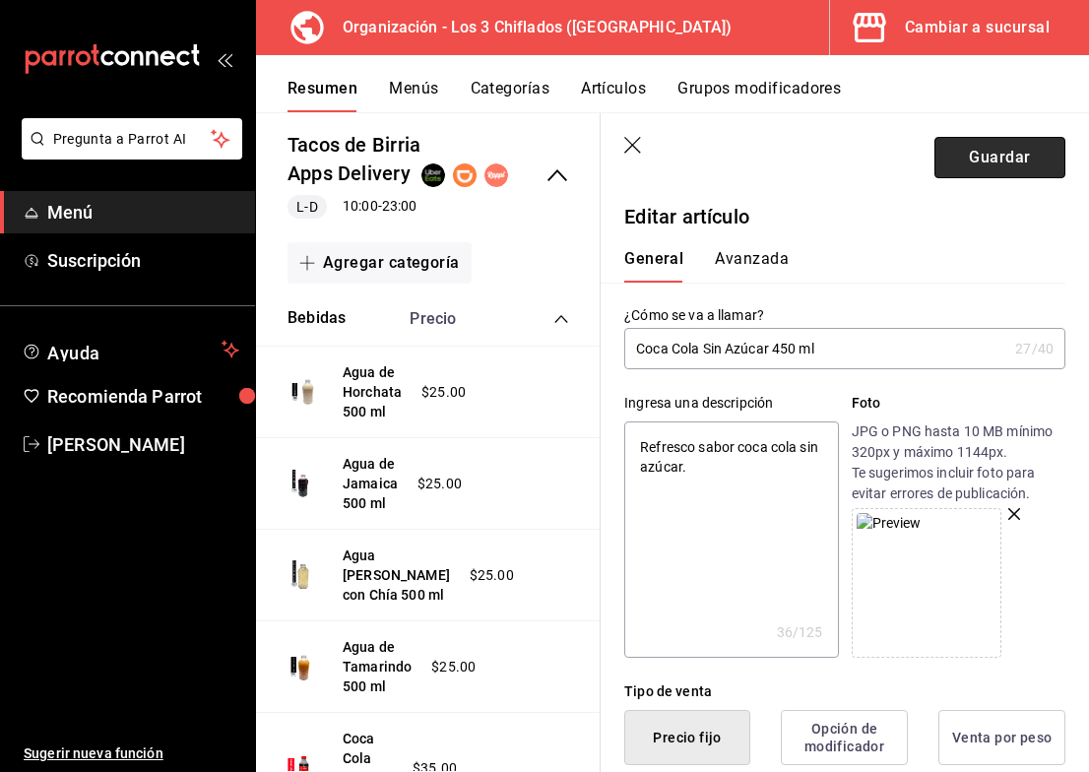
click at [1027, 143] on button "Guardar" at bounding box center [1000, 157] width 131 height 41
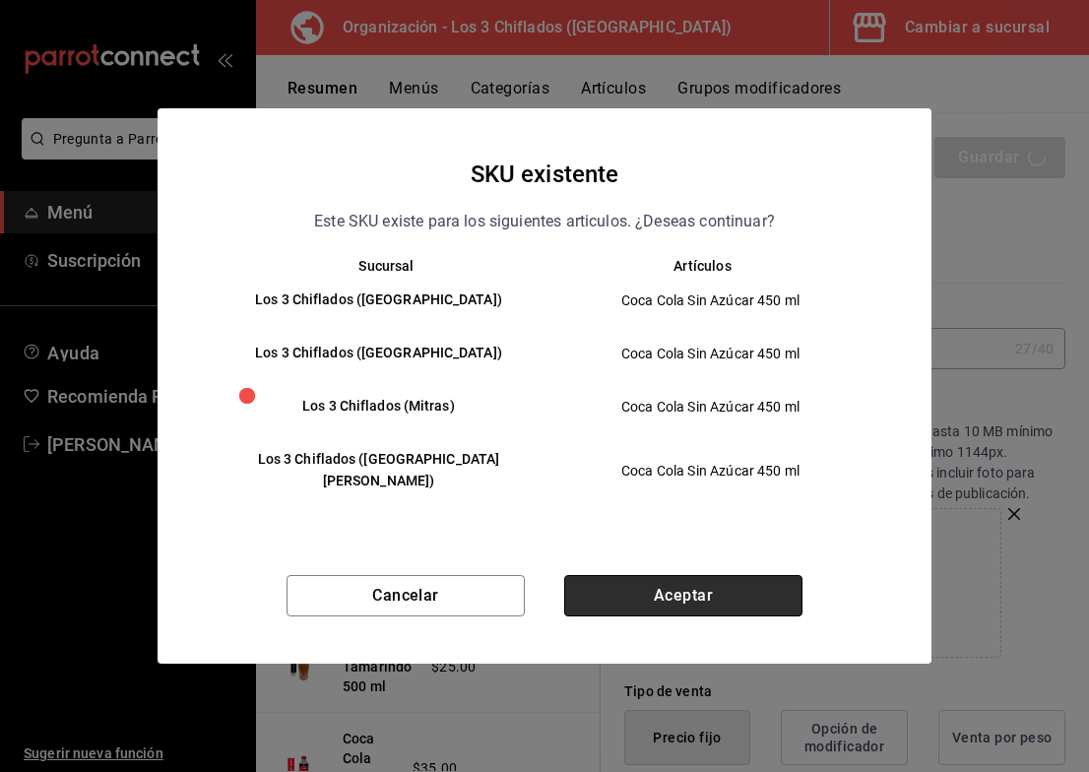
click at [705, 587] on button "Aceptar" at bounding box center [683, 595] width 238 height 41
type textarea "x"
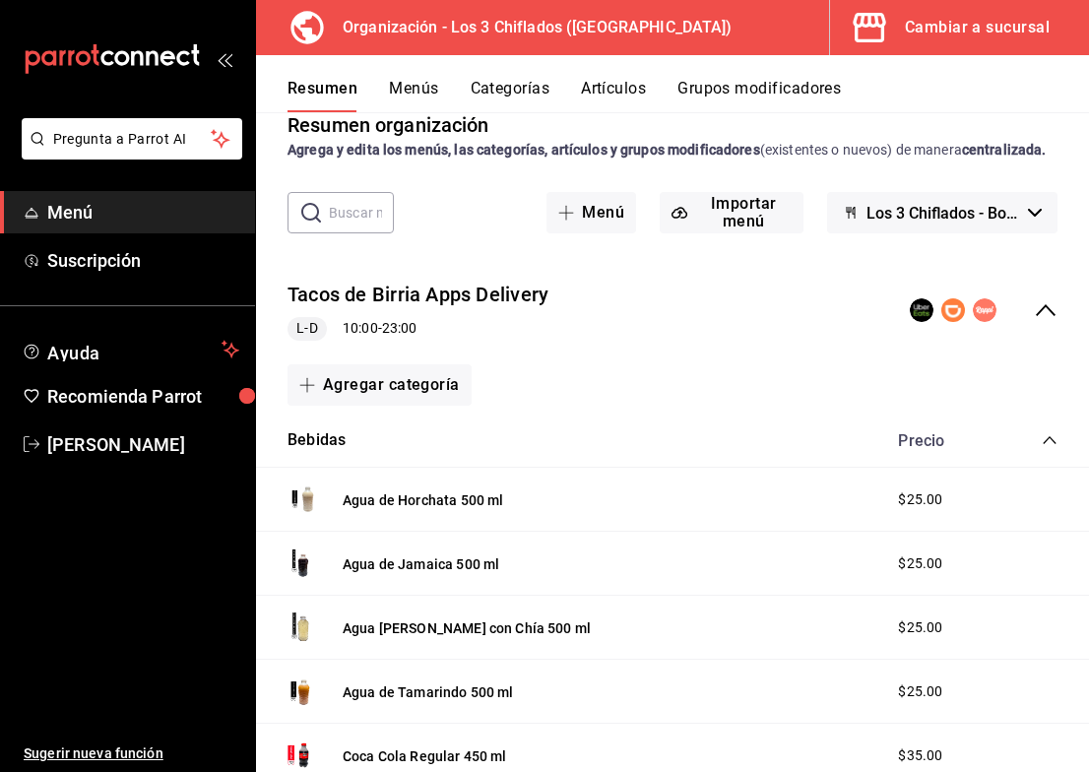
scroll to position [28, 0]
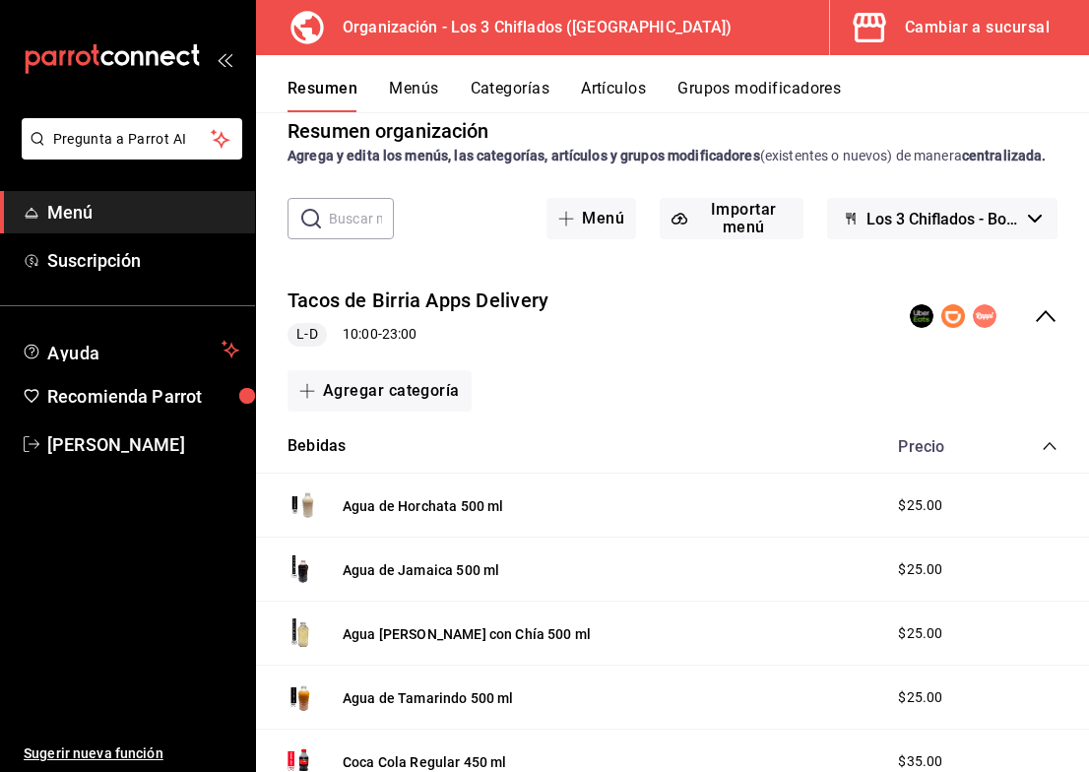
click at [1042, 454] on icon "collapse-category-row" at bounding box center [1050, 446] width 16 height 16
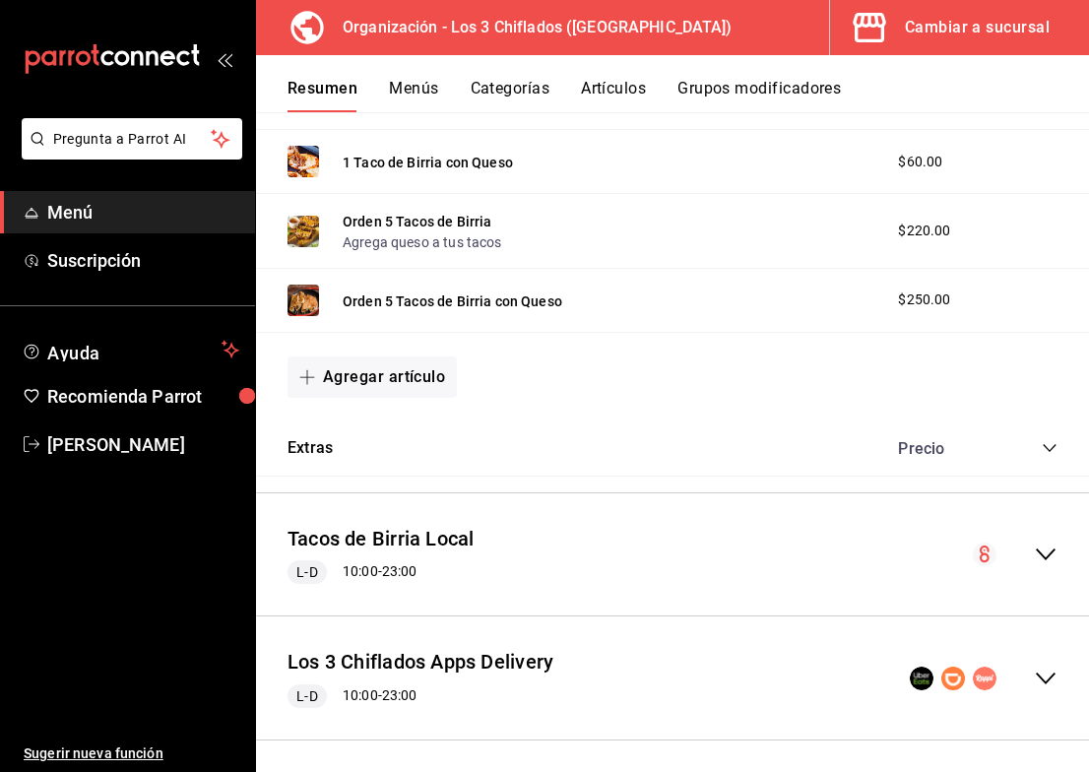
scroll to position [520, 0]
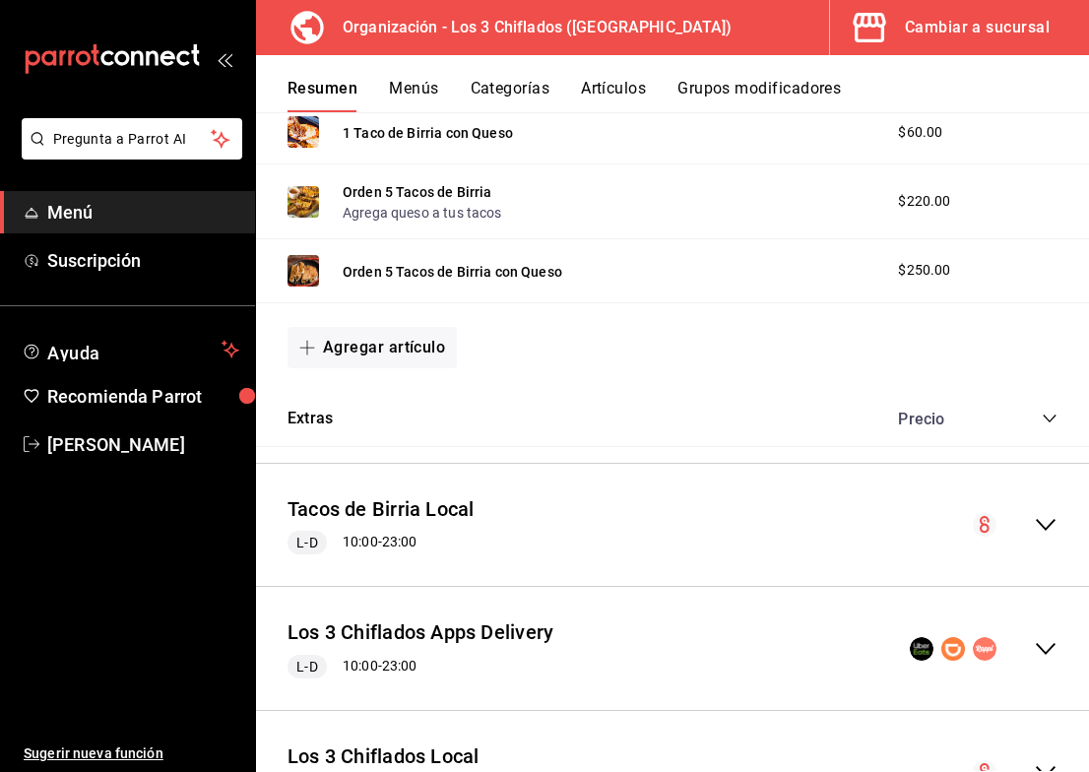
click at [1042, 426] on icon "collapse-category-row" at bounding box center [1050, 419] width 16 height 16
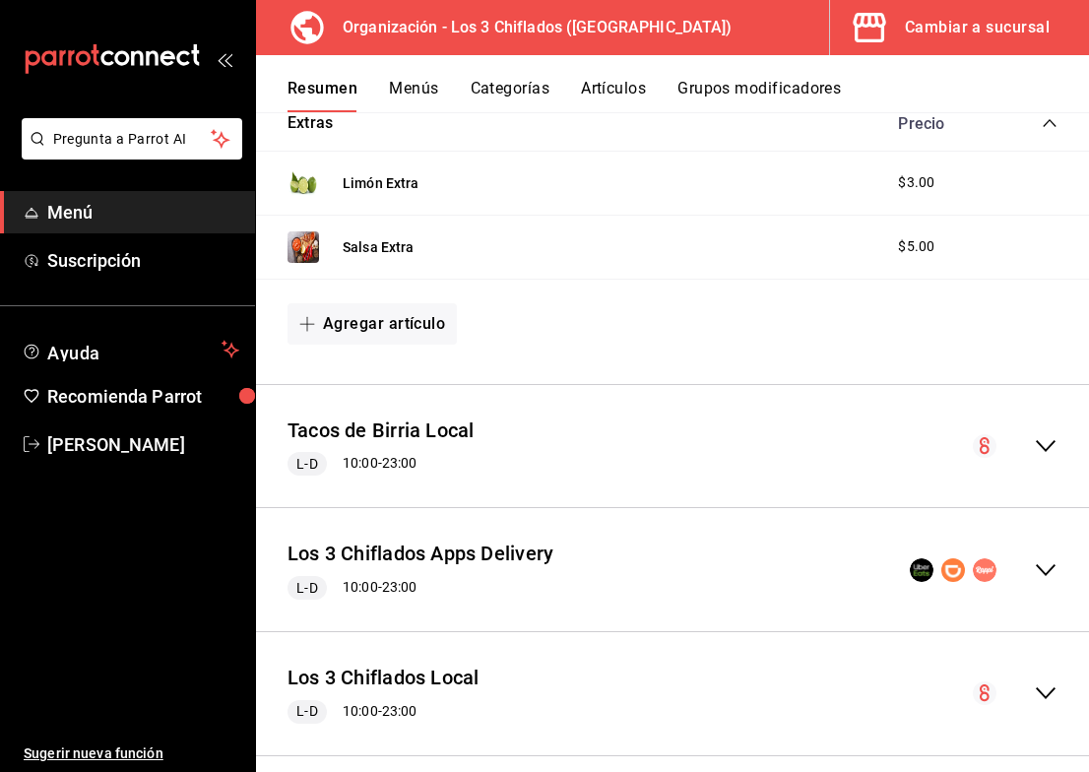
scroll to position [856, 0]
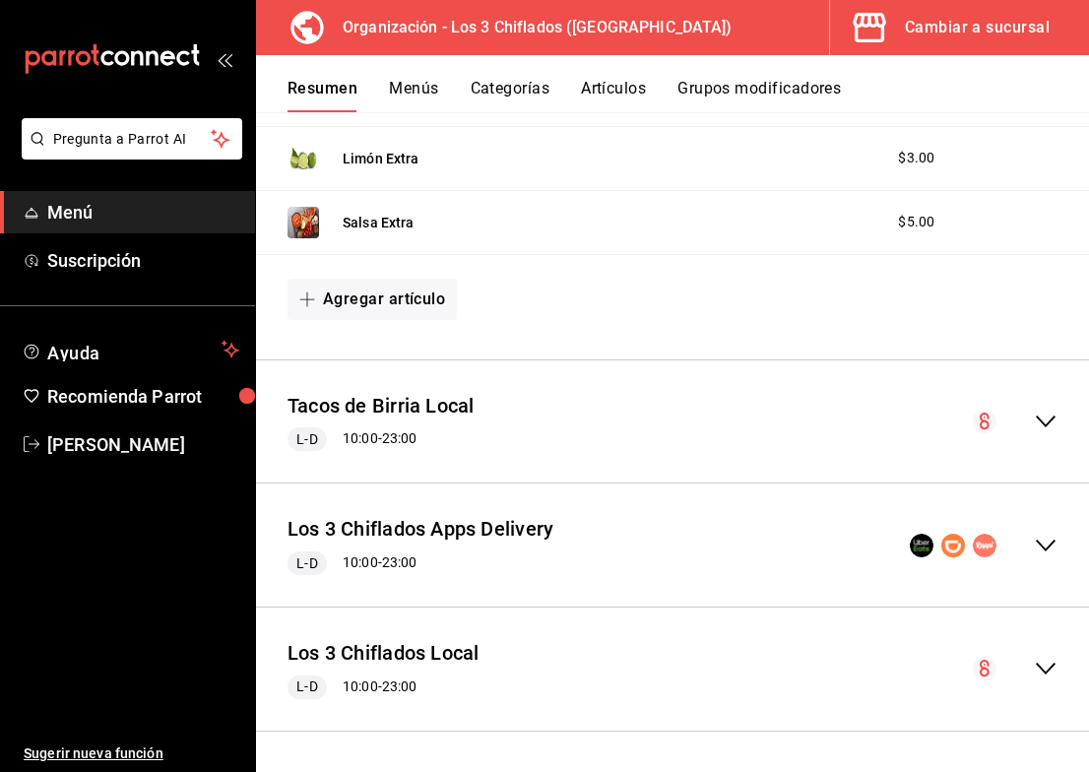
click at [1044, 541] on div "Los 3 Chiflados Apps Delivery L-D 10:00 - 23:00" at bounding box center [672, 545] width 833 height 92
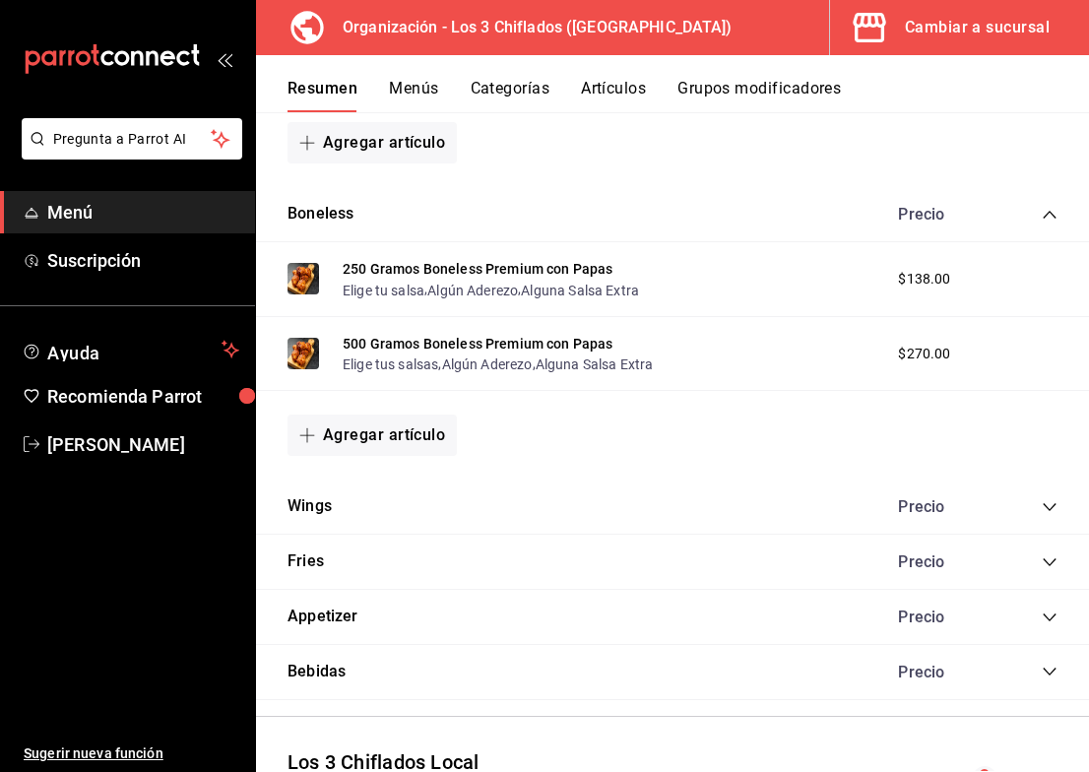
scroll to position [1840, 0]
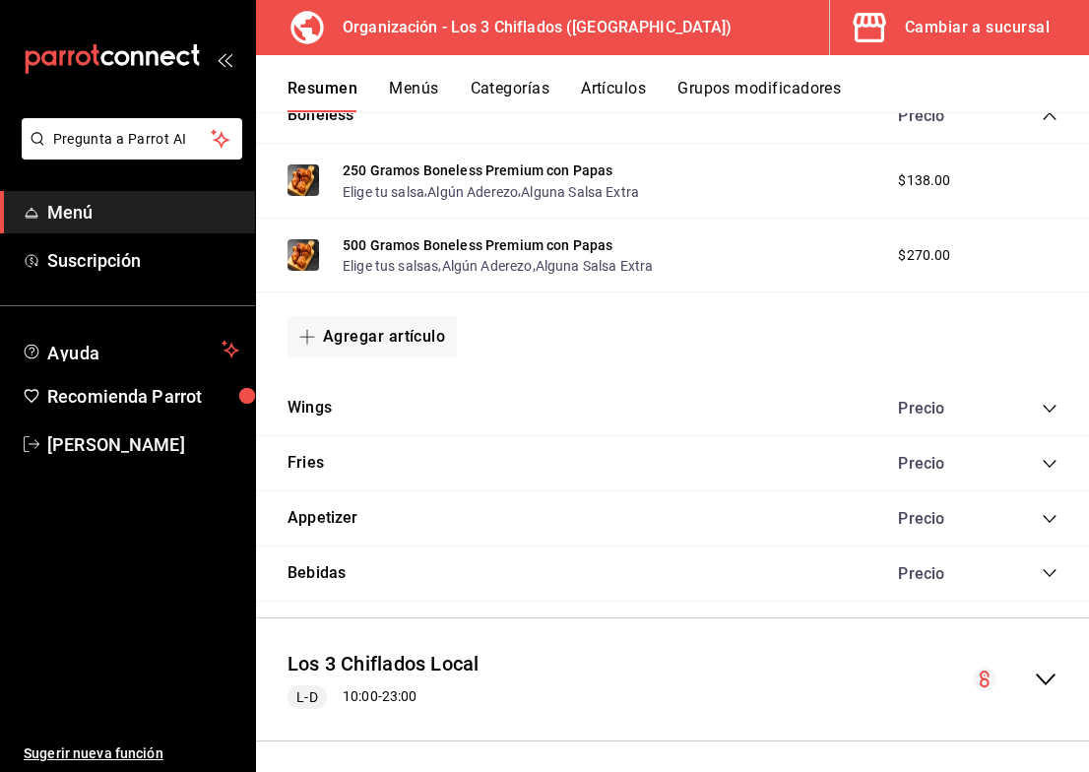
click at [1042, 417] on icon "collapse-category-row" at bounding box center [1050, 409] width 16 height 16
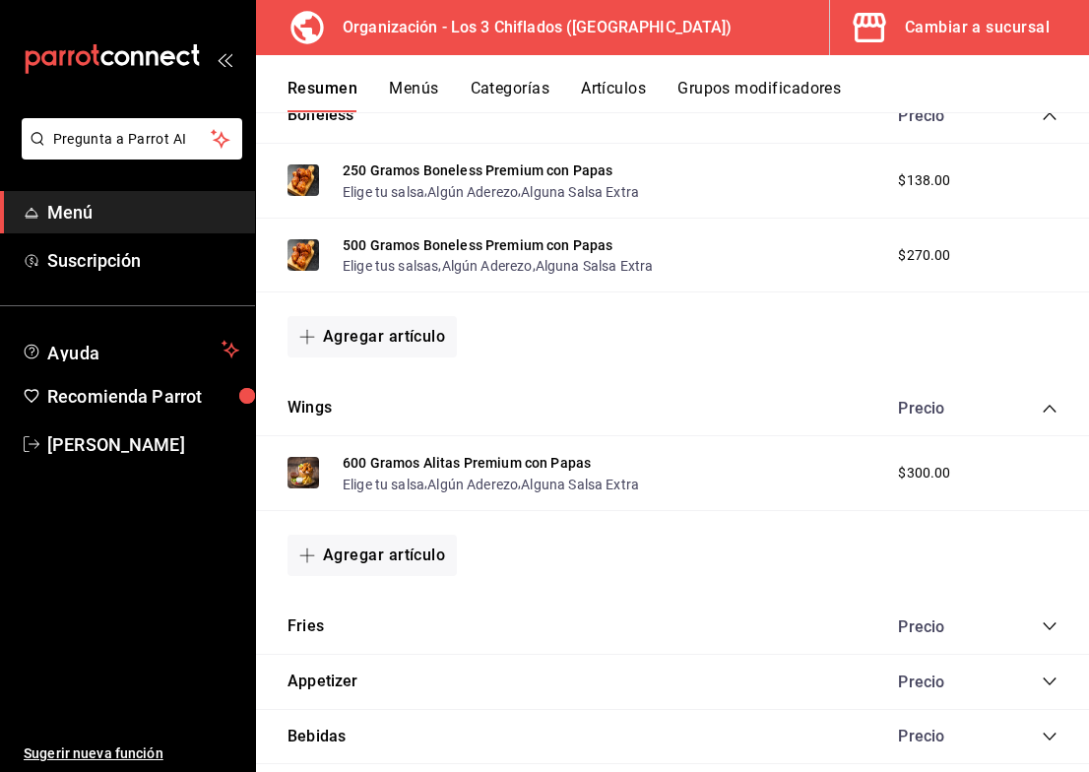
scroll to position [2031, 0]
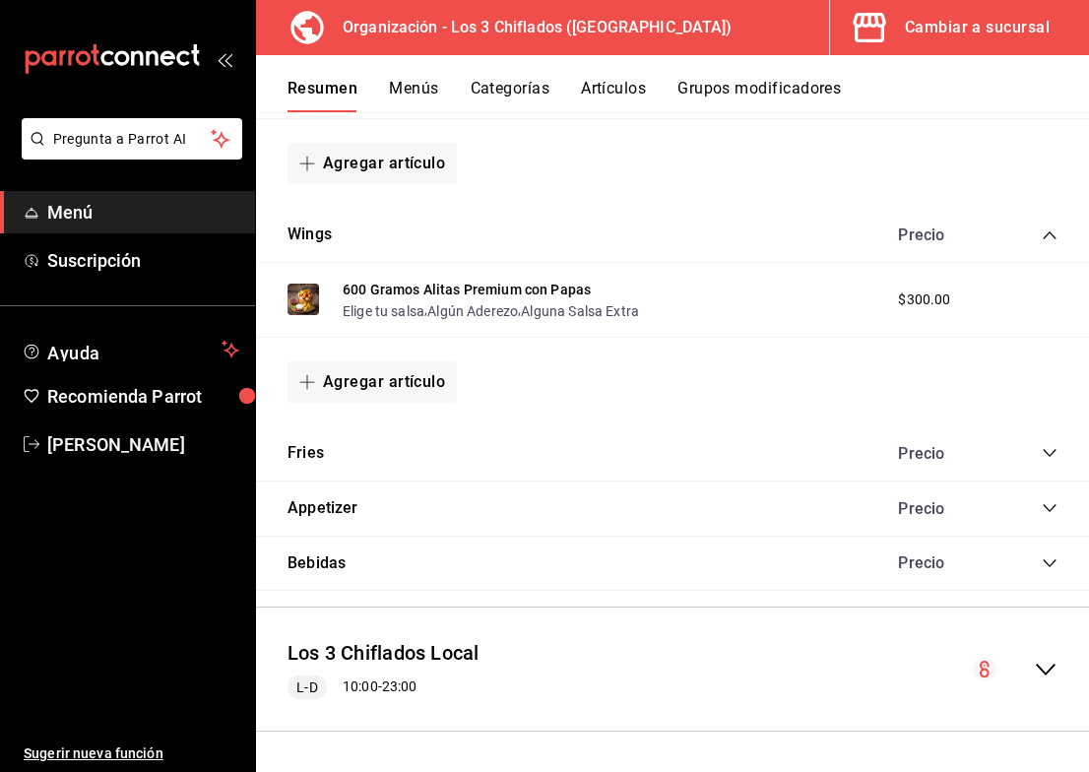
click at [1042, 460] on icon "collapse-category-row" at bounding box center [1050, 453] width 16 height 16
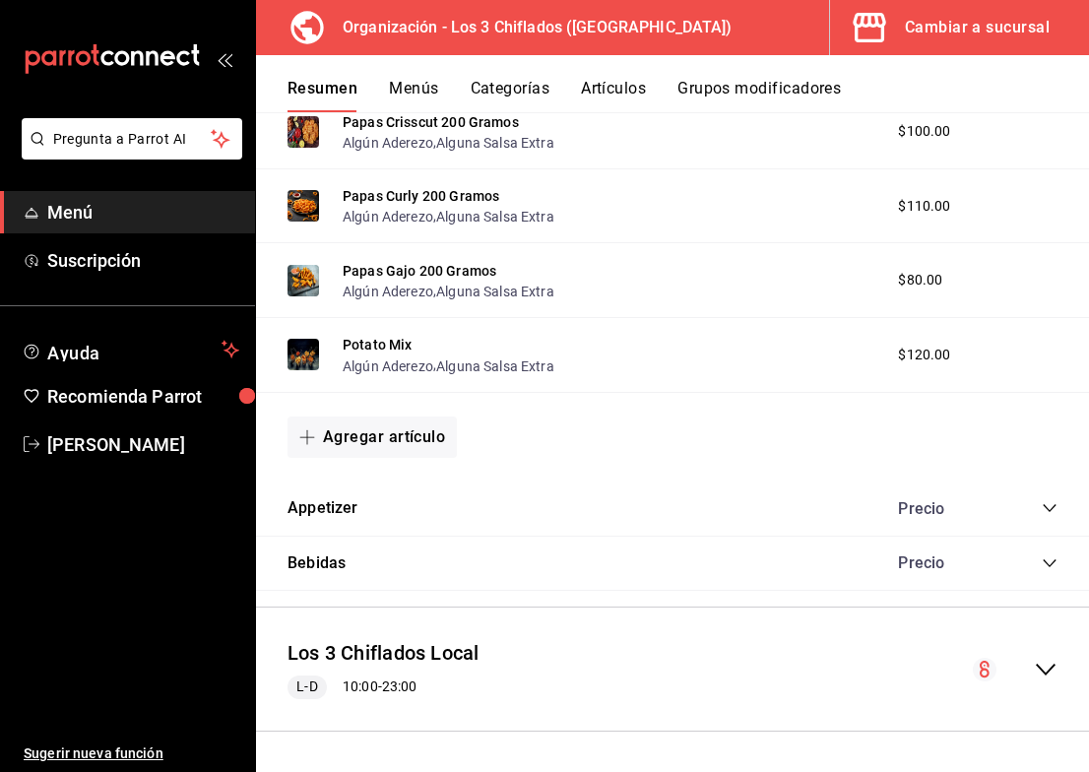
scroll to position [2493, 0]
click at [1042, 513] on icon "collapse-category-row" at bounding box center [1050, 508] width 16 height 16
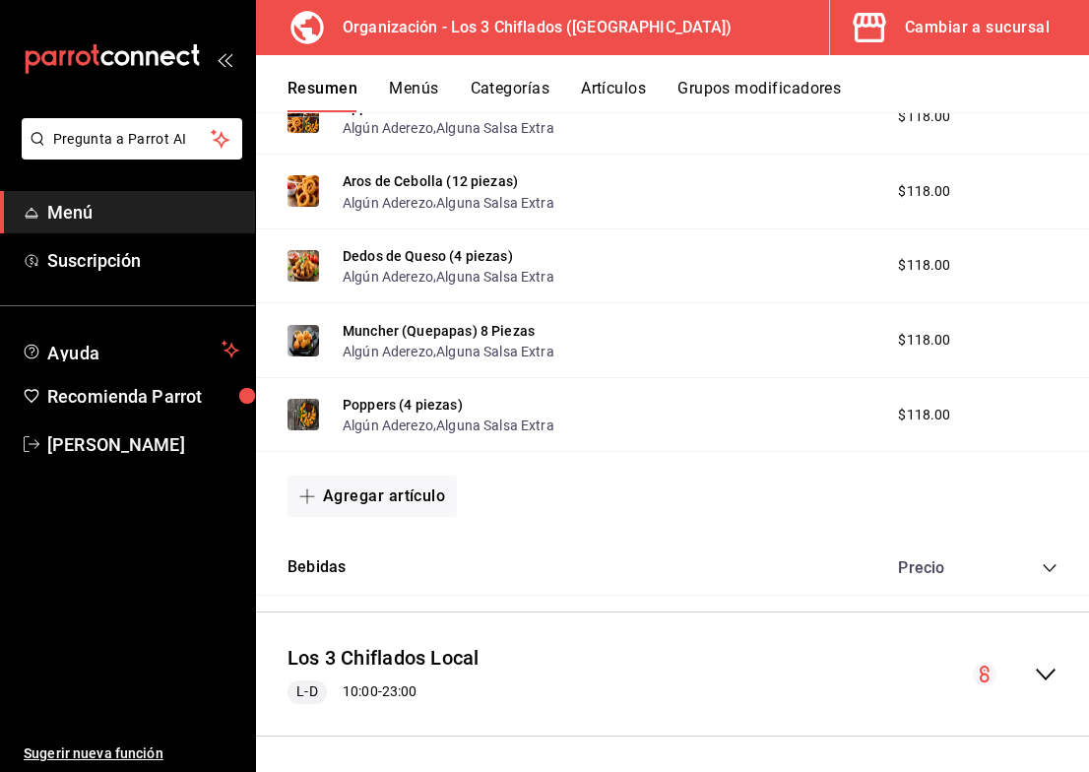
scroll to position [2956, 0]
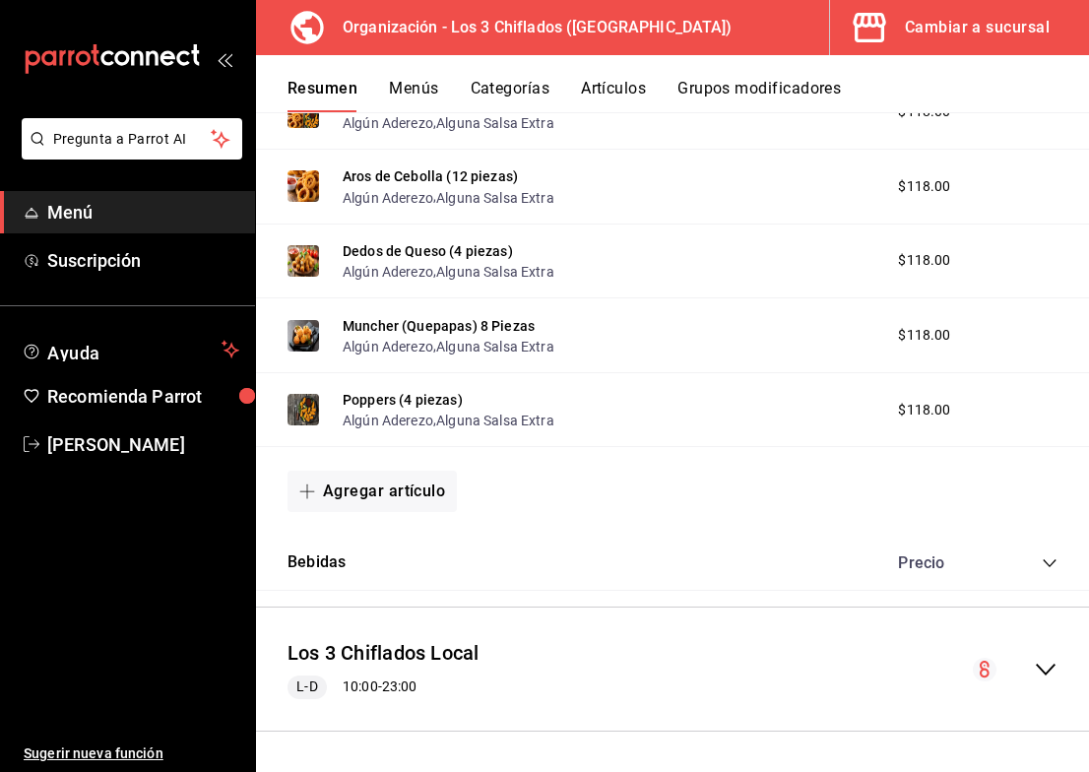
click at [1042, 562] on icon "collapse-category-row" at bounding box center [1050, 563] width 16 height 16
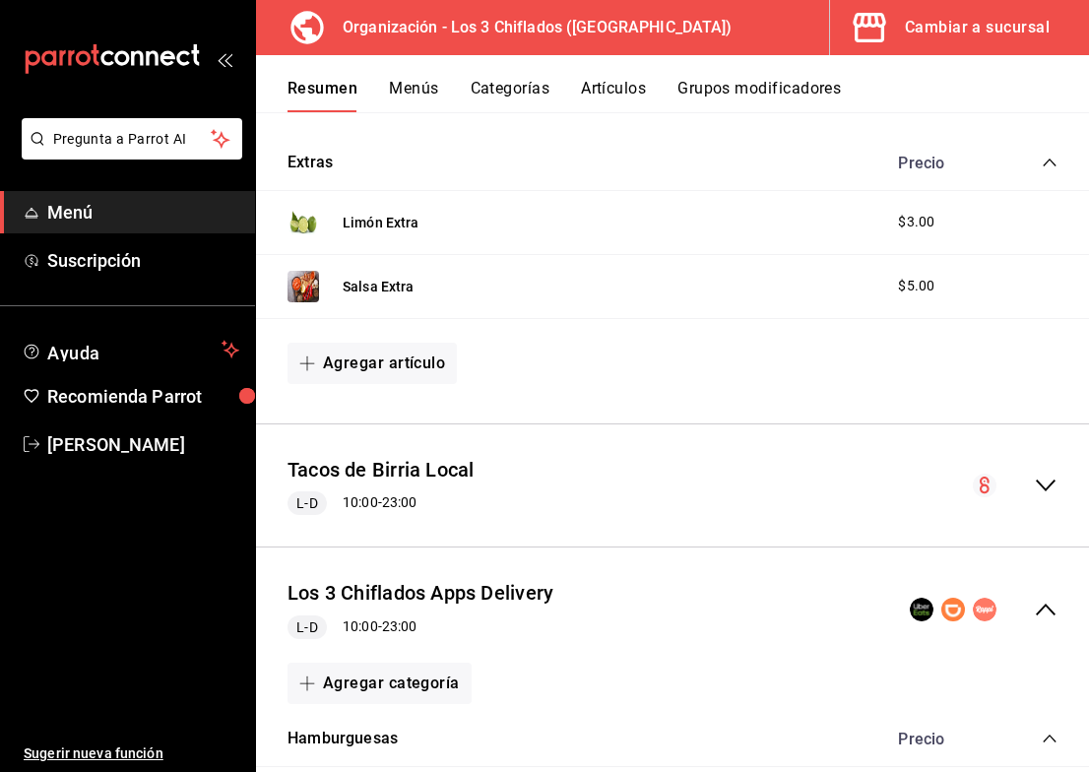
scroll to position [768, 0]
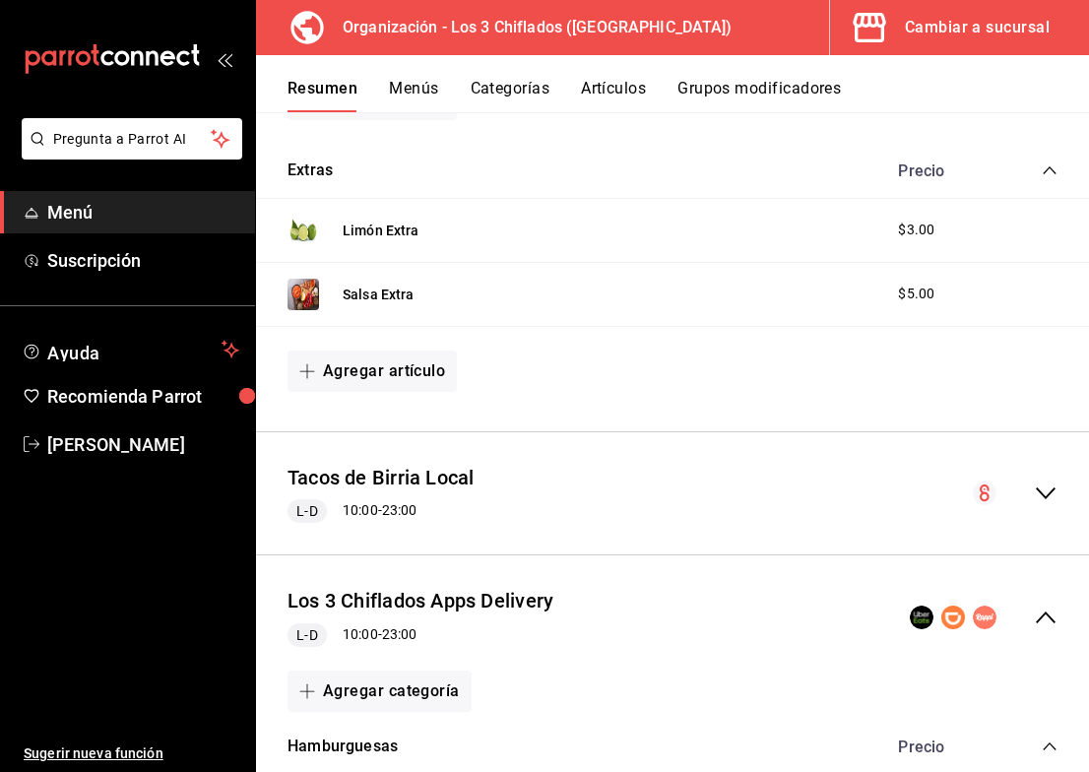
click at [1034, 623] on icon "collapse-menu-row" at bounding box center [1046, 618] width 24 height 24
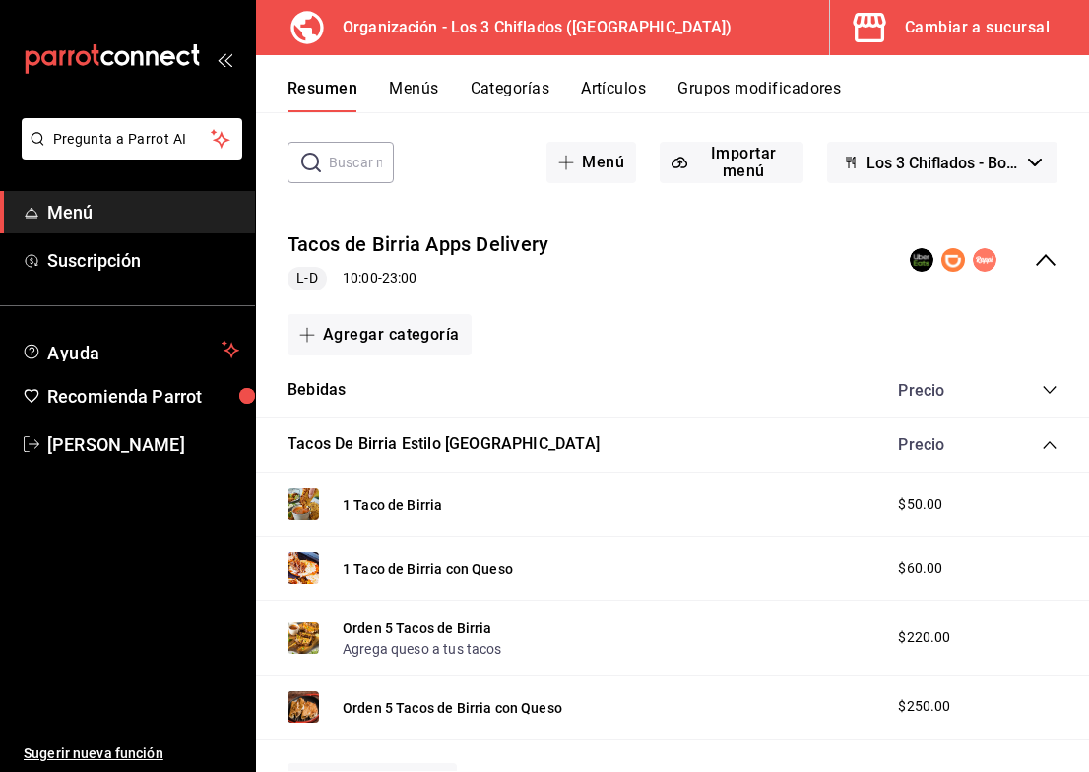
scroll to position [79, 0]
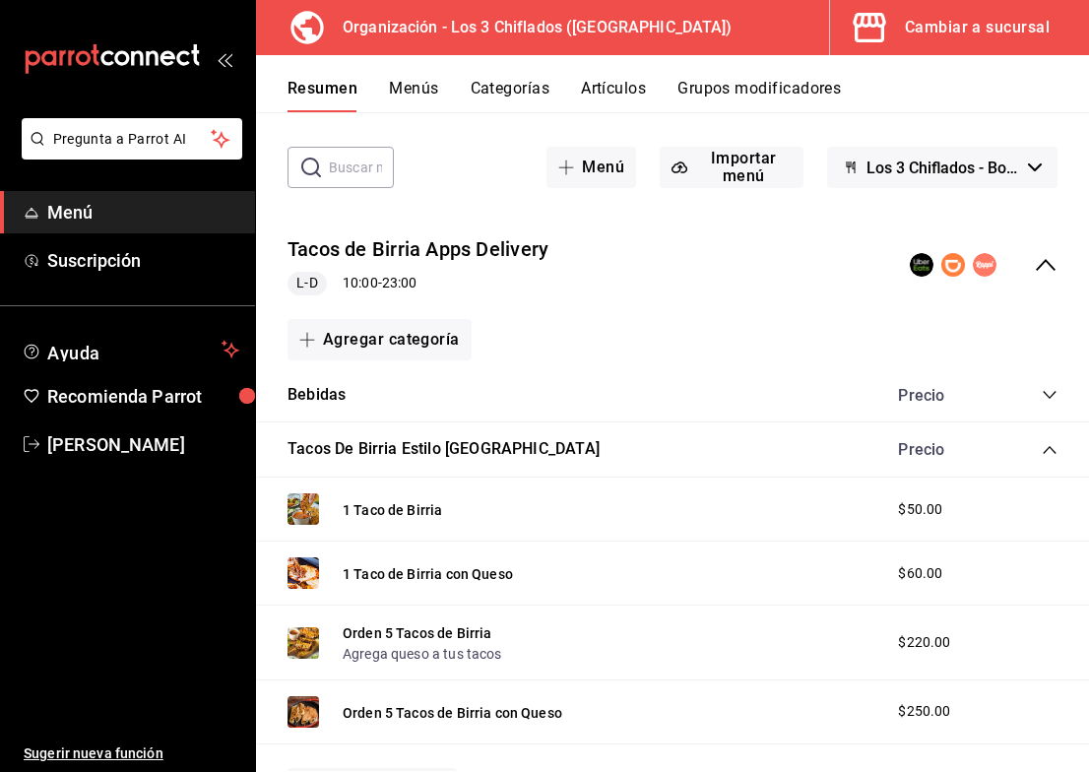
click at [1042, 403] on icon "collapse-category-row" at bounding box center [1050, 395] width 16 height 16
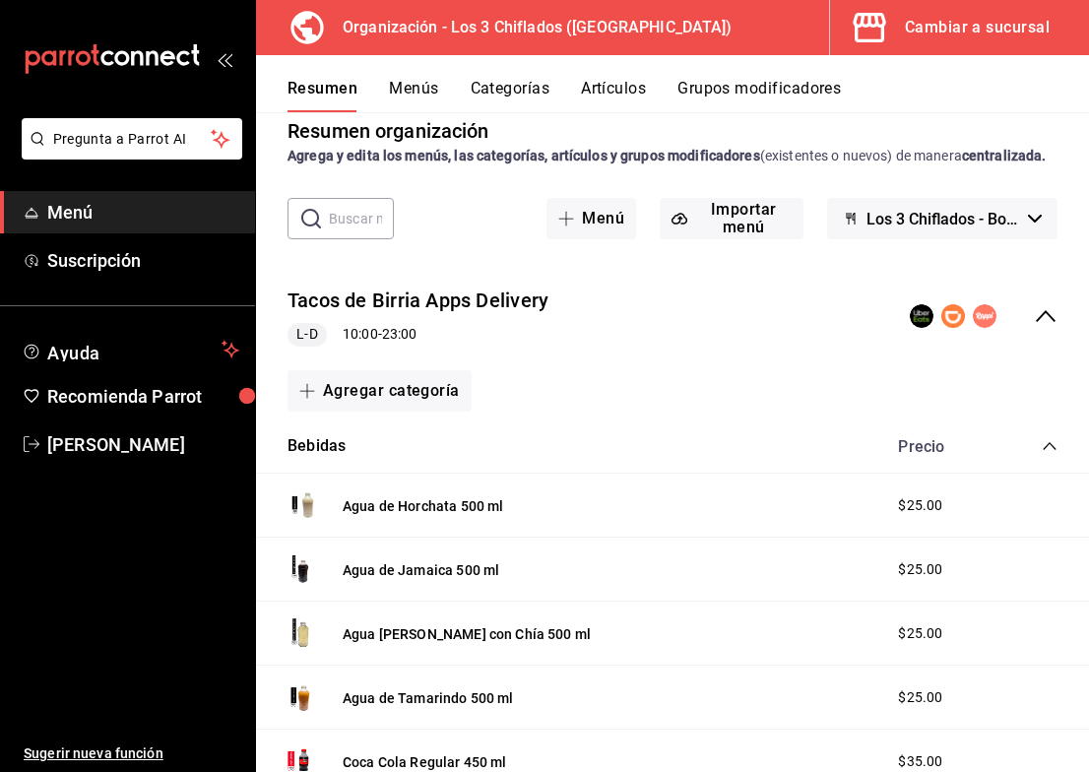
scroll to position [0, 0]
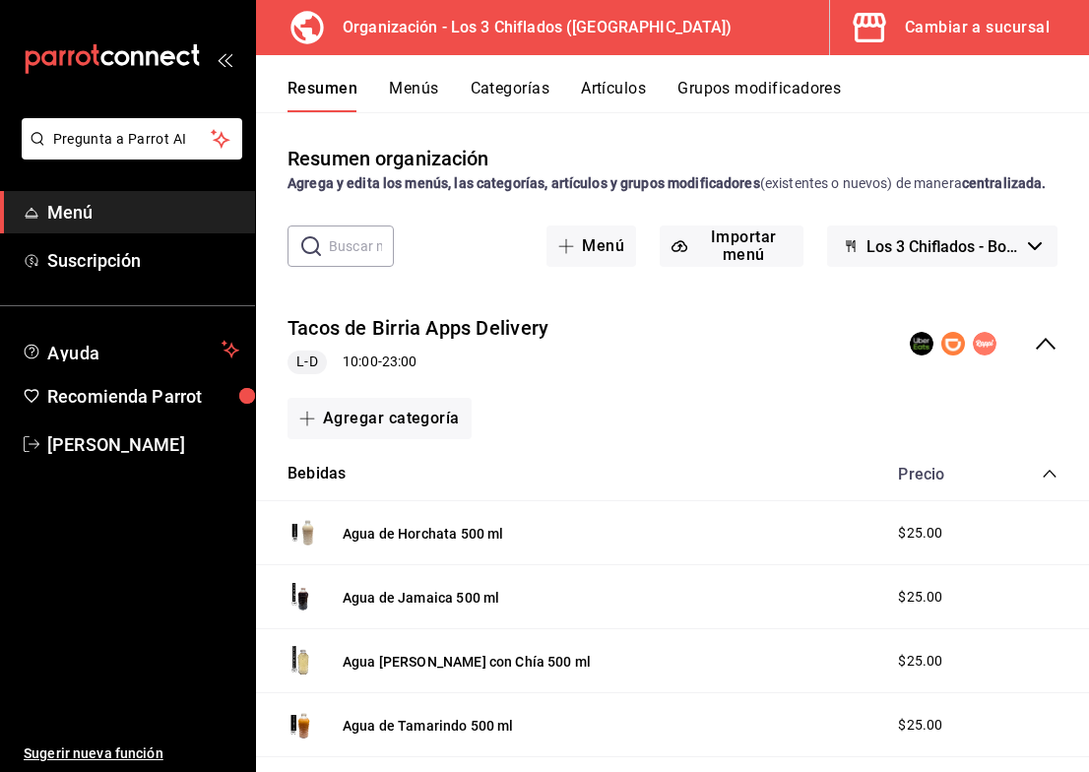
click at [1042, 482] on icon "collapse-category-row" at bounding box center [1050, 474] width 16 height 16
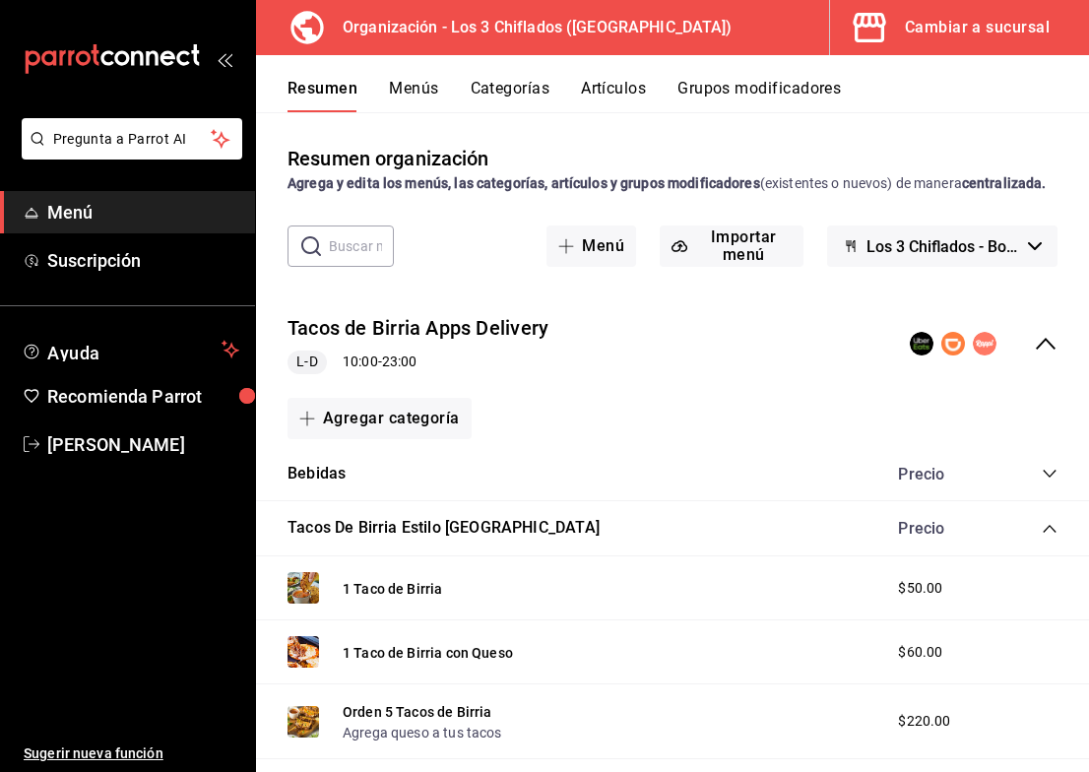
click at [1034, 355] on icon "collapse-menu-row" at bounding box center [1046, 344] width 24 height 24
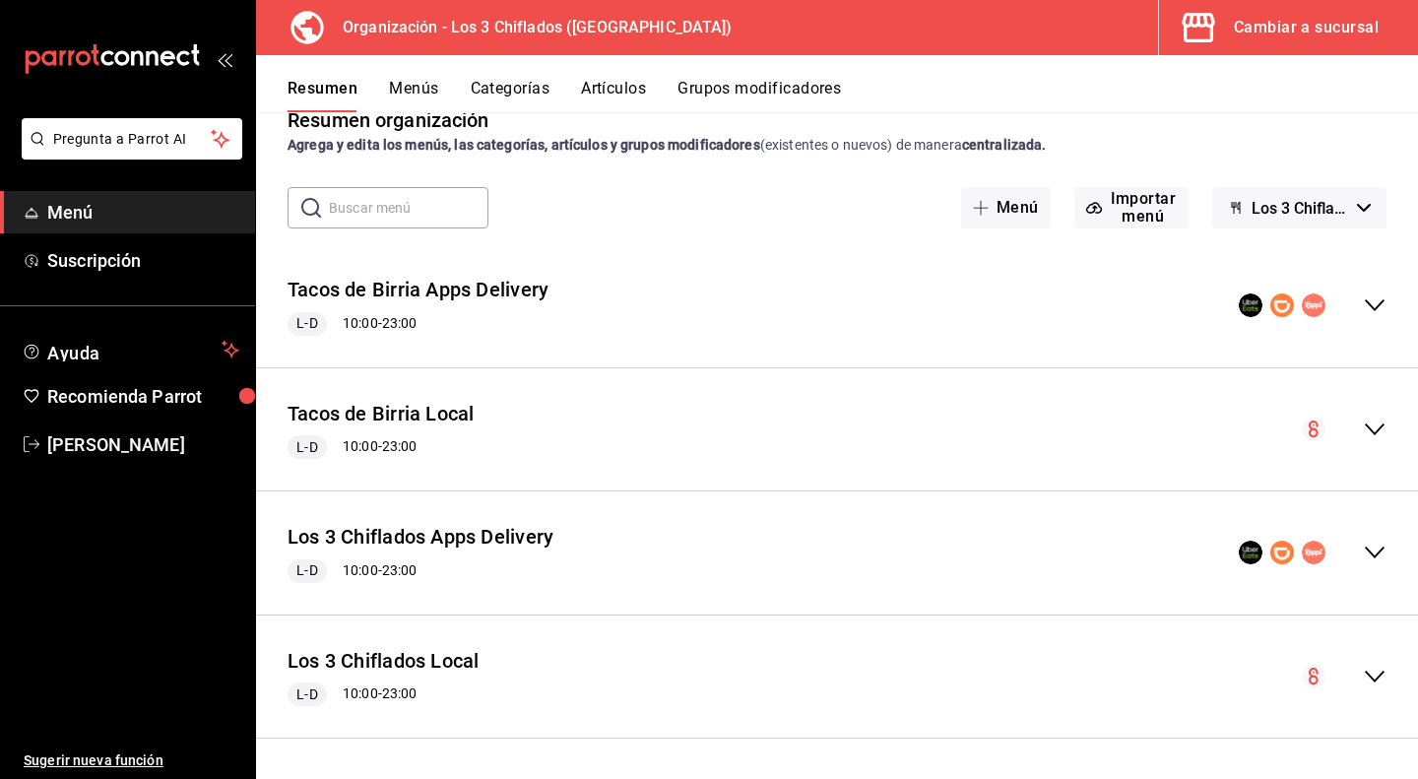
scroll to position [36, 0]
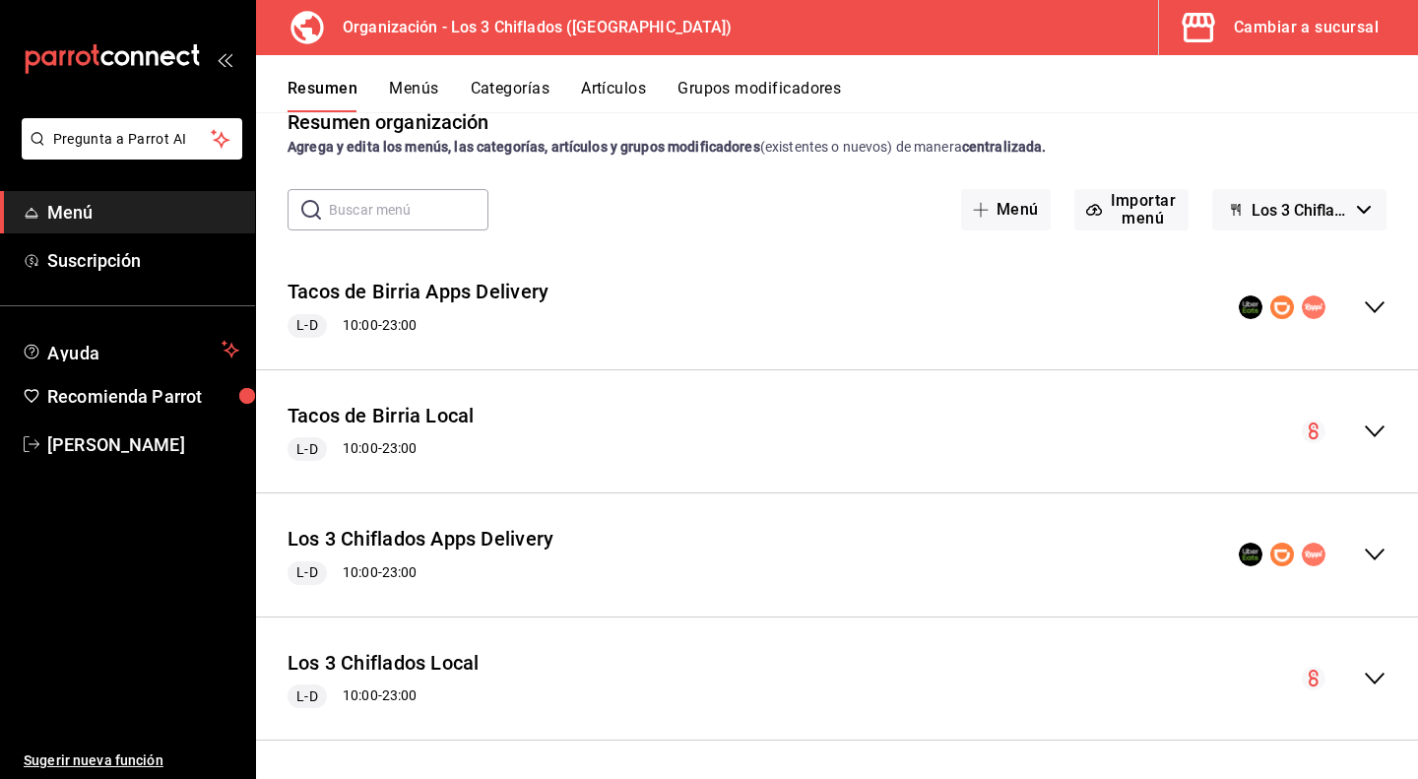
click at [1365, 305] on icon "collapse-menu-row" at bounding box center [1375, 307] width 20 height 12
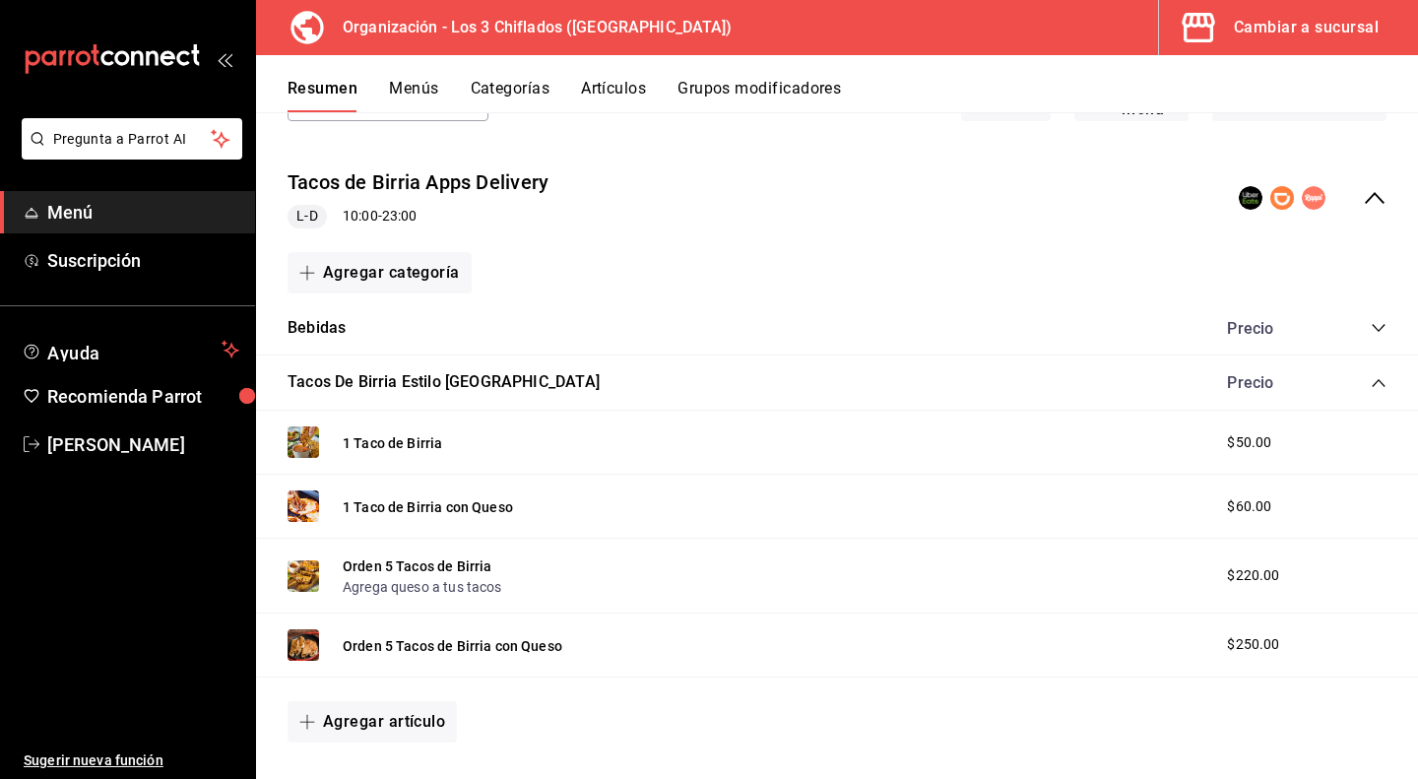
scroll to position [40, 0]
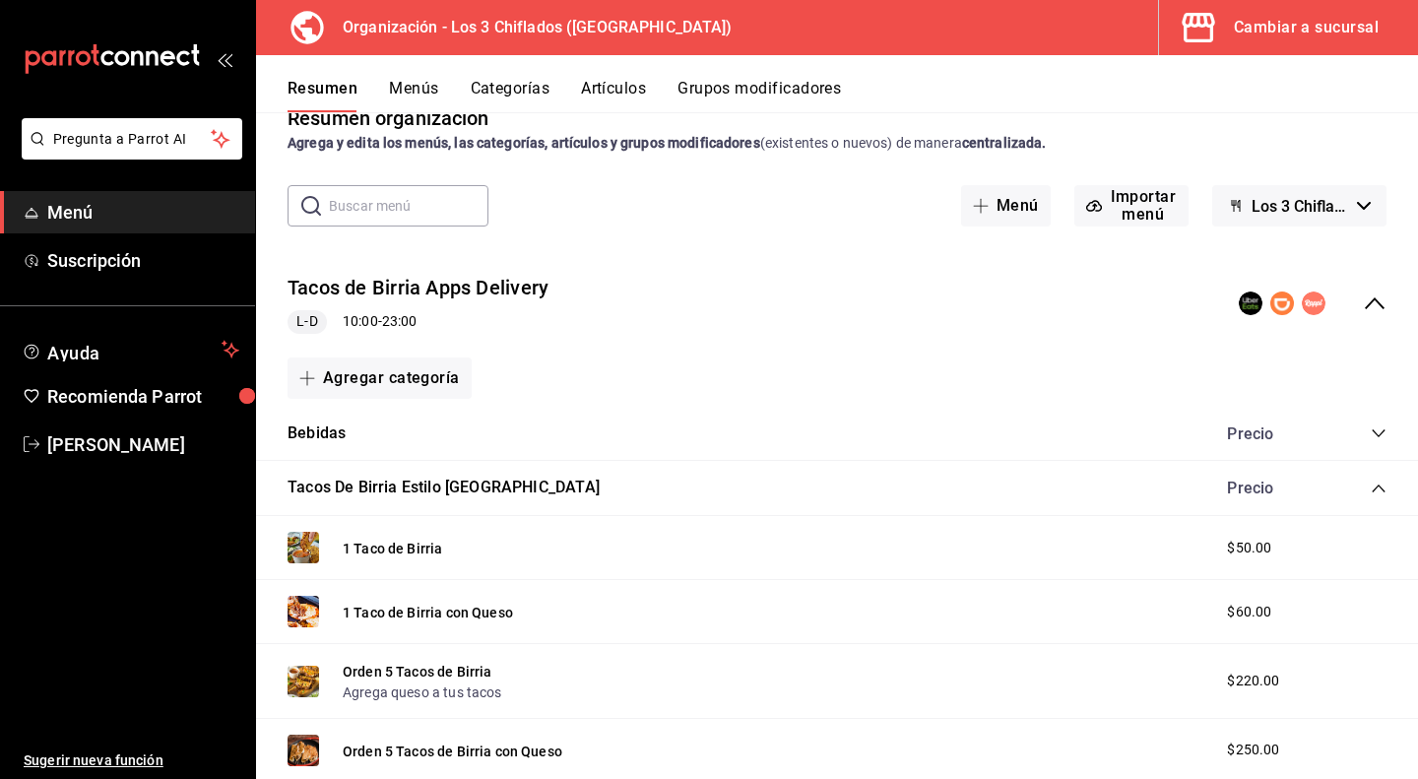
click at [1371, 428] on icon "collapse-category-row" at bounding box center [1379, 433] width 16 height 16
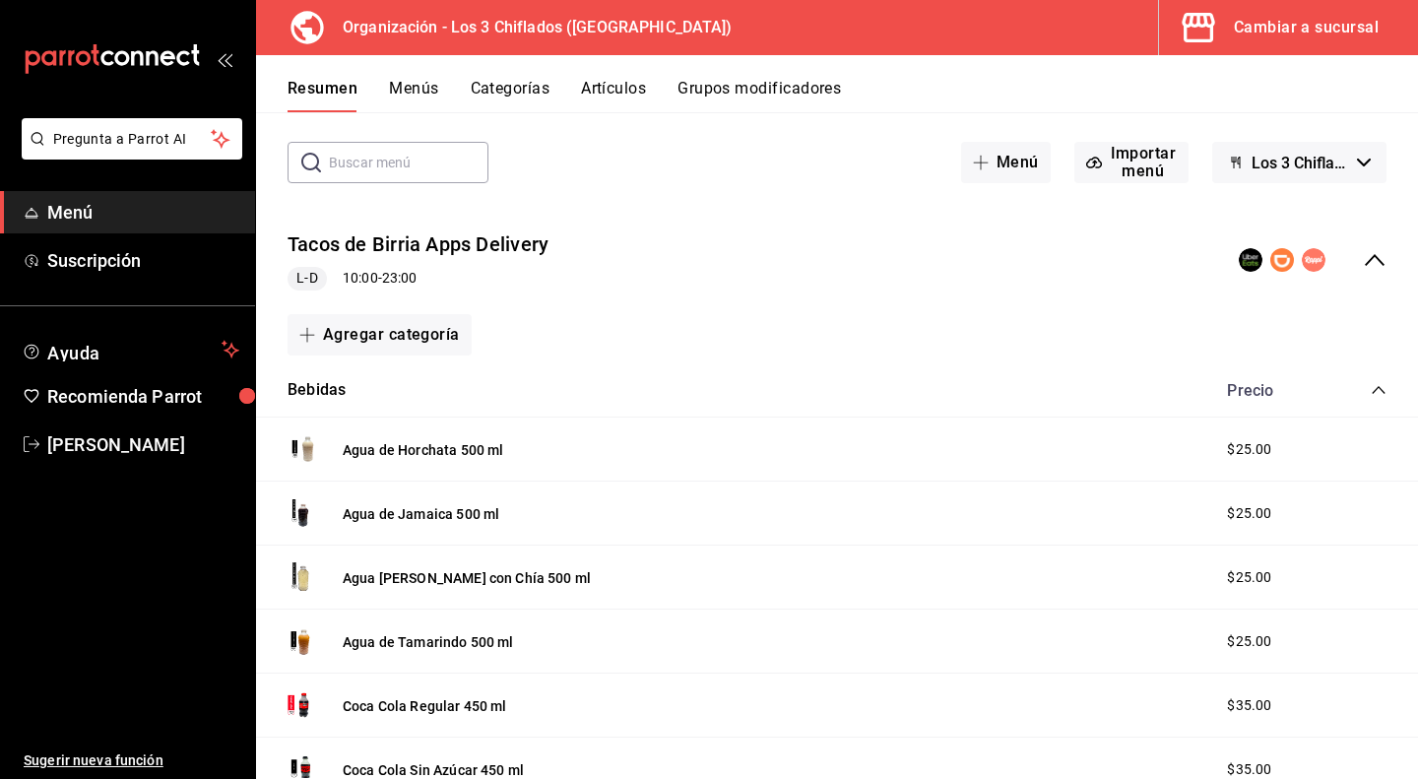
scroll to position [0, 0]
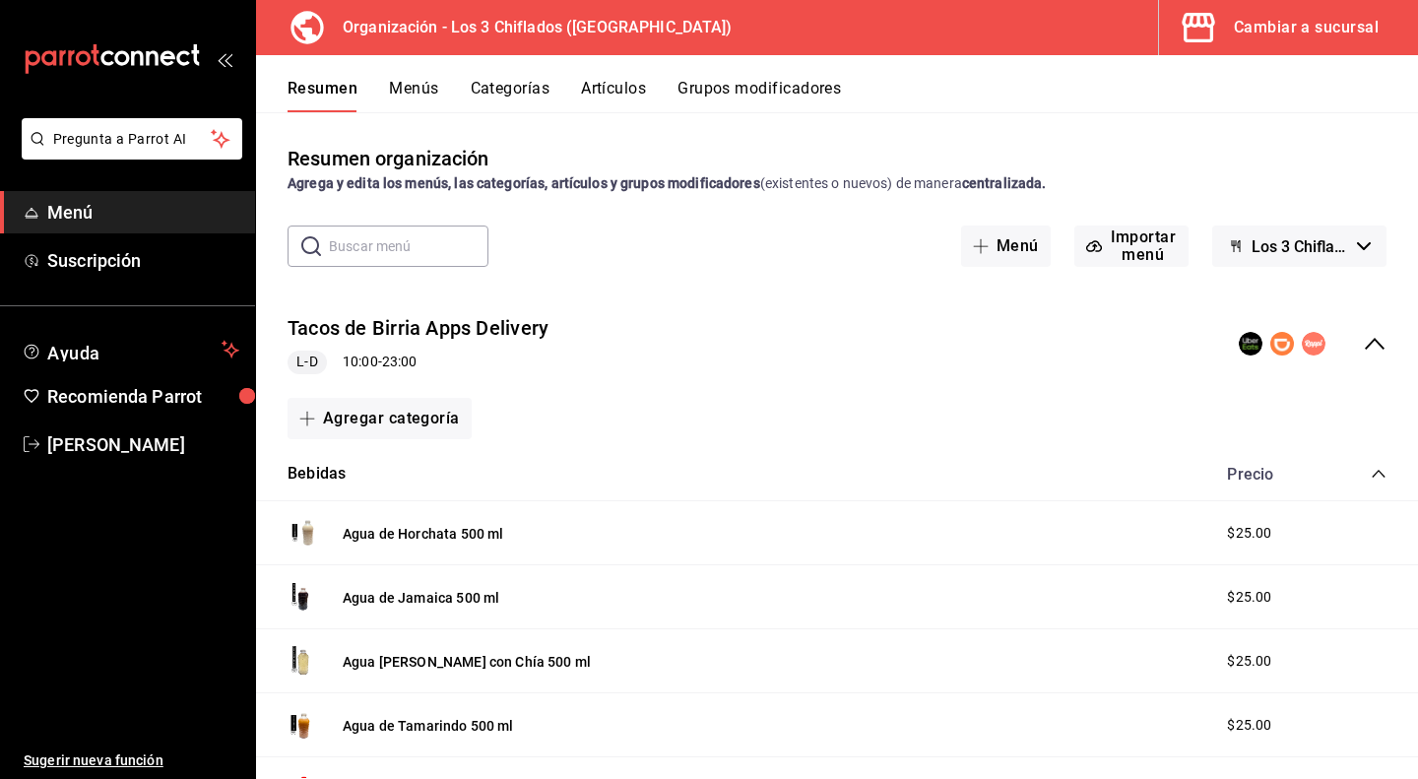
click at [1363, 342] on icon "collapse-menu-row" at bounding box center [1375, 344] width 24 height 24
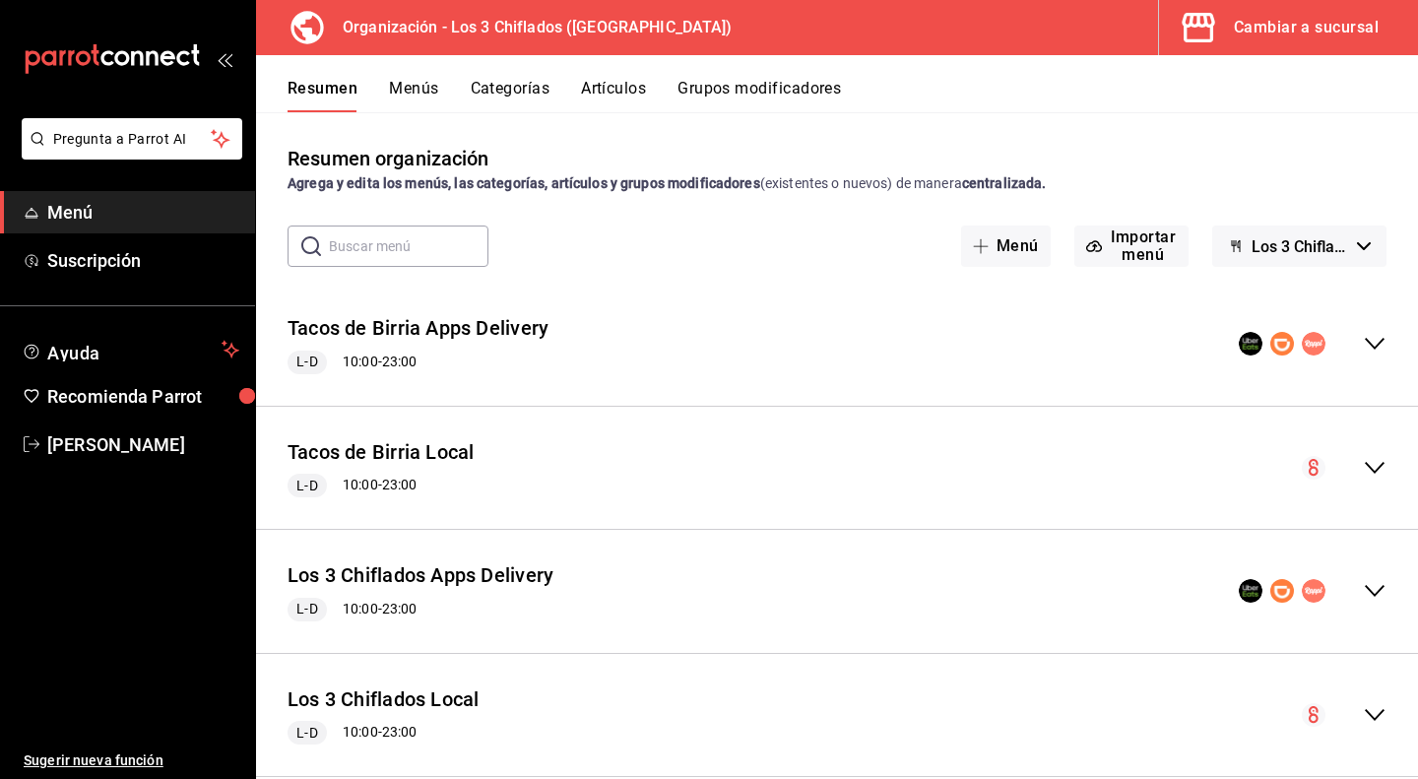
click at [1364, 472] on icon "collapse-menu-row" at bounding box center [1375, 468] width 24 height 24
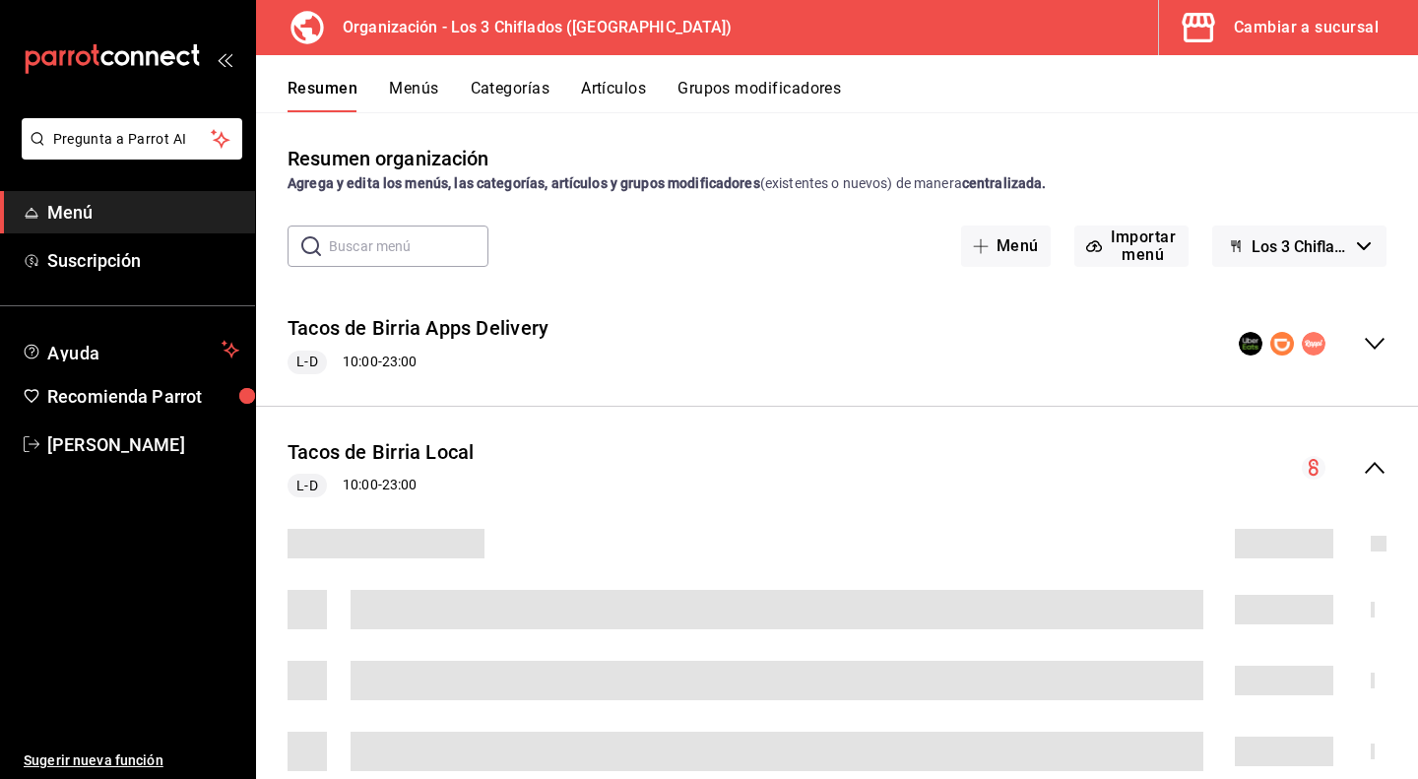
click at [1363, 460] on icon "collapse-menu-row" at bounding box center [1375, 468] width 24 height 24
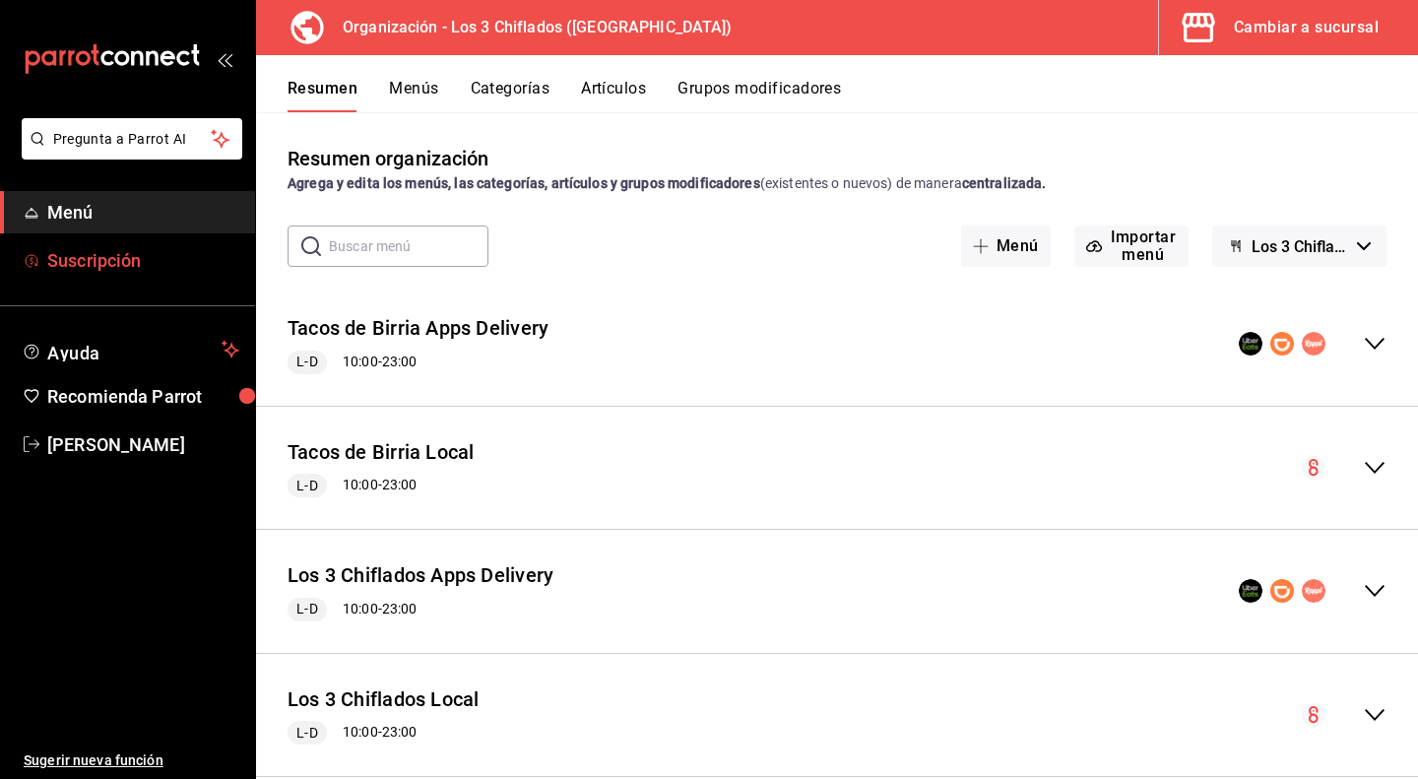
click at [152, 243] on link "Suscripción" at bounding box center [127, 260] width 255 height 42
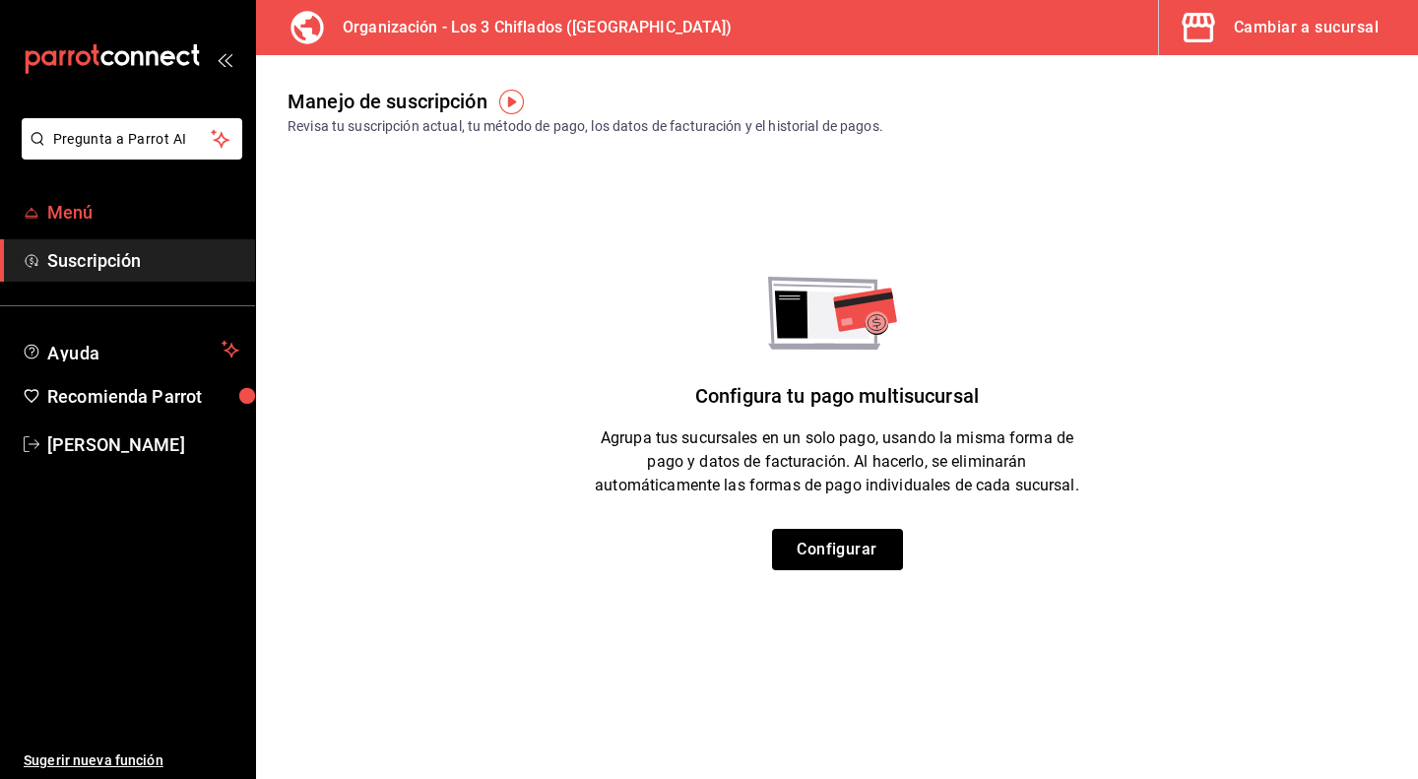
click at [186, 221] on span "Menú" at bounding box center [143, 212] width 192 height 27
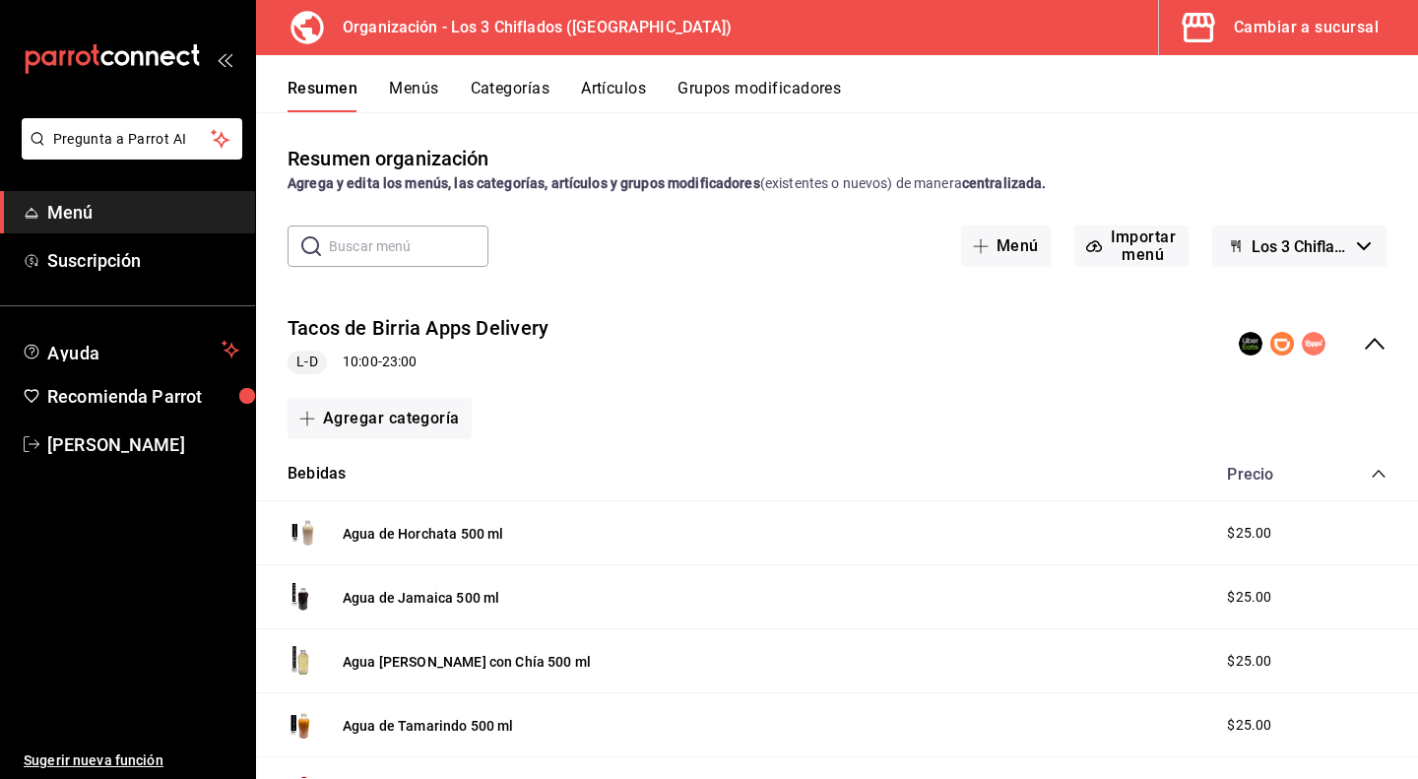
click at [1353, 251] on button "Los 3 Chiflados - Borrador" at bounding box center [1299, 246] width 174 height 41
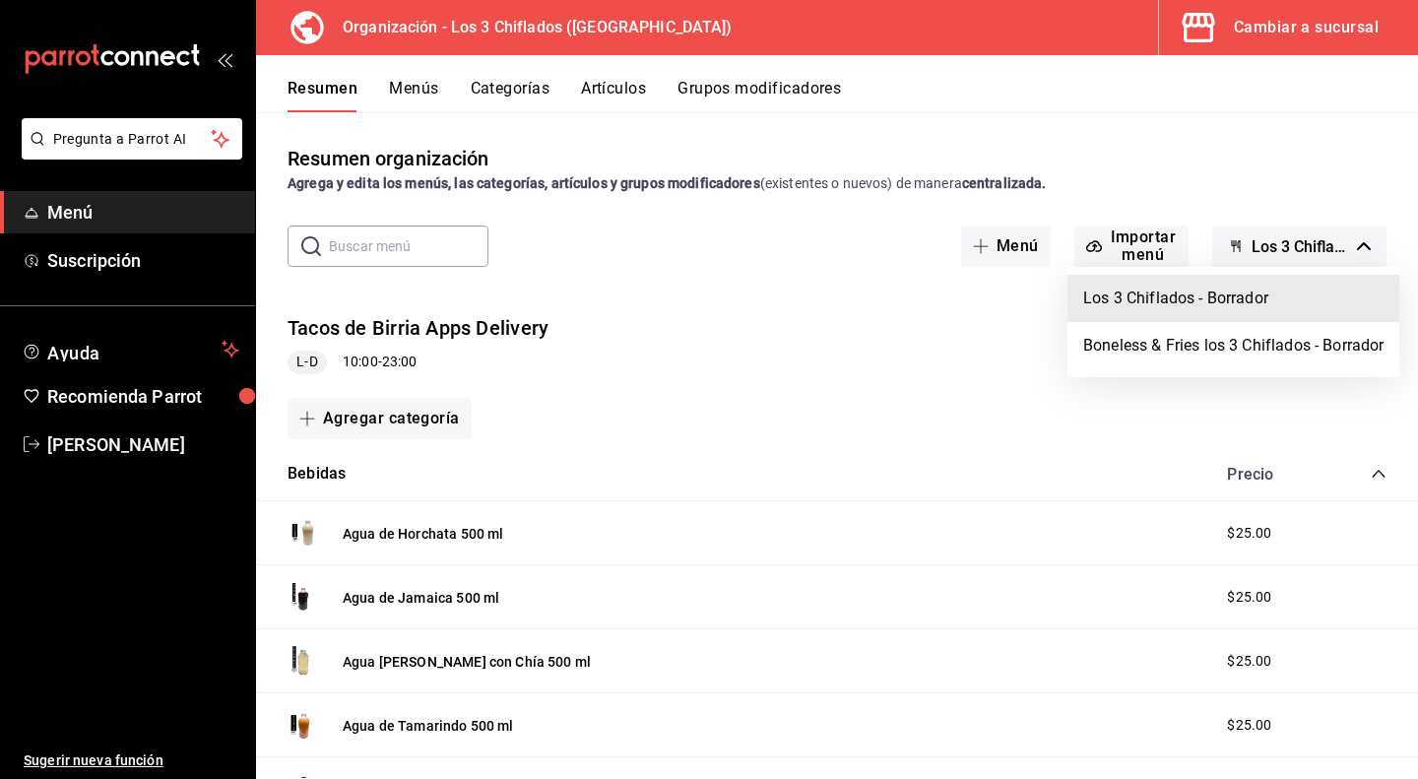
click at [1353, 251] on div at bounding box center [709, 389] width 1418 height 779
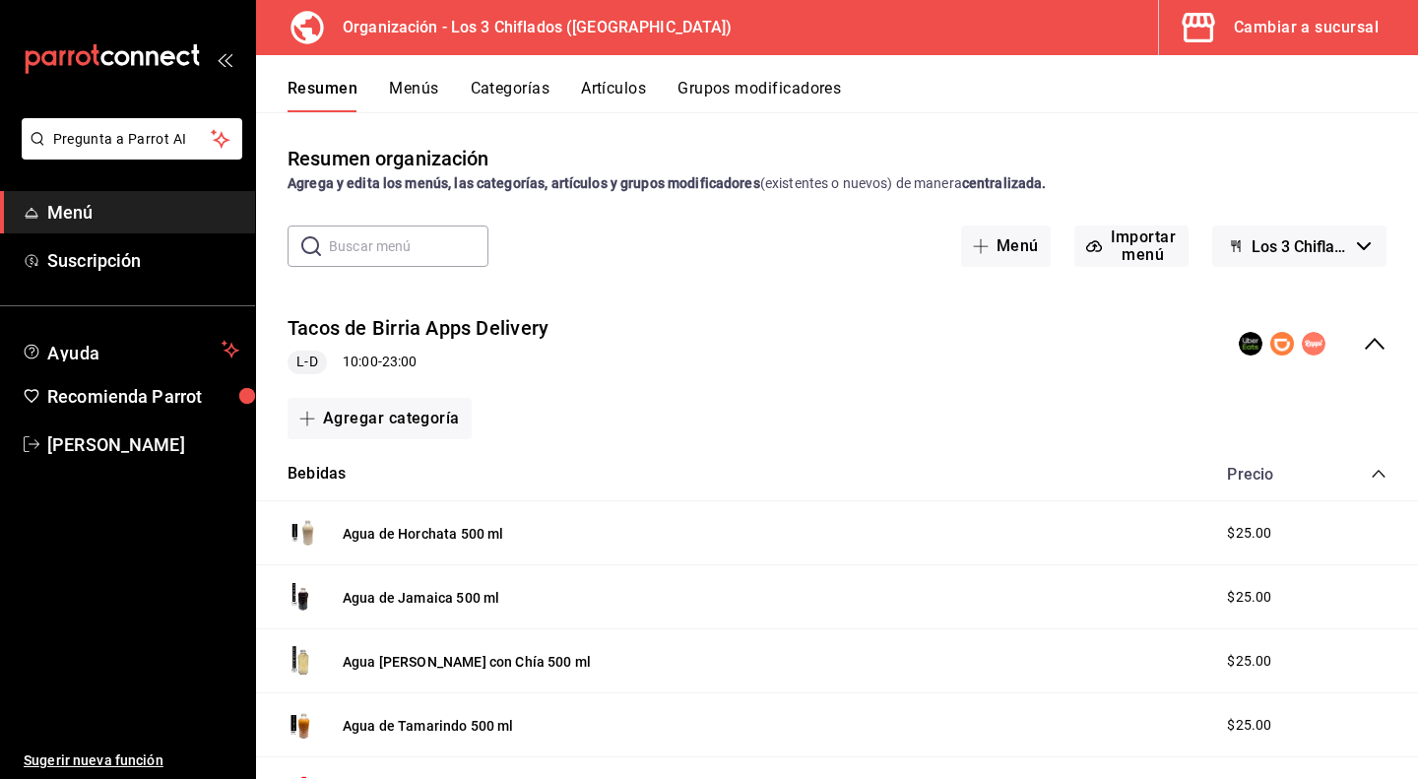
click at [1316, 27] on div "Cambiar a sucursal" at bounding box center [1306, 28] width 145 height 28
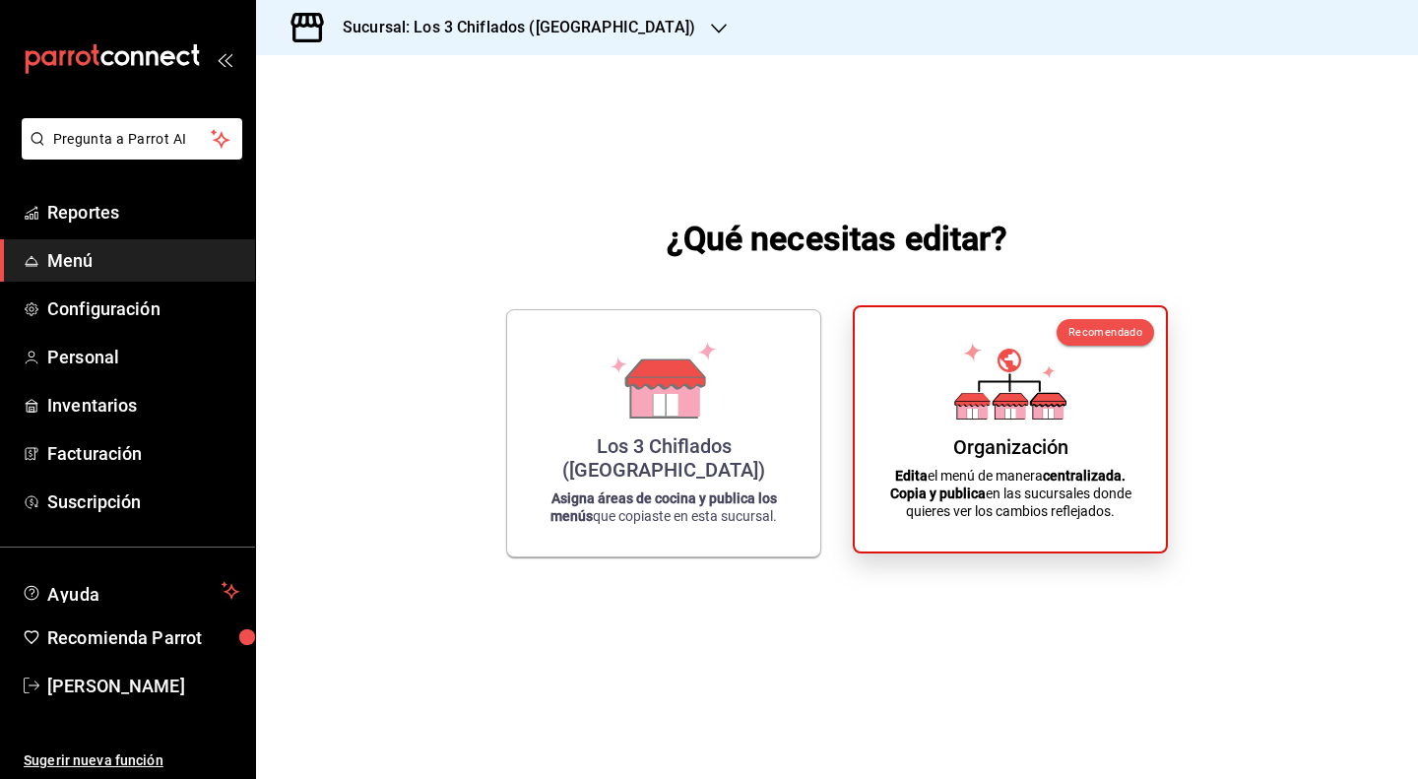
click at [997, 412] on icon at bounding box center [1011, 409] width 31 height 19
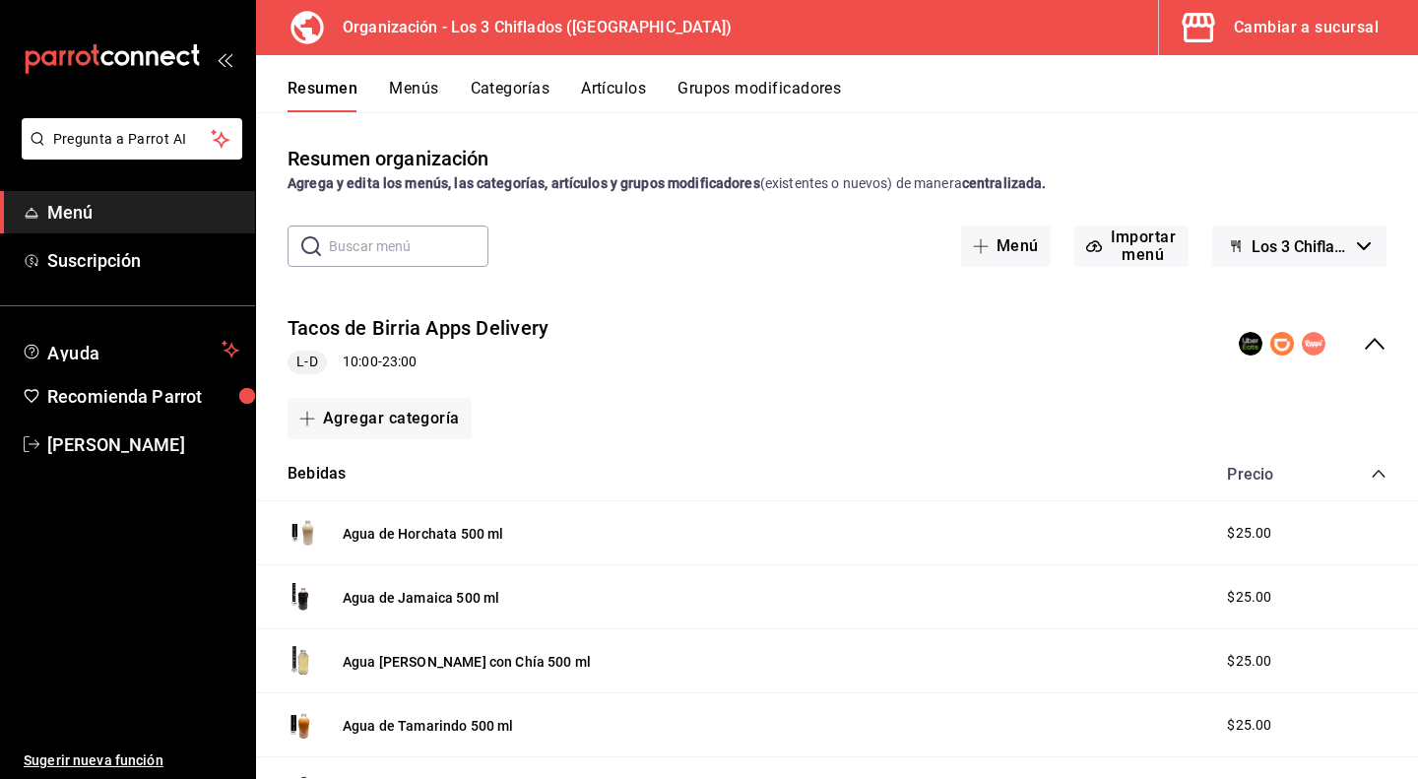
click at [1363, 340] on icon "collapse-menu-row" at bounding box center [1375, 344] width 24 height 24
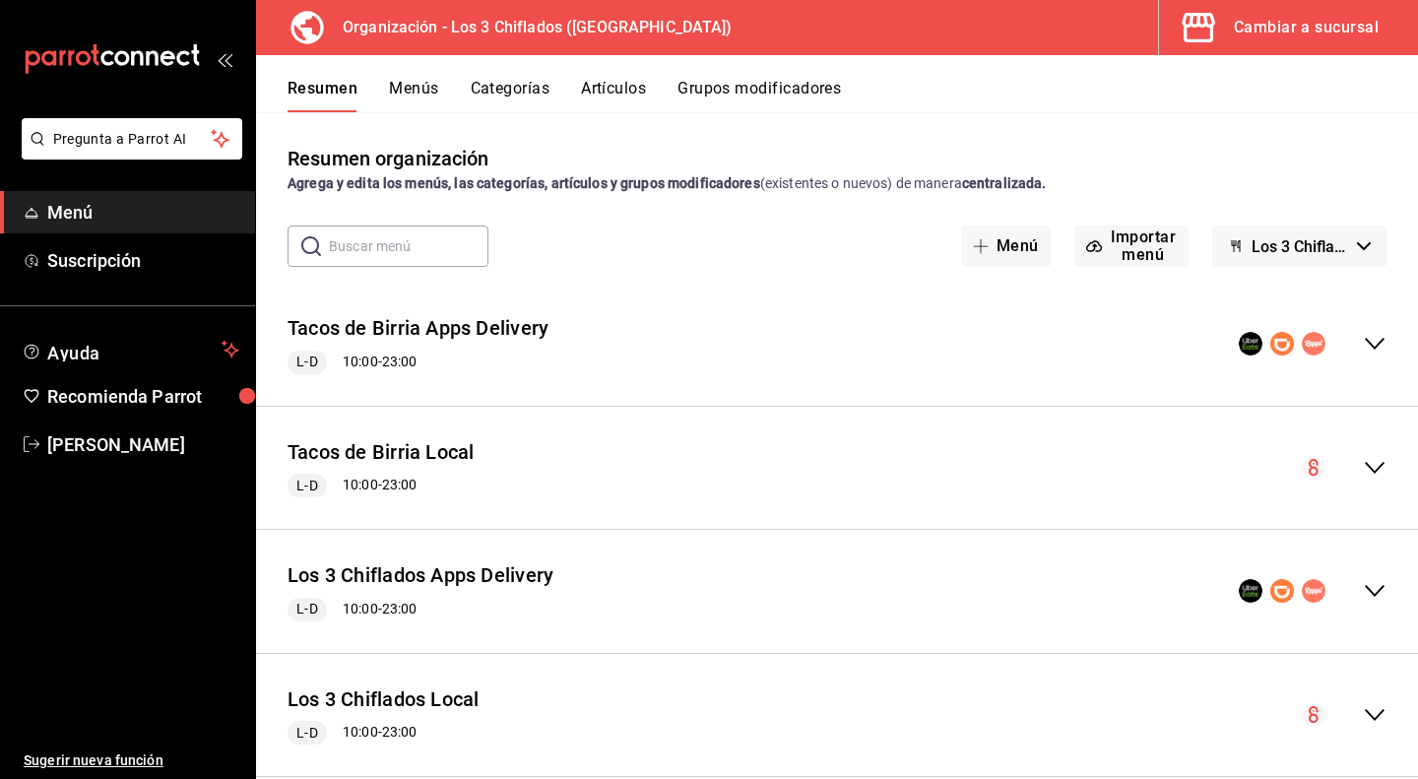
click at [1314, 32] on div "Cambiar a sucursal" at bounding box center [1306, 28] width 145 height 28
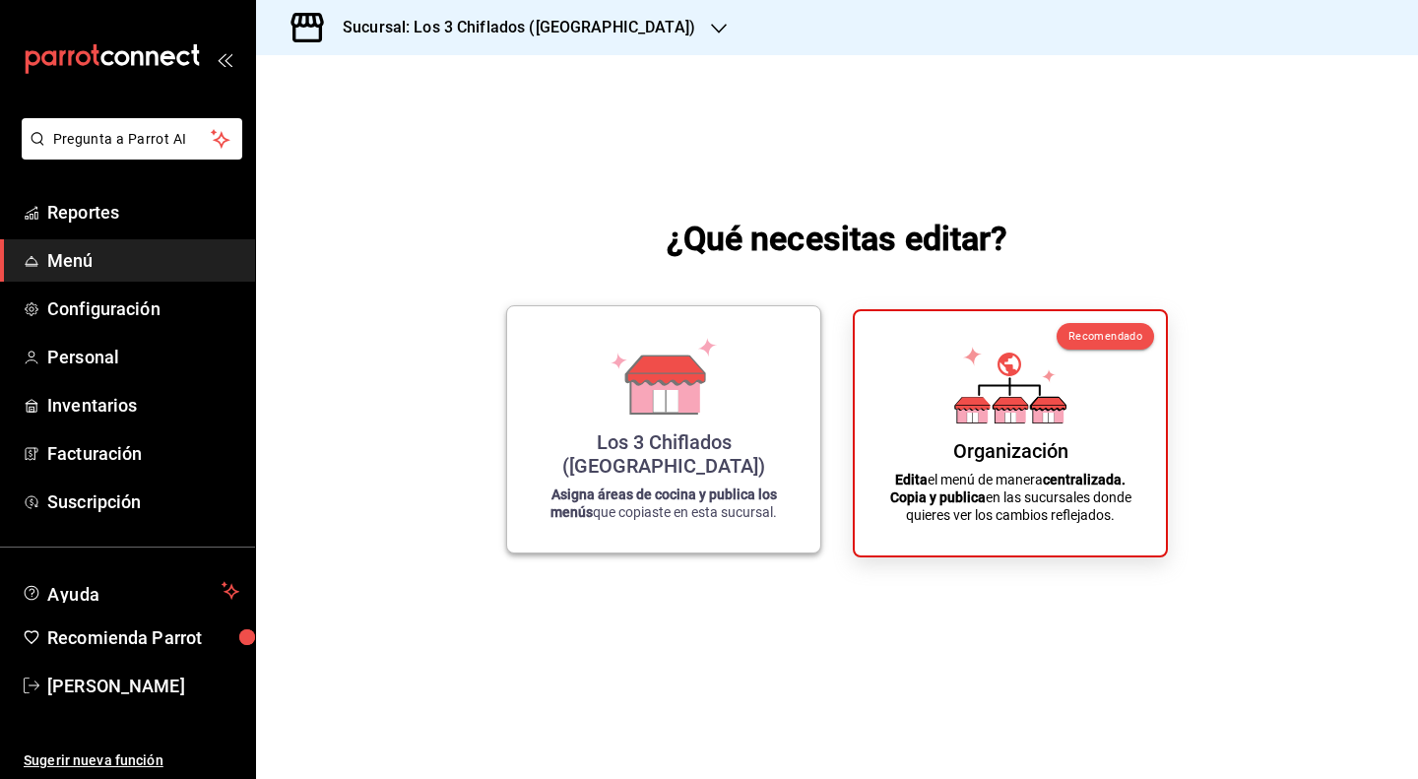
click at [692, 384] on icon at bounding box center [666, 369] width 78 height 29
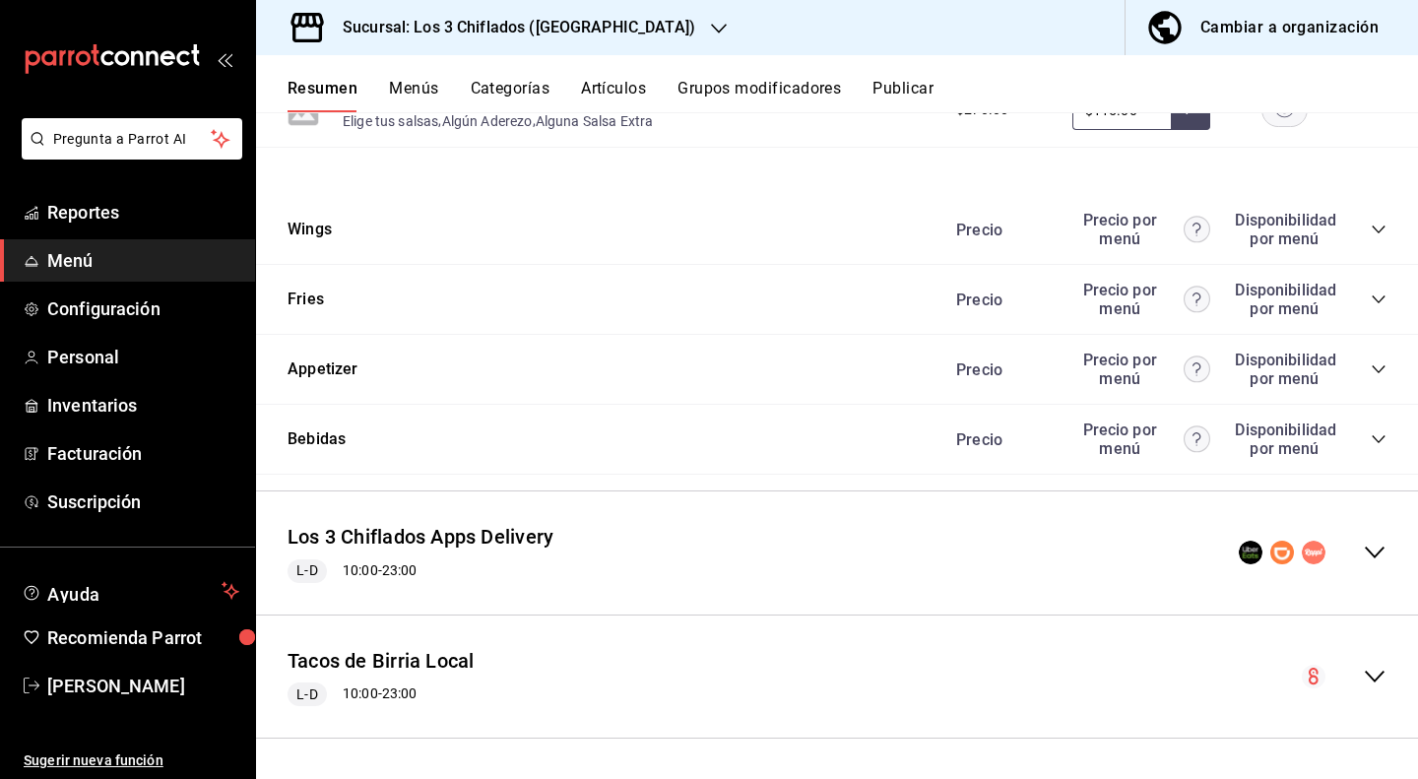
scroll to position [894, 0]
click at [1363, 553] on icon "collapse-menu-row" at bounding box center [1375, 553] width 24 height 24
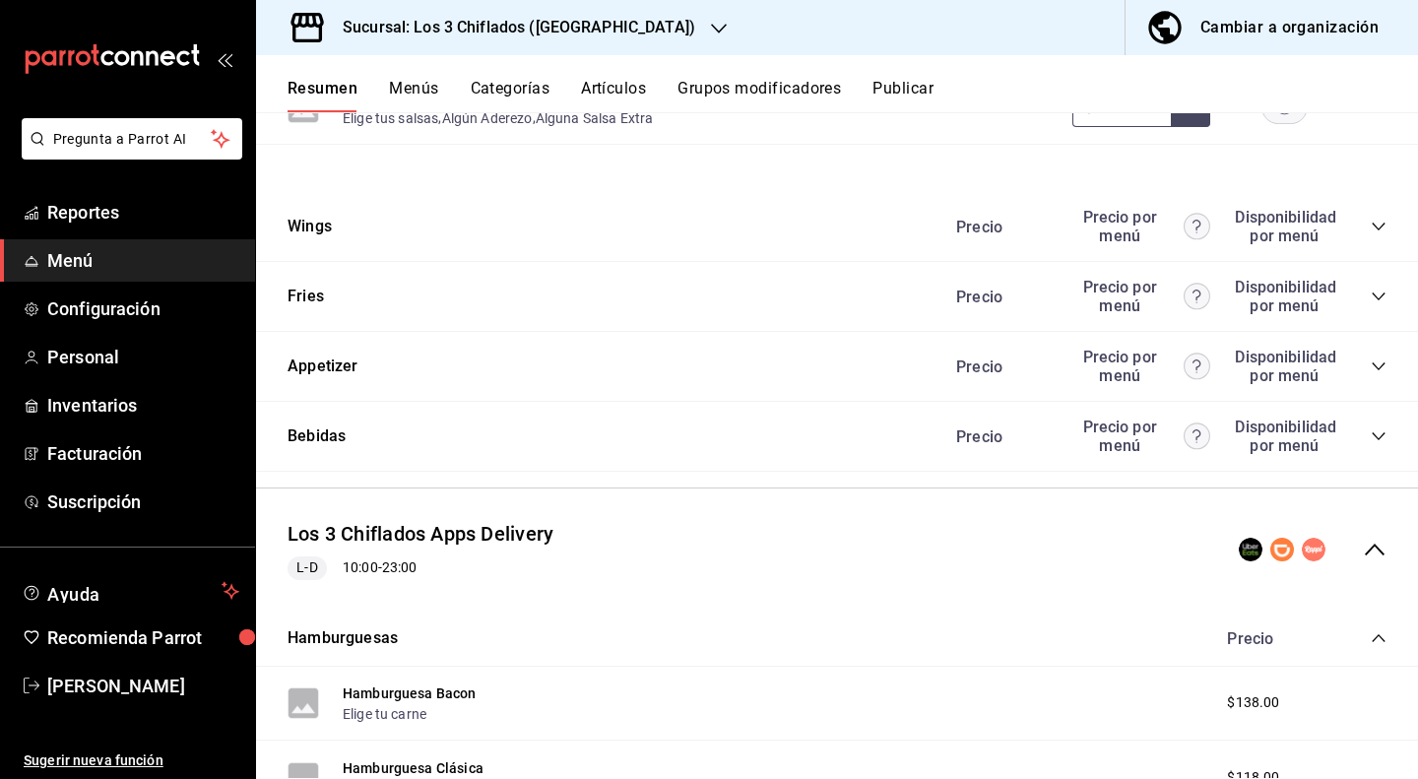
click at [1367, 549] on icon "collapse-menu-row" at bounding box center [1375, 550] width 24 height 24
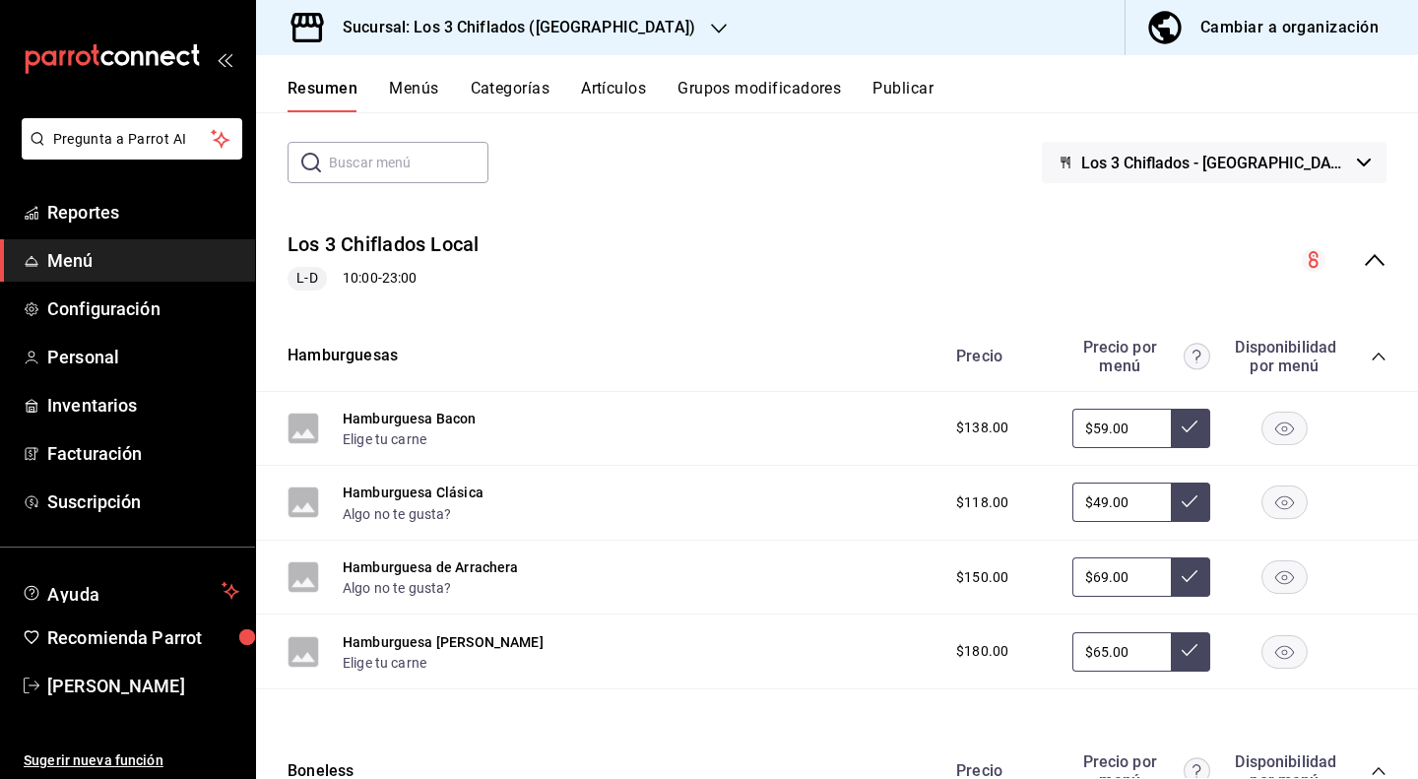
scroll to position [0, 0]
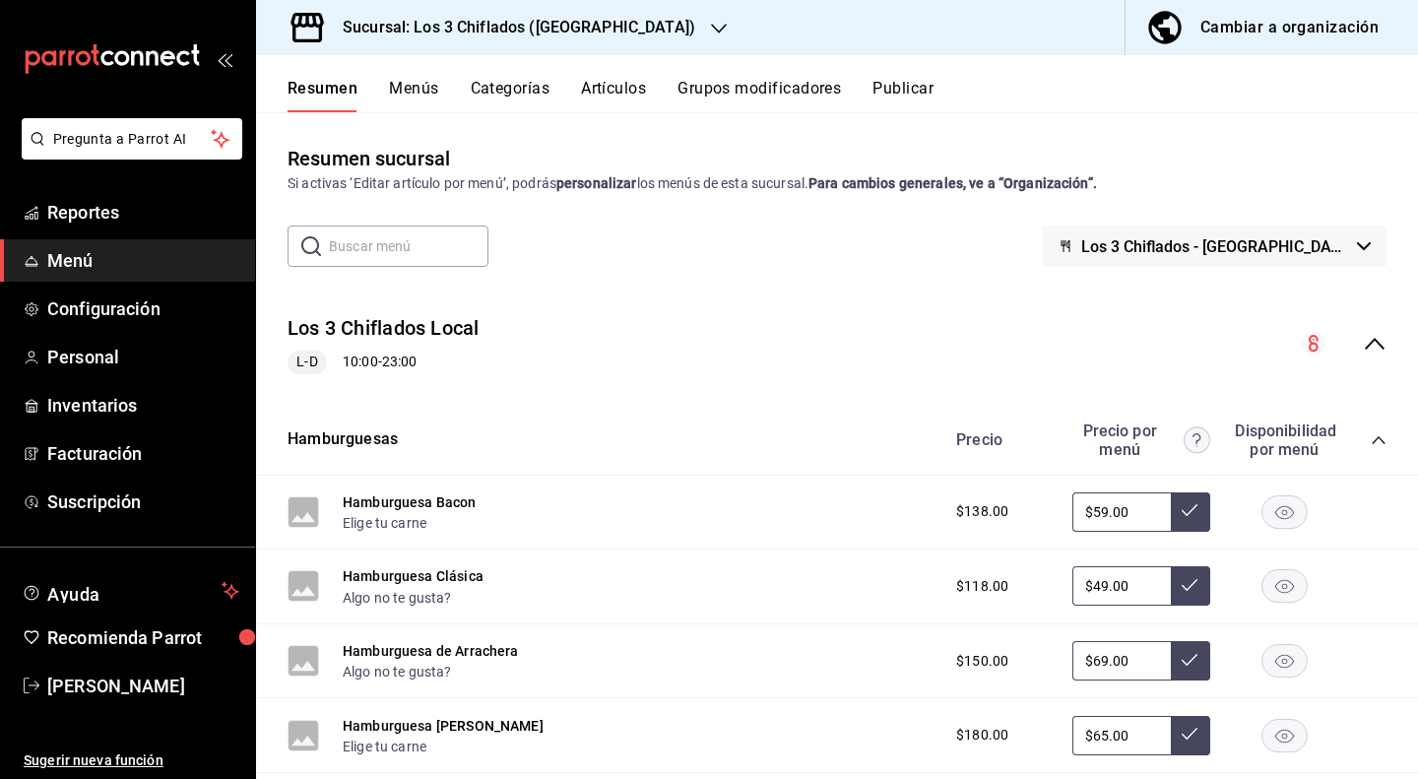
click at [1363, 337] on icon "collapse-menu-row" at bounding box center [1375, 344] width 24 height 24
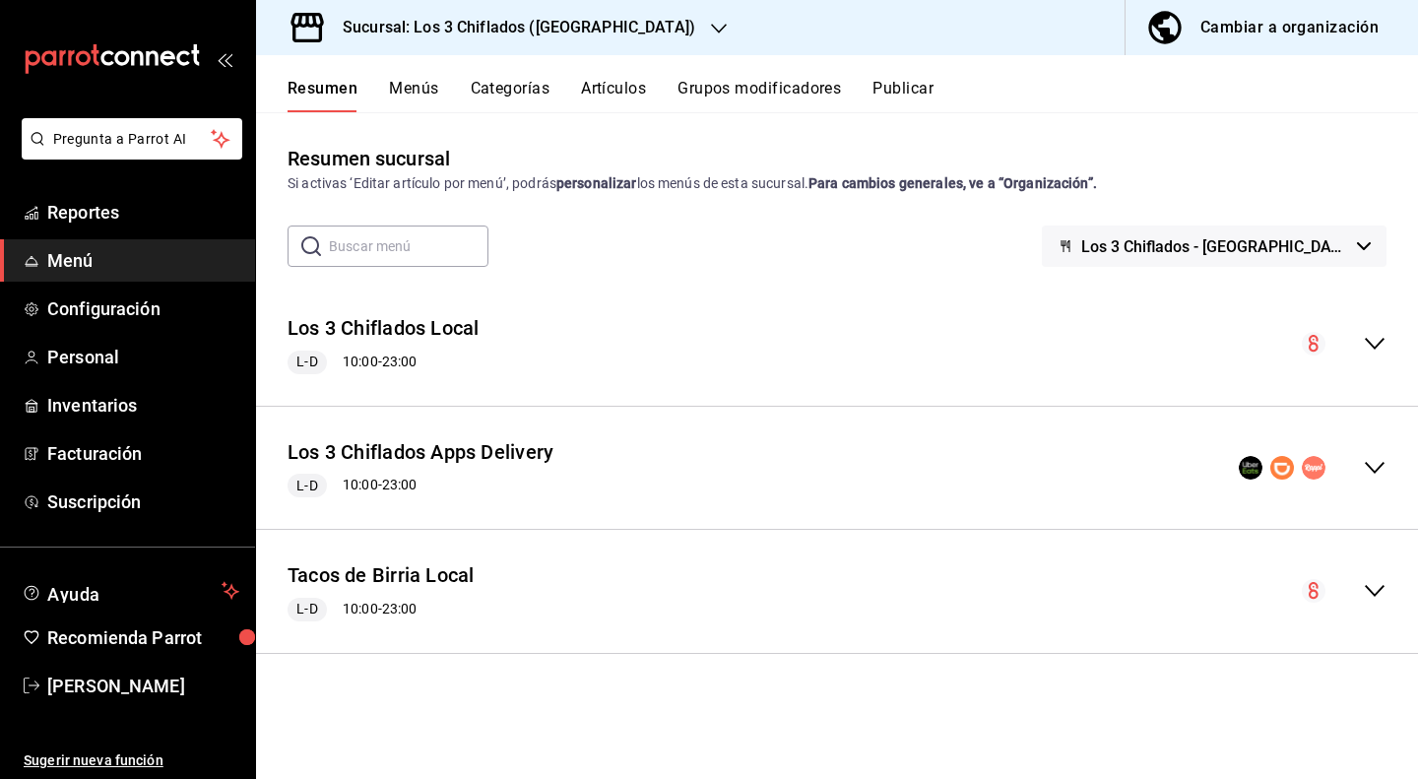
click at [630, 27] on div "Sucursal: Los 3 Chiflados ([GEOGRAPHIC_DATA])" at bounding box center [503, 27] width 463 height 55
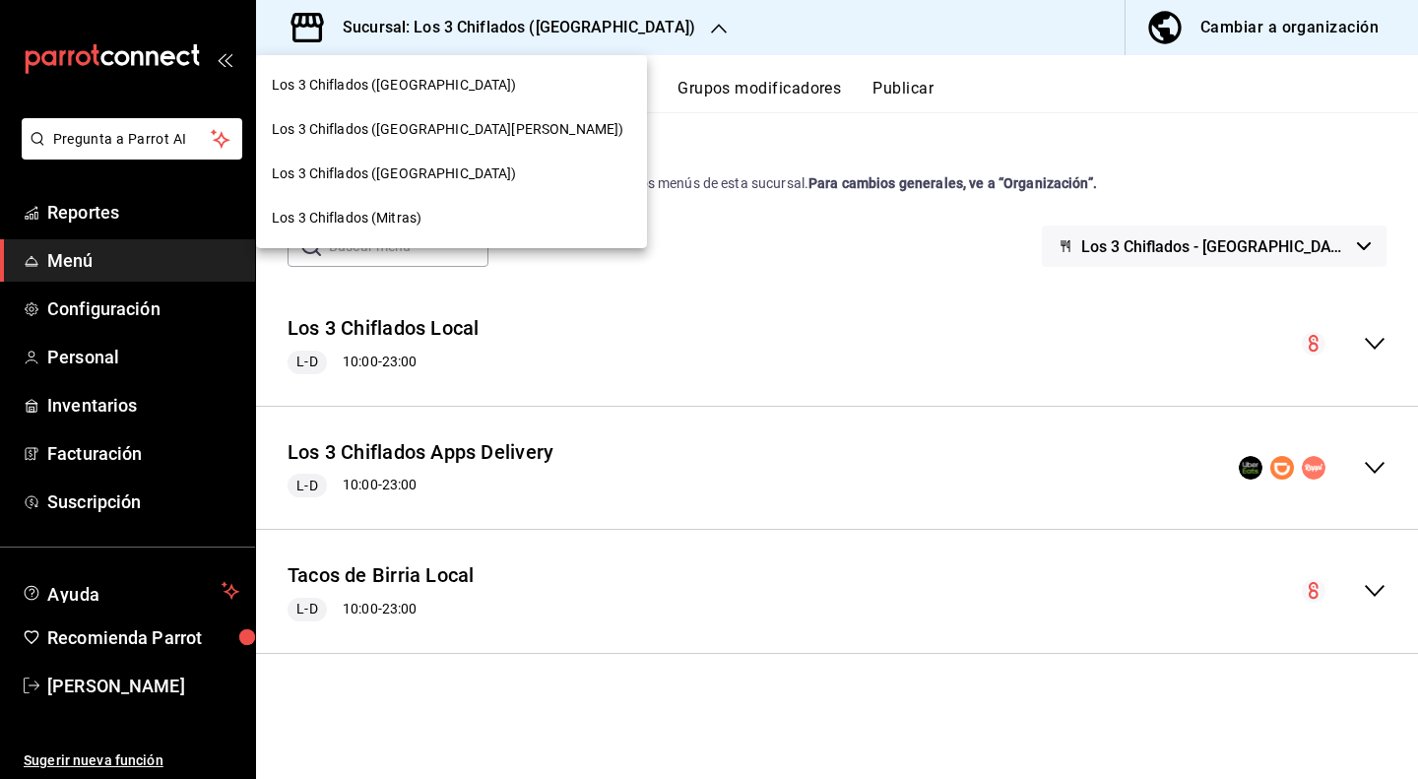
click at [648, 38] on div at bounding box center [709, 389] width 1418 height 779
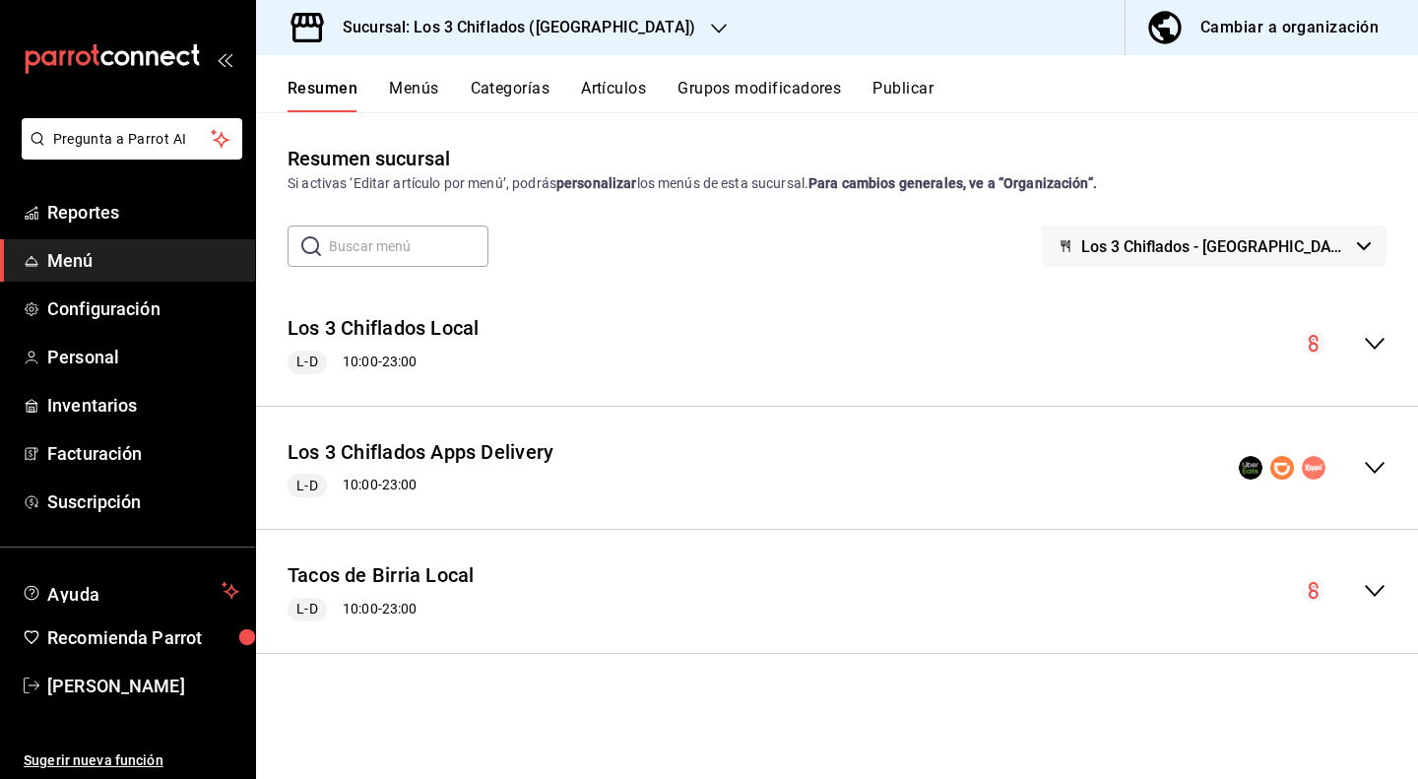
click at [1306, 25] on div "Cambiar a organización" at bounding box center [1289, 28] width 178 height 28
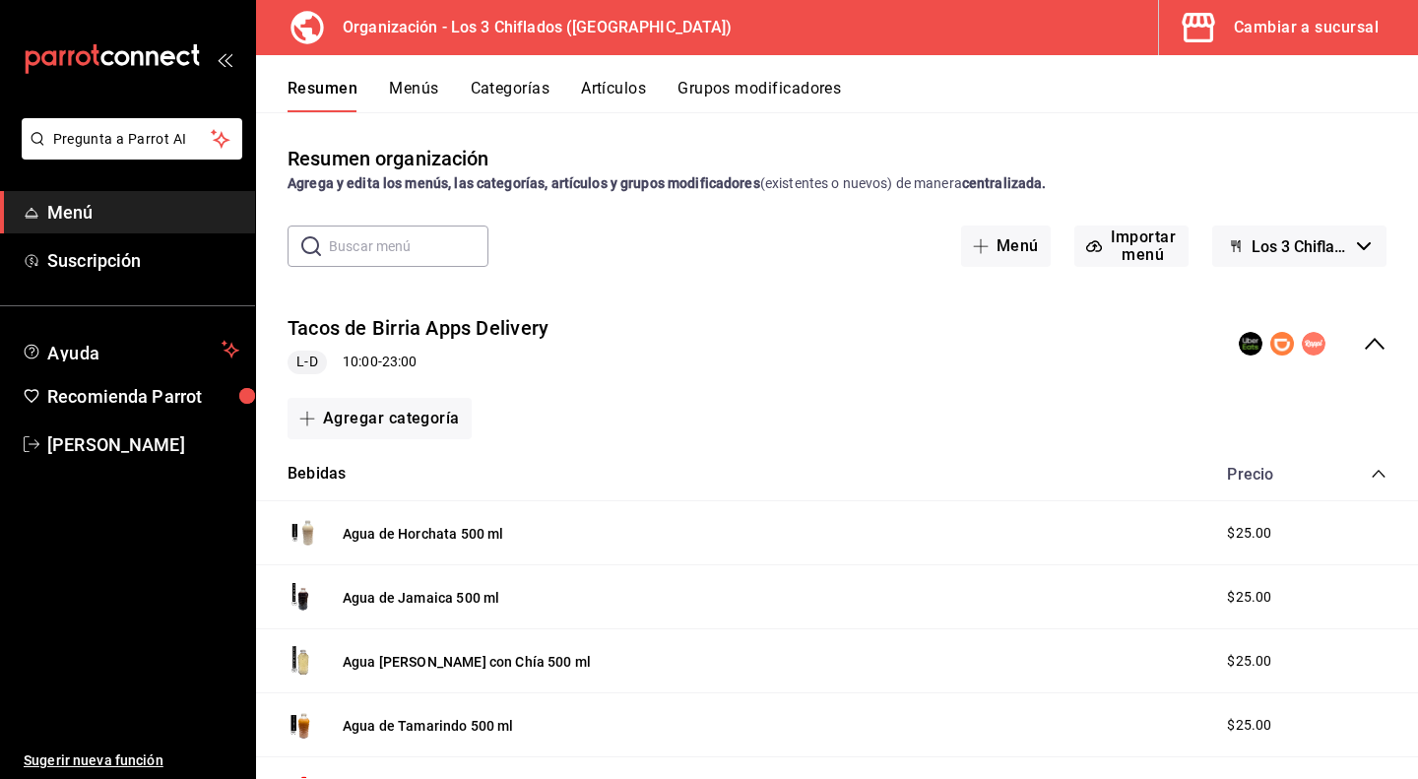
click at [1363, 342] on icon "collapse-menu-row" at bounding box center [1375, 344] width 24 height 24
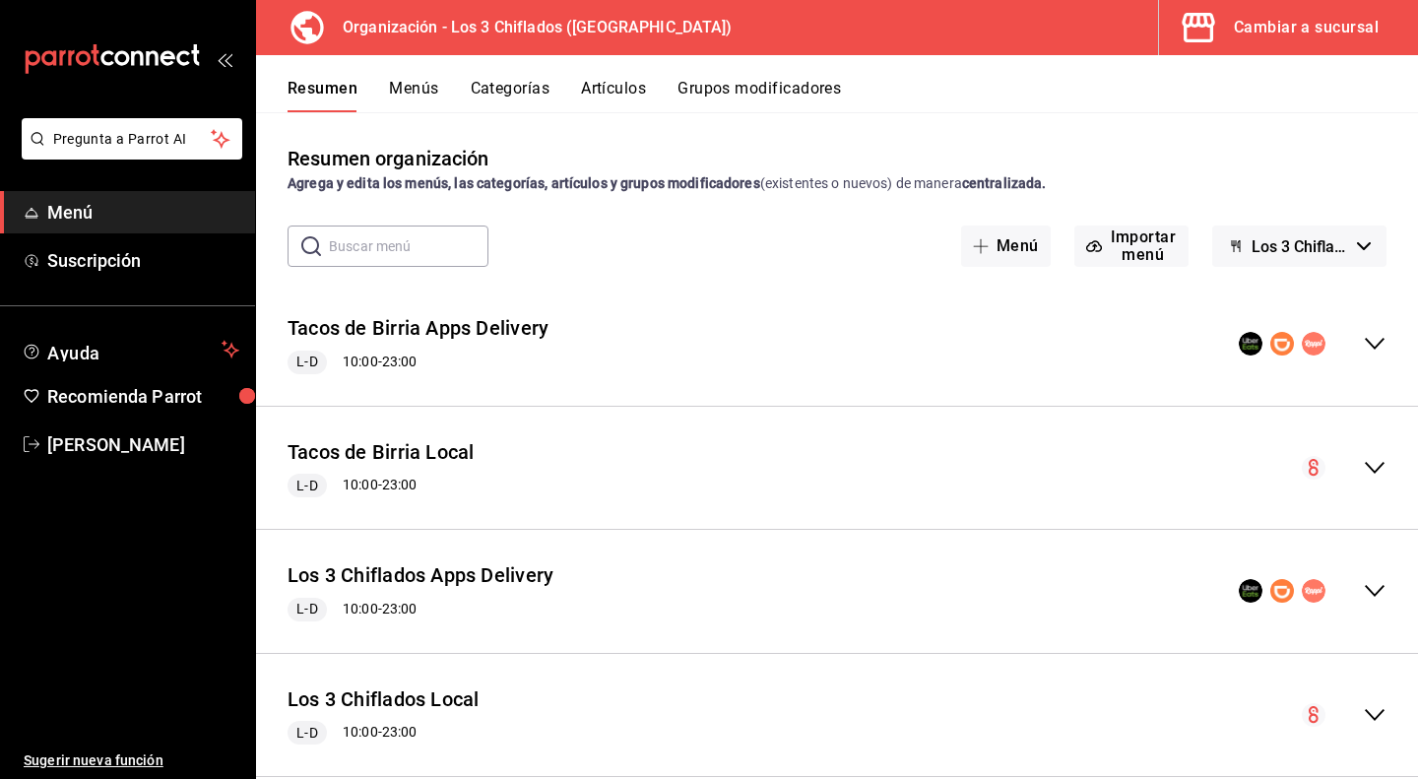
click at [1330, 257] on button "Los 3 Chiflados - Borrador" at bounding box center [1299, 246] width 174 height 41
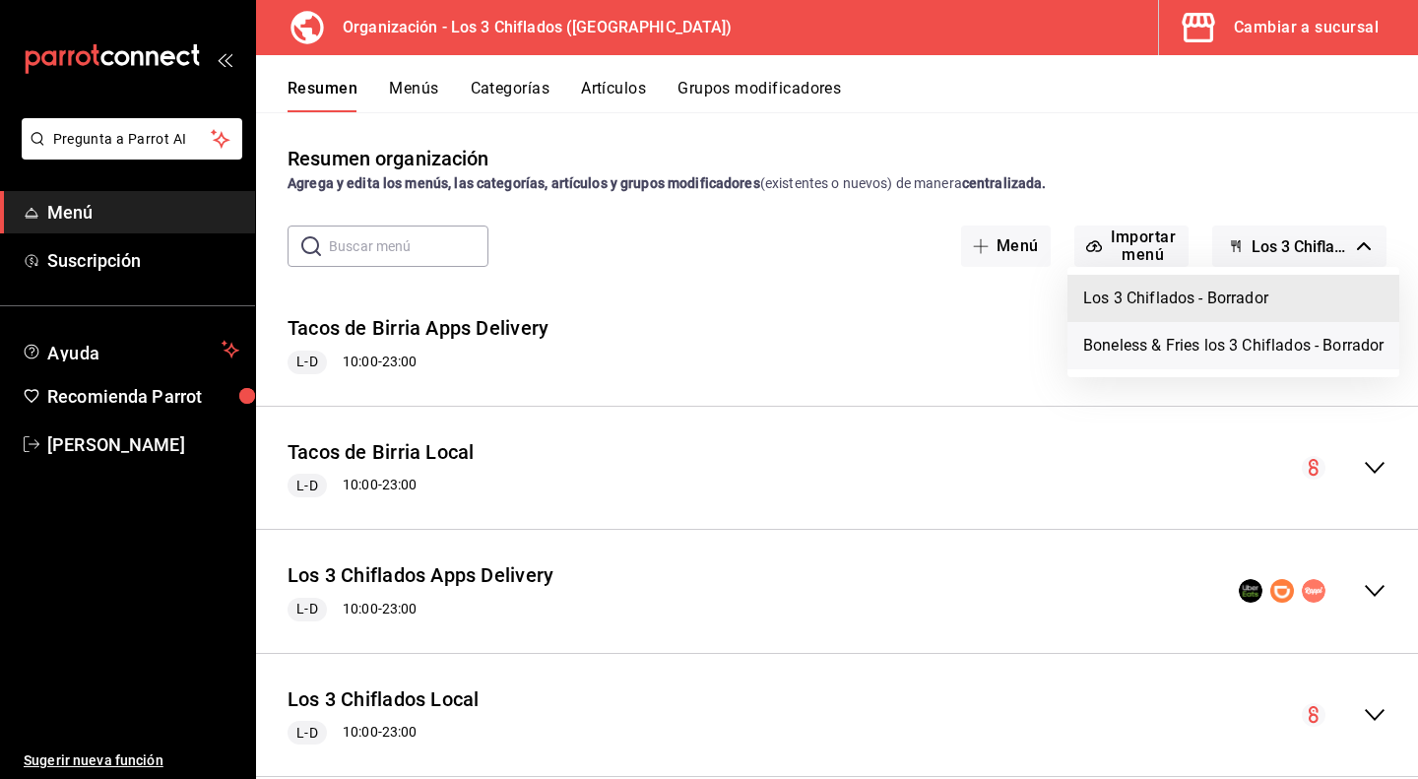
click at [1205, 351] on li "Boneless & Fries los 3 Chiflados - Borrador" at bounding box center [1233, 345] width 332 height 47
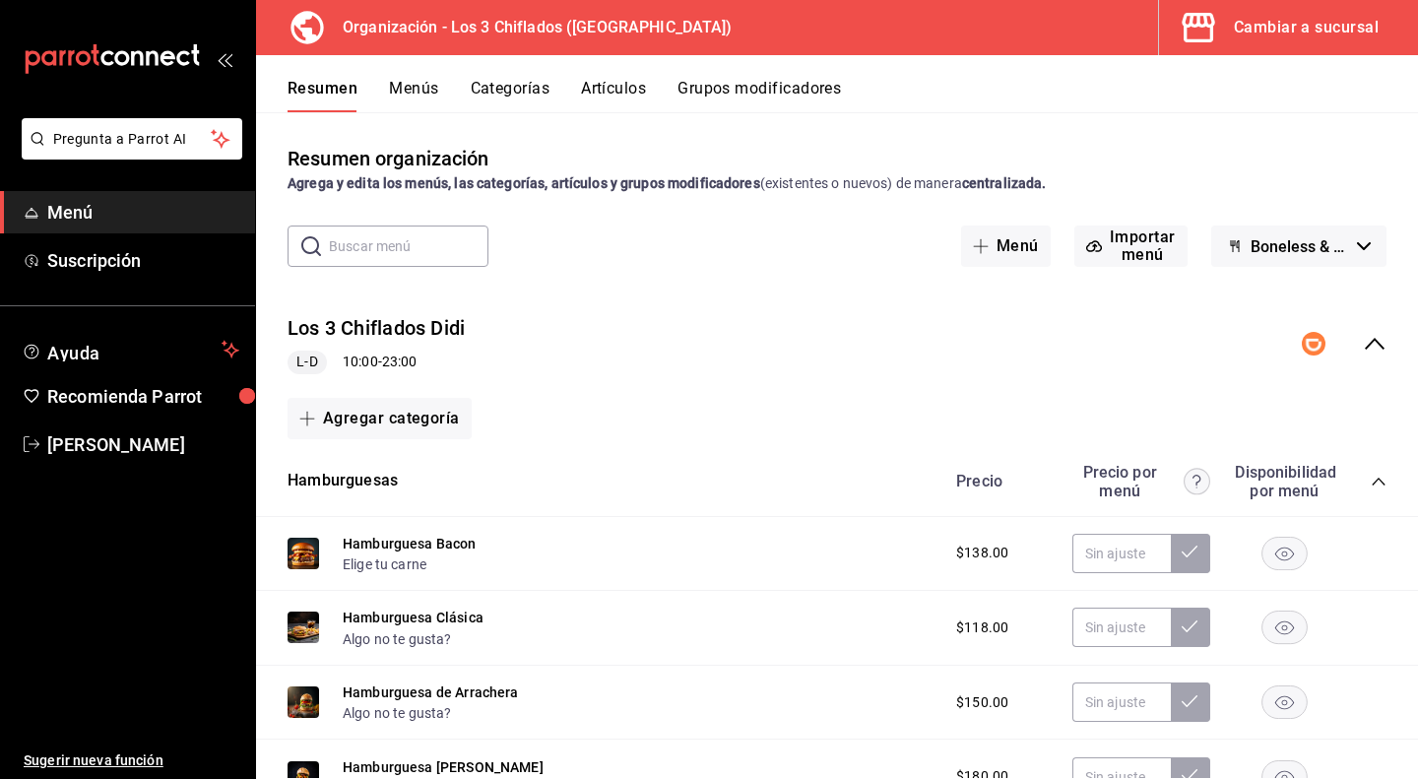
click at [1363, 348] on icon "collapse-menu-row" at bounding box center [1375, 344] width 24 height 24
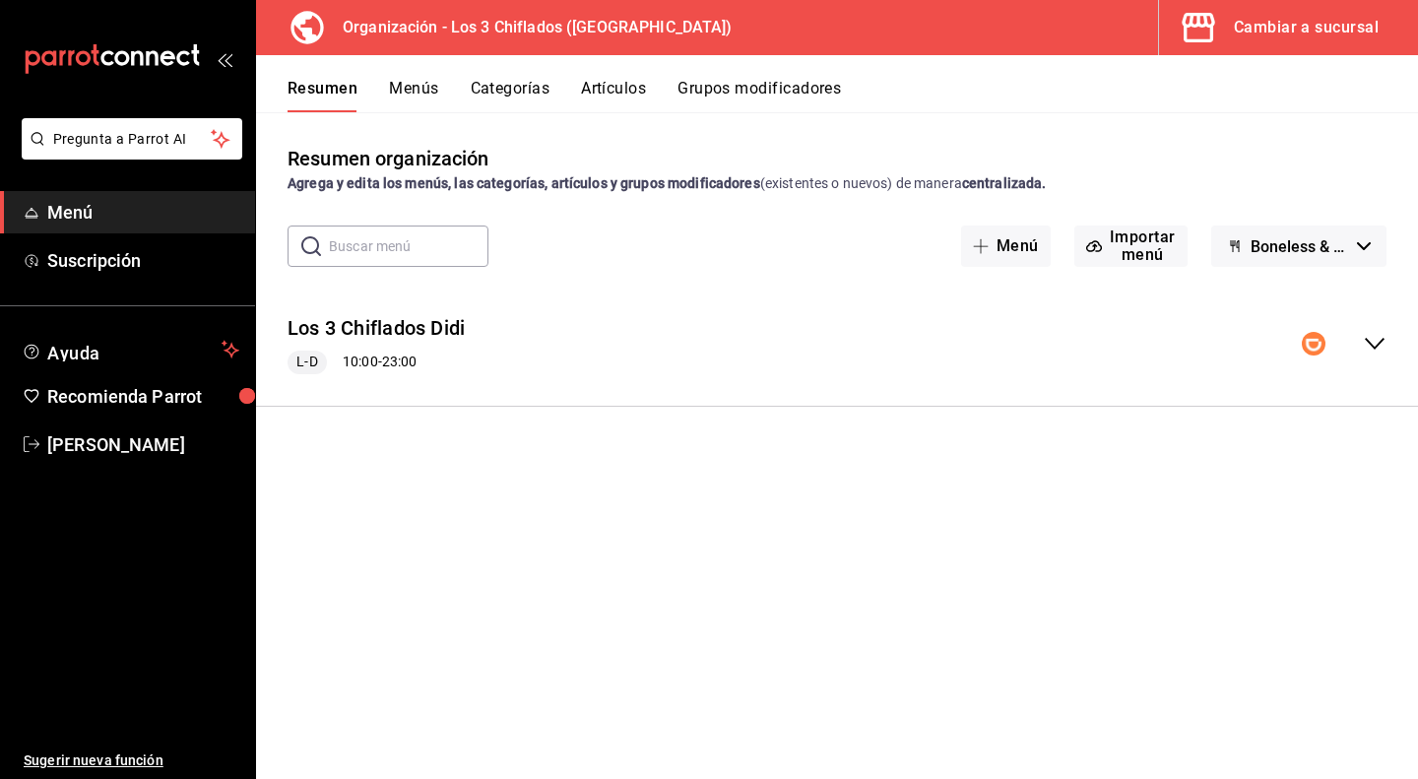
click at [1333, 11] on button "Cambiar a sucursal" at bounding box center [1280, 27] width 243 height 55
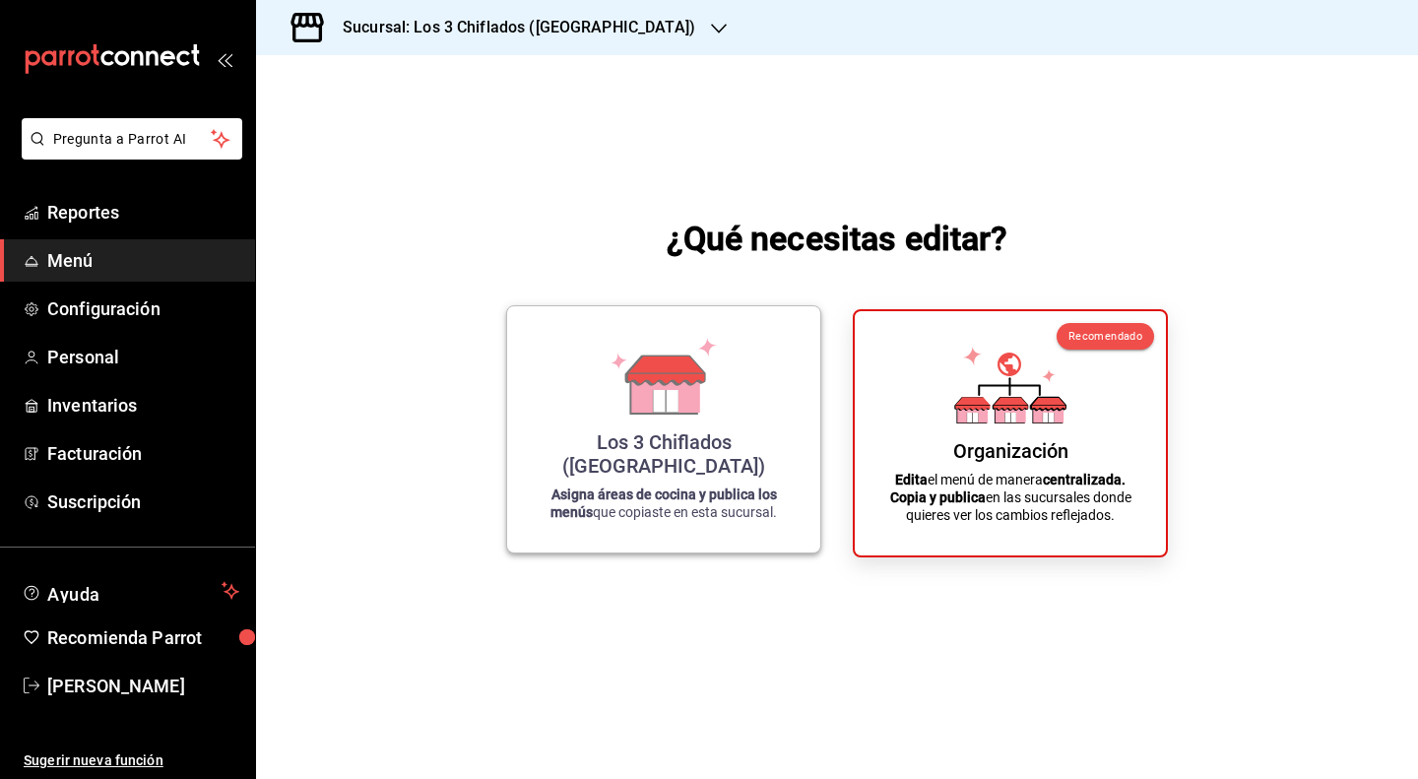
click at [729, 427] on div "Los 3 Chiflados (Guadalupe) Asigna áreas de cocina y publica los menús que copi…" at bounding box center [664, 429] width 266 height 215
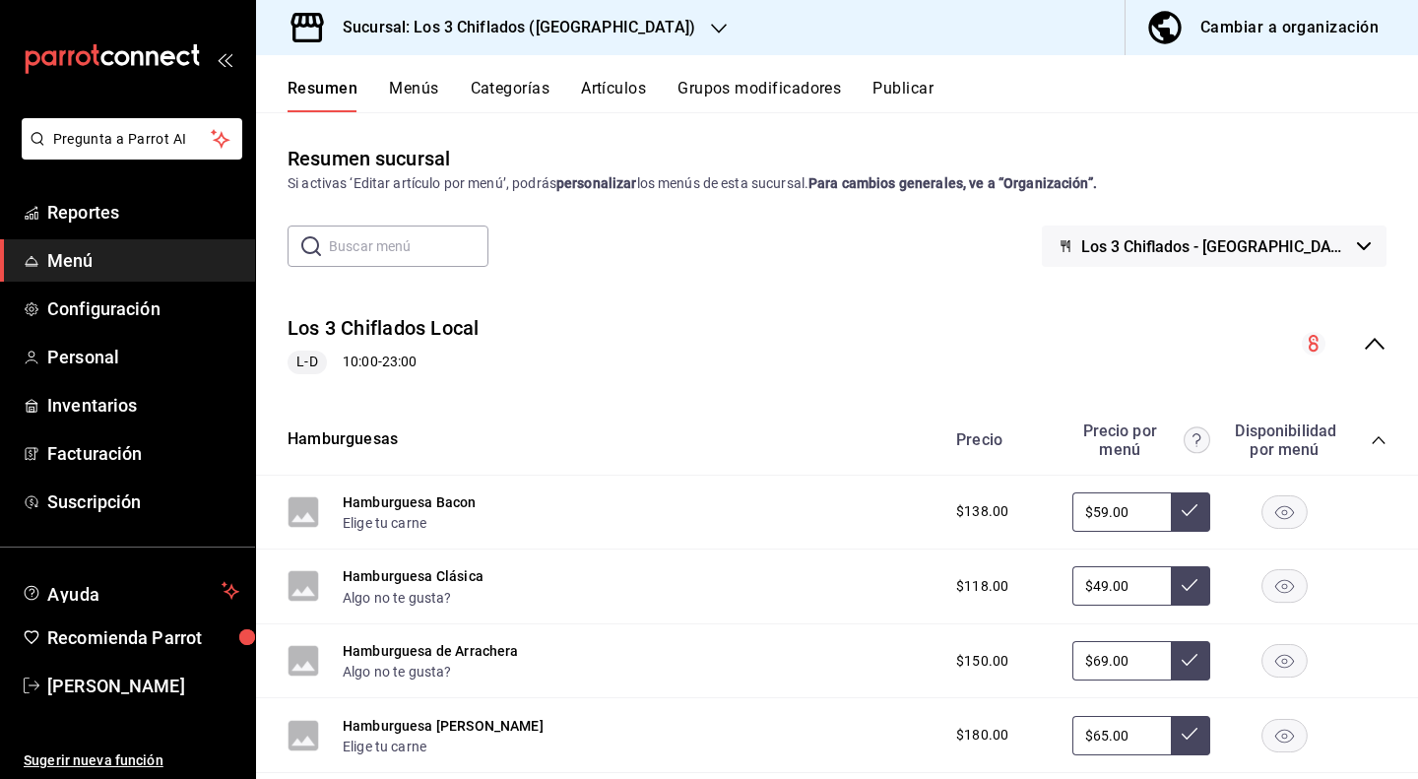
click at [1365, 342] on icon "collapse-menu-row" at bounding box center [1375, 344] width 20 height 12
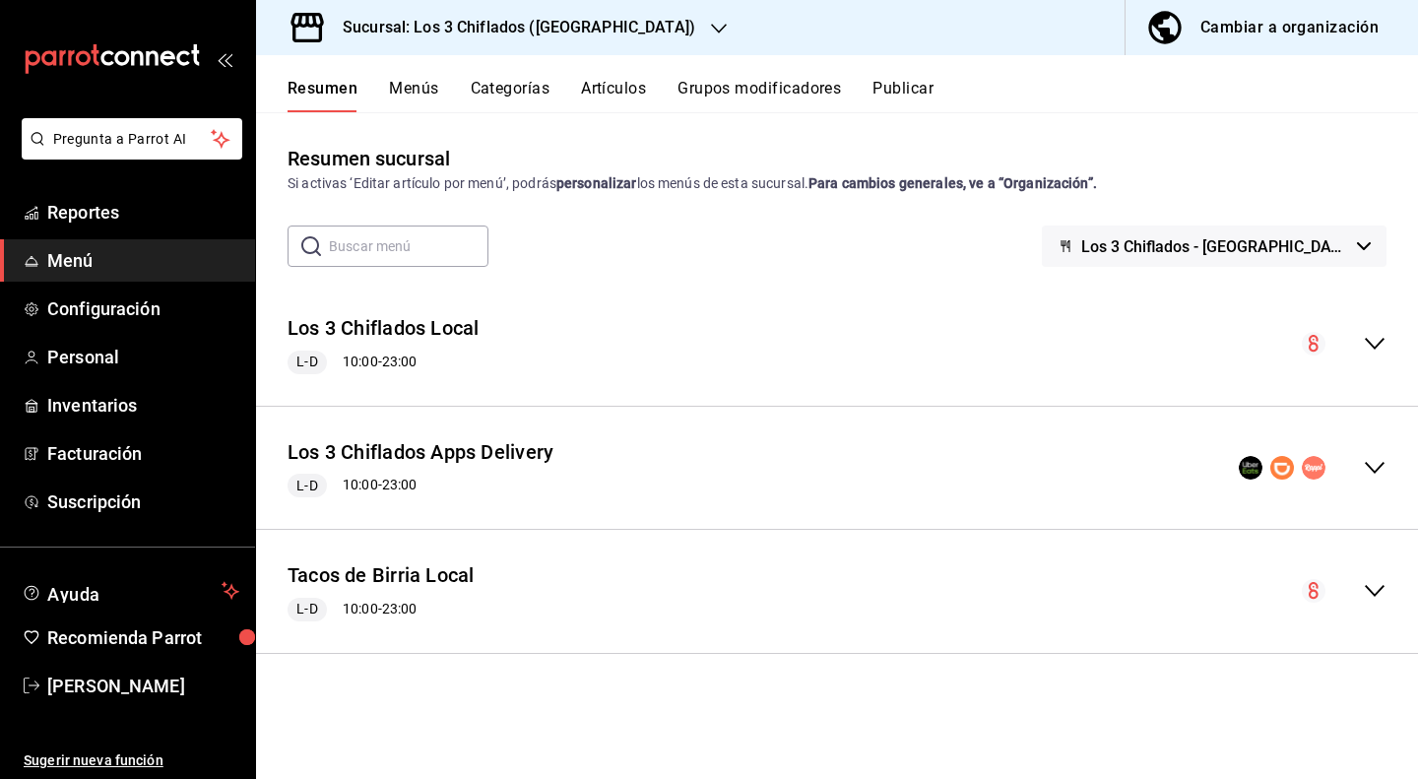
click at [1375, 468] on icon "collapse-menu-row" at bounding box center [1375, 468] width 24 height 24
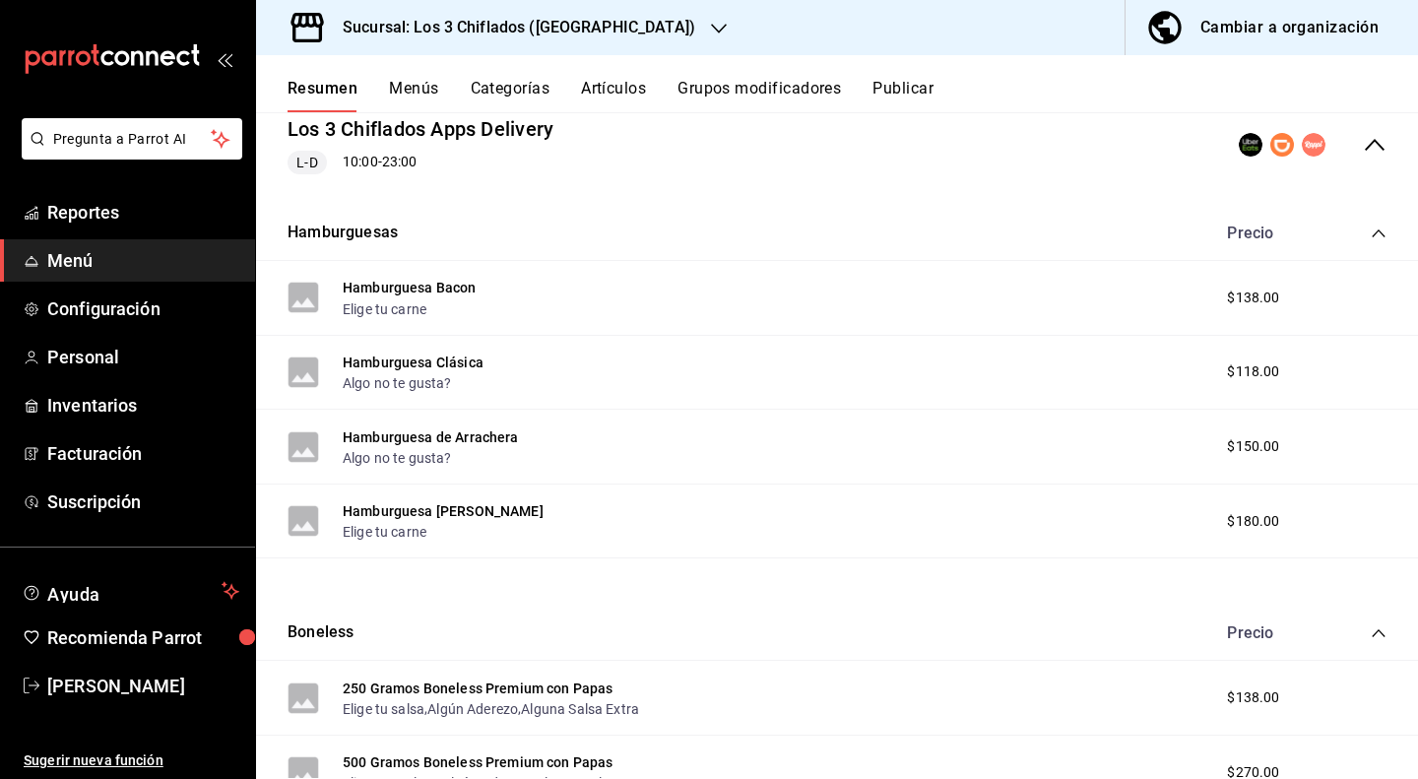
scroll to position [394, 0]
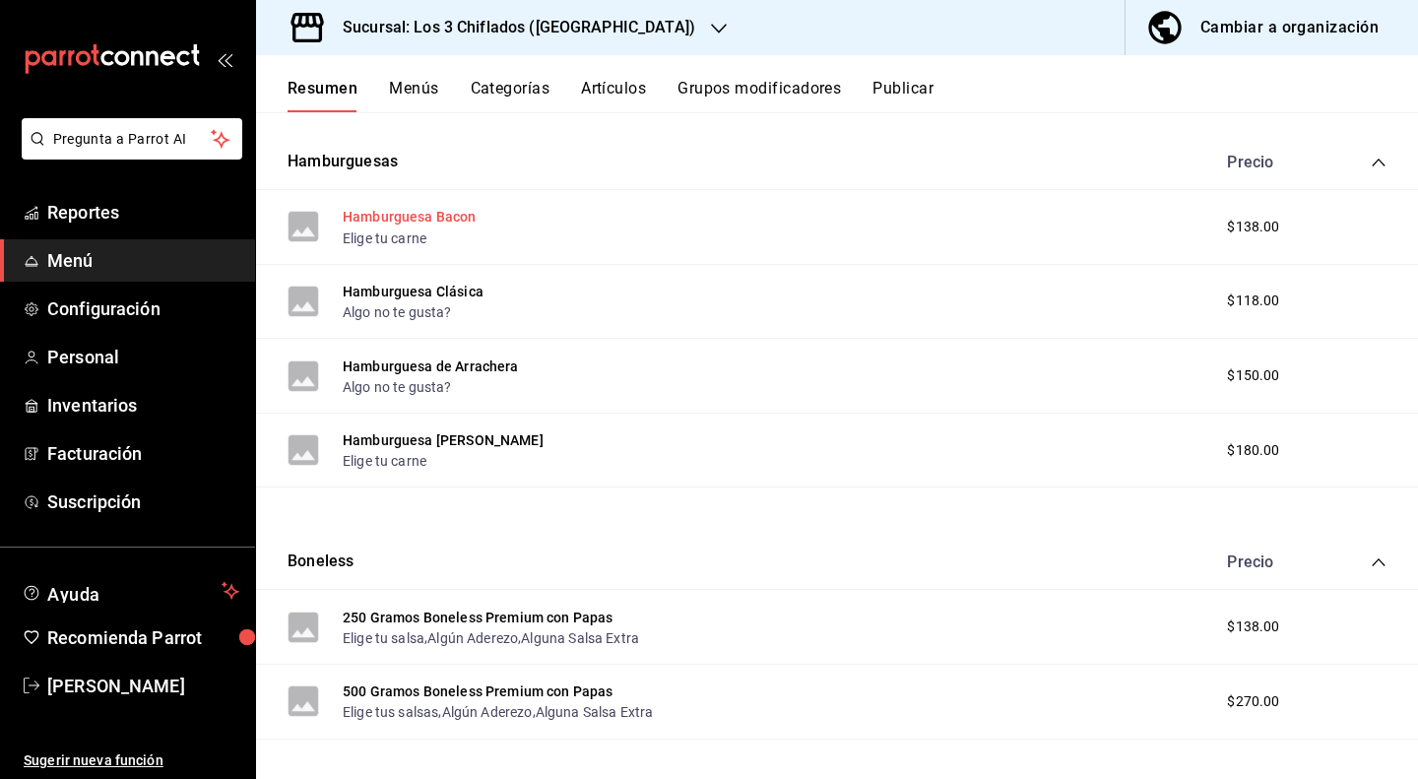
click at [395, 222] on button "Hamburguesa Bacon" at bounding box center [410, 217] width 134 height 20
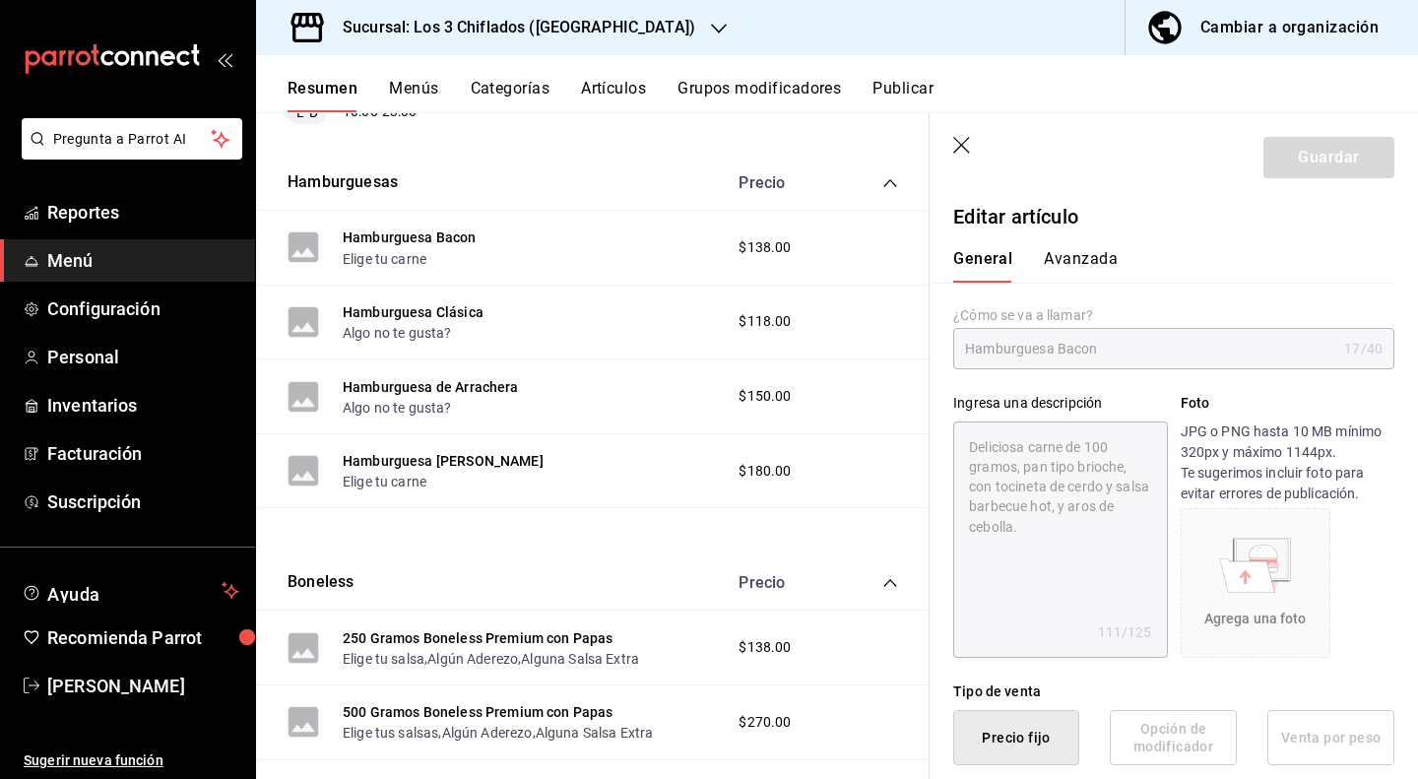
click at [412, 86] on button "Menús" at bounding box center [413, 95] width 49 height 33
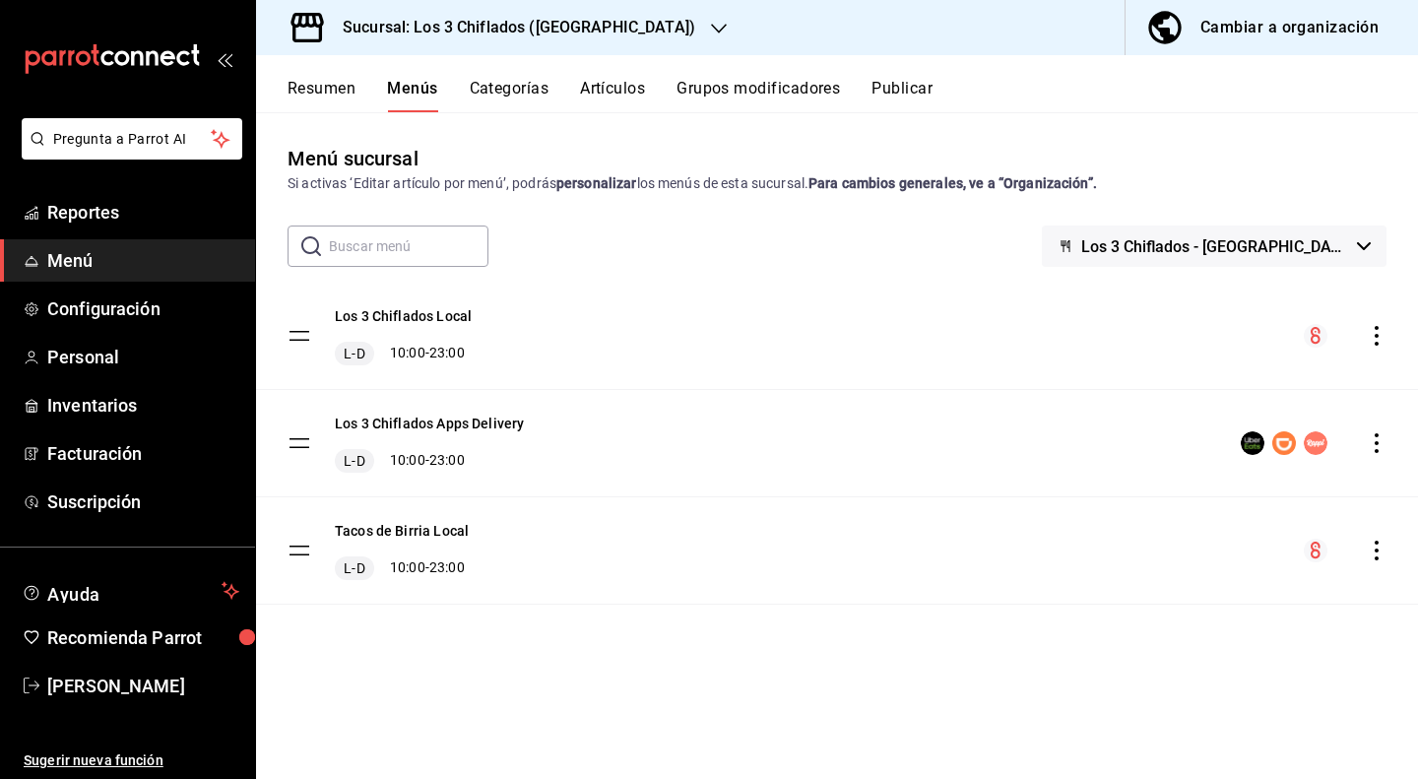
click at [596, 87] on button "Artículos" at bounding box center [612, 95] width 65 height 33
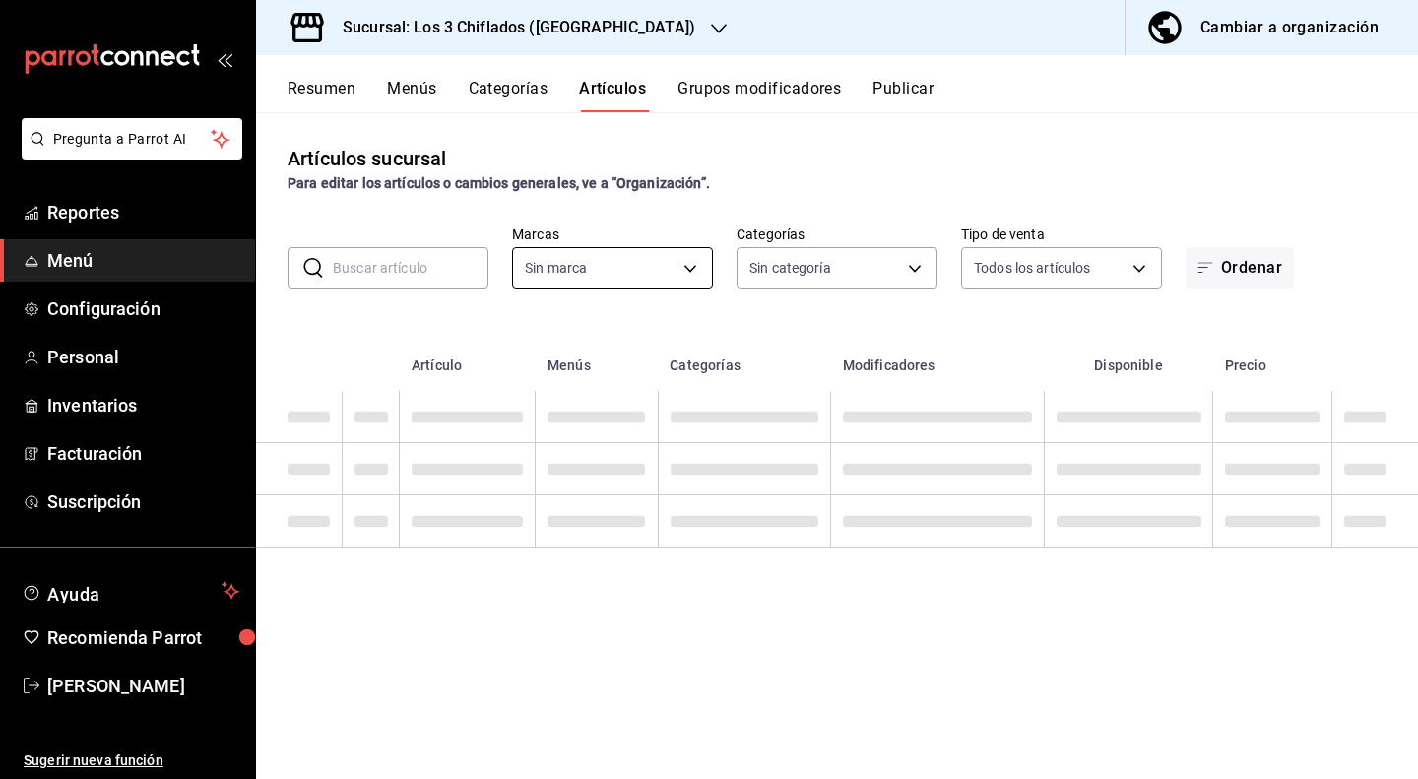
type input "ec63f383-685c-4000-ae56-7253cace1abd,37df8786-1da3-4610-b783-5833306c4893,e9275…"
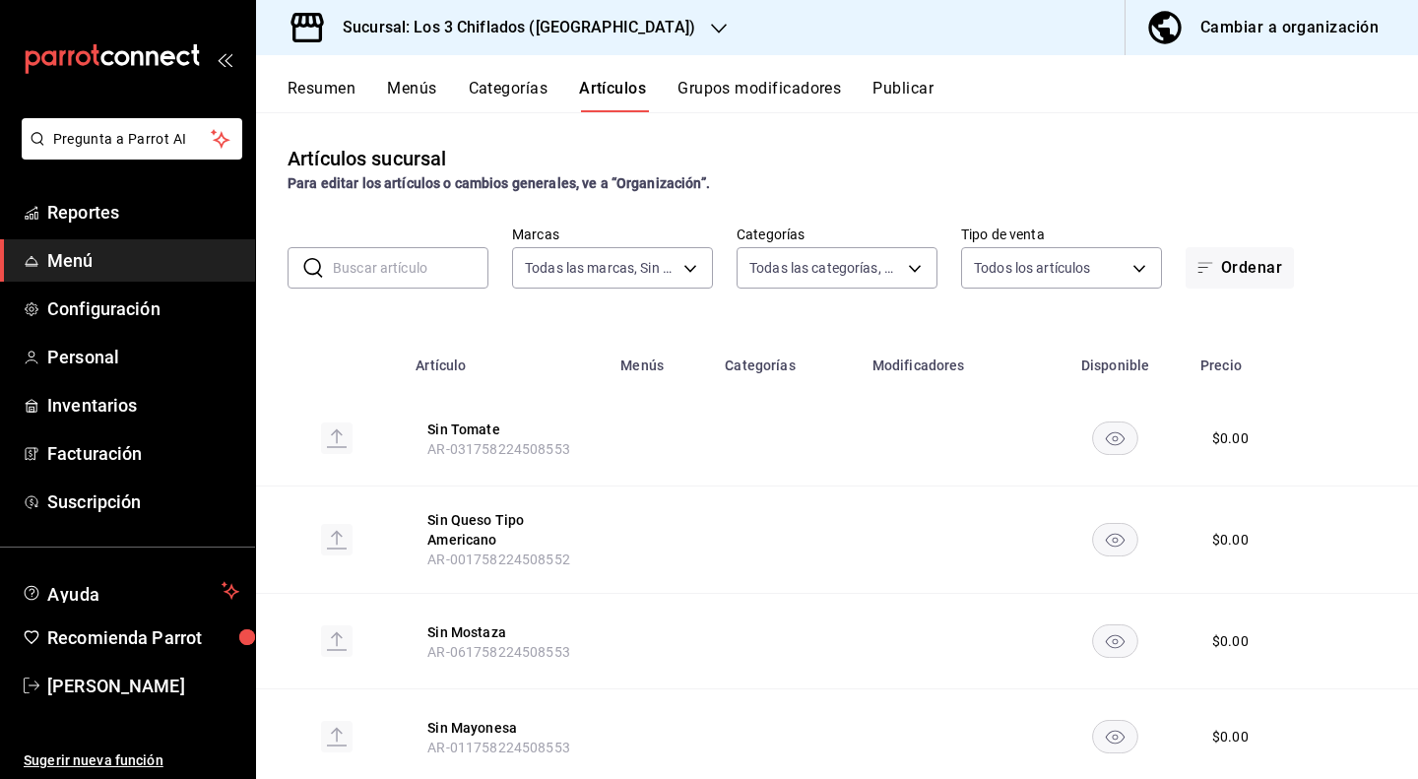
type input "b327afe5-2e11-479f-b842-f5648fa4bfa6,78299419-06df-4d2a-ac7b-cffc657b0cfb,23bfe…"
click at [424, 82] on button "Menús" at bounding box center [411, 95] width 49 height 33
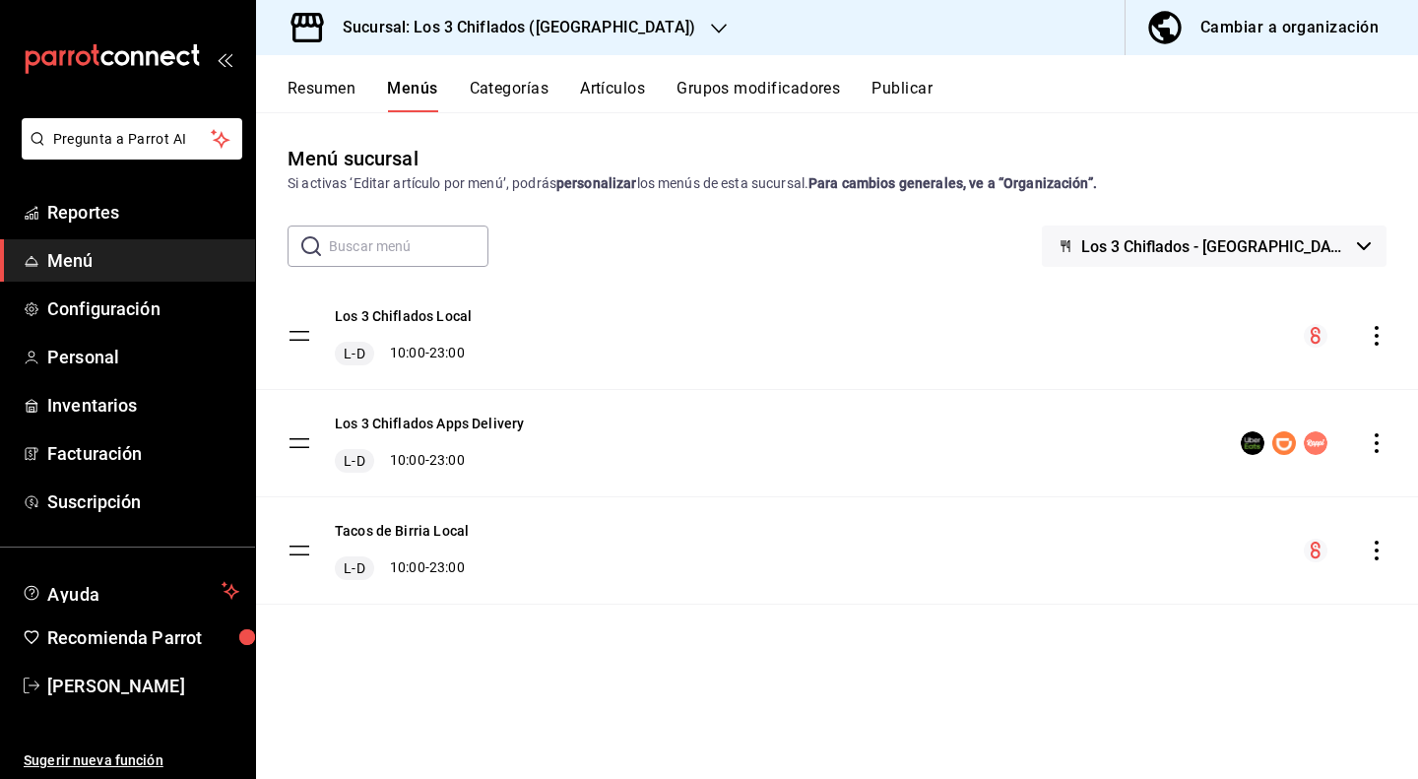
click at [1383, 438] on icon "actions" at bounding box center [1377, 443] width 20 height 20
click at [414, 420] on div at bounding box center [709, 389] width 1418 height 779
click at [294, 441] on tbody "Los 3 Chiflados Local L-D 10:00 - 23:00 Los 3 Chiflados Apps Delivery L-D 10:00…" at bounding box center [837, 444] width 1162 height 322
click at [419, 424] on button "Los 3 Chiflados Apps Delivery" at bounding box center [429, 424] width 189 height 20
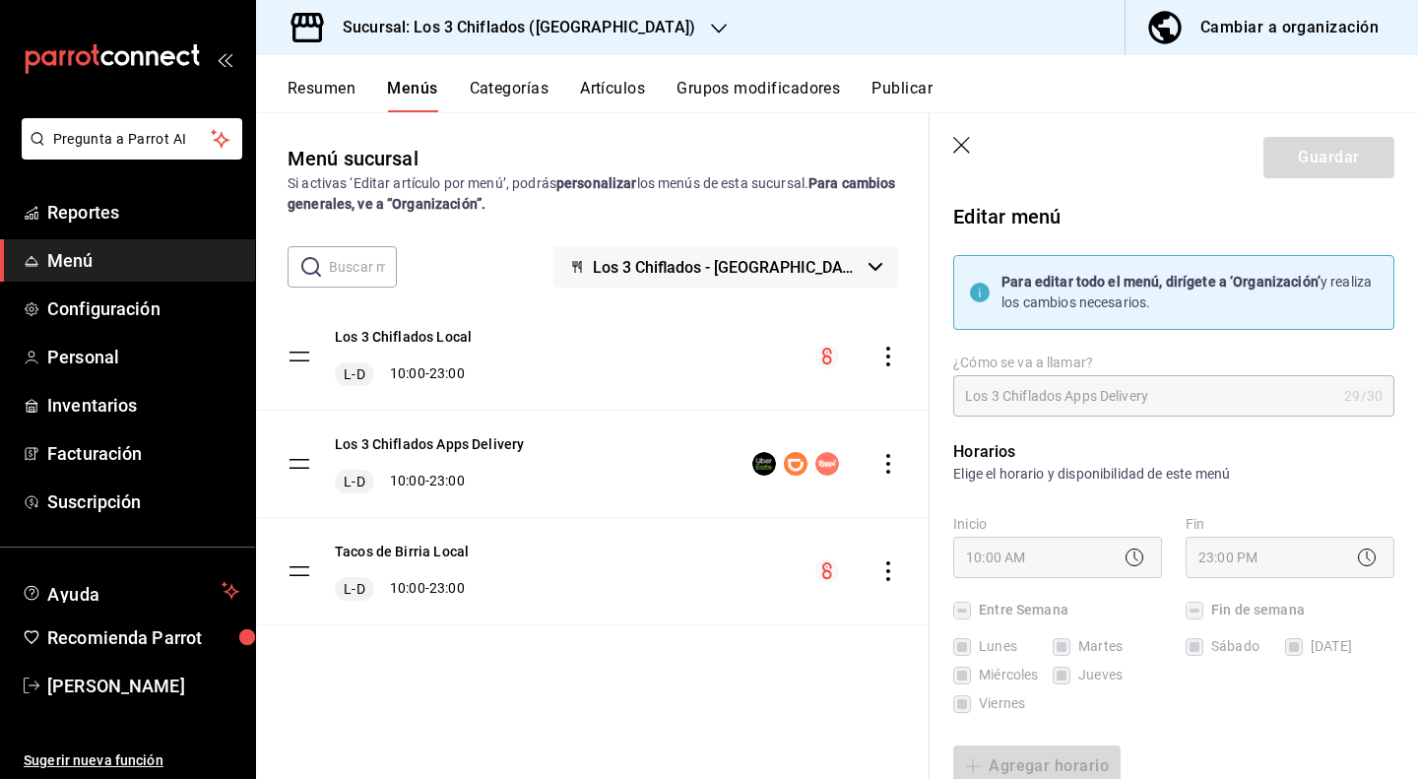
click at [964, 149] on icon "button" at bounding box center [963, 147] width 20 height 20
checkbox input "false"
type input "1758940181794"
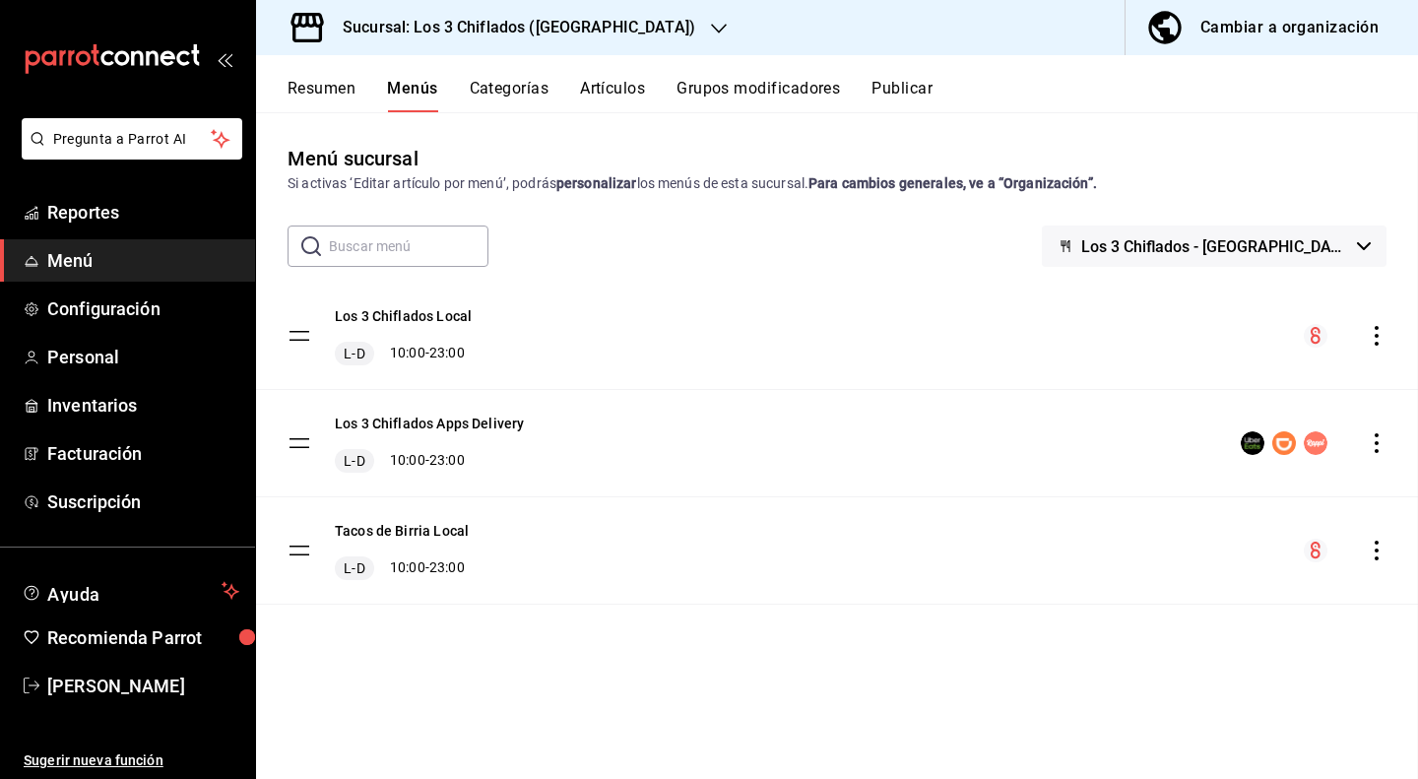
checkbox input "false"
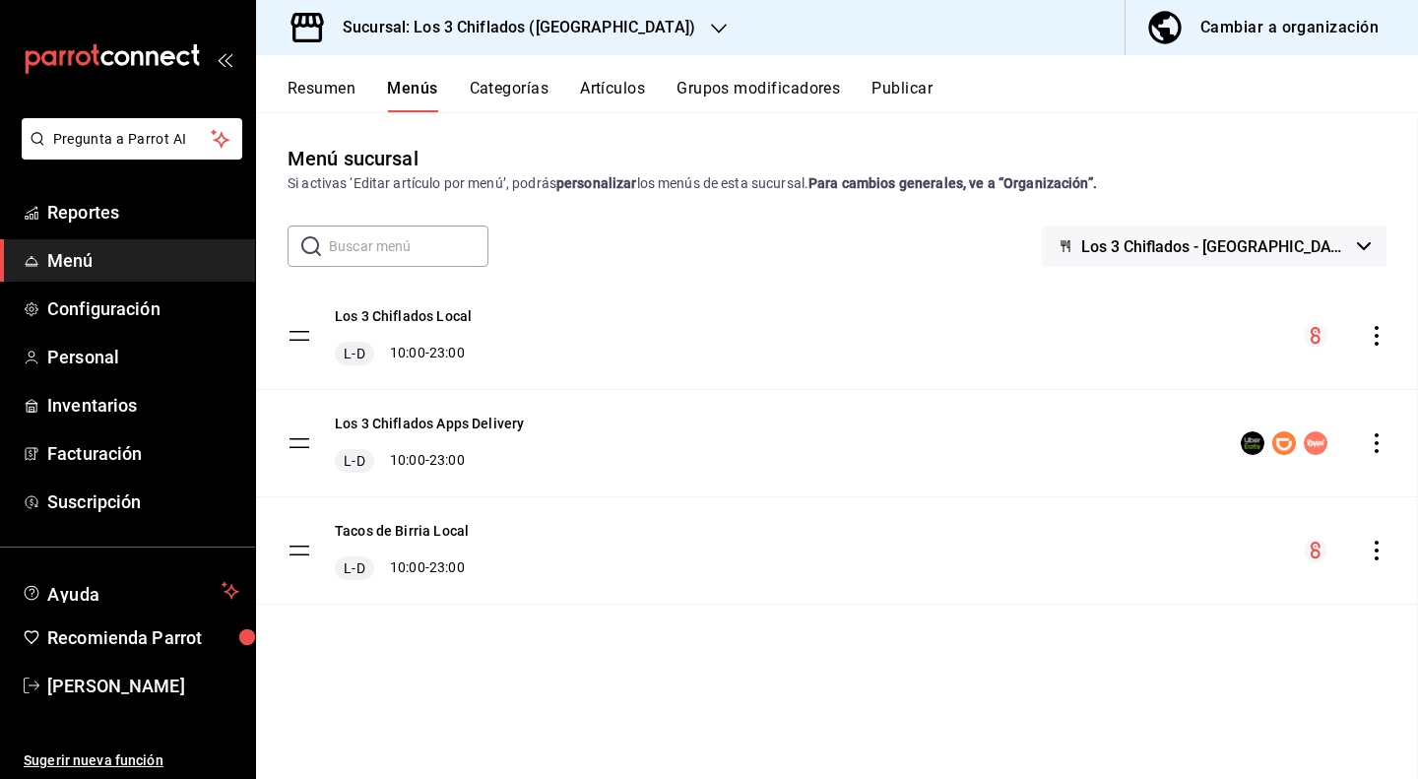
checkbox input "false"
click at [1379, 241] on button "Los 3 Chiflados - [GEOGRAPHIC_DATA]" at bounding box center [1214, 246] width 345 height 41
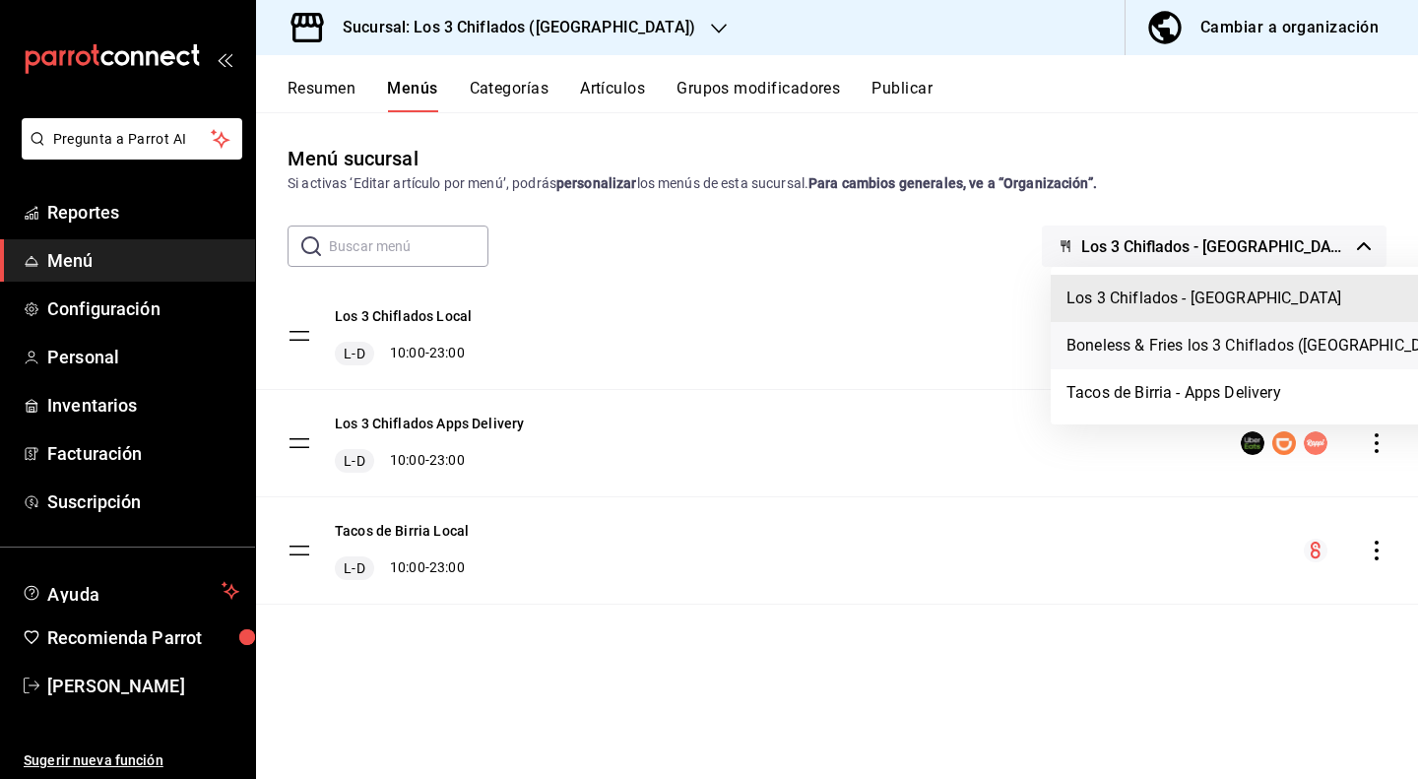
click at [1262, 343] on li "Boneless & Fries los 3 Chiflados ([GEOGRAPHIC_DATA])" at bounding box center [1263, 345] width 425 height 47
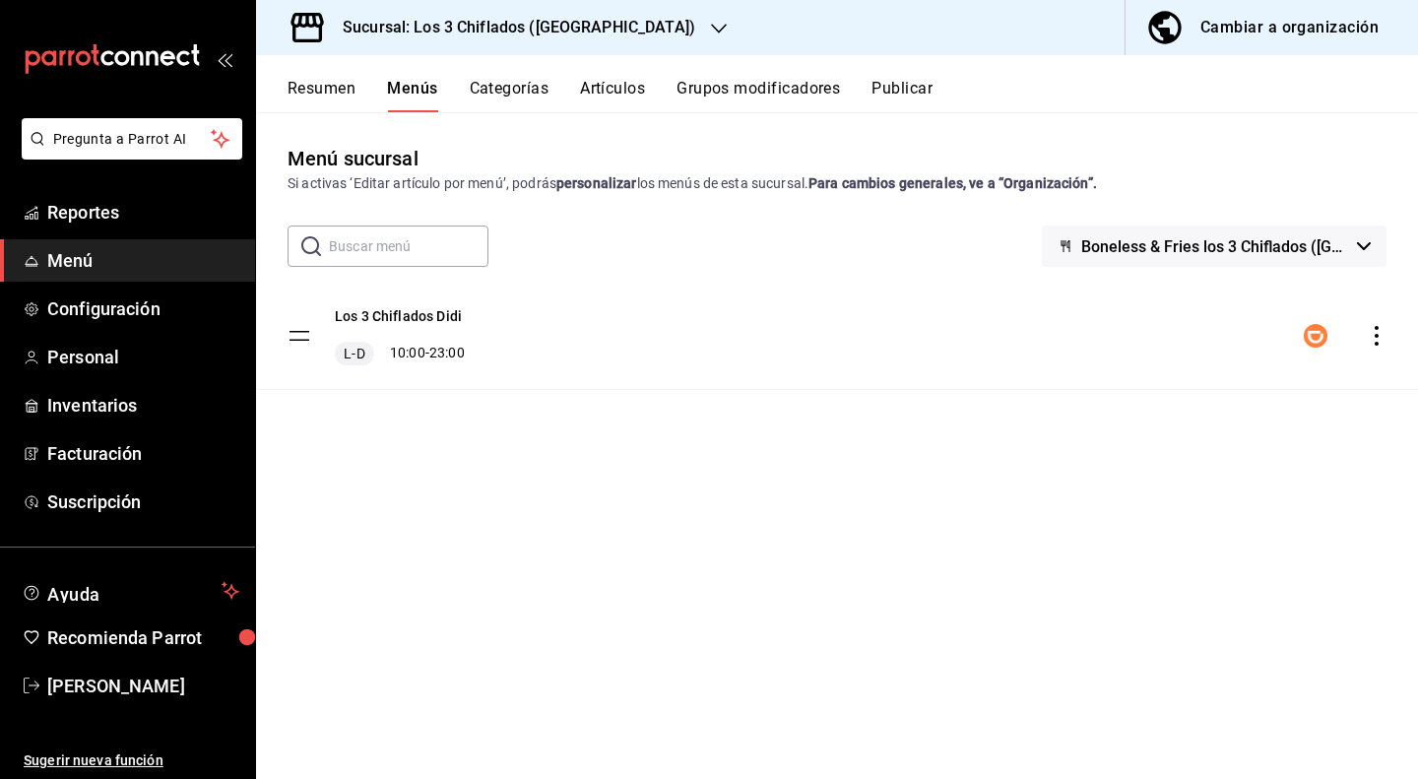
click at [1349, 263] on button "Boneless & Fries los 3 Chiflados ([GEOGRAPHIC_DATA])" at bounding box center [1214, 246] width 345 height 41
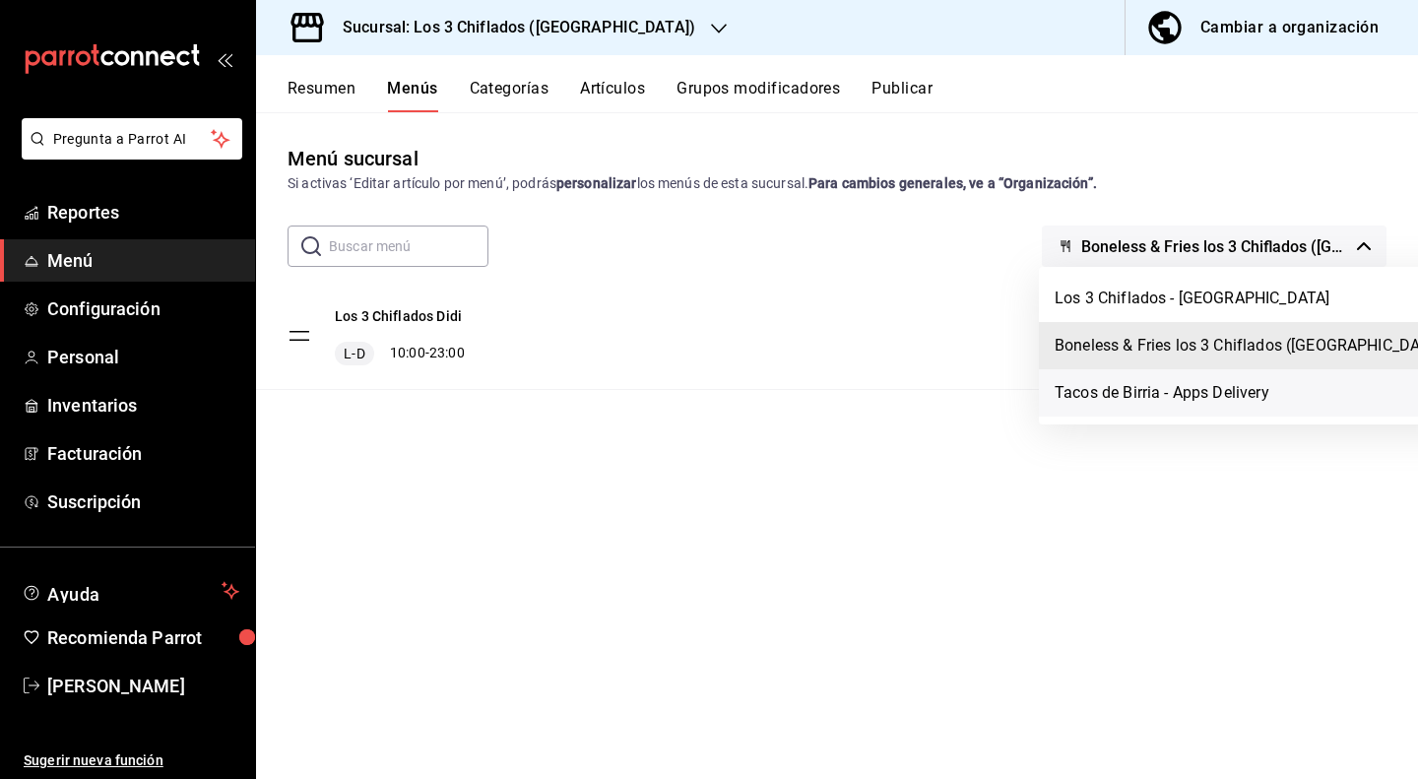
click at [1218, 394] on li "Tacos de Birria - Apps Delivery" at bounding box center [1251, 392] width 425 height 47
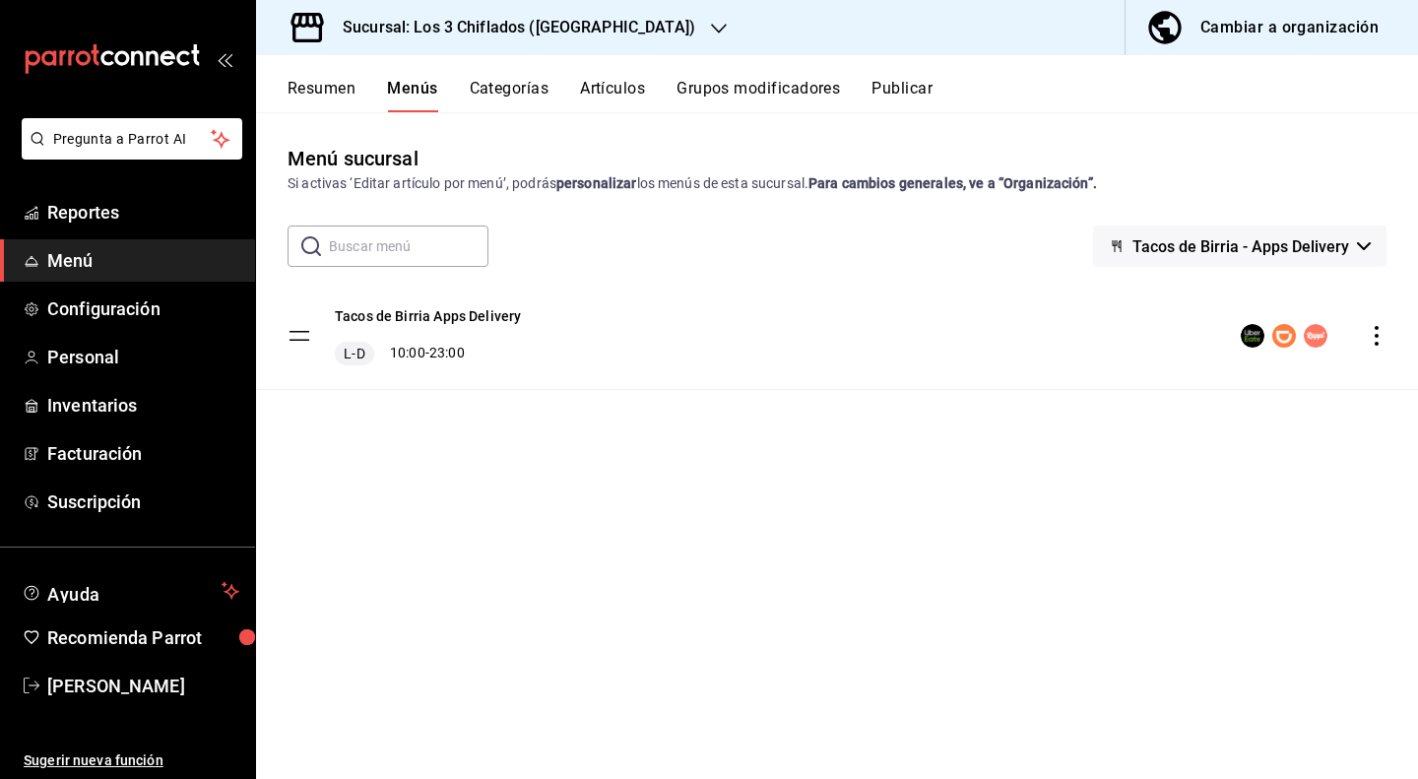
click at [902, 99] on button "Publicar" at bounding box center [901, 95] width 61 height 33
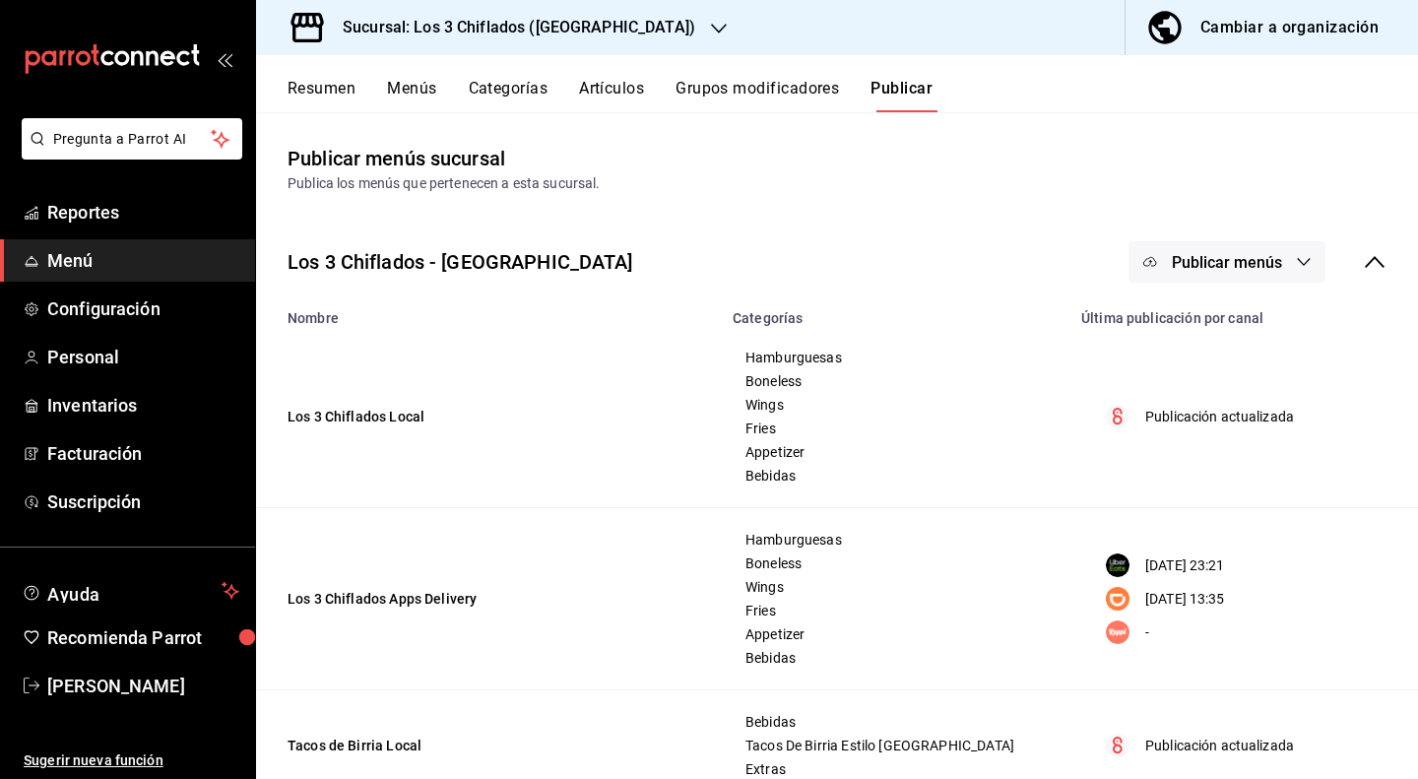
click at [1369, 261] on icon at bounding box center [1375, 262] width 24 height 24
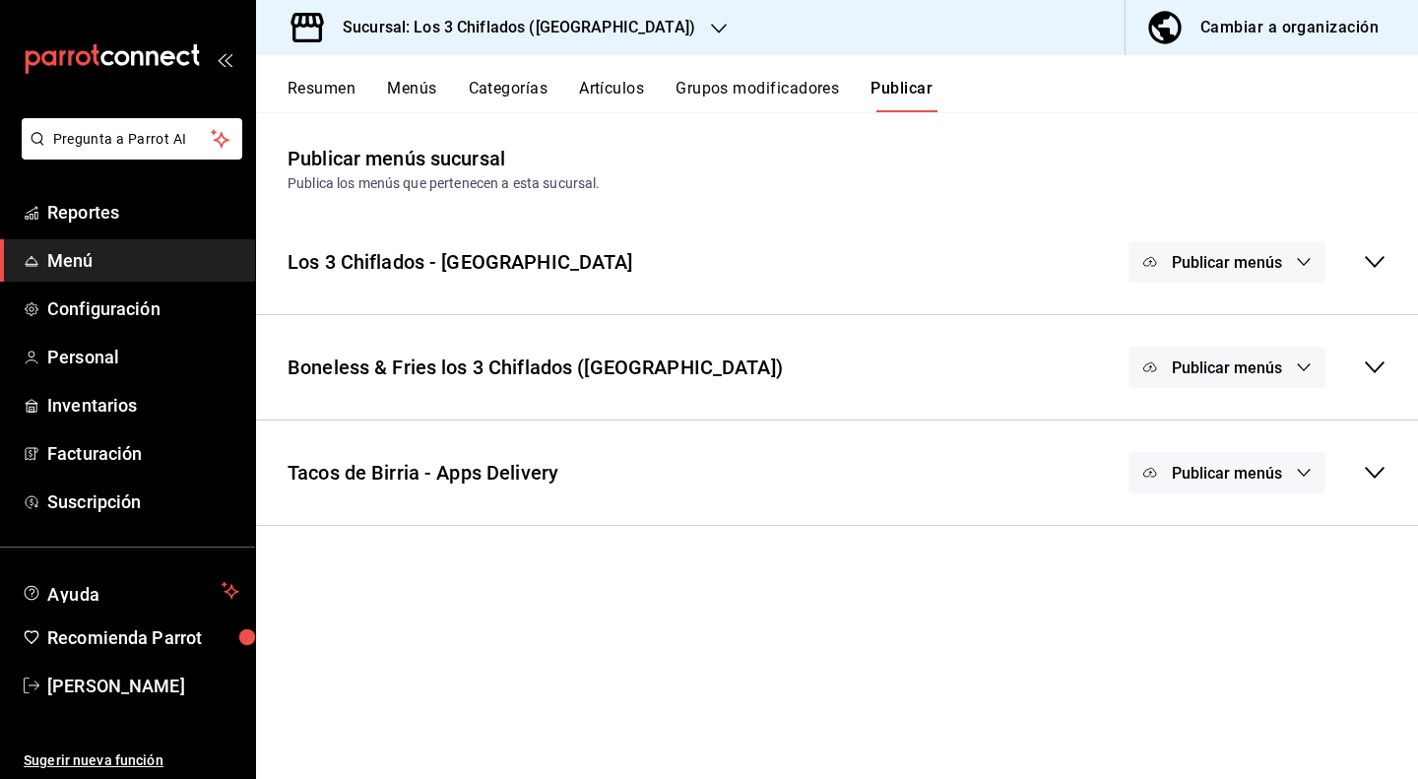
click at [1266, 36] on div "Cambiar a organización" at bounding box center [1289, 28] width 178 height 28
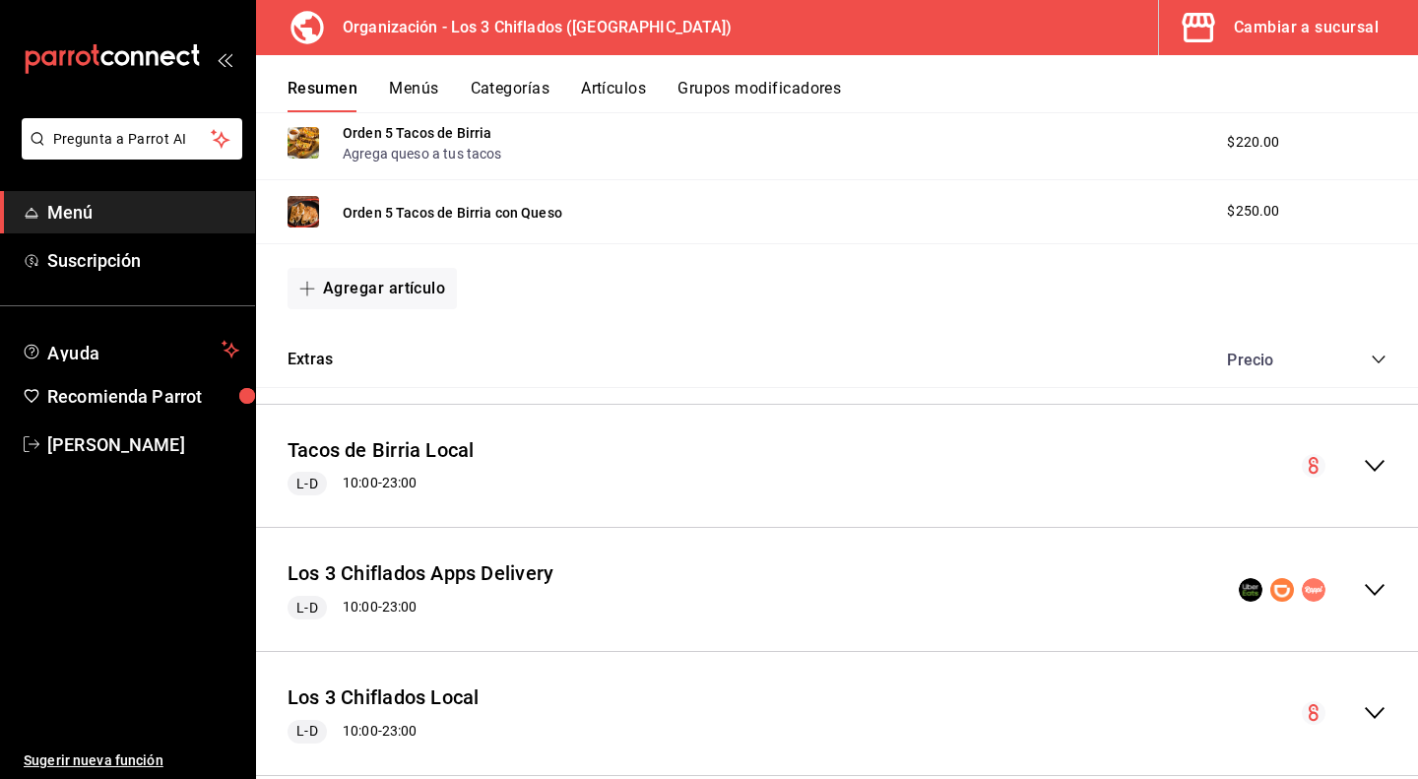
scroll to position [1083, 0]
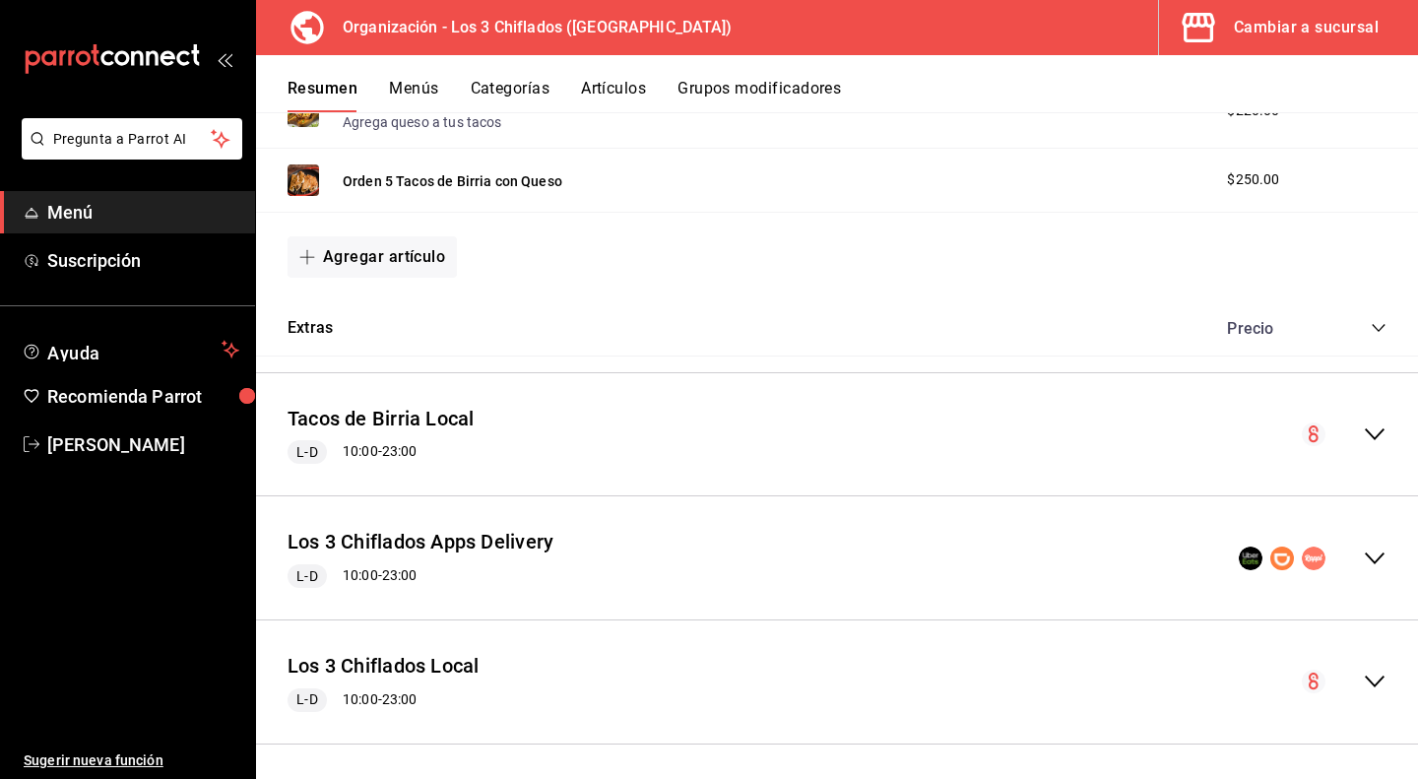
click at [1363, 432] on icon "collapse-menu-row" at bounding box center [1375, 434] width 24 height 24
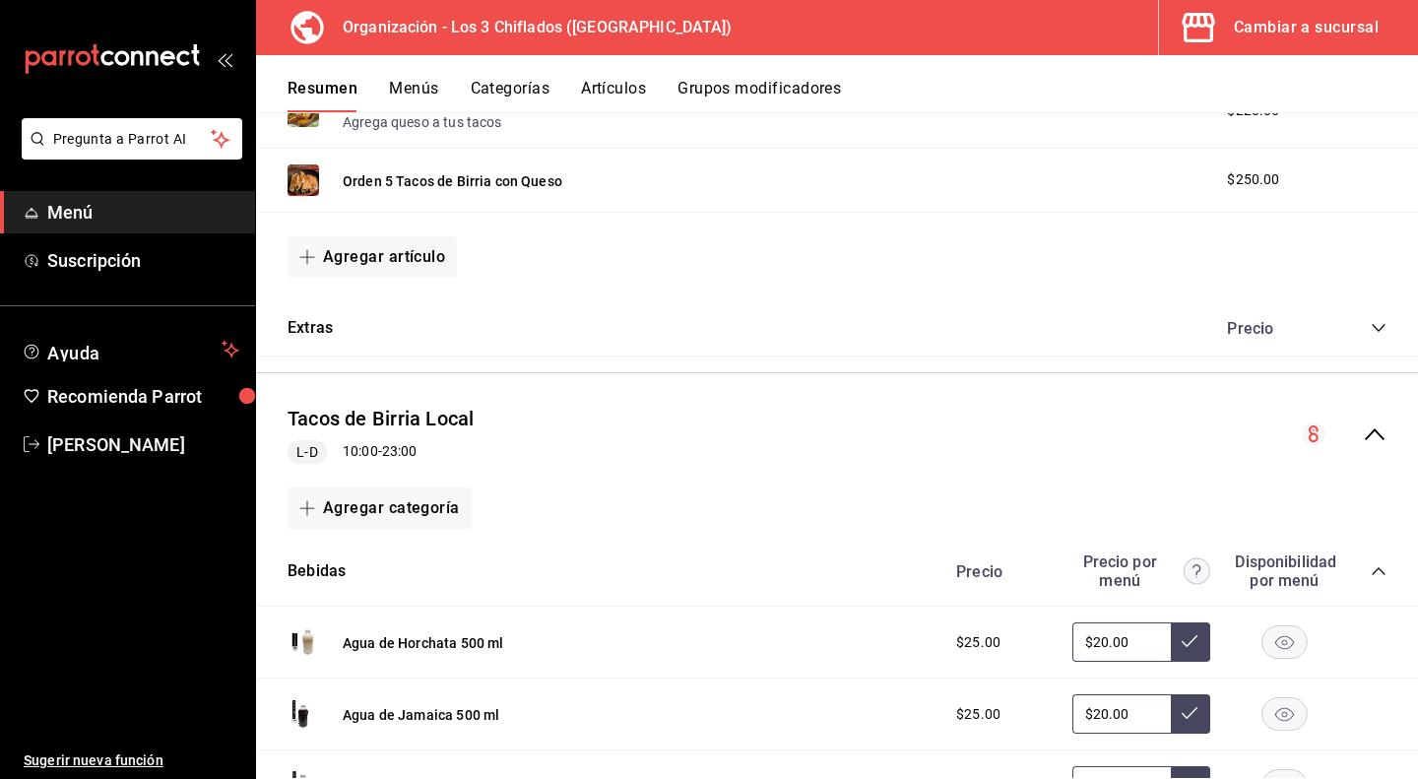
click at [1363, 432] on icon "collapse-menu-row" at bounding box center [1375, 434] width 24 height 24
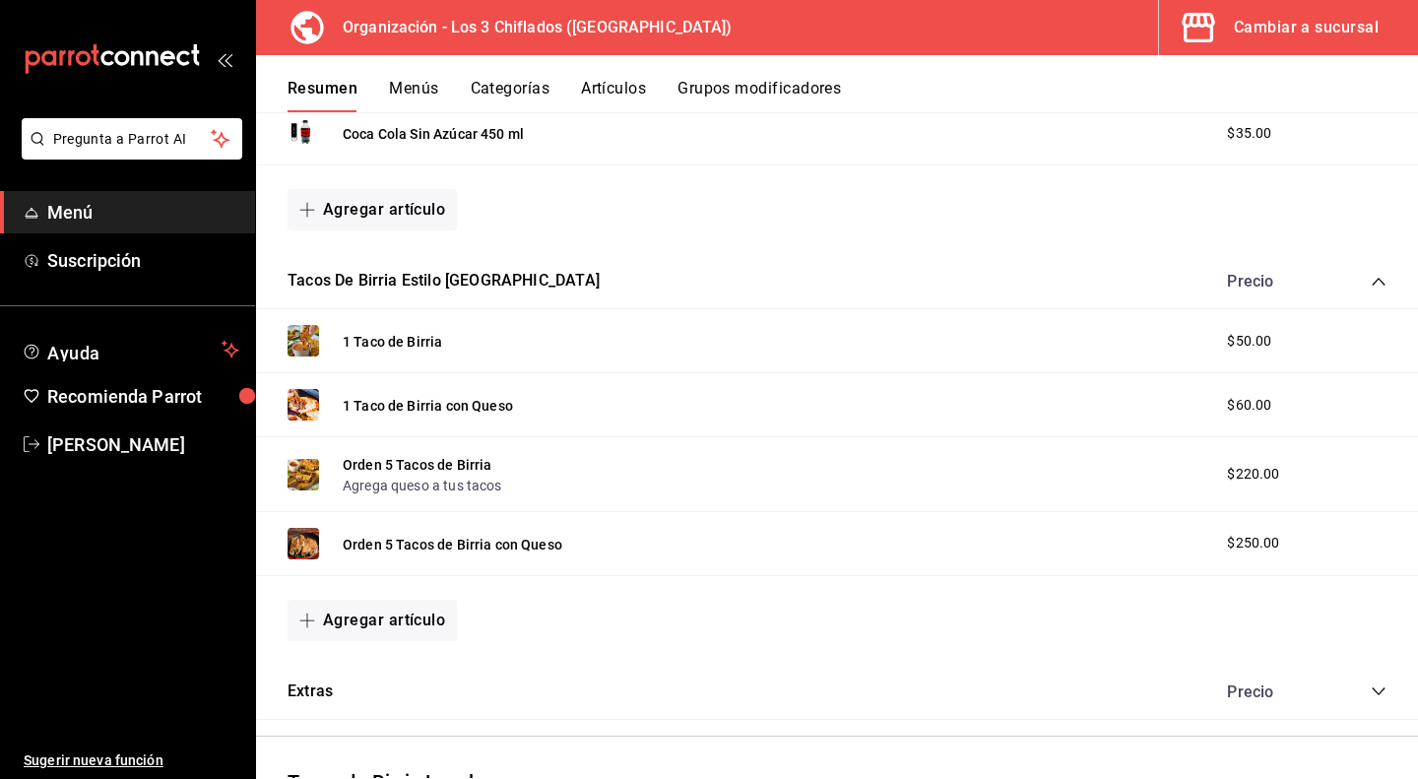
scroll to position [689, 0]
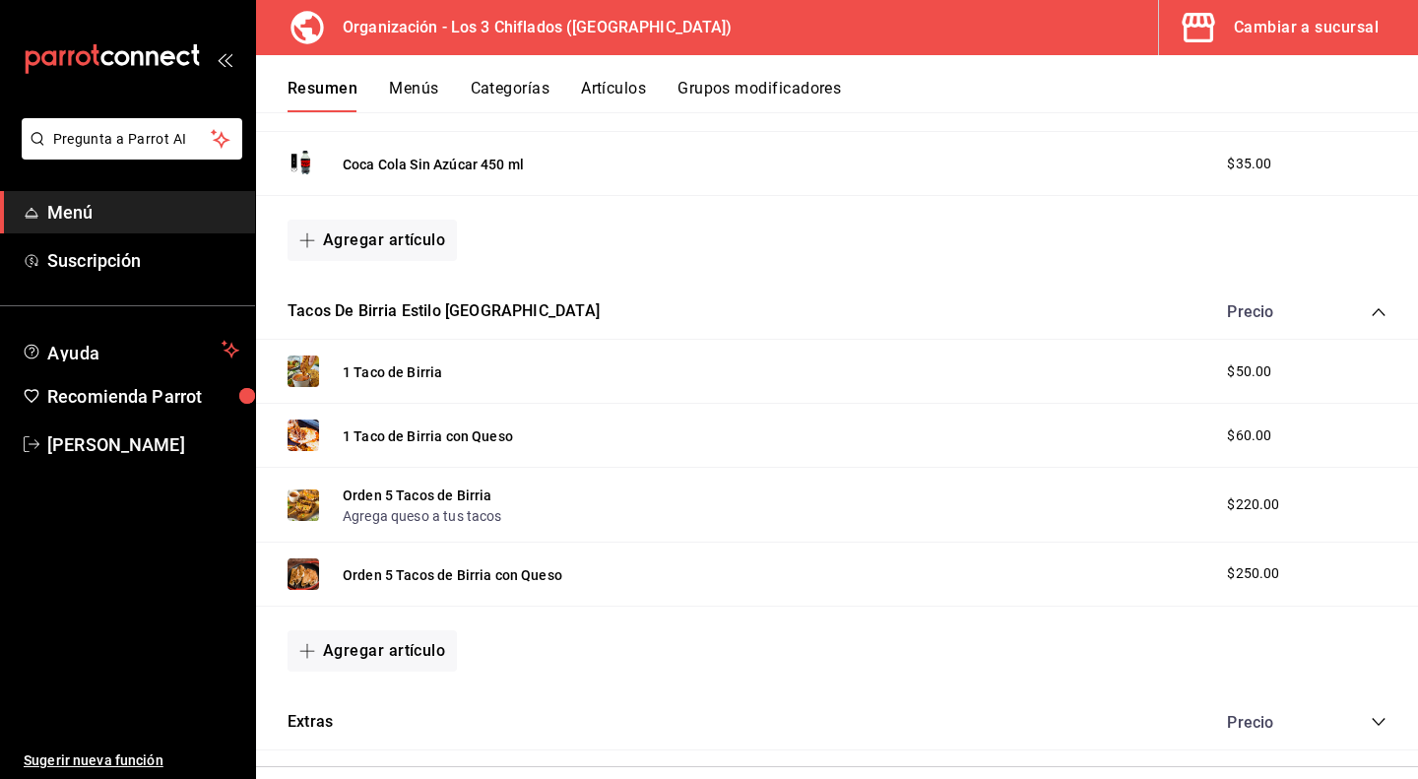
click at [1371, 312] on icon "collapse-category-row" at bounding box center [1379, 312] width 16 height 16
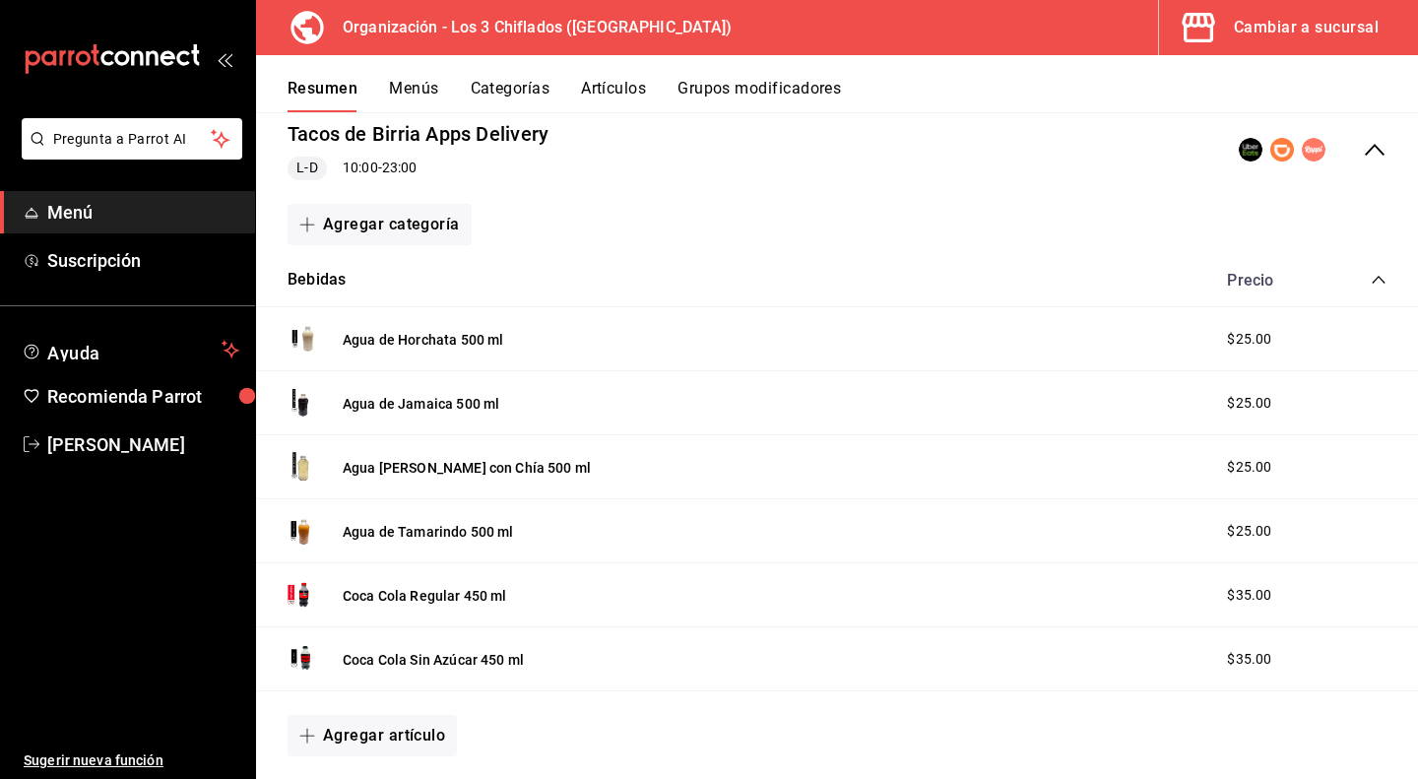
scroll to position [98, 0]
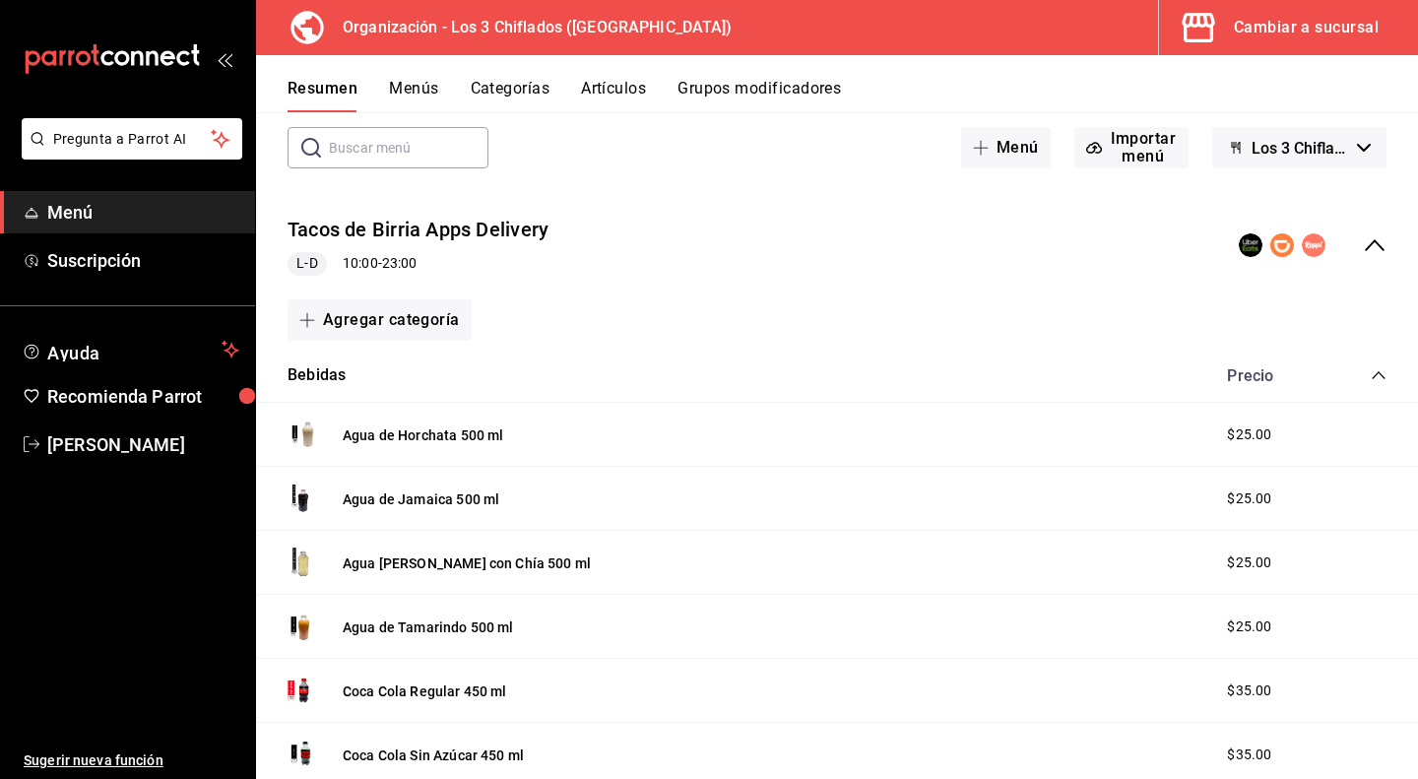
click at [1371, 376] on icon "collapse-category-row" at bounding box center [1379, 375] width 16 height 16
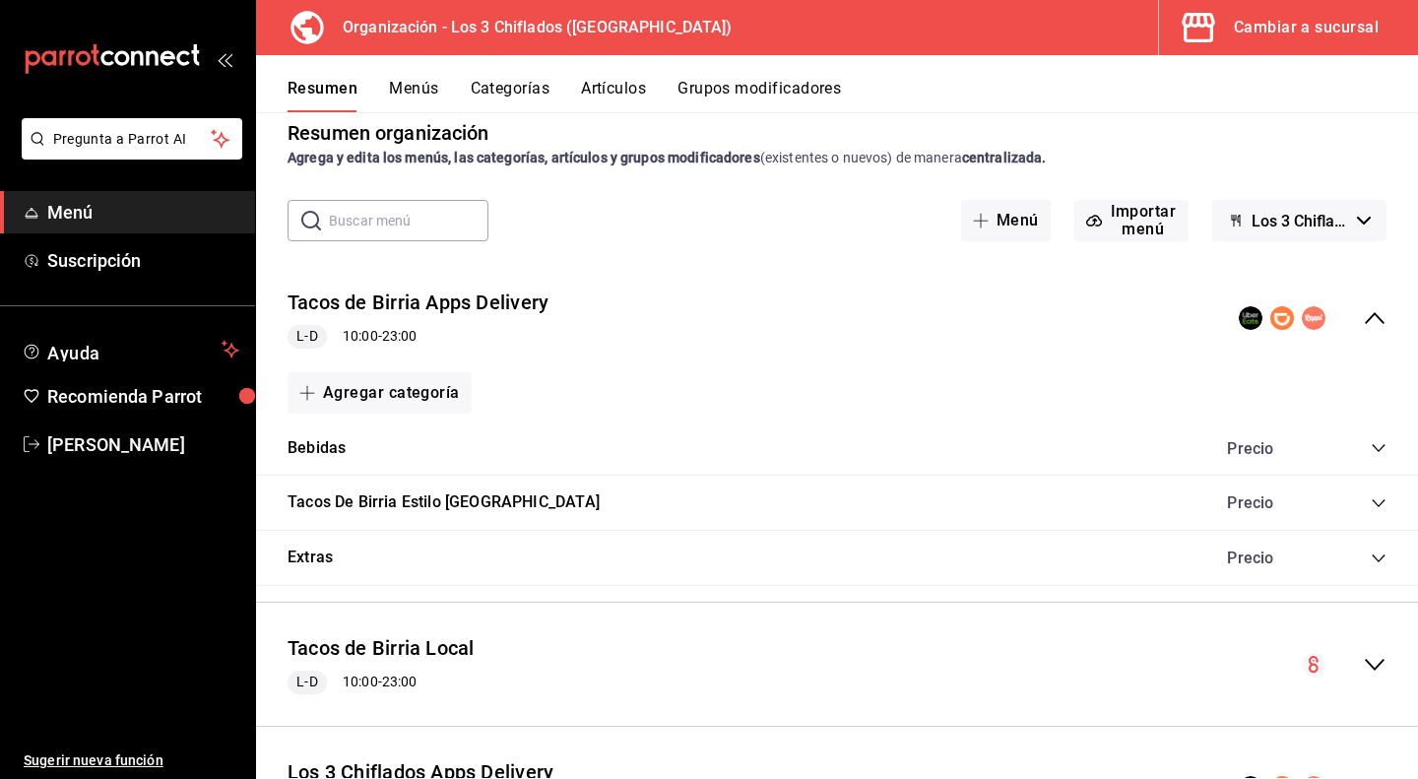
scroll to position [0, 0]
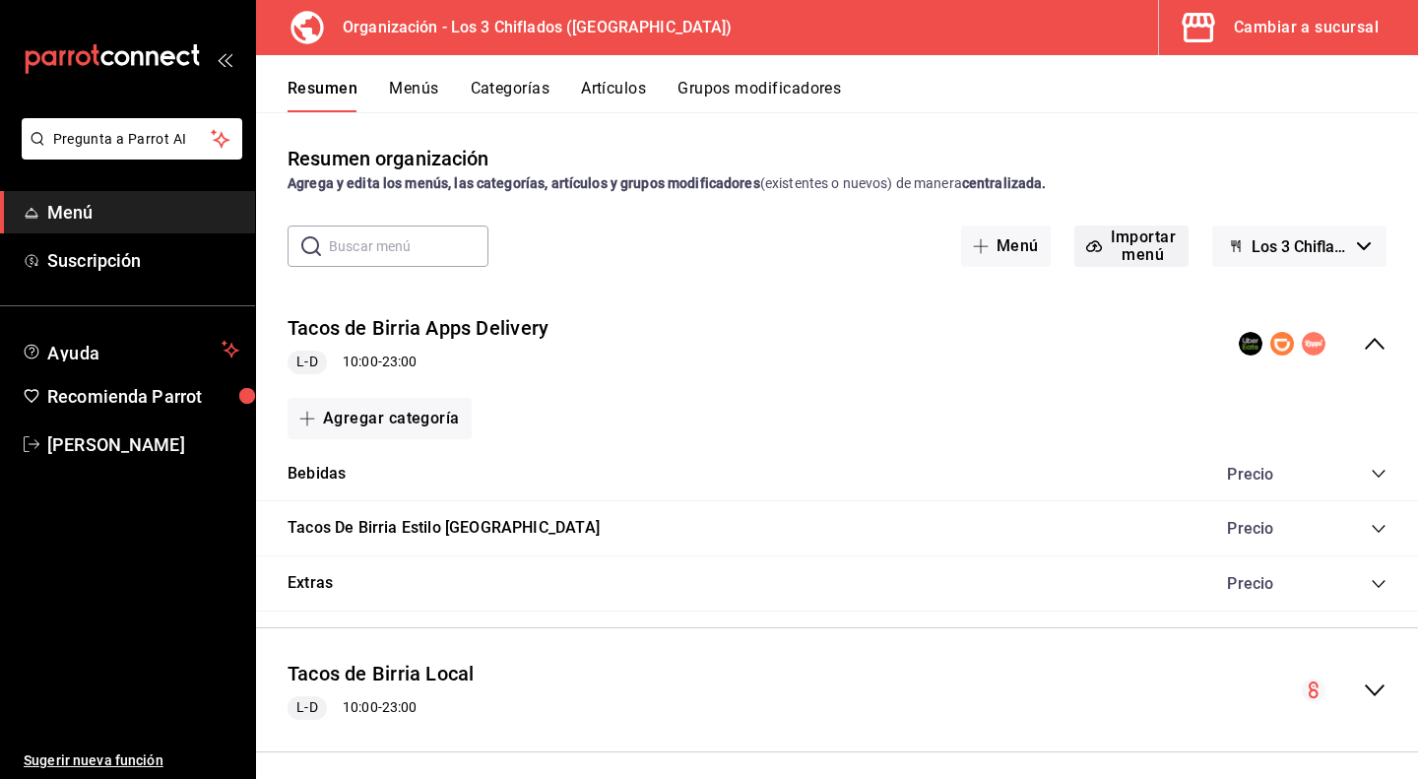
click at [1129, 249] on button "Importar menú" at bounding box center [1131, 246] width 114 height 41
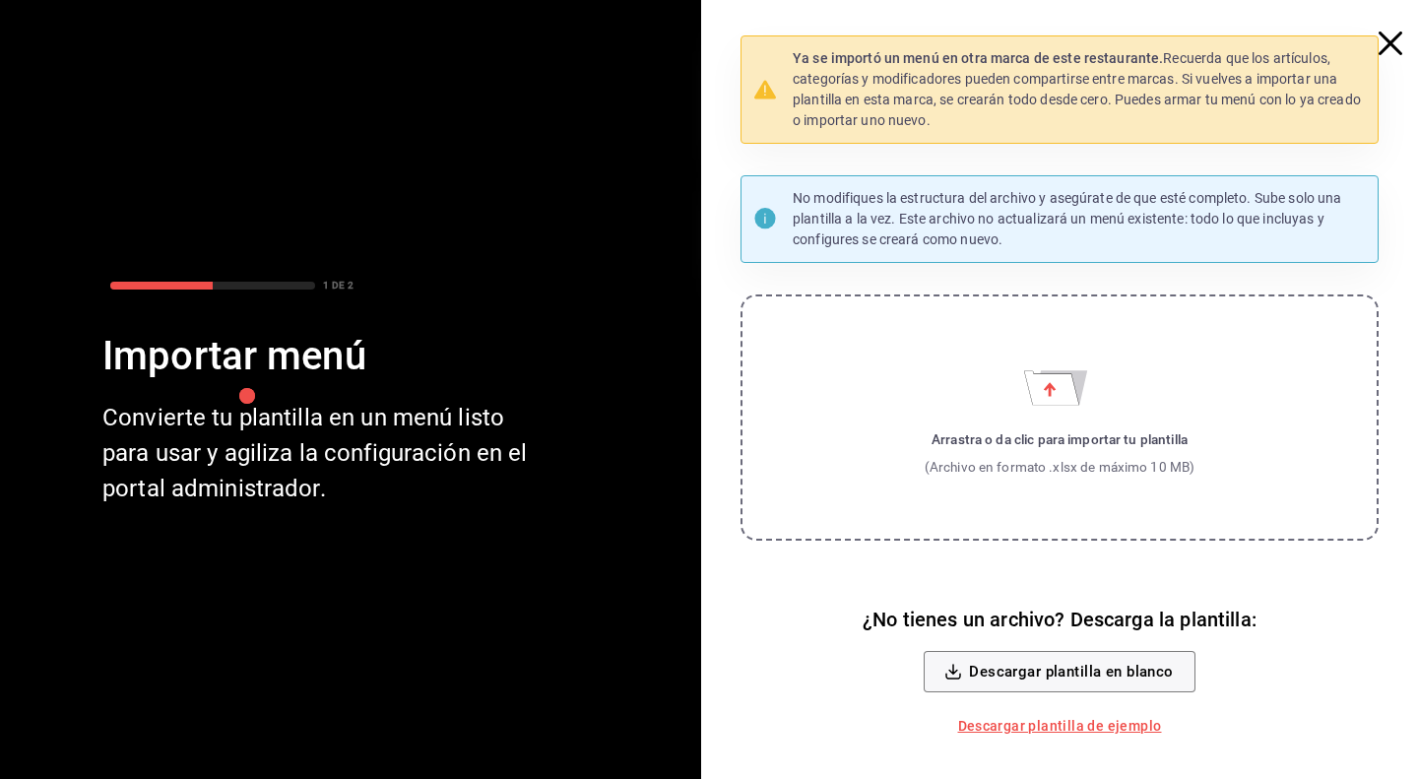
click at [1387, 38] on icon "button" at bounding box center [1391, 44] width 24 height 24
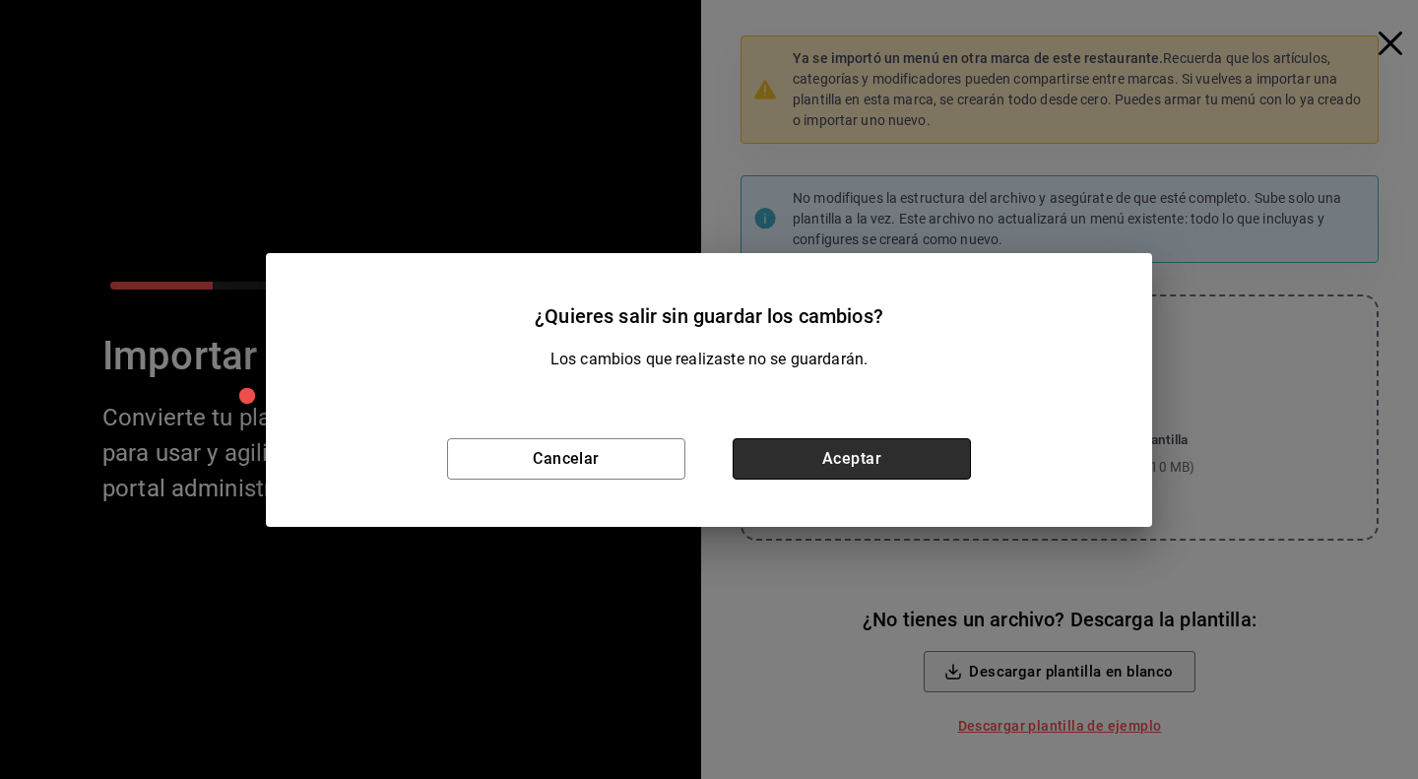
click at [805, 452] on button "Aceptar" at bounding box center [852, 458] width 238 height 41
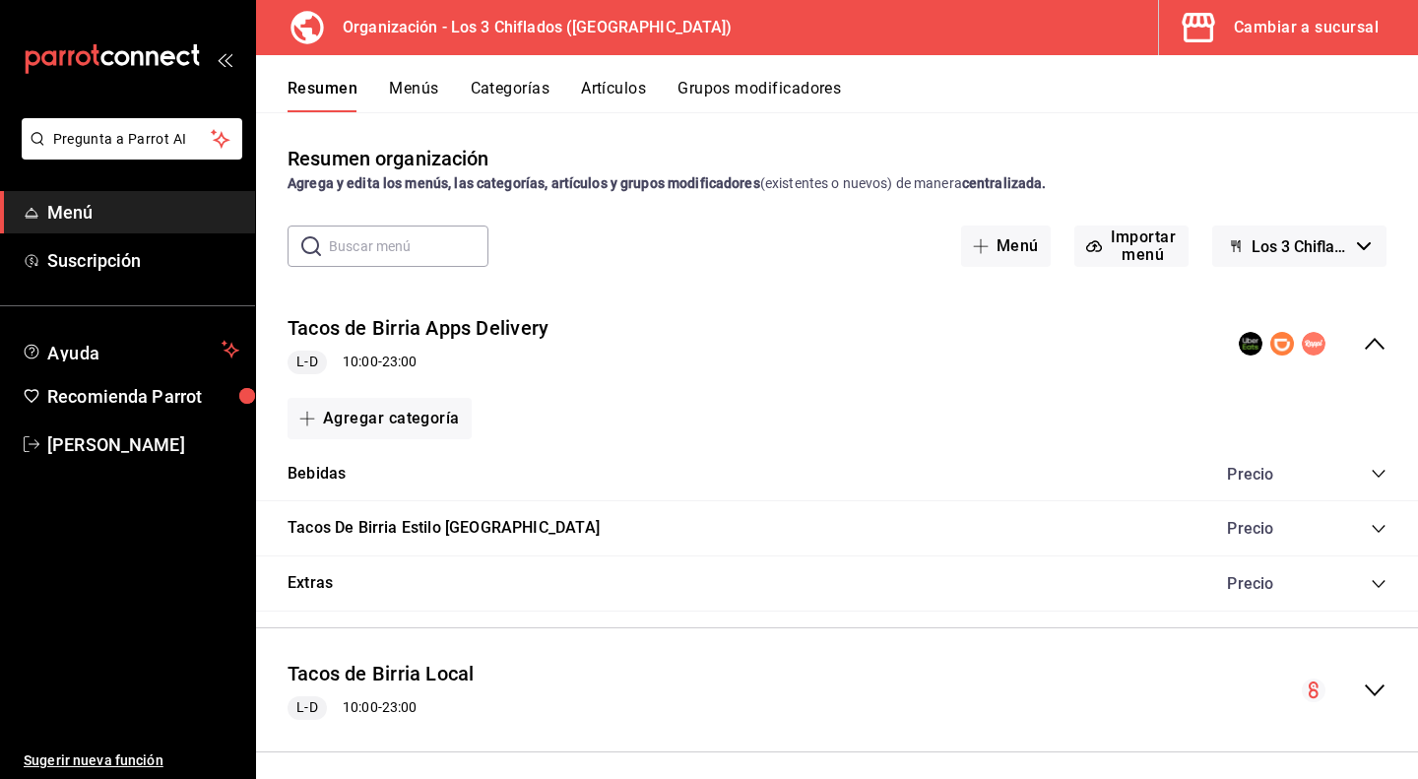
click at [1313, 21] on div "Cambiar a sucursal" at bounding box center [1306, 28] width 145 height 28
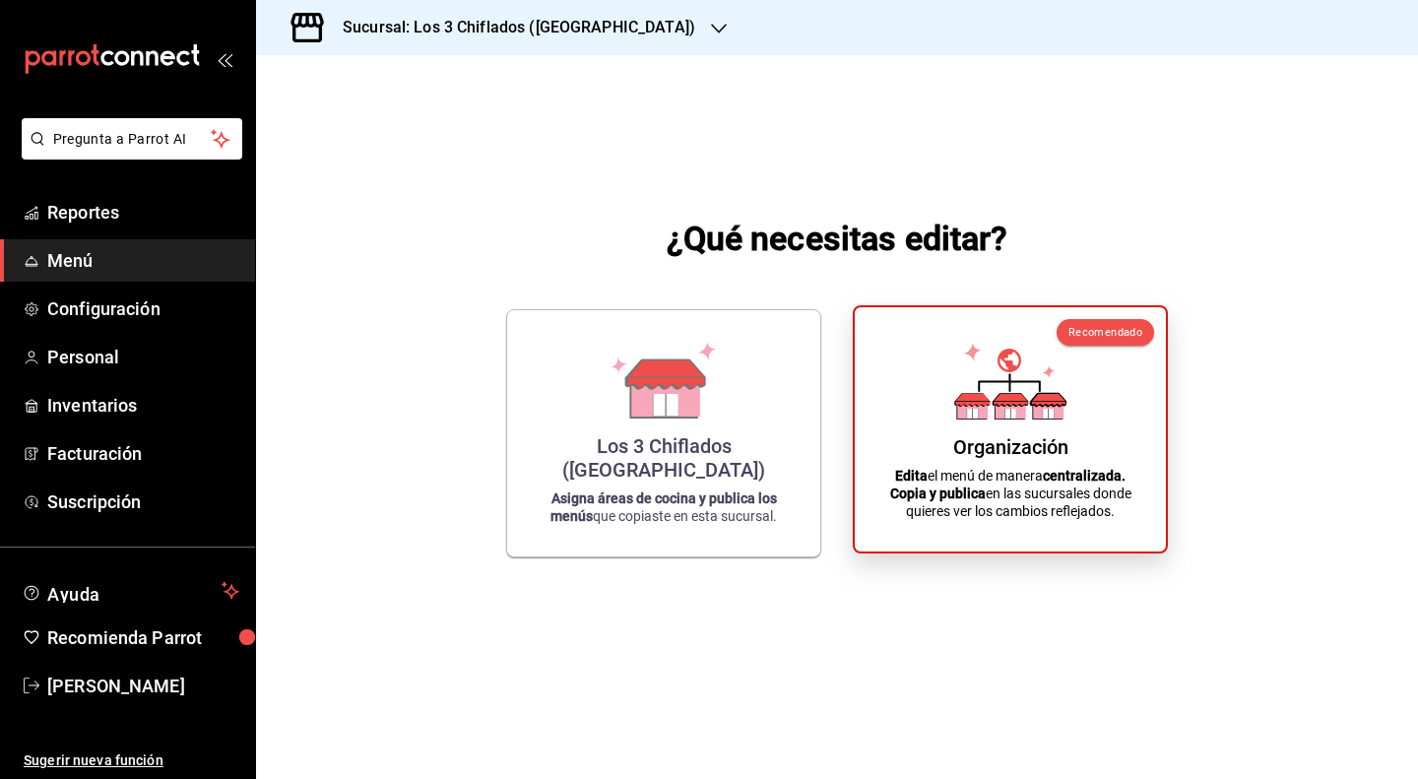
click at [1006, 414] on icon at bounding box center [1010, 413] width 11 height 10
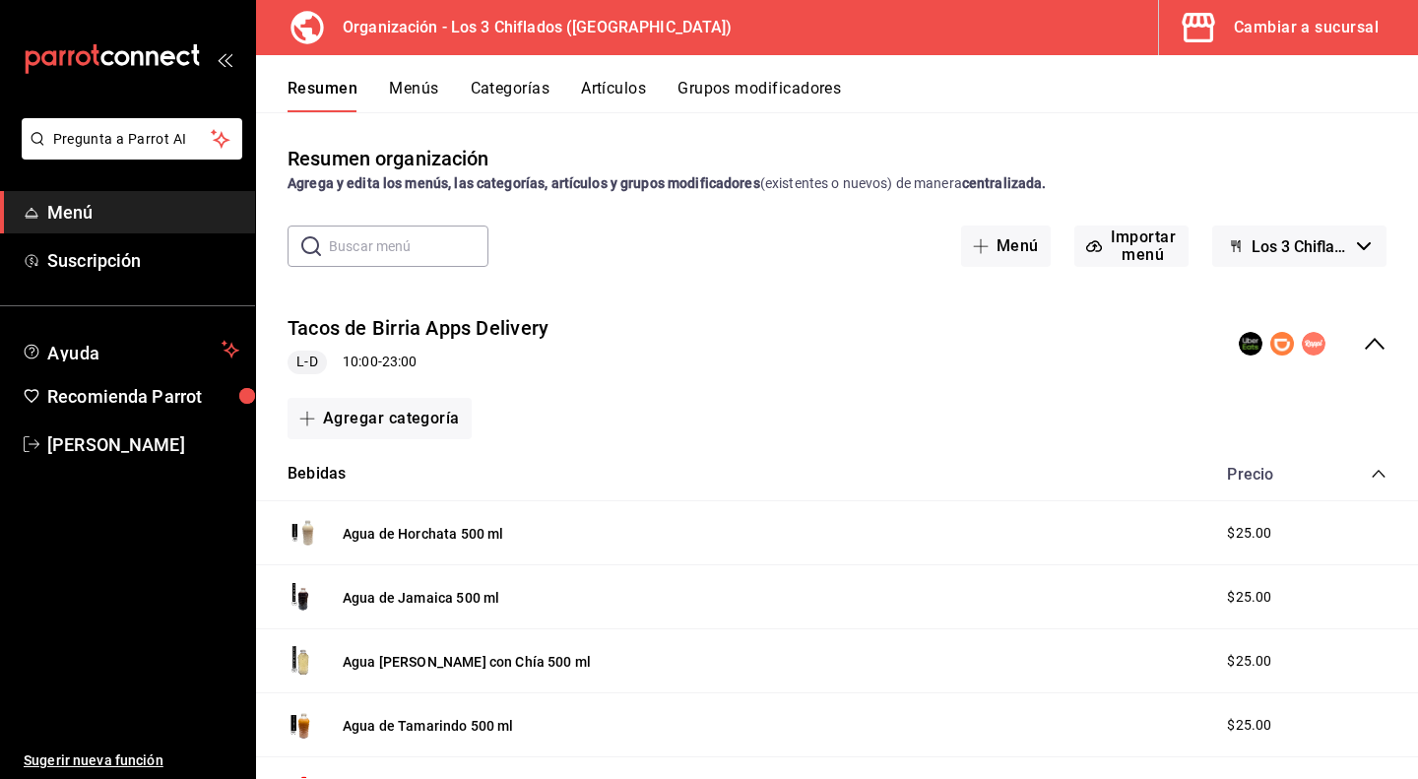
click at [428, 78] on div "Resumen Menús Categorías Artículos Grupos modificadores" at bounding box center [837, 83] width 1162 height 57
click at [426, 90] on button "Menús" at bounding box center [413, 95] width 49 height 33
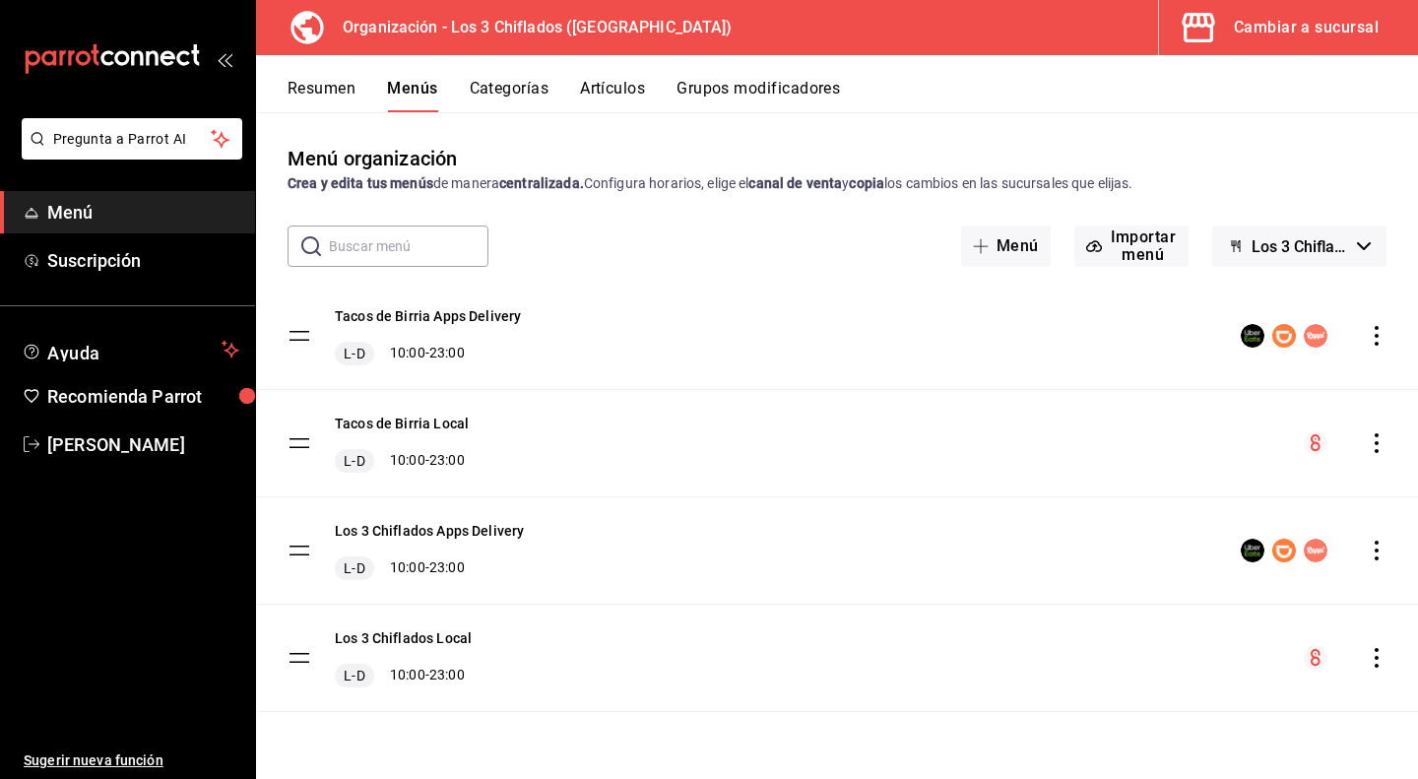
click at [1371, 334] on icon "actions" at bounding box center [1377, 336] width 20 height 20
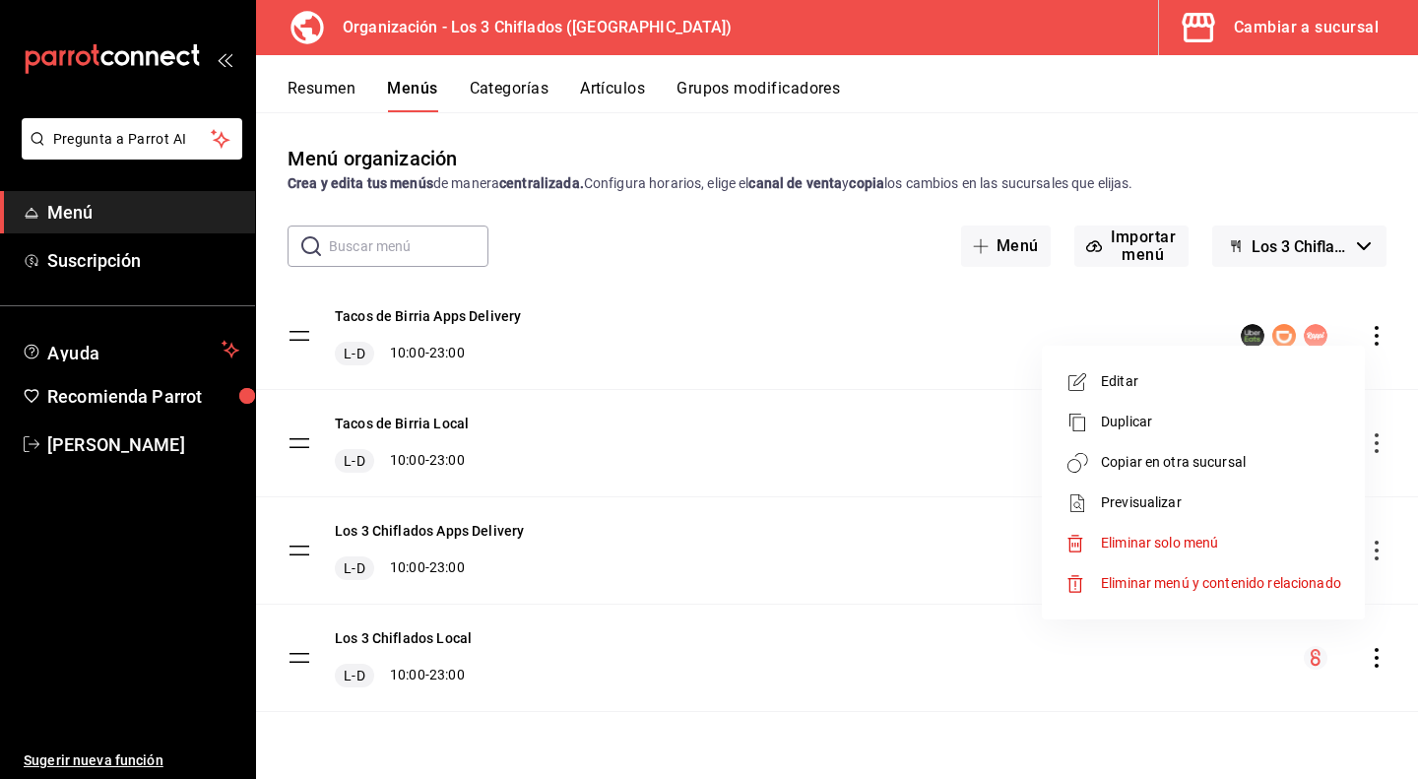
click at [1154, 399] on li "Editar" at bounding box center [1203, 381] width 307 height 40
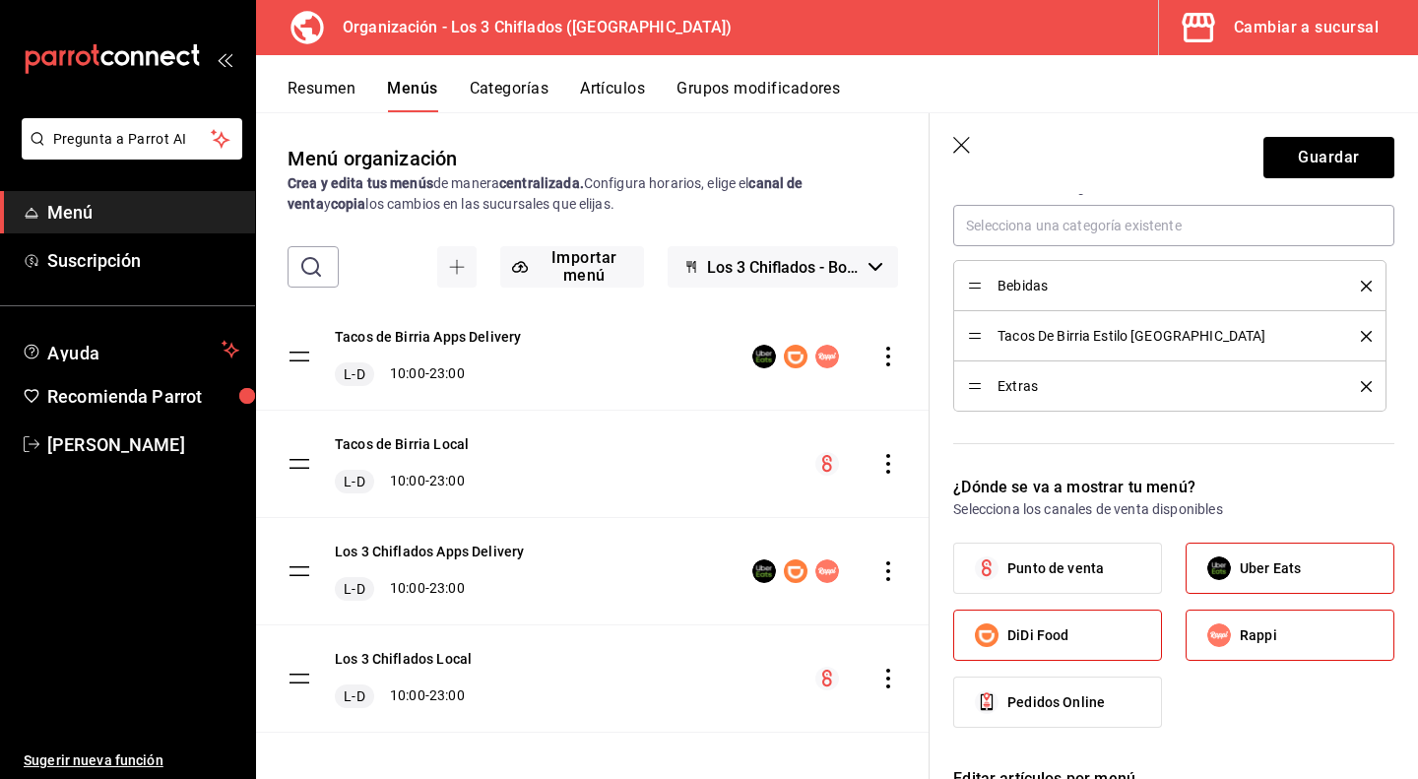
scroll to position [98, 0]
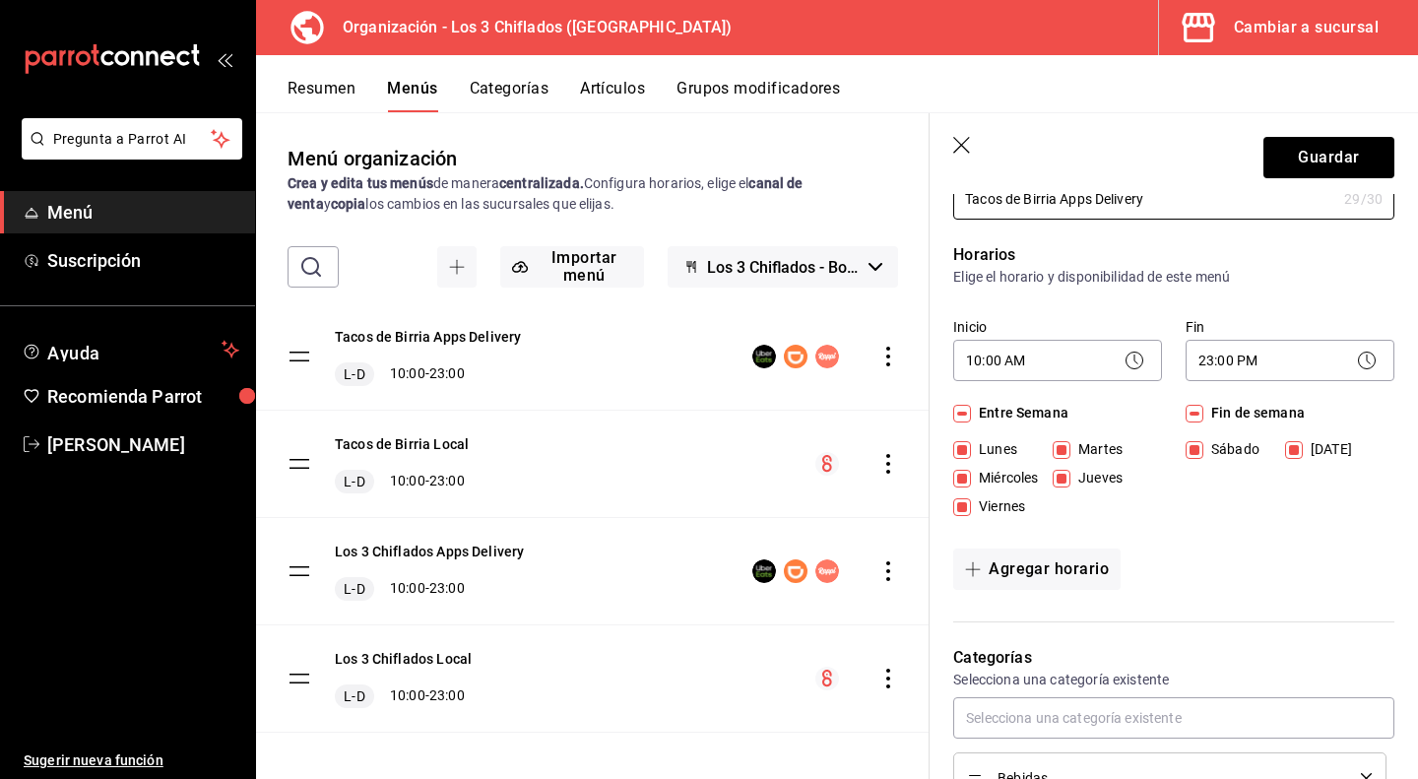
click at [965, 143] on icon "button" at bounding box center [963, 147] width 20 height 20
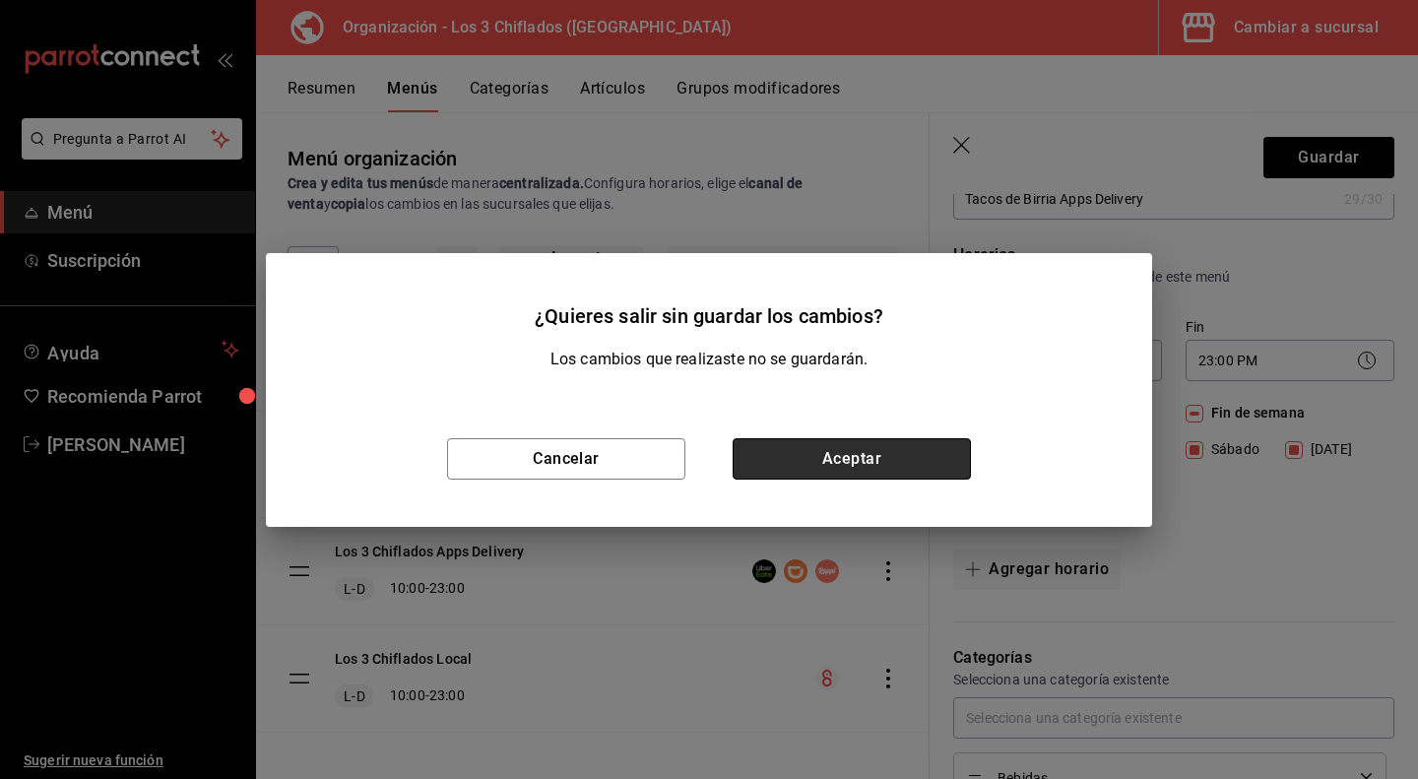
click at [857, 461] on button "Aceptar" at bounding box center [852, 458] width 238 height 41
checkbox input "false"
type input "1758940284703"
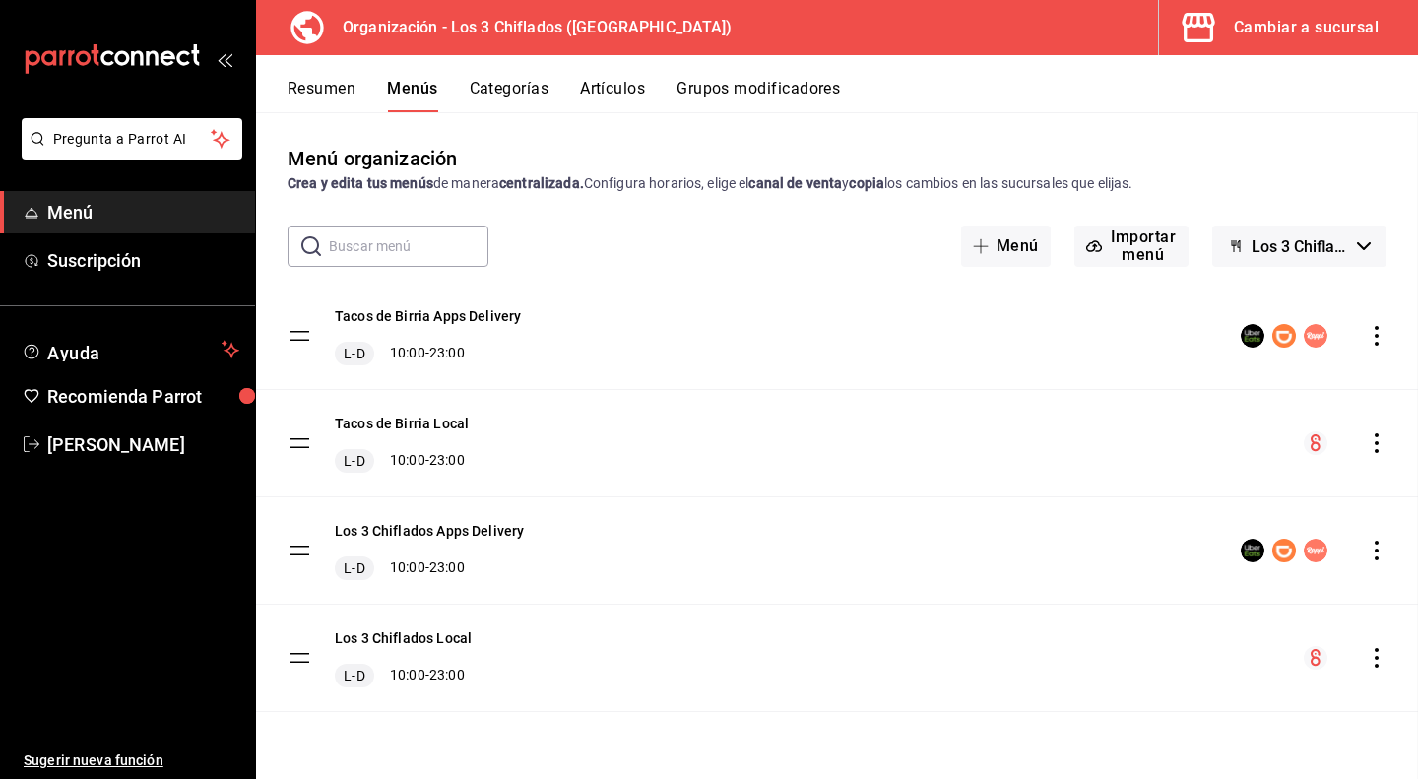
checkbox input "false"
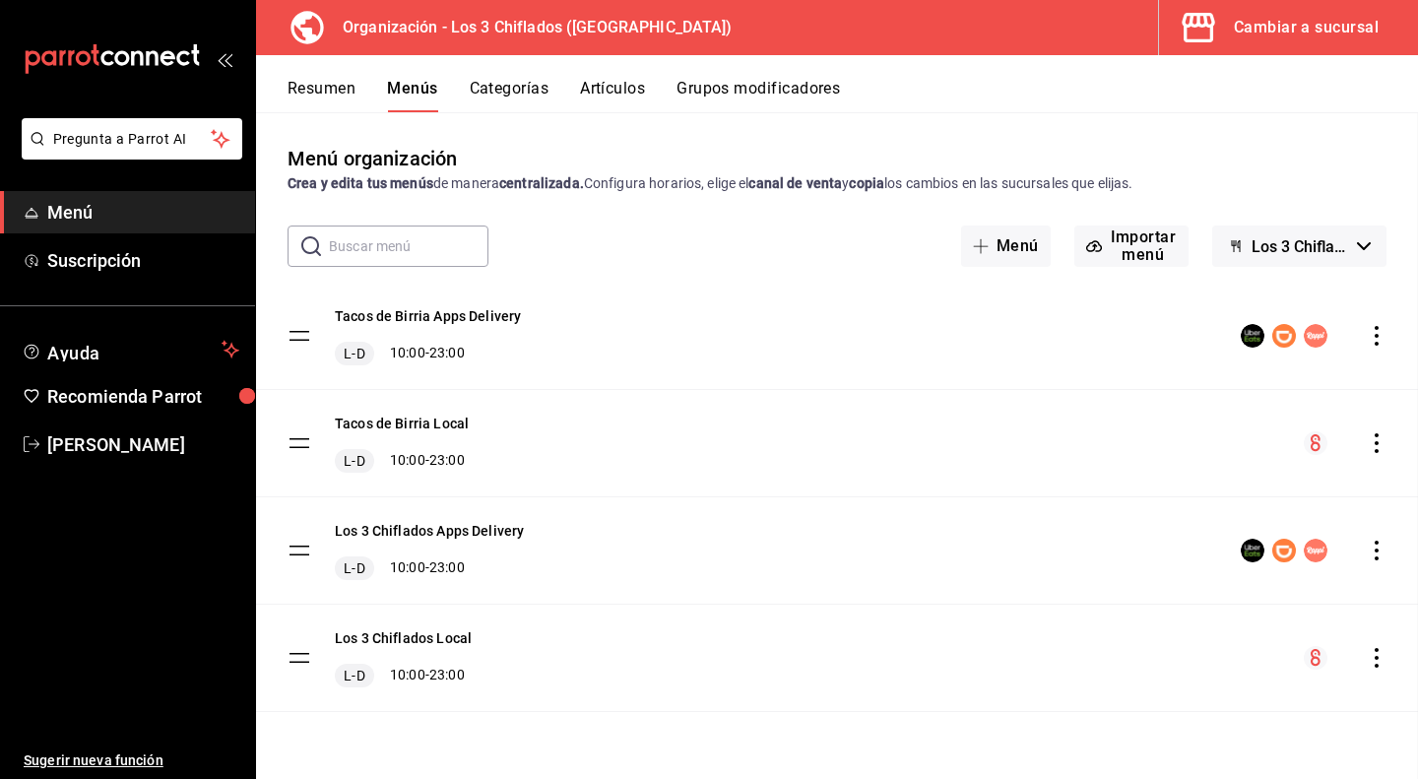
checkbox input "false"
click at [341, 94] on button "Resumen" at bounding box center [322, 95] width 68 height 33
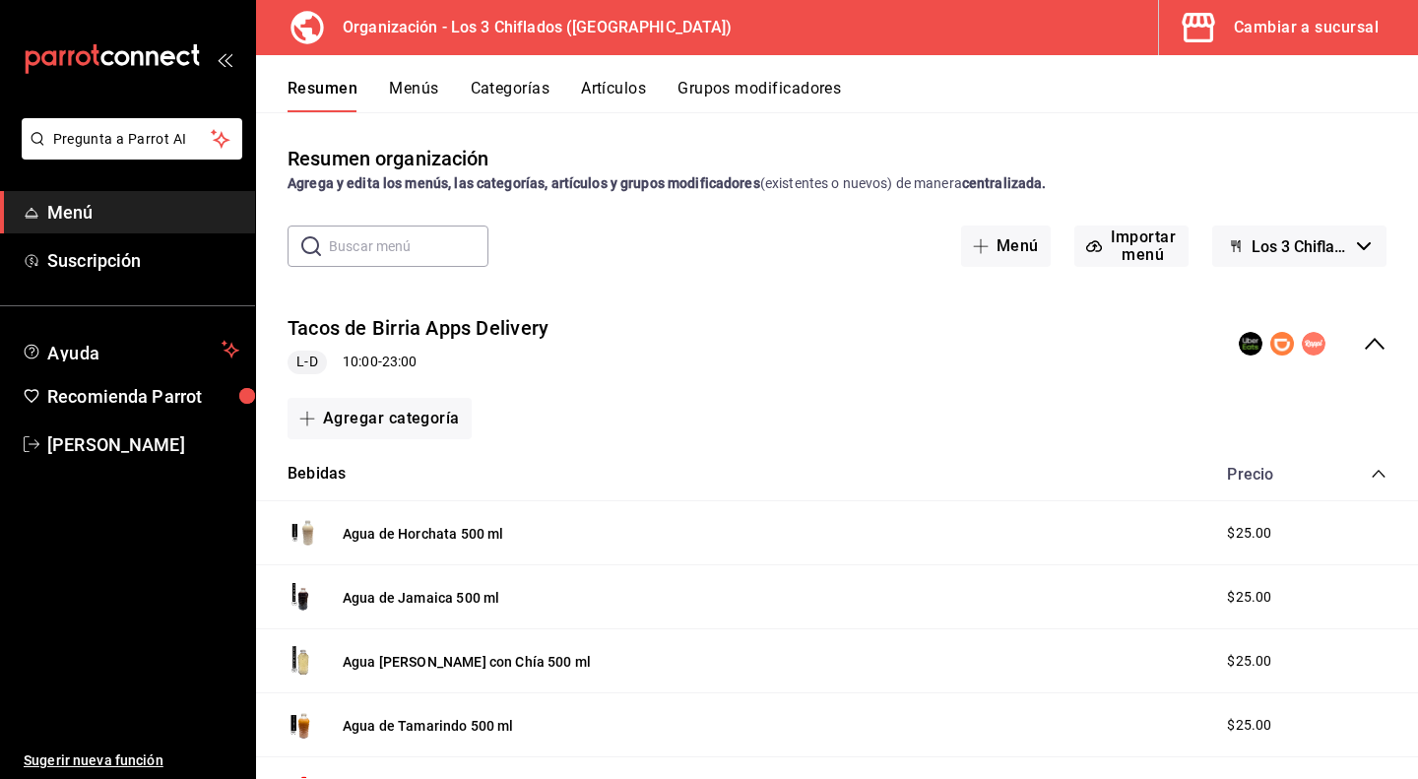
click at [1372, 477] on icon "collapse-category-row" at bounding box center [1378, 474] width 13 height 8
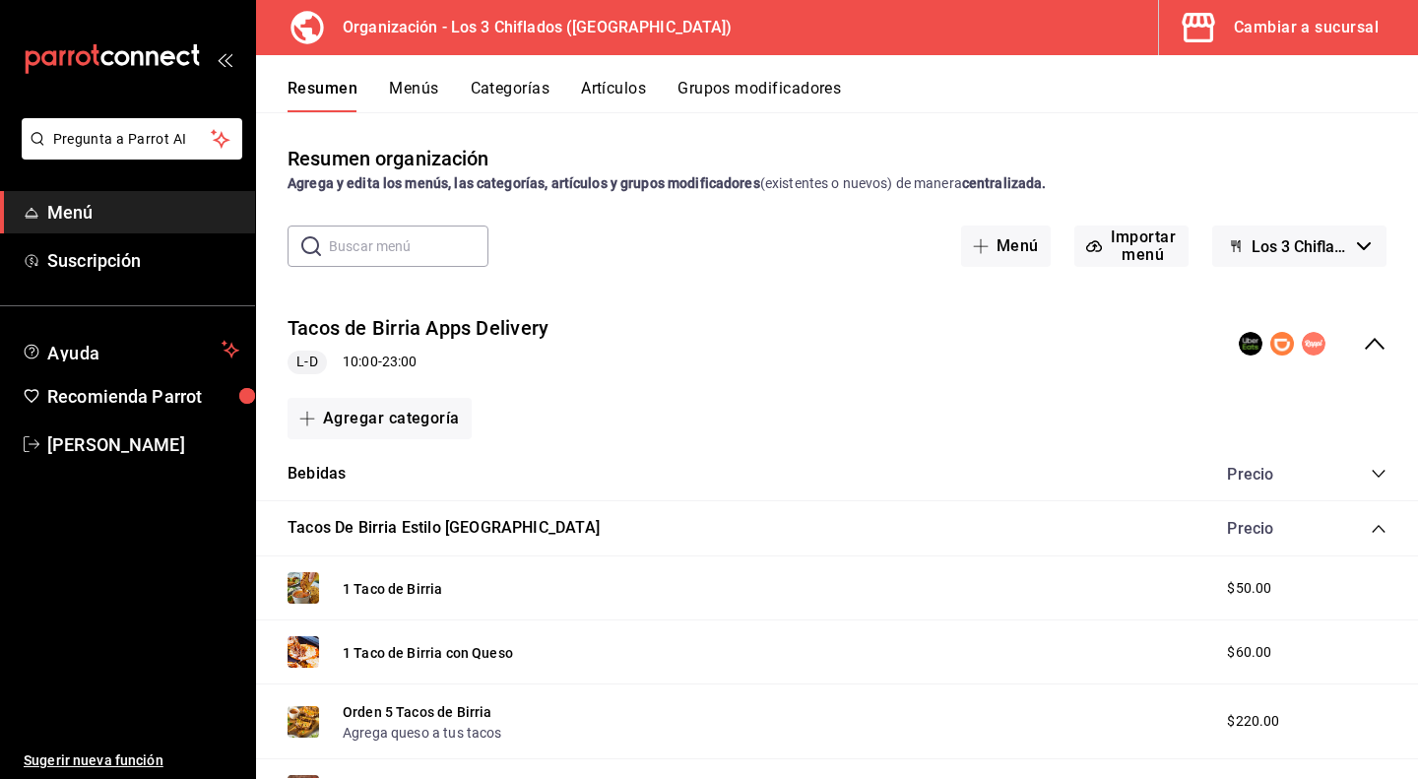
click at [1371, 521] on icon "collapse-category-row" at bounding box center [1379, 529] width 16 height 16
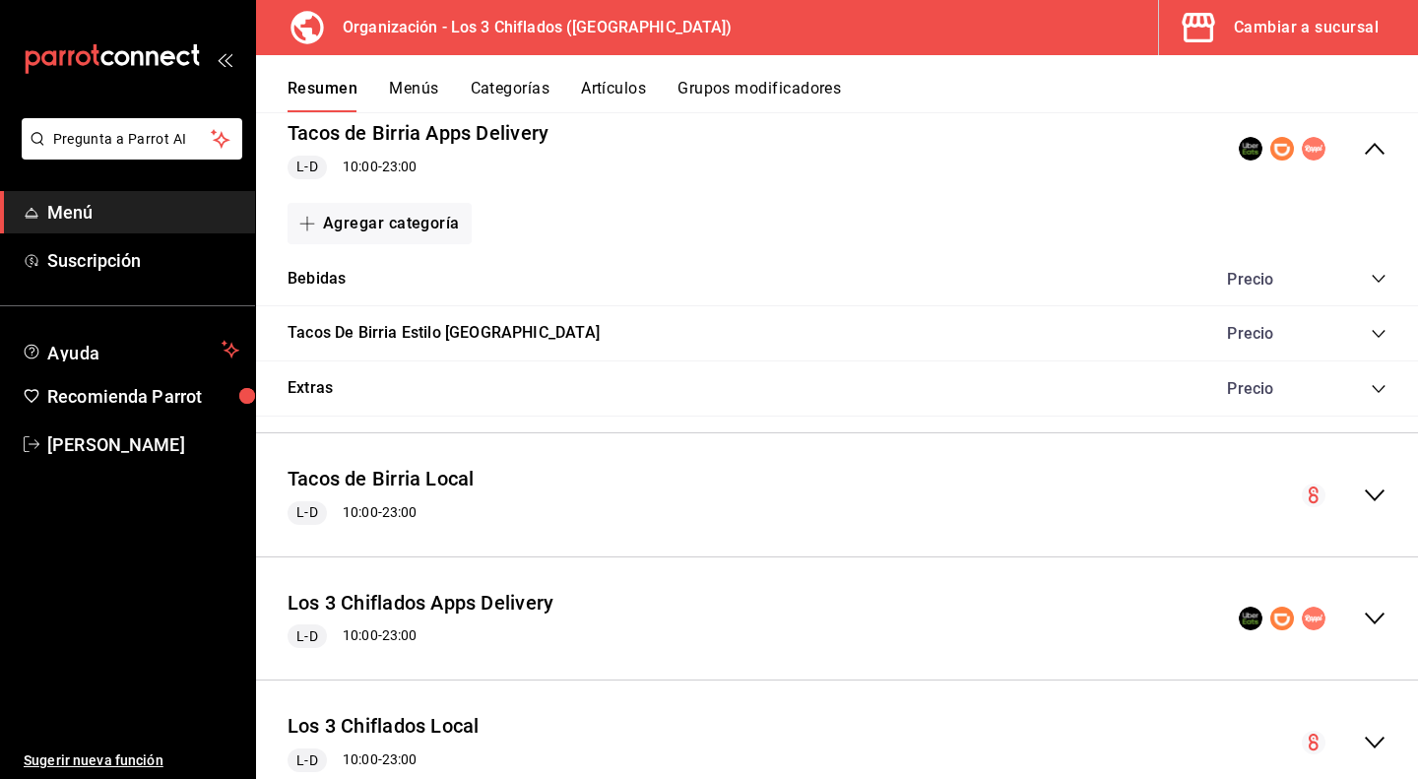
scroll to position [197, 0]
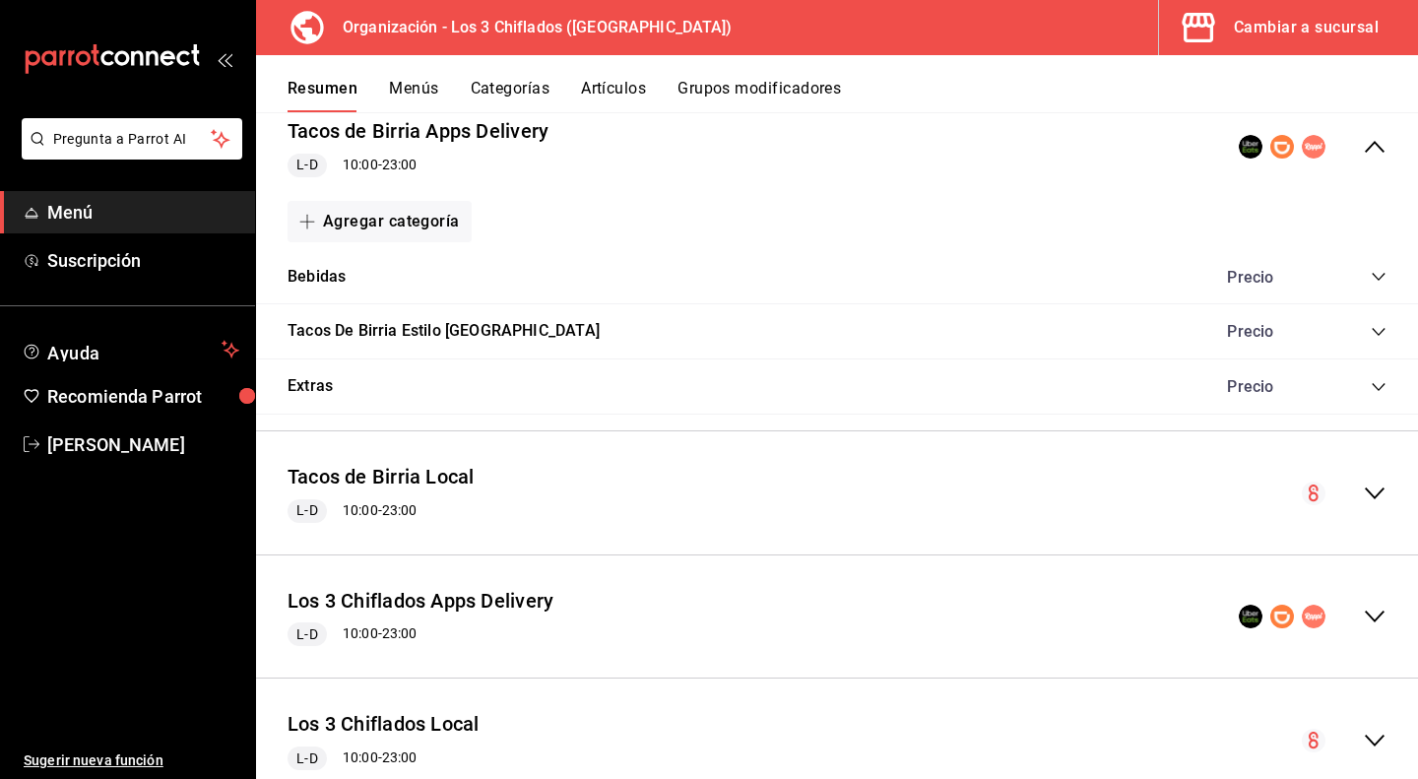
click at [1371, 381] on icon "collapse-category-row" at bounding box center [1379, 387] width 16 height 16
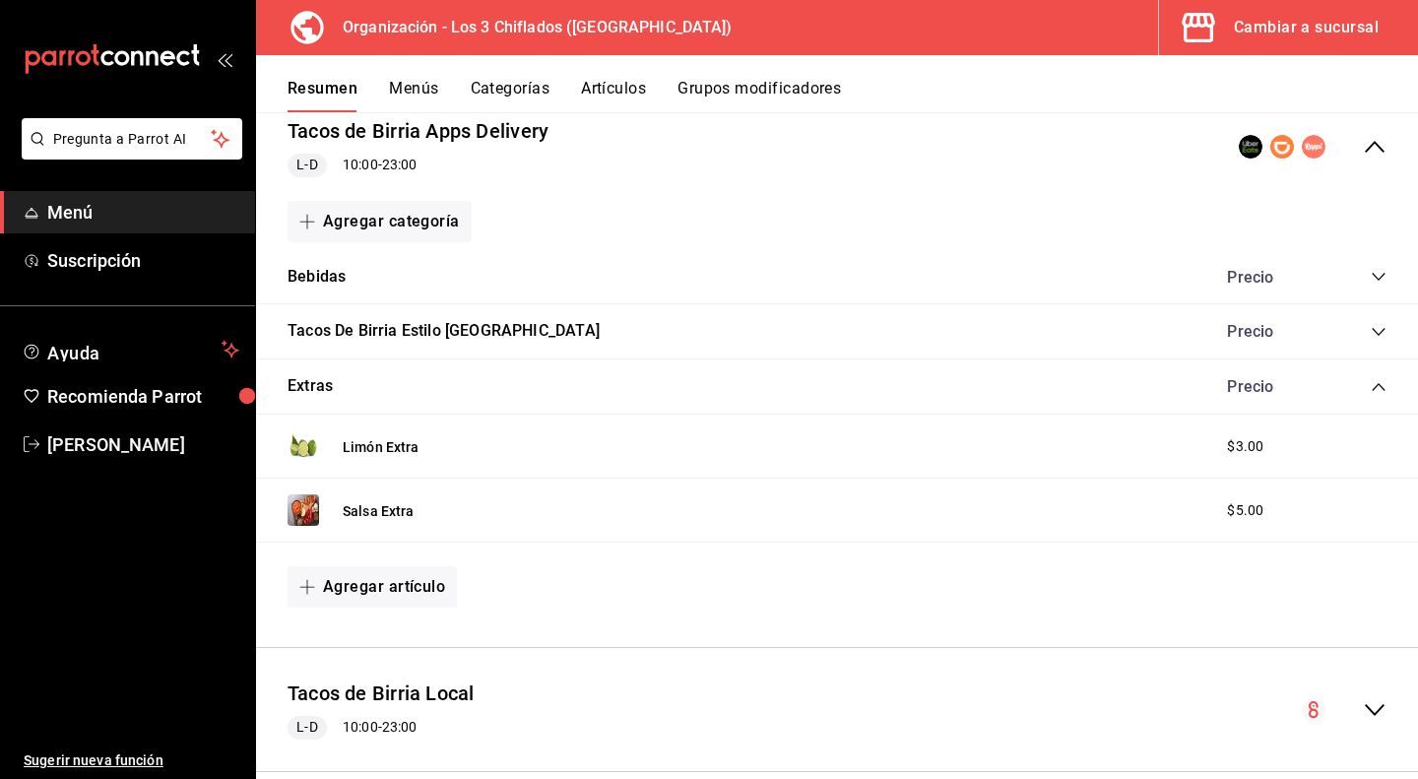
click at [1371, 381] on icon "collapse-category-row" at bounding box center [1379, 387] width 16 height 16
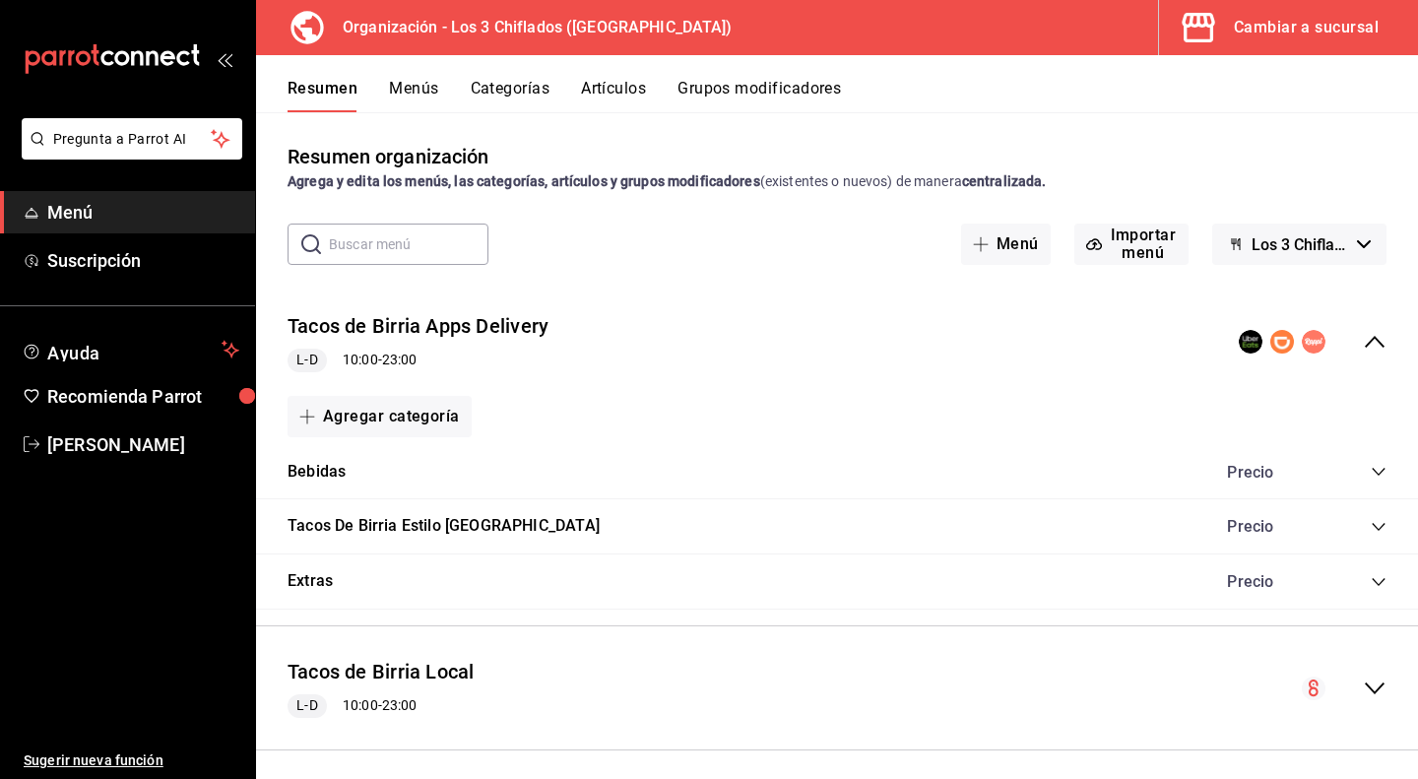
scroll to position [0, 0]
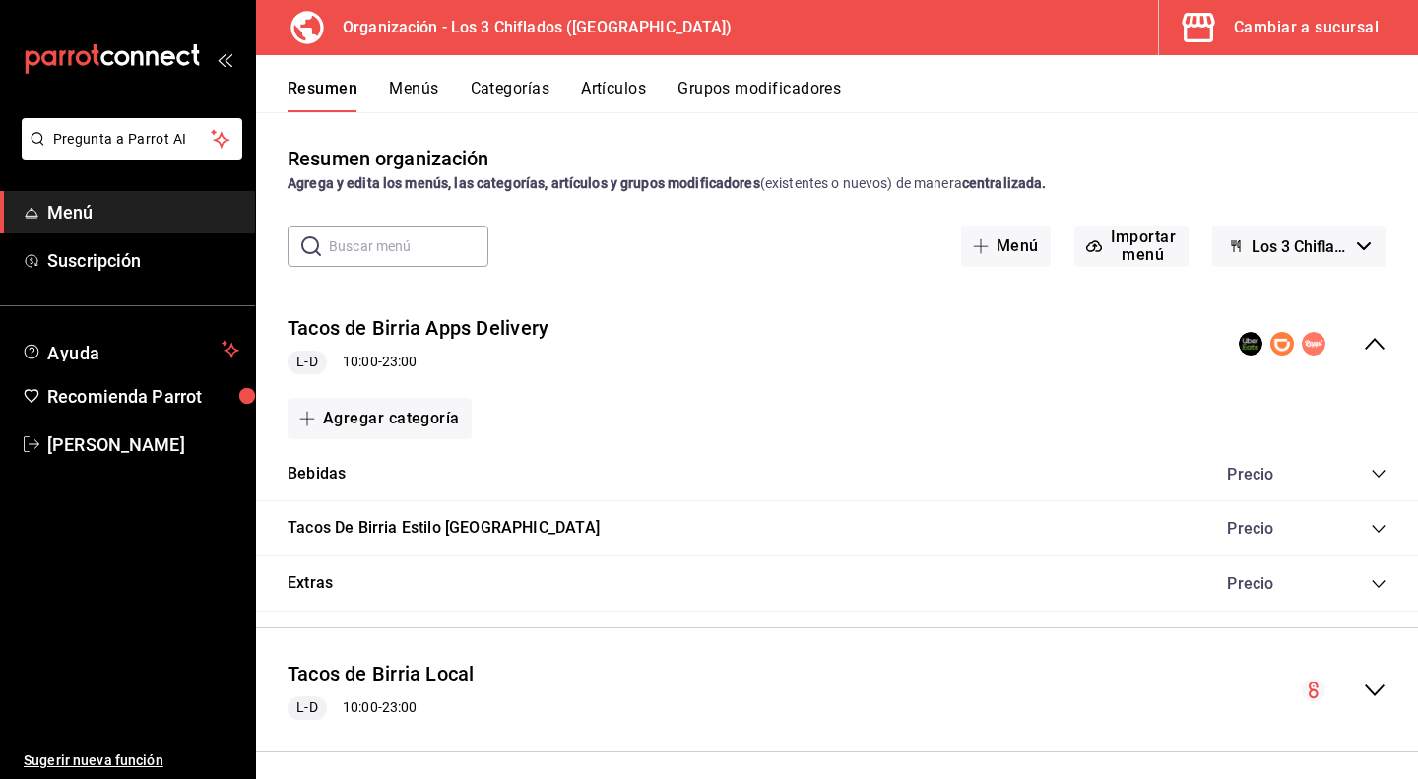
click at [1365, 342] on icon "collapse-menu-row" at bounding box center [1375, 344] width 24 height 24
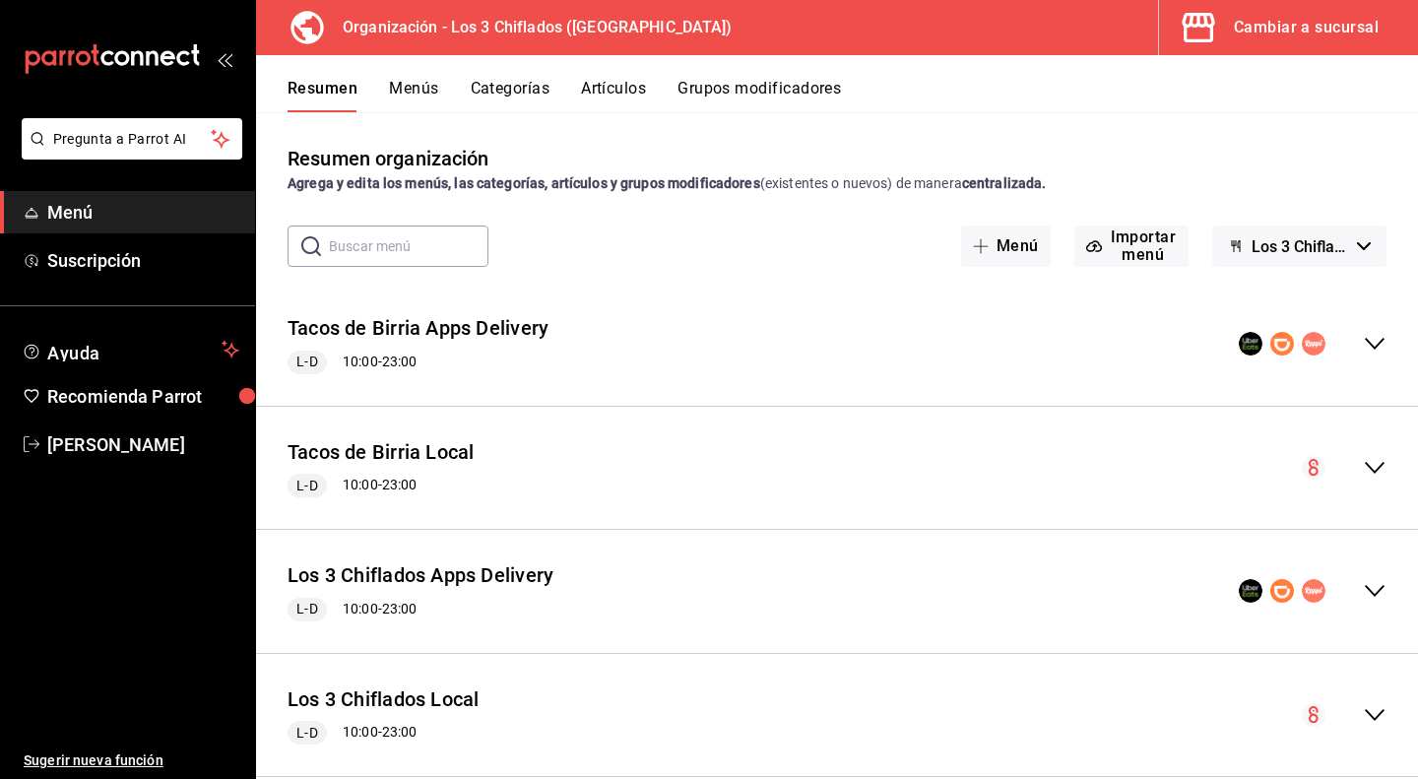
click at [1353, 217] on div "Resumen organización Agrega y edita los menús, las categorías, artículos y grup…" at bounding box center [837, 461] width 1162 height 634
click at [1343, 236] on button "Los 3 Chiflados - Borrador" at bounding box center [1299, 246] width 174 height 41
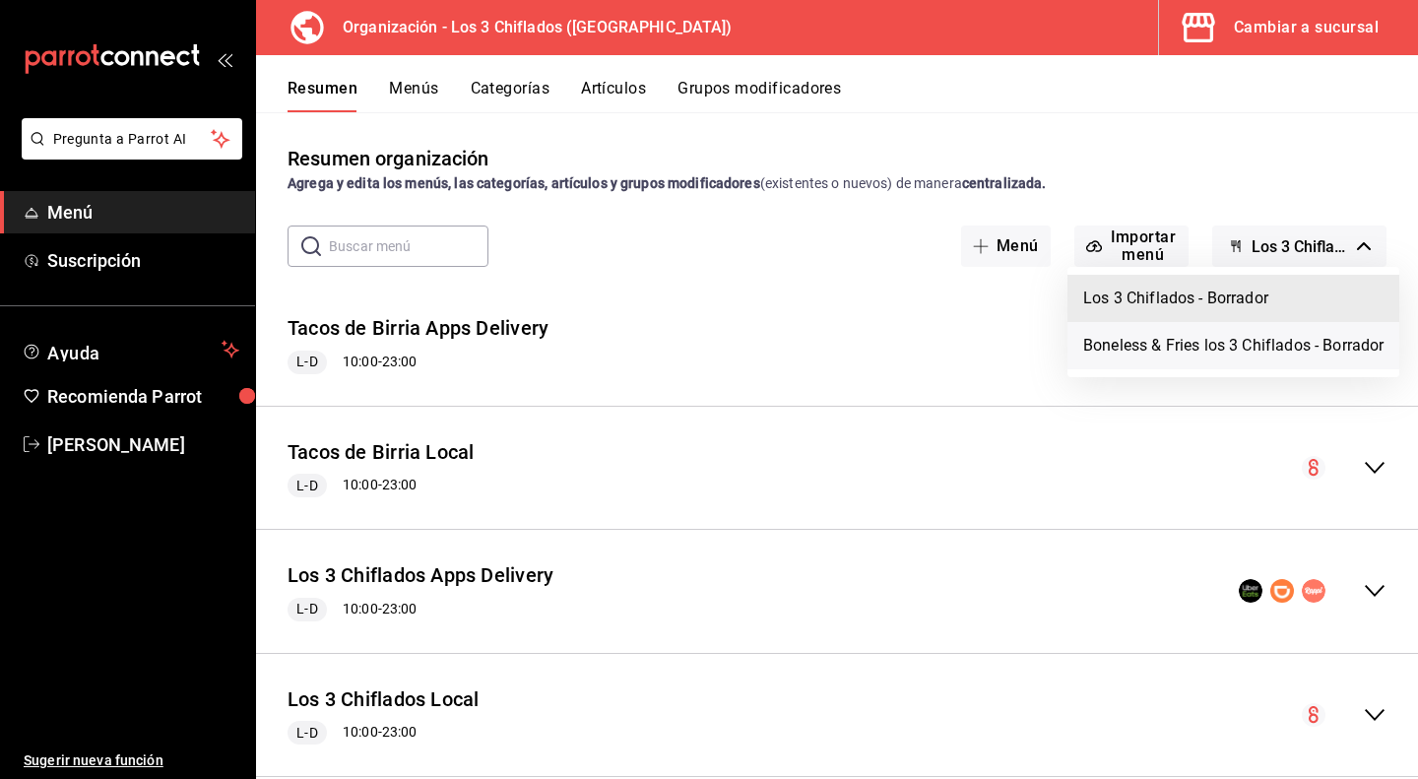
click at [1245, 336] on li "Boneless & Fries los 3 Chiflados - Borrador" at bounding box center [1233, 345] width 332 height 47
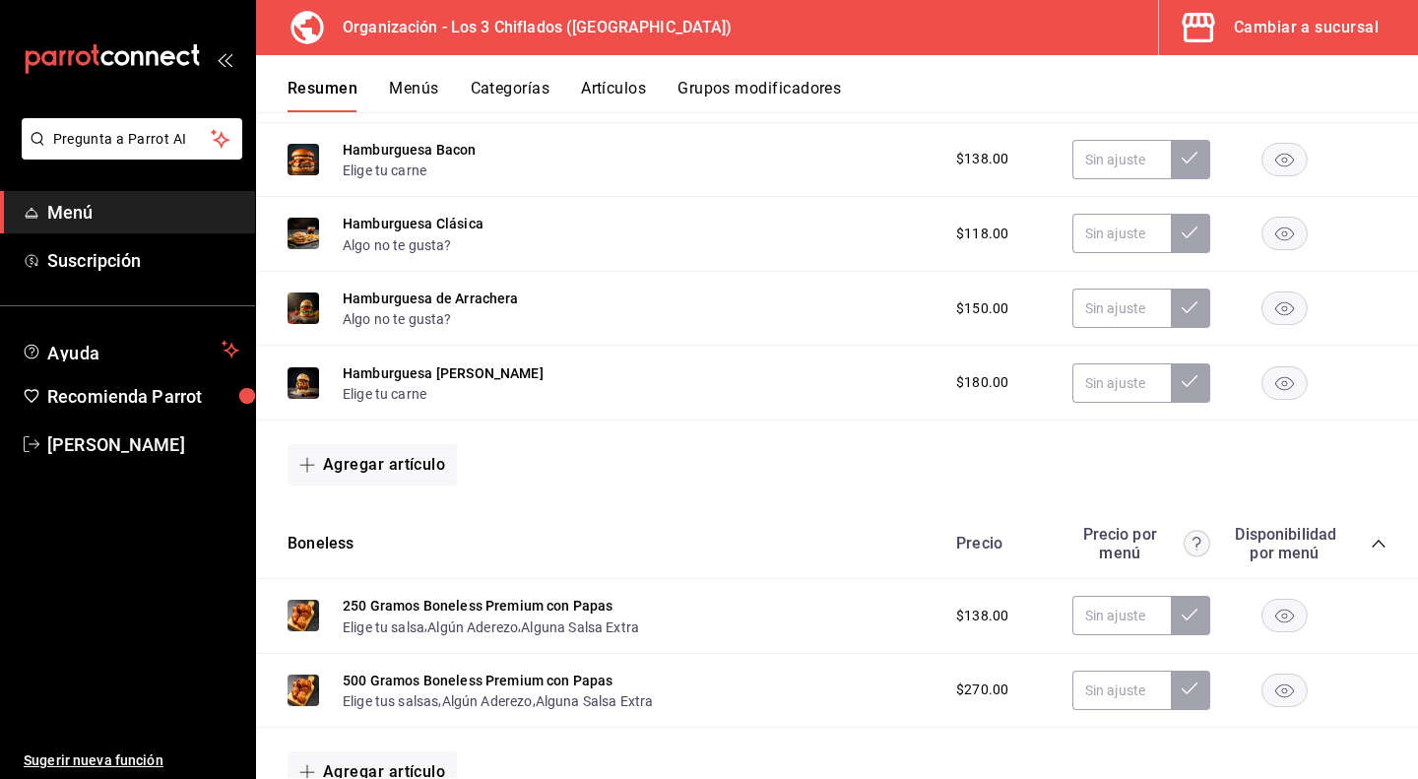
scroll to position [771, 0]
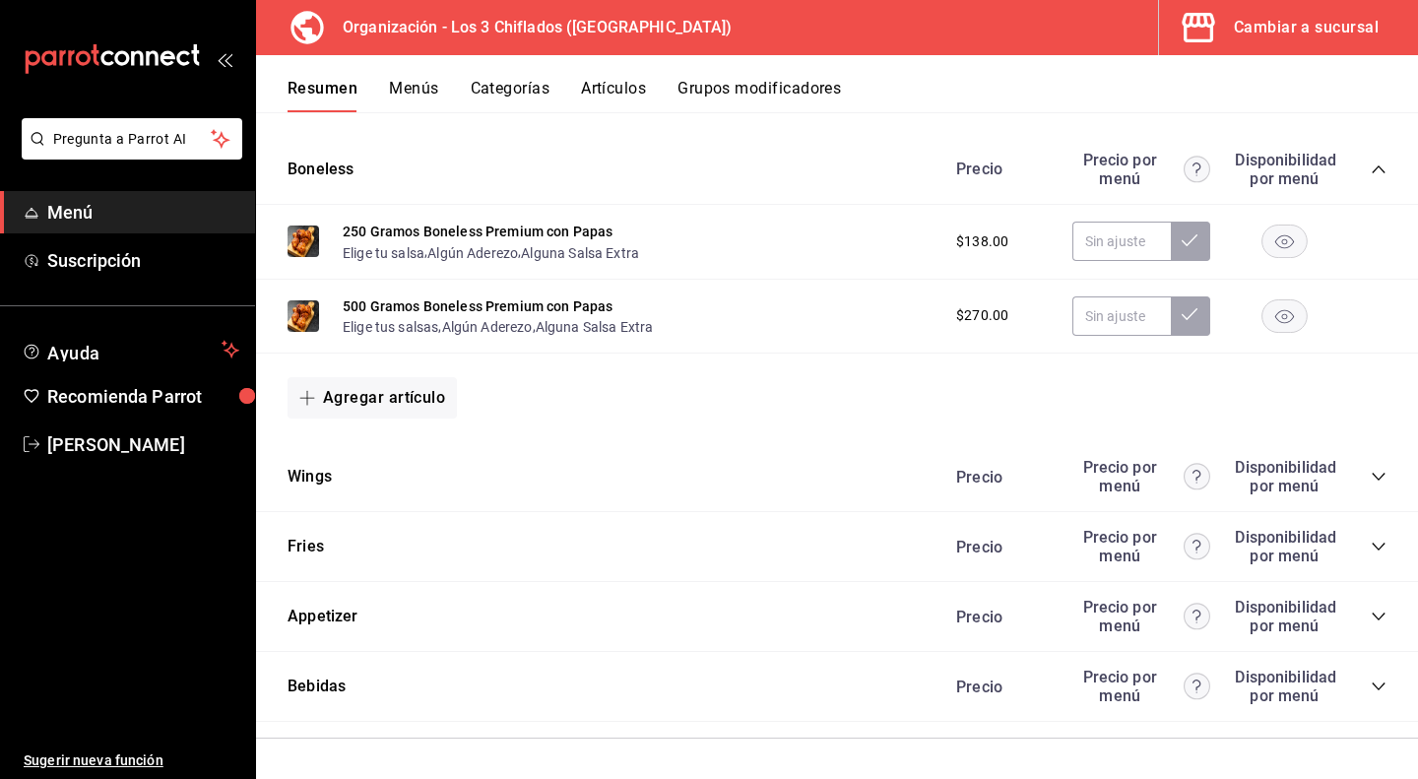
click at [1371, 478] on icon "collapse-category-row" at bounding box center [1379, 477] width 16 height 16
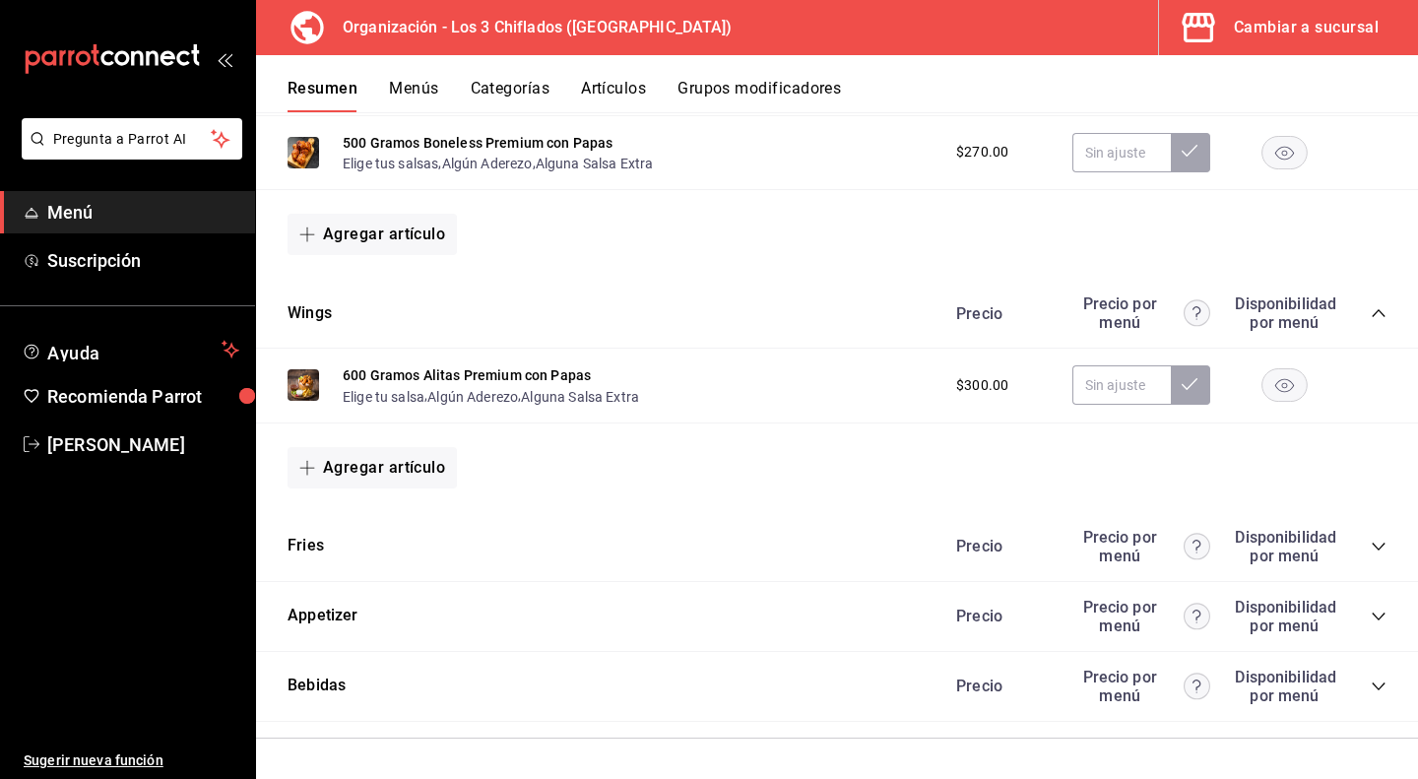
scroll to position [935, 0]
click at [1372, 547] on icon "collapse-category-row" at bounding box center [1378, 547] width 13 height 8
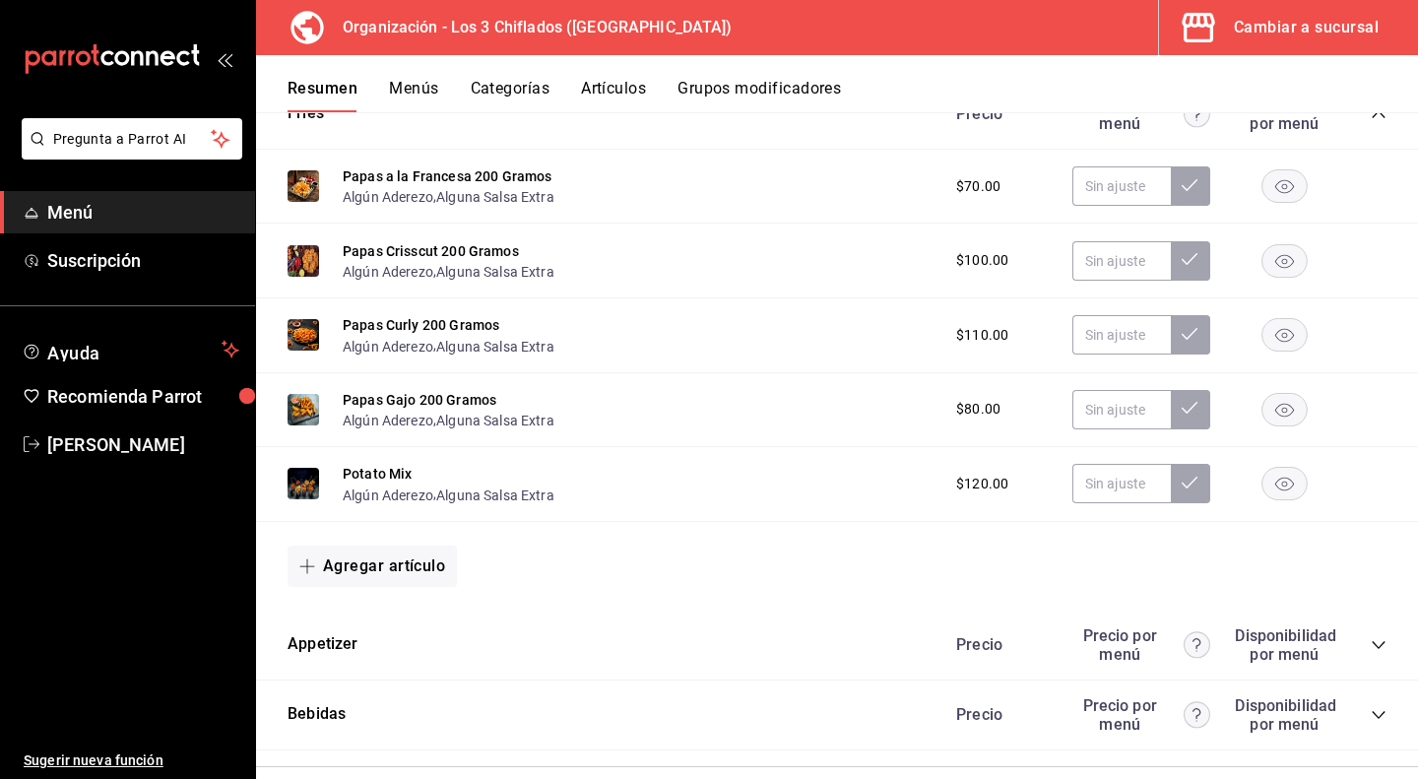
scroll to position [1396, 0]
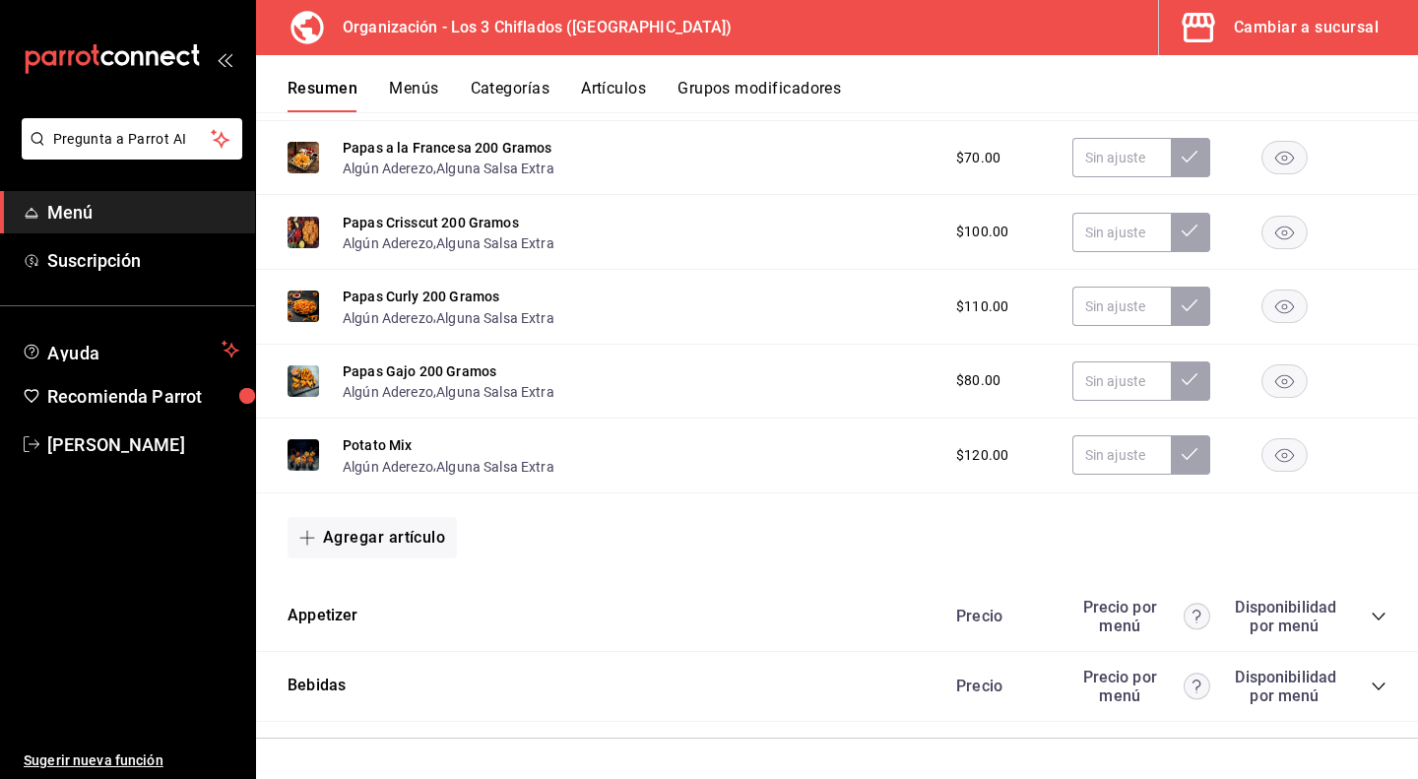
click at [1372, 618] on icon "collapse-category-row" at bounding box center [1378, 617] width 13 height 8
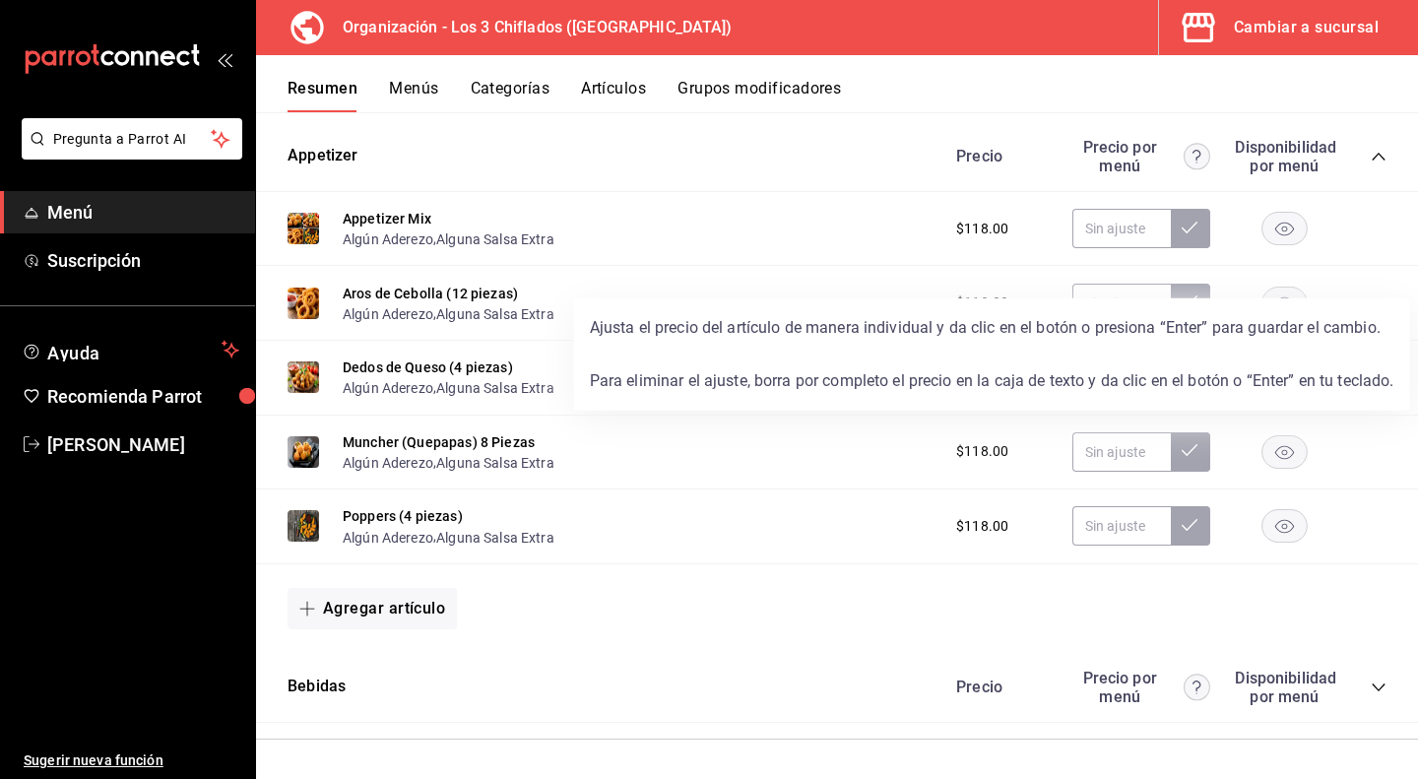
scroll to position [1859, 0]
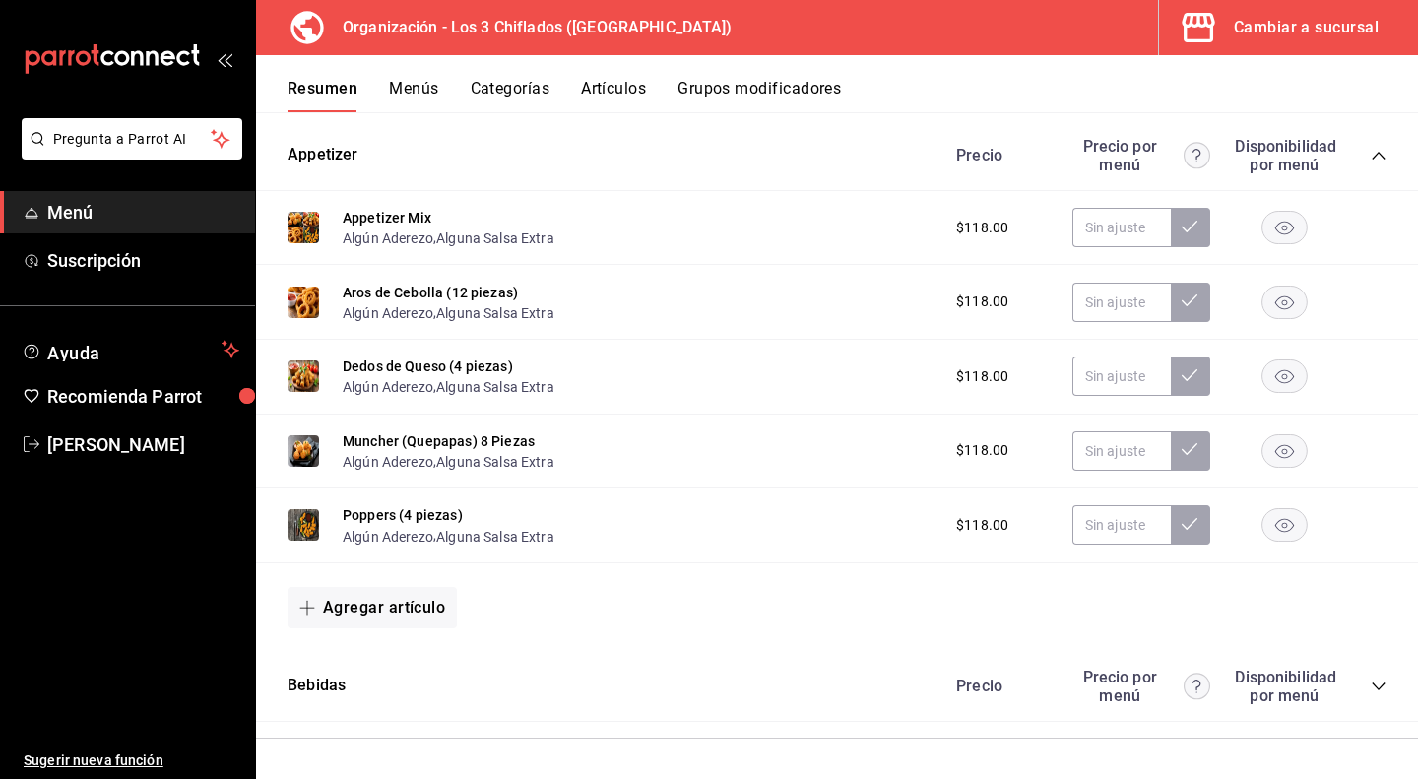
click at [1371, 684] on icon "collapse-category-row" at bounding box center [1379, 686] width 16 height 16
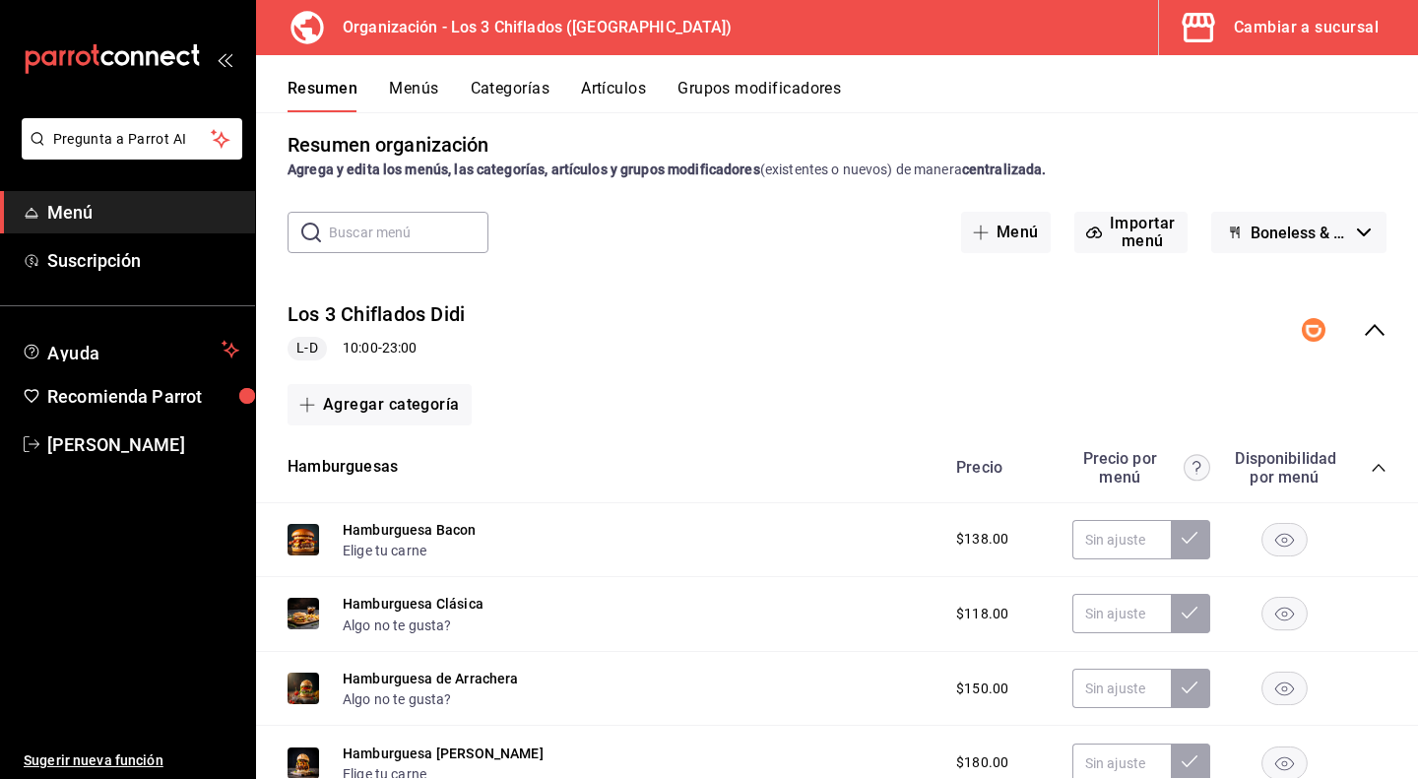
scroll to position [0, 0]
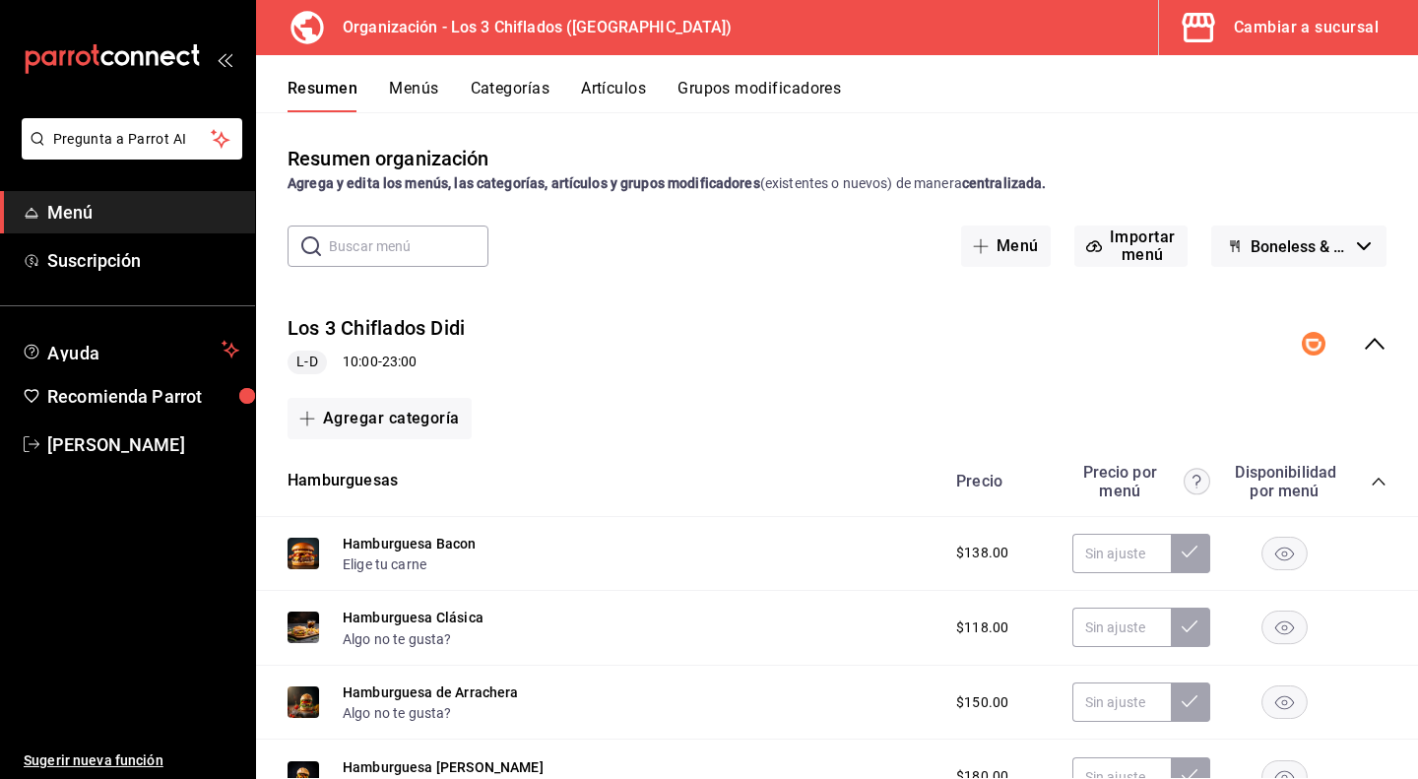
click at [1363, 347] on icon "collapse-menu-row" at bounding box center [1375, 344] width 24 height 24
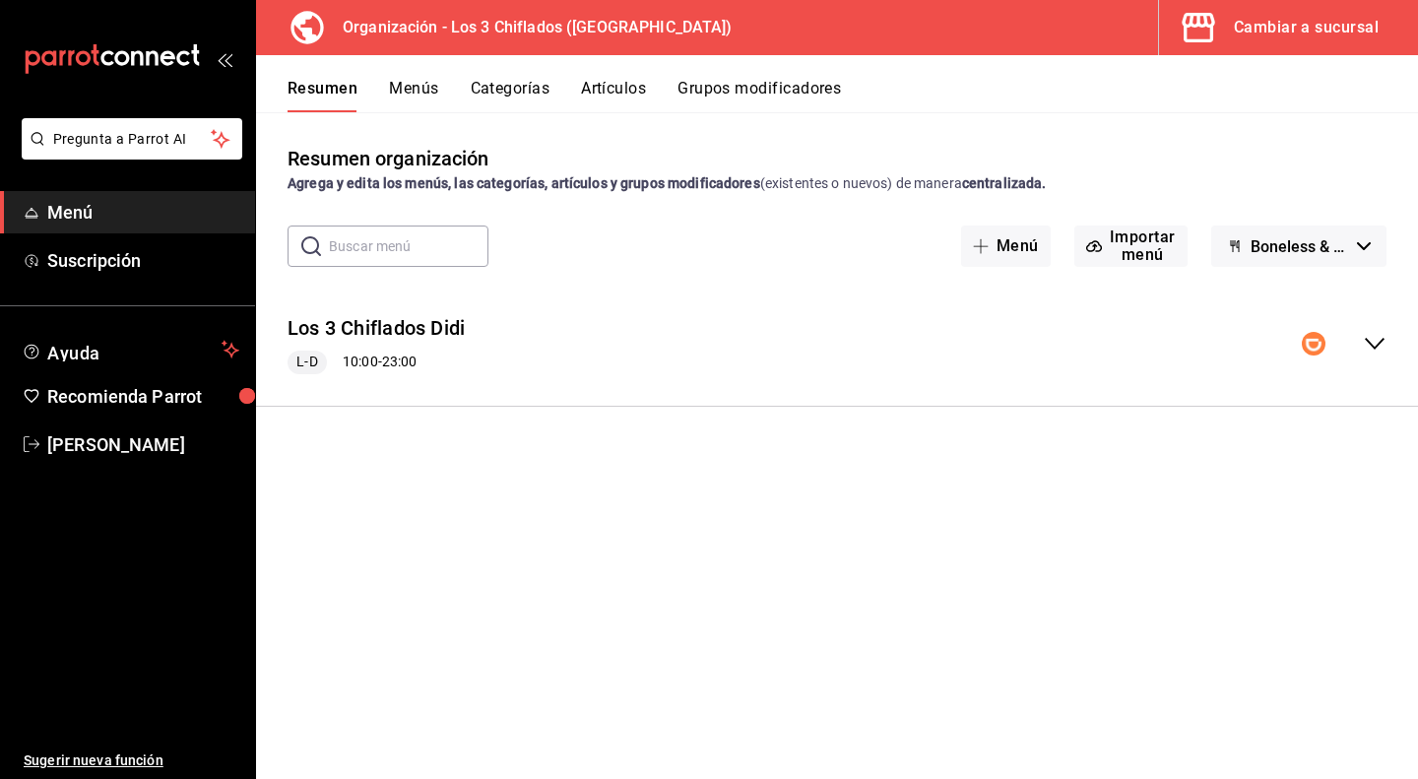
click at [1373, 350] on icon "collapse-menu-row" at bounding box center [1375, 344] width 24 height 24
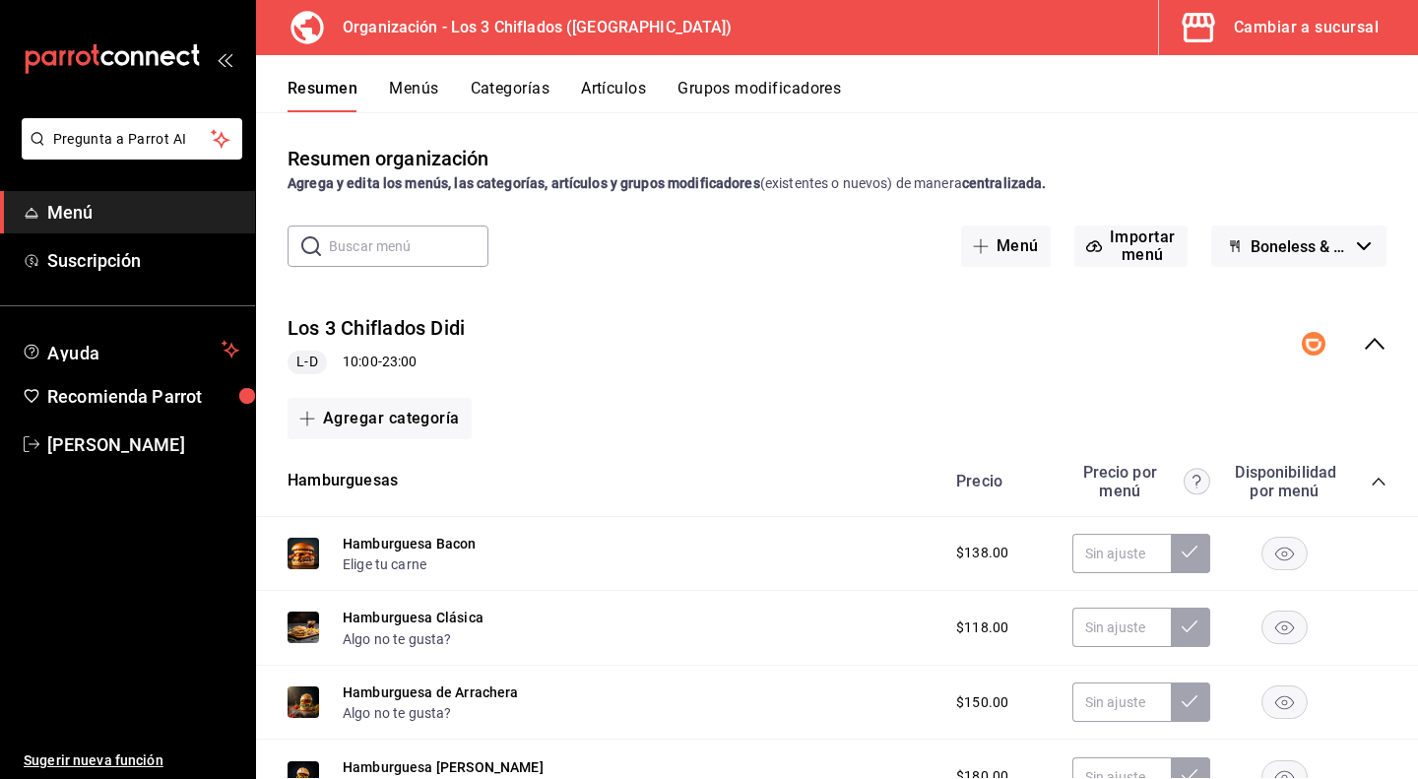
click at [1363, 336] on icon "collapse-menu-row" at bounding box center [1375, 344] width 24 height 24
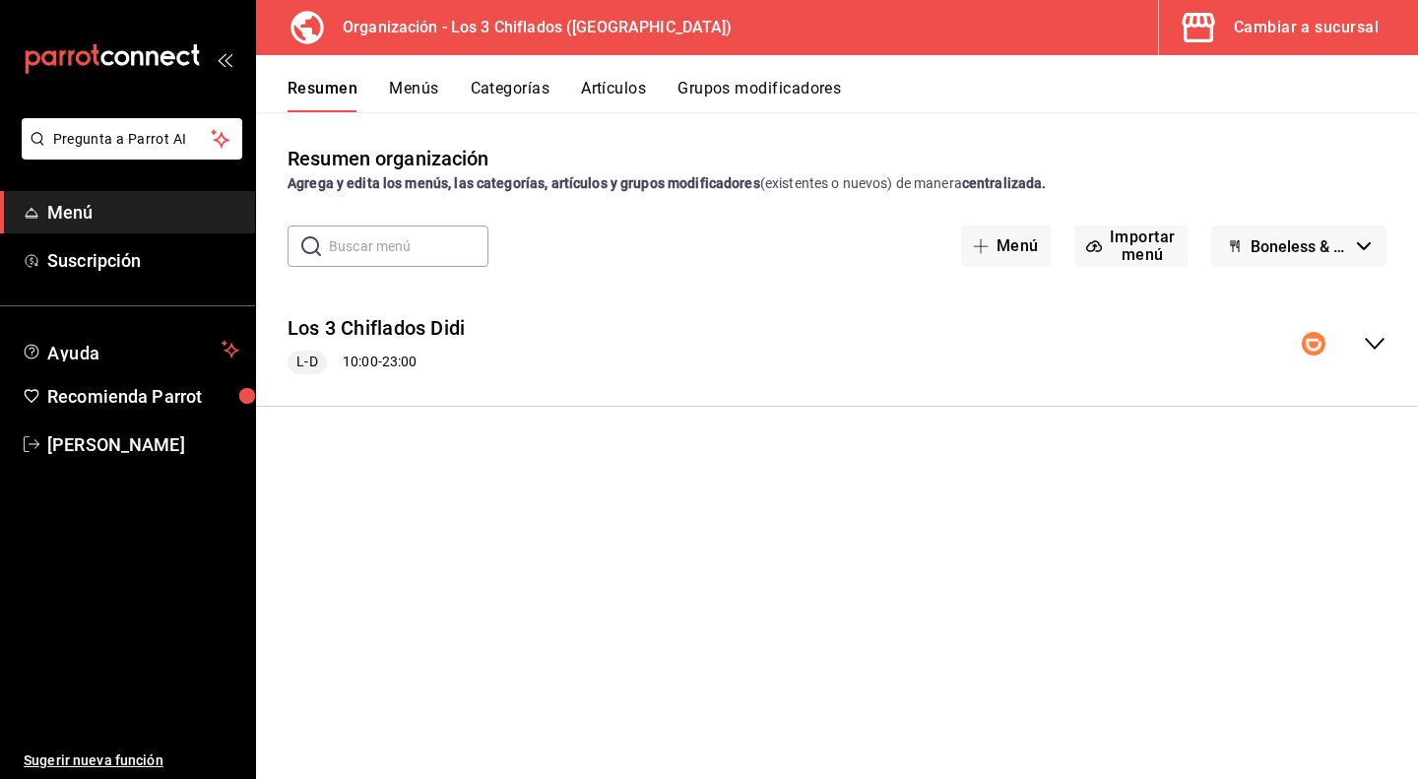
click at [1359, 251] on button "Boneless & Fries los 3 Chiflados - Borrador" at bounding box center [1298, 246] width 175 height 41
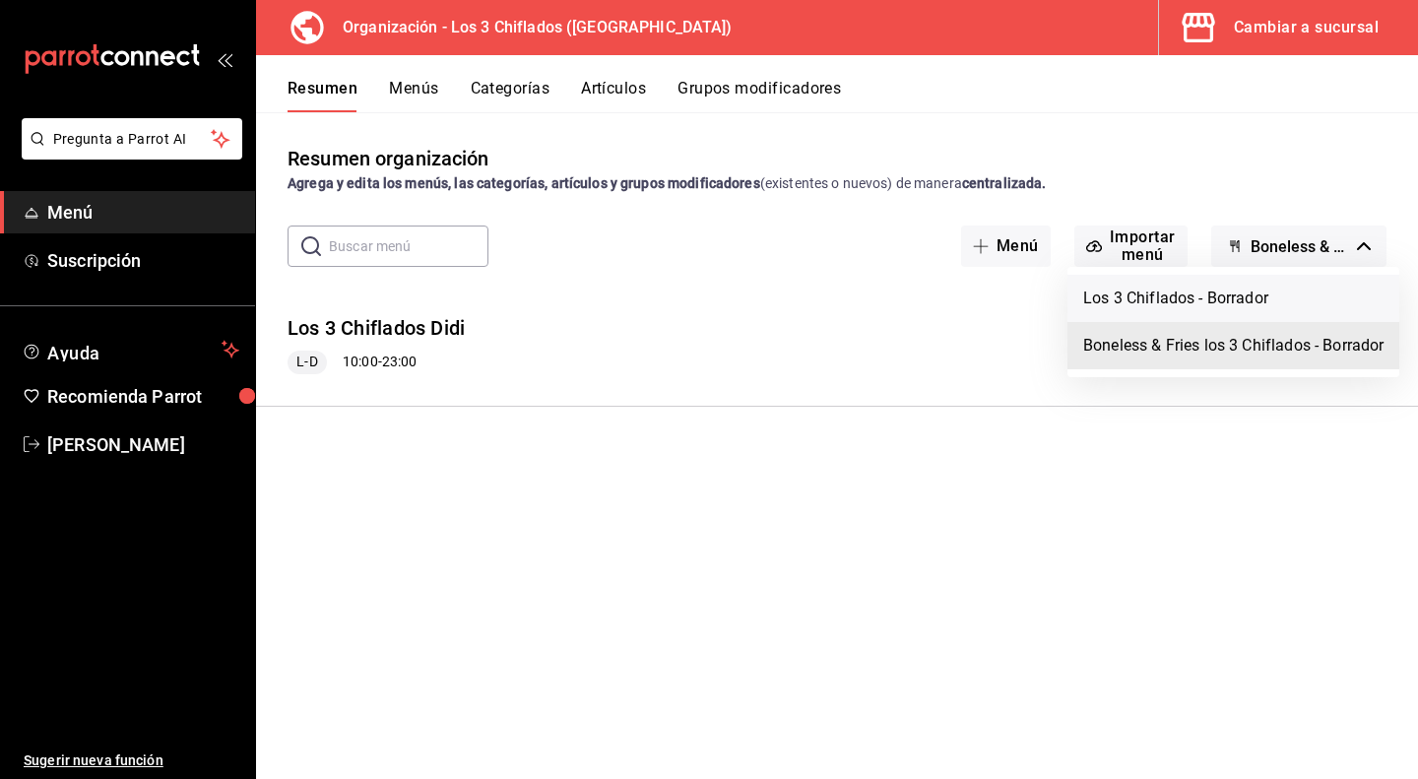
click at [1277, 290] on li "Los 3 Chiflados - Borrador" at bounding box center [1233, 298] width 332 height 47
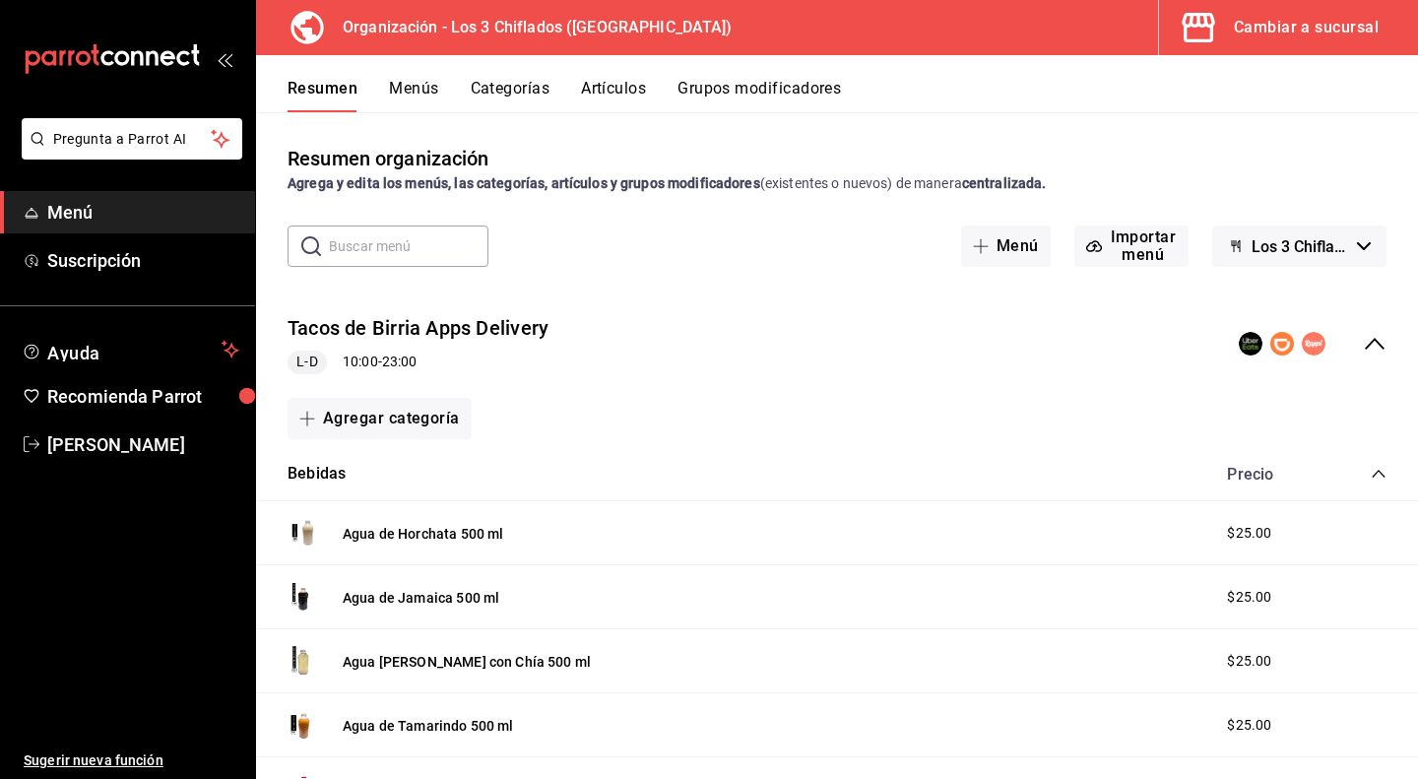
click at [1363, 338] on icon "collapse-menu-row" at bounding box center [1375, 344] width 24 height 24
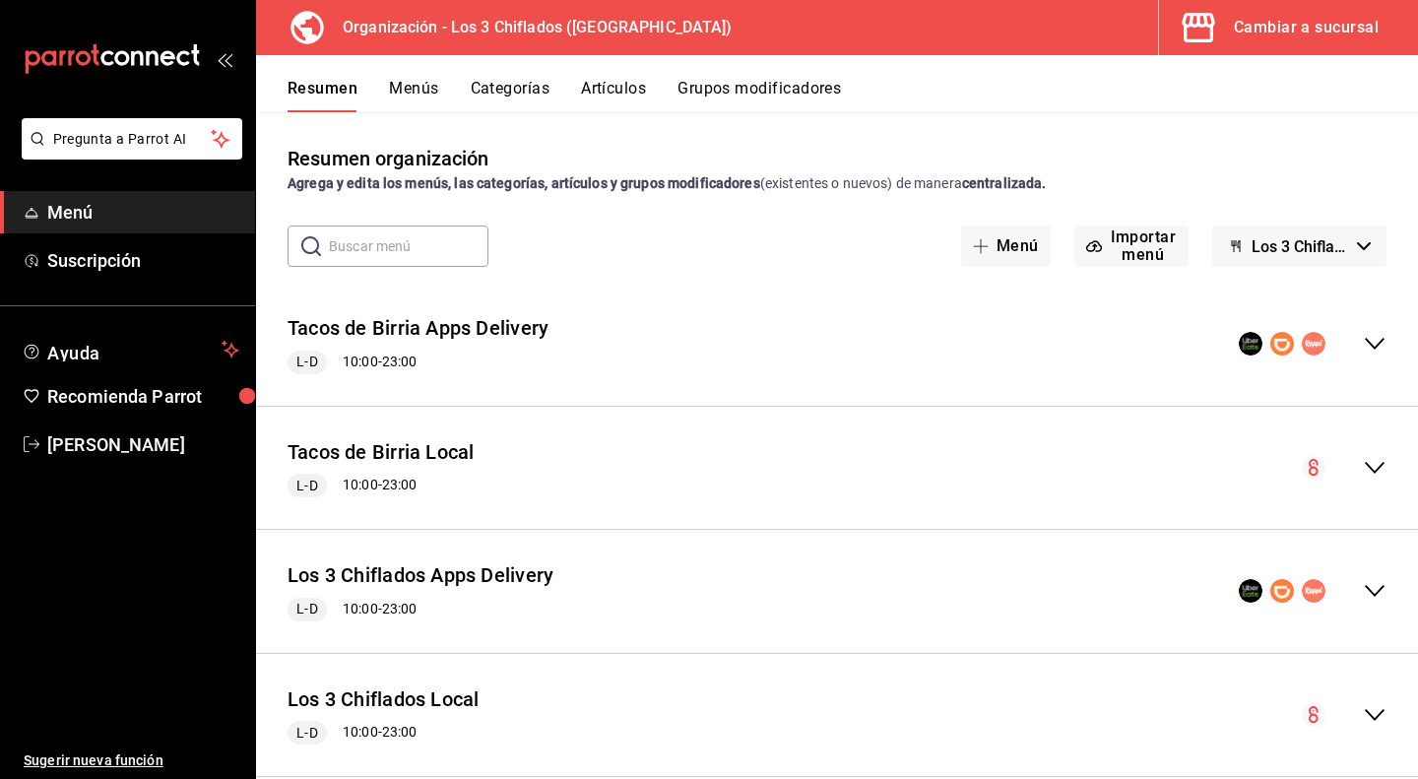
click at [1367, 344] on icon "collapse-menu-row" at bounding box center [1375, 344] width 24 height 24
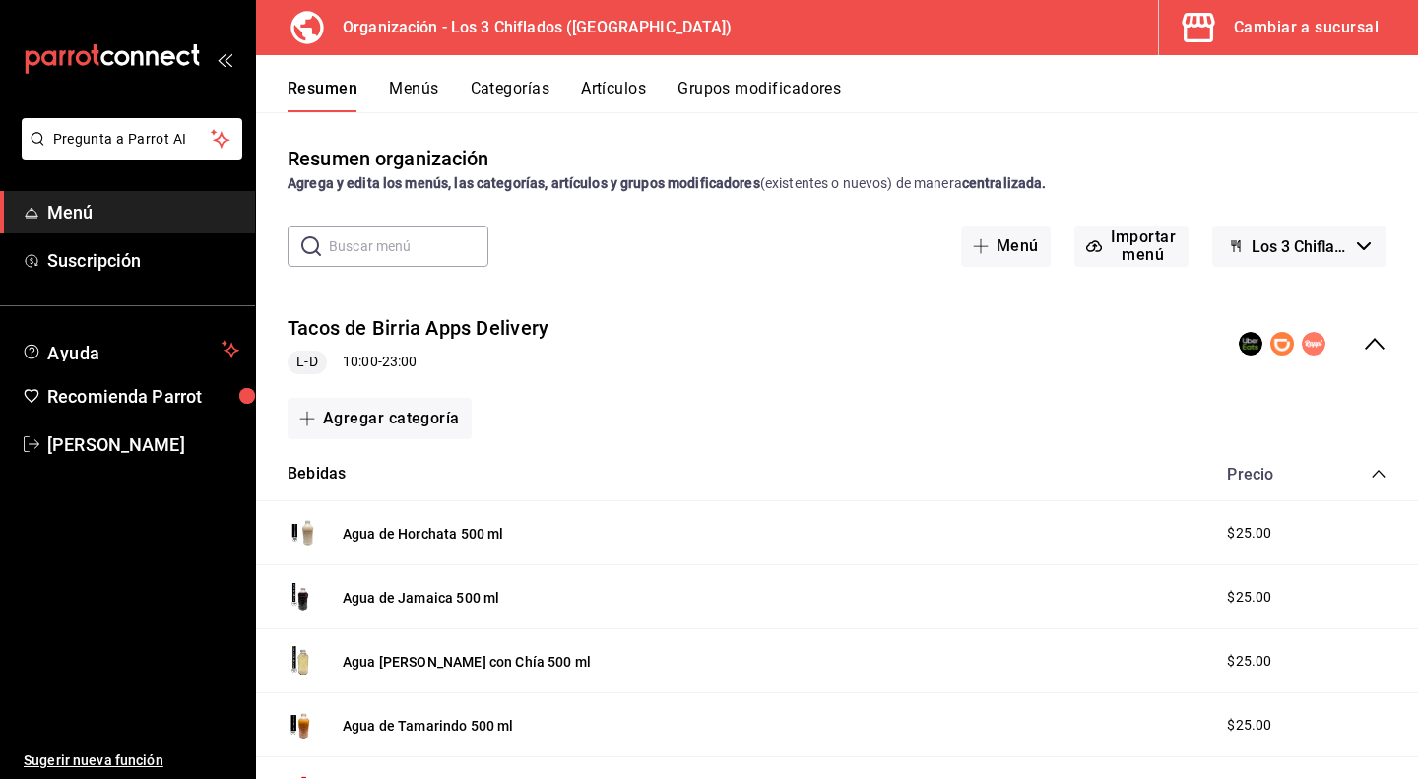
click at [1363, 341] on icon "collapse-menu-row" at bounding box center [1375, 344] width 24 height 24
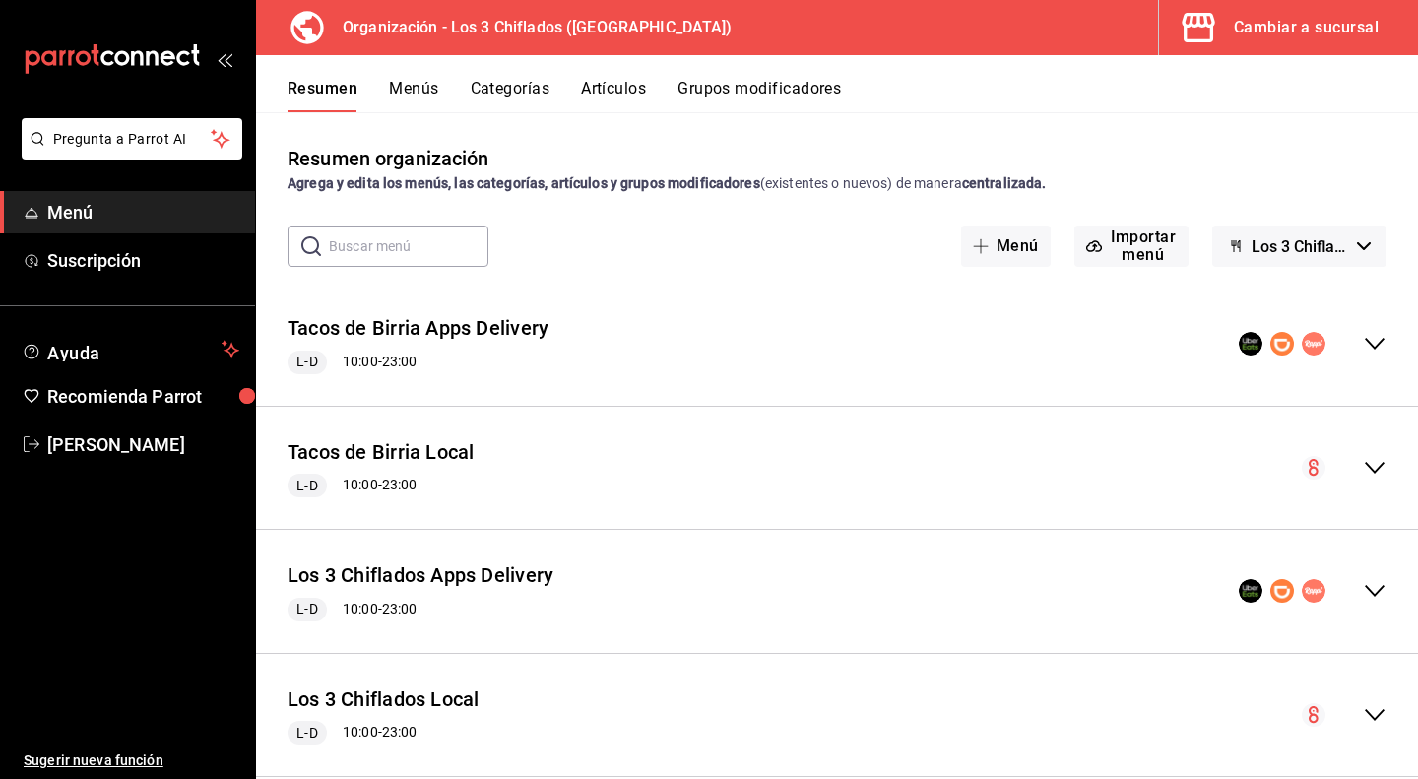
click at [422, 82] on button "Menús" at bounding box center [413, 95] width 49 height 33
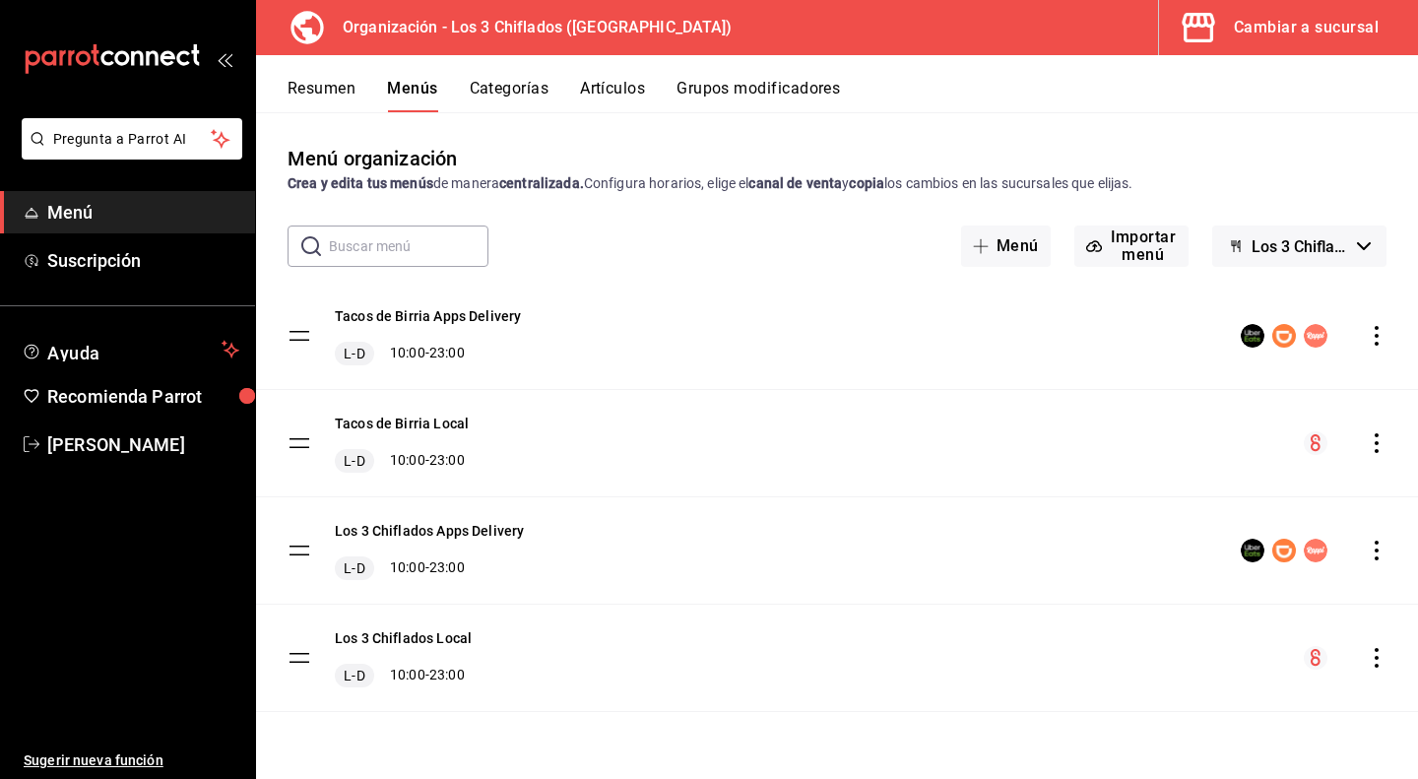
click at [1373, 338] on icon "actions" at bounding box center [1377, 336] width 20 height 20
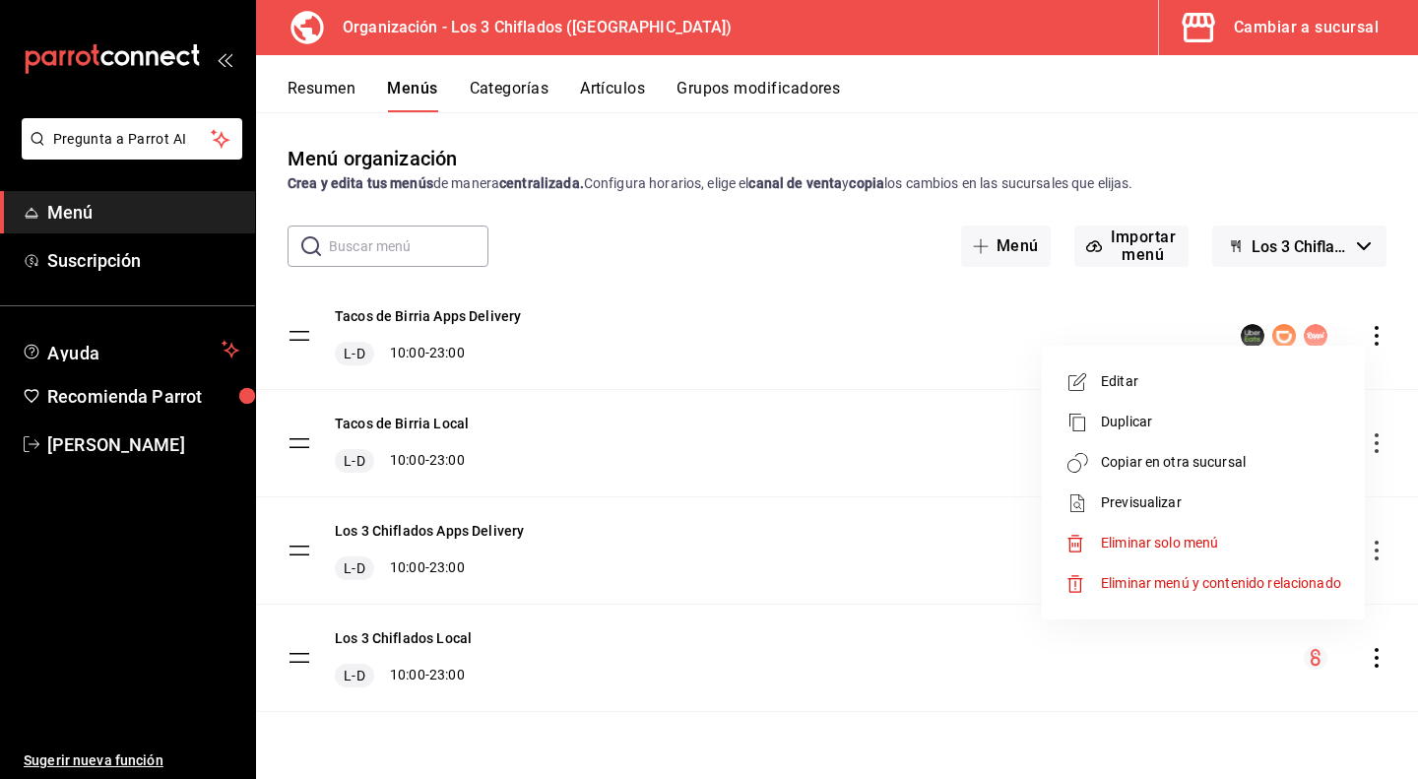
click at [1174, 468] on span "Copiar en otra sucursal" at bounding box center [1221, 462] width 240 height 21
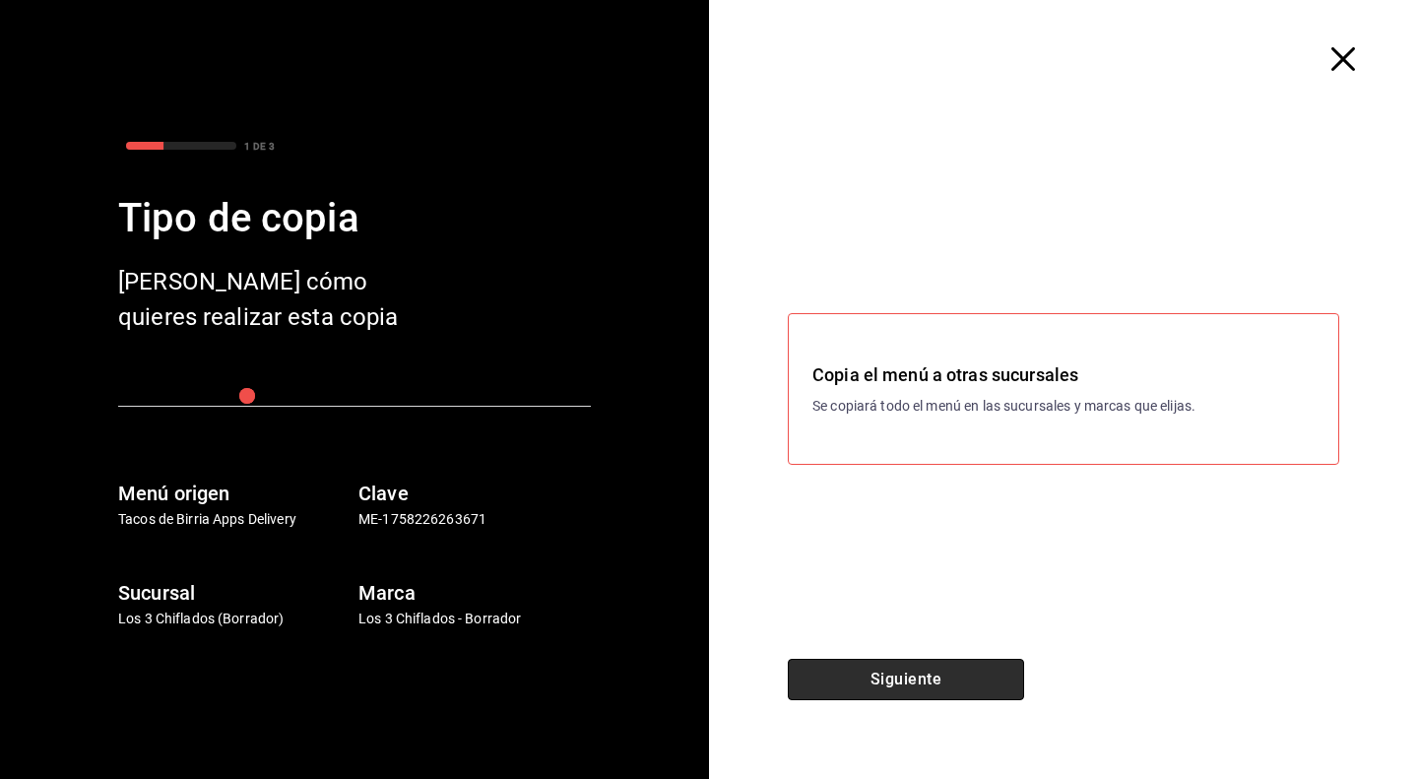
click at [930, 687] on button "Siguiente" at bounding box center [906, 679] width 236 height 41
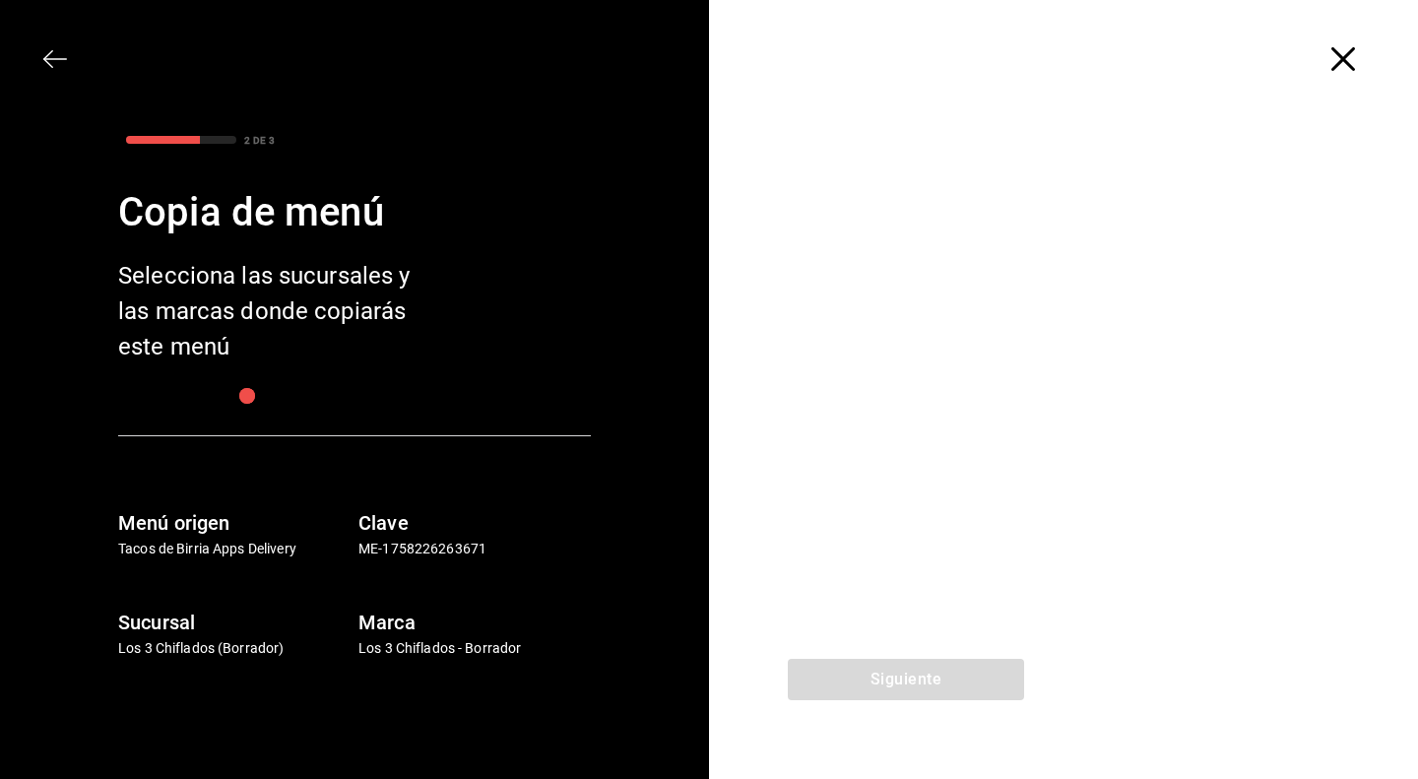
click at [1344, 53] on icon "button" at bounding box center [1343, 59] width 24 height 24
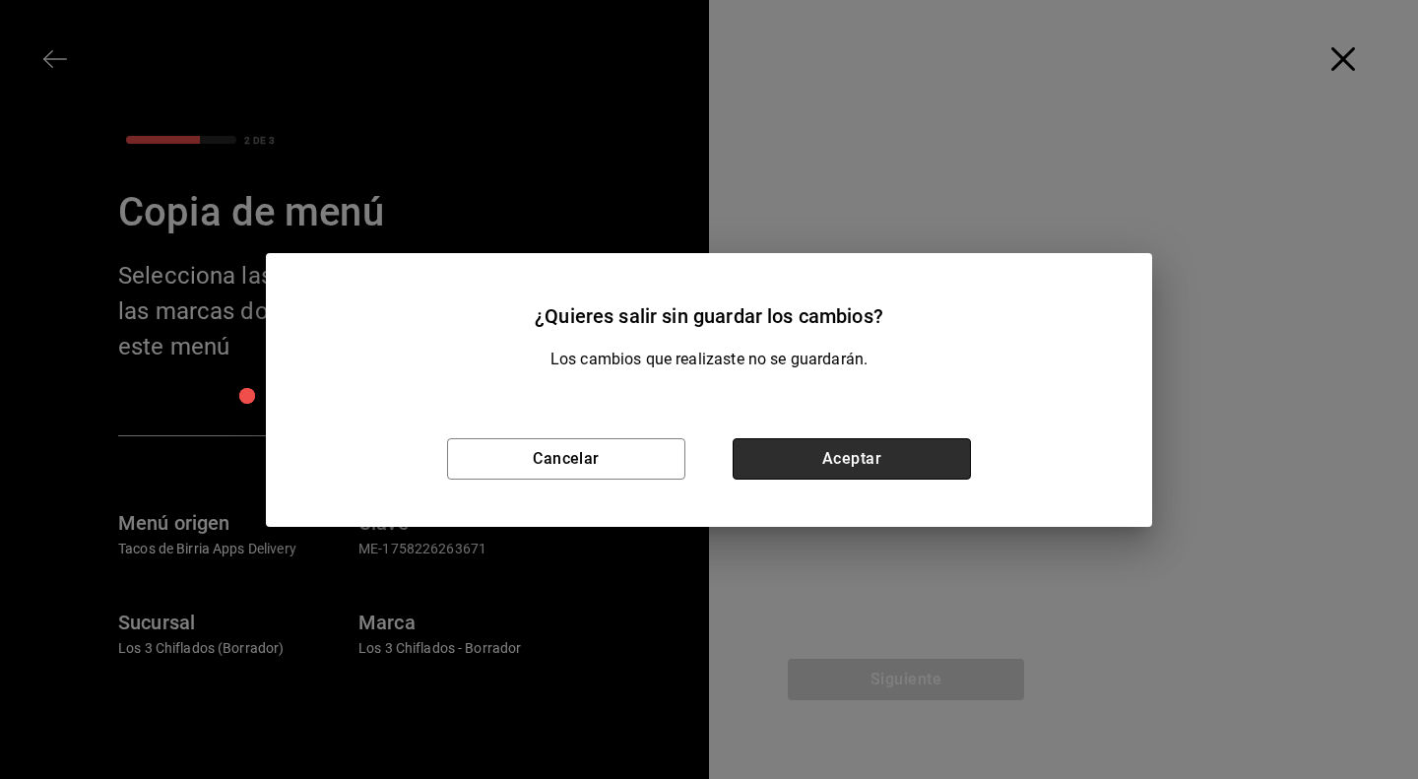
click at [889, 473] on button "Aceptar" at bounding box center [852, 458] width 238 height 41
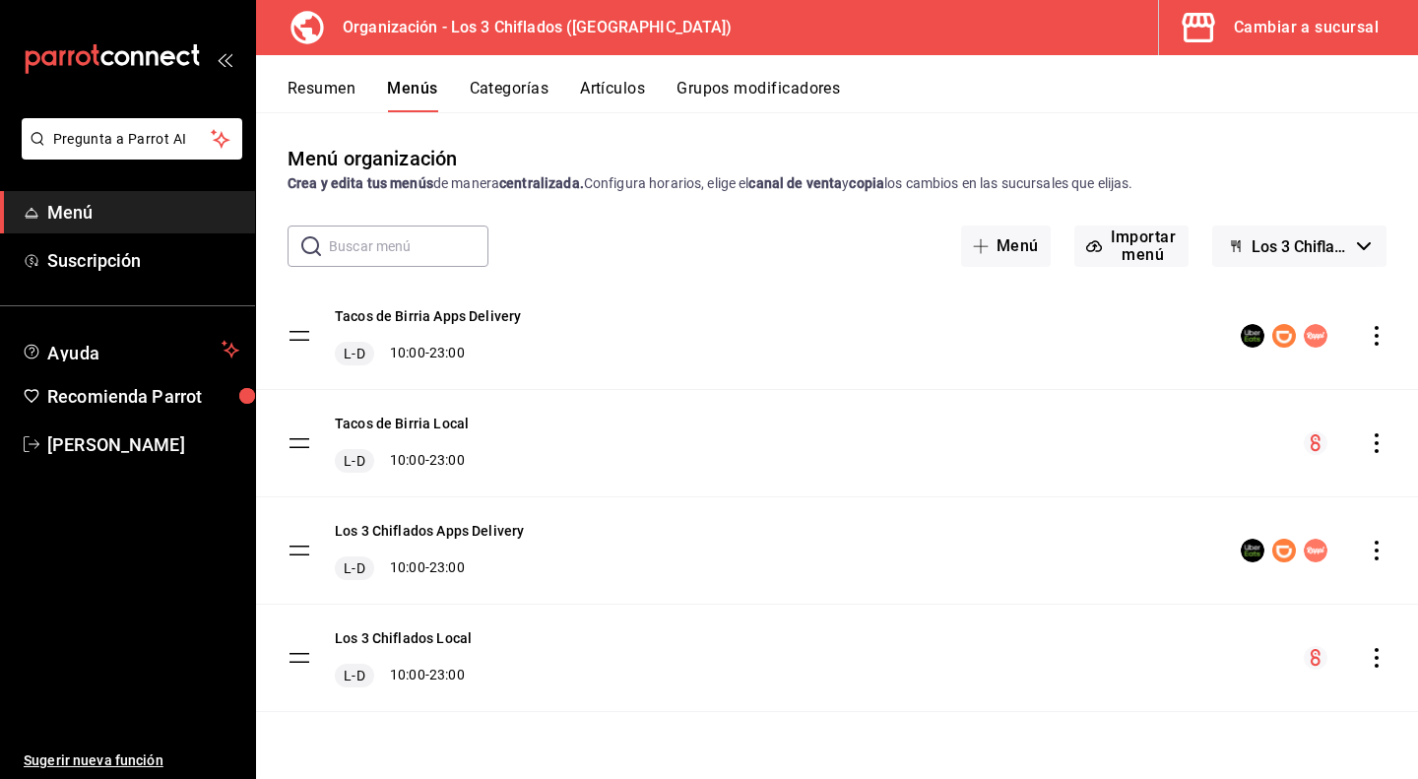
click at [296, 339] on tbody "Tacos de Birria Apps Delivery L-D 10:00 - 23:00 Tacos de Birria Local L-D 10:00…" at bounding box center [837, 497] width 1162 height 429
click at [453, 532] on button "Los 3 Chiflados Apps Delivery" at bounding box center [429, 531] width 189 height 20
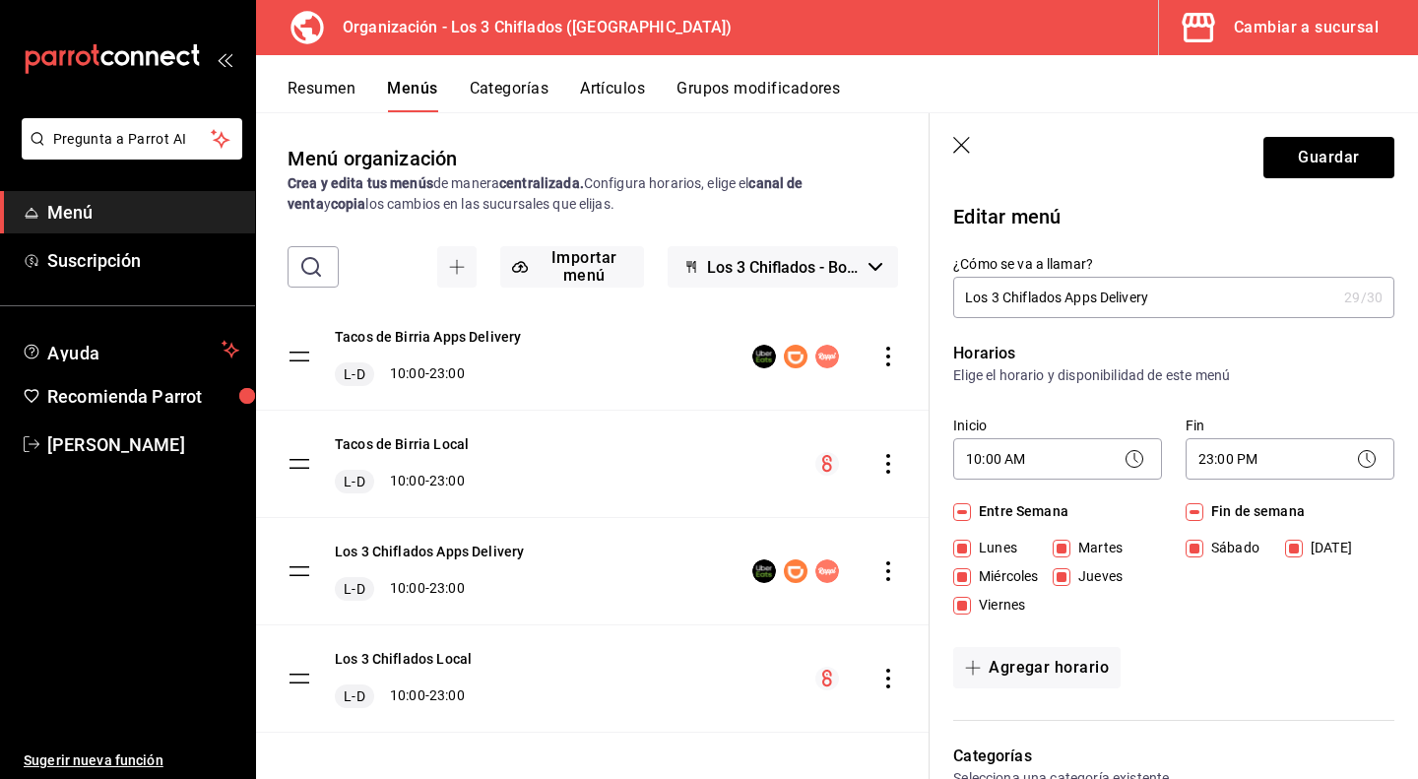
click at [959, 143] on icon "button" at bounding box center [961, 145] width 17 height 17
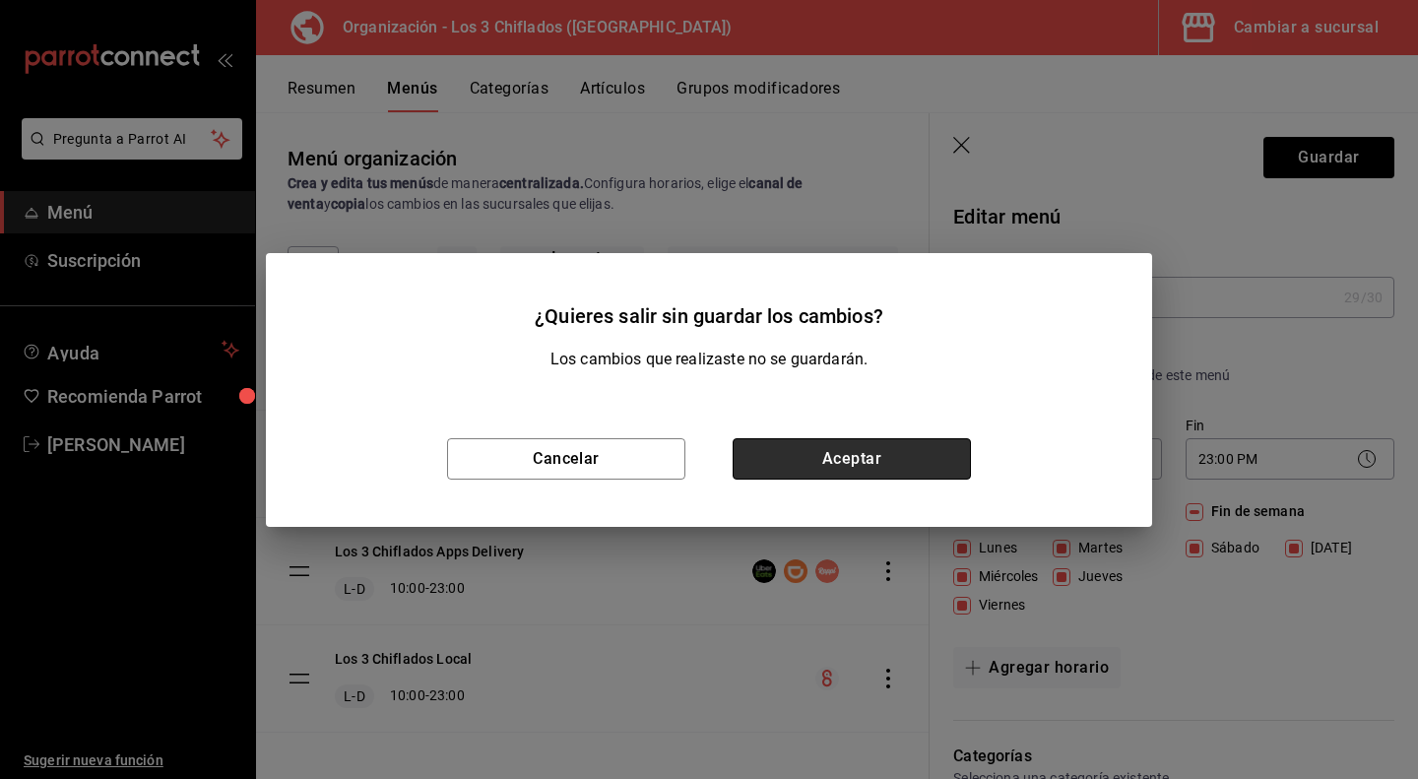
click at [836, 462] on button "Aceptar" at bounding box center [852, 458] width 238 height 41
checkbox input "false"
type input "1758940479688"
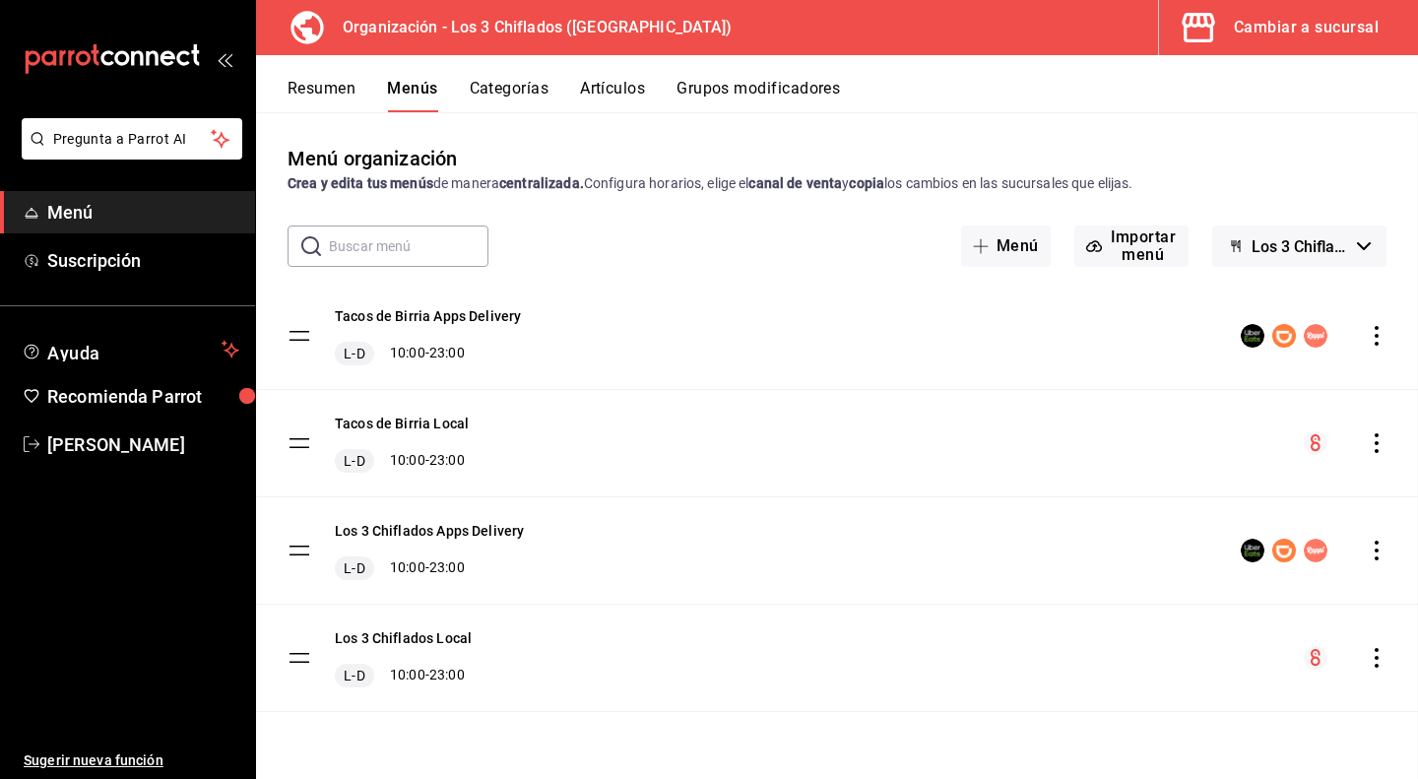
checkbox input "false"
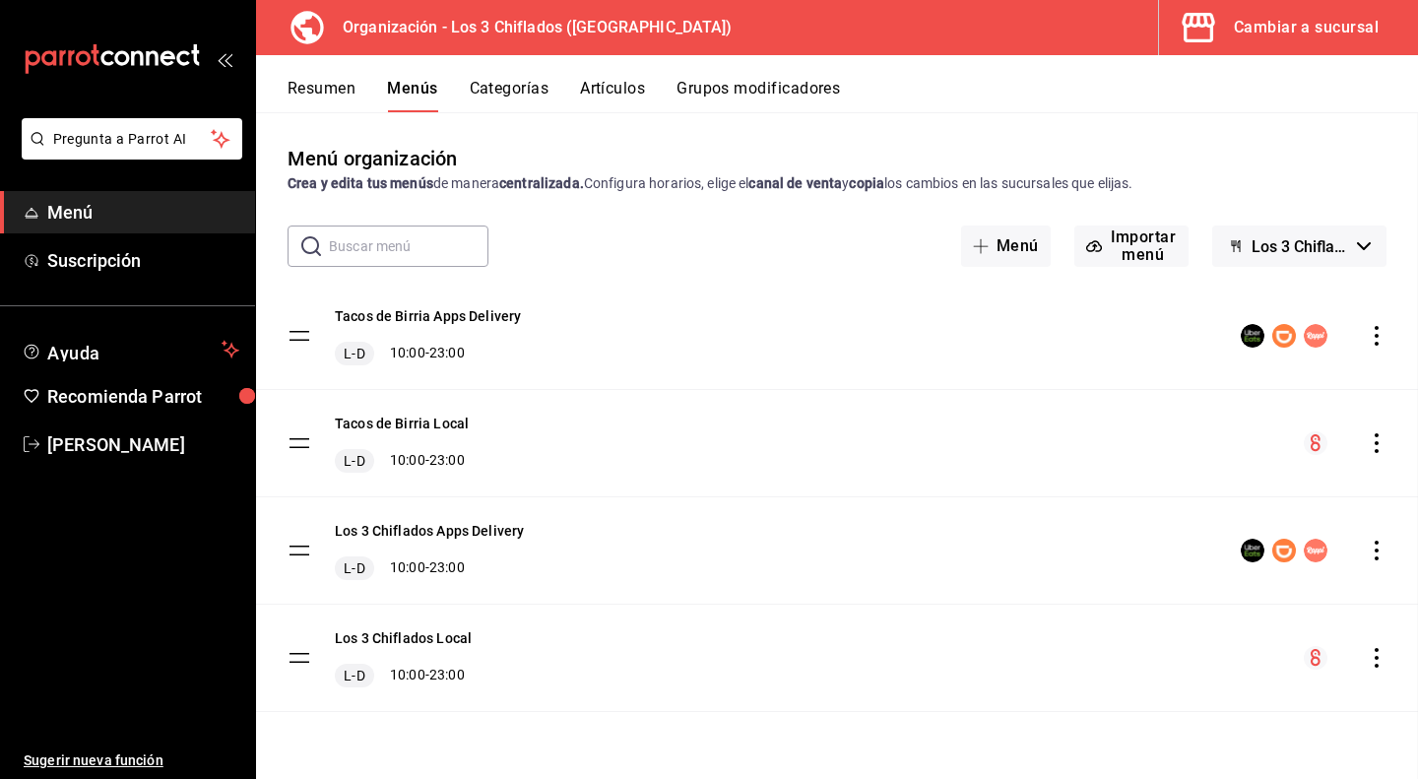
checkbox input "false"
click at [1375, 336] on icon "actions" at bounding box center [1377, 336] width 4 height 20
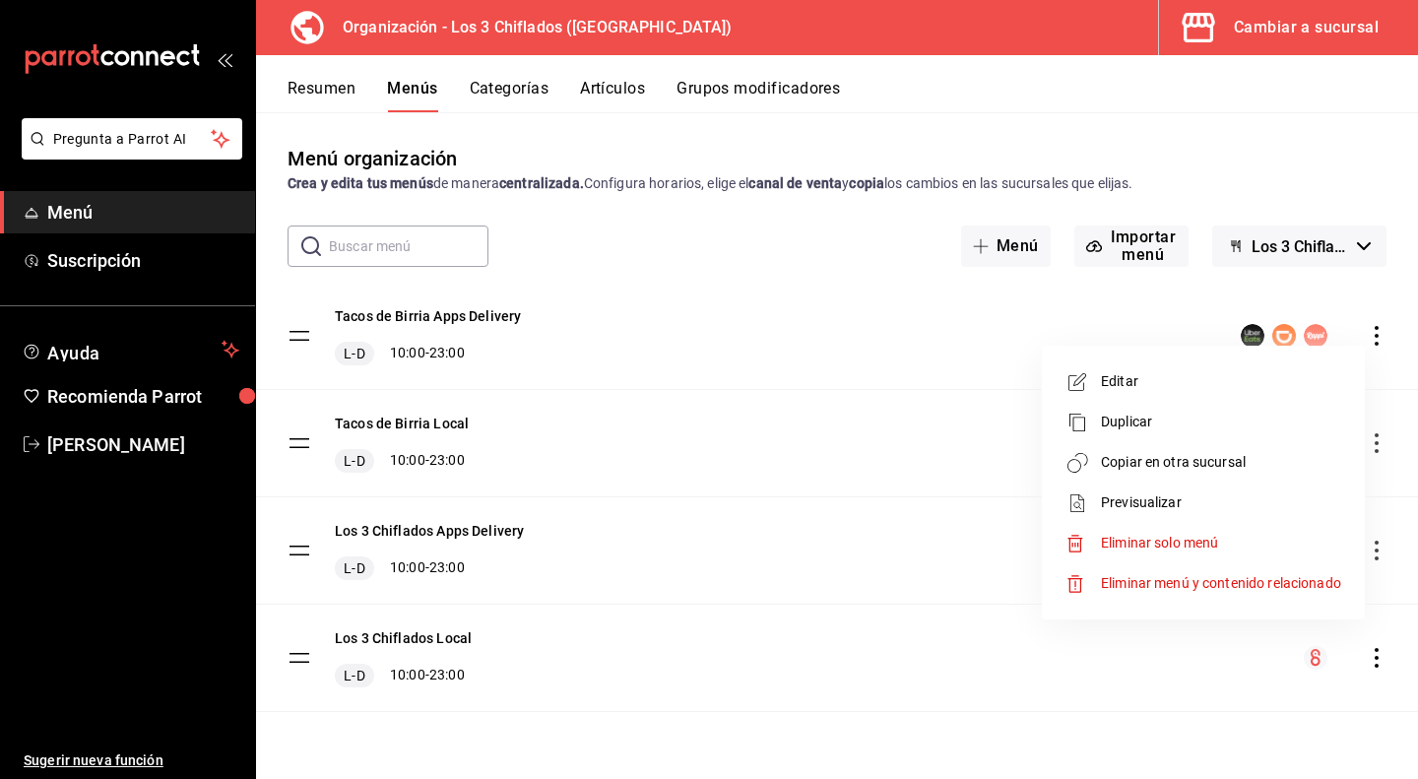
click at [1284, 452] on span "Copiar en otra sucursal" at bounding box center [1221, 462] width 240 height 21
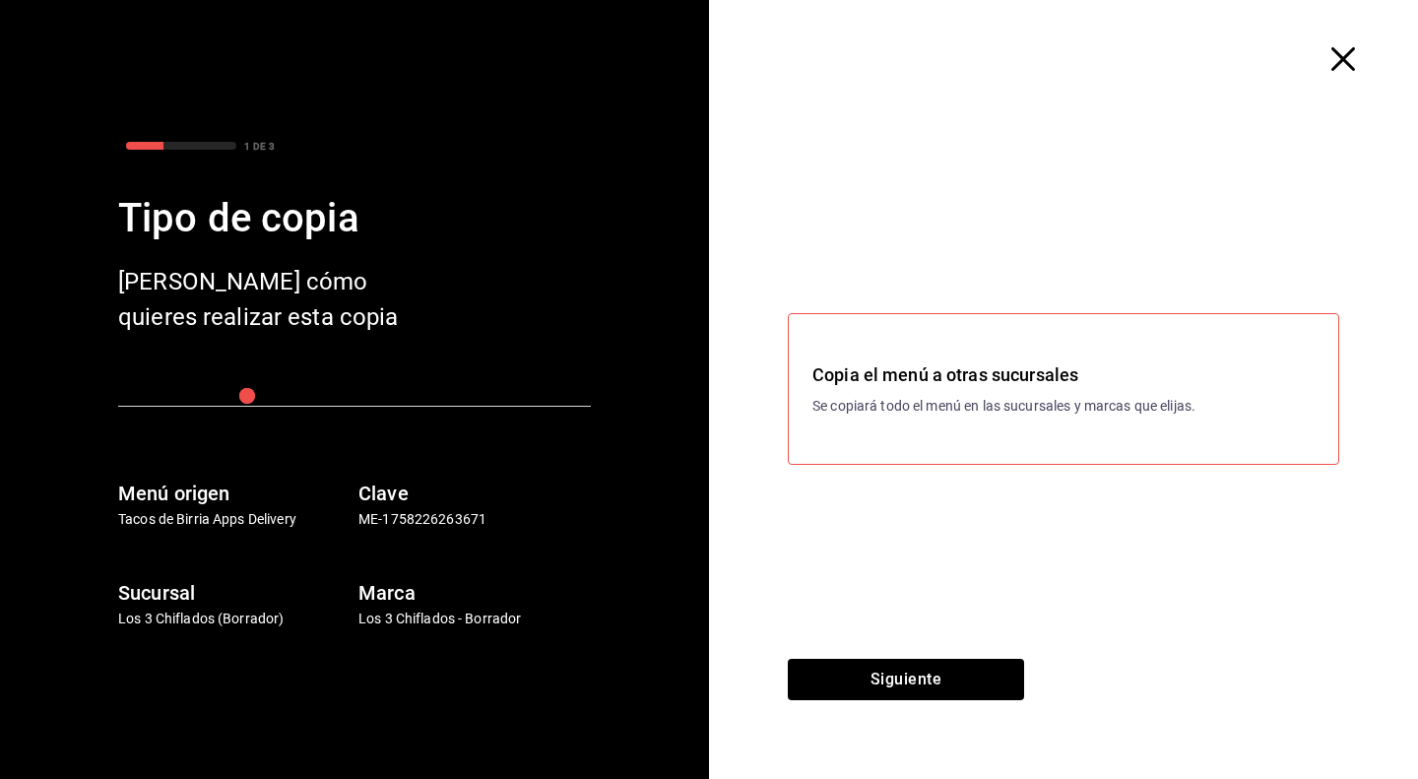
click at [1340, 54] on icon "button" at bounding box center [1343, 59] width 24 height 24
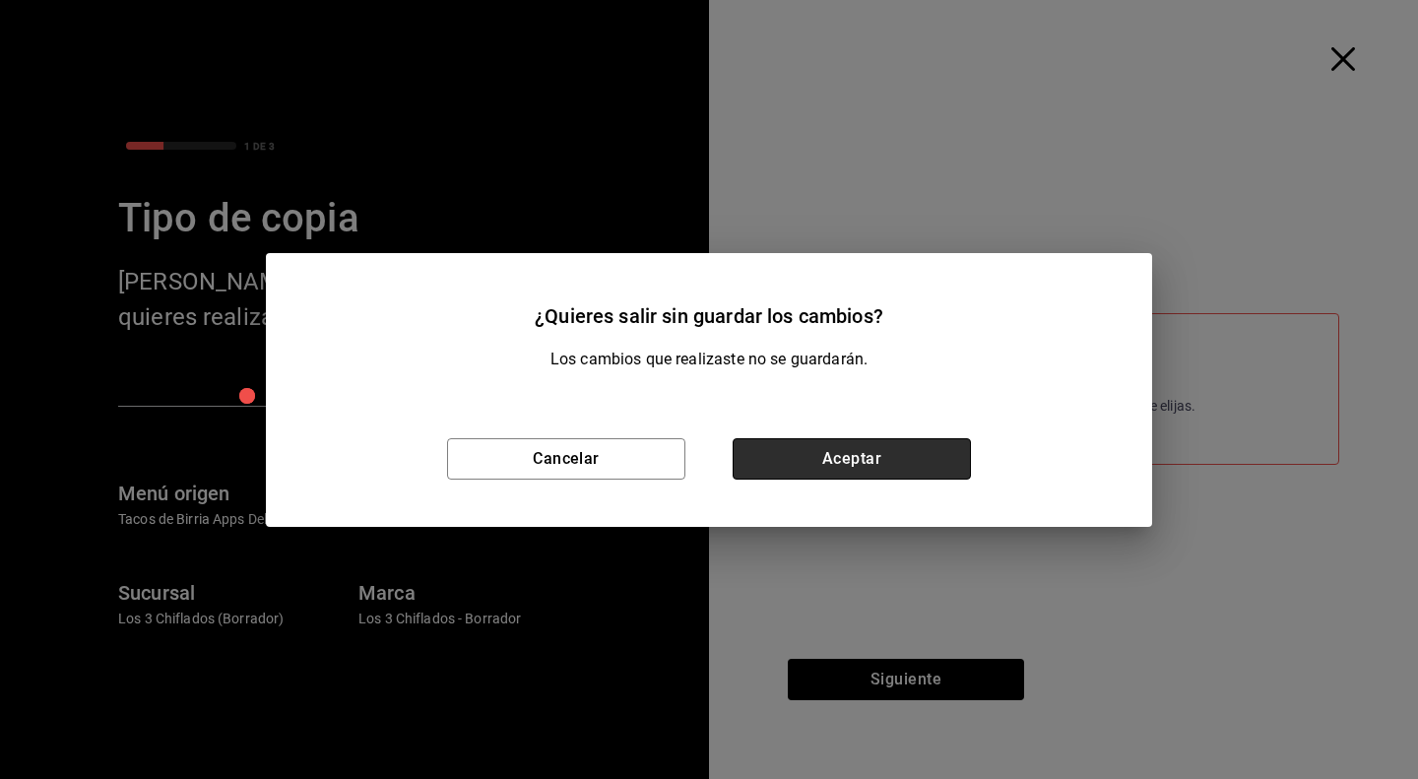
click at [868, 449] on button "Aceptar" at bounding box center [852, 458] width 238 height 41
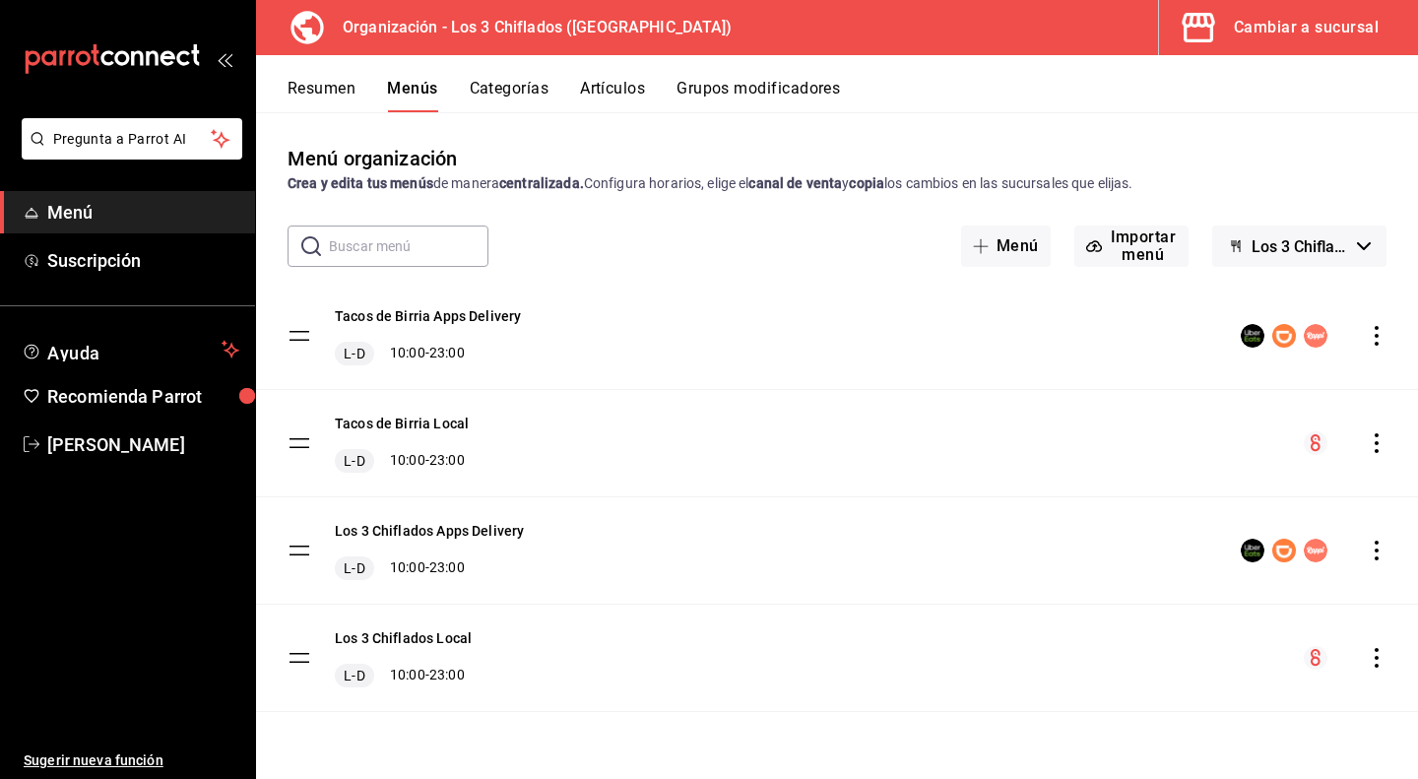
click at [1274, 22] on div "Cambiar a sucursal" at bounding box center [1306, 28] width 145 height 28
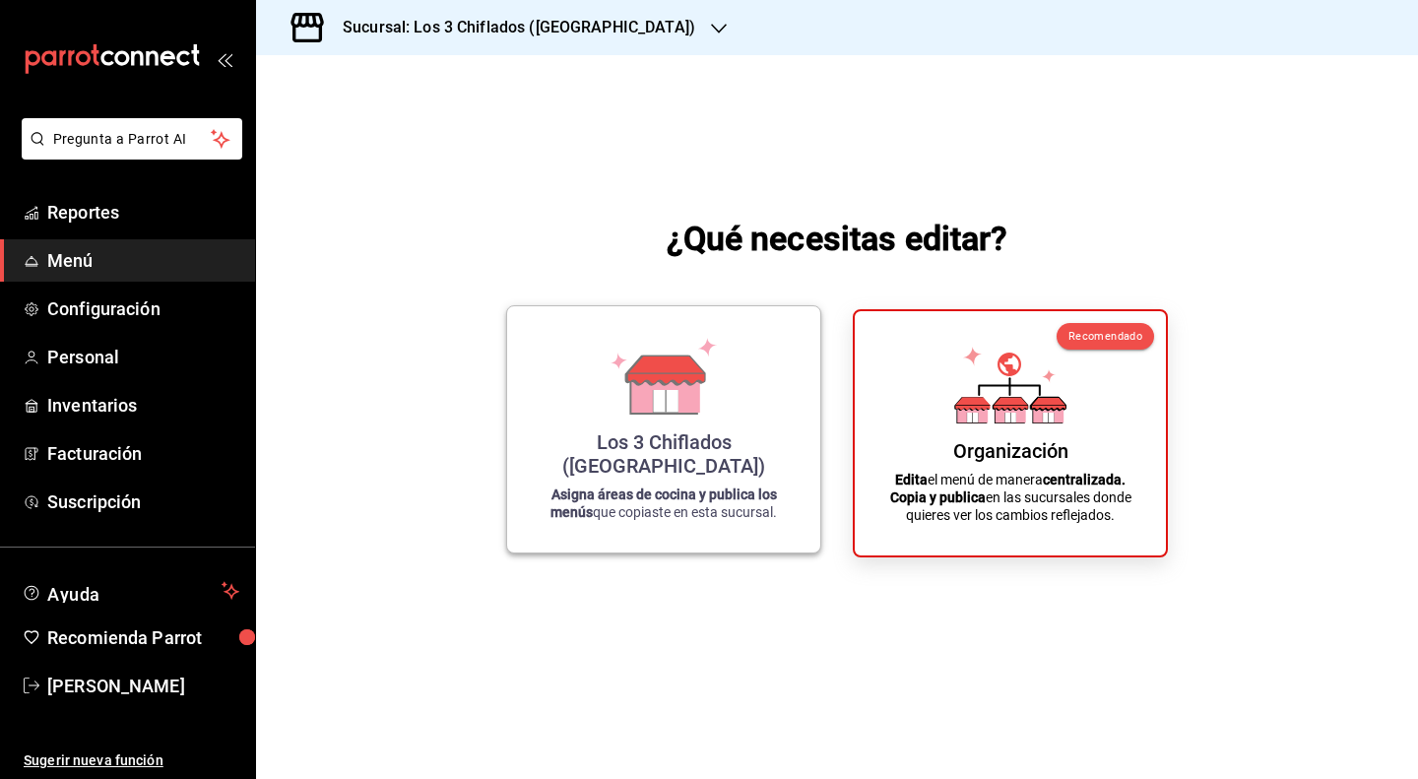
click at [675, 412] on icon at bounding box center [665, 401] width 25 height 22
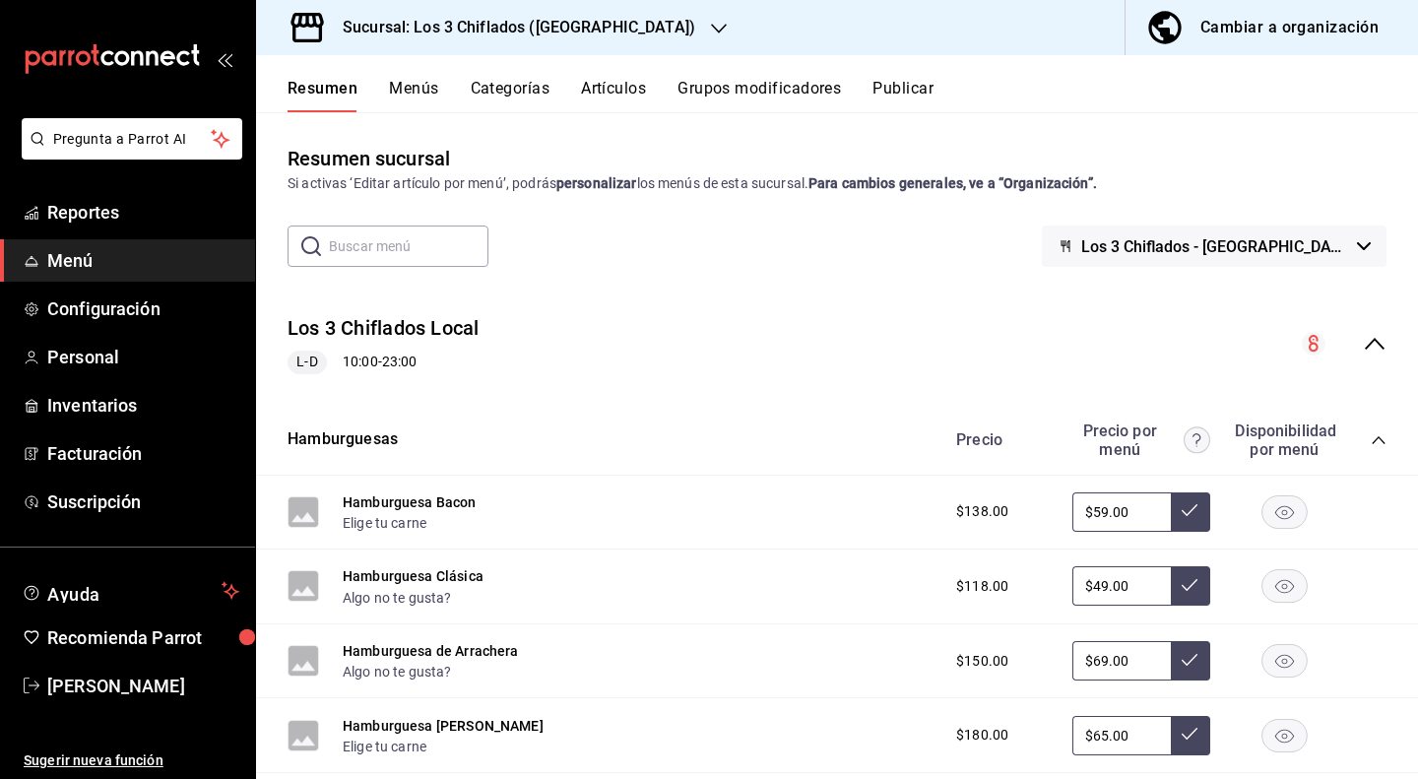
click at [1363, 334] on icon "collapse-menu-row" at bounding box center [1375, 344] width 24 height 24
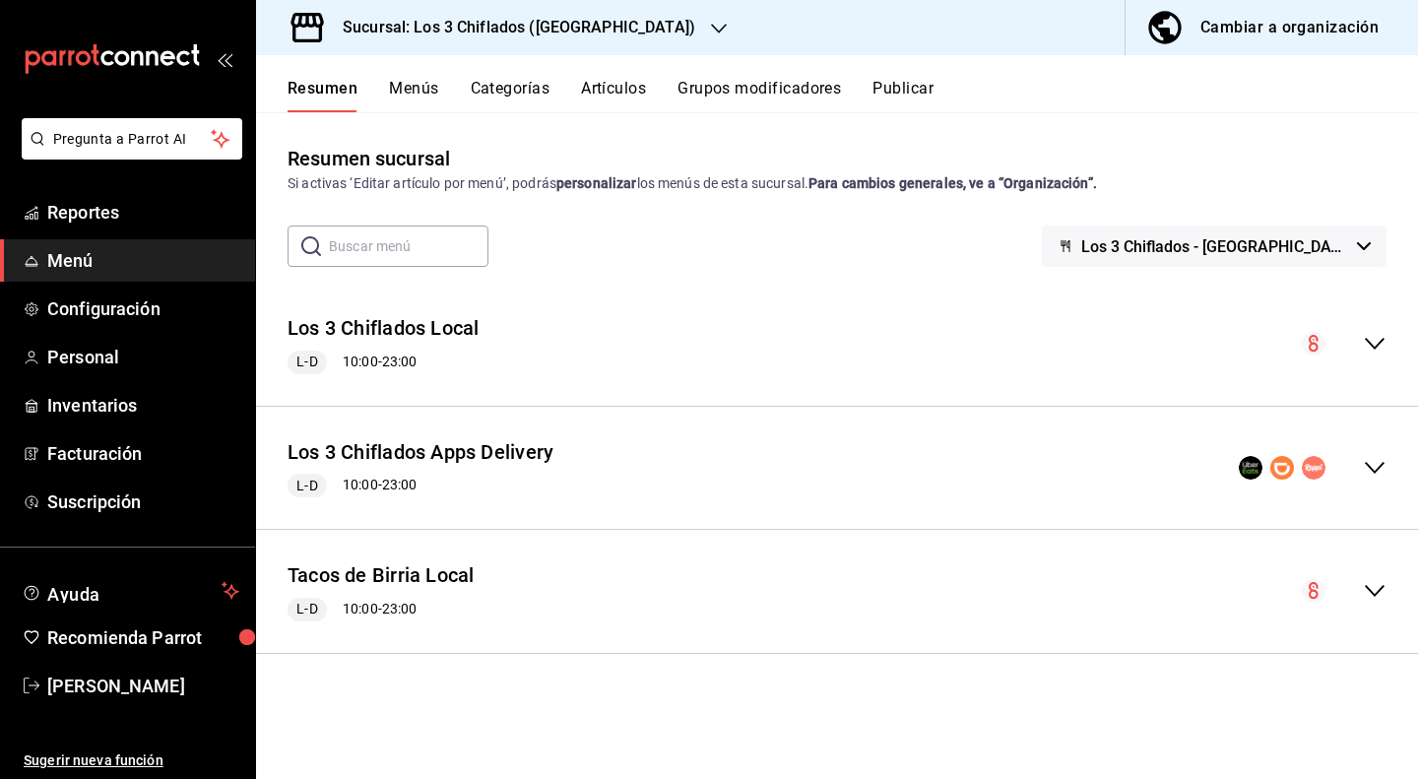
click at [1274, 240] on span "Los 3 Chiflados - [GEOGRAPHIC_DATA]" at bounding box center [1215, 246] width 268 height 19
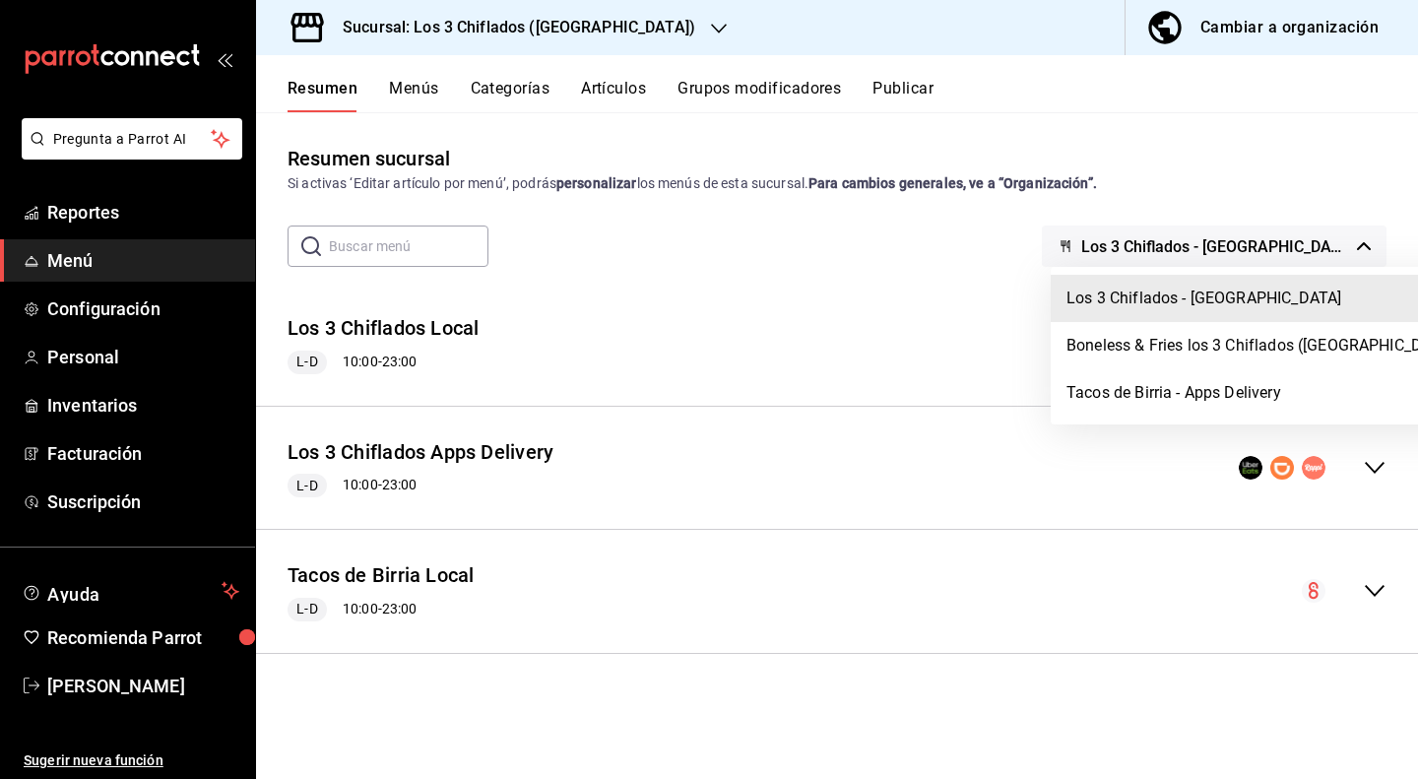
click at [1266, 243] on div at bounding box center [709, 389] width 1418 height 779
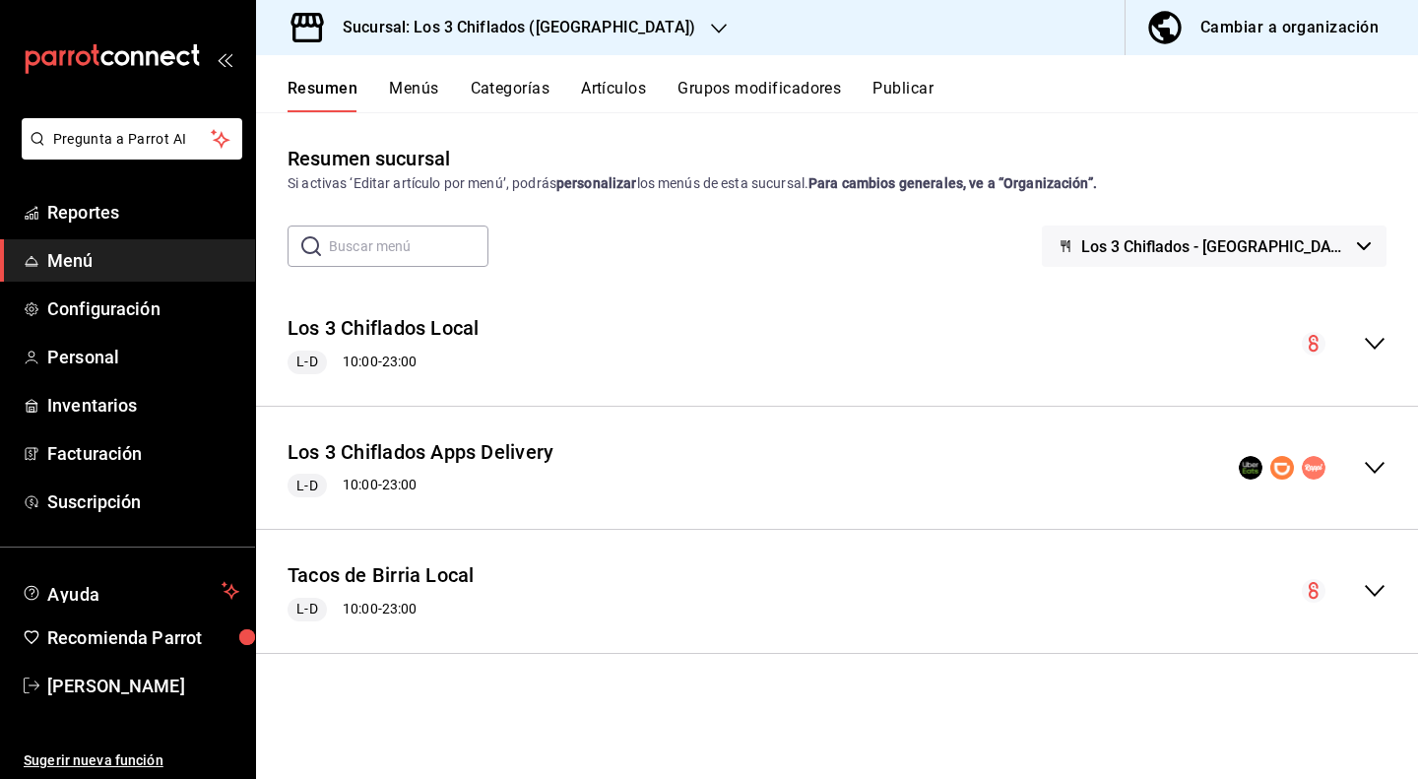
click at [1255, 27] on div "Cambiar a organización" at bounding box center [1289, 28] width 178 height 28
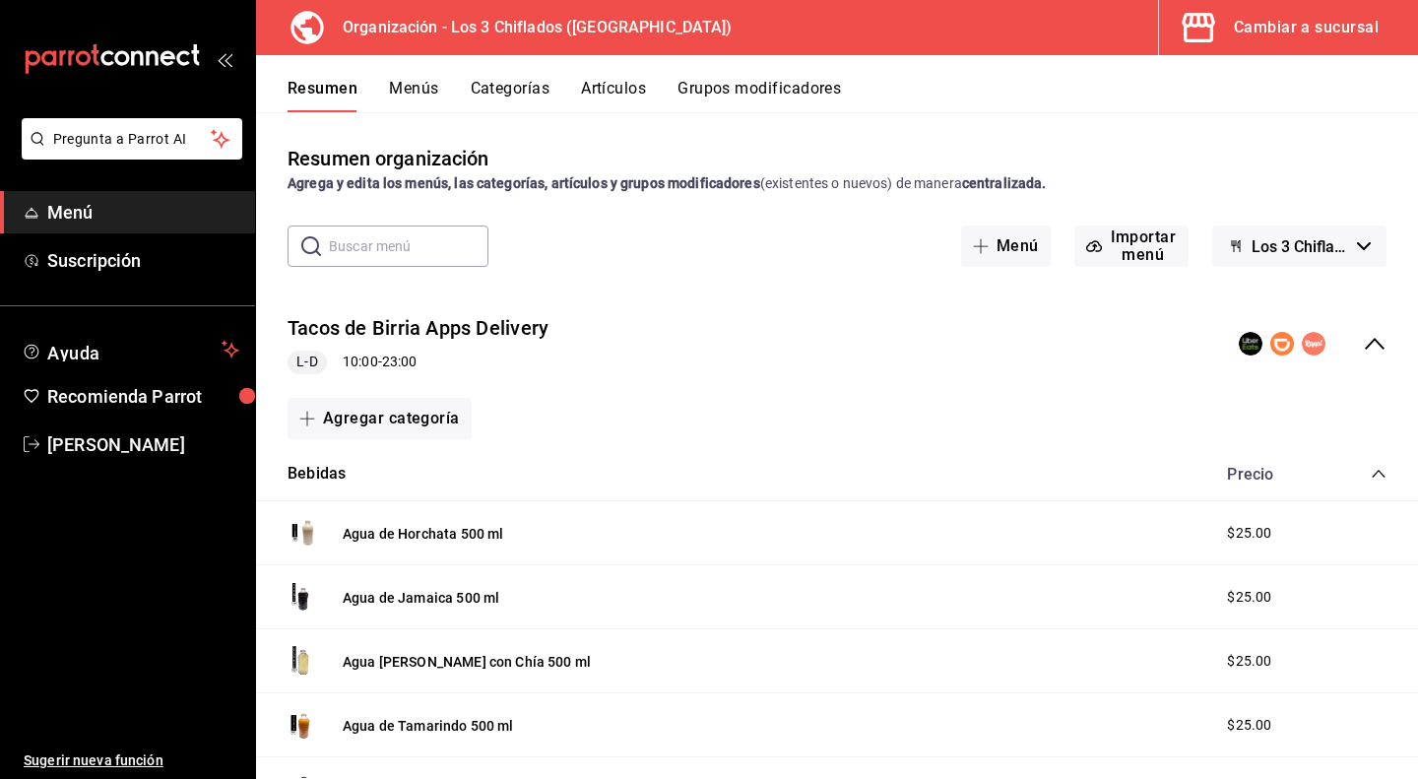
click at [1339, 251] on button "Los 3 Chiflados - Borrador" at bounding box center [1299, 246] width 174 height 41
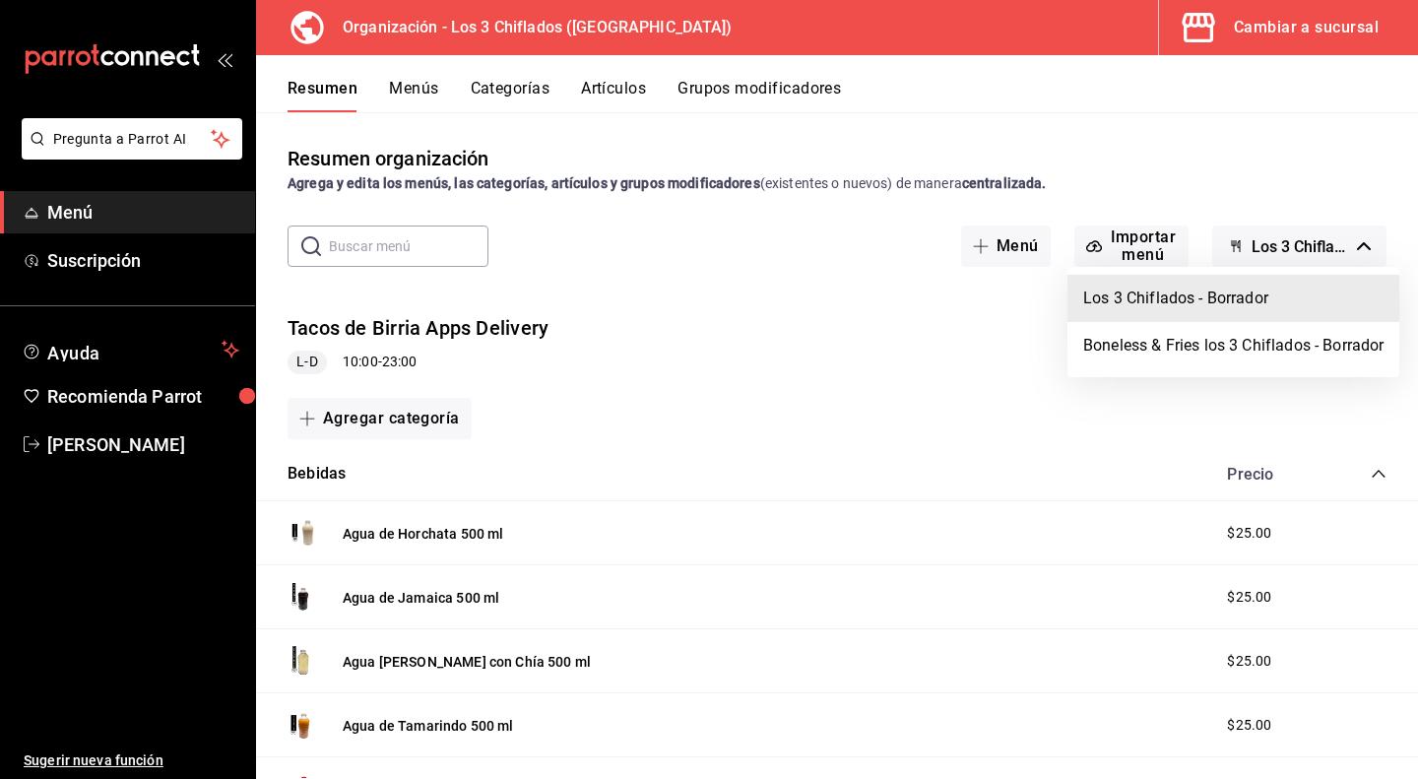
click at [1220, 297] on li "Los 3 Chiflados - Borrador" at bounding box center [1233, 298] width 332 height 47
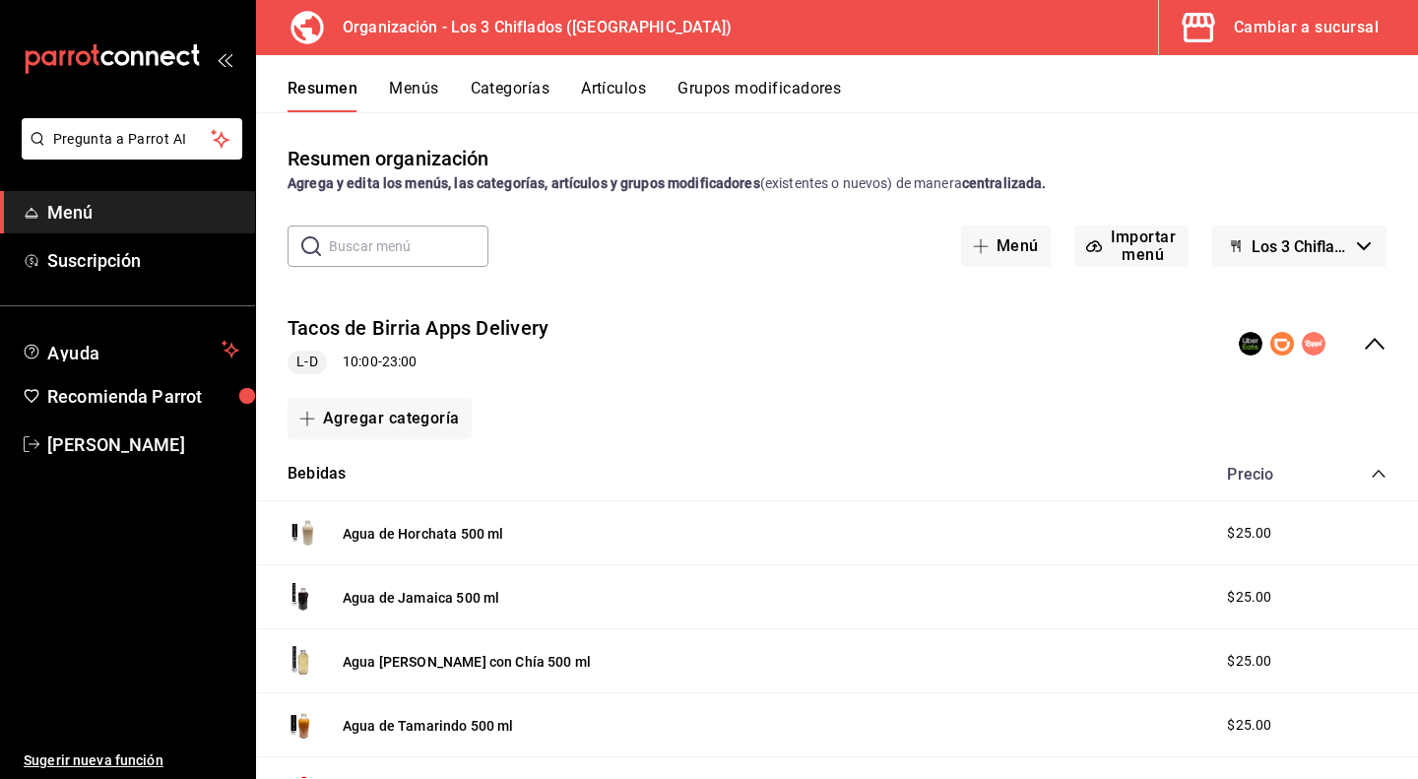
click at [398, 93] on button "Menús" at bounding box center [413, 95] width 49 height 33
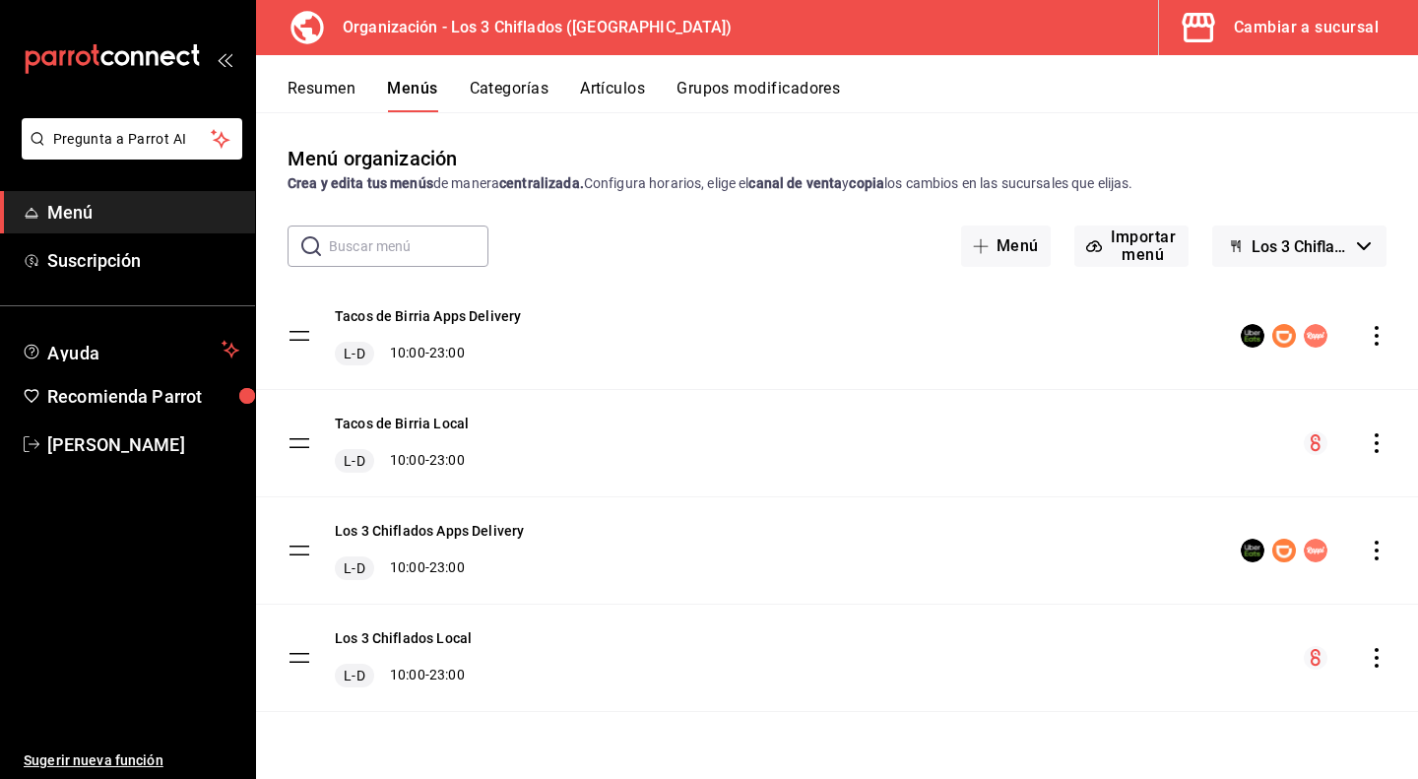
click at [1377, 344] on icon "actions" at bounding box center [1377, 336] width 4 height 20
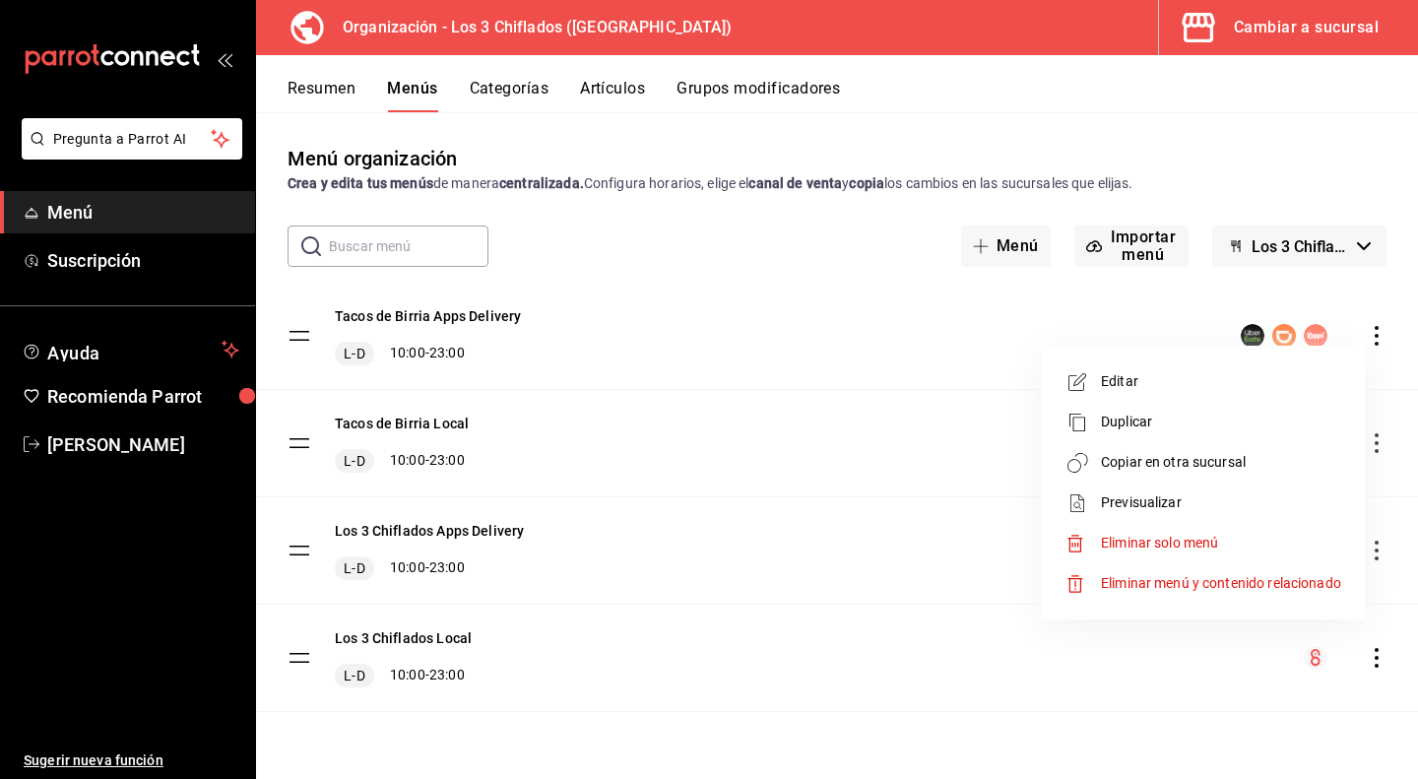
click at [1134, 464] on span "Copiar en otra sucursal" at bounding box center [1221, 462] width 240 height 21
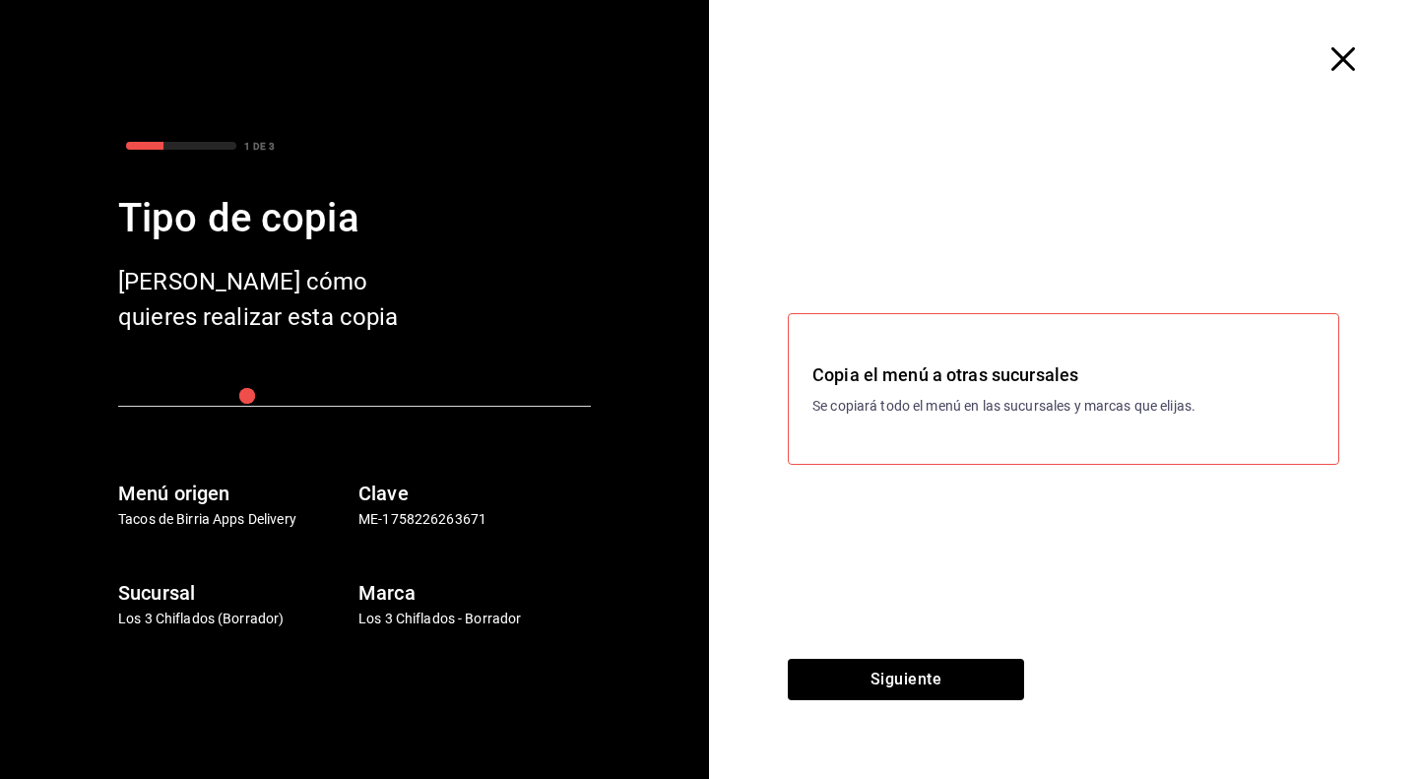
click at [1353, 57] on icon "button" at bounding box center [1343, 59] width 24 height 24
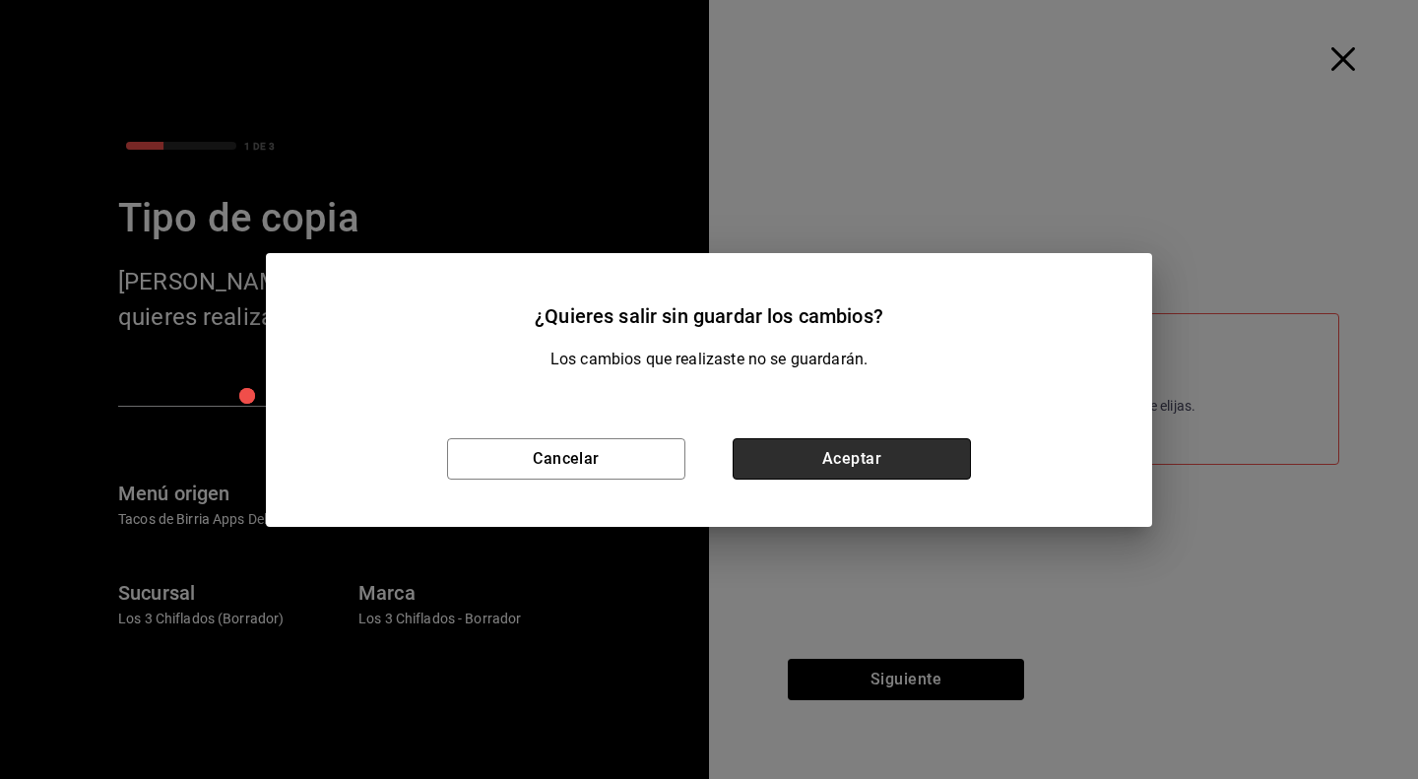
click at [881, 452] on button "Aceptar" at bounding box center [852, 458] width 238 height 41
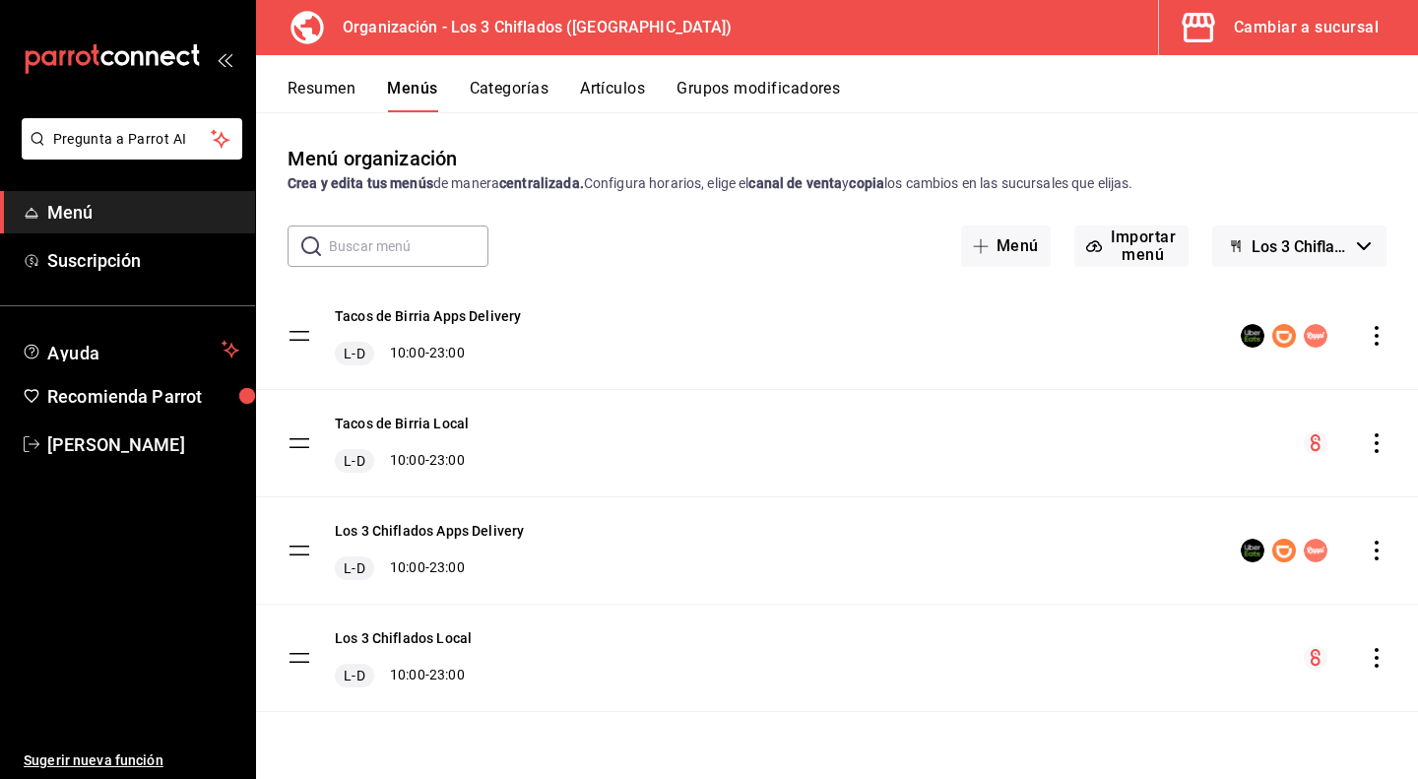
click at [1375, 340] on icon "actions" at bounding box center [1377, 336] width 20 height 20
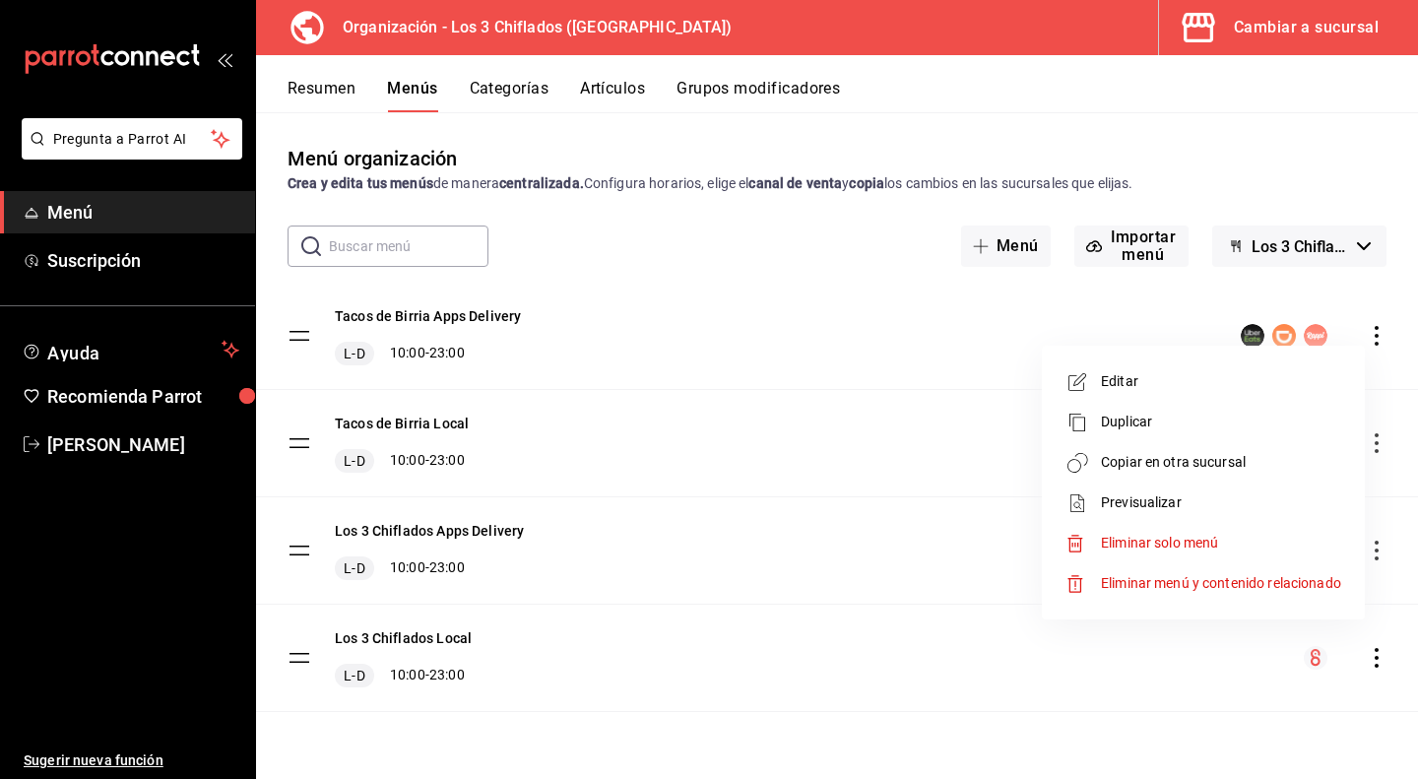
click at [1254, 462] on span "Copiar en otra sucursal" at bounding box center [1221, 462] width 240 height 21
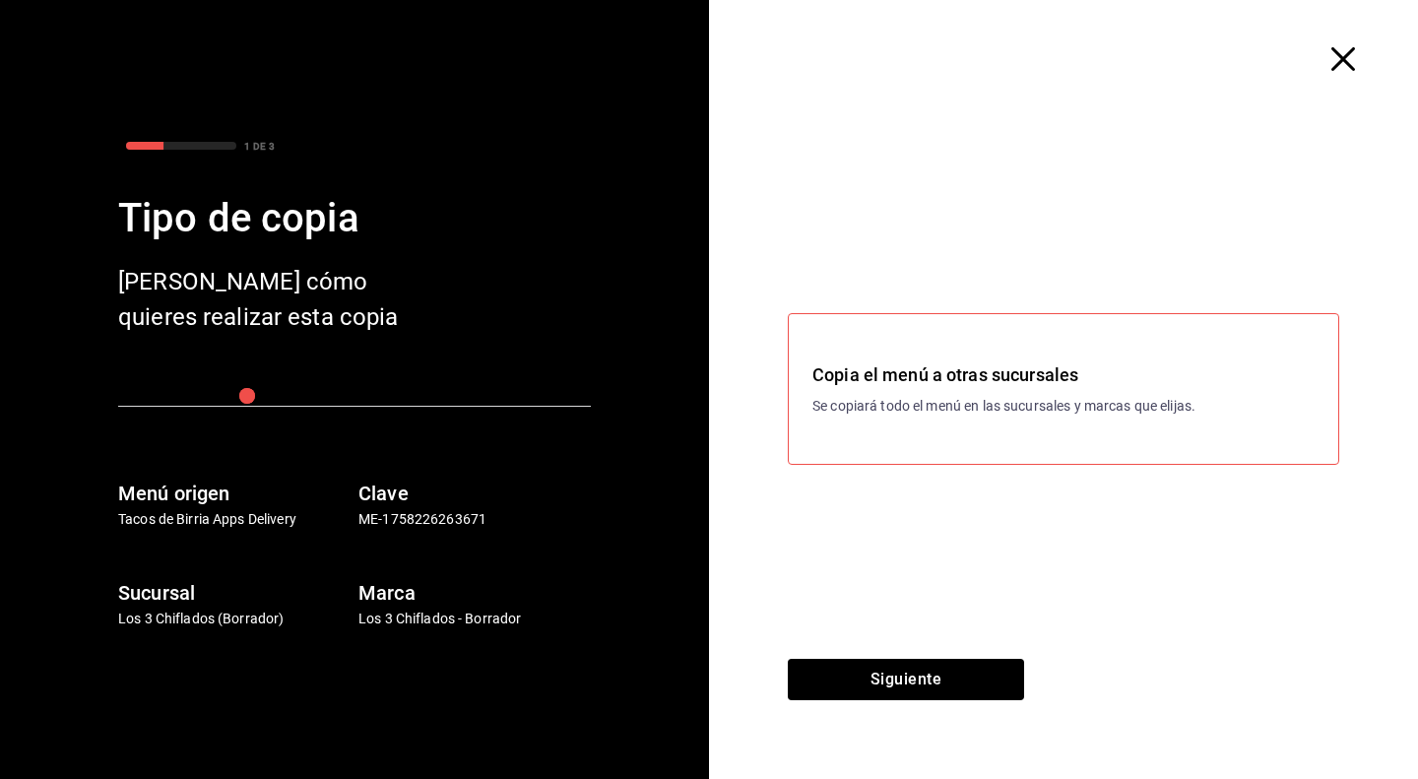
click at [1175, 392] on div "Copia el menú a otras sucursales Se copiará todo el menú en las sucursales y ma…" at bounding box center [1063, 388] width 502 height 55
click at [1164, 391] on div "Copia el menú a otras sucursales Se copiará todo el menú en las sucursales y ma…" at bounding box center [1063, 388] width 502 height 55
click at [930, 684] on button "Siguiente" at bounding box center [906, 679] width 236 height 41
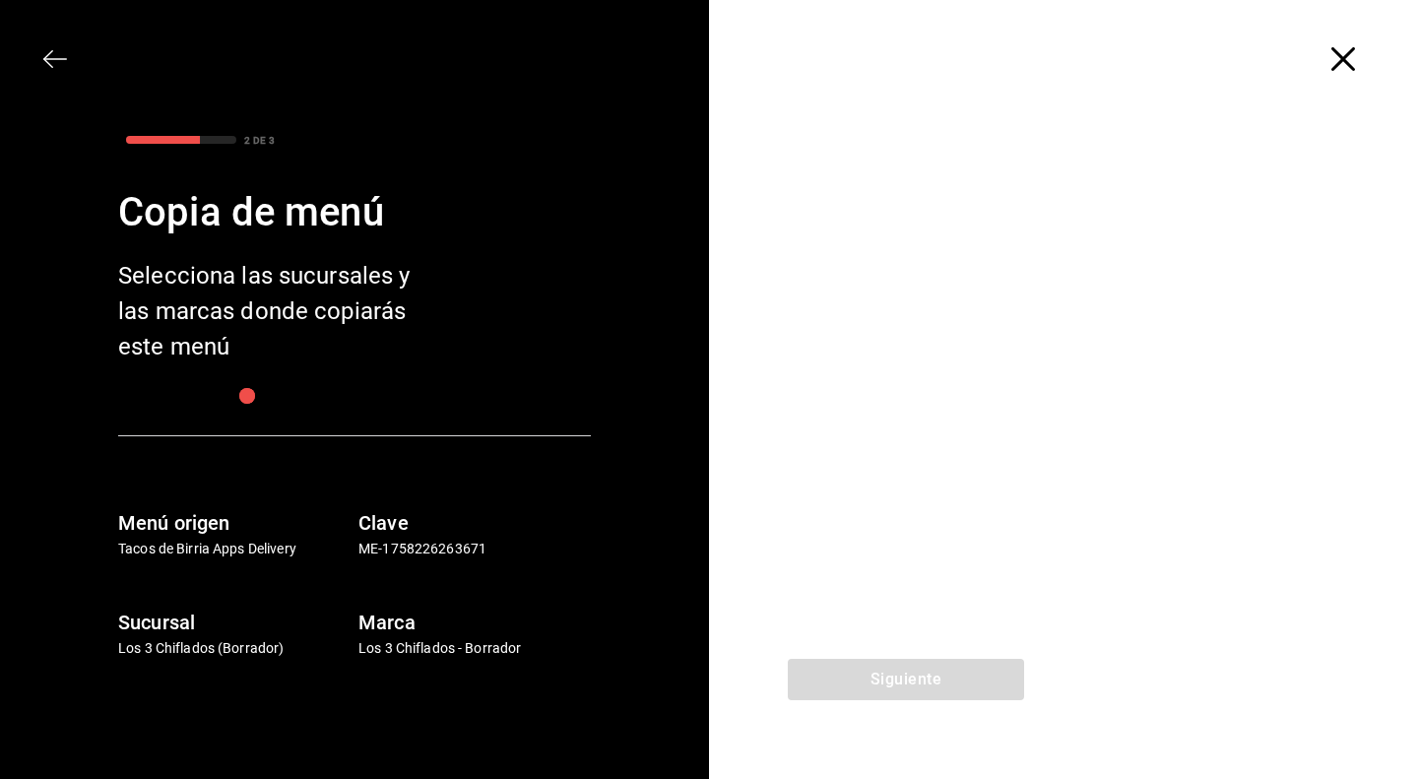
click at [945, 630] on div at bounding box center [1063, 388] width 709 height 541
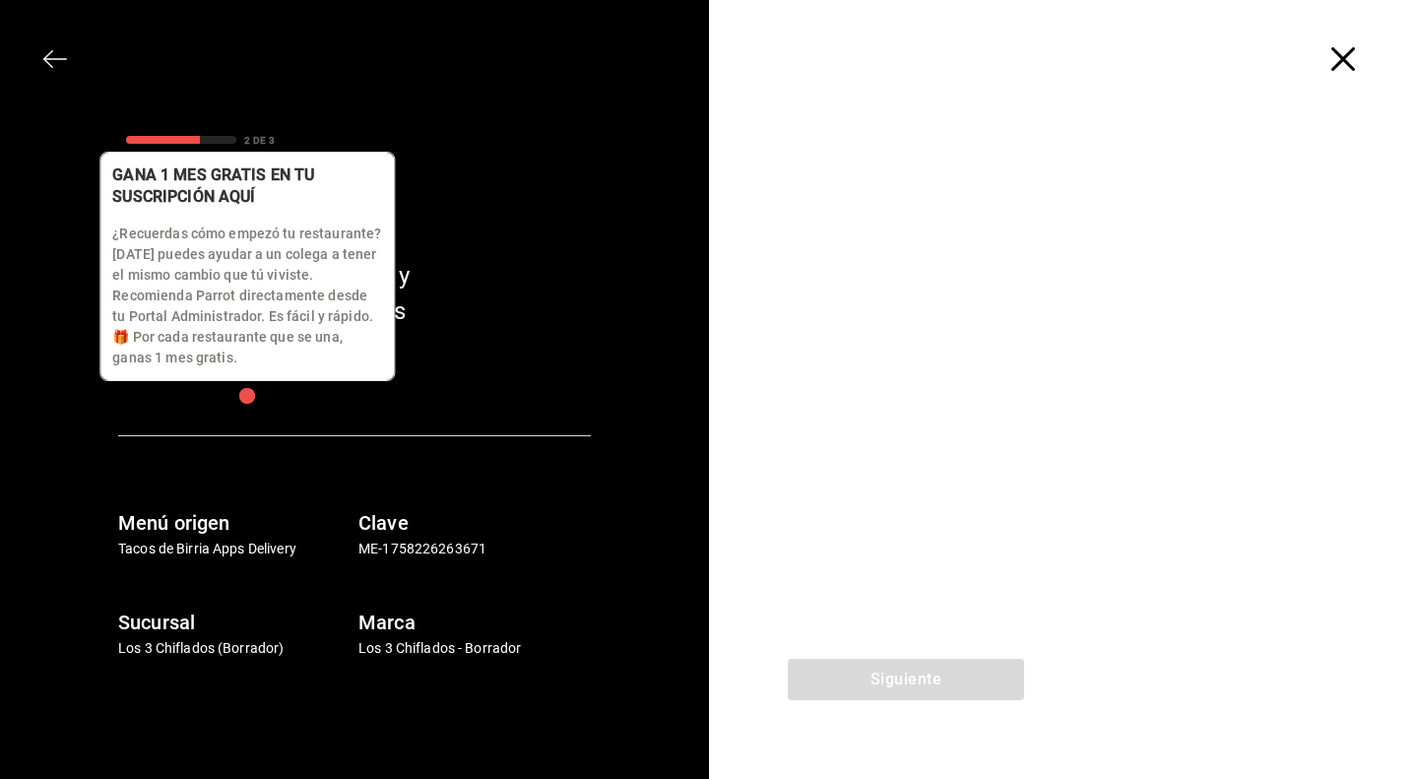
click at [248, 393] on div "button" at bounding box center [247, 396] width 16 height 16
click at [235, 268] on p "¿Recuerdas cómo empezó tu restaurante? [DATE] puedes ayudar a un colega a tener…" at bounding box center [247, 296] width 270 height 145
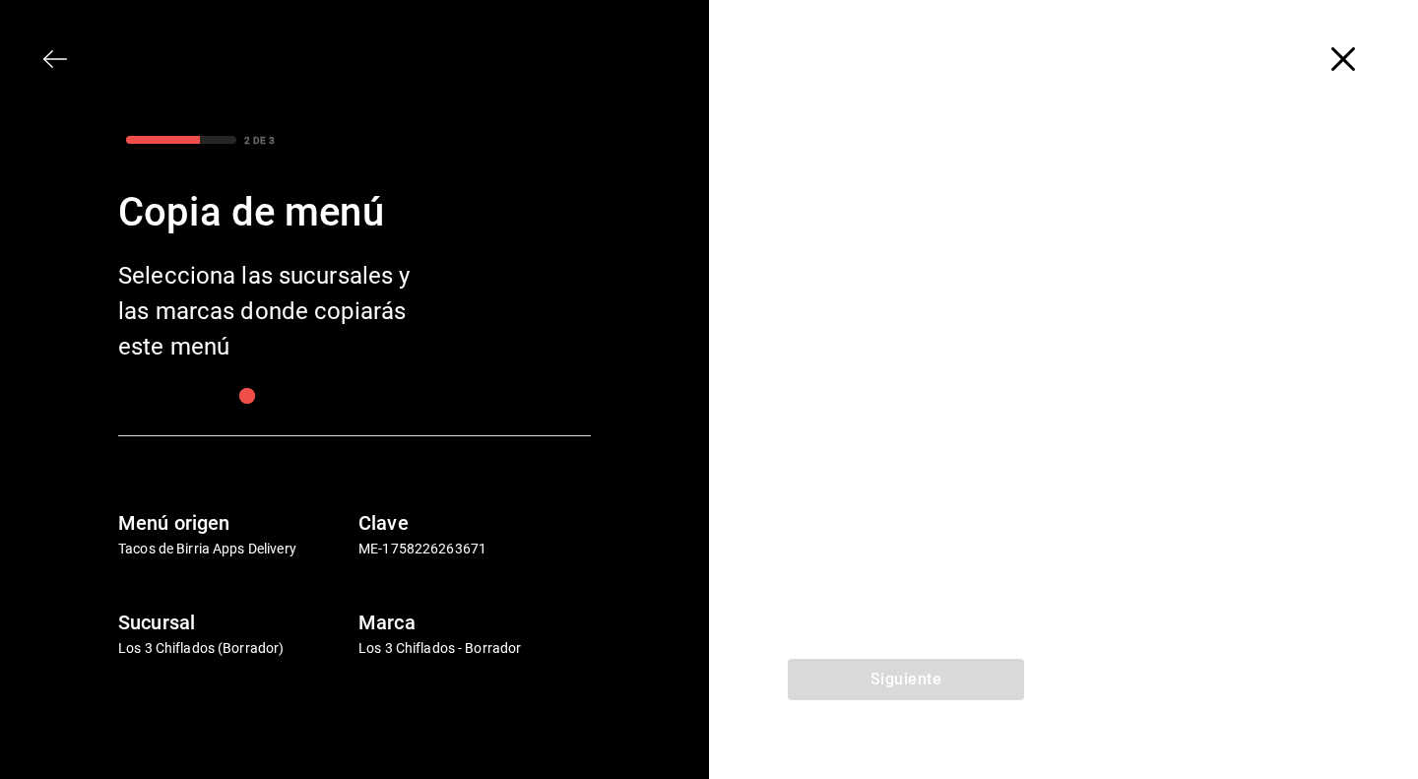
click at [192, 529] on h6 "Menú origen" at bounding box center [234, 523] width 232 height 32
click at [881, 466] on div at bounding box center [1063, 388] width 709 height 541
click at [1341, 50] on icon "button" at bounding box center [1343, 59] width 24 height 24
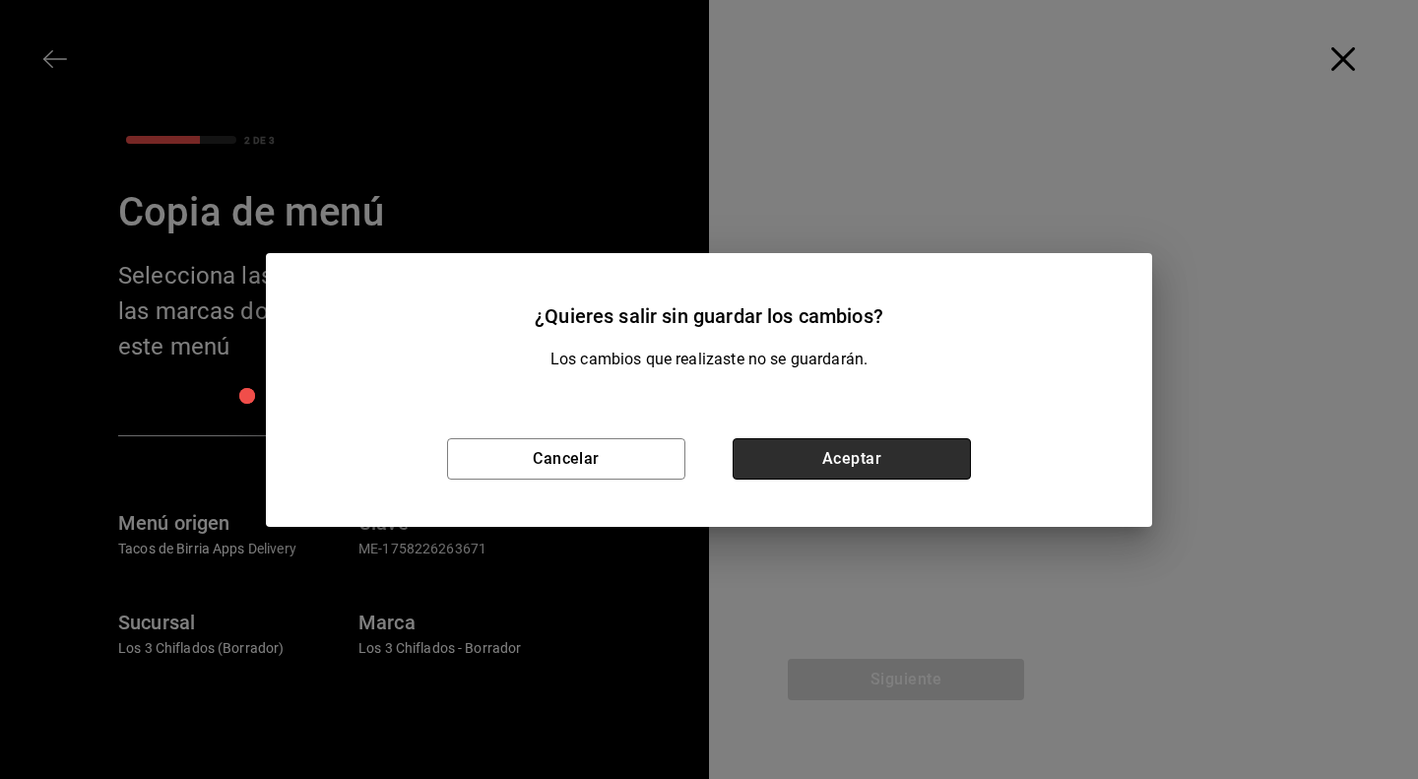
click at [855, 452] on button "Aceptar" at bounding box center [852, 458] width 238 height 41
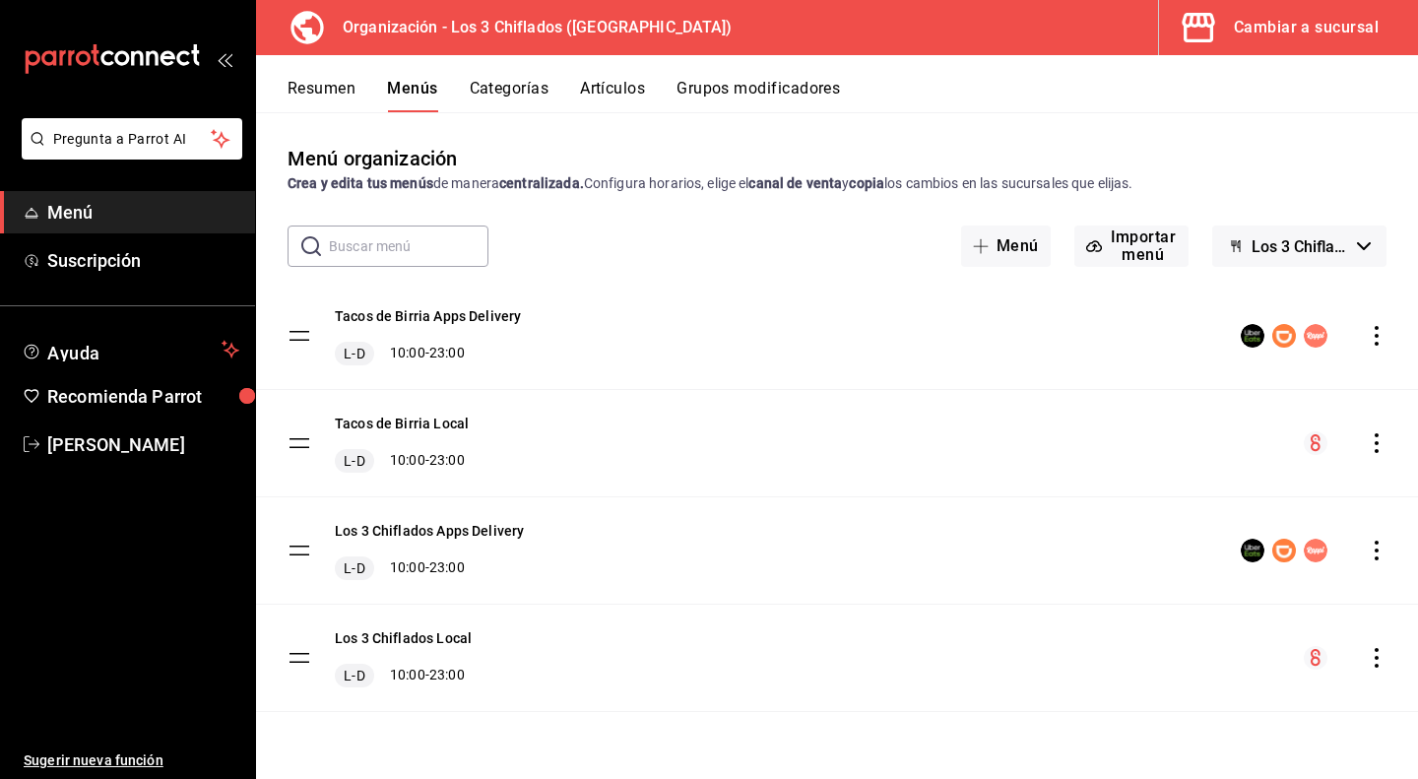
click at [1360, 253] on button "Los 3 Chiflados - Borrador" at bounding box center [1299, 246] width 174 height 41
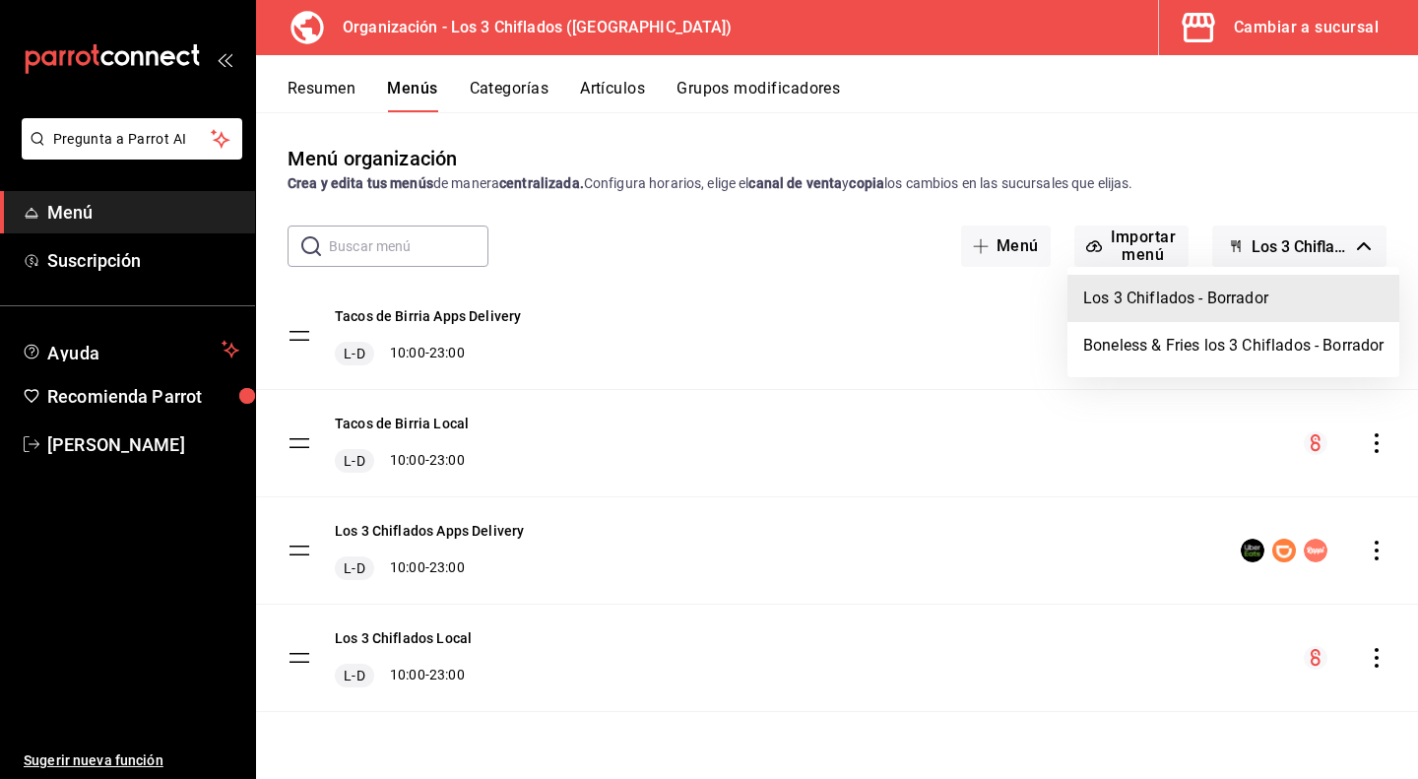
click at [1353, 251] on div at bounding box center [709, 389] width 1418 height 779
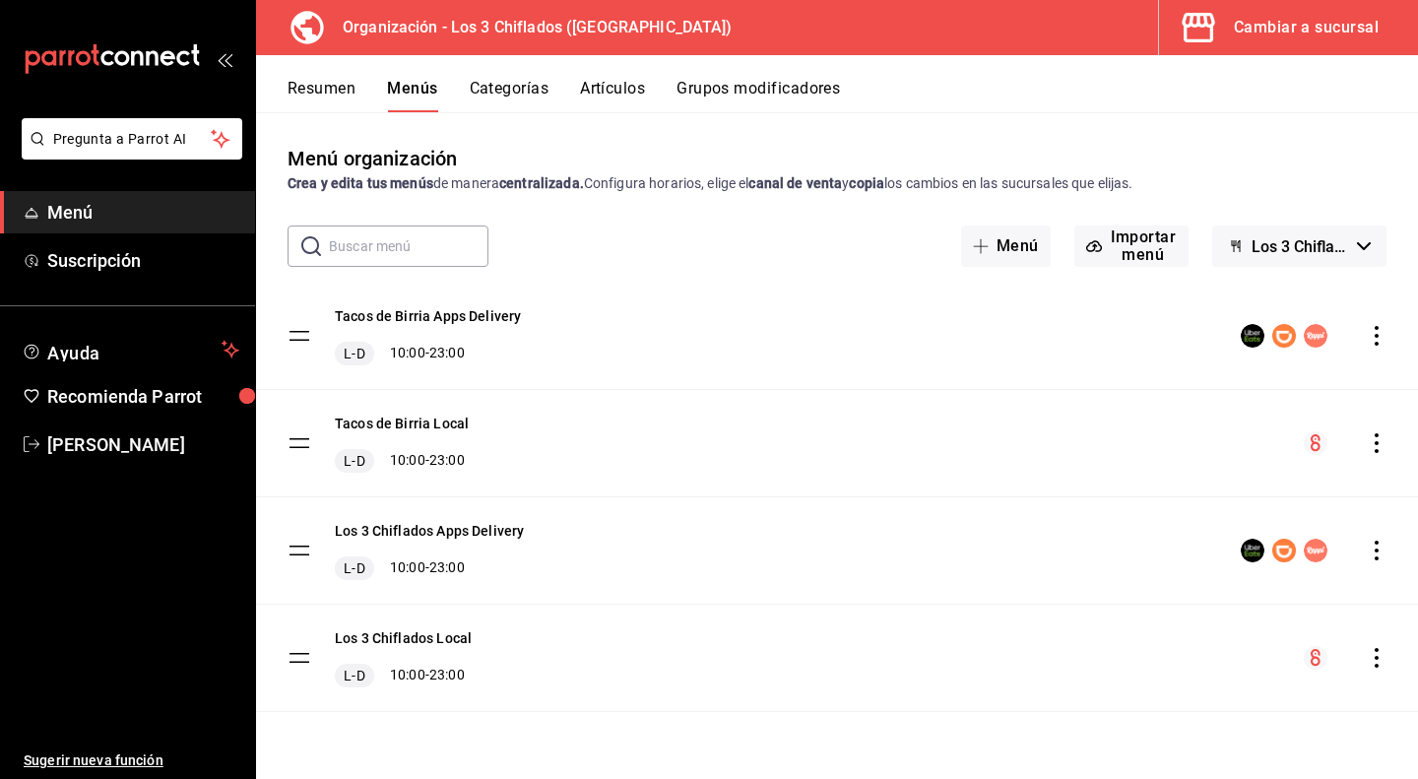
click at [1373, 237] on button "Los 3 Chiflados - Borrador" at bounding box center [1299, 246] width 174 height 41
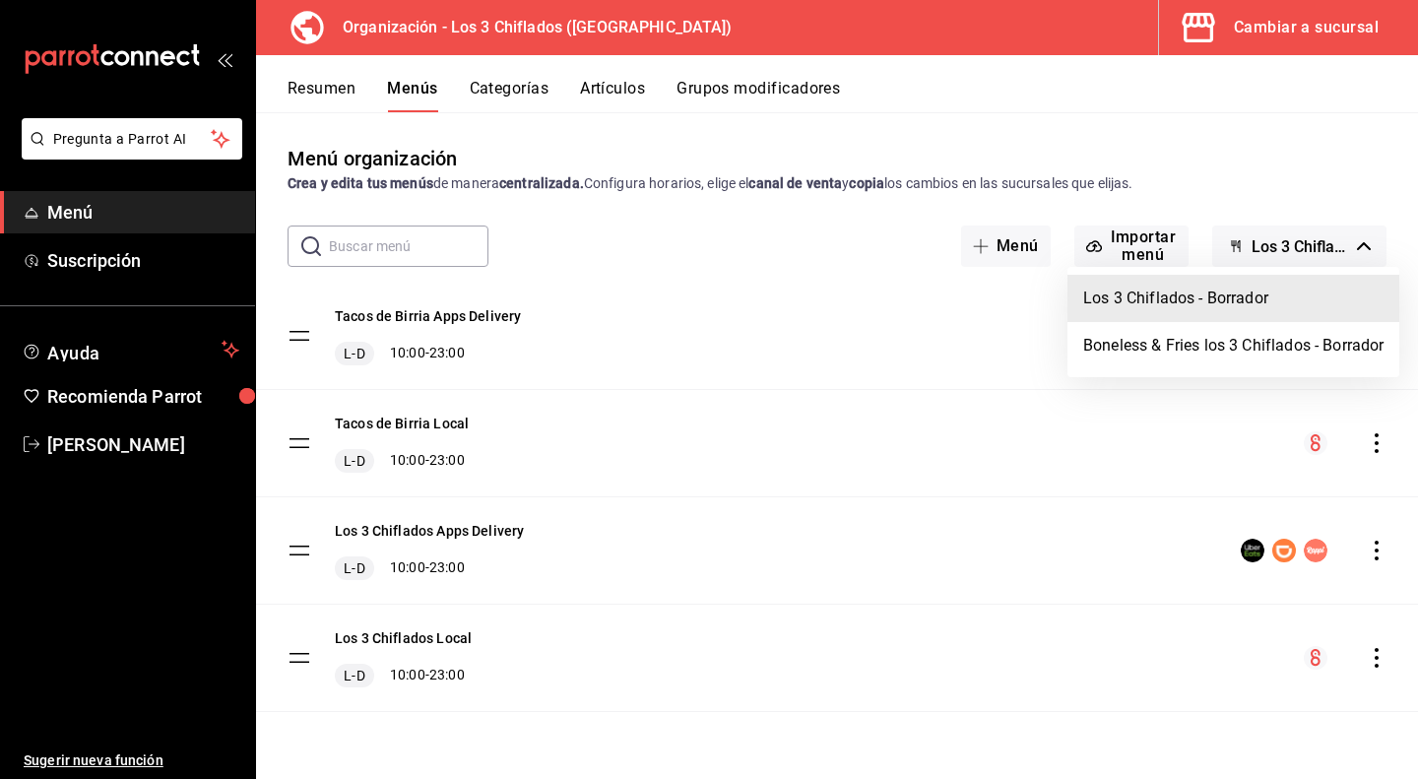
click at [1353, 241] on div at bounding box center [709, 389] width 1418 height 779
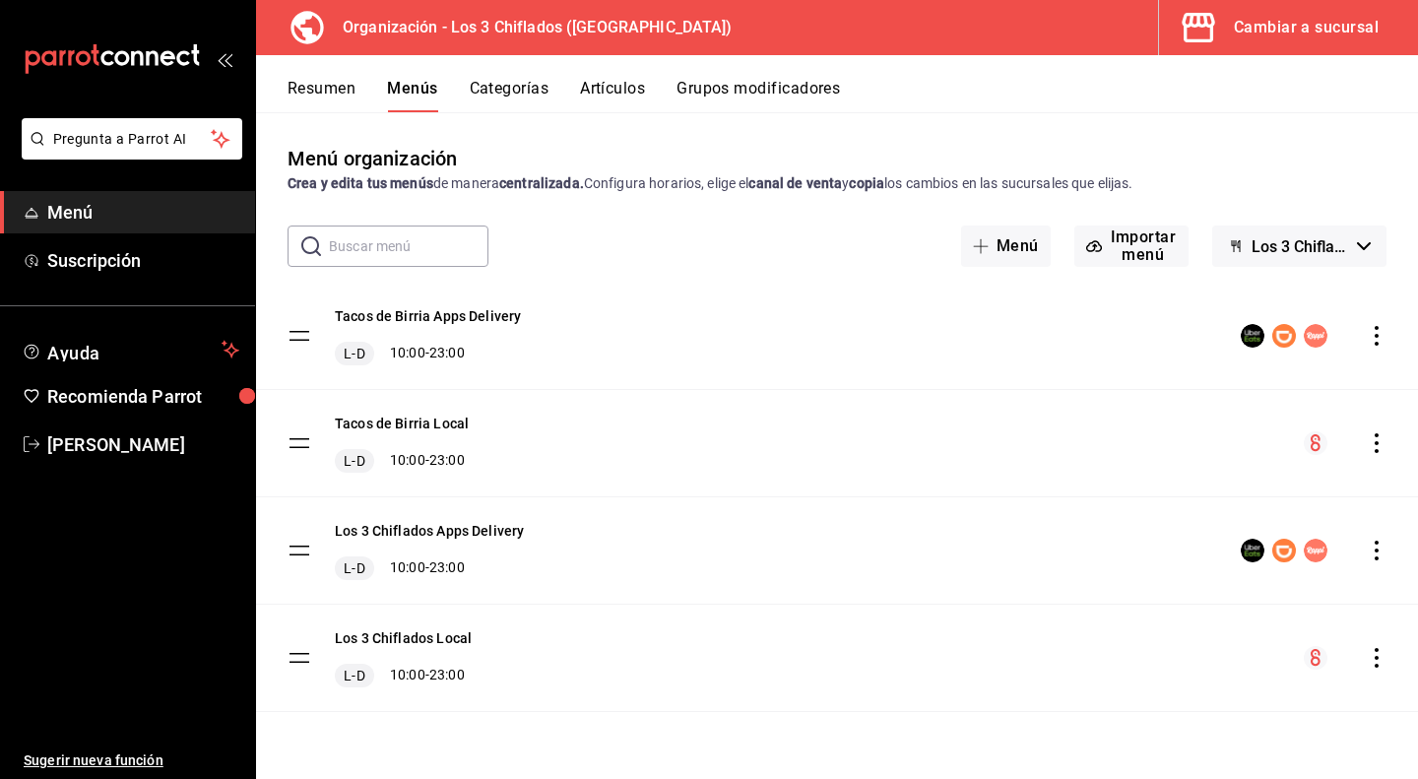
click at [1322, 32] on div "Cambiar a sucursal" at bounding box center [1306, 28] width 145 height 28
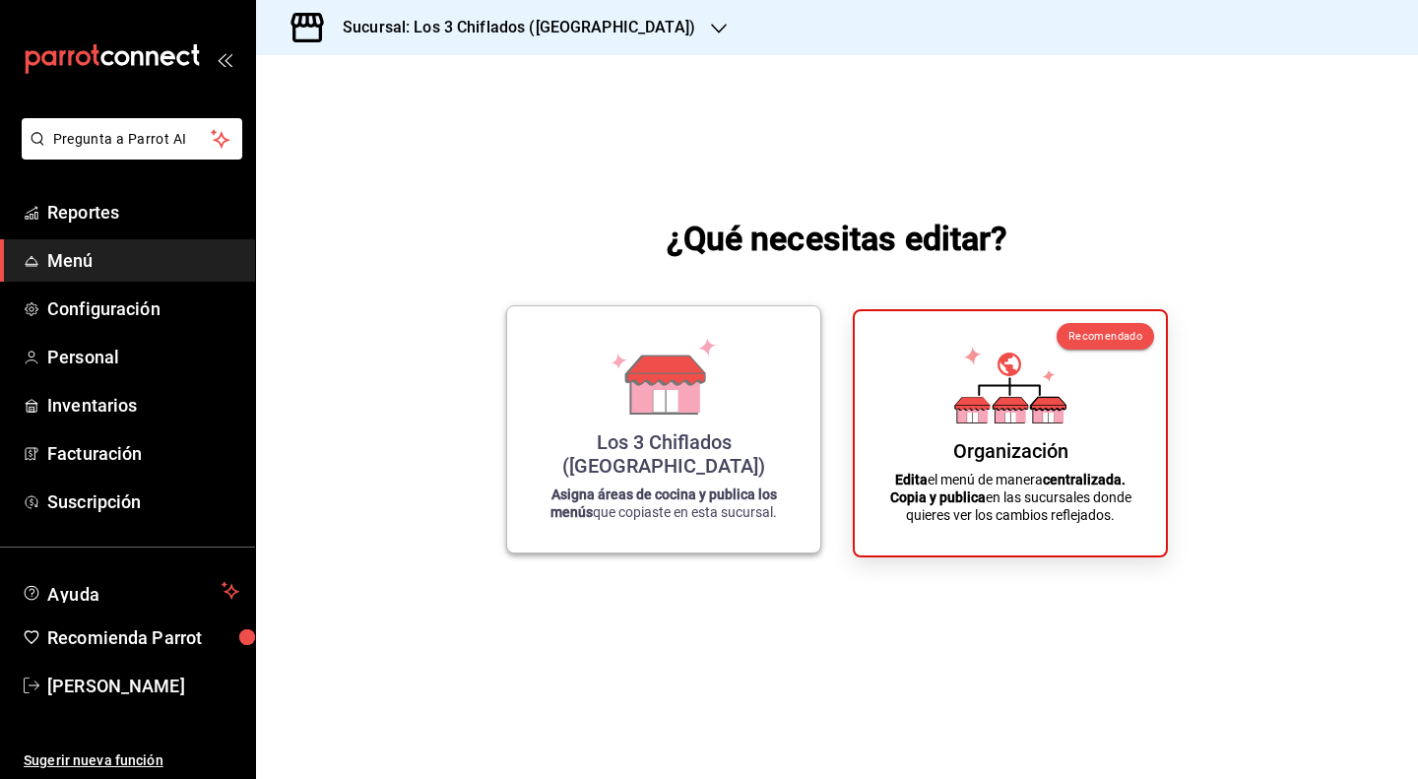
click at [641, 462] on div "Los 3 Chiflados ([GEOGRAPHIC_DATA])" at bounding box center [664, 453] width 266 height 47
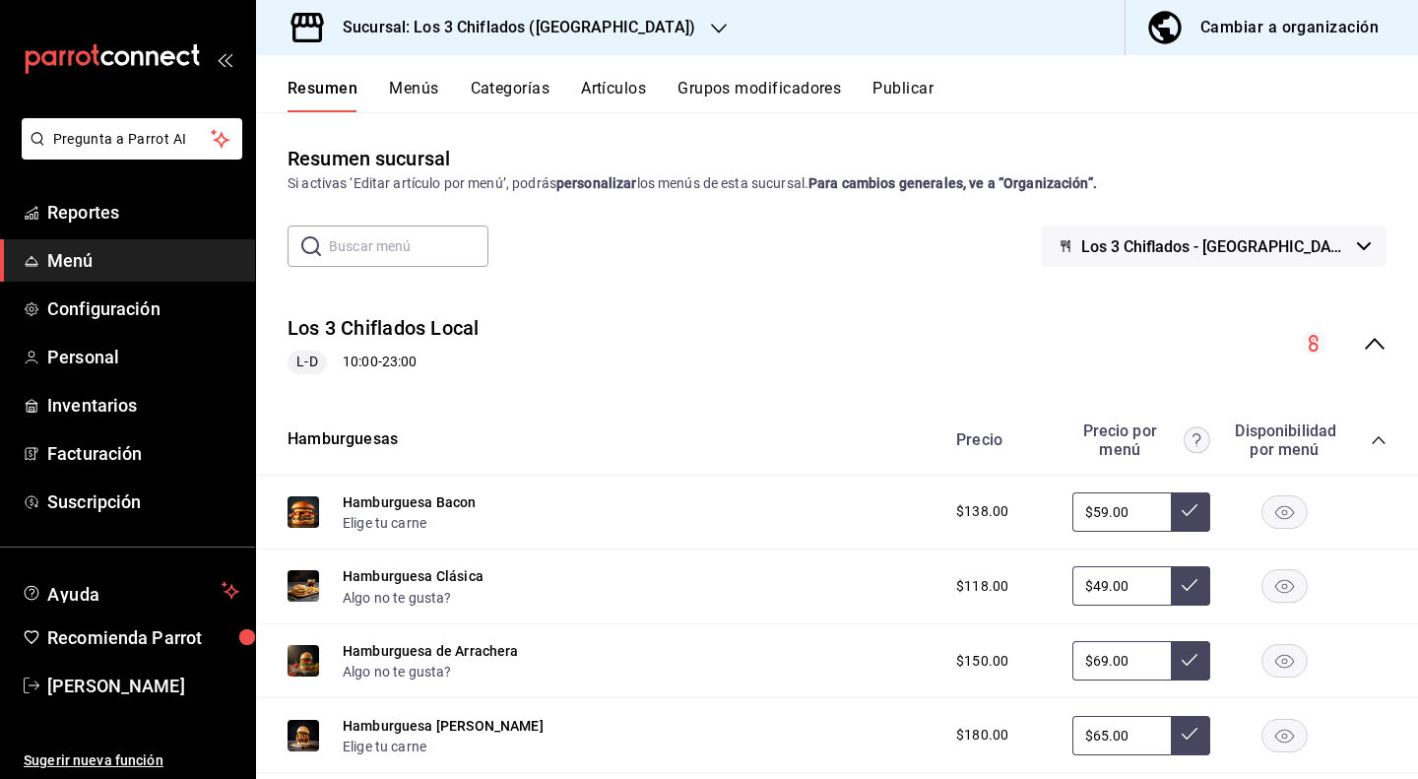
click at [711, 32] on icon "button" at bounding box center [719, 29] width 16 height 16
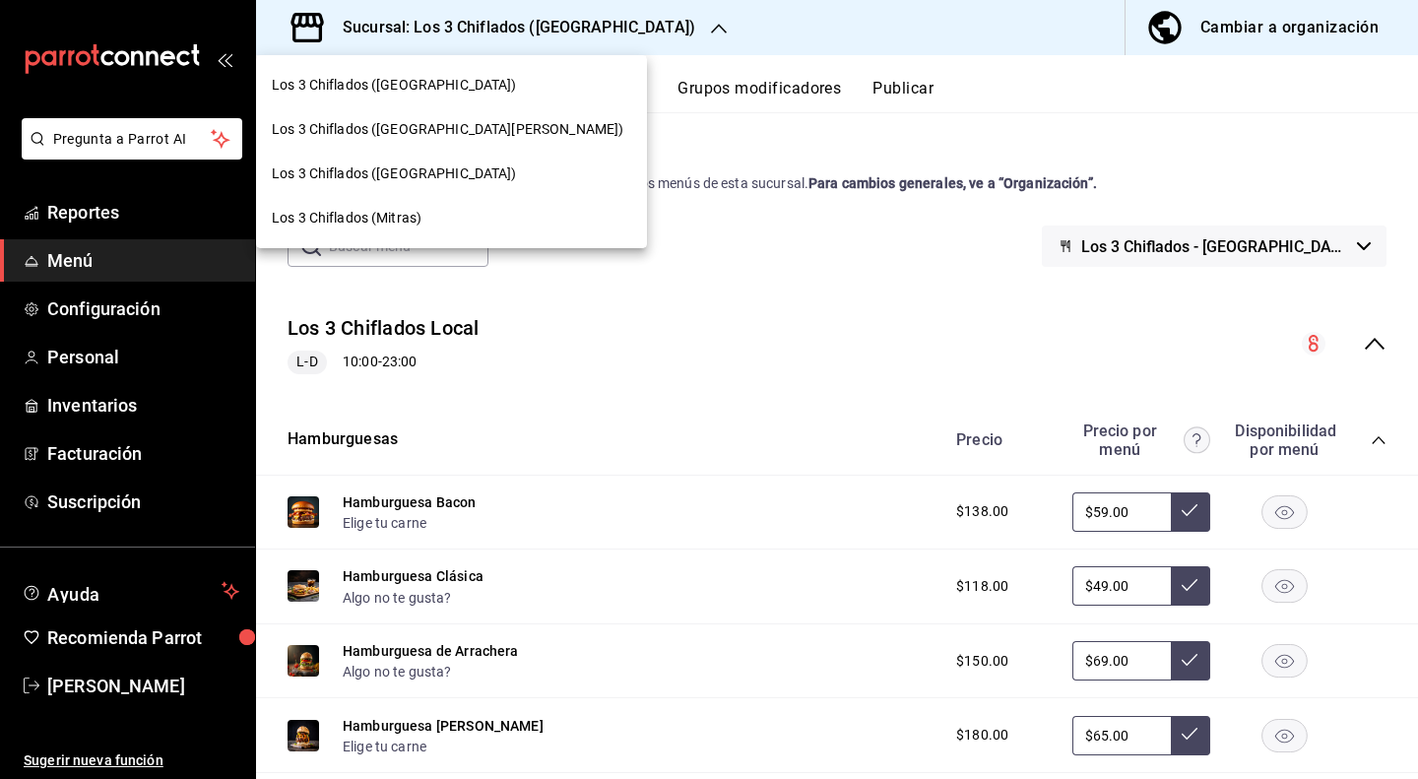
click at [455, 83] on span "Los 3 Chiflados ([GEOGRAPHIC_DATA])" at bounding box center [394, 85] width 245 height 21
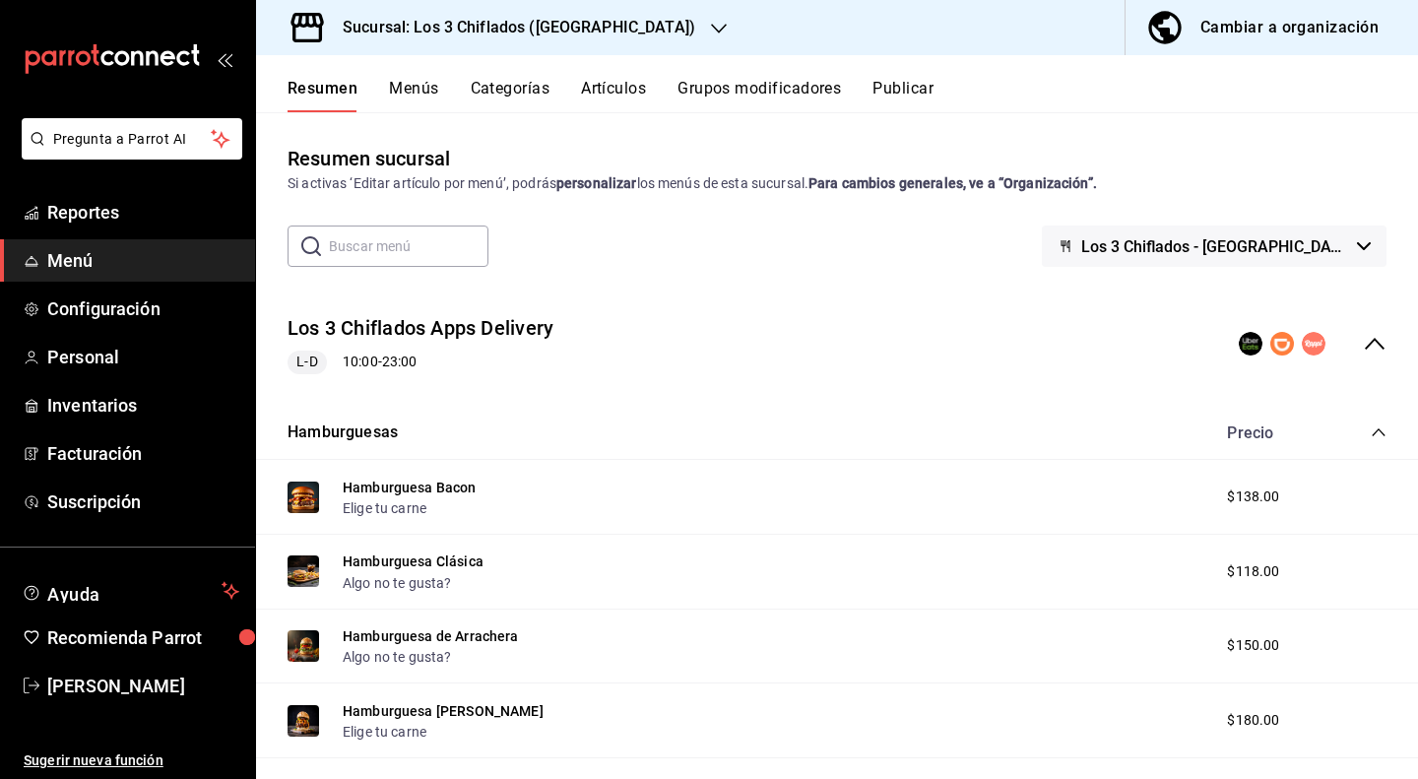
click at [711, 29] on icon "button" at bounding box center [719, 29] width 16 height 16
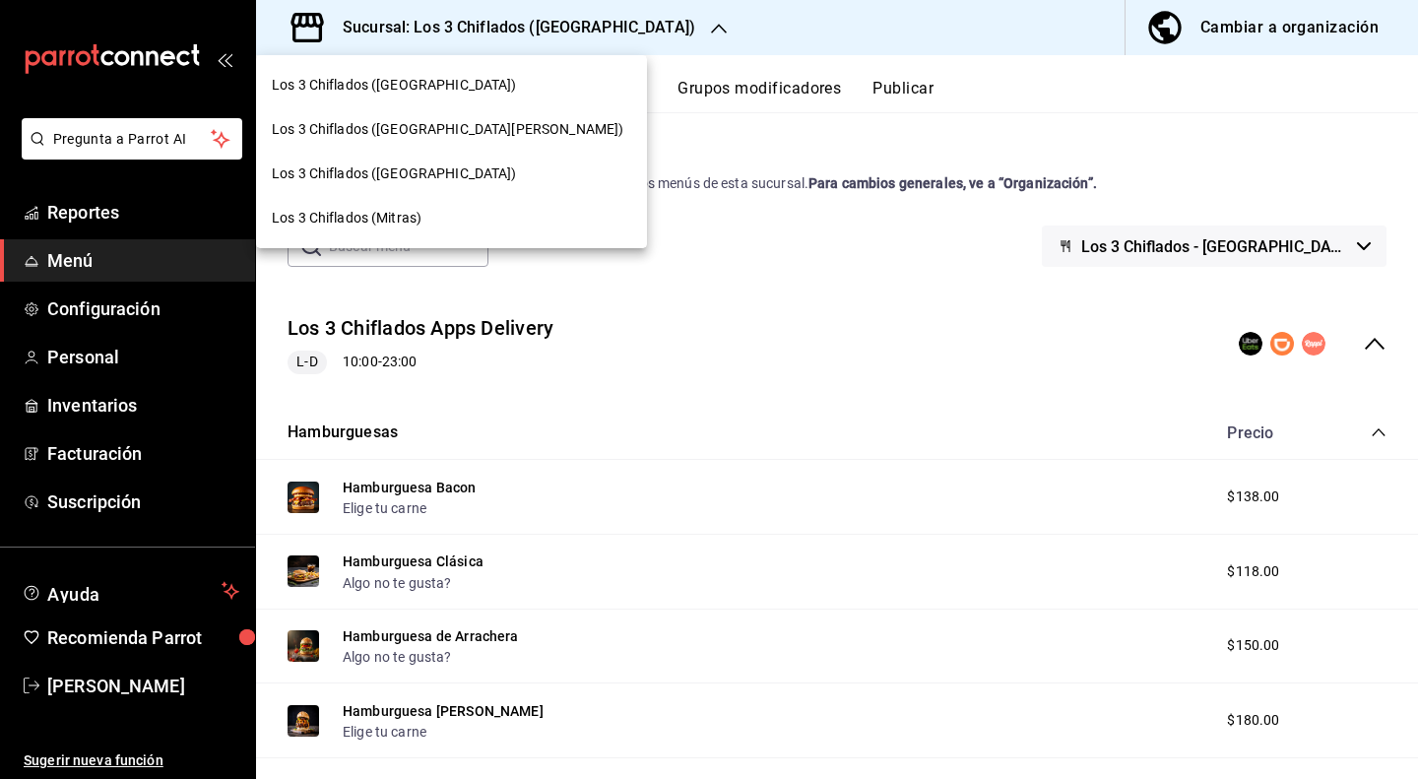
click at [419, 206] on div "Los 3 Chiflados (Mitras)" at bounding box center [451, 218] width 391 height 44
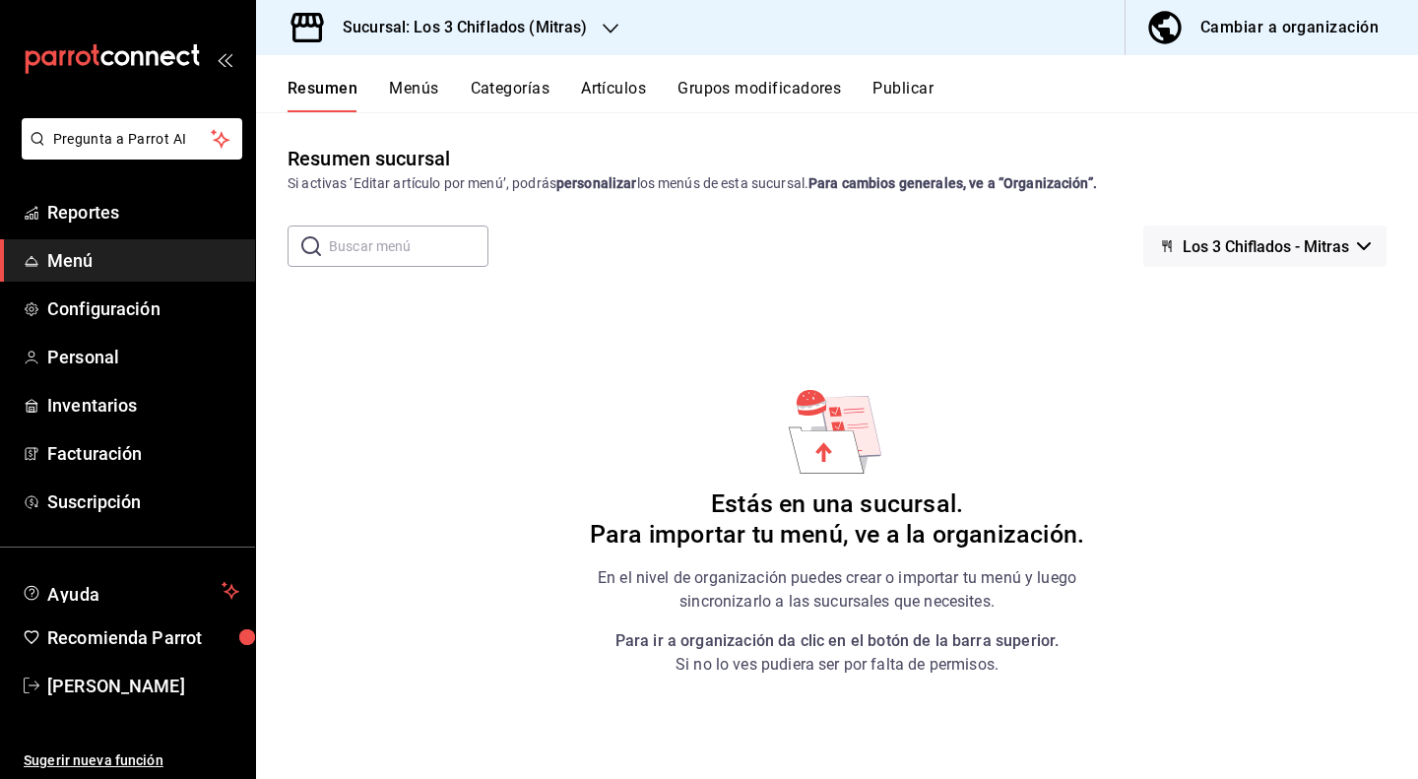
click at [1331, 248] on span "Los 3 Chiflados - Mitras" at bounding box center [1266, 246] width 166 height 19
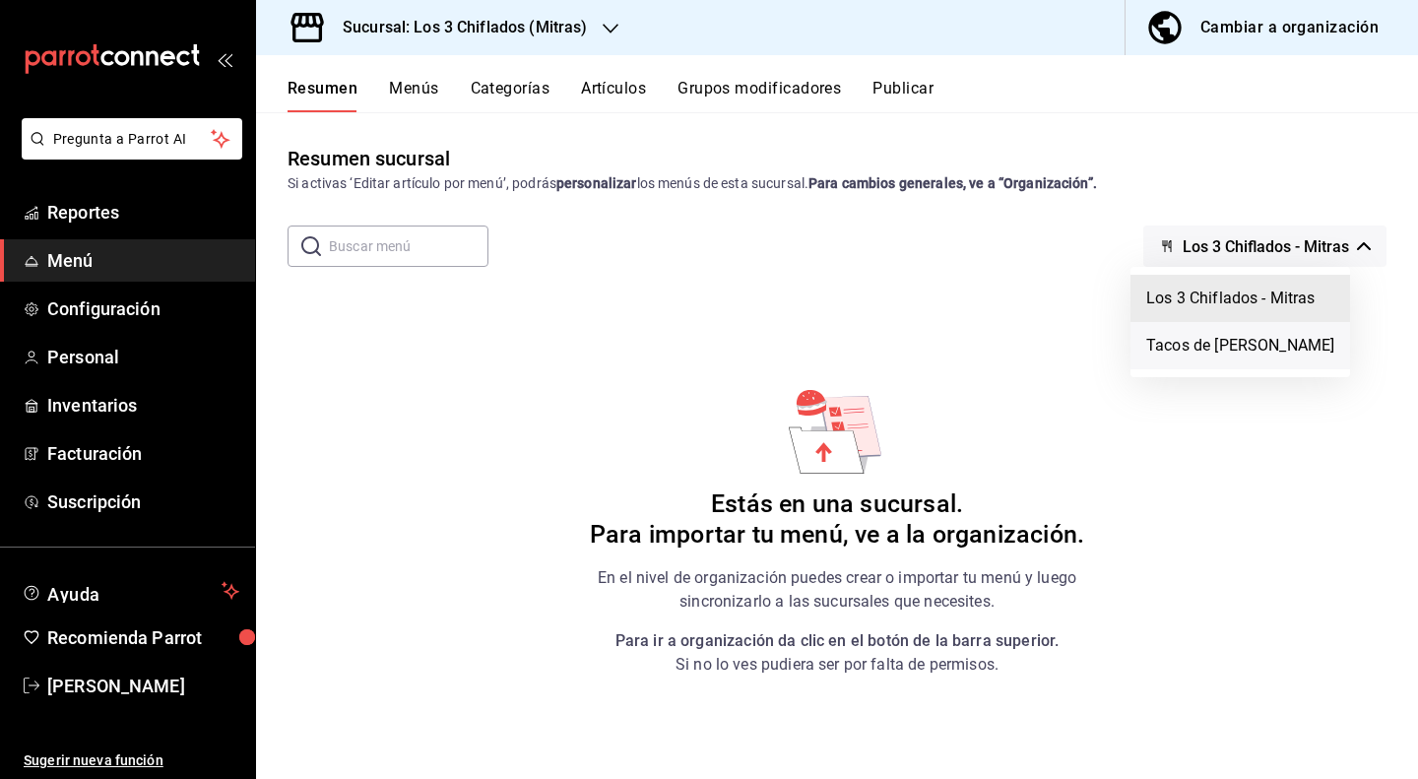
click at [1282, 344] on li "Tacos de Birria Don Vidal - Mitras" at bounding box center [1240, 345] width 220 height 47
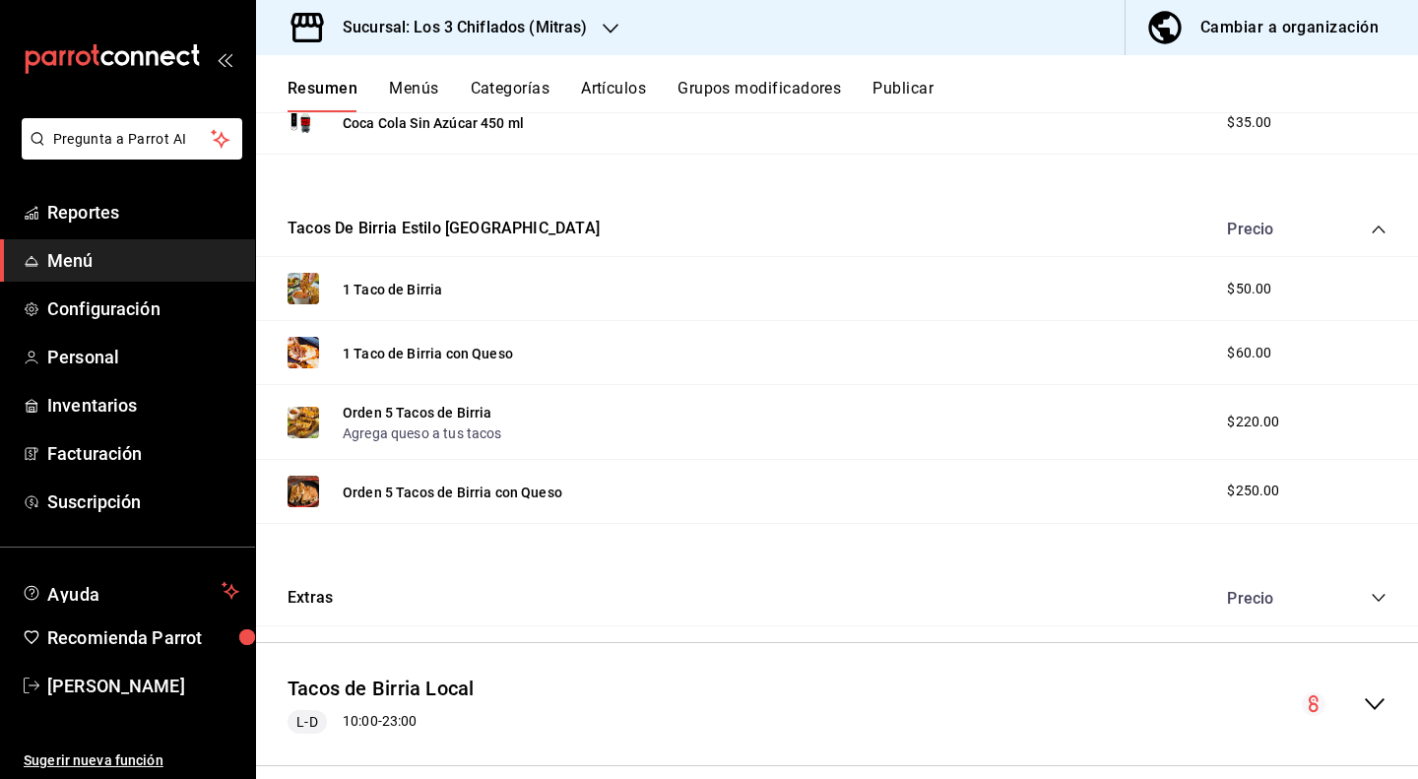
scroll to position [712, 0]
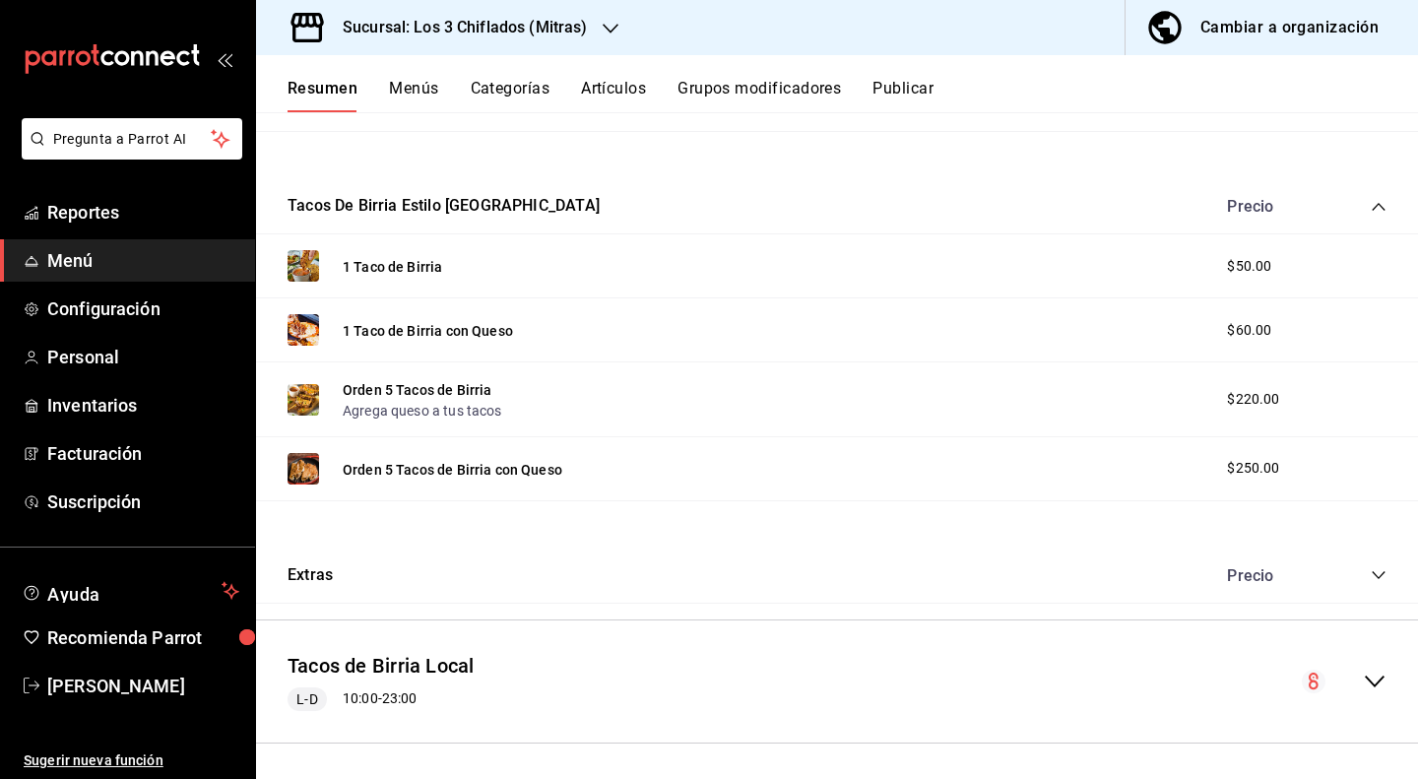
click at [1369, 675] on icon "collapse-menu-row" at bounding box center [1375, 682] width 24 height 24
click at [1354, 576] on div "Precio" at bounding box center [1296, 575] width 179 height 19
click at [1371, 570] on icon "collapse-category-row" at bounding box center [1379, 575] width 16 height 16
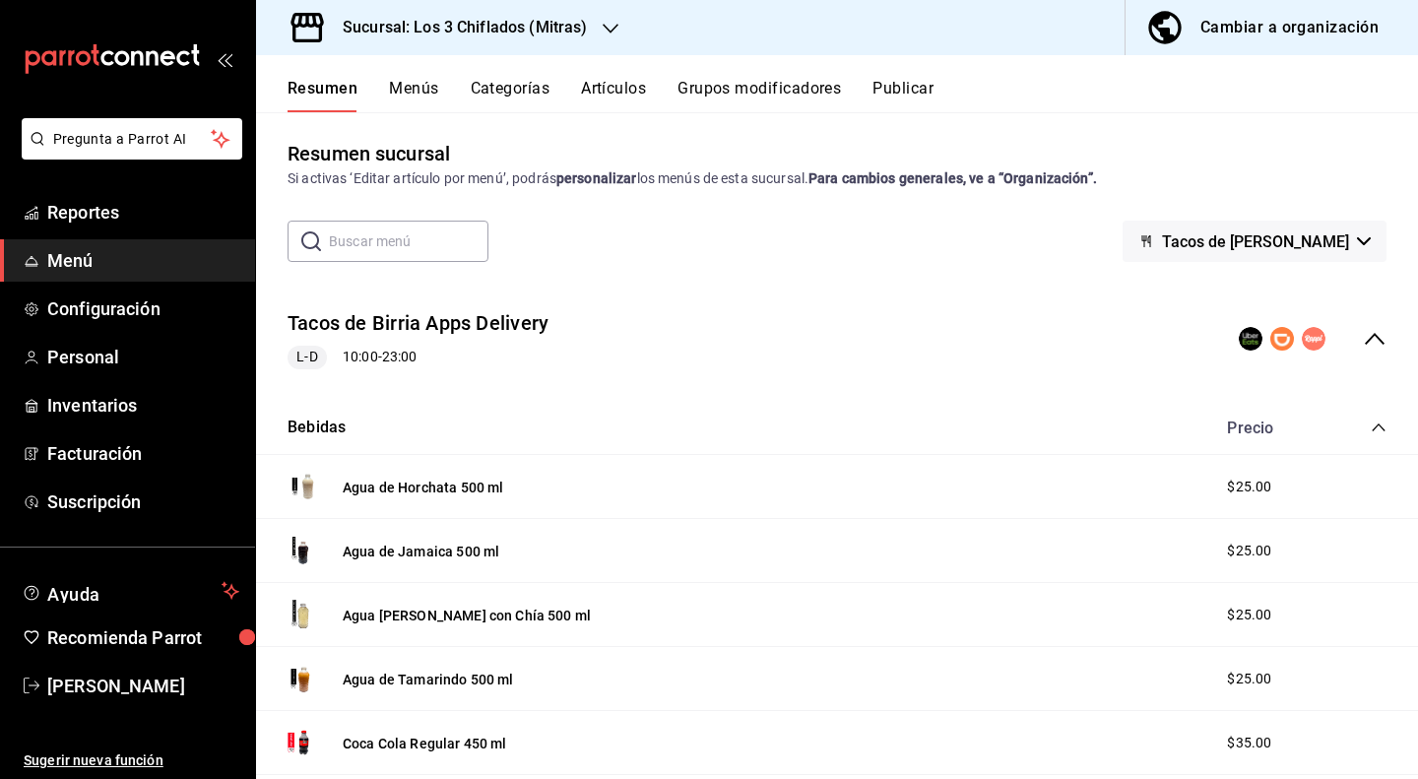
scroll to position [0, 0]
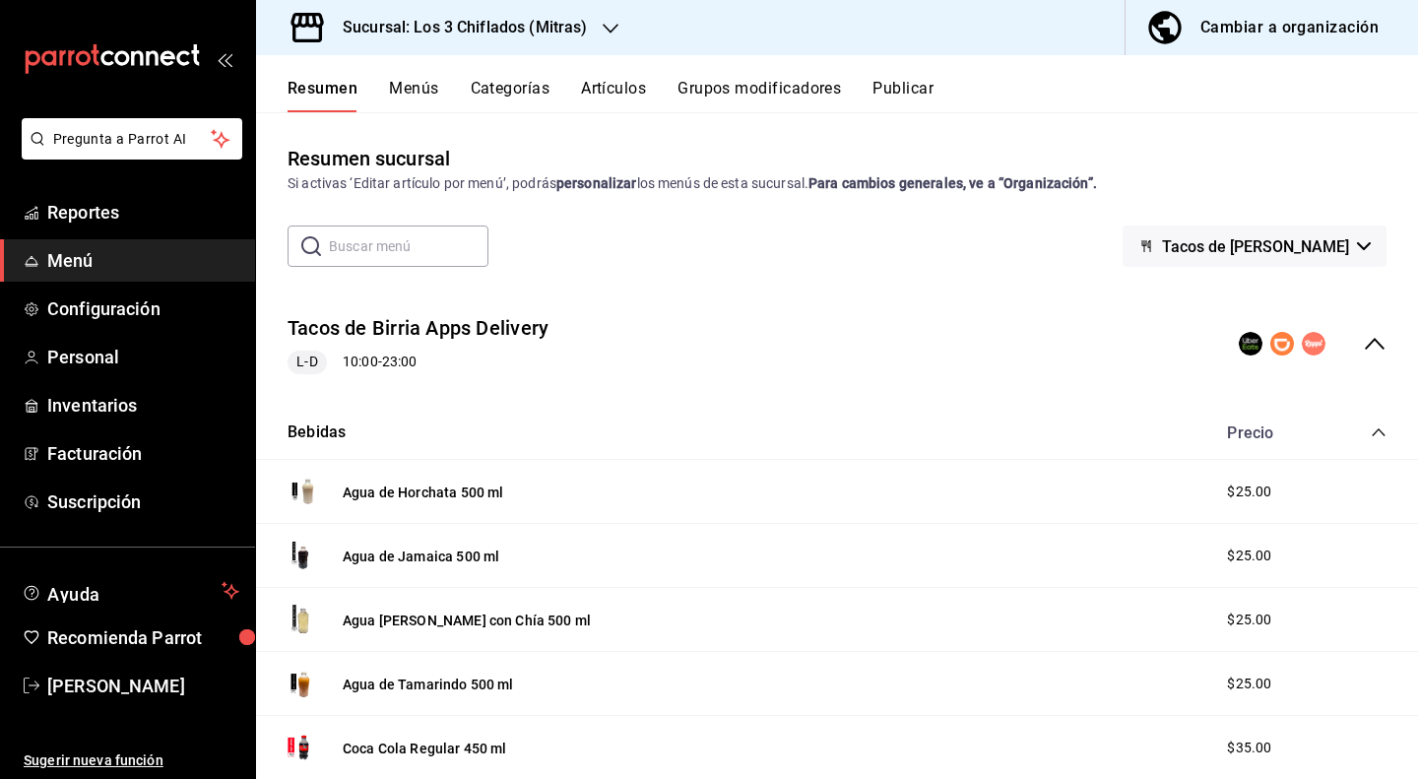
click at [1369, 342] on icon "collapse-menu-row" at bounding box center [1375, 344] width 24 height 24
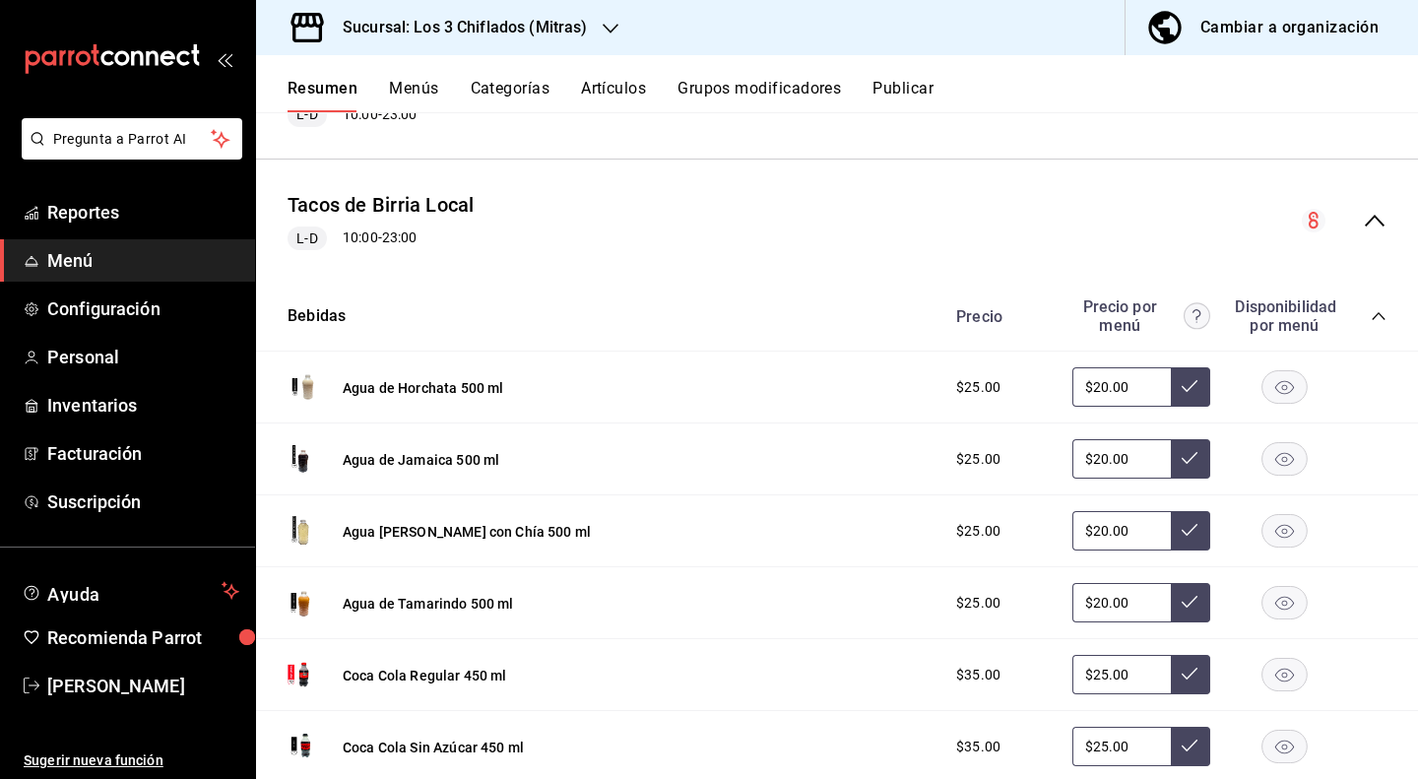
scroll to position [238, 0]
